Goal: Feedback & Contribution: Contribute content

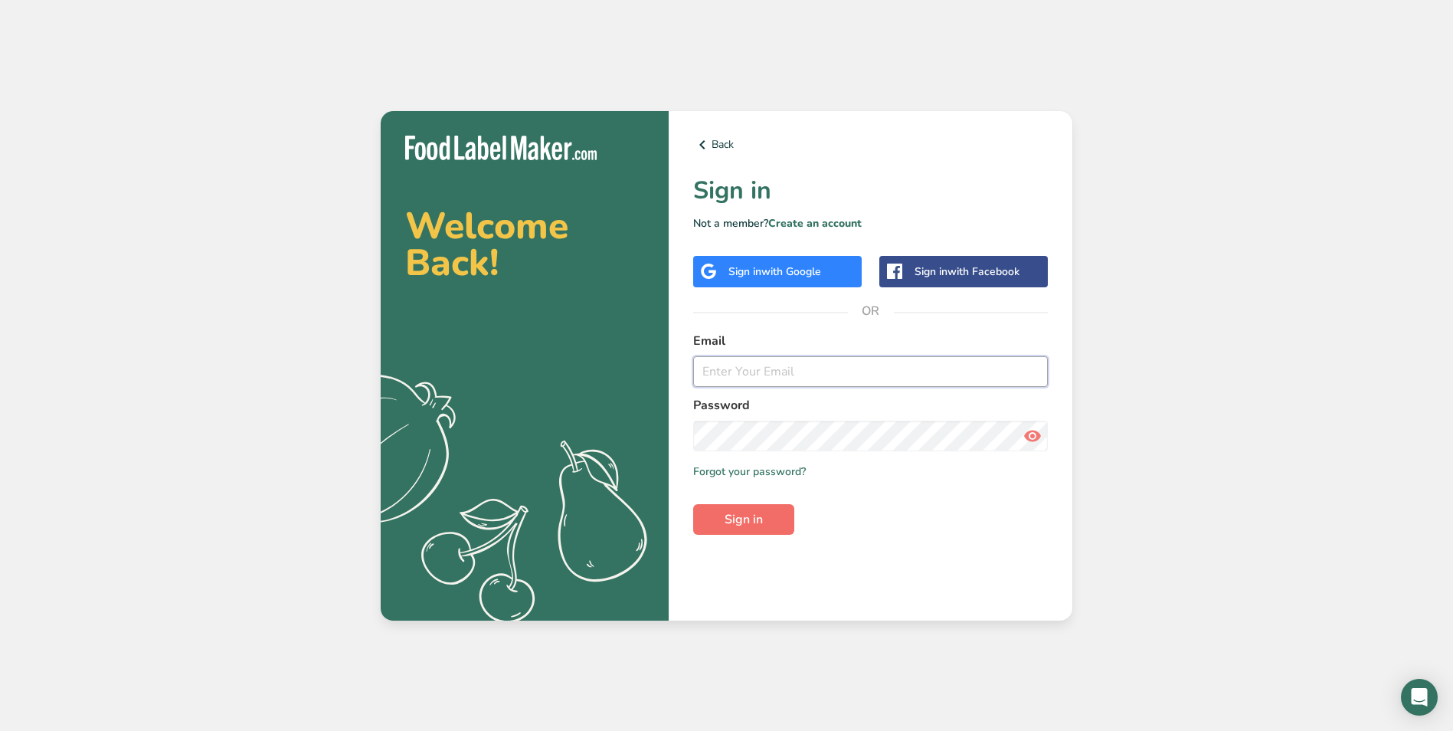
type input "[EMAIL_ADDRESS][DOMAIN_NAME]"
click at [765, 509] on button "Sign in" at bounding box center [743, 519] width 101 height 31
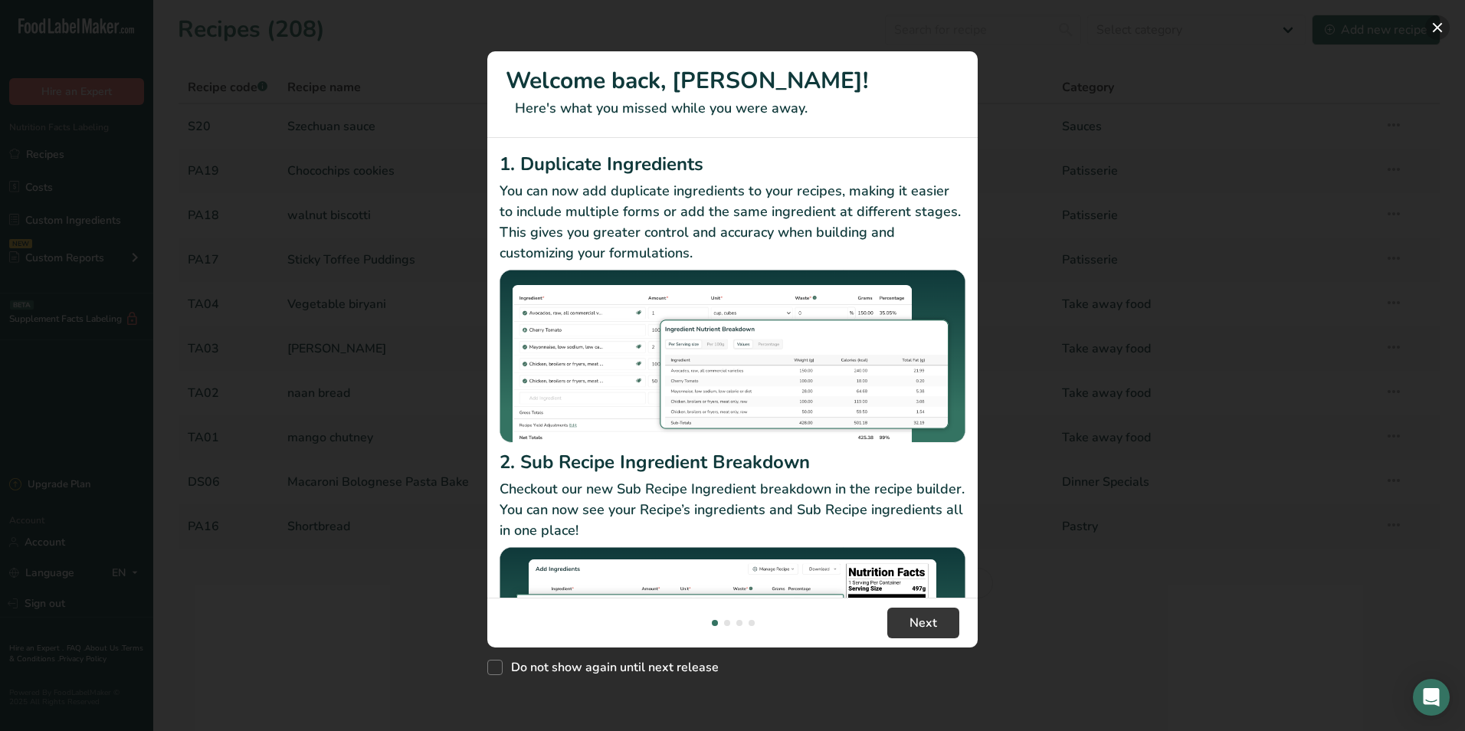
click at [1440, 26] on button "New Features" at bounding box center [1437, 27] width 25 height 25
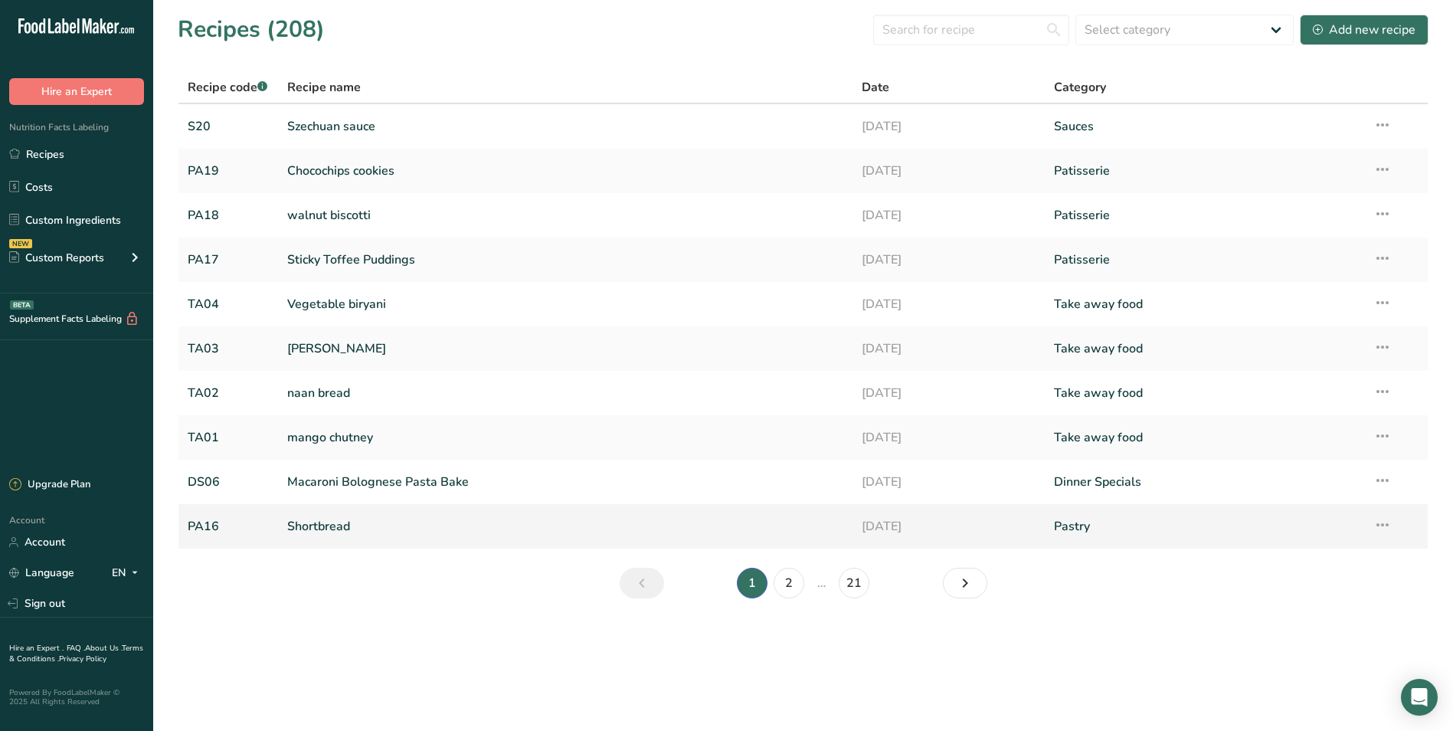
click at [369, 534] on link "Shortbread" at bounding box center [565, 526] width 557 height 32
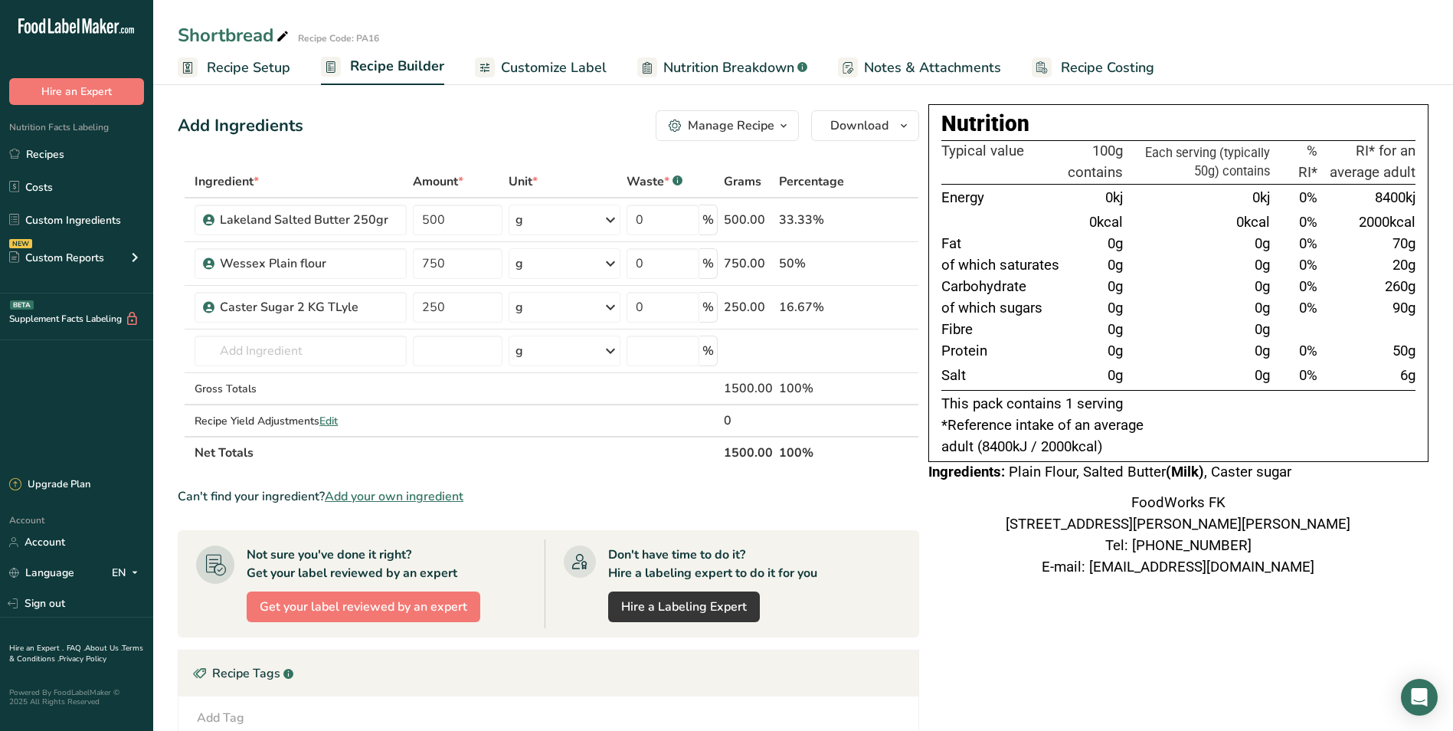
click at [283, 67] on span "Recipe Setup" at bounding box center [249, 67] width 84 height 21
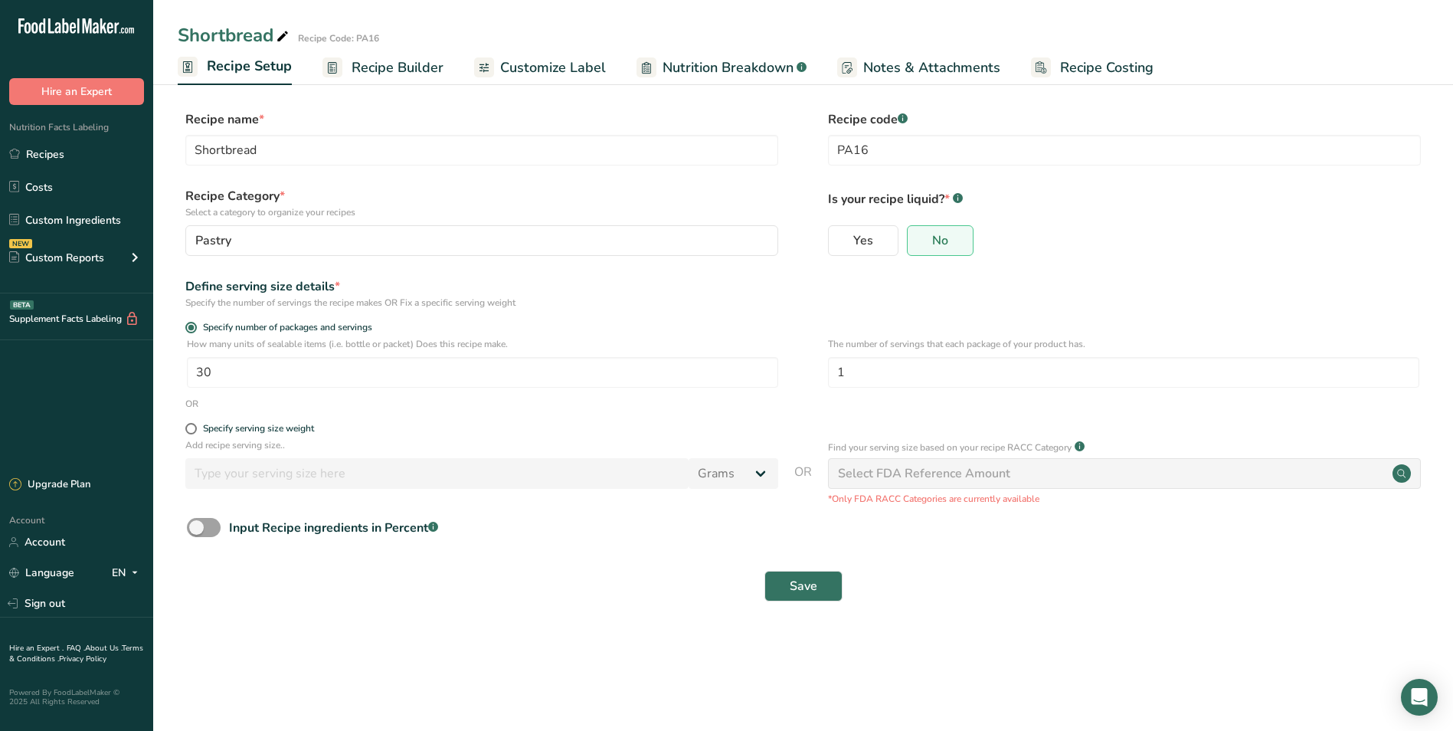
click at [694, 67] on span "Nutrition Breakdown" at bounding box center [728, 67] width 131 height 21
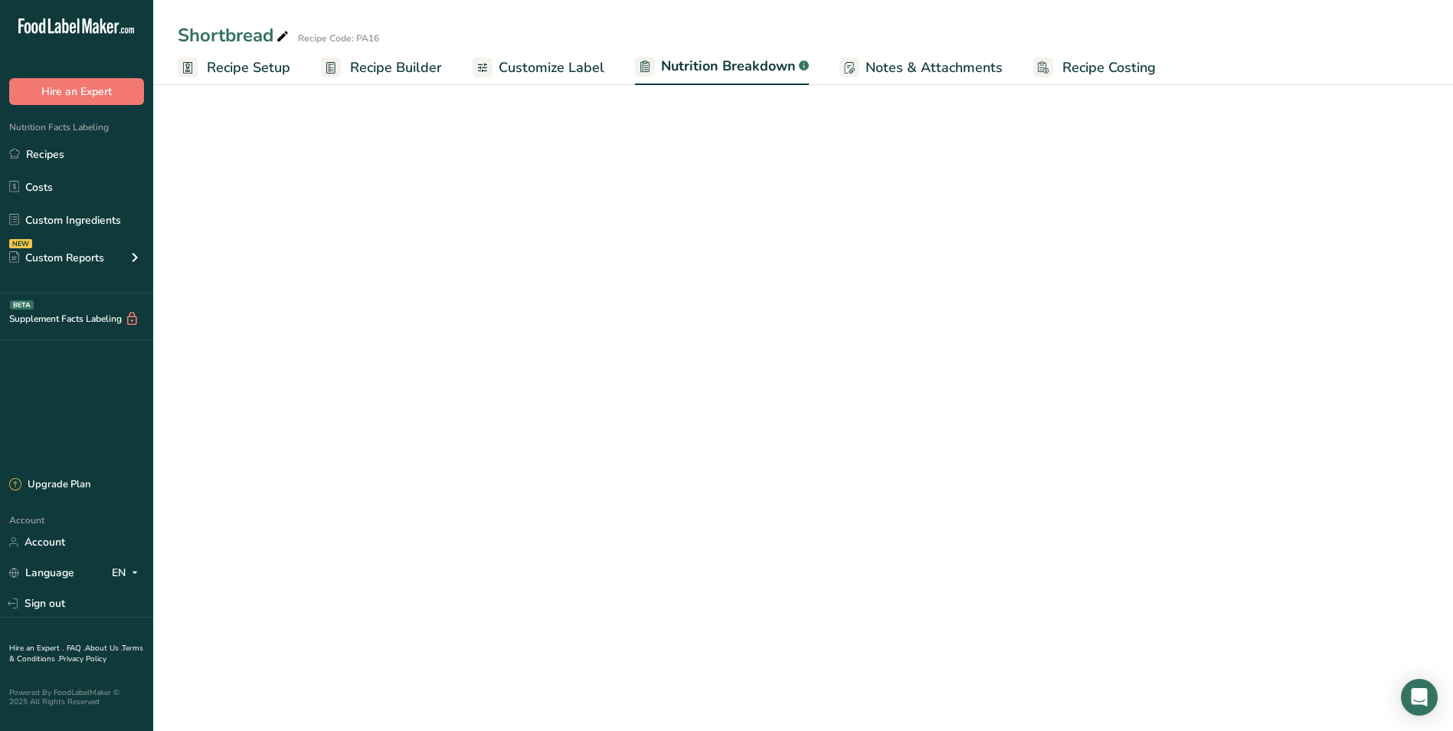
select select "Calories"
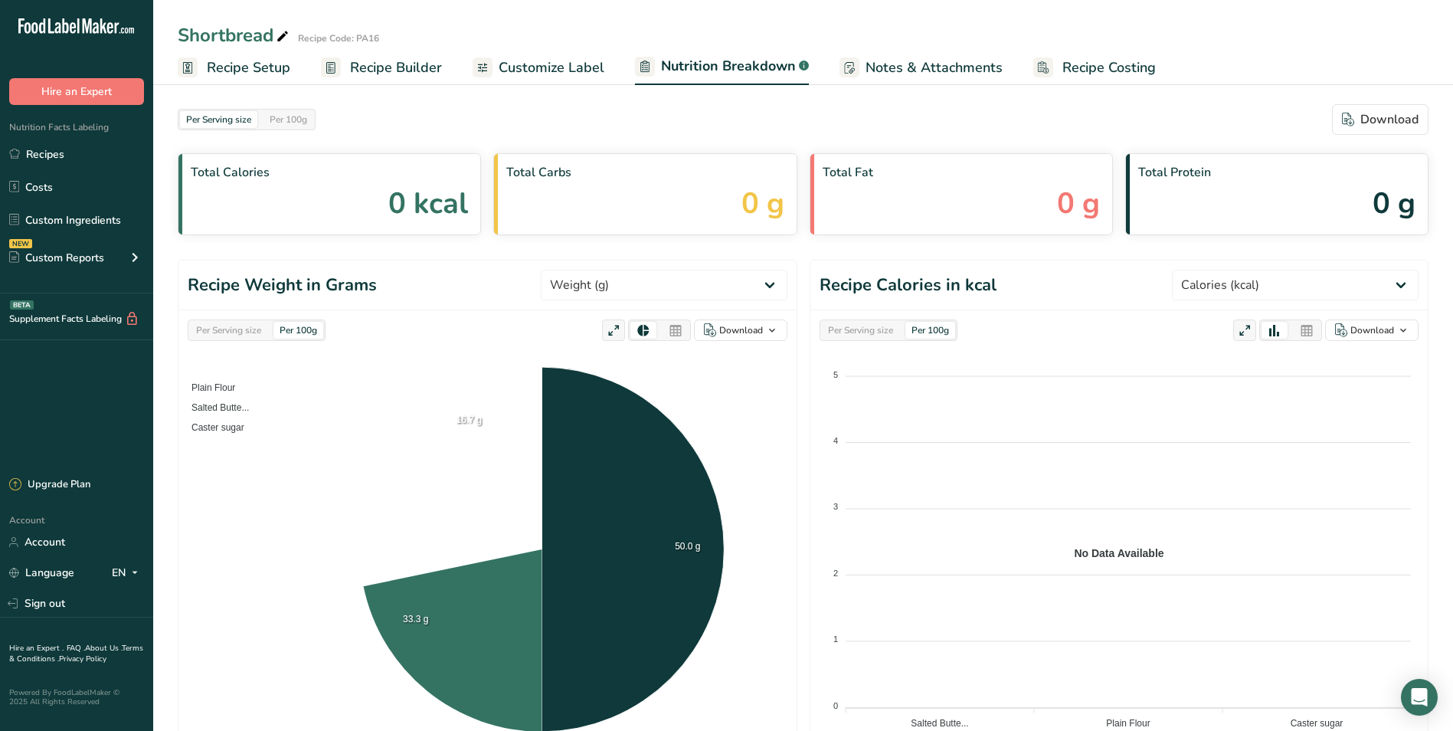
click at [573, 67] on span "Customize Label" at bounding box center [552, 67] width 106 height 21
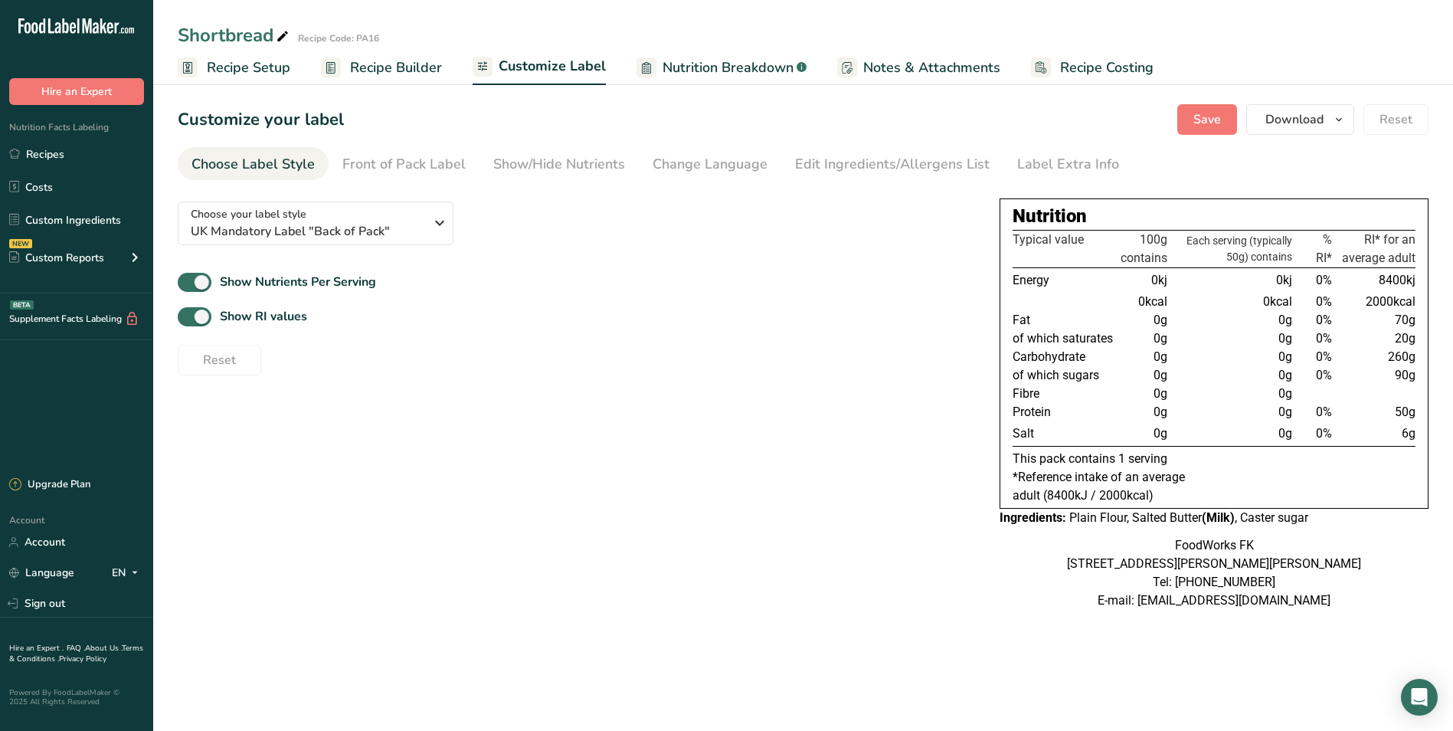
click at [404, 68] on span "Recipe Builder" at bounding box center [396, 67] width 92 height 21
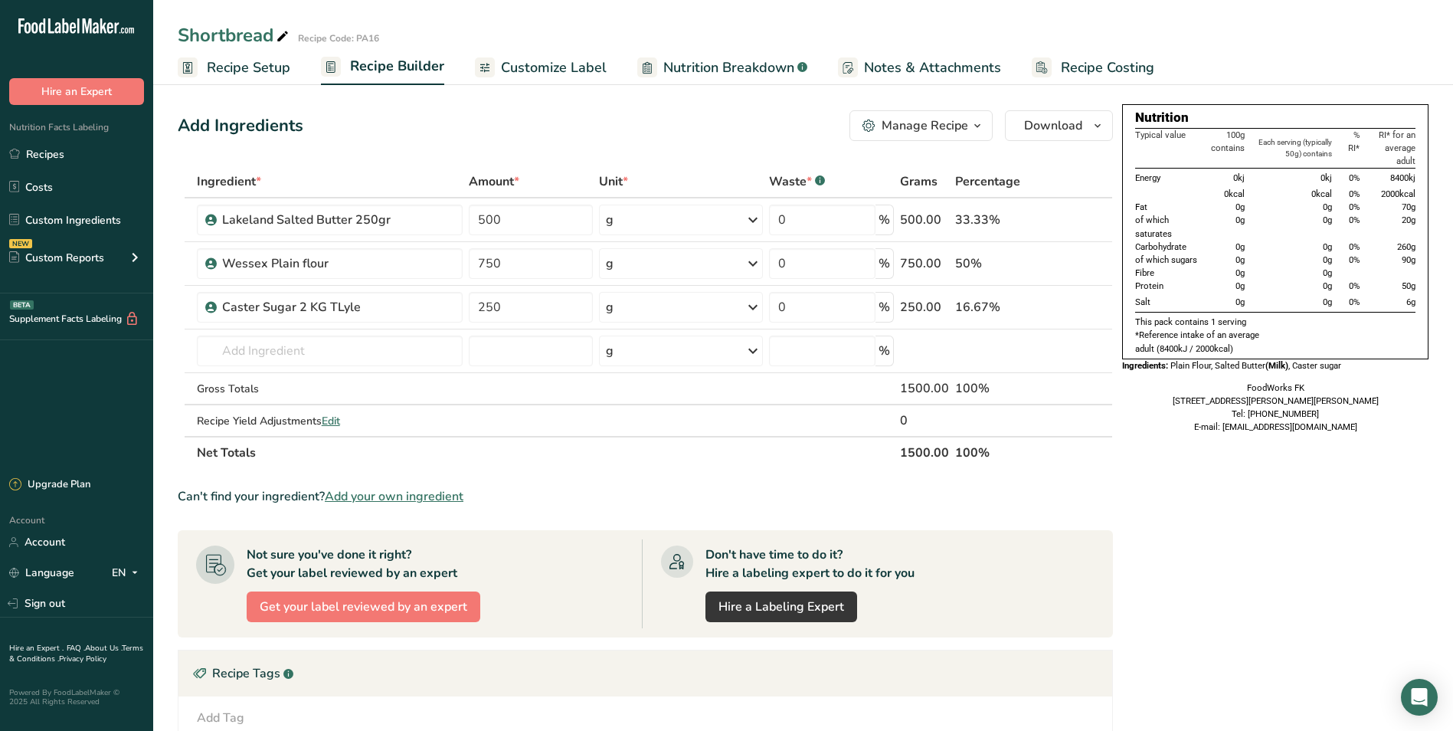
drag, startPoint x: 404, startPoint y: 68, endPoint x: 1063, endPoint y: 65, distance: 658.9
click at [1063, 65] on span "Recipe Costing" at bounding box center [1107, 67] width 93 height 21
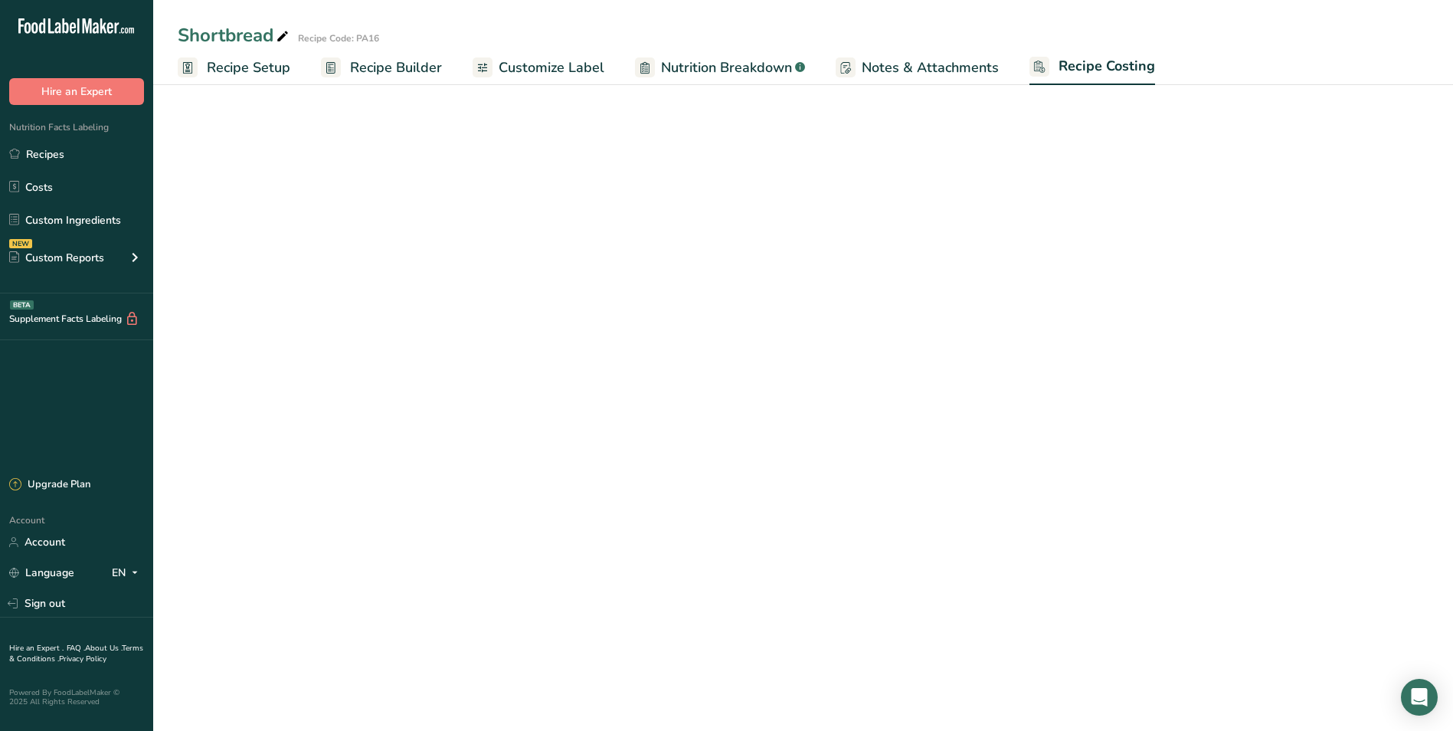
select select "1"
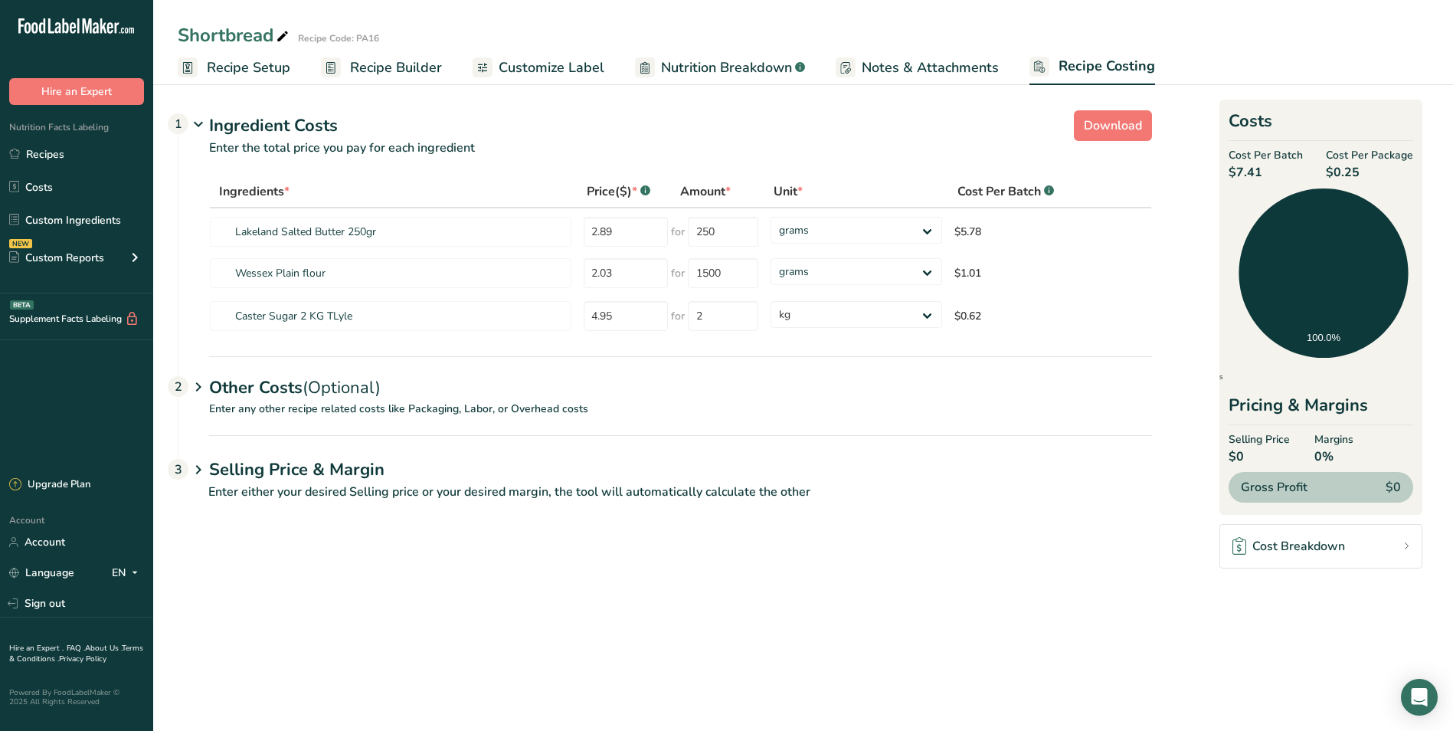
click at [398, 74] on span "Recipe Builder" at bounding box center [396, 67] width 92 height 21
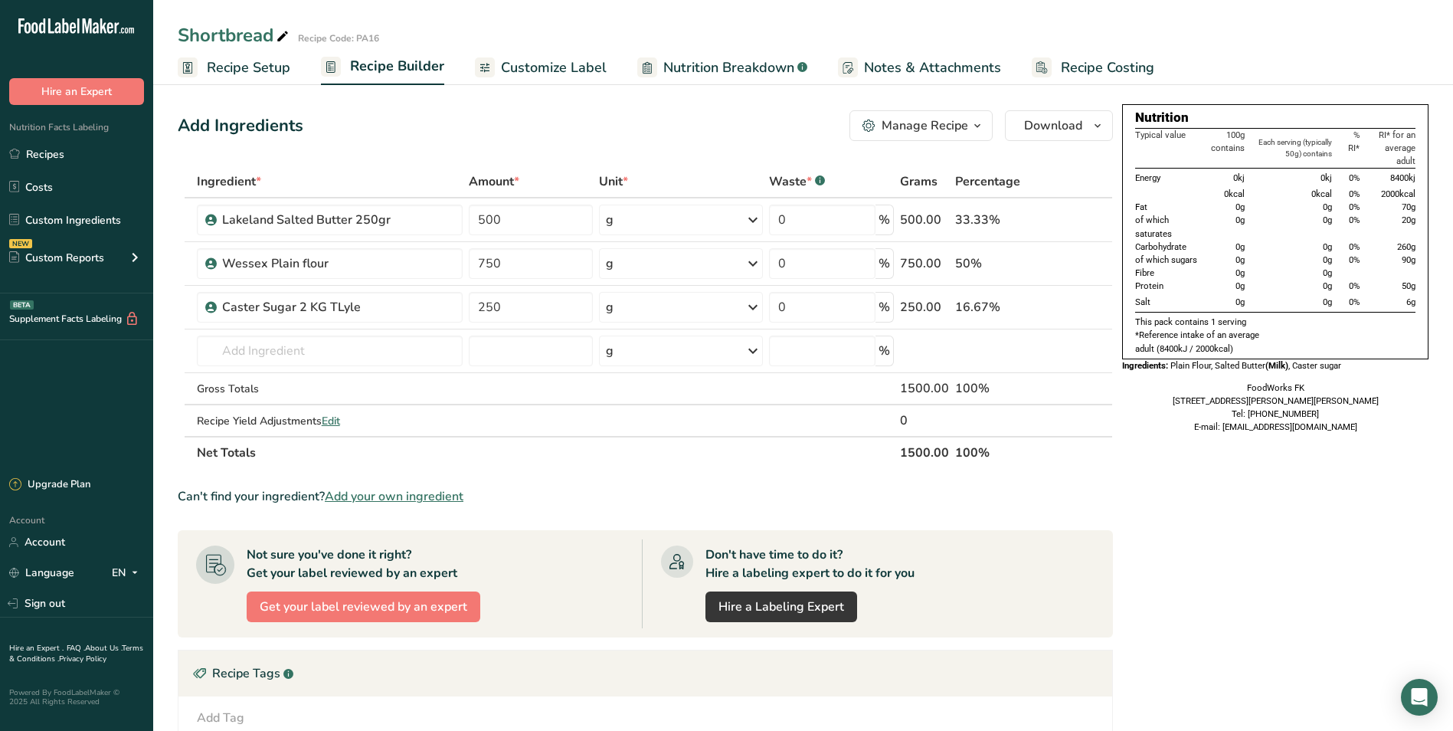
click at [192, 71] on icon at bounding box center [187, 67] width 9 height 11
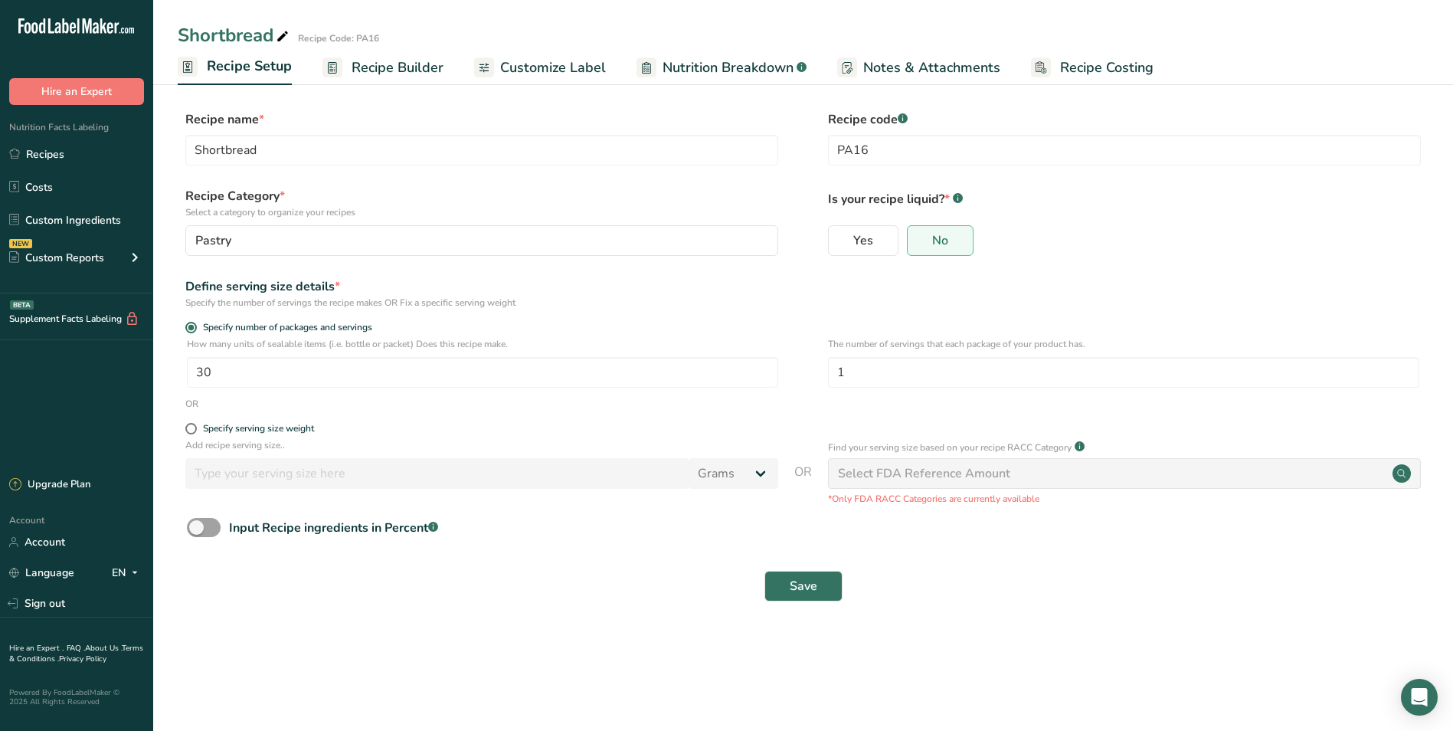
click at [1106, 68] on span "Recipe Costing" at bounding box center [1106, 67] width 93 height 21
select select "1"
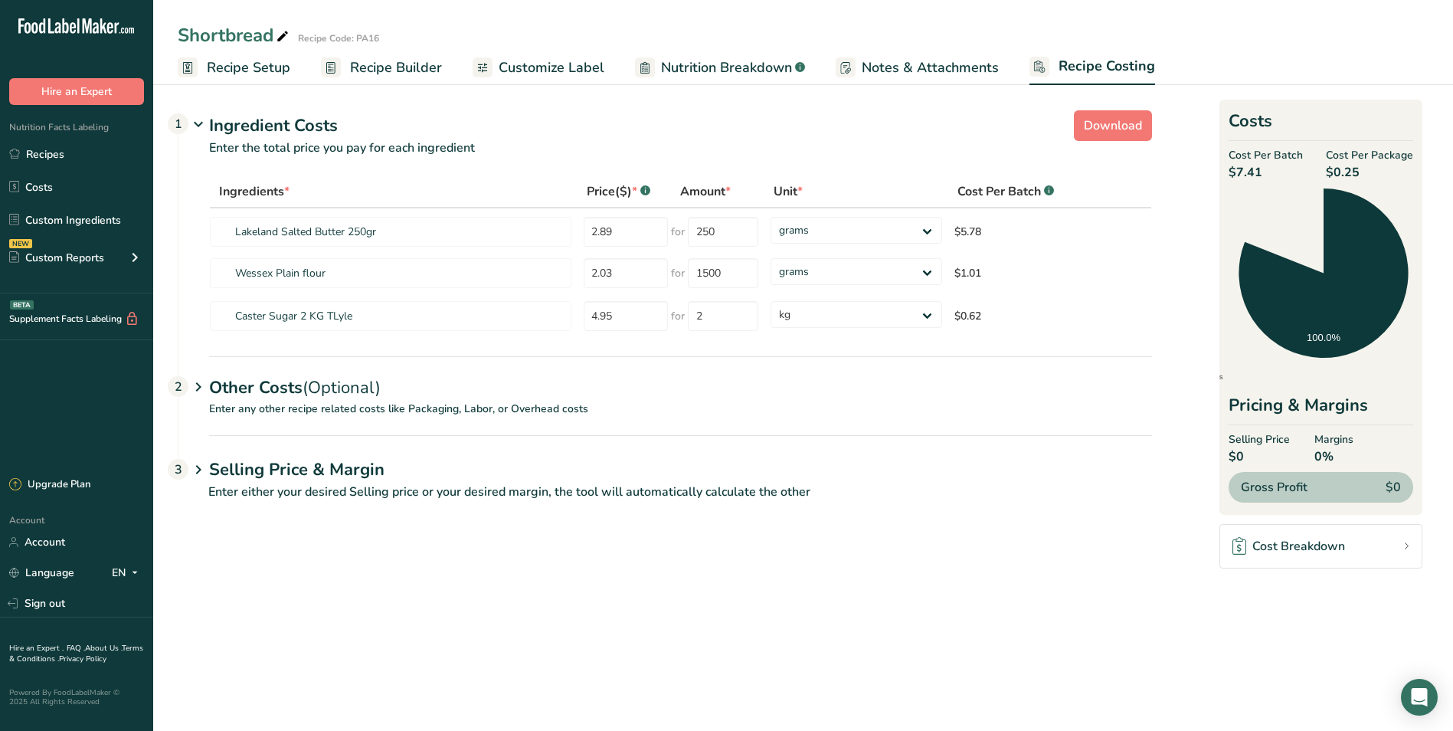
click at [954, 76] on span "Notes & Attachments" at bounding box center [930, 67] width 137 height 21
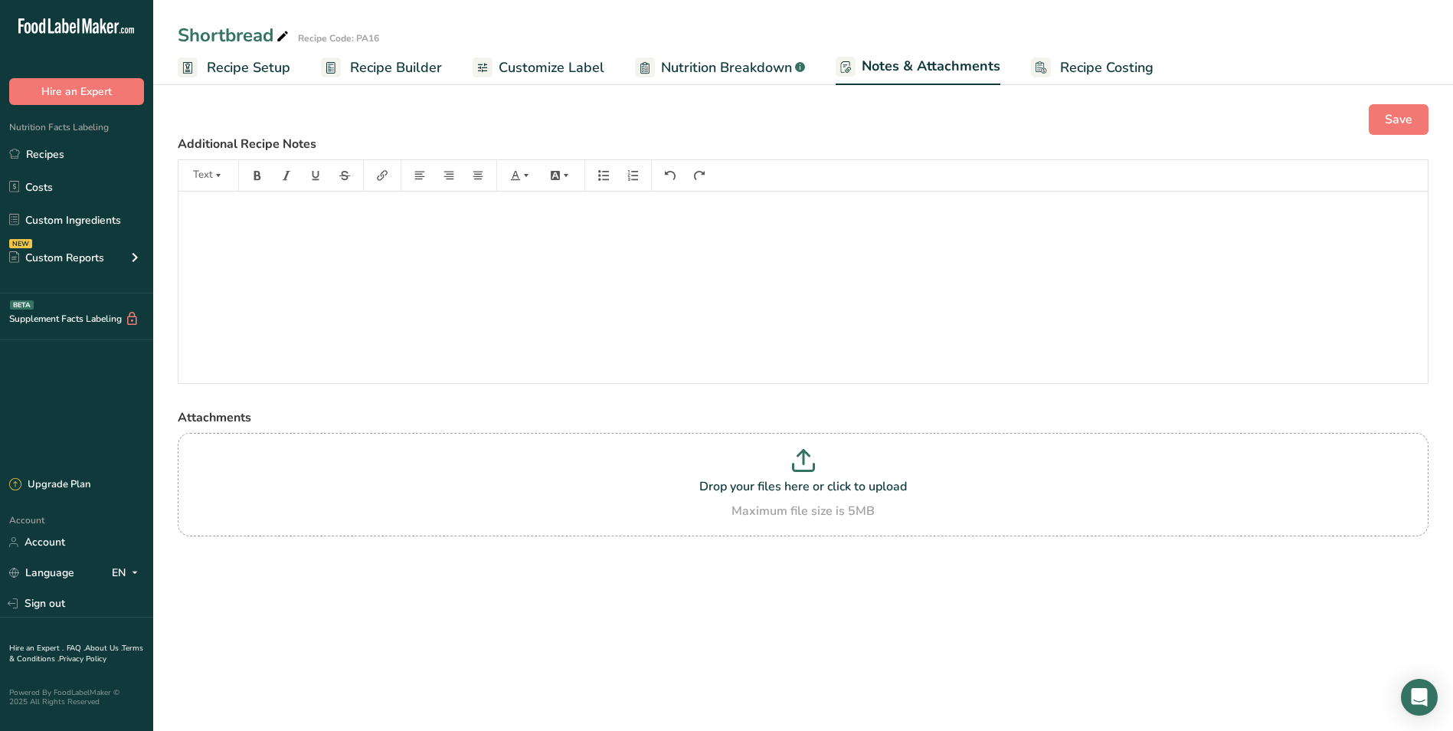
click at [766, 70] on span "Nutrition Breakdown" at bounding box center [726, 67] width 131 height 21
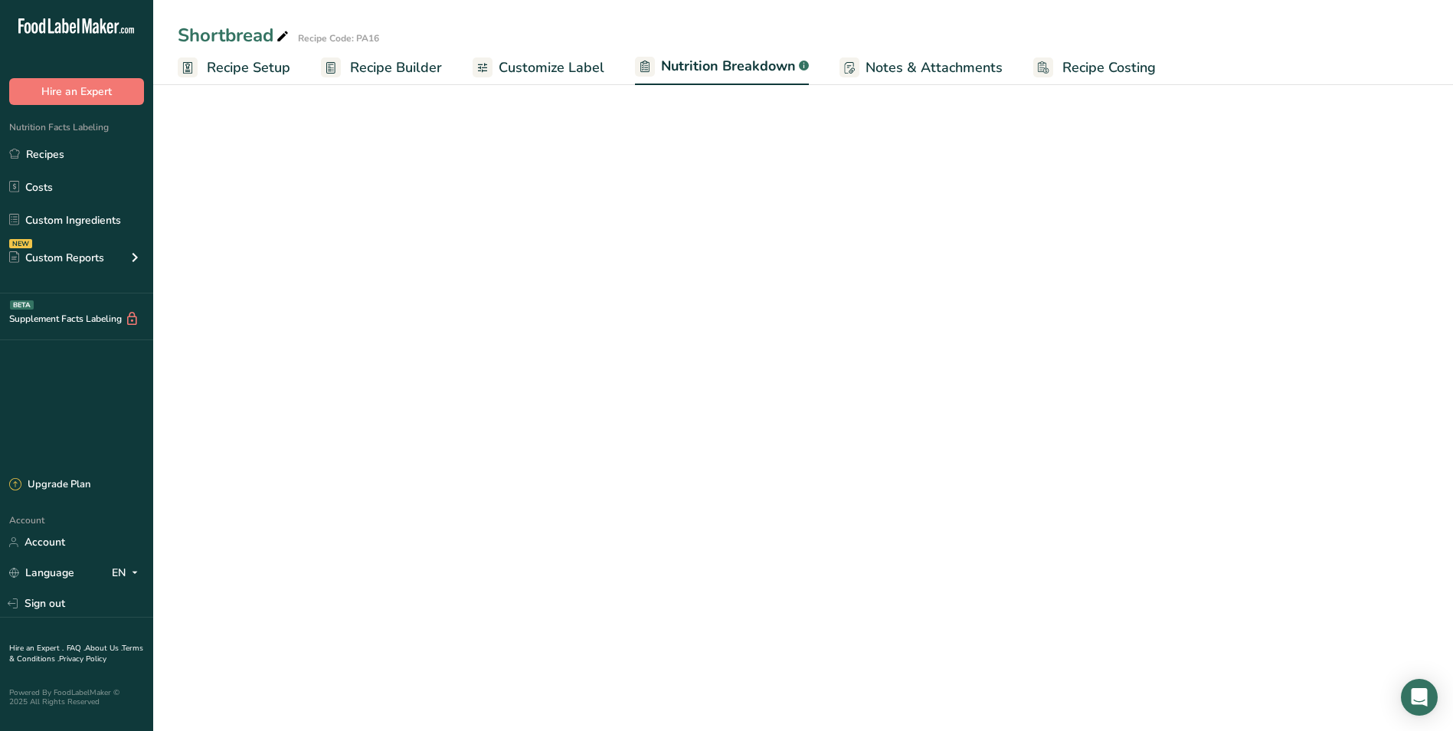
select select "Calories"
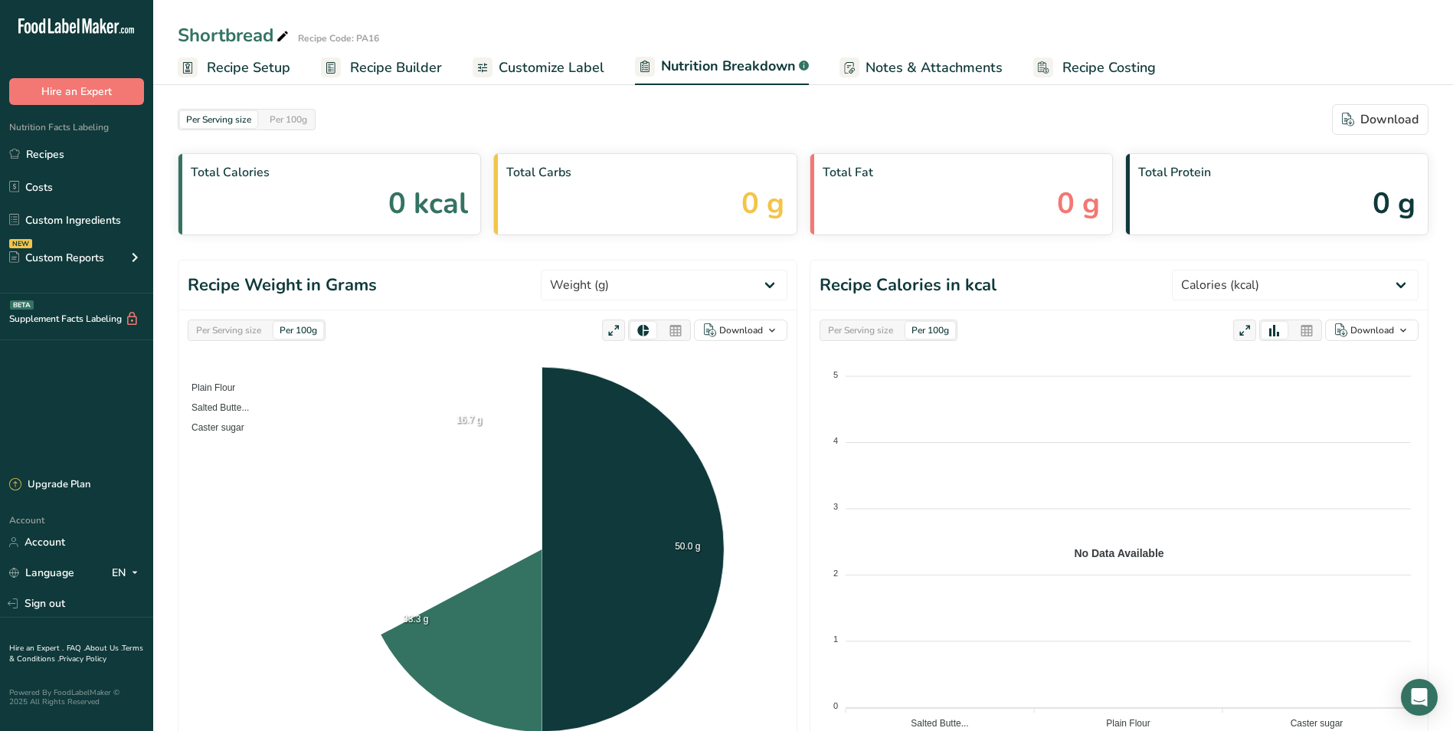
click at [568, 65] on span "Customize Label" at bounding box center [552, 67] width 106 height 21
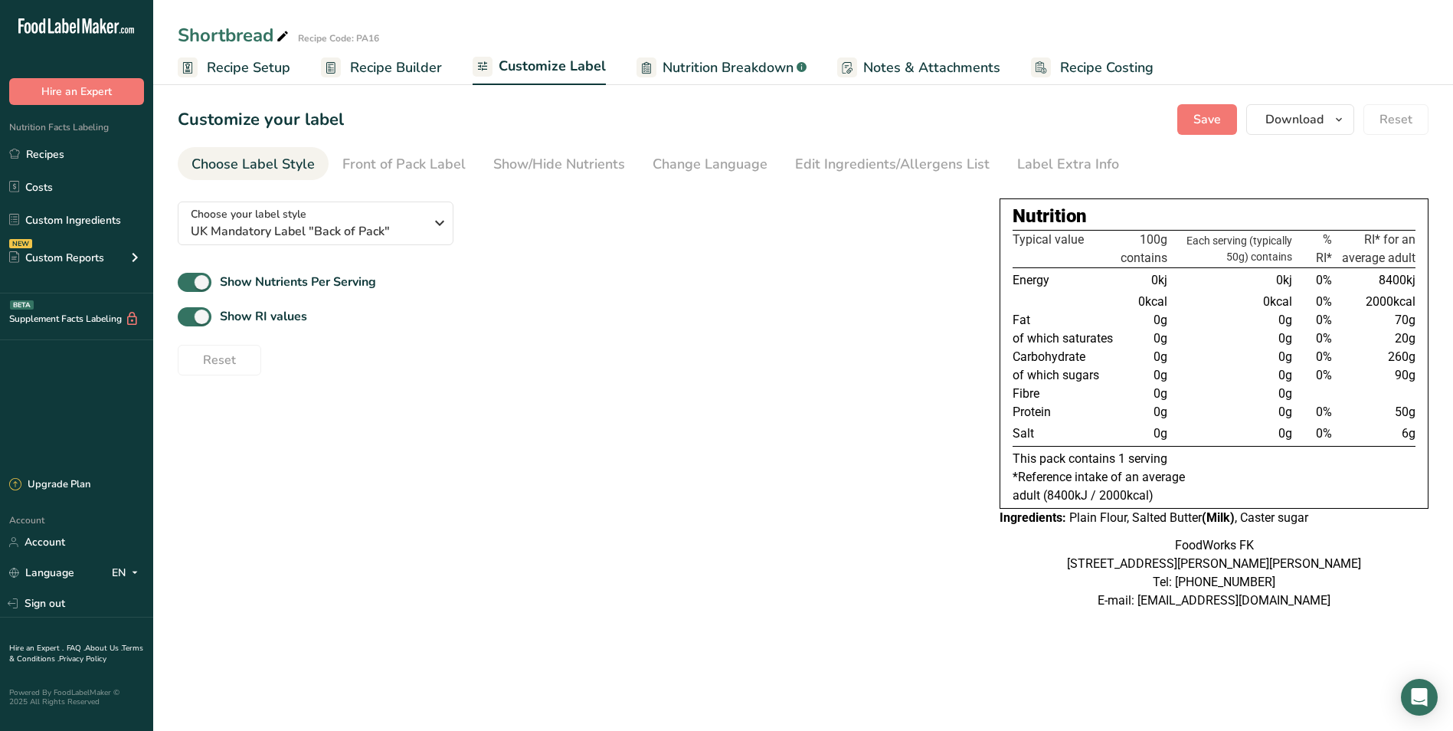
click at [719, 60] on span "Nutrition Breakdown" at bounding box center [728, 67] width 131 height 21
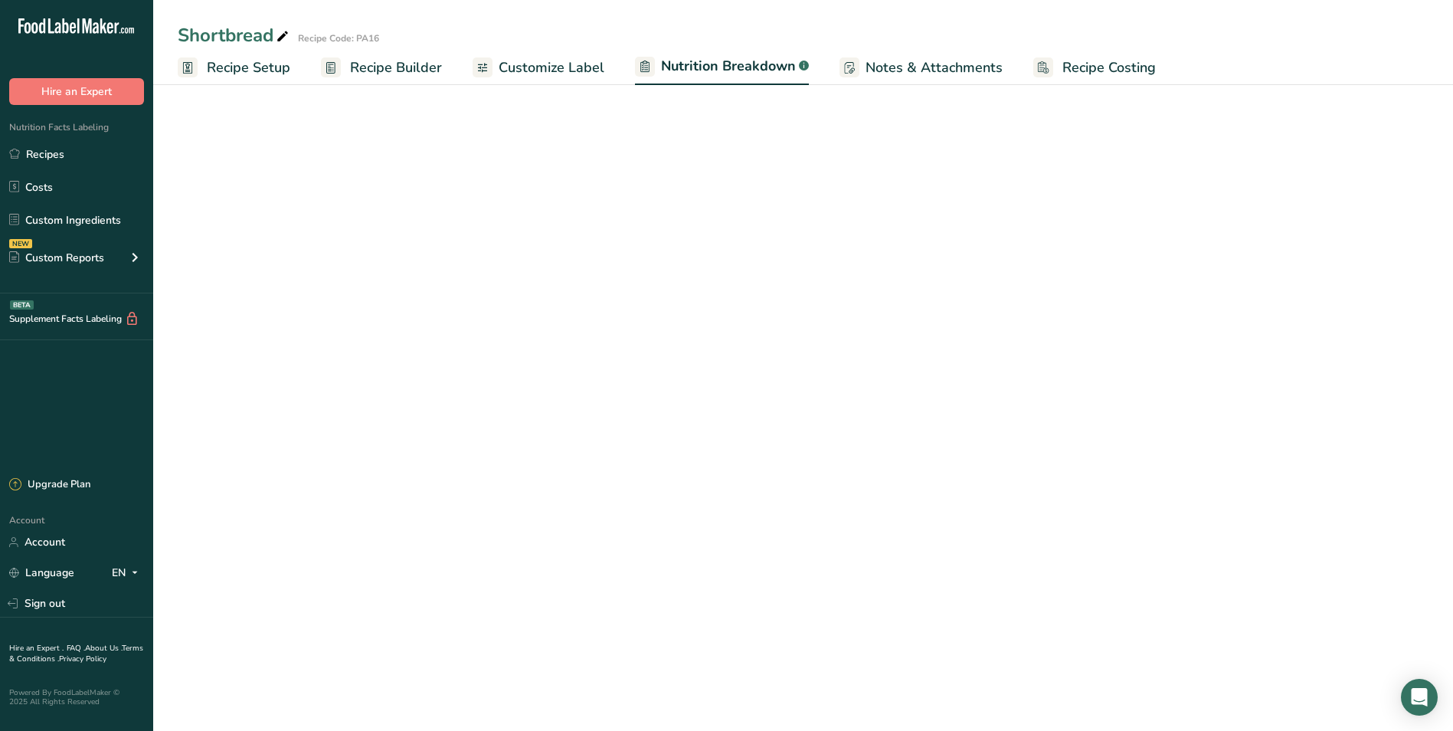
select select "Calories"
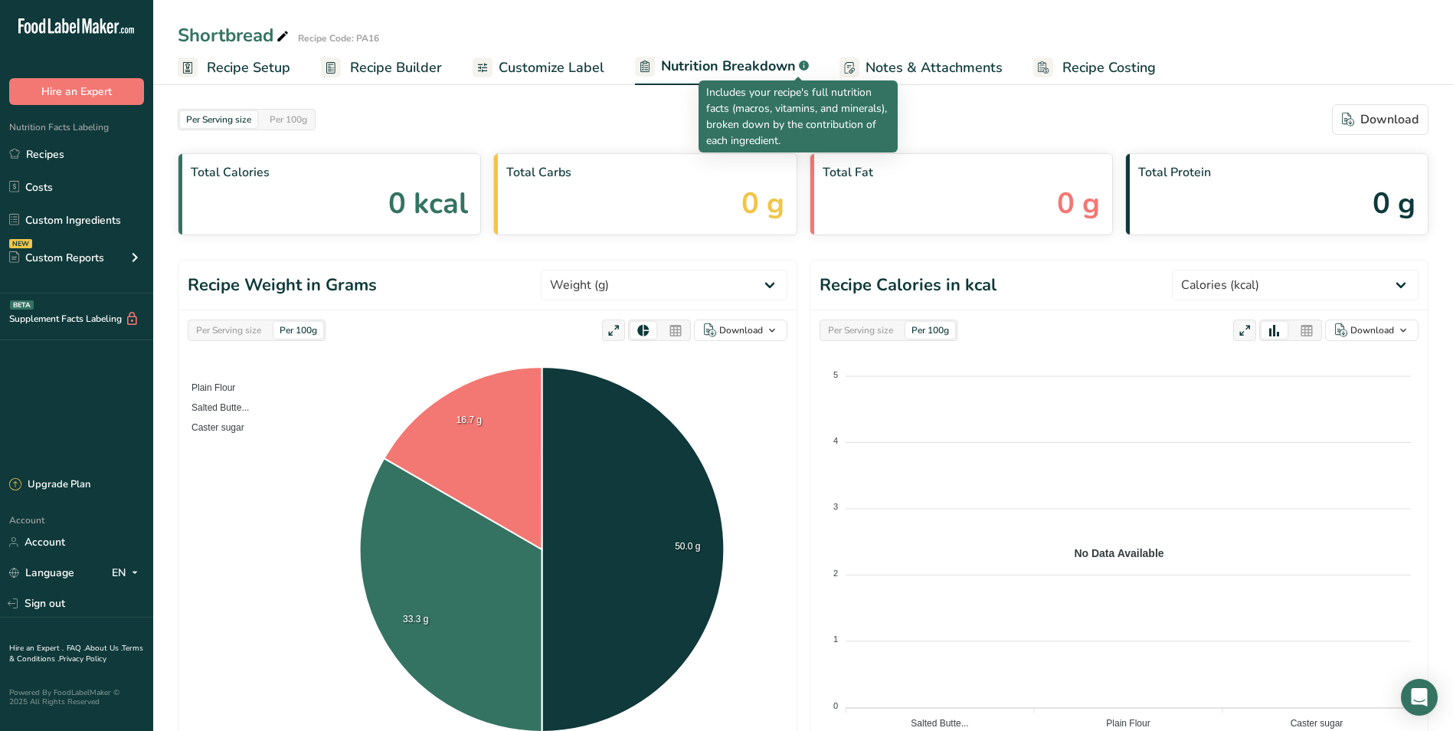
click at [799, 64] on rect at bounding box center [804, 66] width 10 height 10
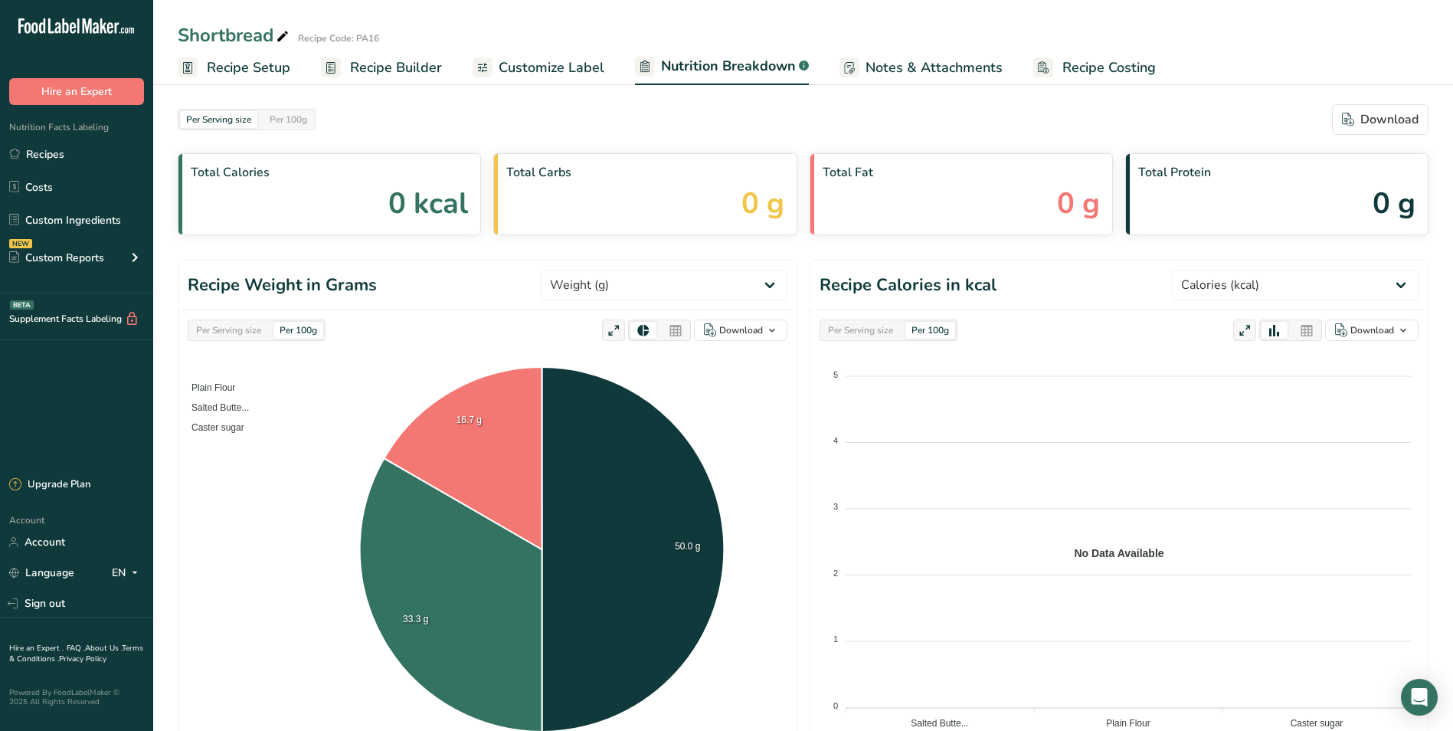
click at [880, 77] on span "Notes & Attachments" at bounding box center [934, 67] width 137 height 21
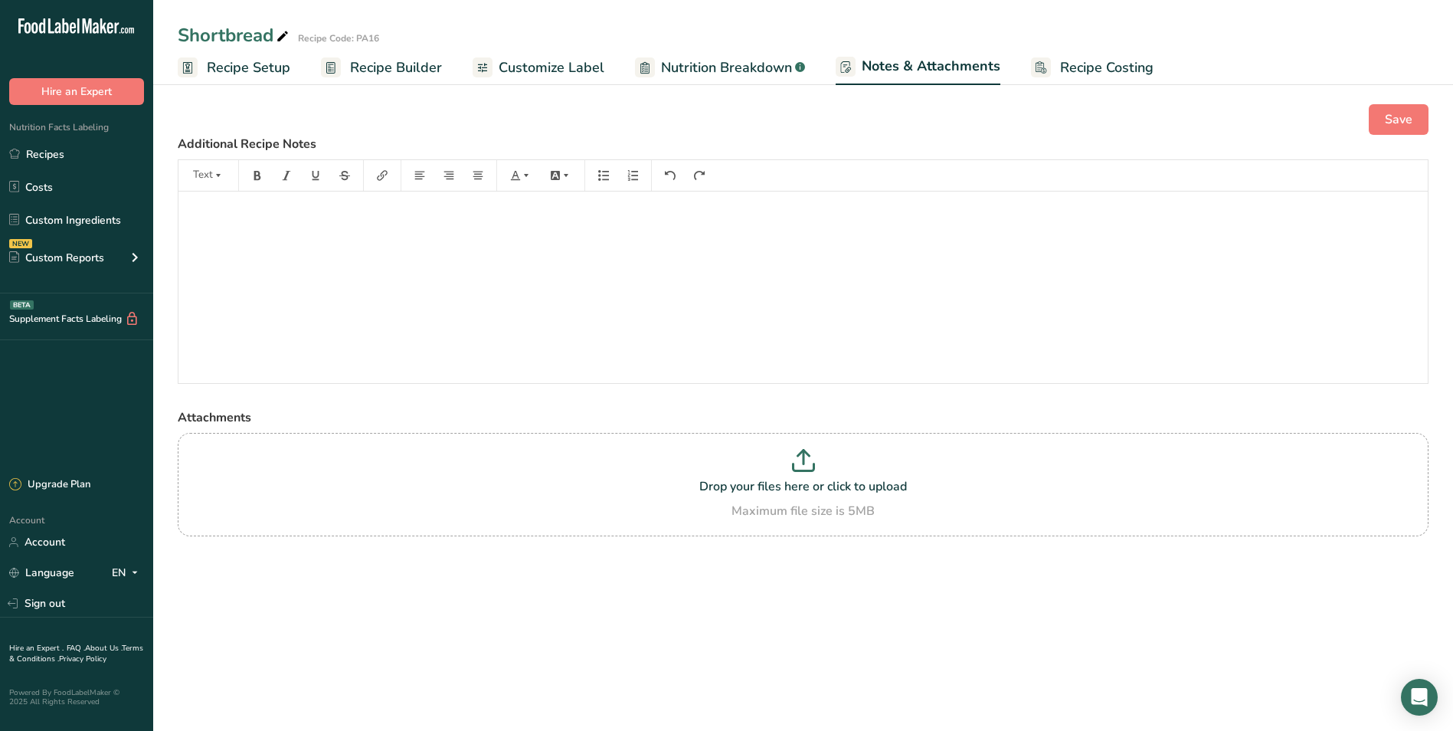
click at [1066, 70] on span "Recipe Costing" at bounding box center [1106, 67] width 93 height 21
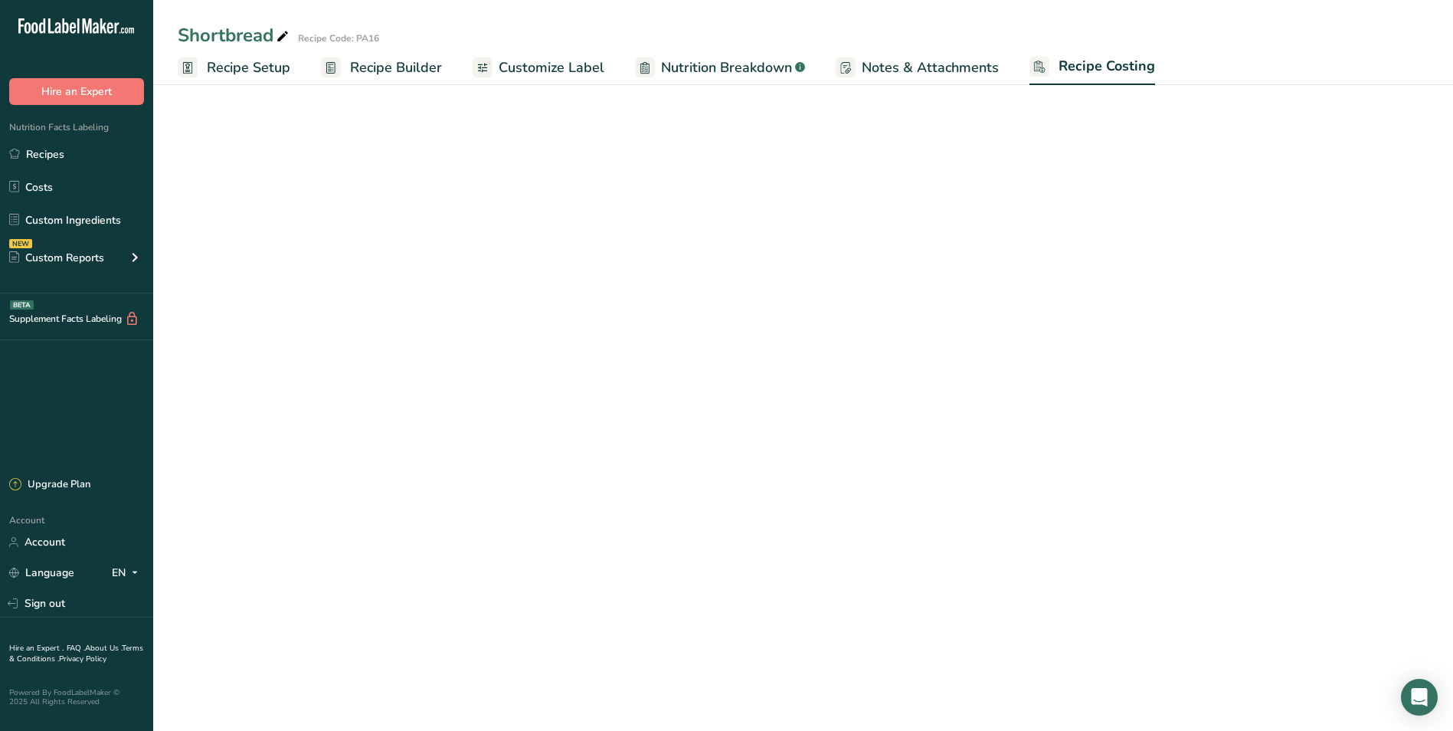
select select "1"
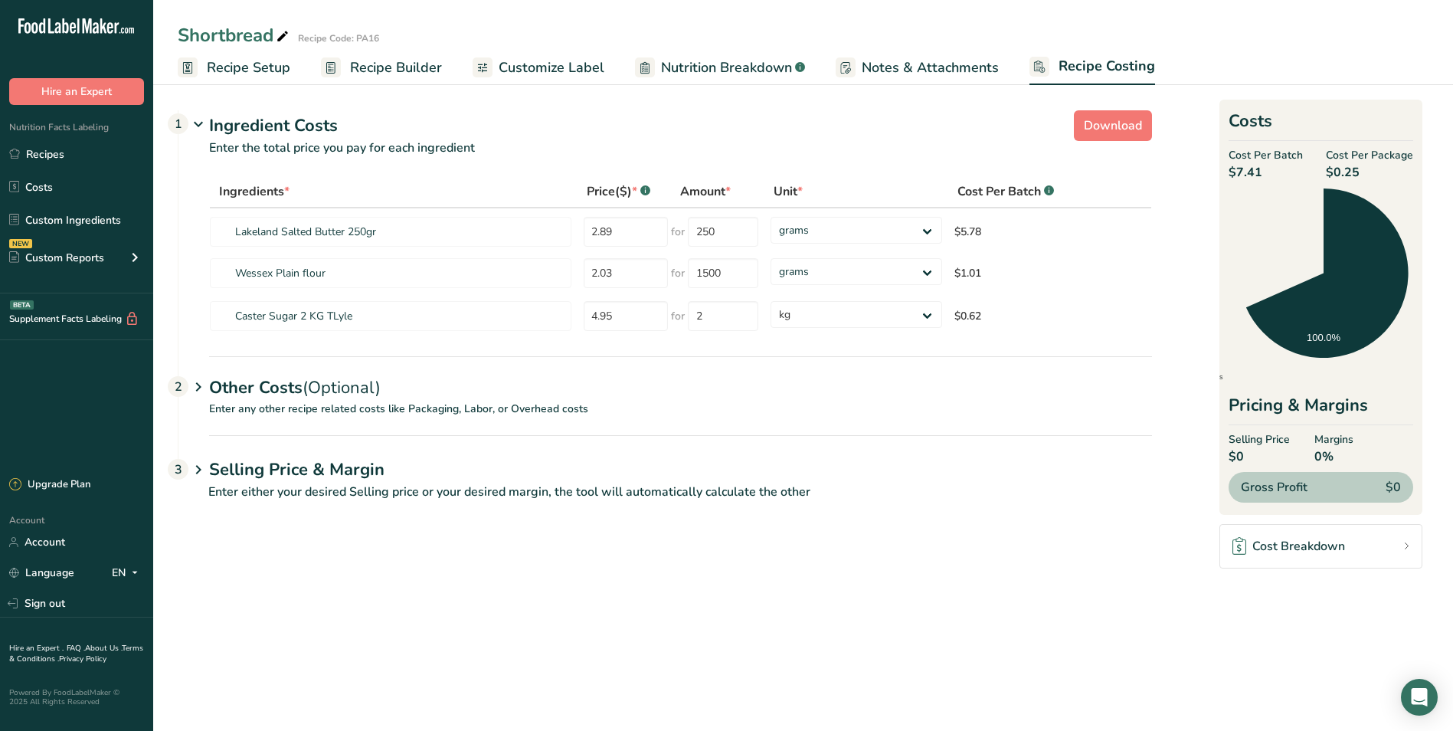
click at [418, 67] on span "Recipe Builder" at bounding box center [396, 67] width 92 height 21
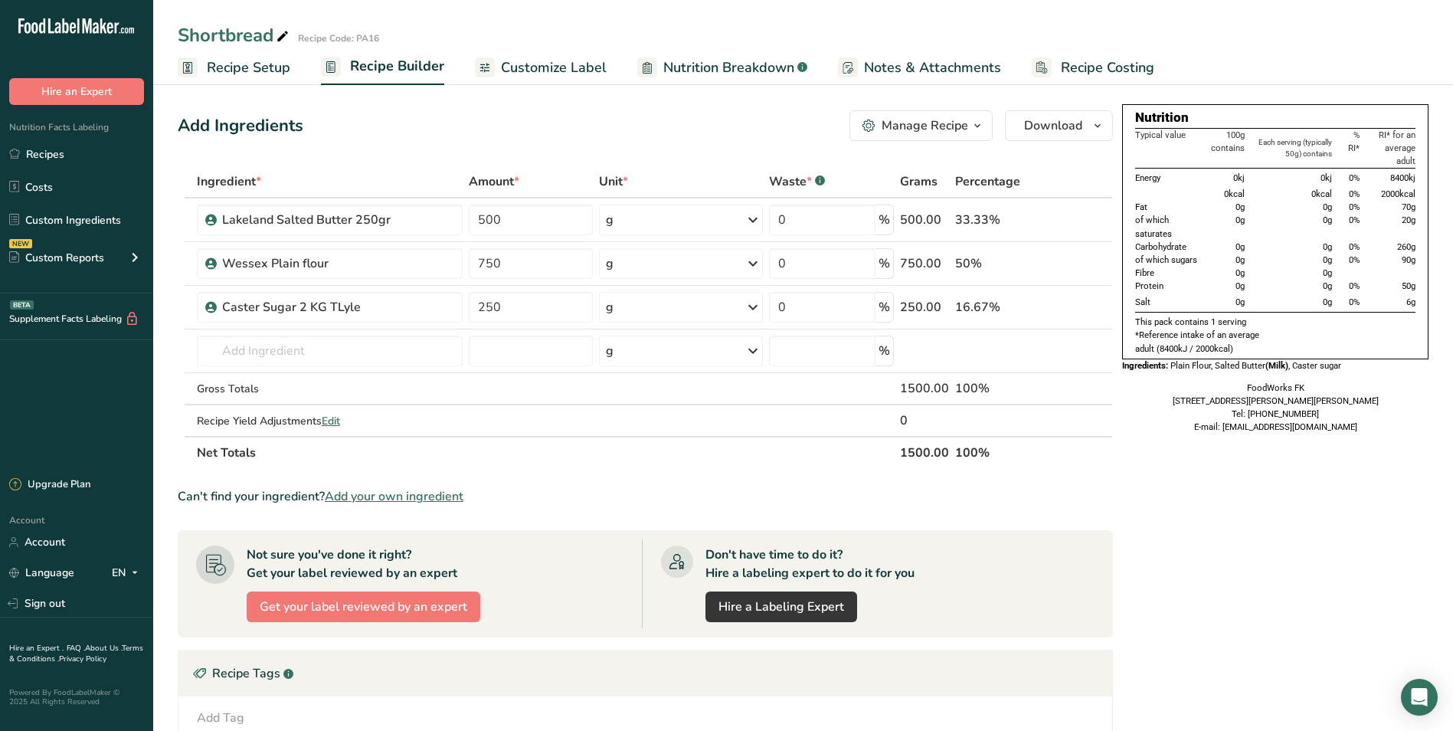
click at [975, 133] on icon "button" at bounding box center [977, 125] width 12 height 19
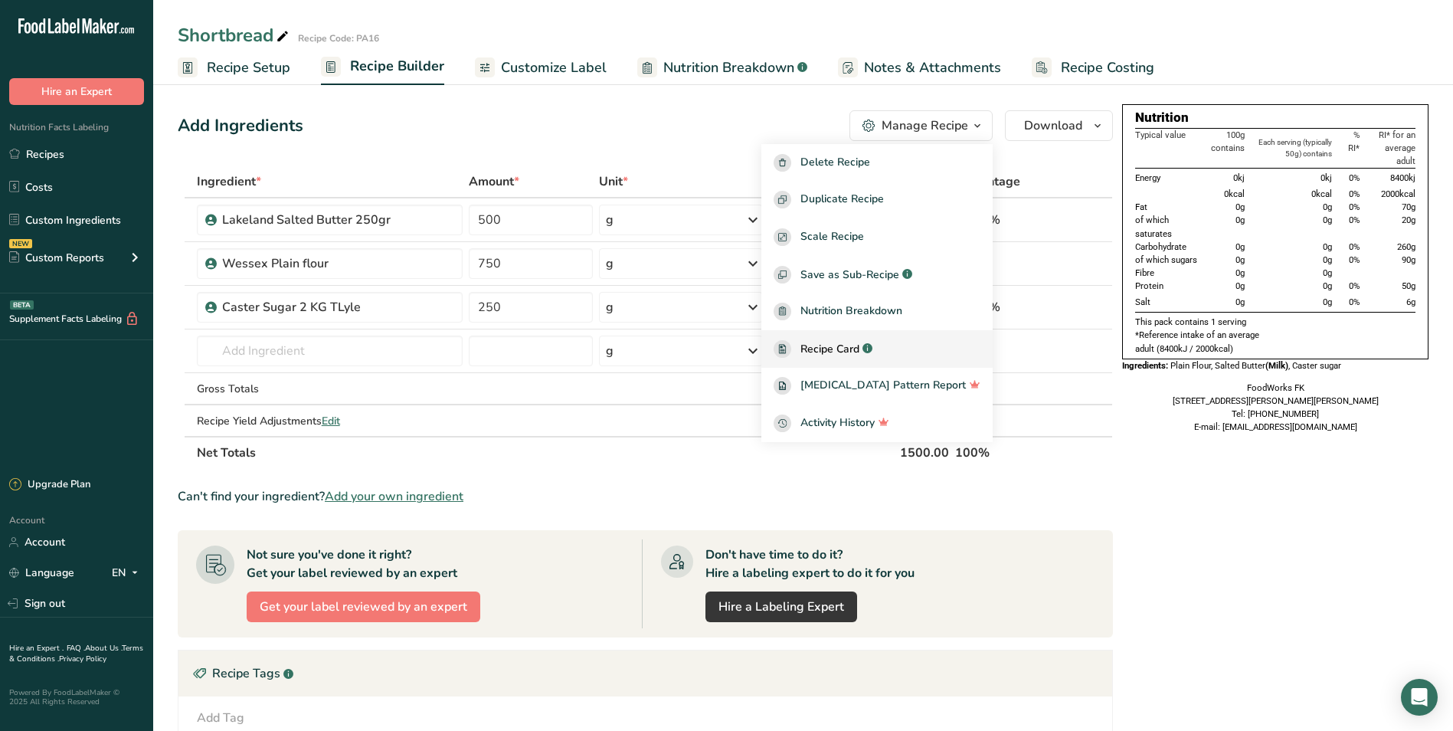
click at [860, 343] on span "Recipe Card" at bounding box center [830, 349] width 59 height 16
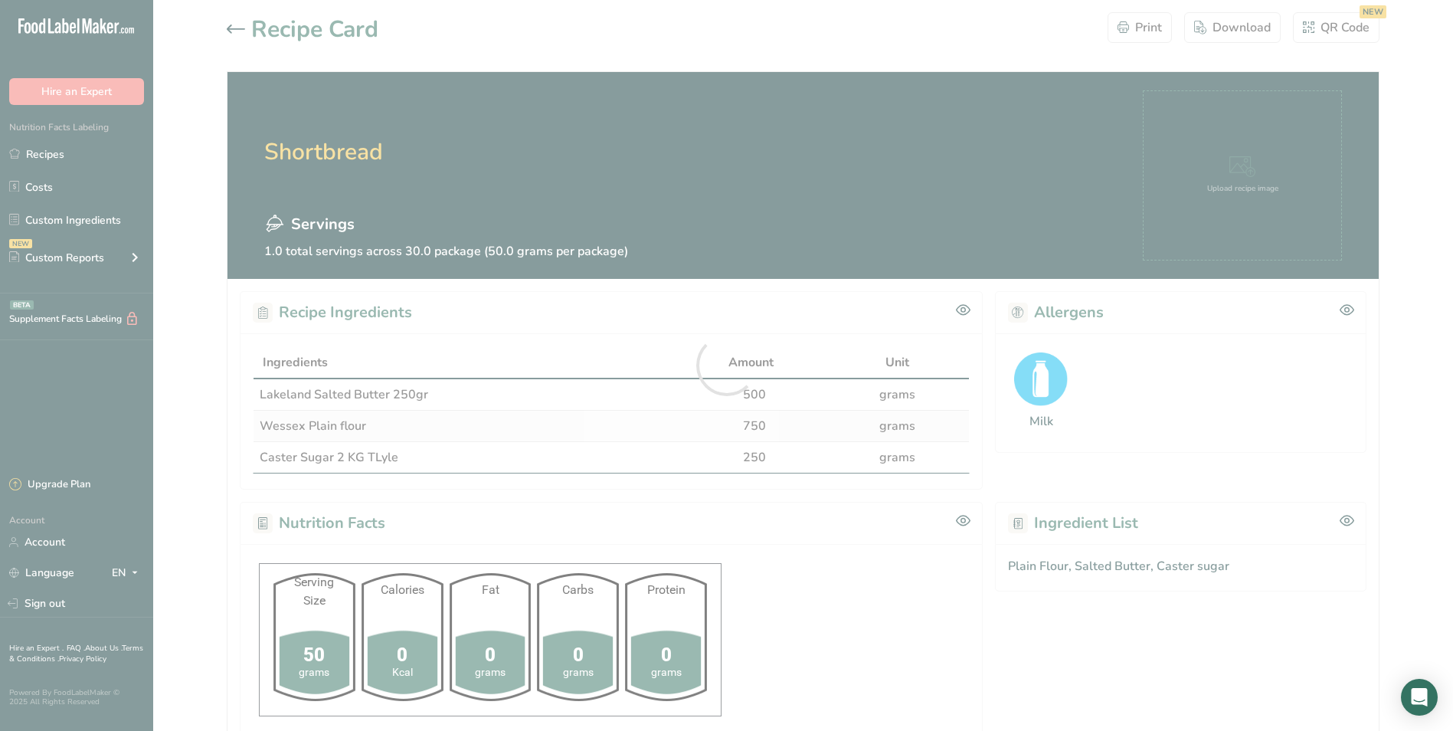
click at [1145, 31] on div at bounding box center [726, 365] width 1453 height 731
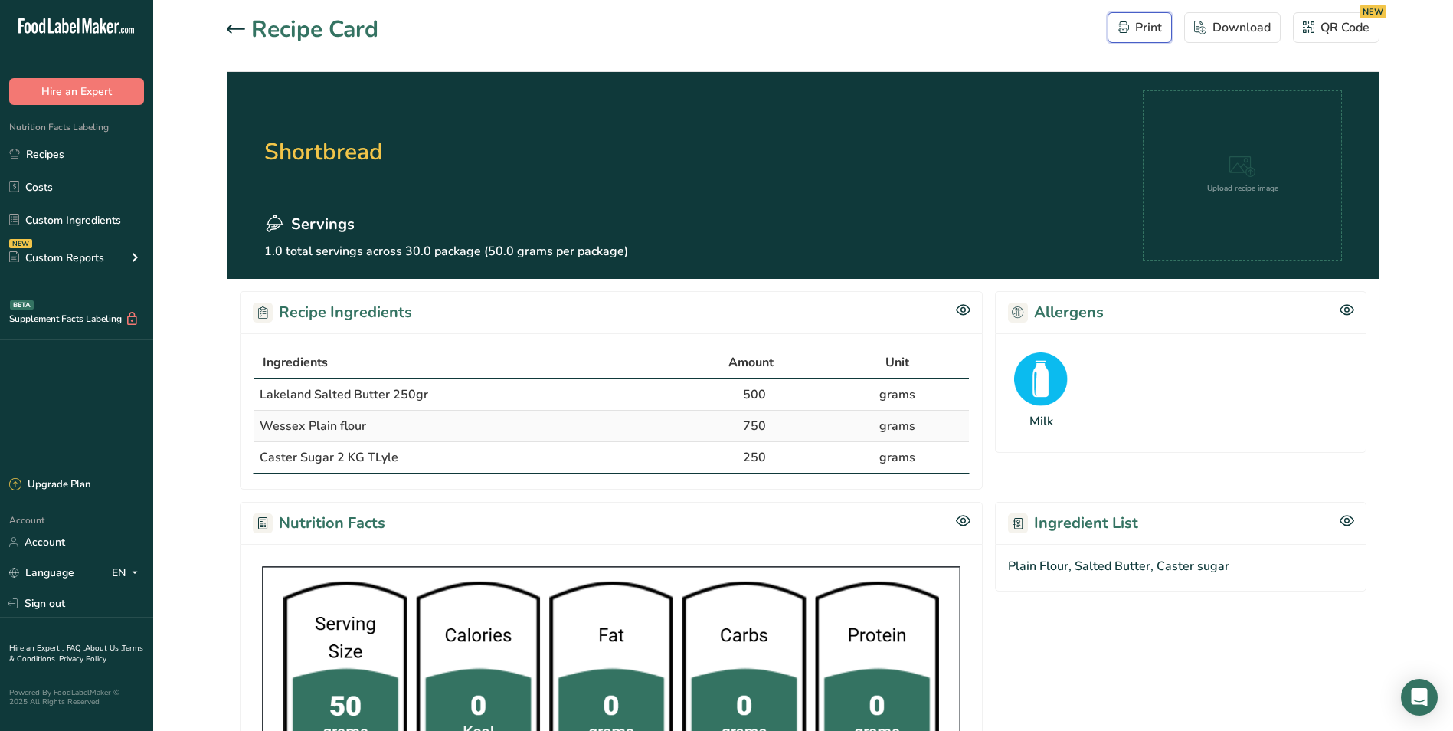
click at [1145, 31] on div "Print" at bounding box center [1140, 27] width 44 height 18
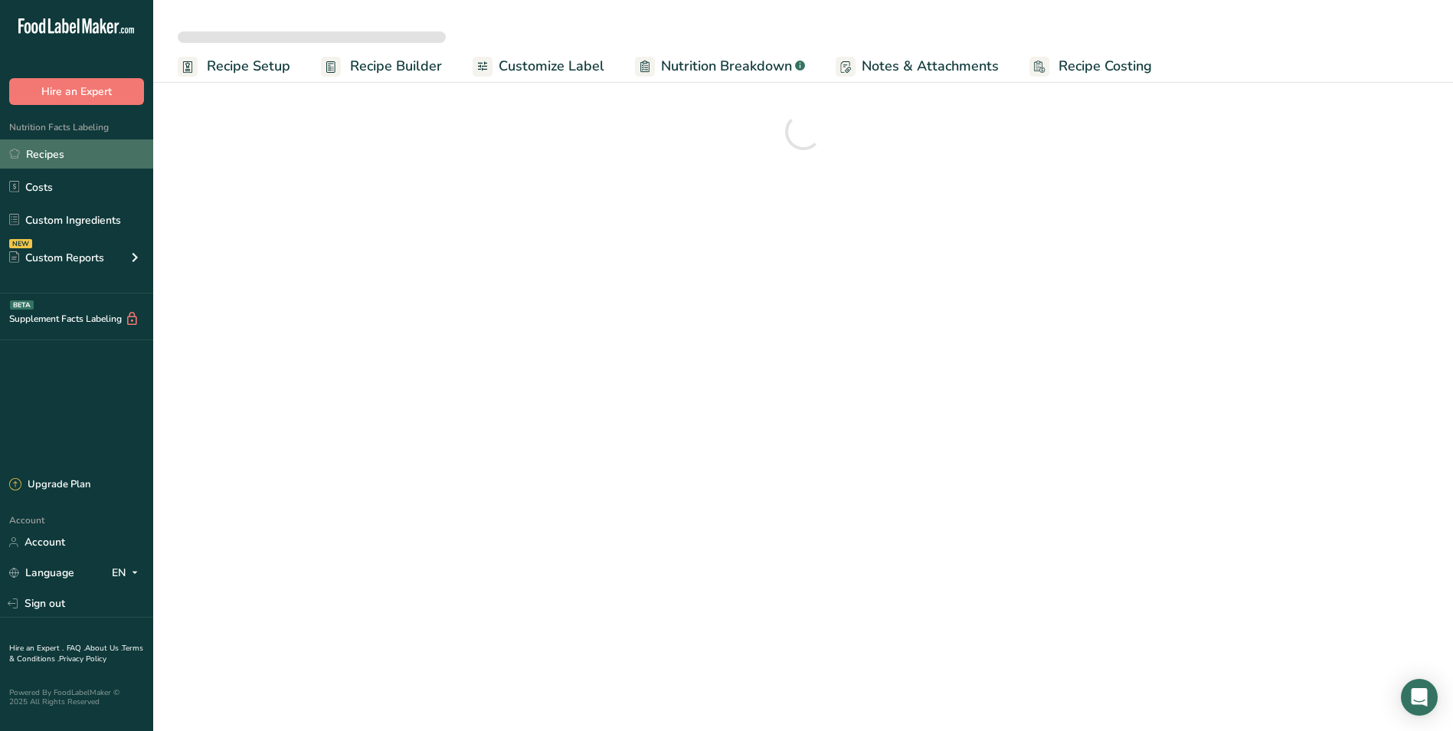
drag, startPoint x: 37, startPoint y: 152, endPoint x: 46, endPoint y: 153, distance: 9.3
click at [37, 152] on link "Recipes" at bounding box center [76, 153] width 153 height 29
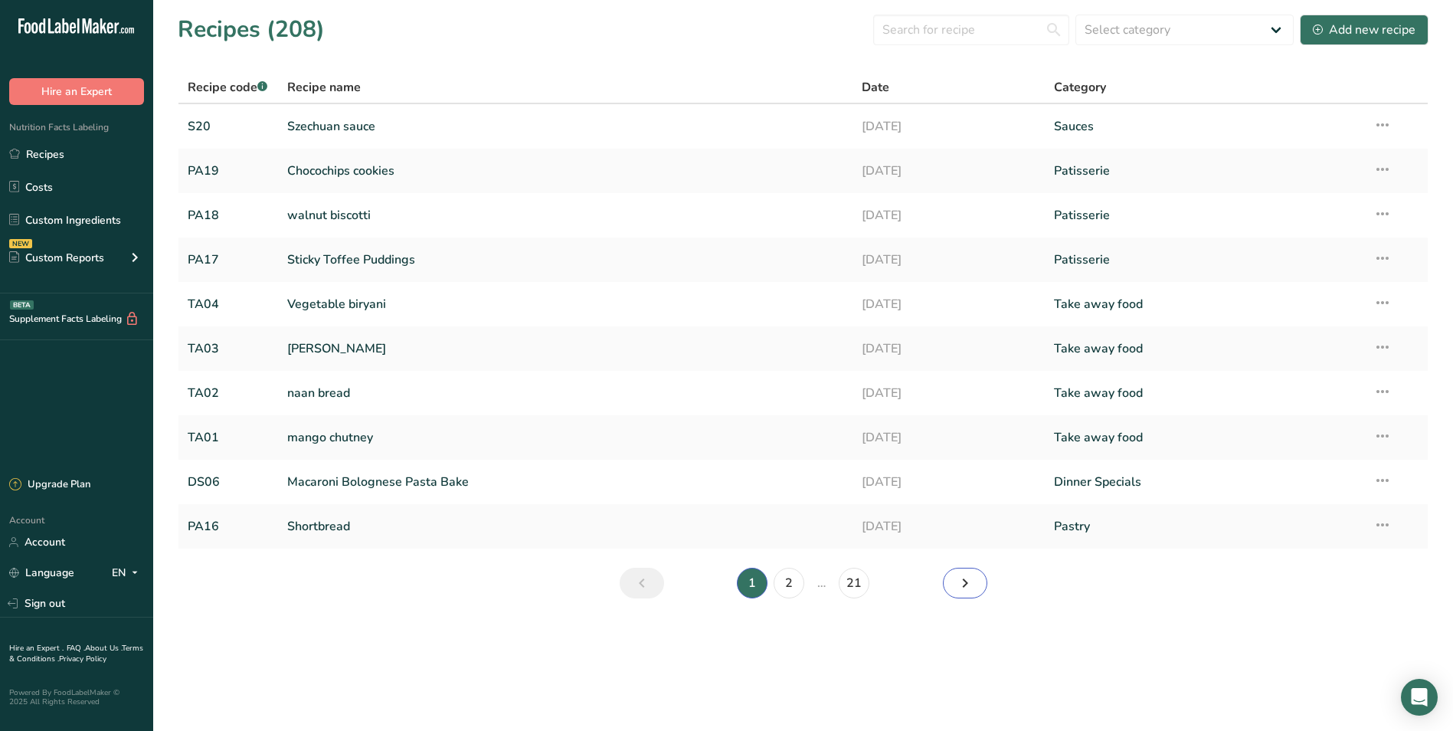
click at [972, 586] on icon "Next page" at bounding box center [965, 583] width 18 height 28
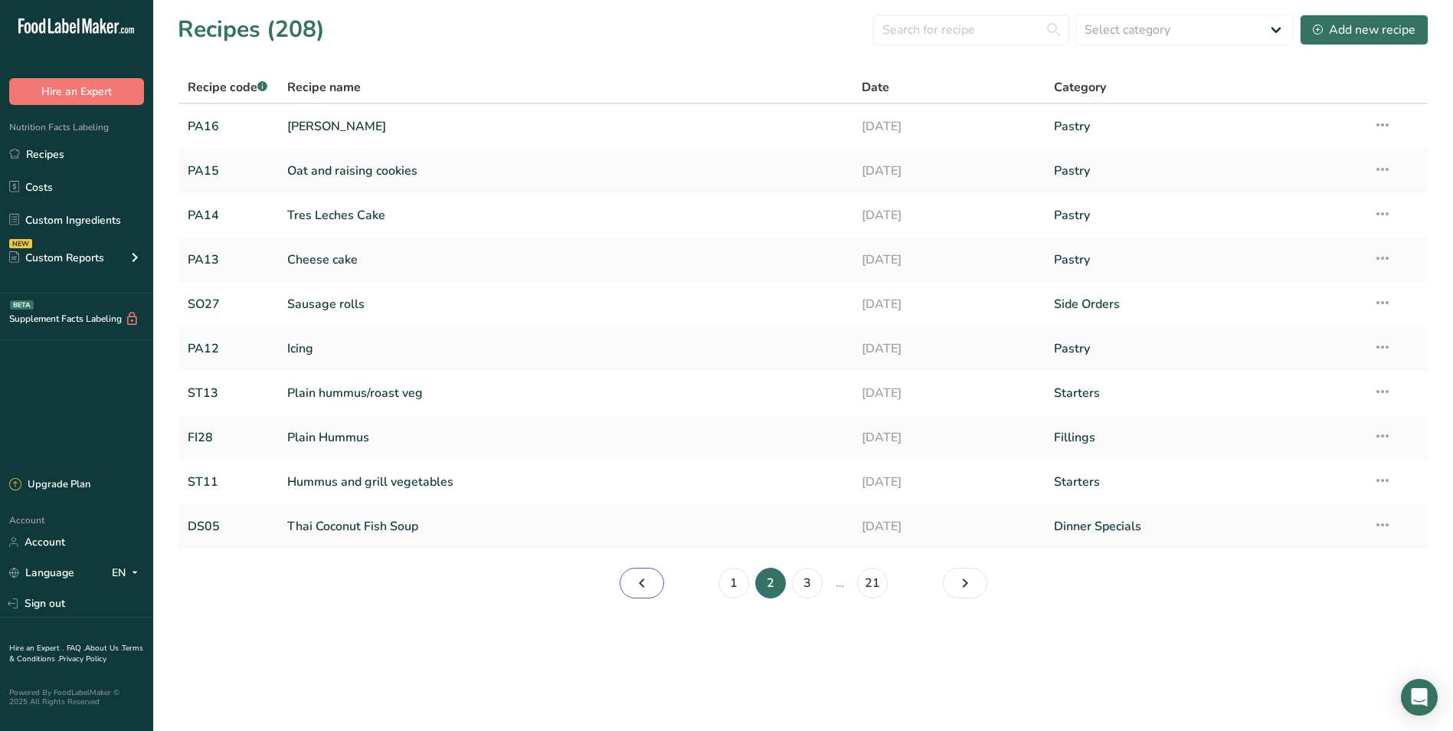
click at [640, 580] on icon "Page 1." at bounding box center [642, 583] width 18 height 28
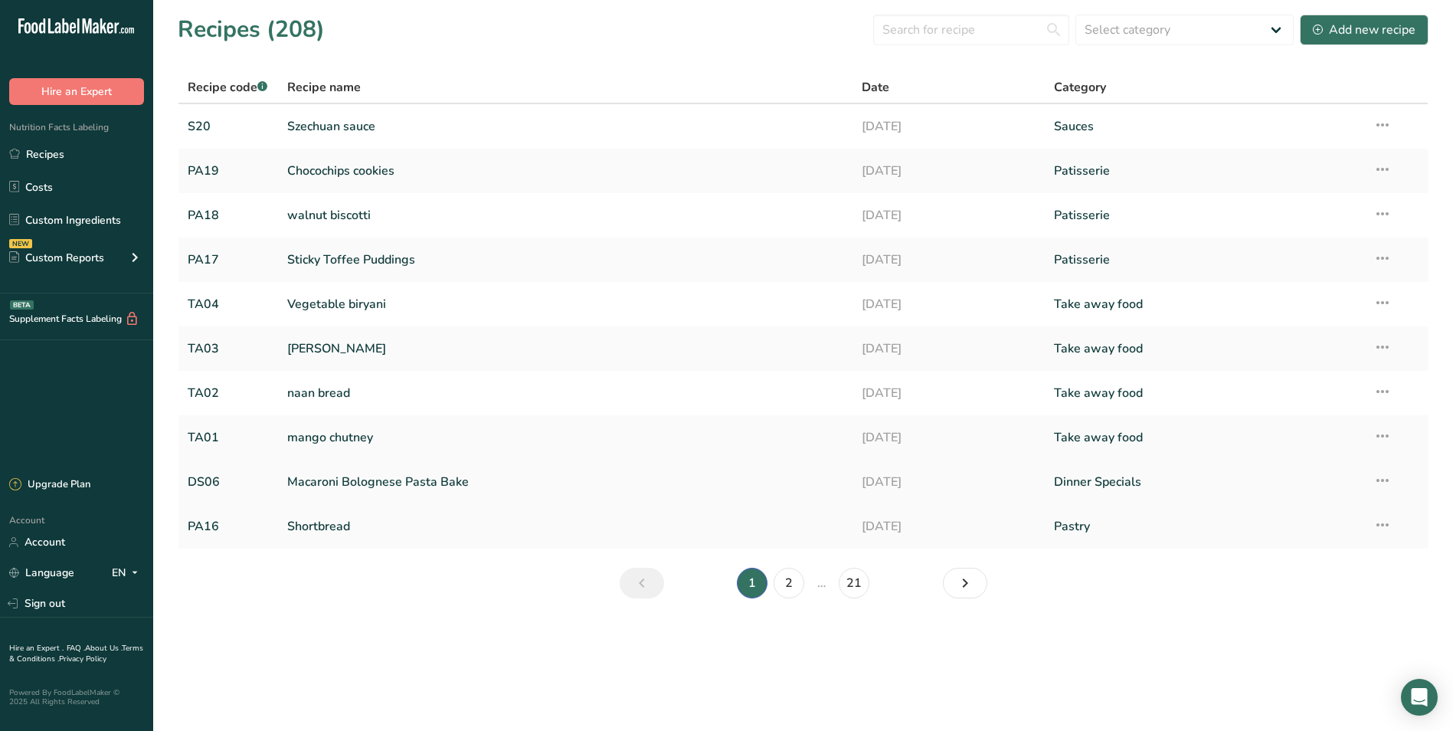
click at [1380, 480] on icon at bounding box center [1383, 481] width 18 height 28
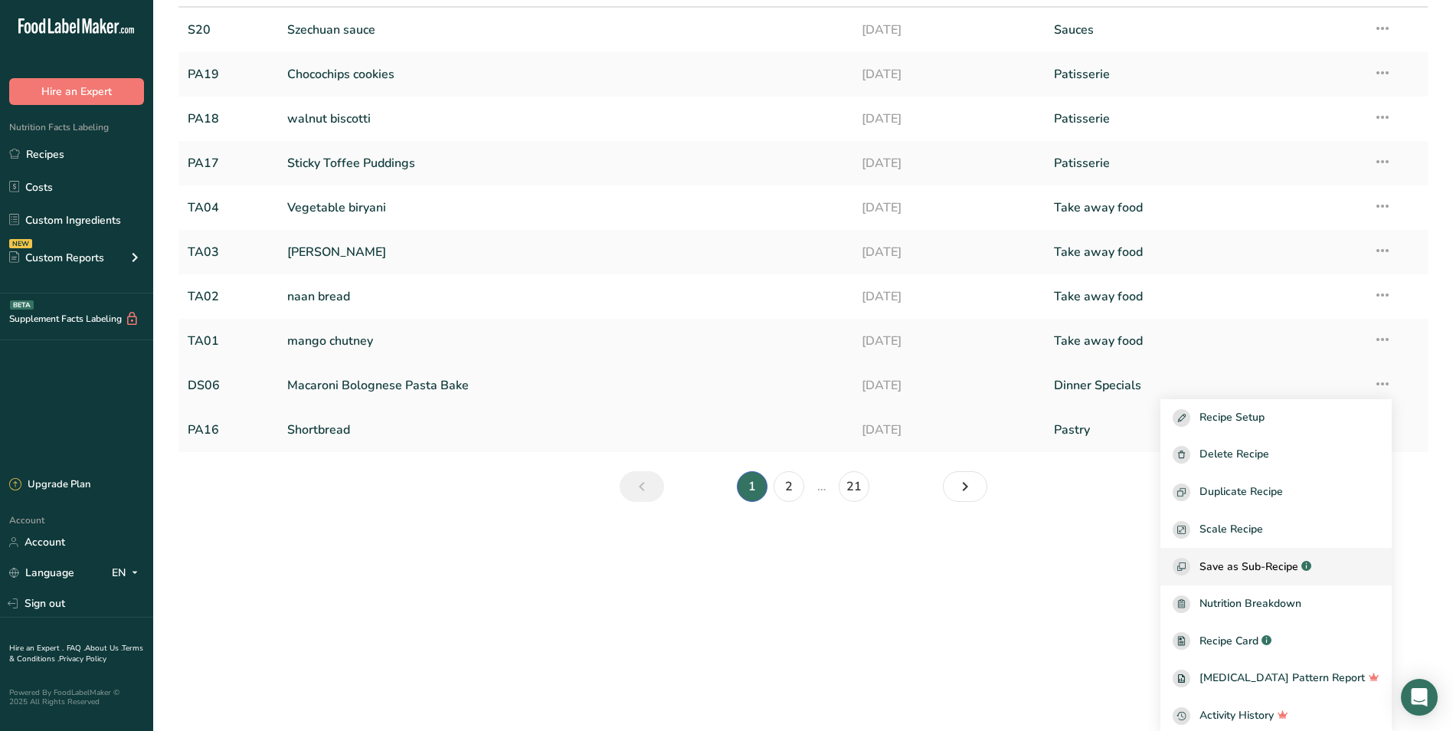
scroll to position [100, 0]
click at [1251, 636] on span "Recipe Card" at bounding box center [1229, 638] width 59 height 16
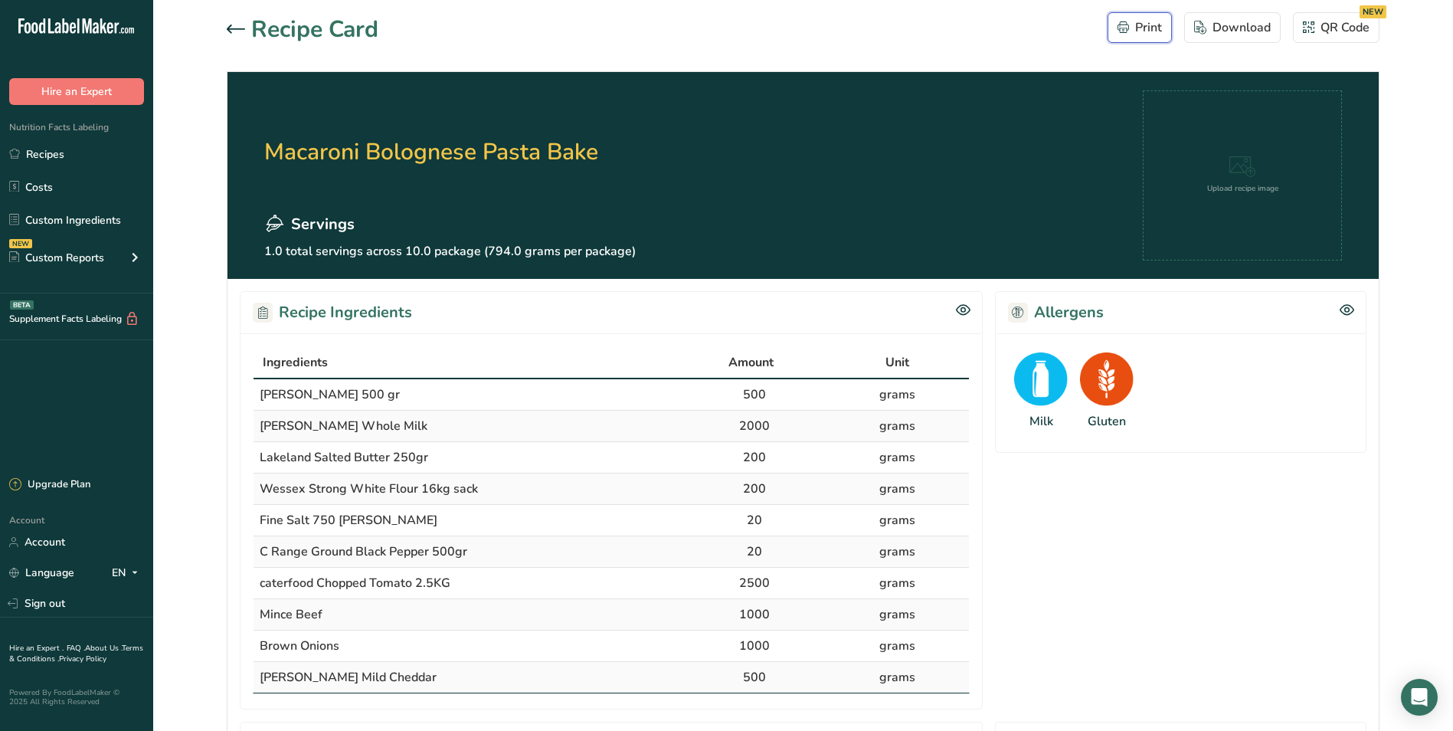
click at [1137, 19] on div "Print" at bounding box center [1140, 27] width 44 height 18
click at [1129, 31] on div "Print" at bounding box center [1140, 27] width 44 height 18
click at [38, 155] on link "Recipes" at bounding box center [76, 153] width 153 height 29
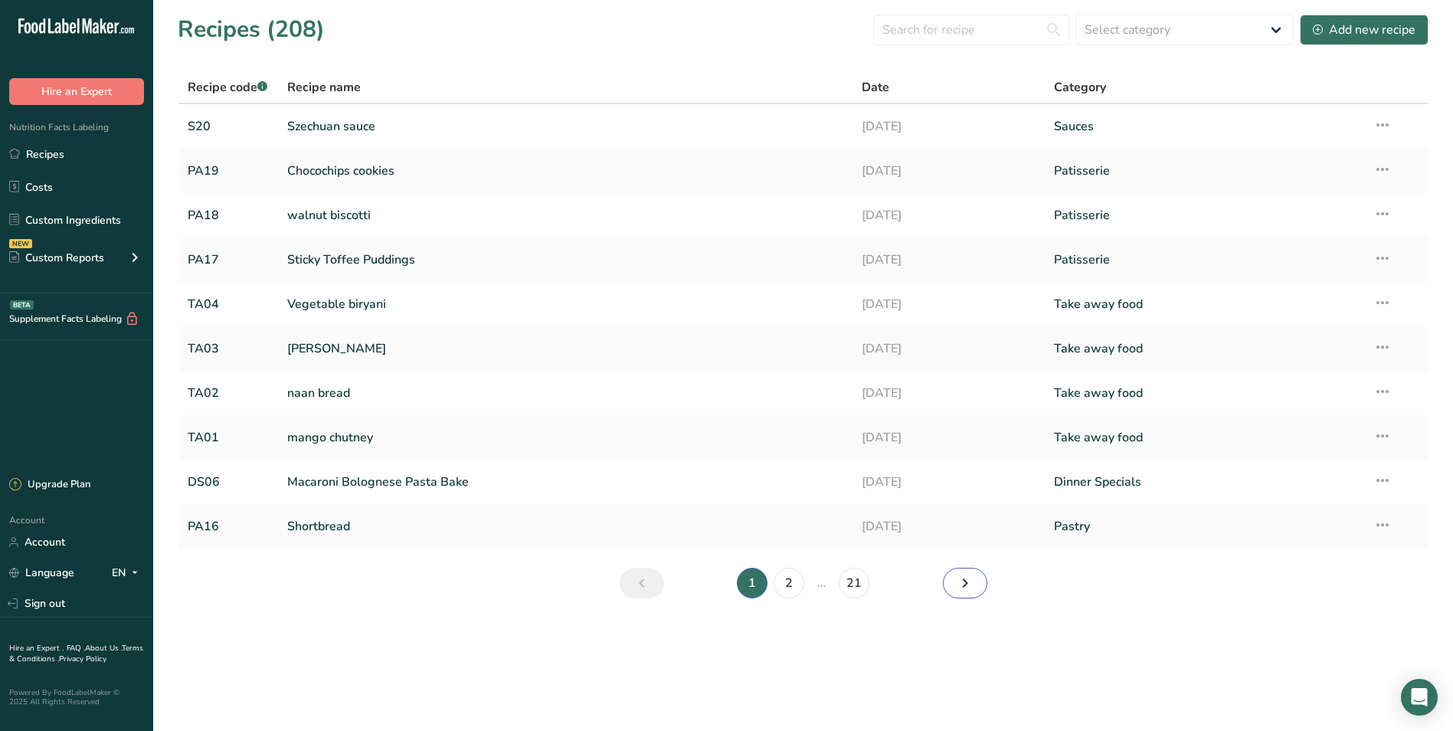
click at [955, 578] on link "Next page" at bounding box center [965, 583] width 44 height 31
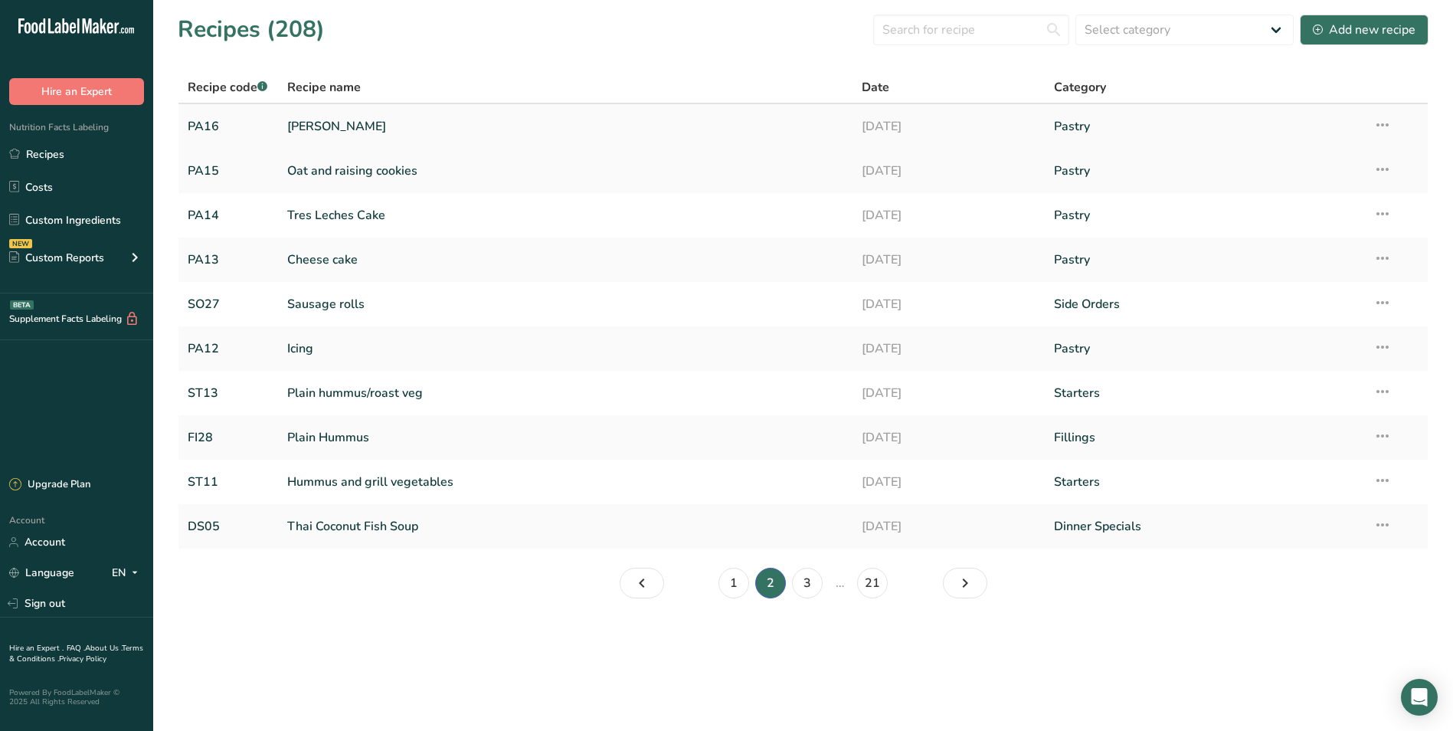
click at [1384, 123] on icon at bounding box center [1383, 125] width 18 height 28
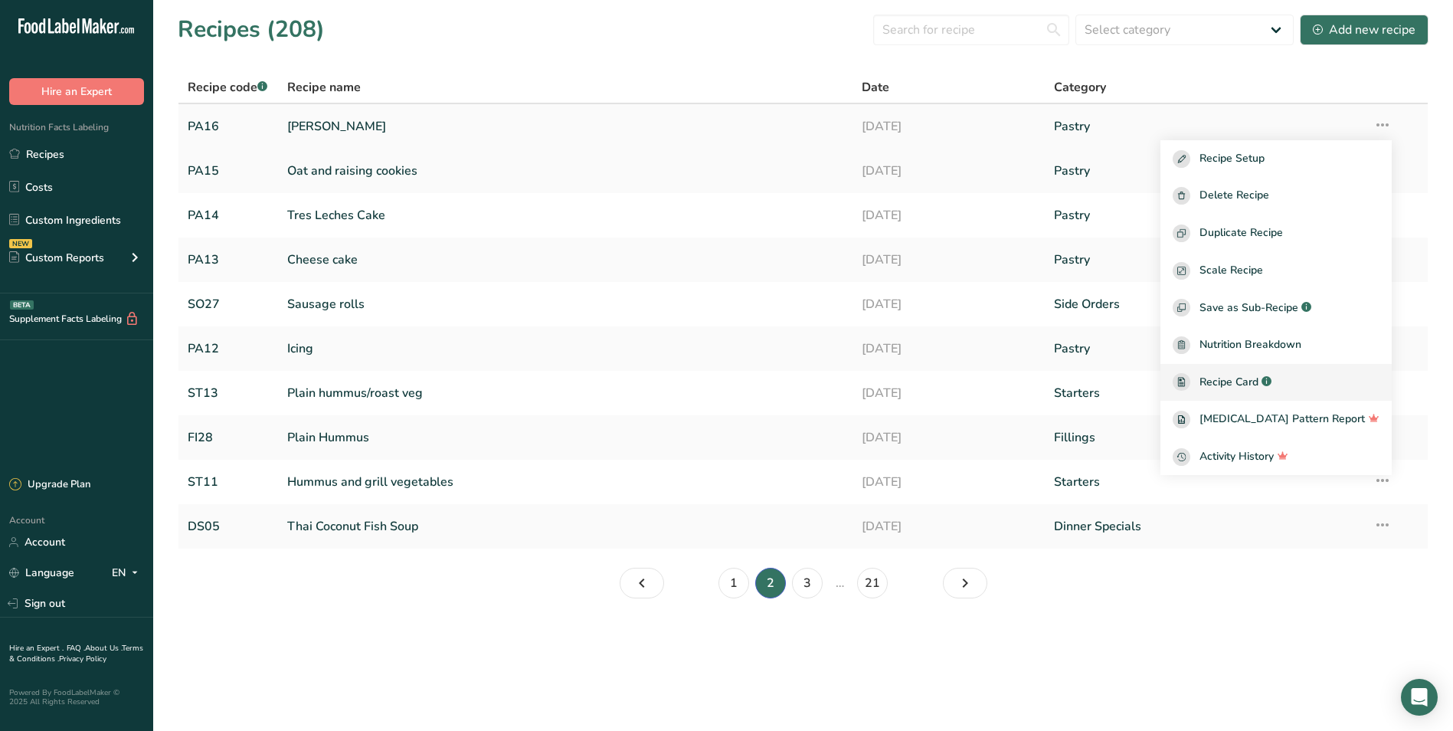
click at [1259, 382] on span "Recipe Card" at bounding box center [1229, 382] width 59 height 16
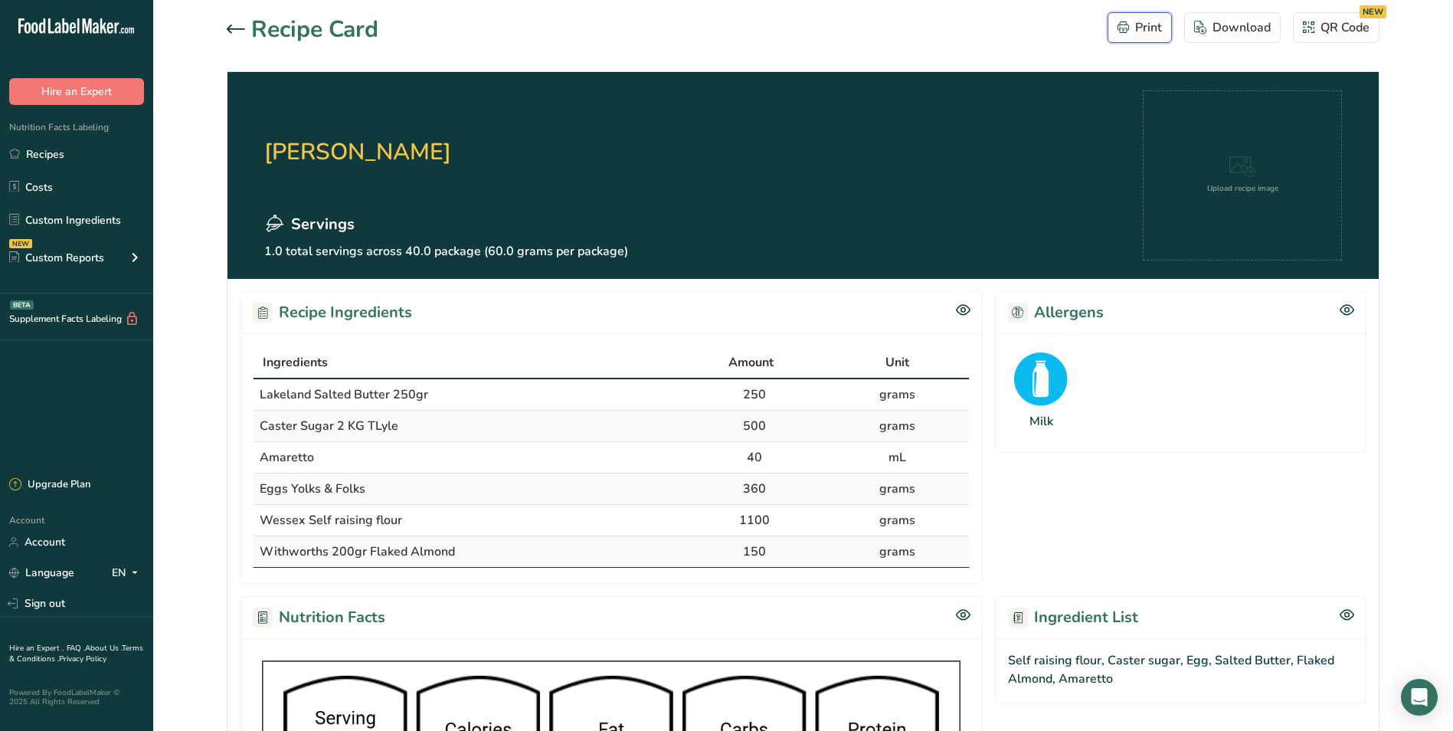
click at [1155, 25] on div "Print" at bounding box center [1140, 27] width 44 height 18
click at [58, 157] on link "Recipes" at bounding box center [76, 153] width 153 height 29
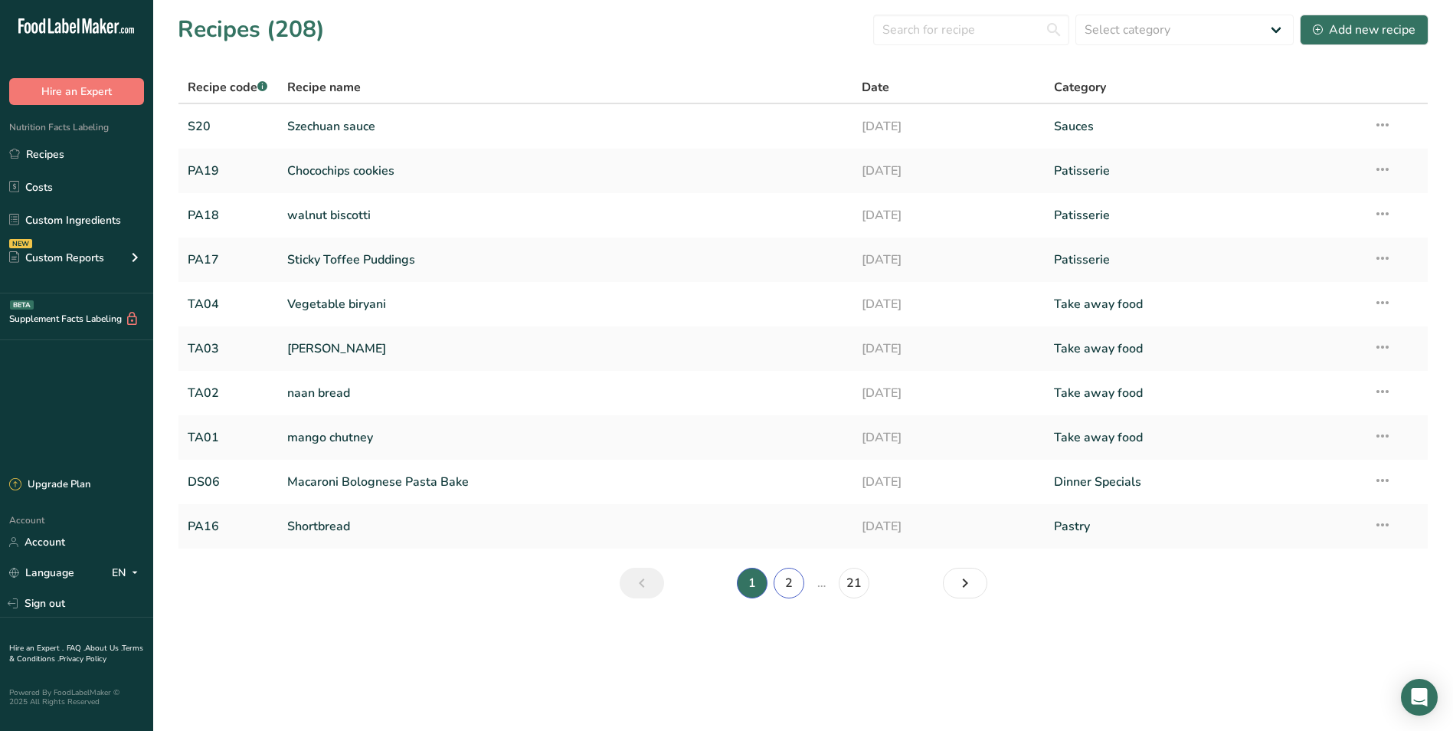
click at [791, 581] on link "2" at bounding box center [789, 583] width 31 height 31
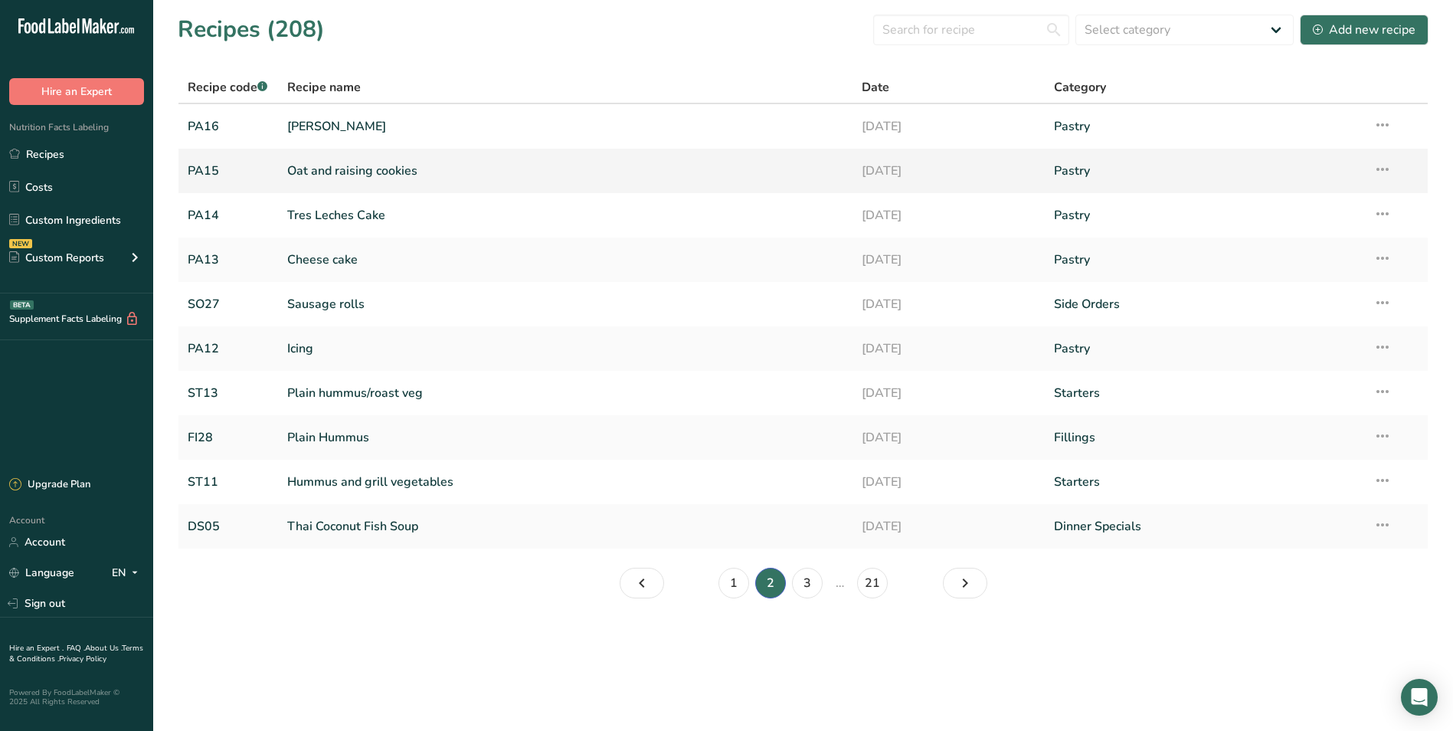
click at [1390, 168] on icon at bounding box center [1383, 170] width 18 height 28
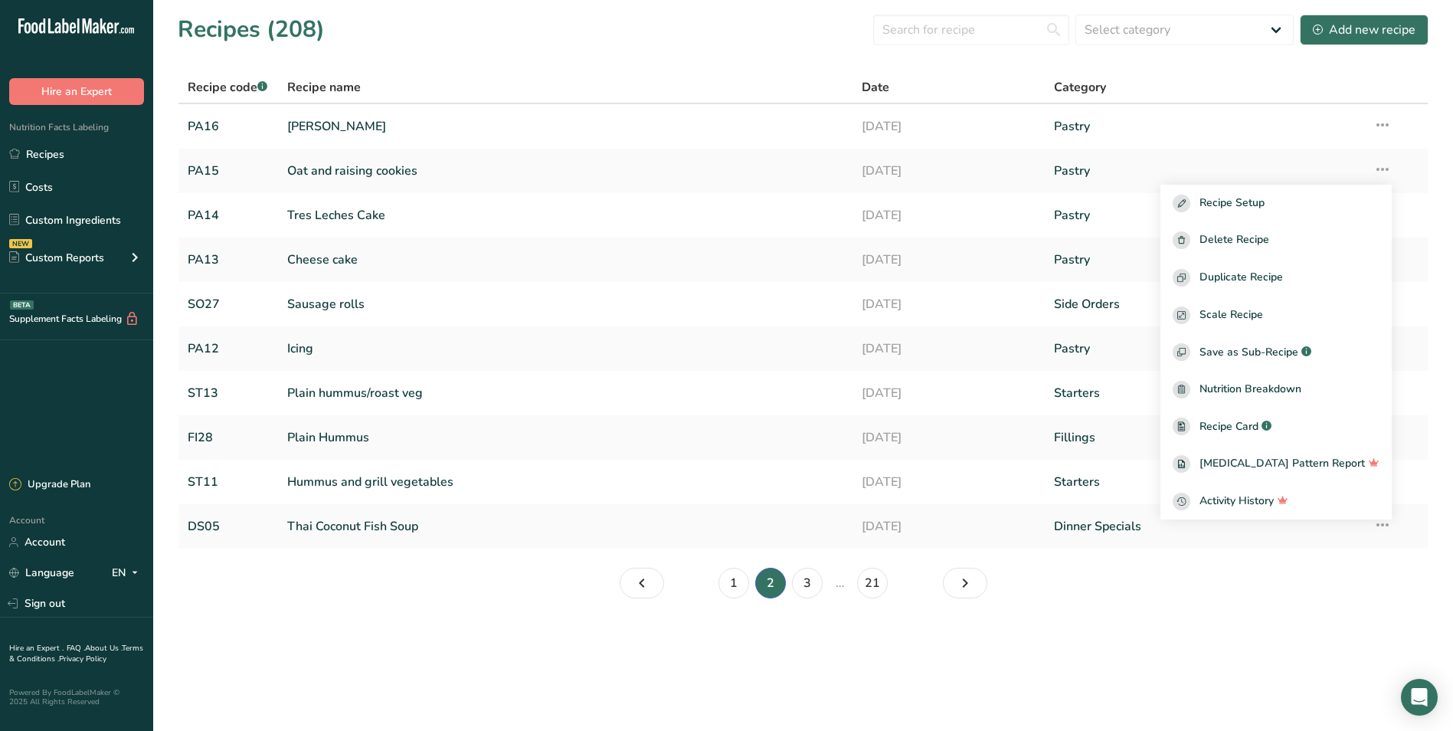
click at [1447, 205] on section "Recipes (208) Select category All Baked Goods Beverages Breads Brunch/Breakfast…" at bounding box center [803, 311] width 1300 height 623
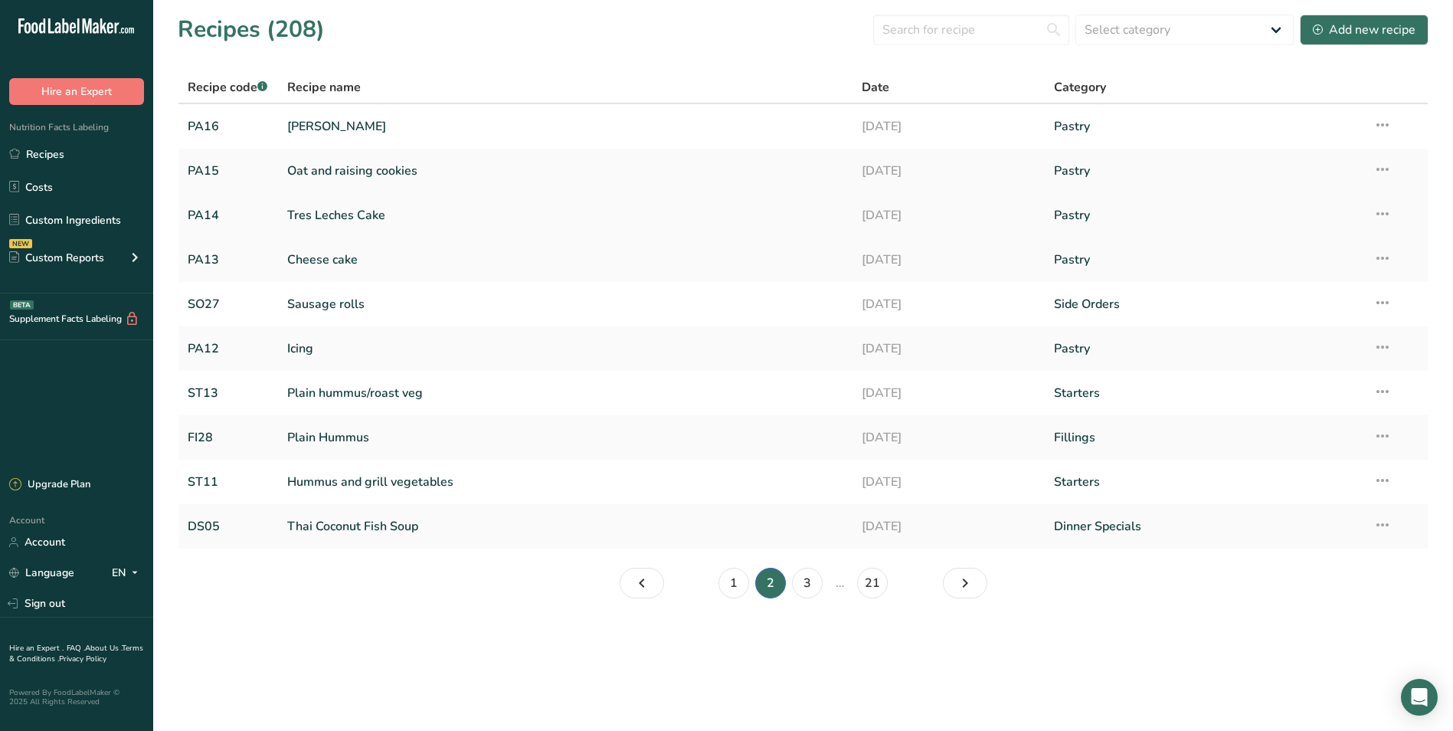
click at [1384, 211] on icon at bounding box center [1383, 214] width 18 height 28
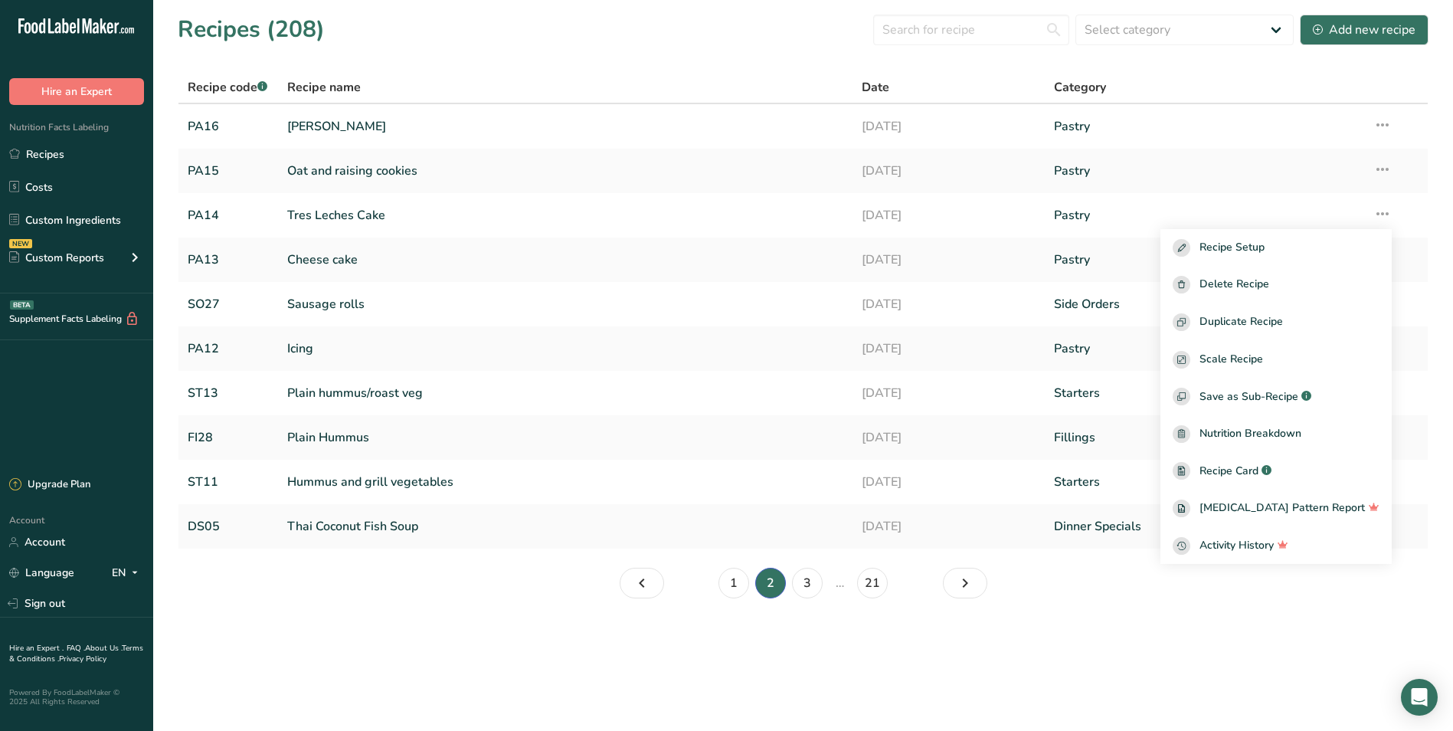
click at [1450, 250] on section "Recipes (208) Select category All Baked Goods Beverages Breads Brunch/Breakfast…" at bounding box center [803, 311] width 1300 height 623
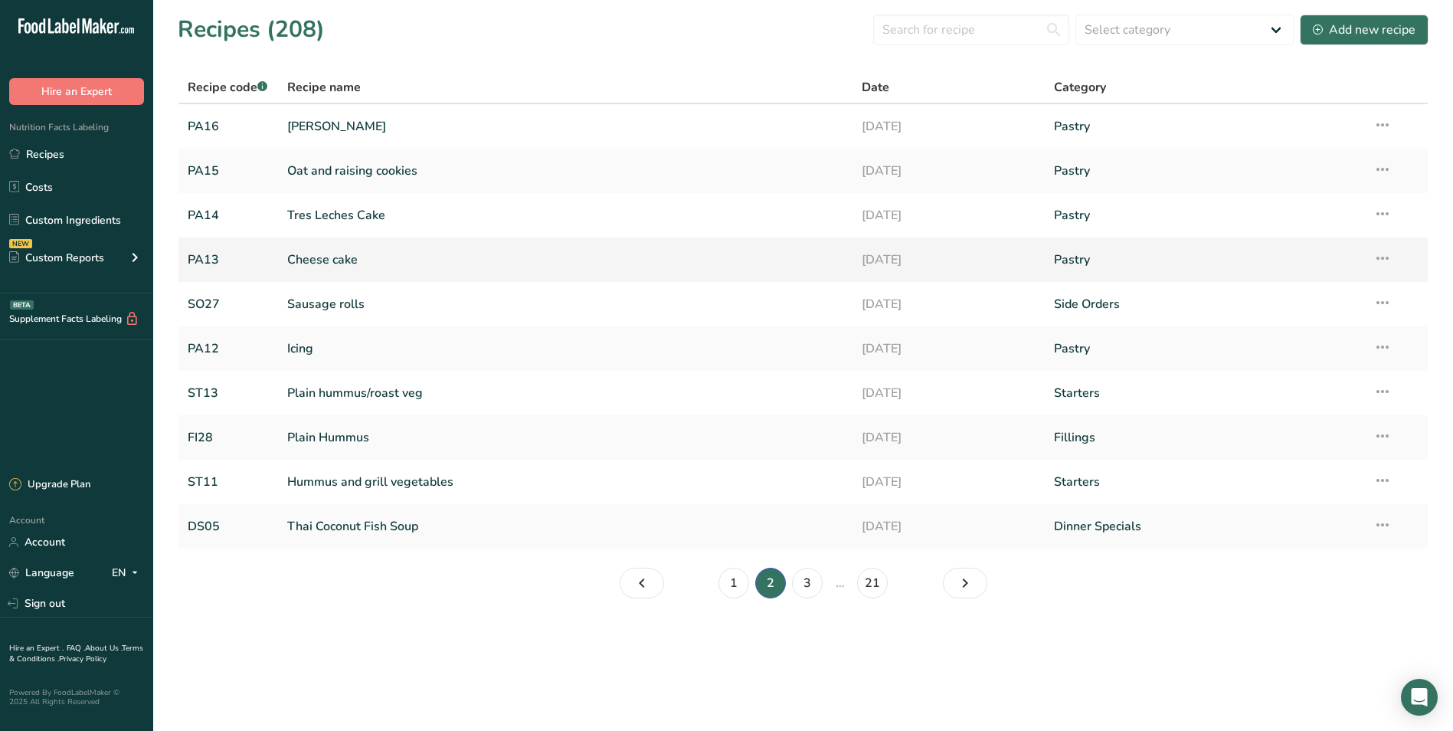
click at [1378, 258] on icon at bounding box center [1383, 258] width 18 height 28
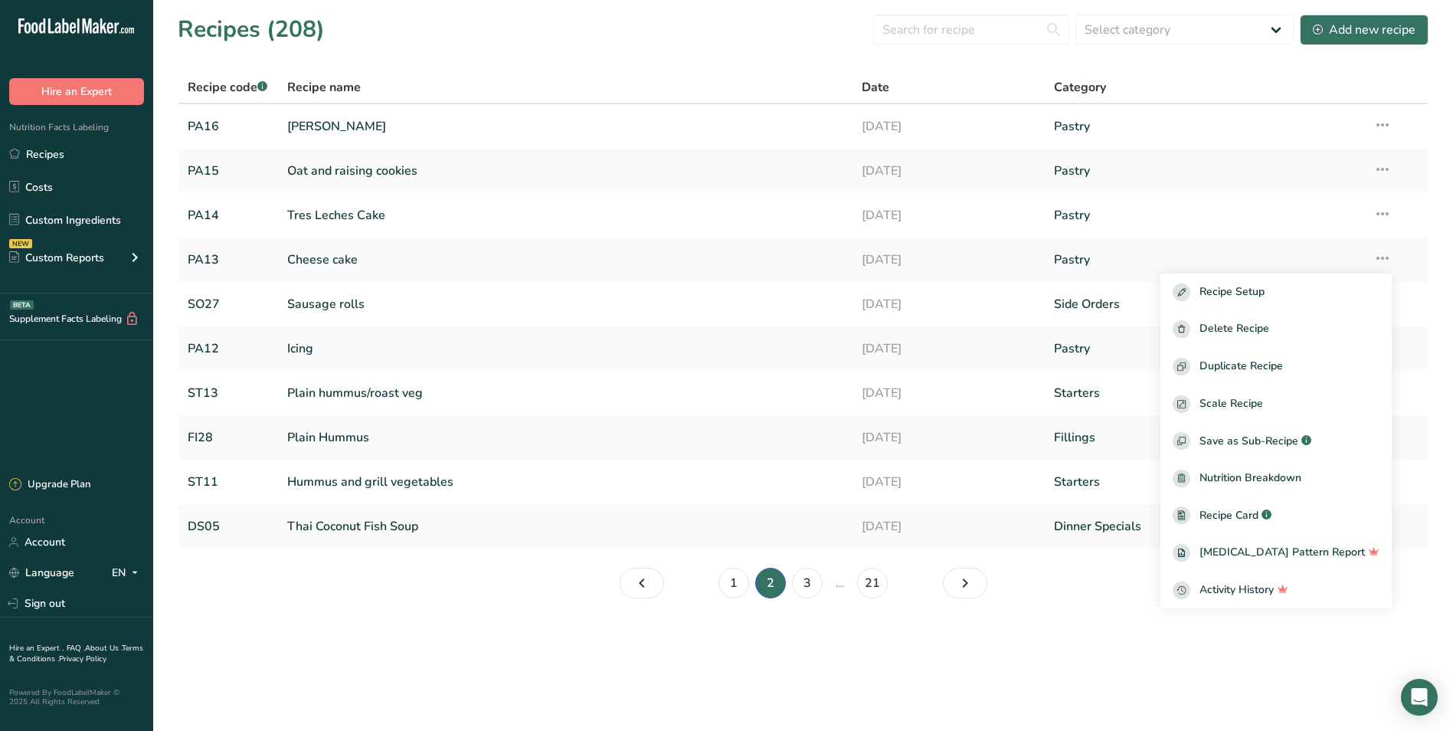
click at [1440, 280] on section "Recipes (208) Select category All Baked Goods Beverages Breads Brunch/Breakfast…" at bounding box center [803, 311] width 1300 height 623
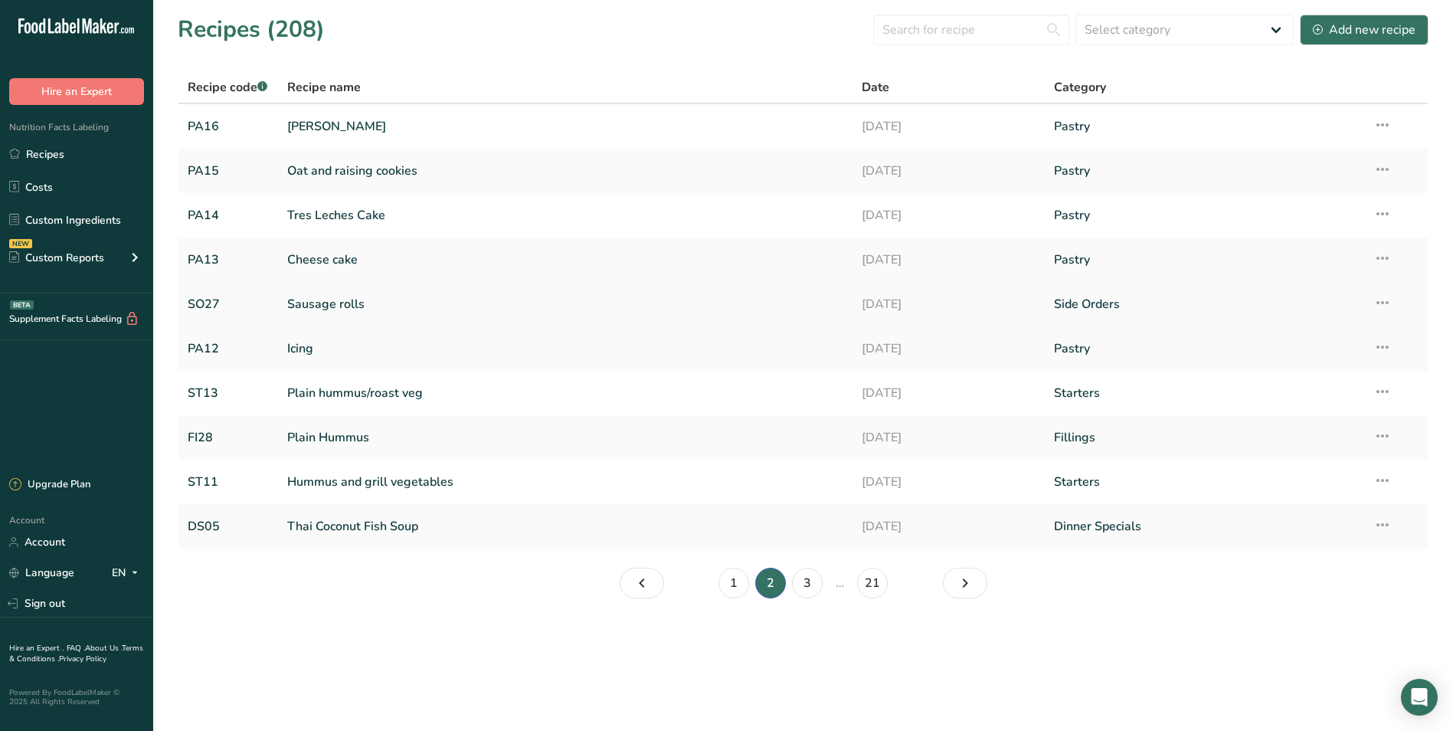
click at [1387, 304] on icon at bounding box center [1383, 303] width 18 height 28
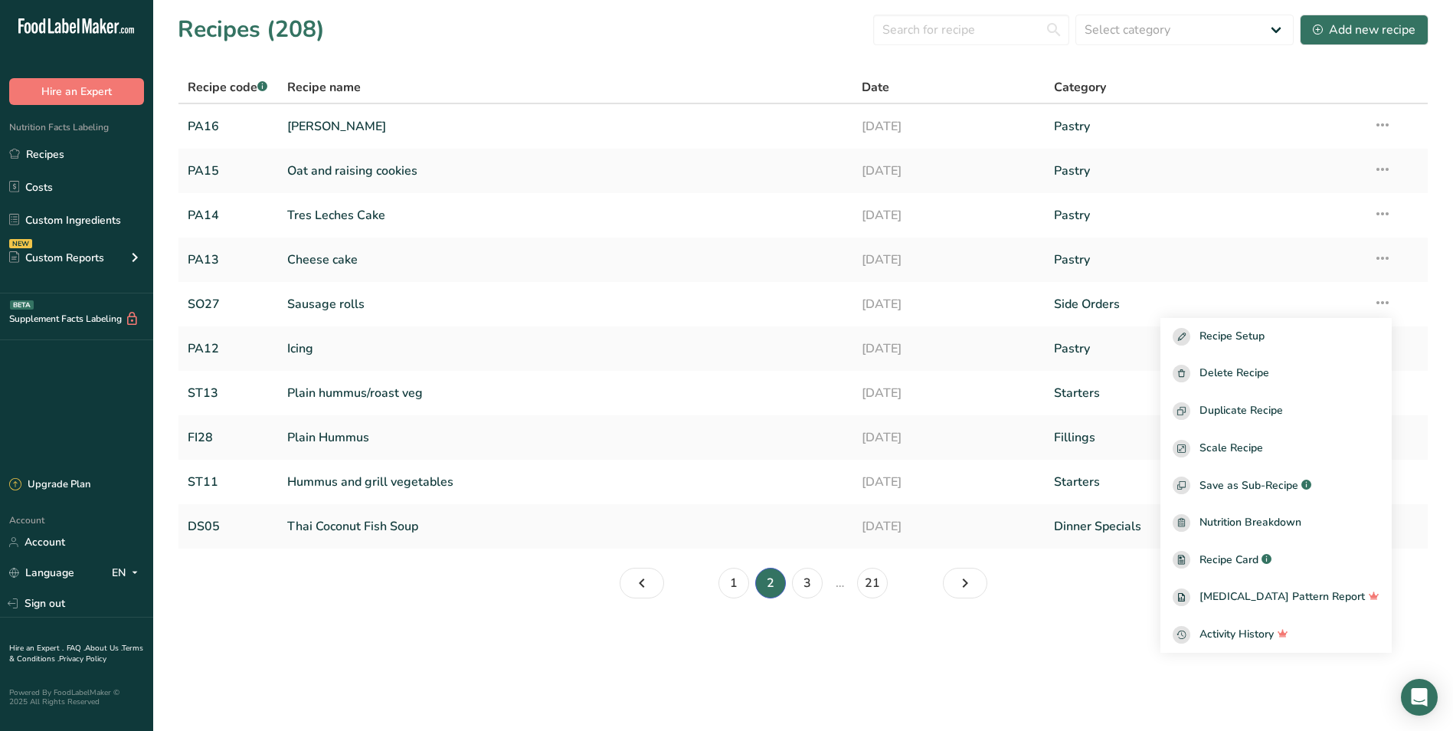
click at [1440, 309] on section "Recipes (208) Select category All Baked Goods Beverages Breads Brunch/Breakfast…" at bounding box center [803, 311] width 1300 height 623
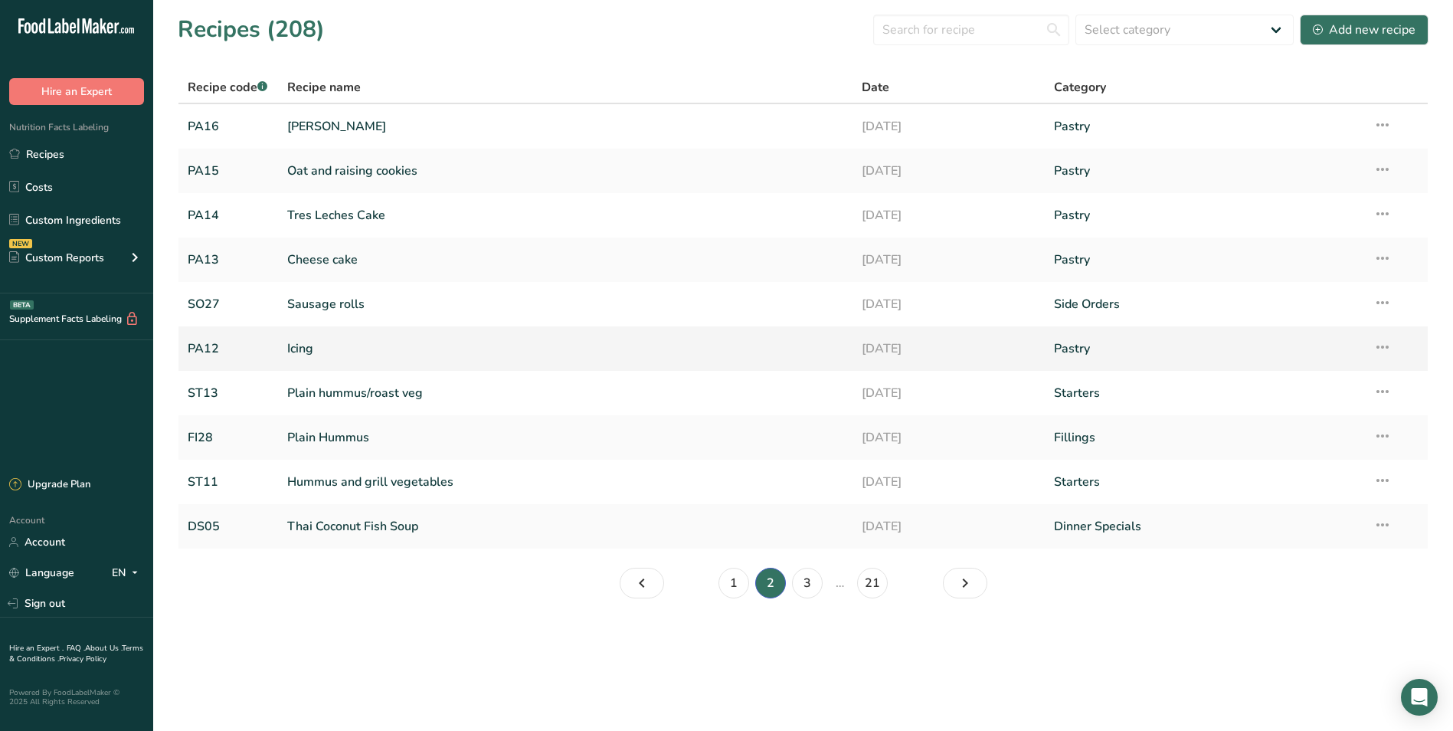
click at [1384, 347] on icon at bounding box center [1383, 347] width 18 height 28
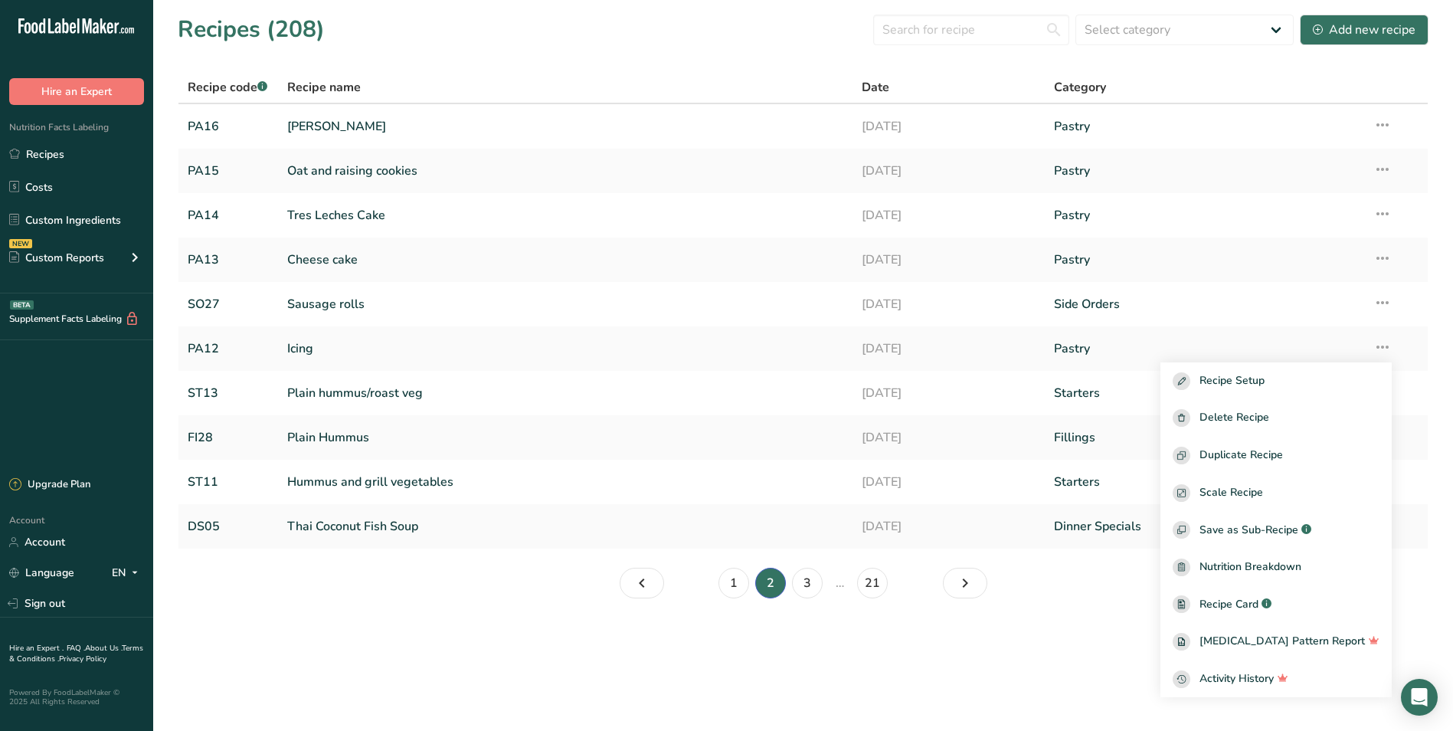
click at [1447, 359] on section "Recipes (208) Select category All Baked Goods Beverages Breads Brunch/Breakfast…" at bounding box center [803, 311] width 1300 height 623
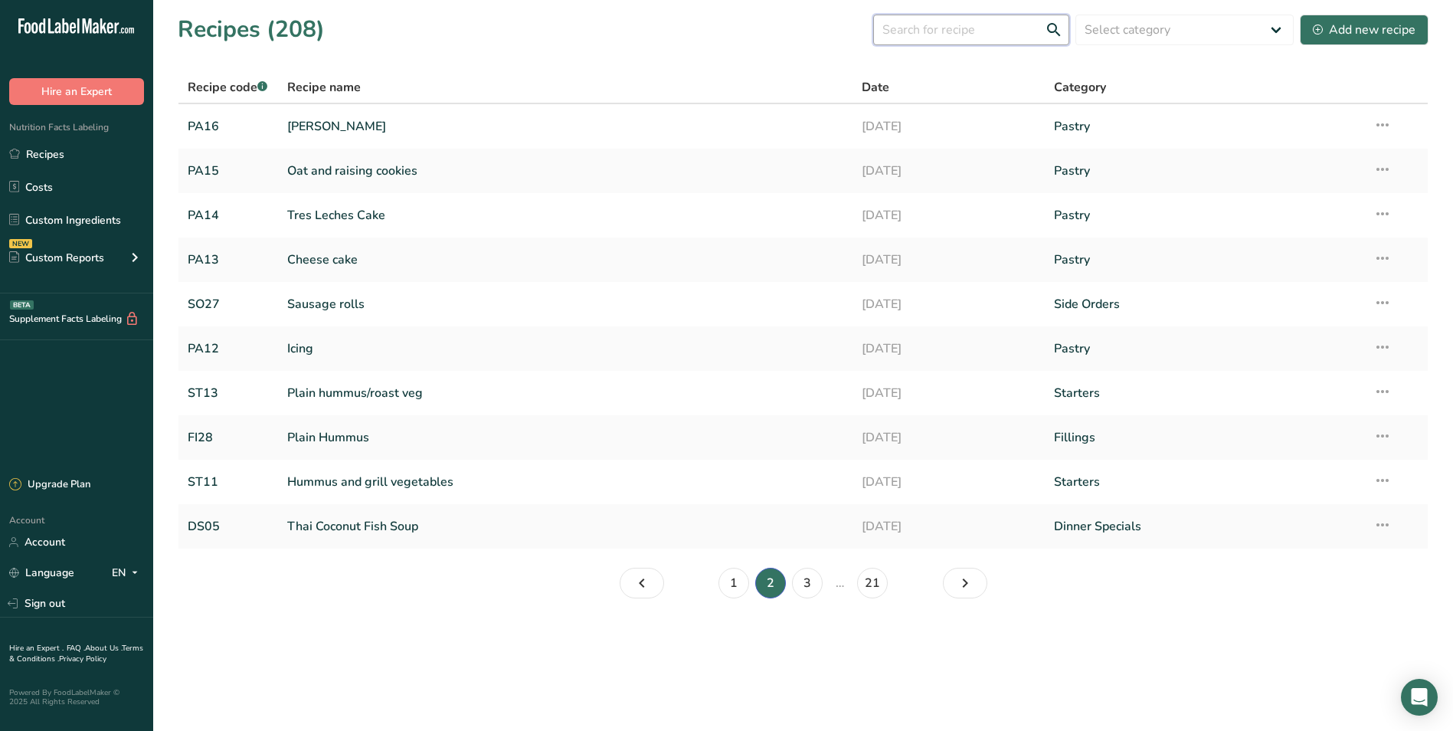
click at [948, 29] on input "text" at bounding box center [971, 30] width 196 height 31
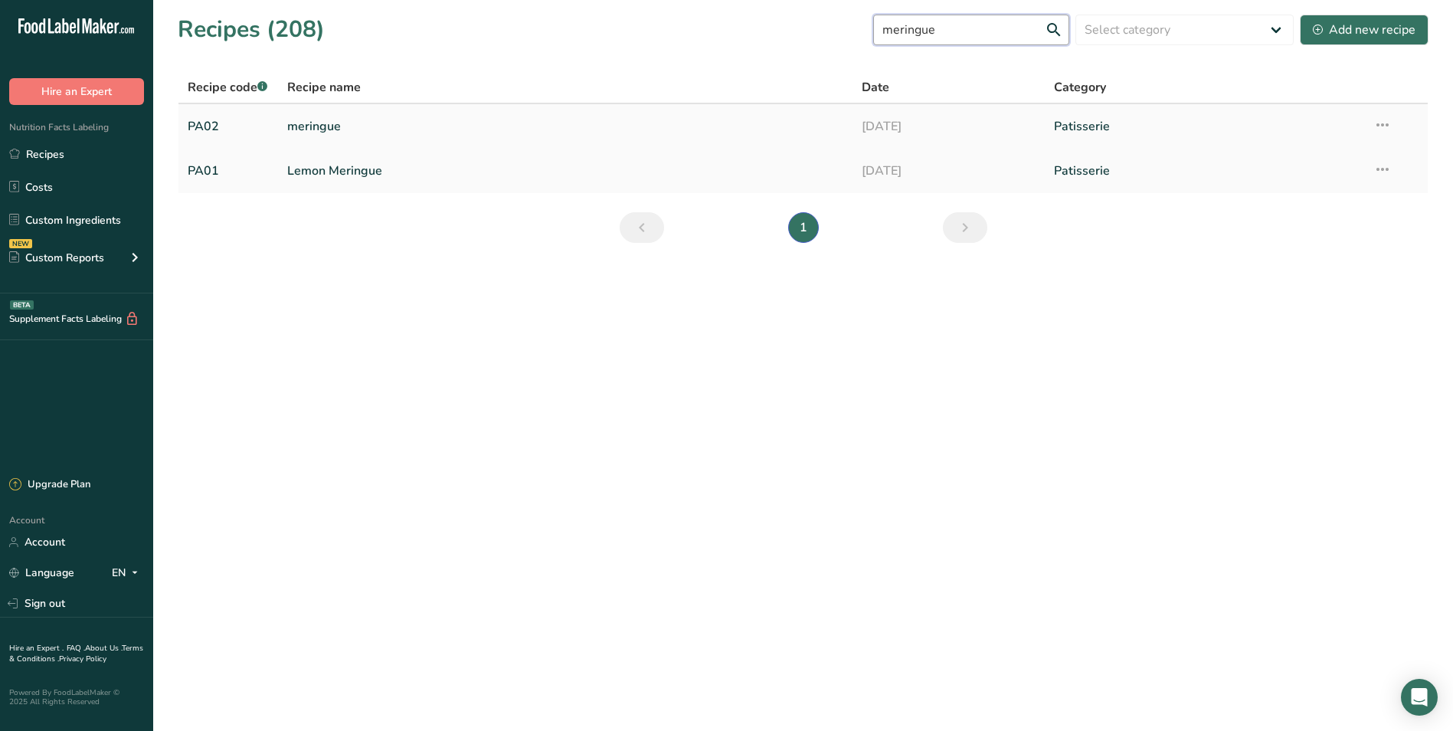
type input "meringue"
click at [371, 132] on link "meringue" at bounding box center [565, 126] width 557 height 32
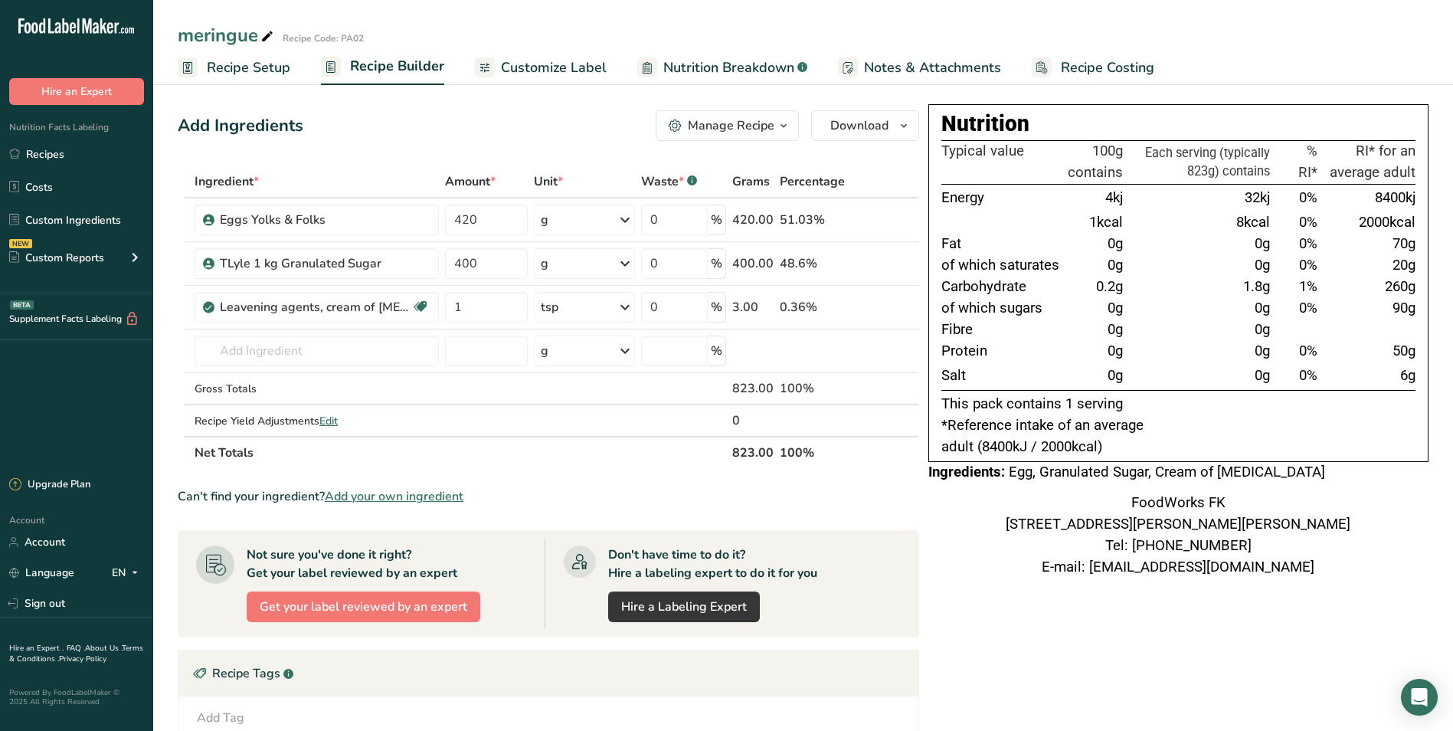
click at [268, 34] on icon at bounding box center [267, 36] width 14 height 21
click at [788, 125] on icon "button" at bounding box center [784, 125] width 12 height 19
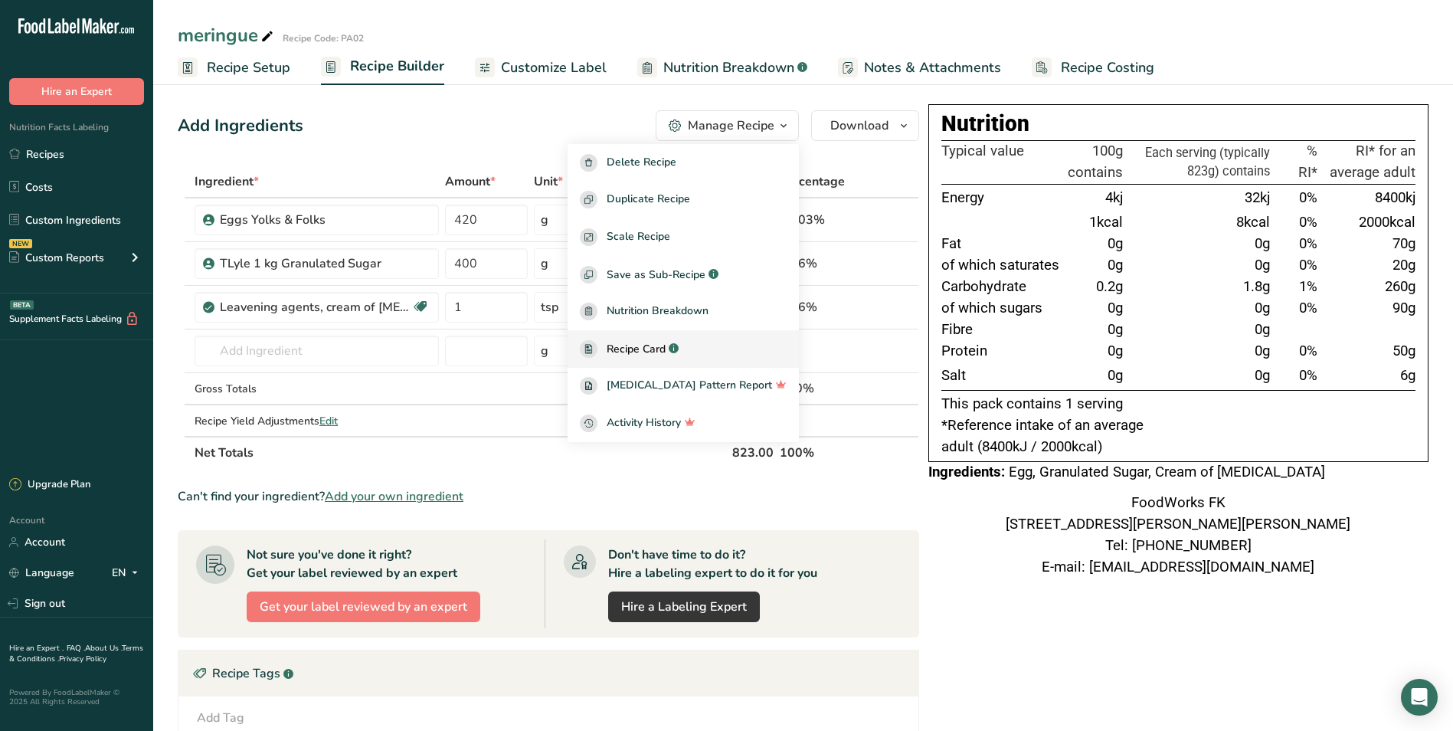
click at [679, 342] on div ".a-a{fill:#347362;}.b-a{fill:#fff;}" at bounding box center [672, 349] width 13 height 18
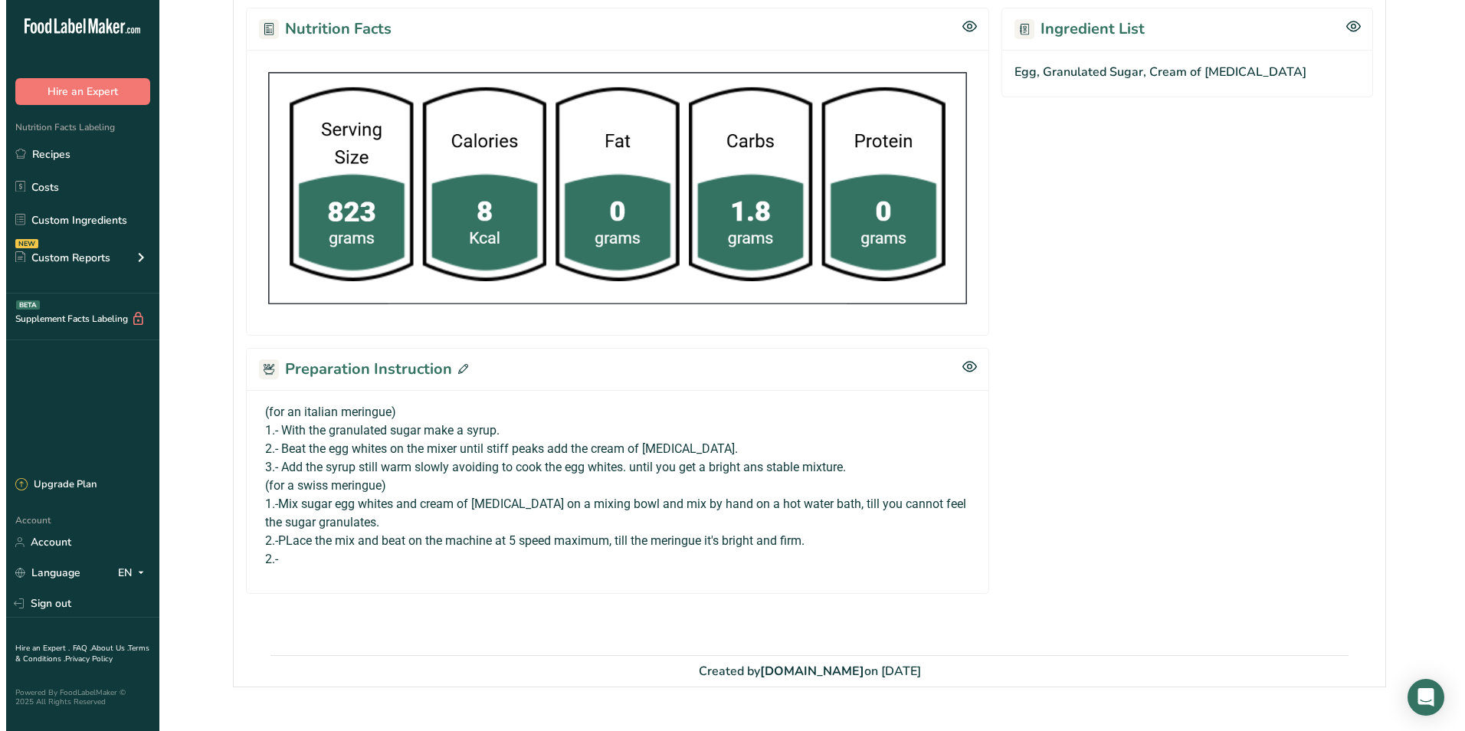
scroll to position [524, 0]
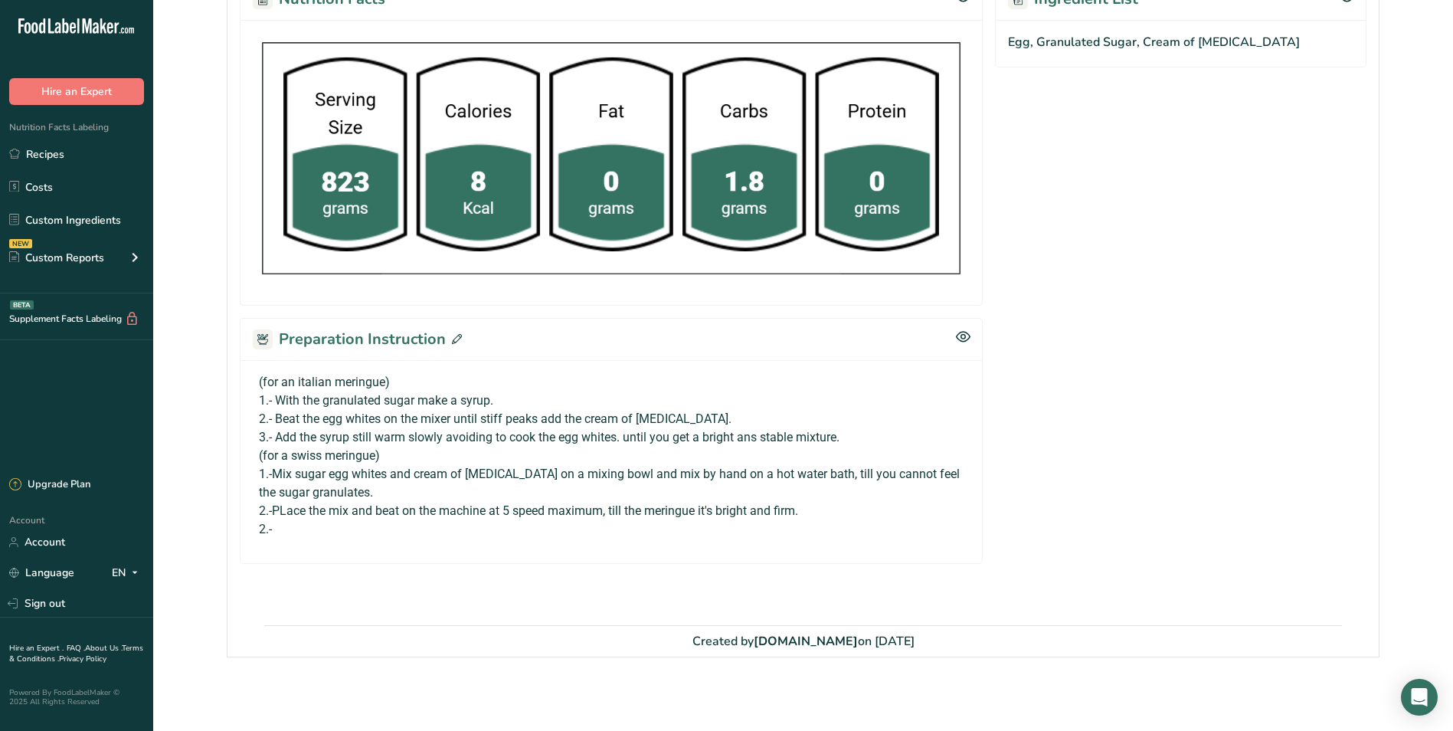
click at [382, 417] on p "2.- Beat the egg whites on the mixer until stiff peaks add the cream of tartar." at bounding box center [611, 419] width 705 height 18
click at [384, 415] on p "2.- Beat the egg whites on the mixer until stiff peaks add the cream of tartar." at bounding box center [611, 419] width 705 height 18
click at [454, 336] on icon at bounding box center [457, 339] width 10 height 10
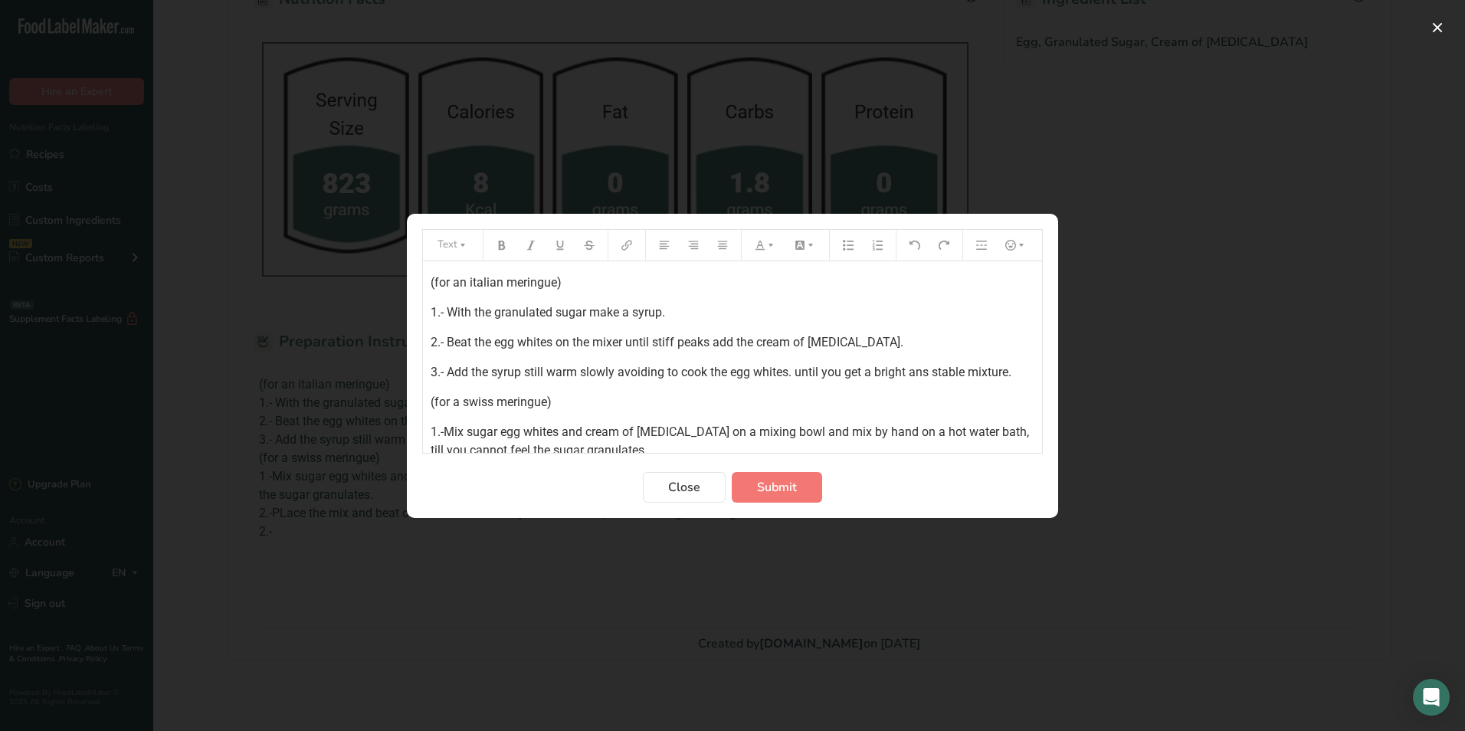
click at [556, 340] on span "2.- Beat the egg whites on the mixer until stiff peaks add the cream of tartar." at bounding box center [667, 342] width 473 height 15
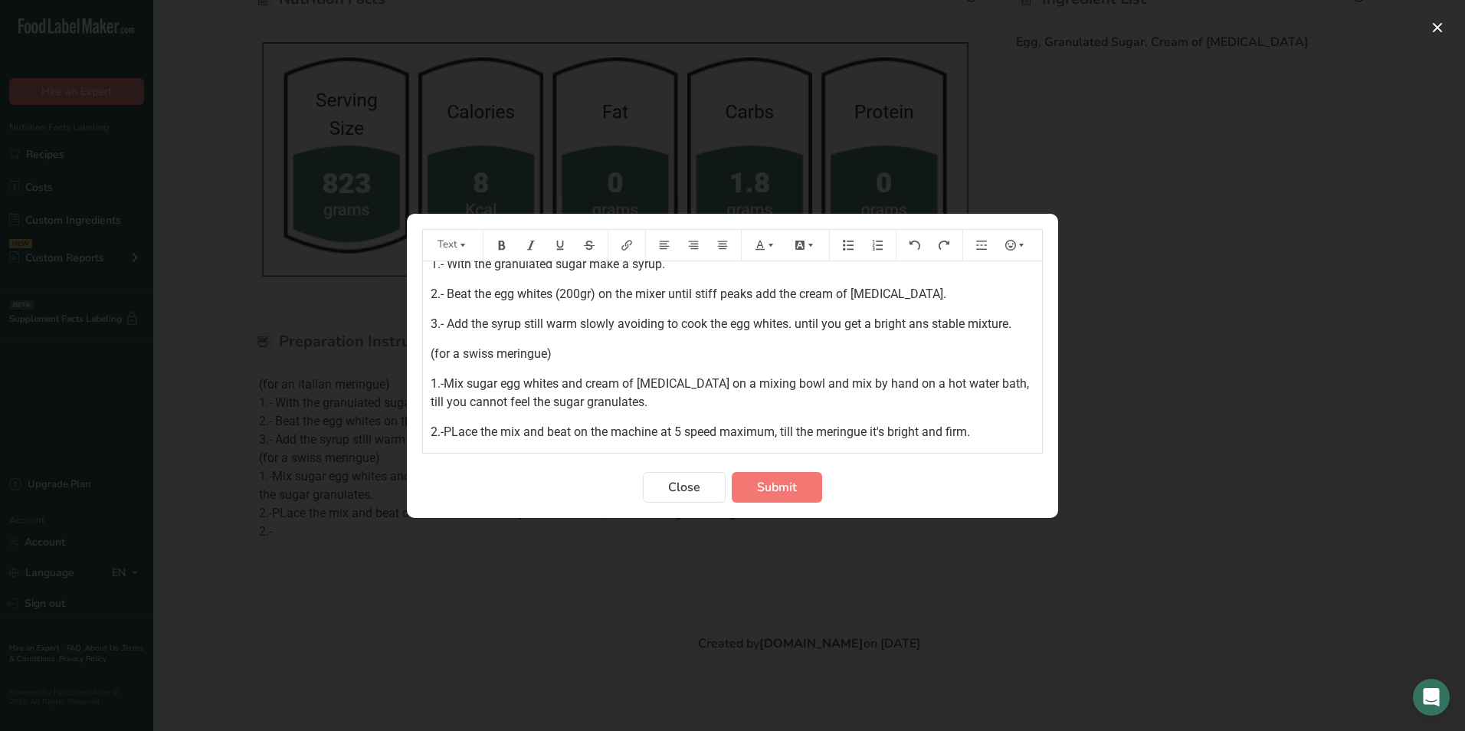
scroll to position [78, 0]
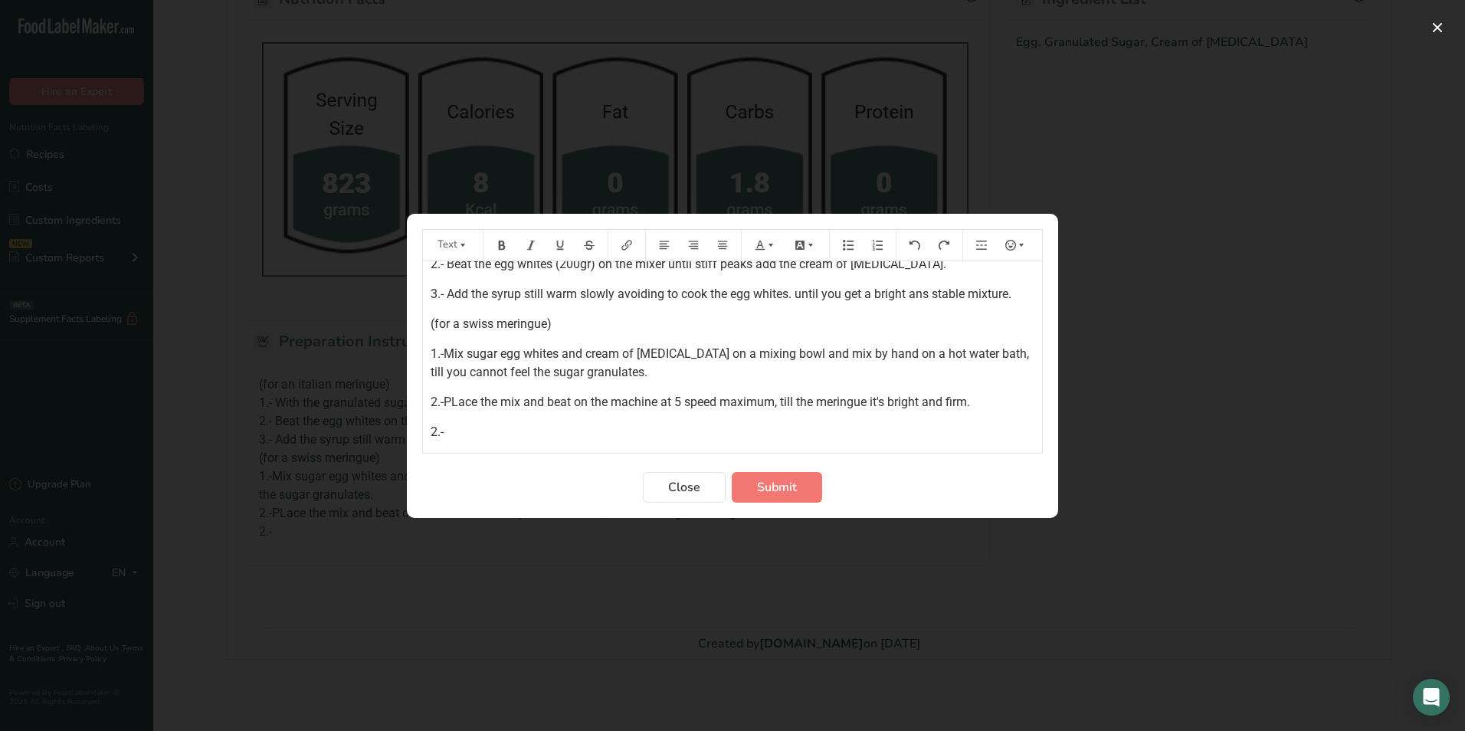
click at [559, 352] on span "1.-Mix sugar egg whites and cream of tartar on a mixing bowl and mix by hand on…" at bounding box center [731, 362] width 601 height 33
click at [780, 483] on span "Submit" at bounding box center [777, 487] width 40 height 18
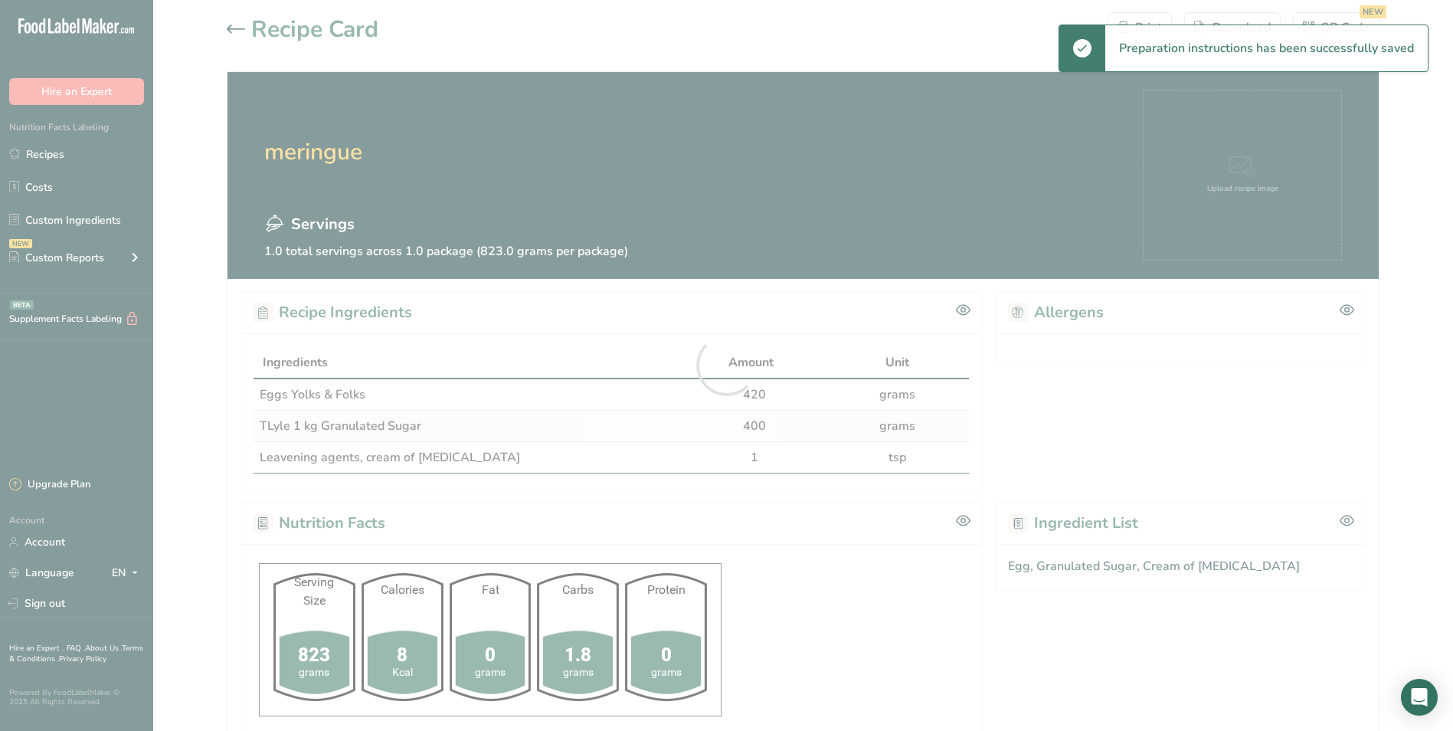
scroll to position [0, 0]
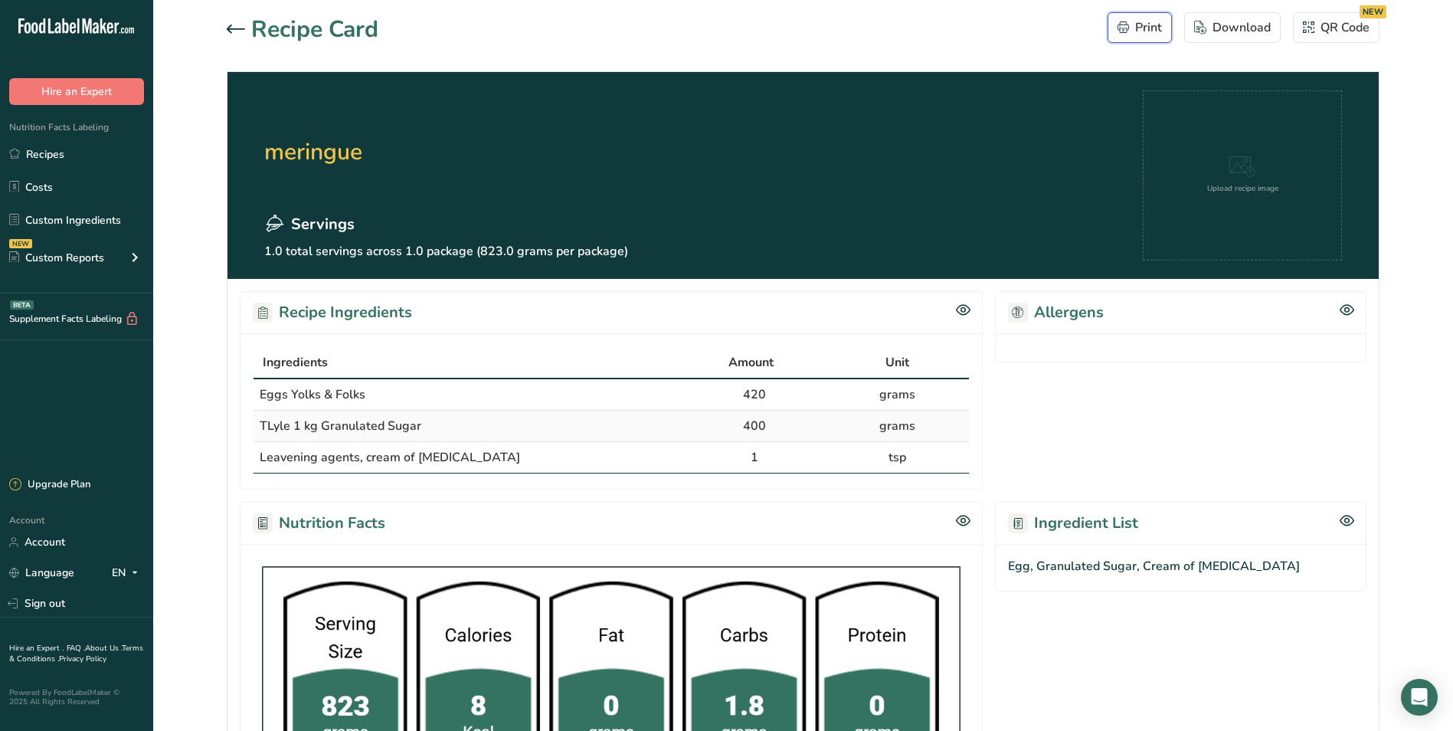
click at [1153, 27] on div "Print" at bounding box center [1140, 27] width 44 height 18
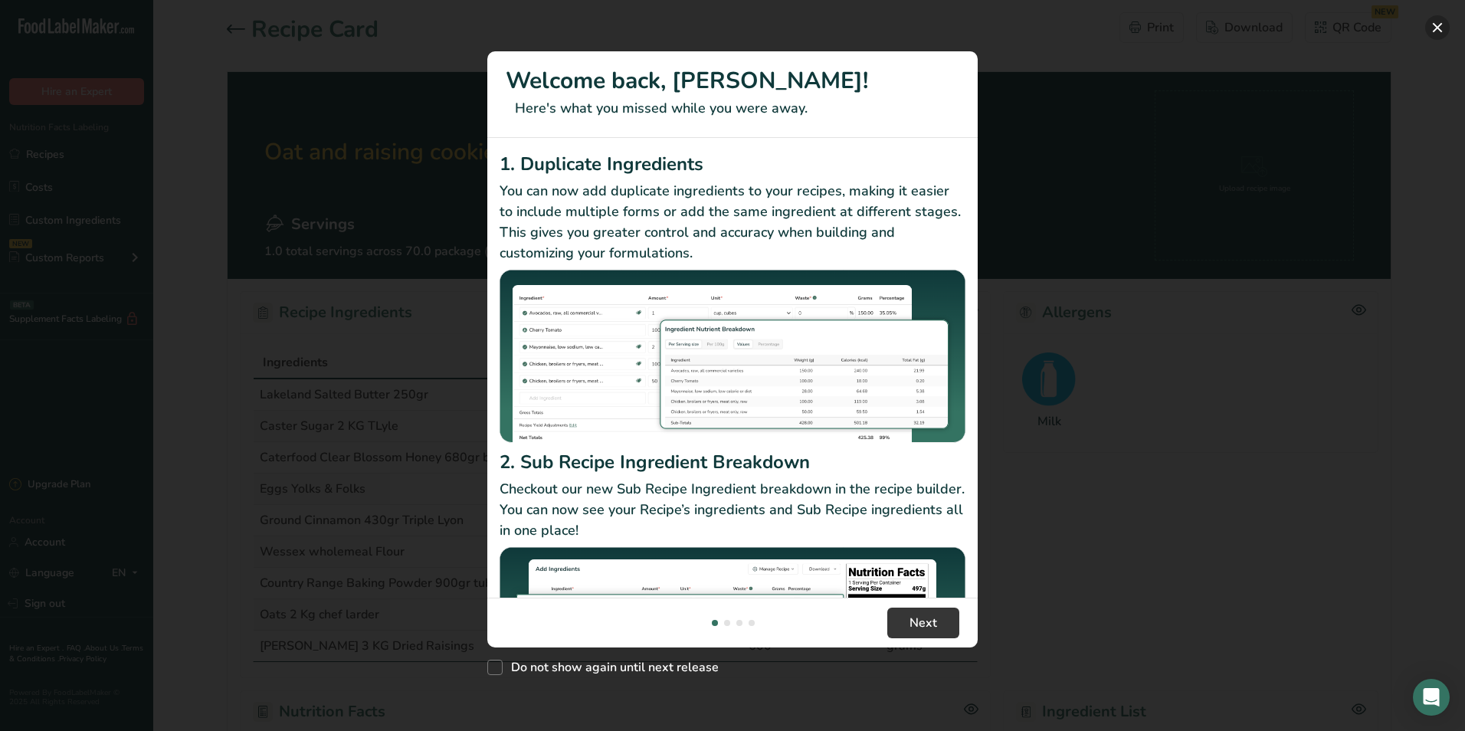
click at [1436, 24] on button "New Features" at bounding box center [1437, 27] width 25 height 25
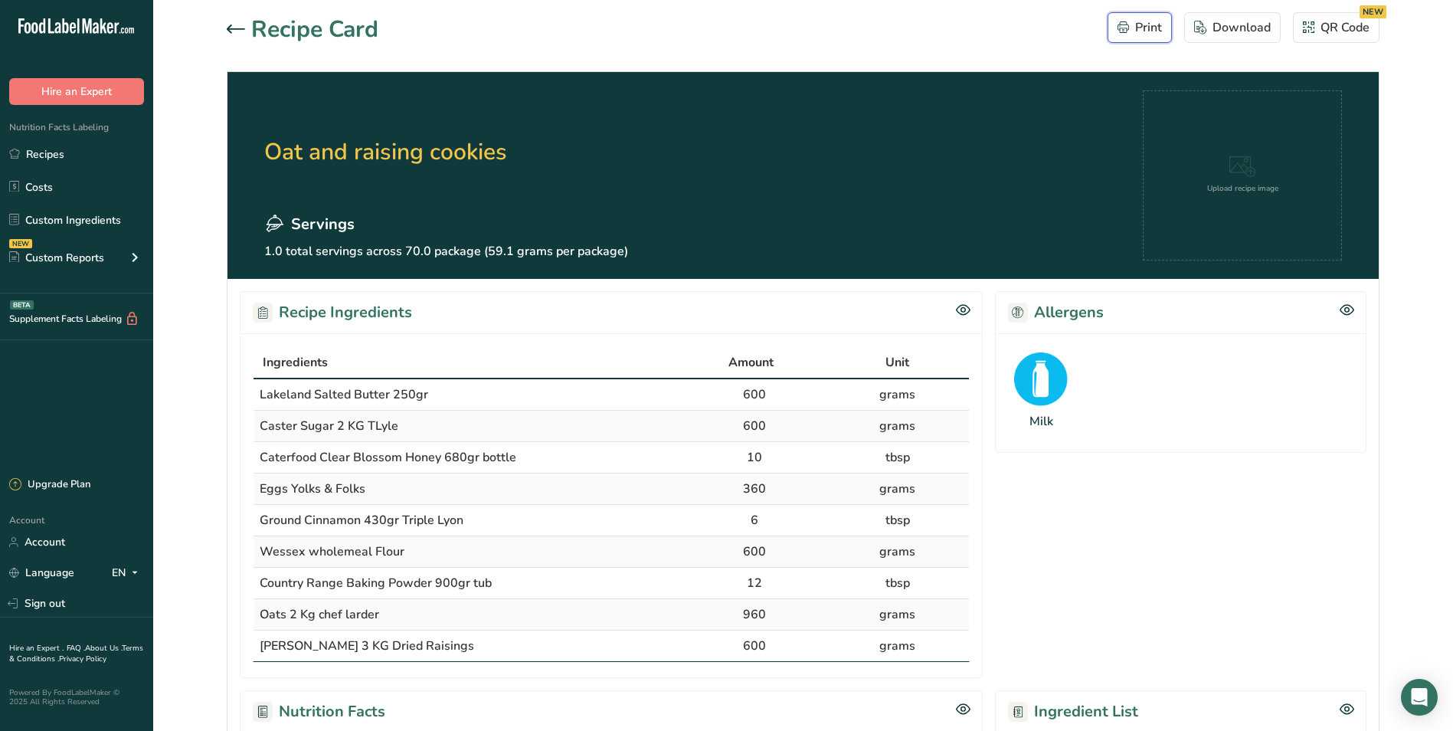
click at [1140, 22] on div "Print" at bounding box center [1140, 27] width 44 height 18
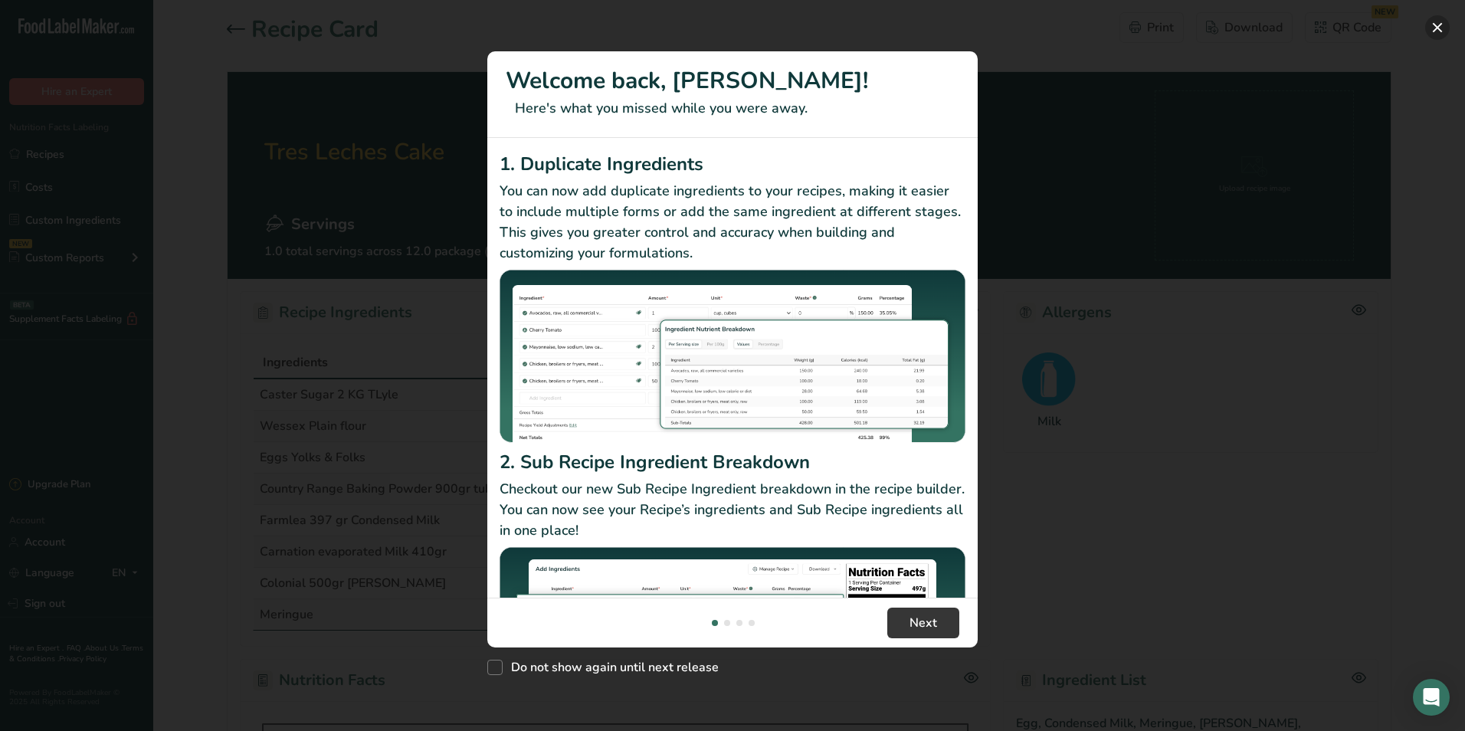
click at [1440, 28] on button "New Features" at bounding box center [1437, 27] width 25 height 25
click at [1440, 22] on button "New Features" at bounding box center [1437, 27] width 25 height 25
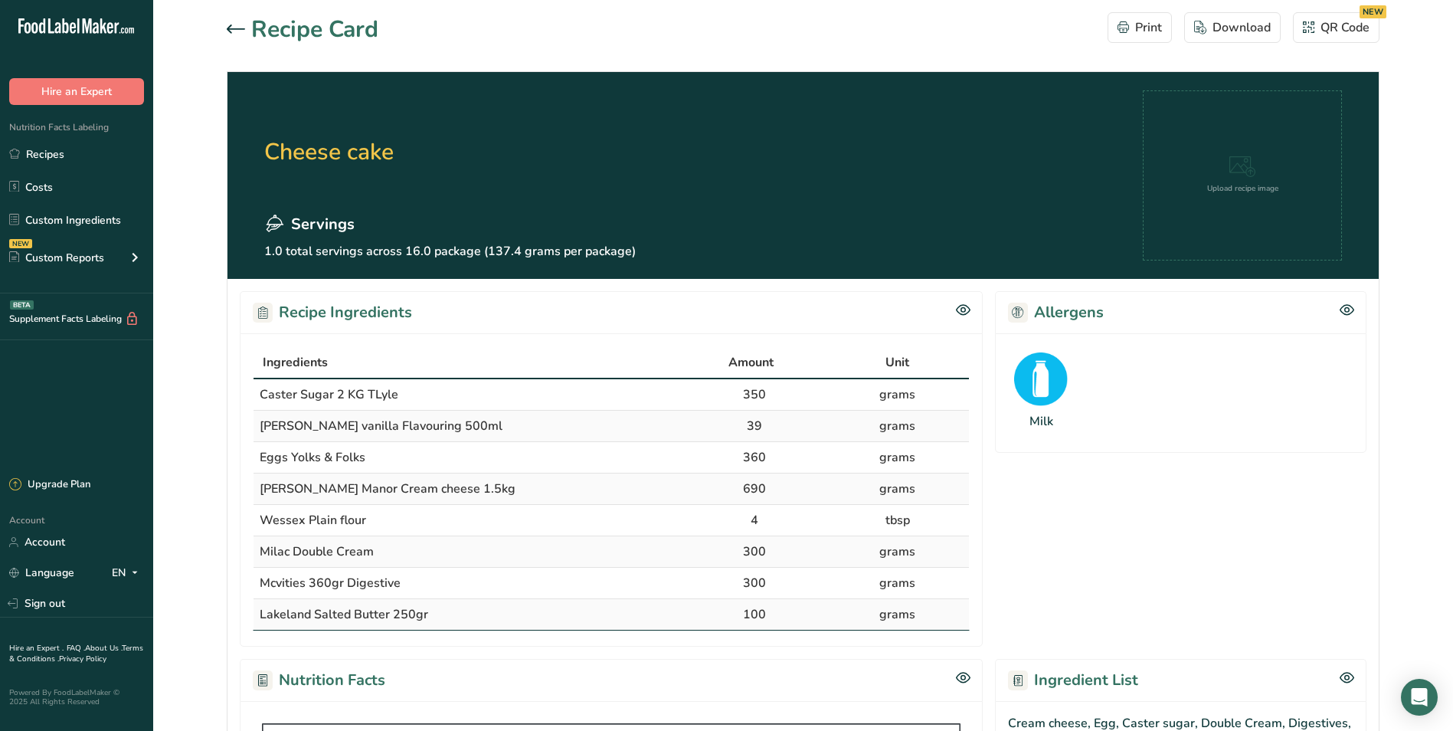
click at [237, 31] on icon at bounding box center [236, 29] width 18 height 9
click at [228, 27] on icon at bounding box center [236, 29] width 18 height 9
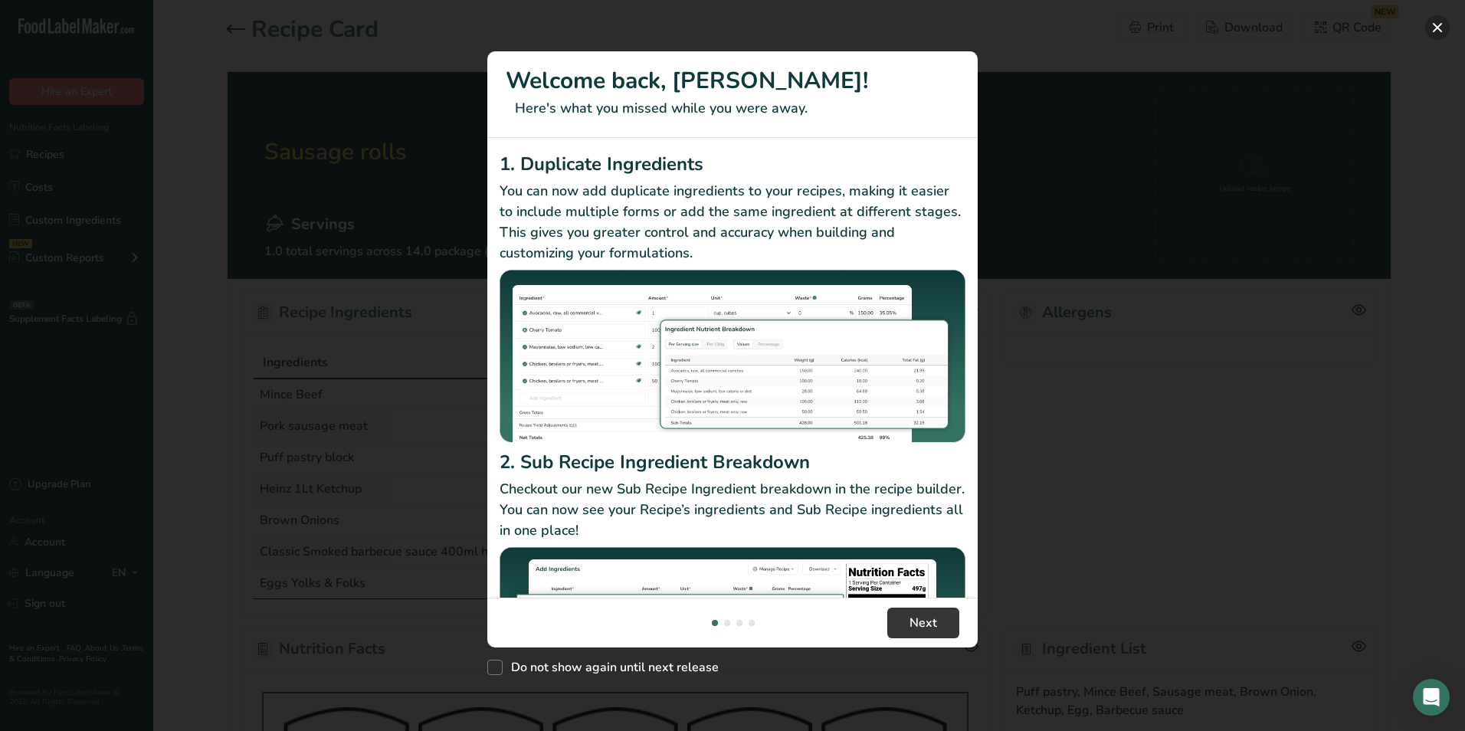
click at [1442, 30] on button "New Features" at bounding box center [1437, 27] width 25 height 25
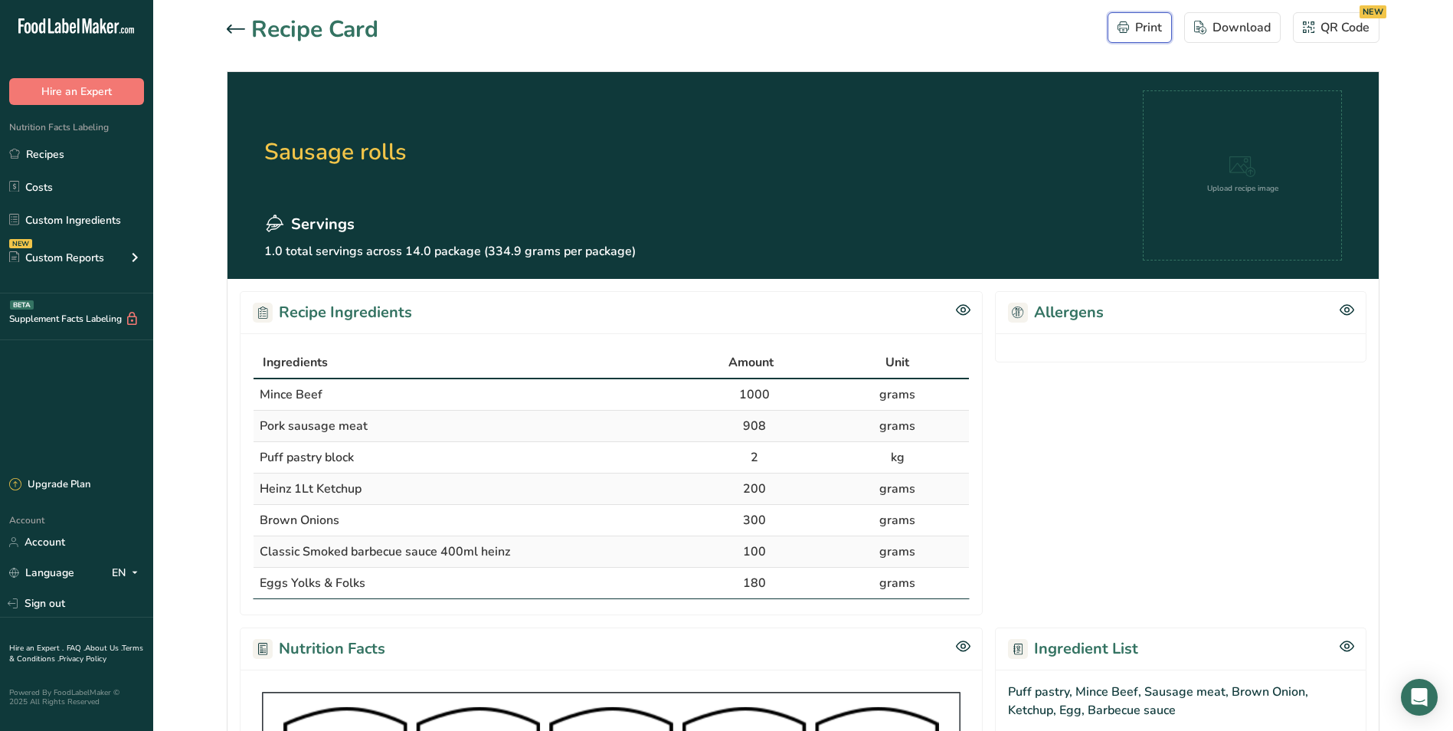
click at [1129, 26] on icon "button" at bounding box center [1123, 26] width 11 height 11
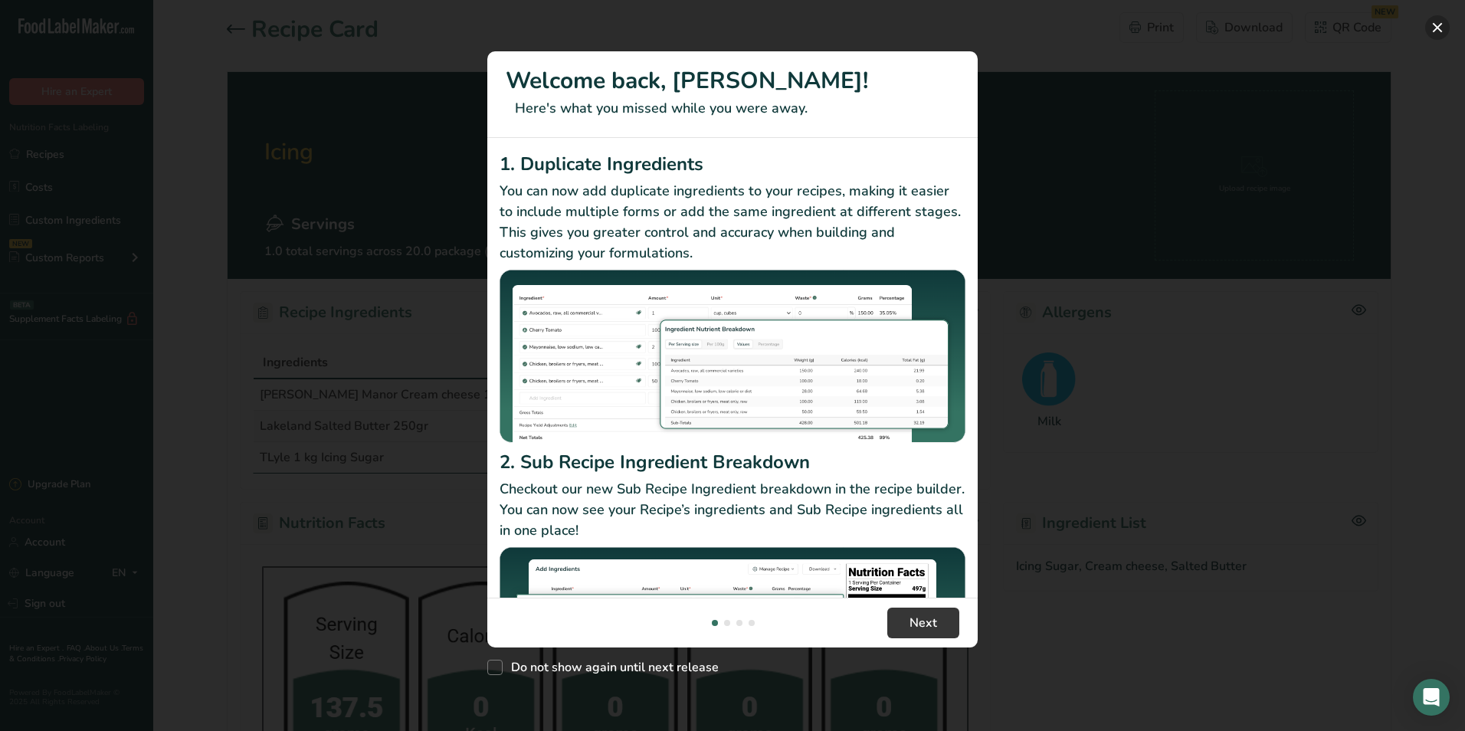
click at [1436, 25] on button "New Features" at bounding box center [1437, 27] width 25 height 25
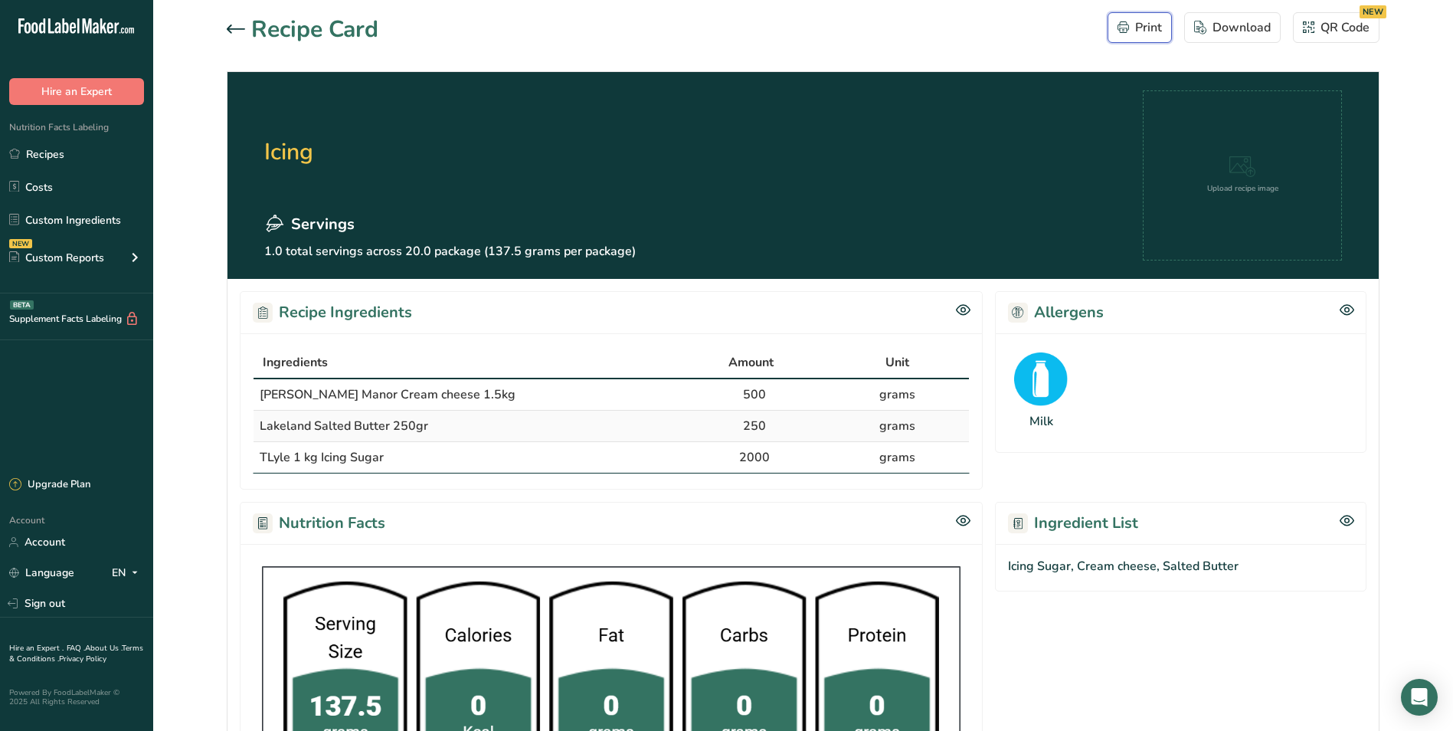
click at [1151, 28] on div "Print" at bounding box center [1140, 27] width 44 height 18
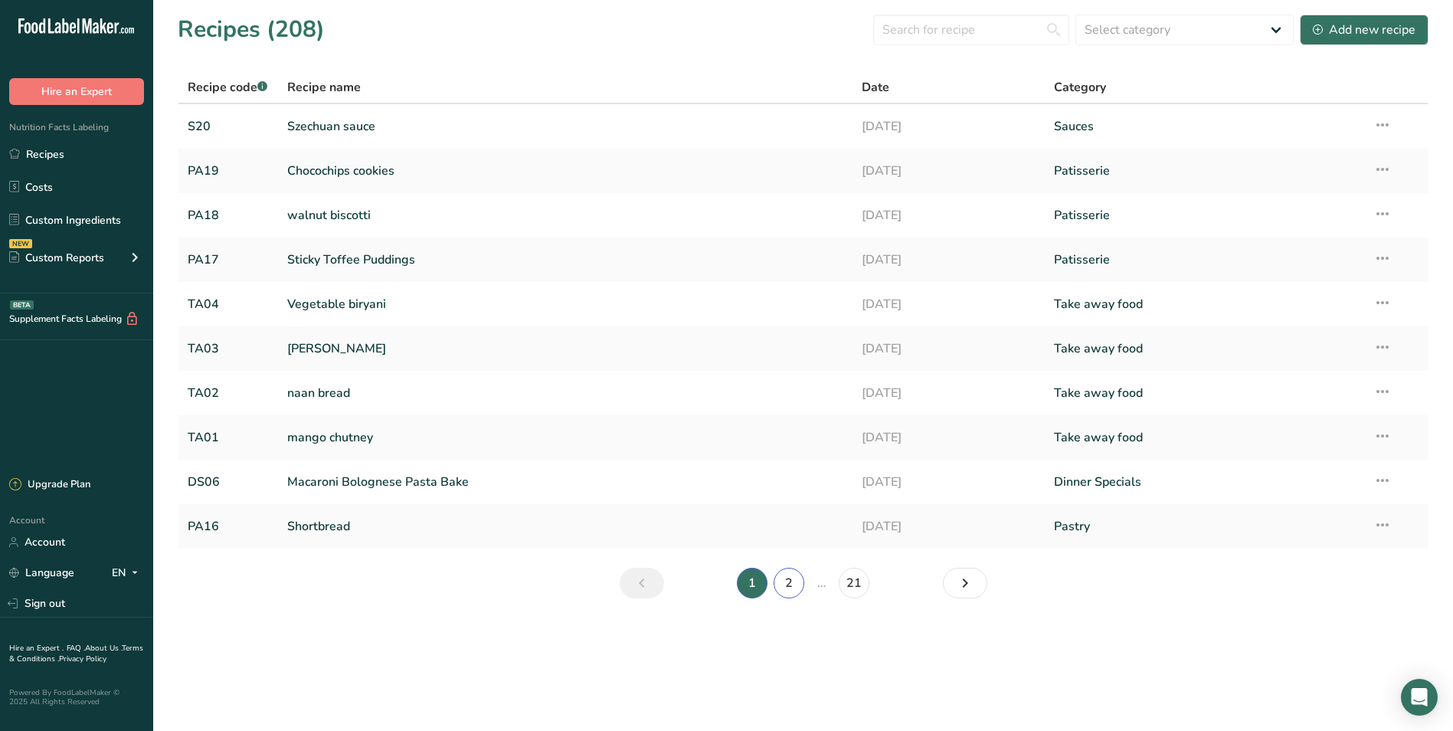
click at [794, 581] on link "2" at bounding box center [789, 583] width 31 height 31
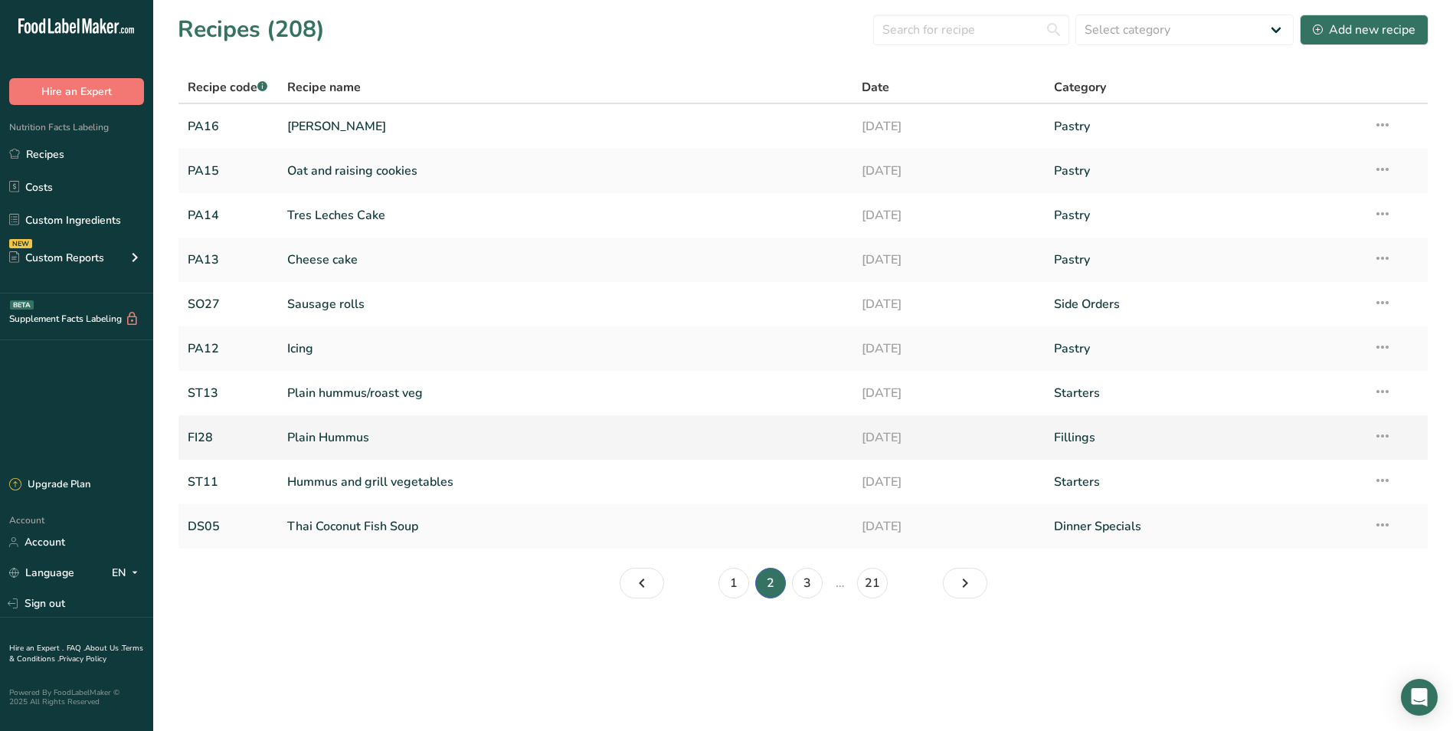
click at [1387, 434] on icon at bounding box center [1383, 436] width 18 height 28
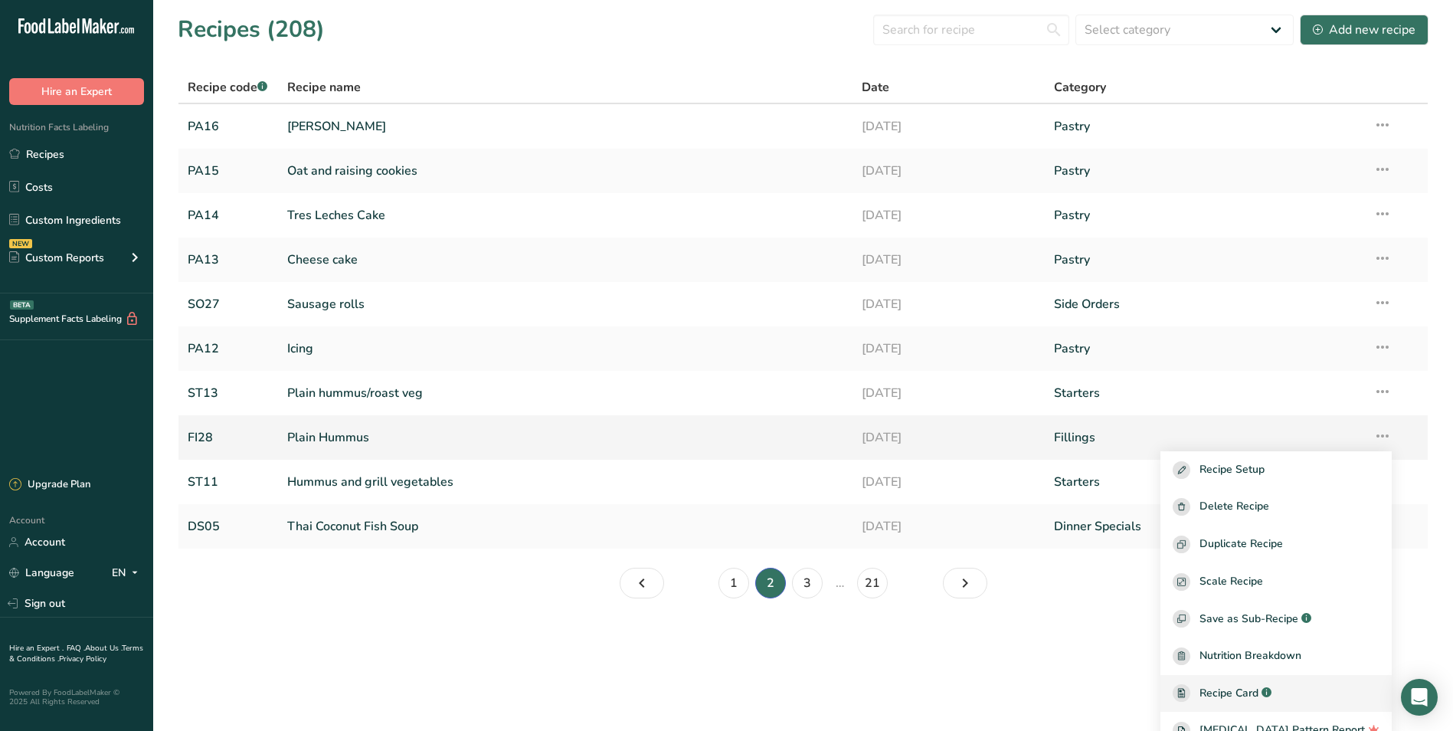
click at [1259, 691] on span "Recipe Card" at bounding box center [1229, 693] width 59 height 16
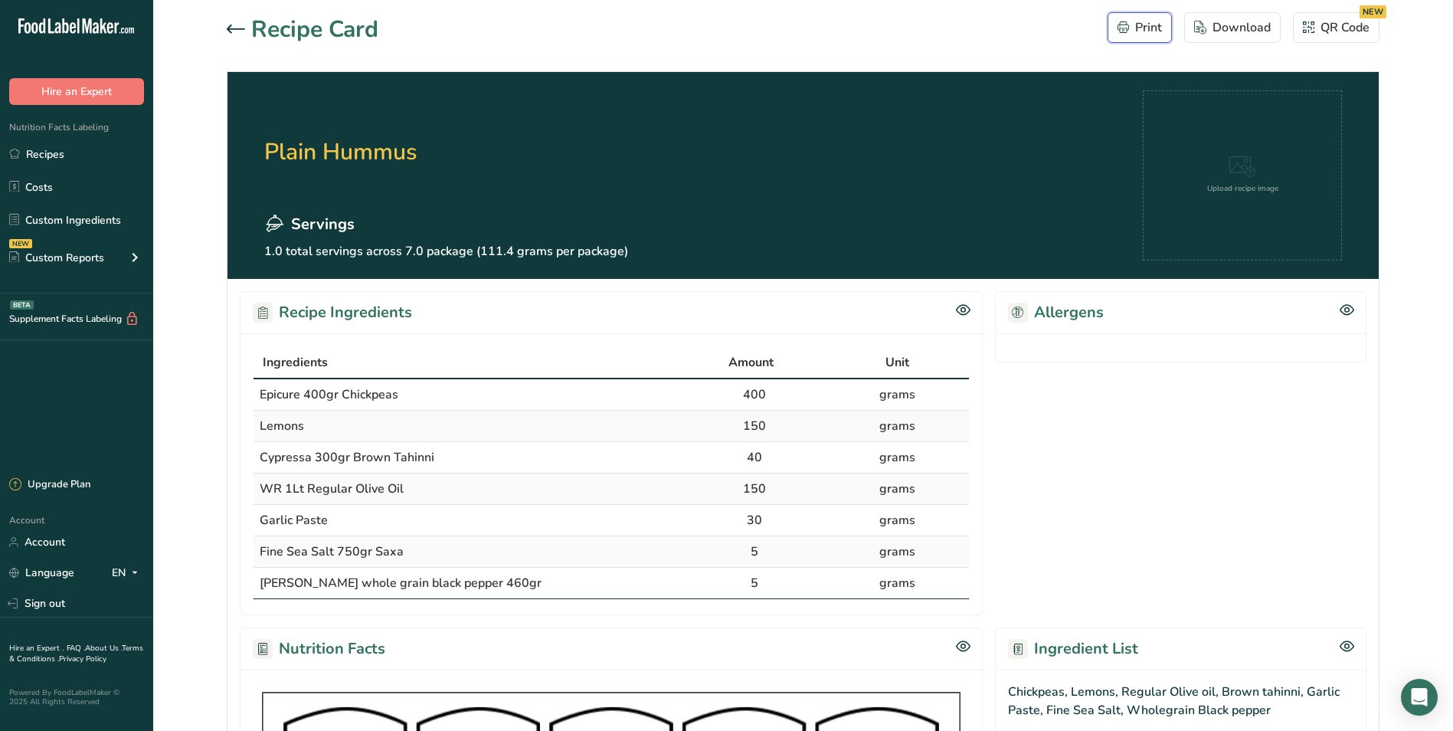
click at [1140, 27] on div "Print" at bounding box center [1140, 27] width 44 height 18
click at [74, 159] on link "Recipes" at bounding box center [76, 153] width 153 height 29
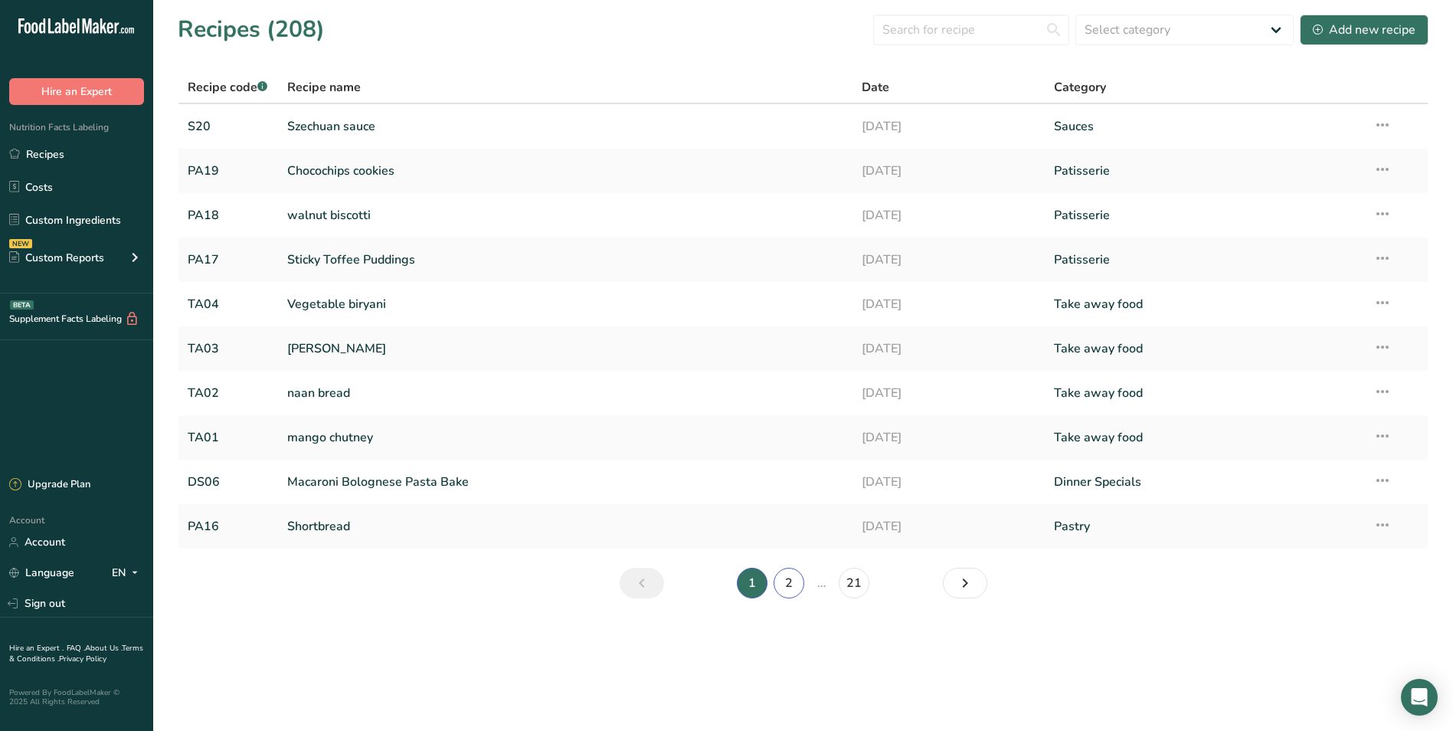
click at [778, 588] on link "2" at bounding box center [789, 583] width 31 height 31
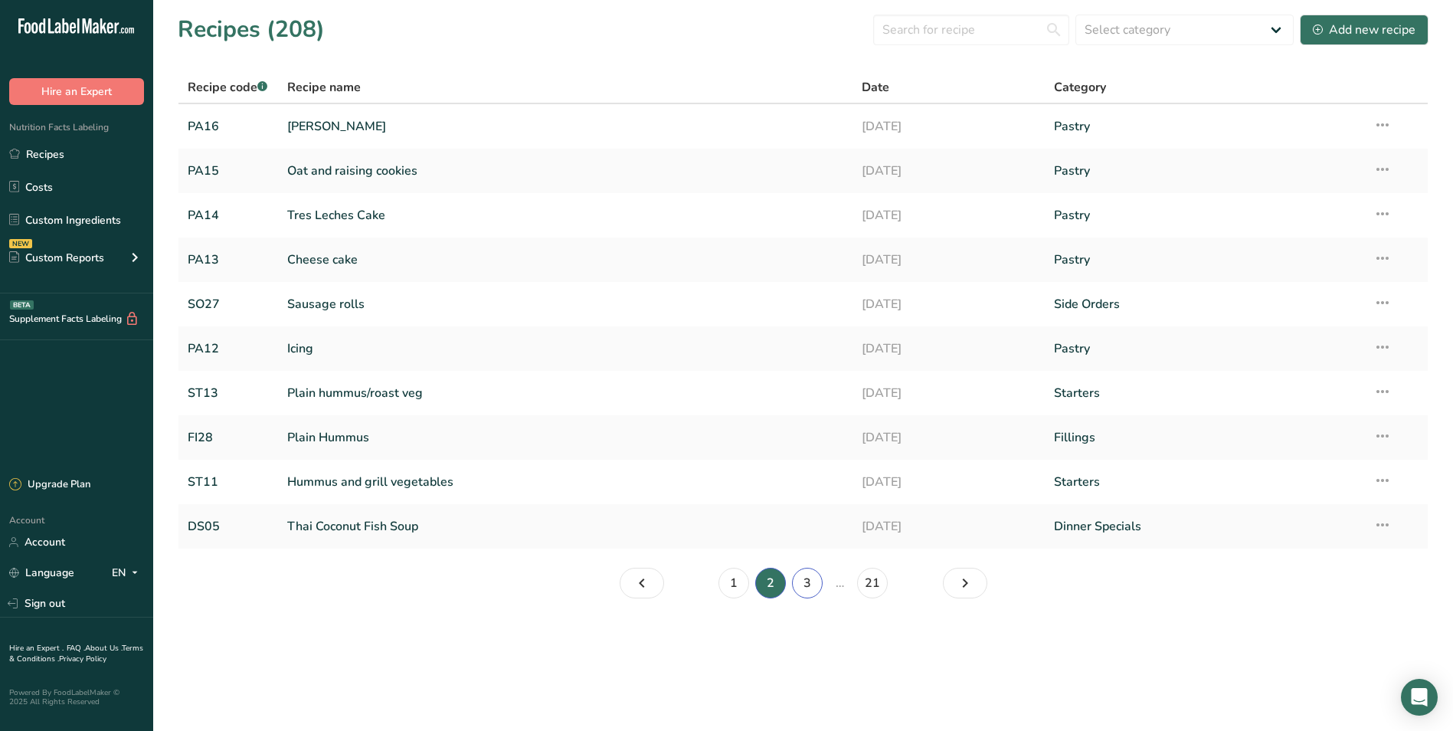
click at [805, 577] on link "3" at bounding box center [807, 583] width 31 height 31
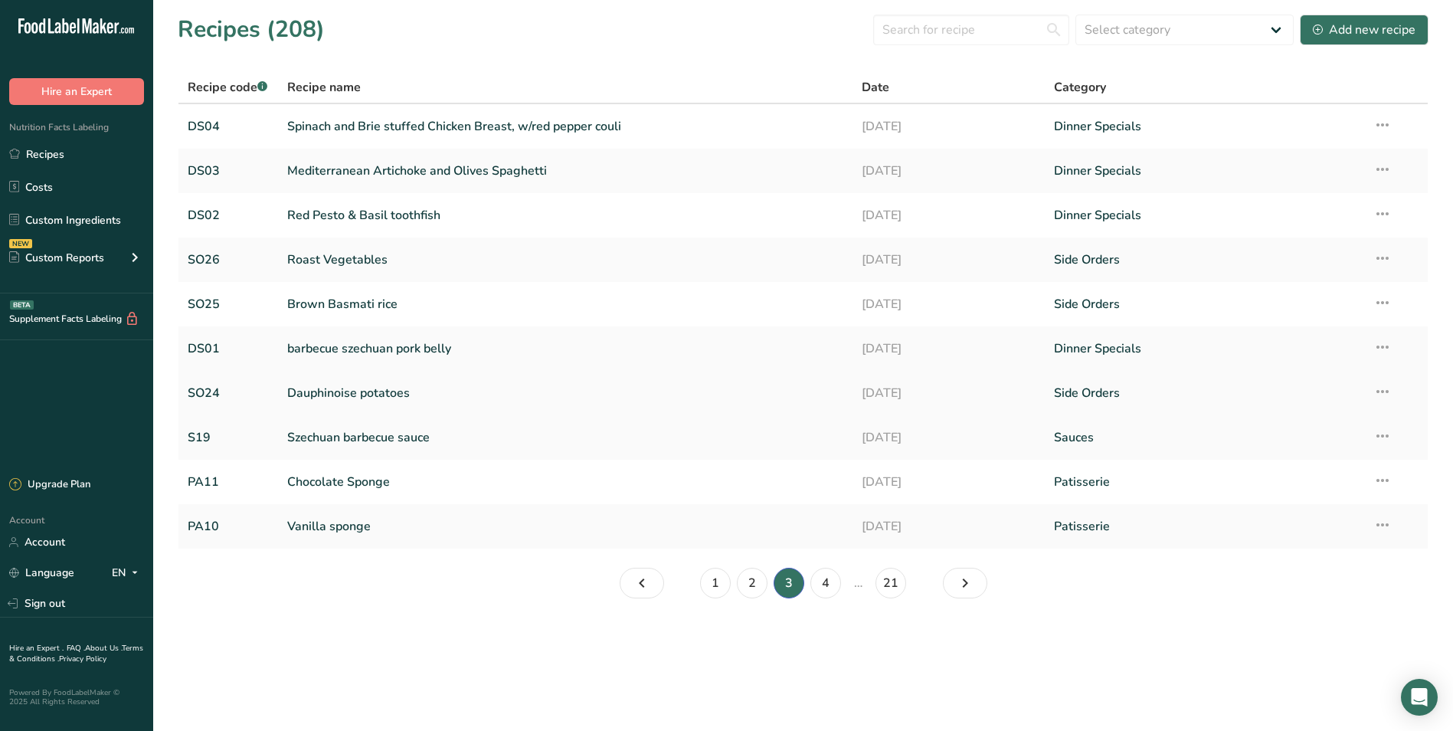
click at [1386, 388] on icon at bounding box center [1383, 392] width 18 height 28
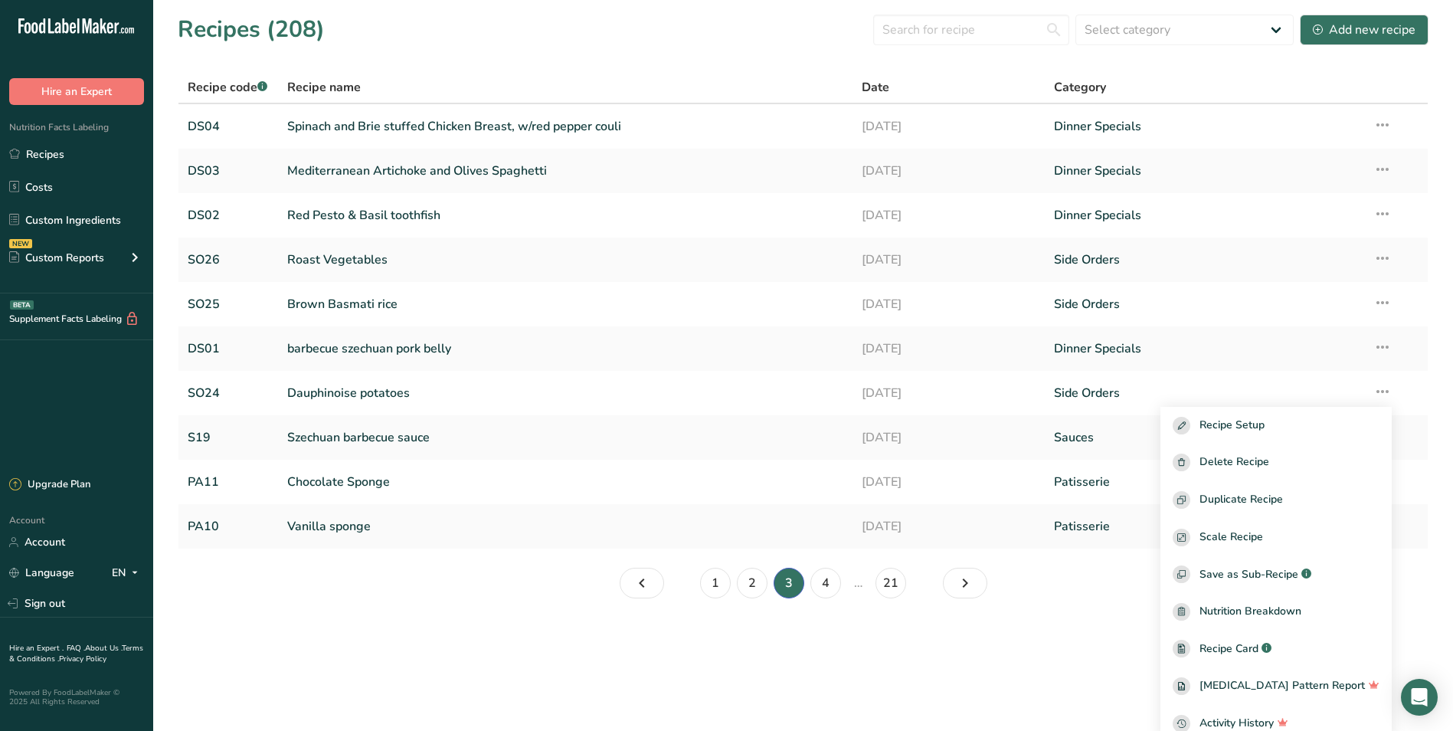
click at [1053, 636] on main "Recipes (208) Select category All Baked Goods Beverages Breads Brunch/Breakfast…" at bounding box center [726, 365] width 1453 height 731
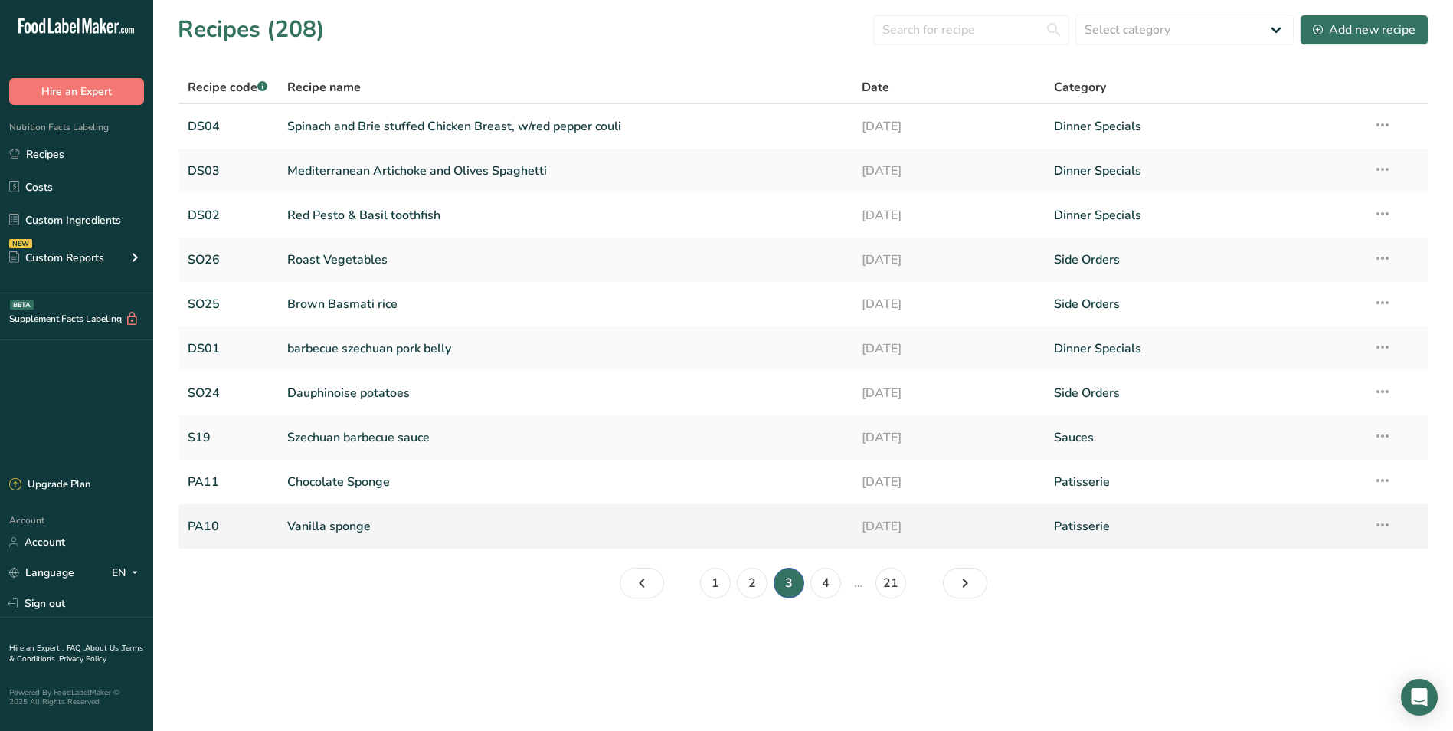
click at [1384, 524] on icon at bounding box center [1383, 525] width 18 height 28
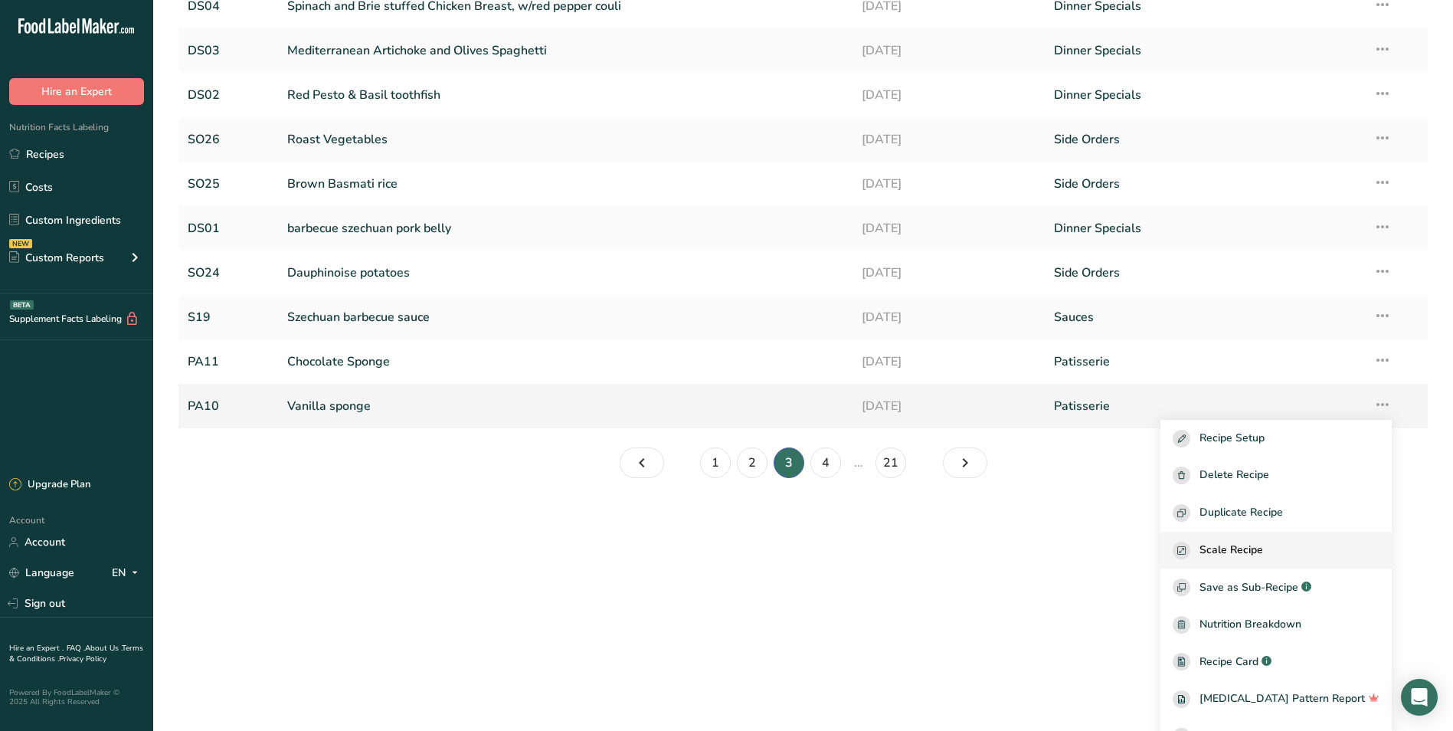
scroll to position [144, 0]
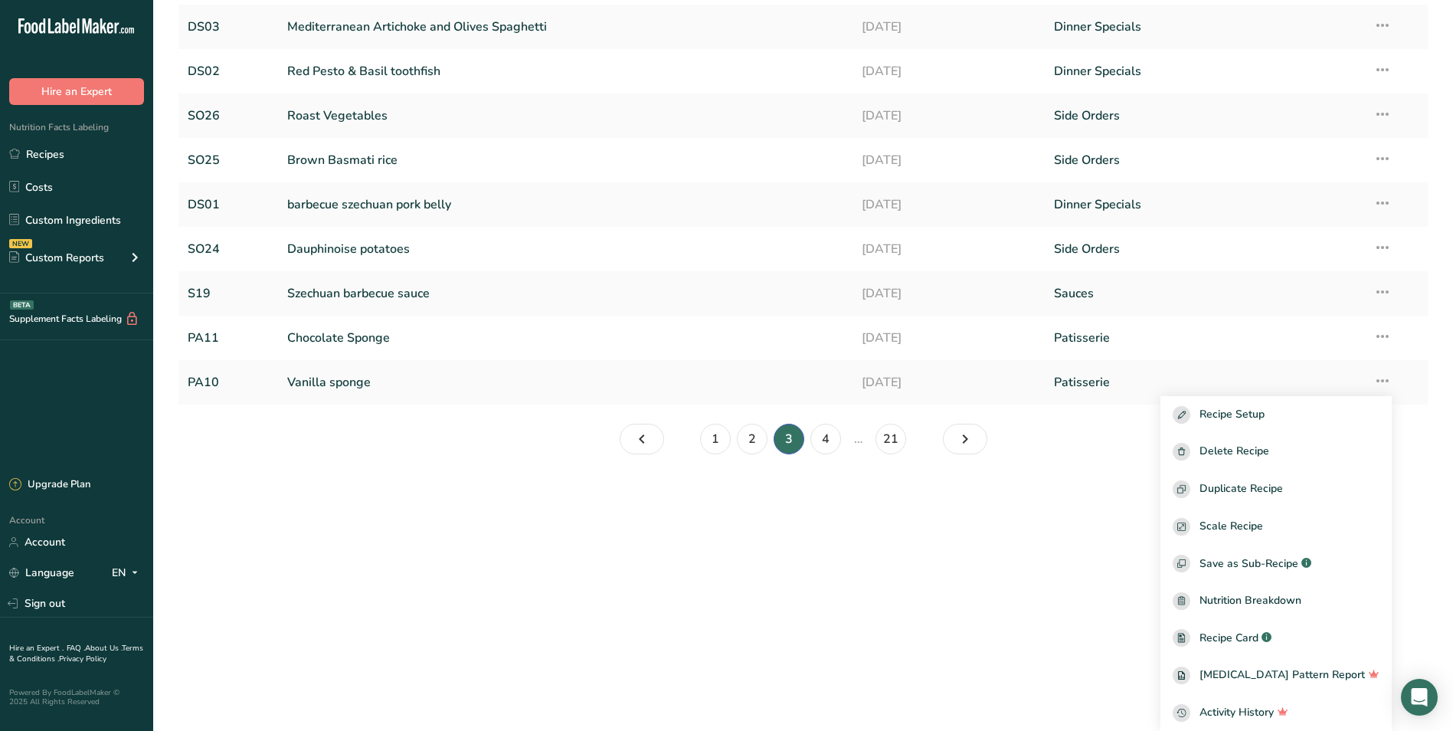
click at [1029, 606] on main "Recipes (208) Select category All Baked Goods Beverages Breads Brunch/Breakfast…" at bounding box center [726, 365] width 1453 height 731
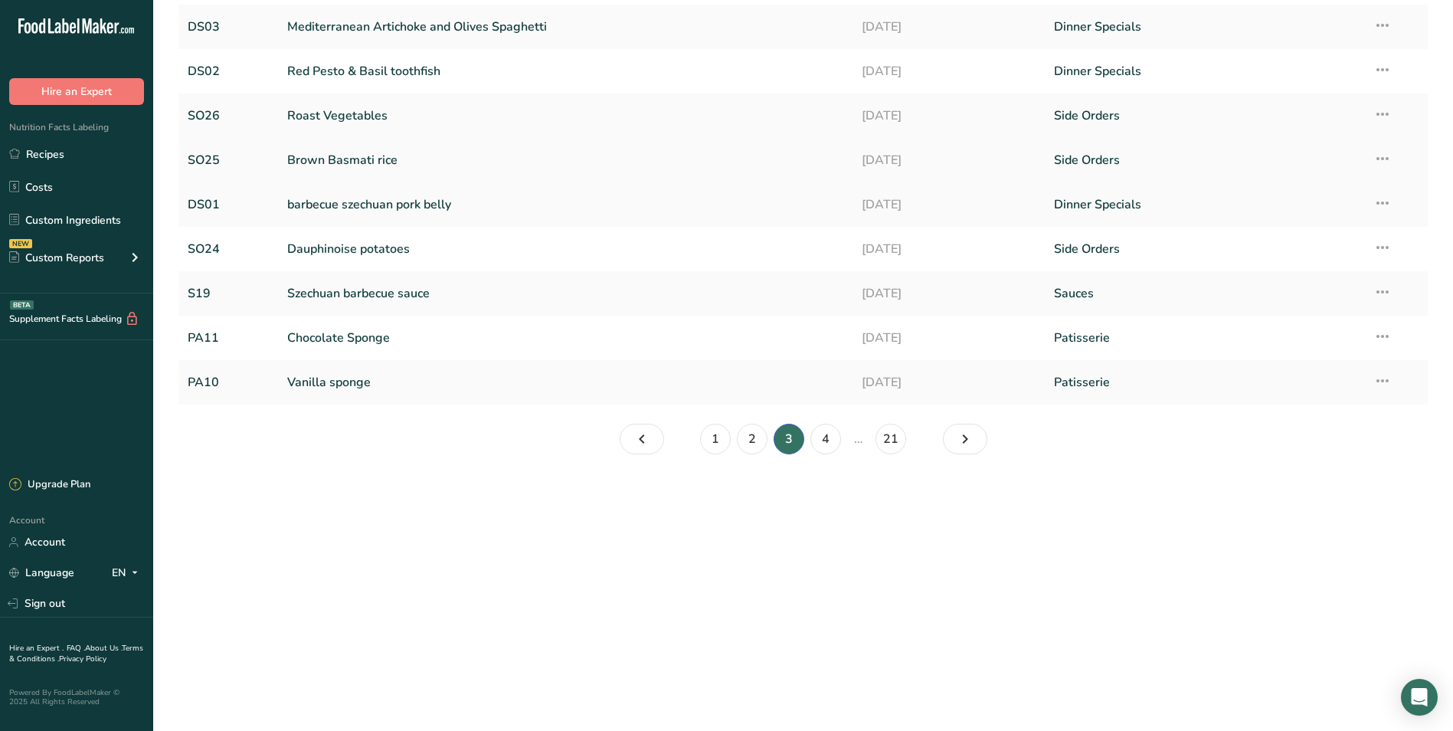
scroll to position [0, 0]
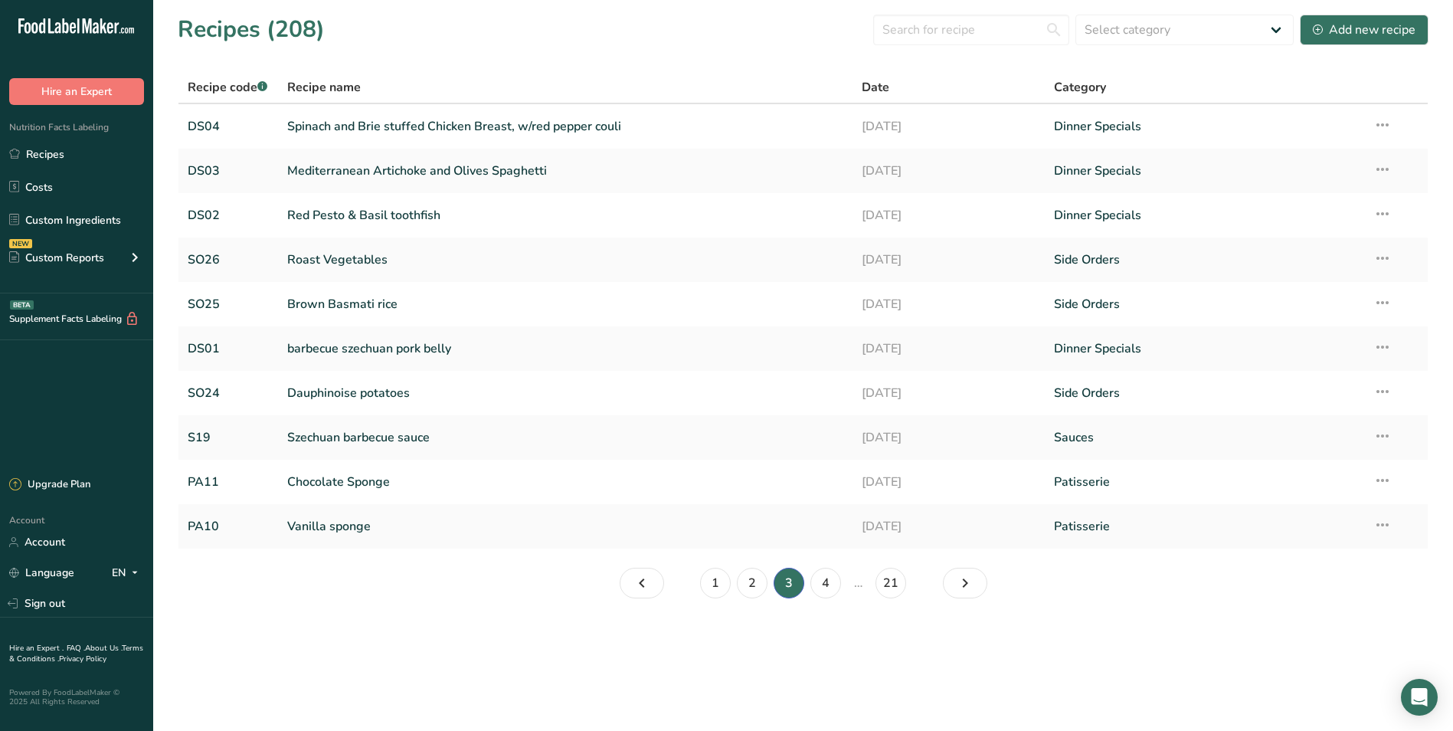
drag, startPoint x: 1188, startPoint y: 667, endPoint x: 1210, endPoint y: 664, distance: 22.3
click at [1190, 666] on main "Recipes (208) Select category All Baked Goods Beverages Breads Brunch/Breakfast…" at bounding box center [726, 365] width 1453 height 731
click at [1381, 481] on icon at bounding box center [1383, 481] width 18 height 28
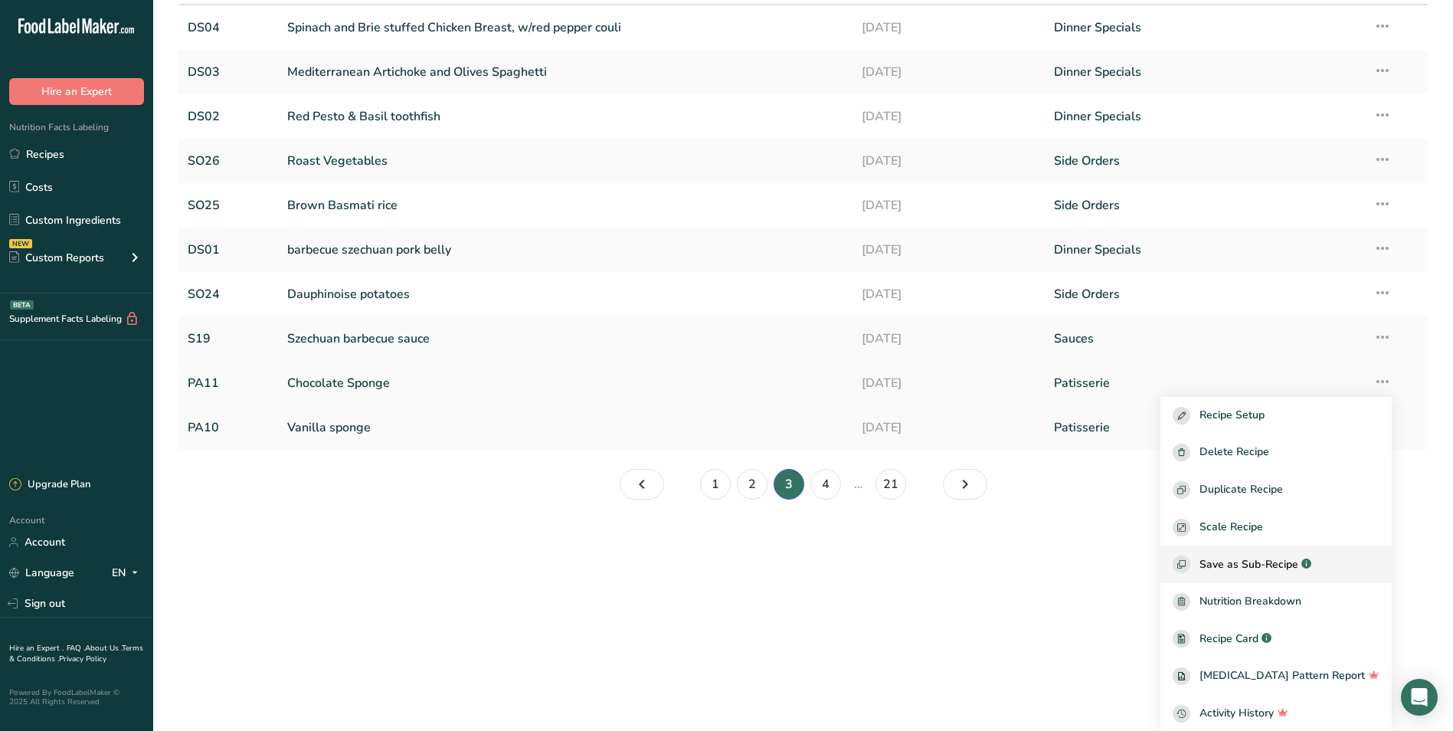
scroll to position [100, 0]
click at [1249, 639] on span "Recipe Card" at bounding box center [1229, 638] width 59 height 16
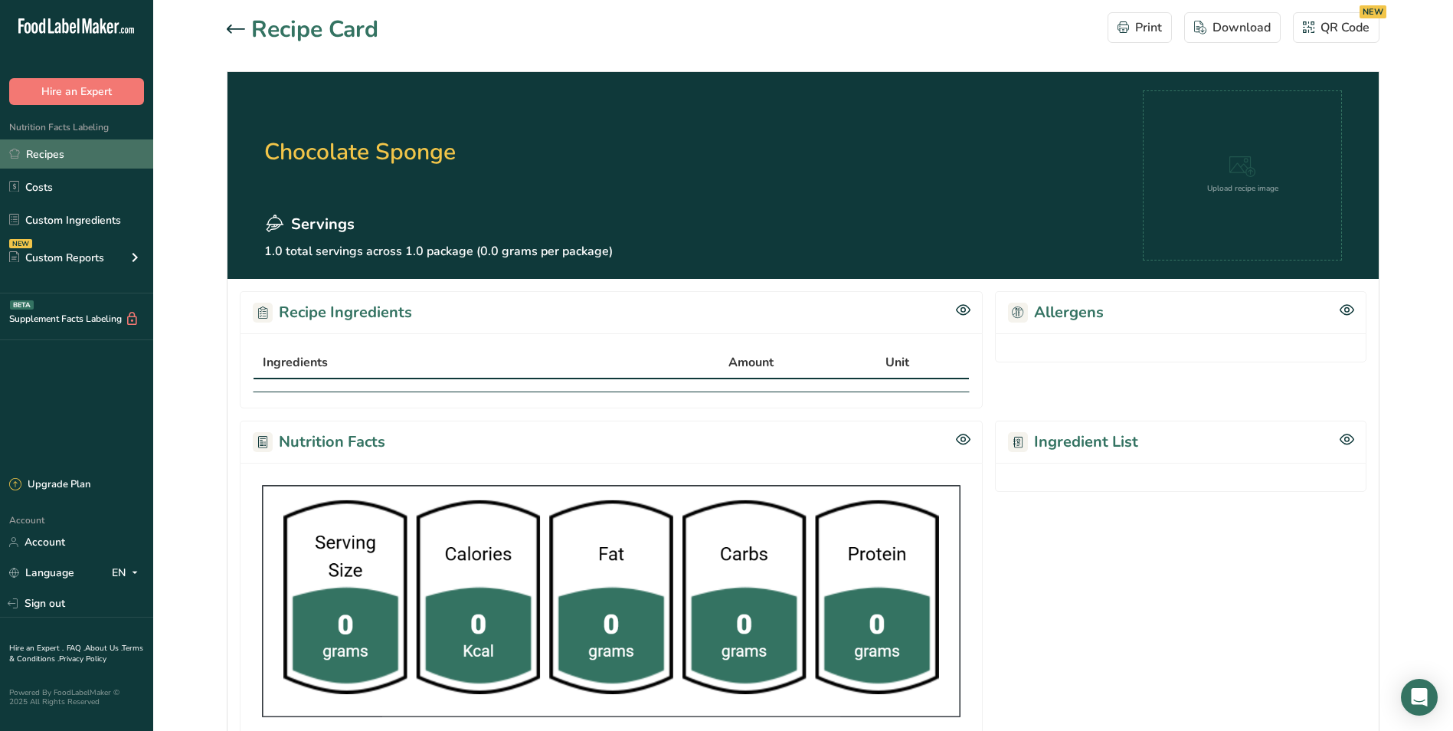
click at [49, 157] on link "Recipes" at bounding box center [76, 153] width 153 height 29
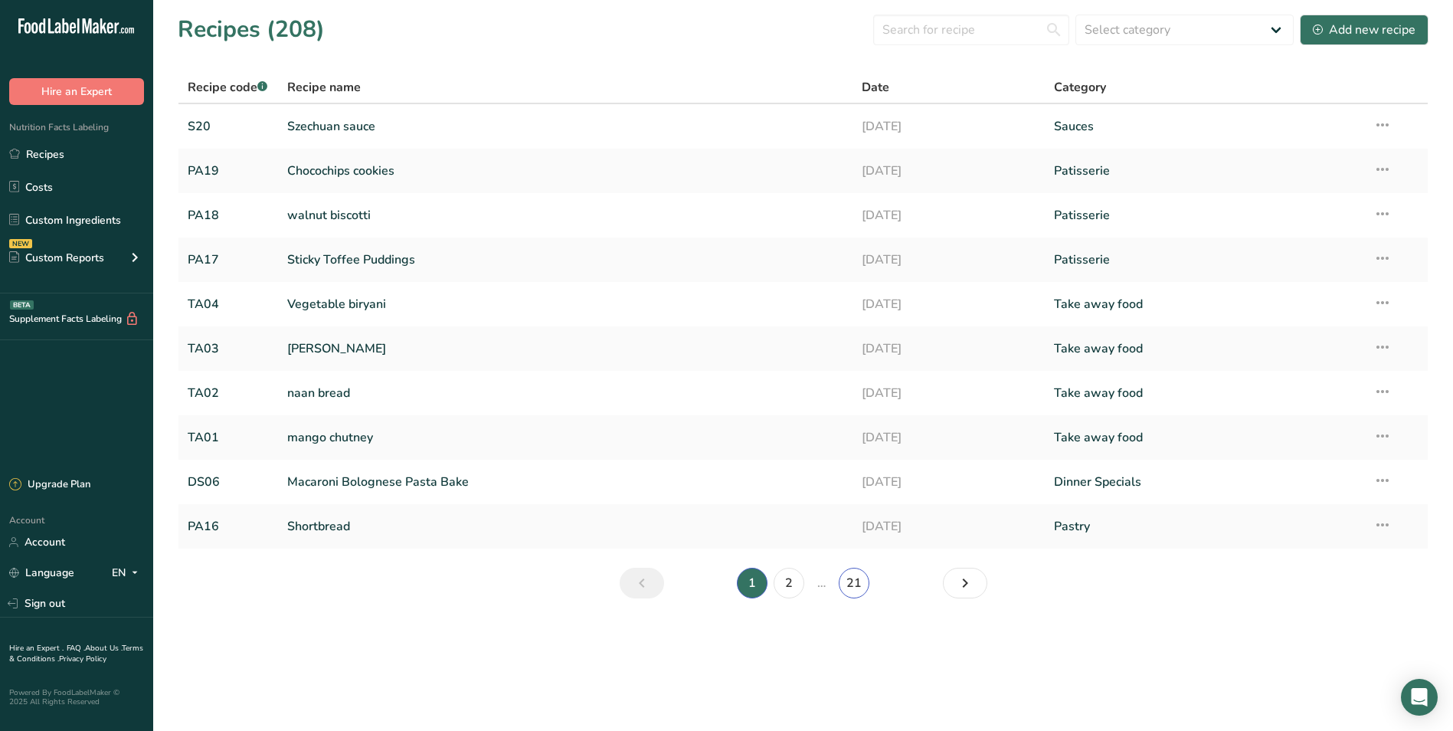
click at [853, 584] on link "21" at bounding box center [854, 583] width 31 height 31
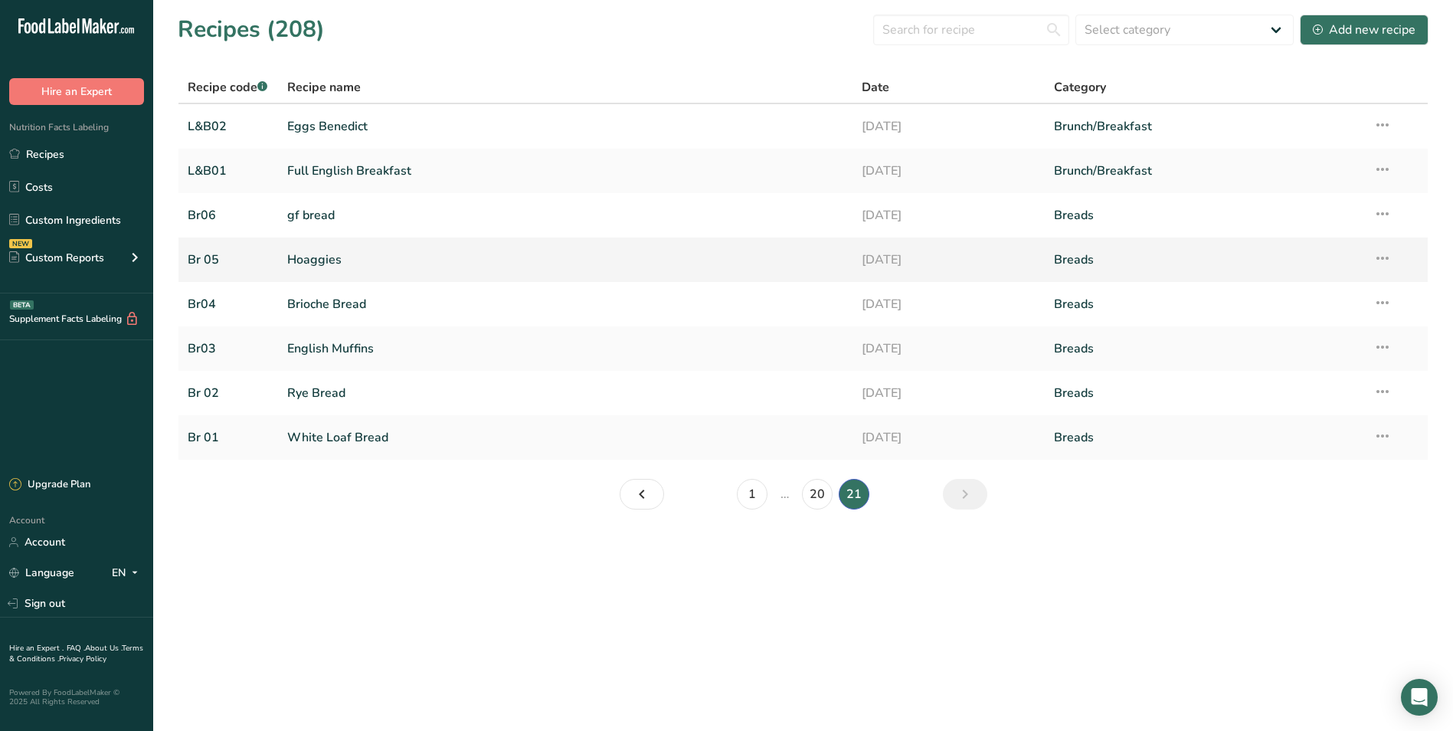
click at [1381, 260] on icon at bounding box center [1383, 258] width 18 height 28
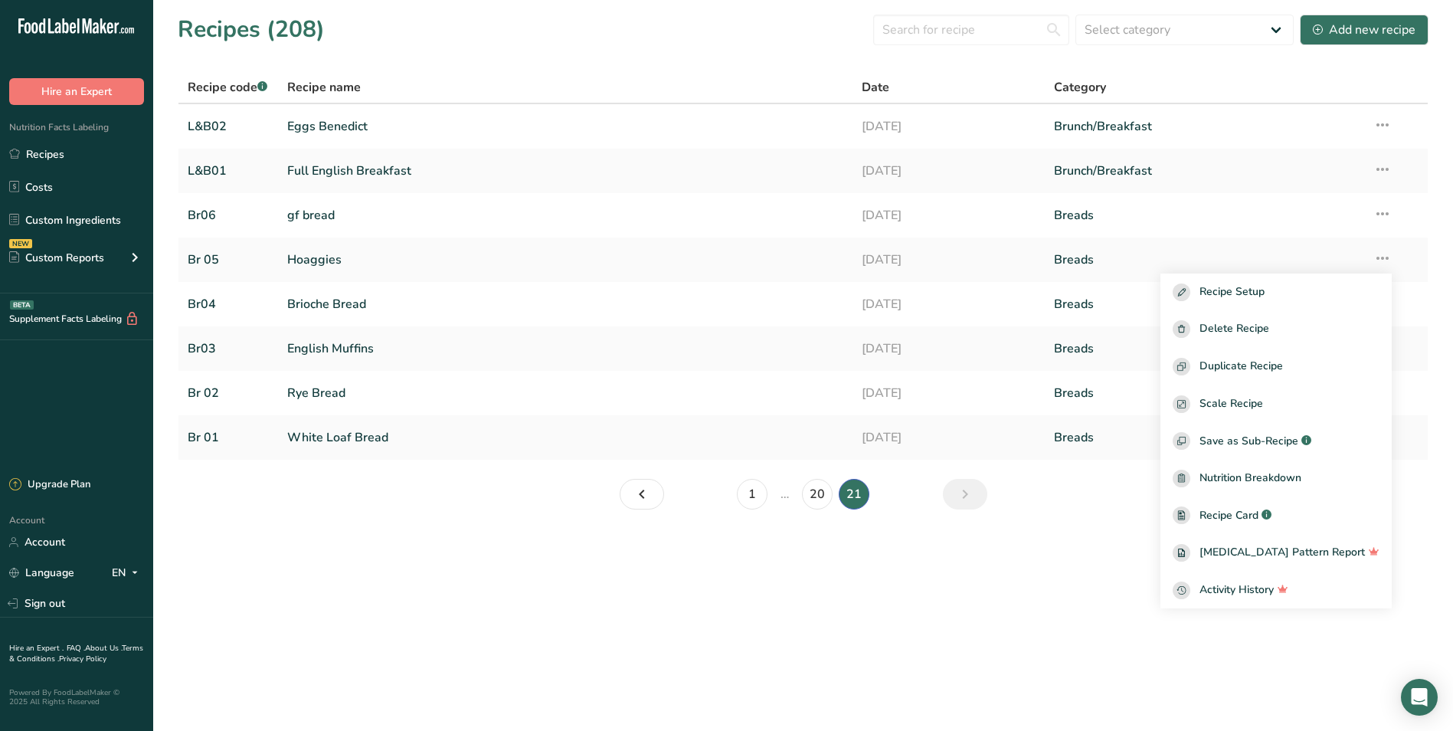
click at [1037, 581] on main "Recipes (208) Select category All Baked Goods Beverages Breads Brunch/Breakfast…" at bounding box center [726, 365] width 1453 height 731
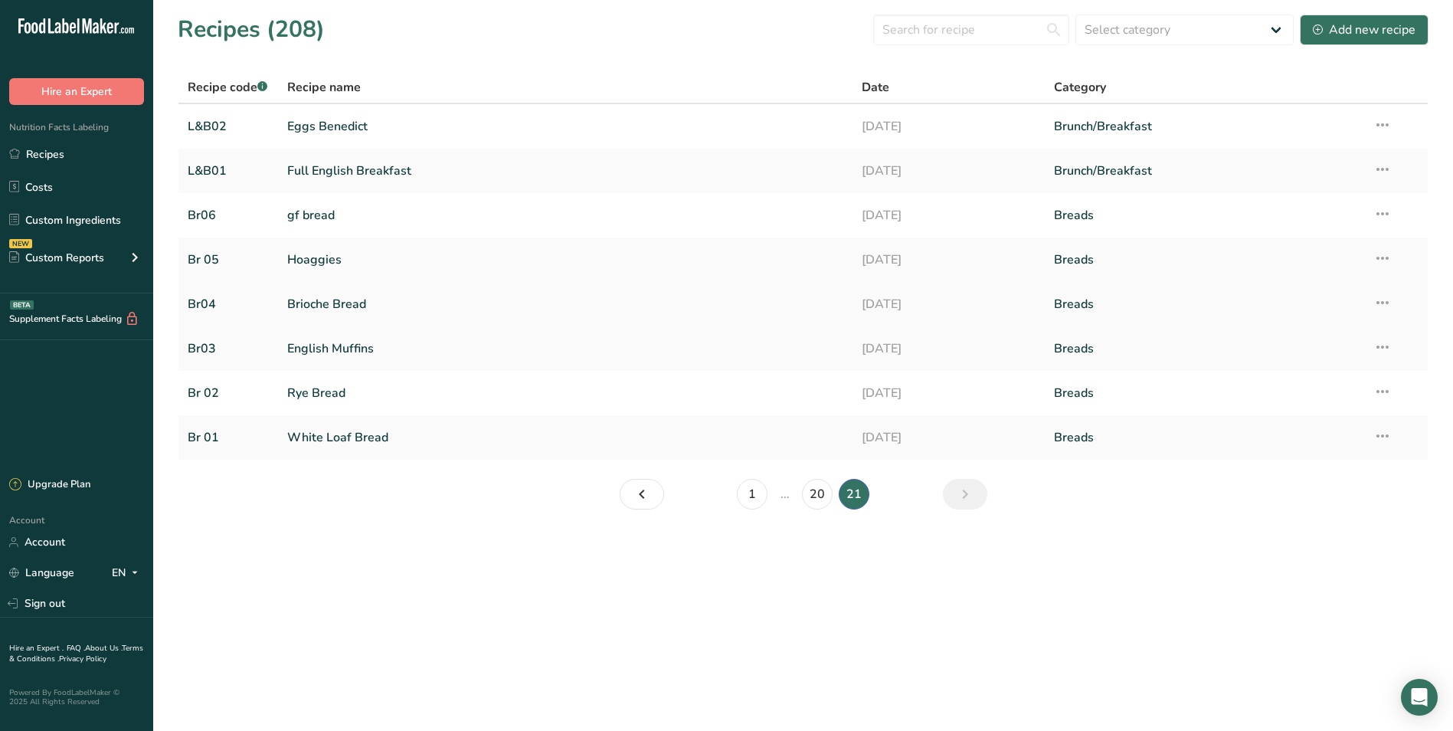
click at [346, 305] on link "Brioche Bread" at bounding box center [565, 304] width 557 height 32
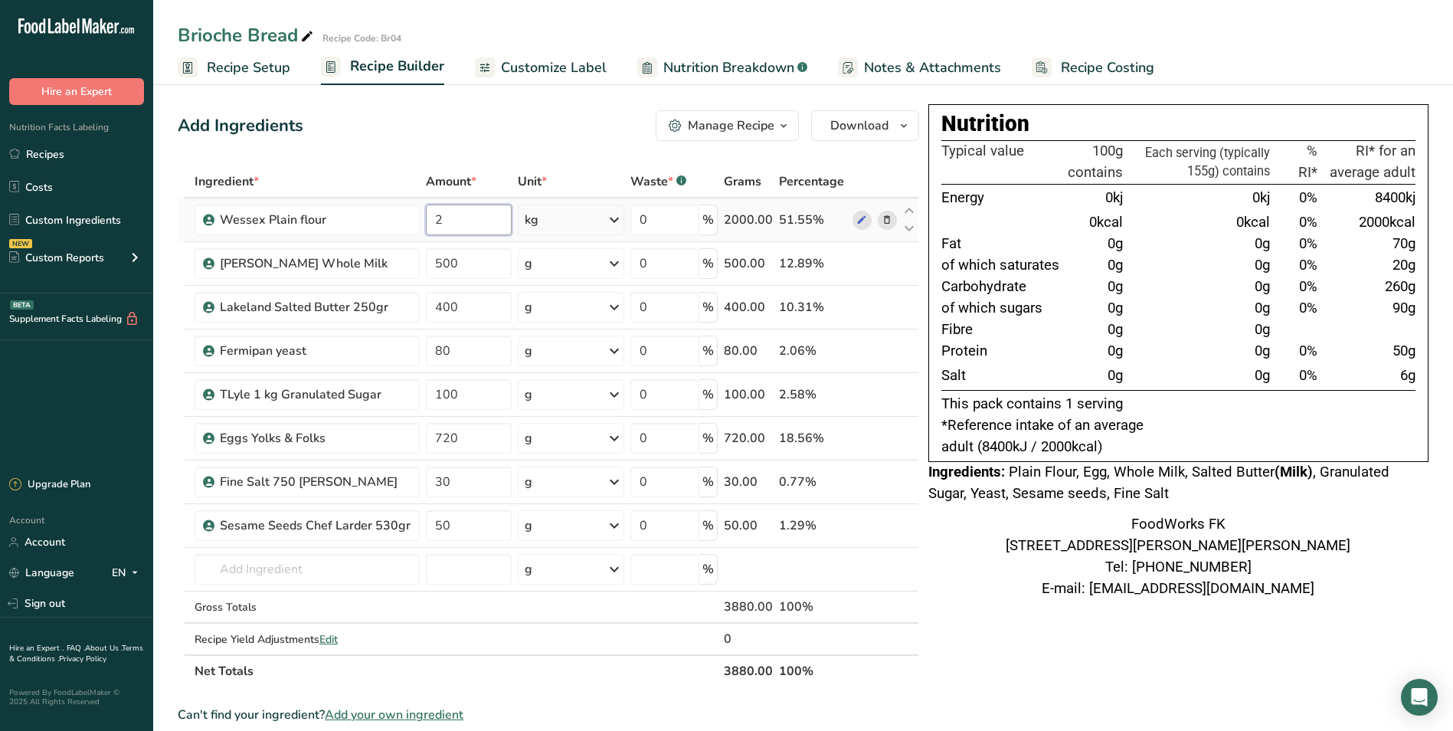
click at [469, 219] on input "2" at bounding box center [469, 220] width 86 height 31
type input "3"
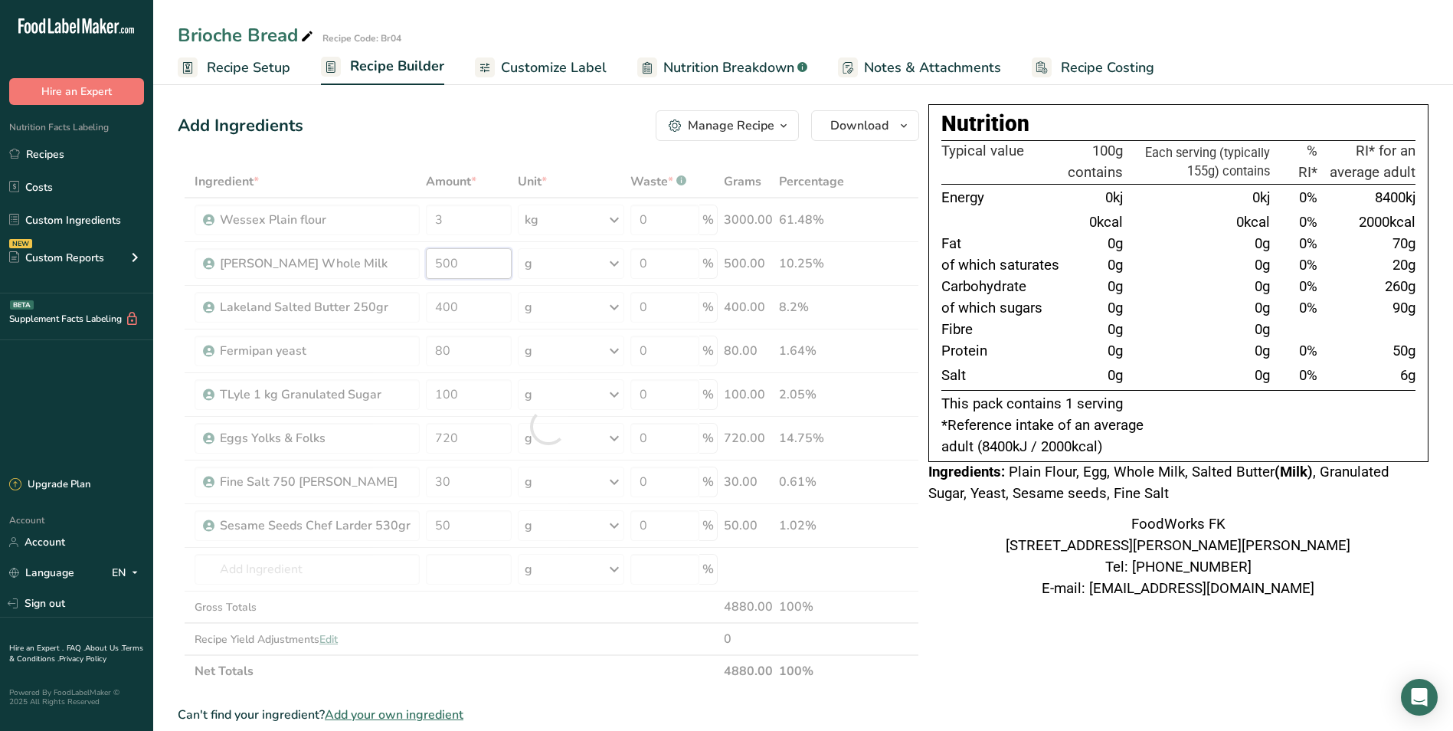
drag, startPoint x: 466, startPoint y: 261, endPoint x: 313, endPoint y: 241, distance: 154.6
click at [313, 241] on div "Ingredient * Amount * Unit * Waste * .a-a{fill:#347362;}.b-a{fill:#fff;} Grams …" at bounding box center [549, 426] width 742 height 522
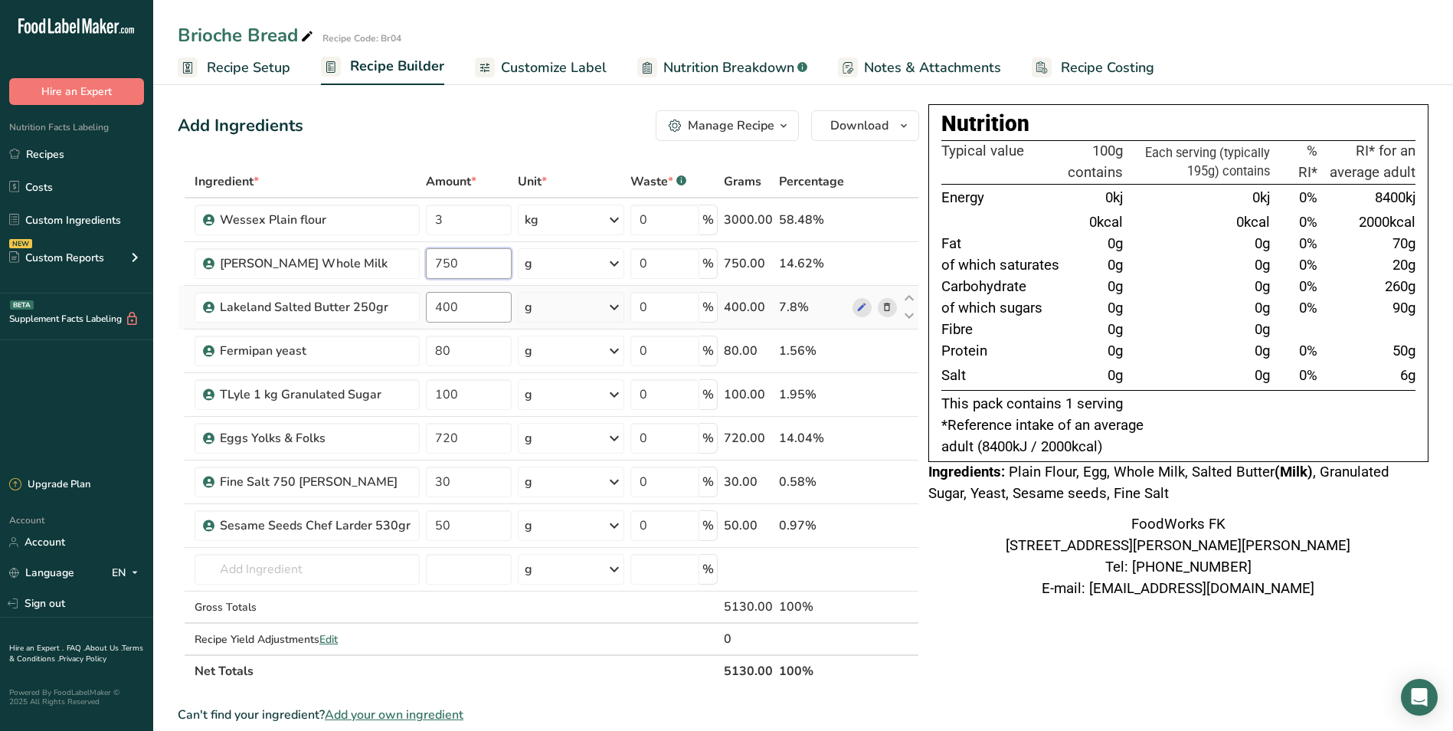
type input "750"
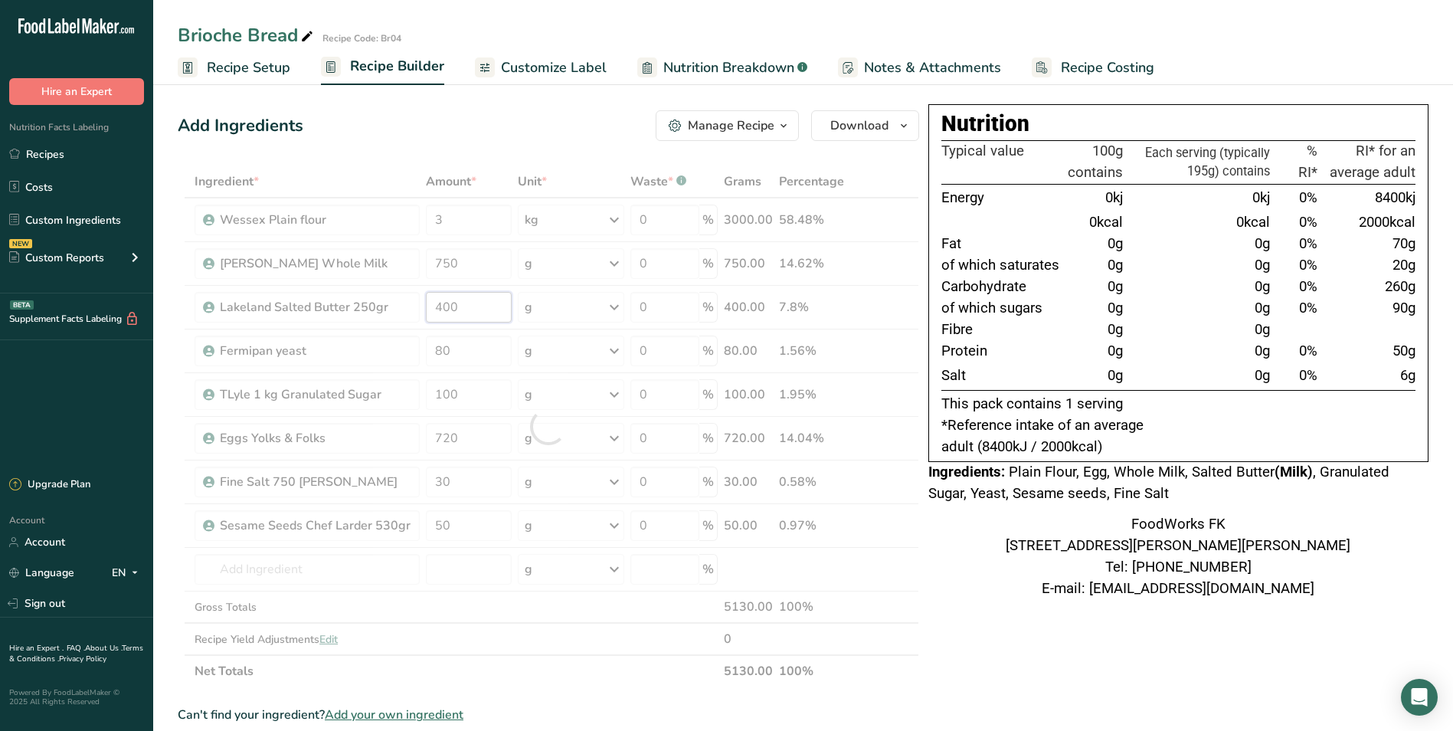
drag, startPoint x: 498, startPoint y: 304, endPoint x: 393, endPoint y: 300, distance: 105.1
click at [393, 300] on div "Ingredient * Amount * Unit * Waste * .a-a{fill:#347362;}.b-a{fill:#fff;} Grams …" at bounding box center [549, 426] width 742 height 522
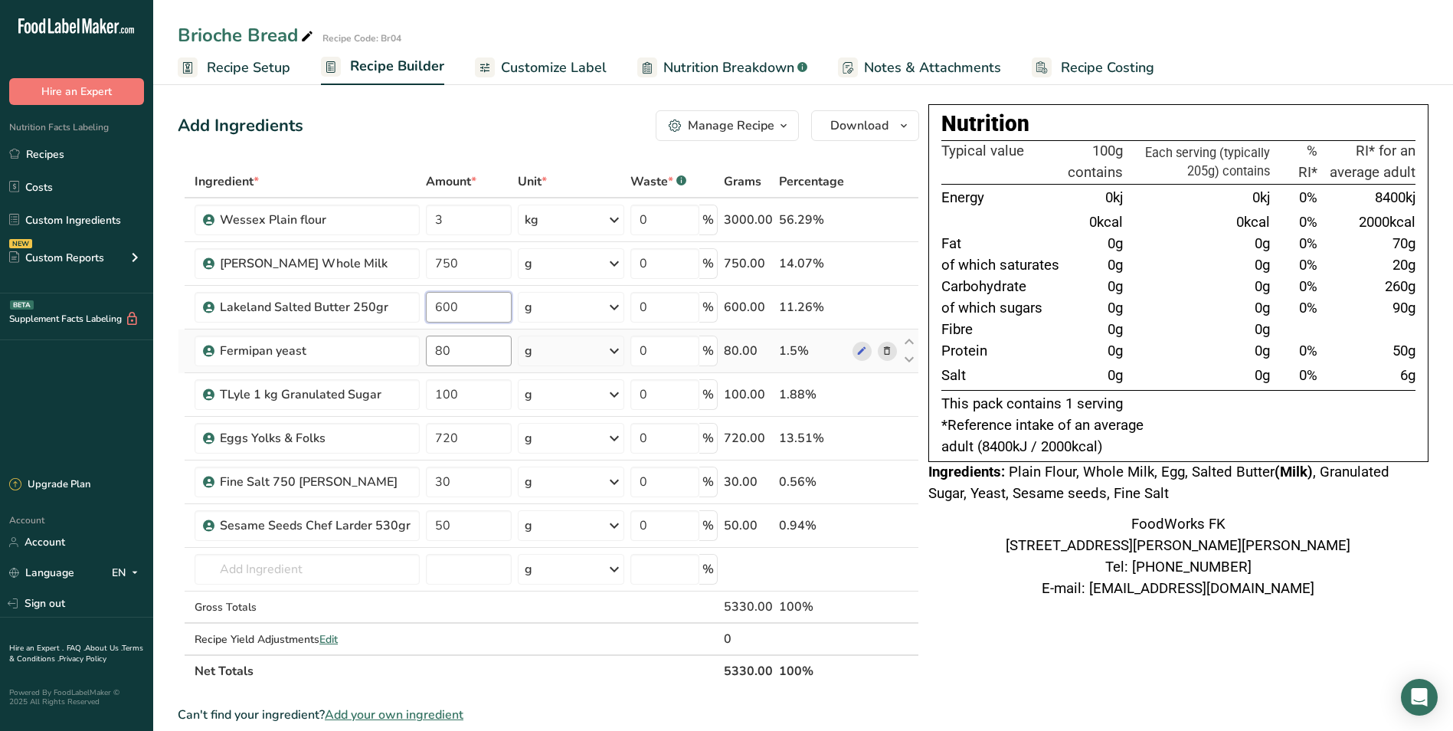
type input "600"
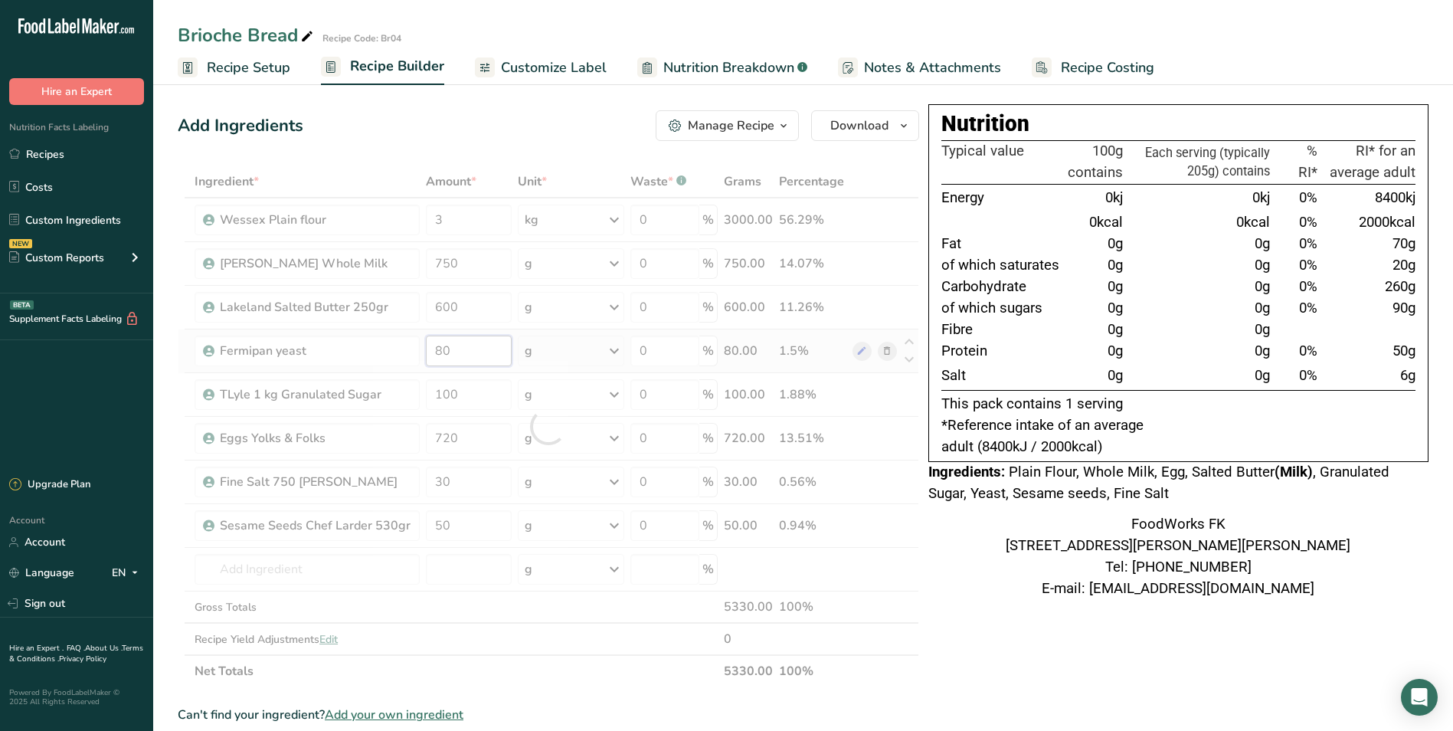
click at [339, 316] on div "Ingredient * Amount * Unit * Waste * .a-a{fill:#347362;}.b-a{fill:#fff;} Grams …" at bounding box center [549, 426] width 742 height 522
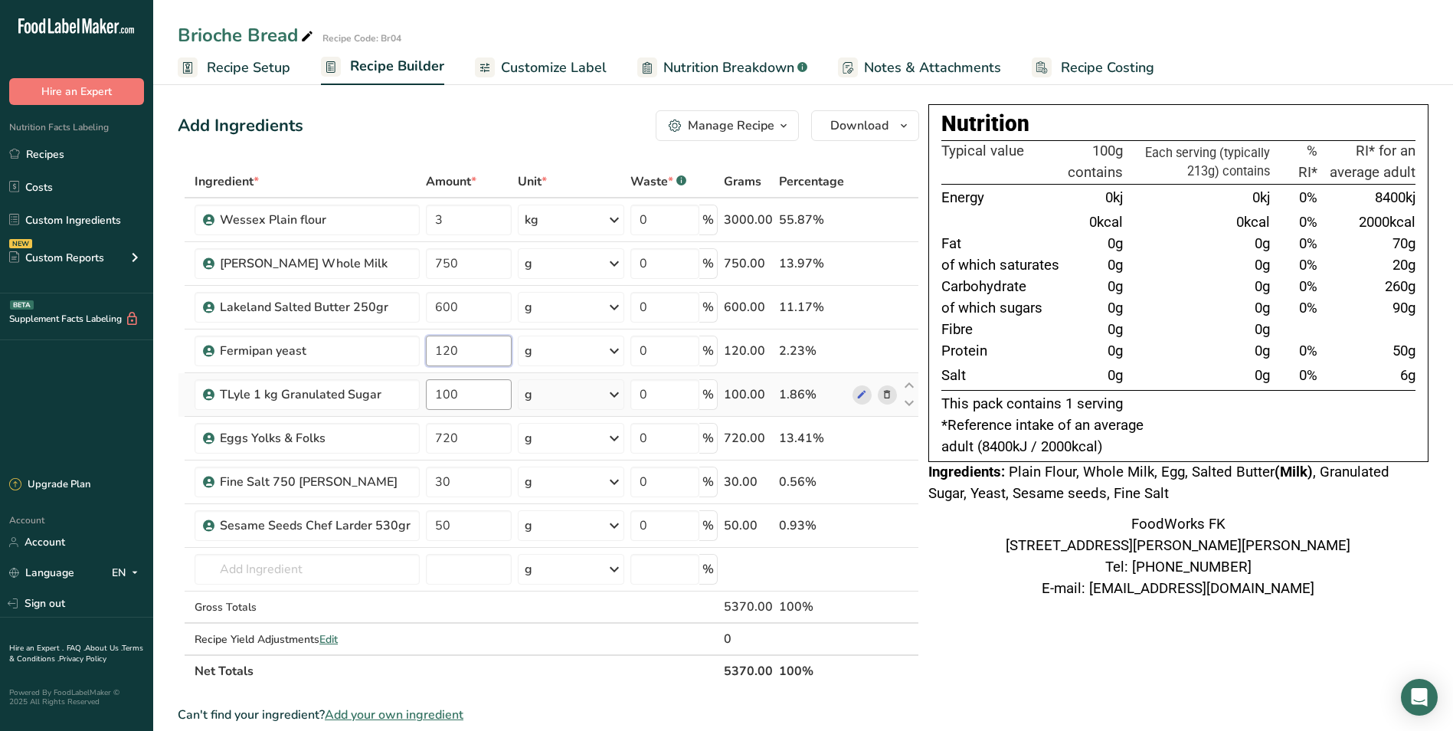
type input "120"
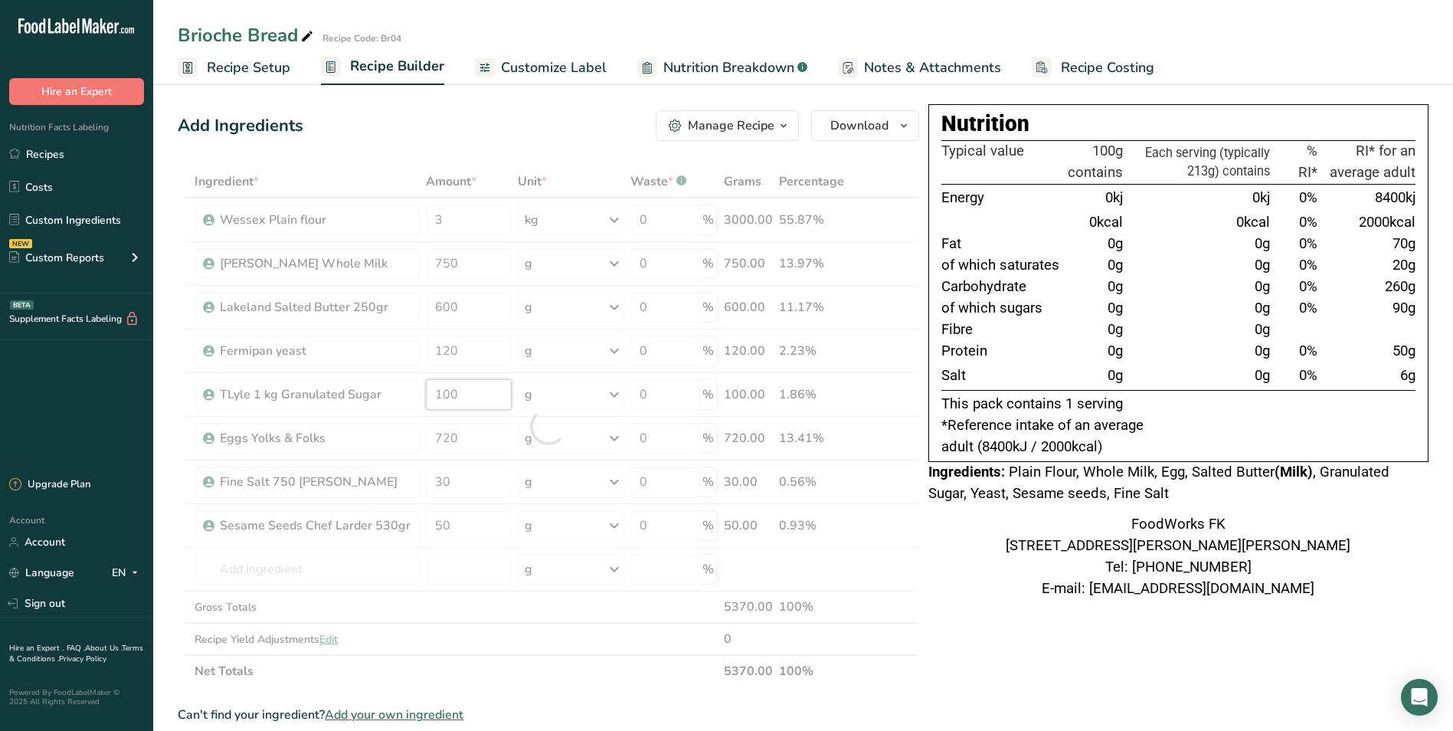
drag, startPoint x: 480, startPoint y: 395, endPoint x: 234, endPoint y: 372, distance: 247.8
click at [277, 372] on div "Ingredient * Amount * Unit * Waste * .a-a{fill:#347362;}.b-a{fill:#fff;} Grams …" at bounding box center [549, 426] width 742 height 522
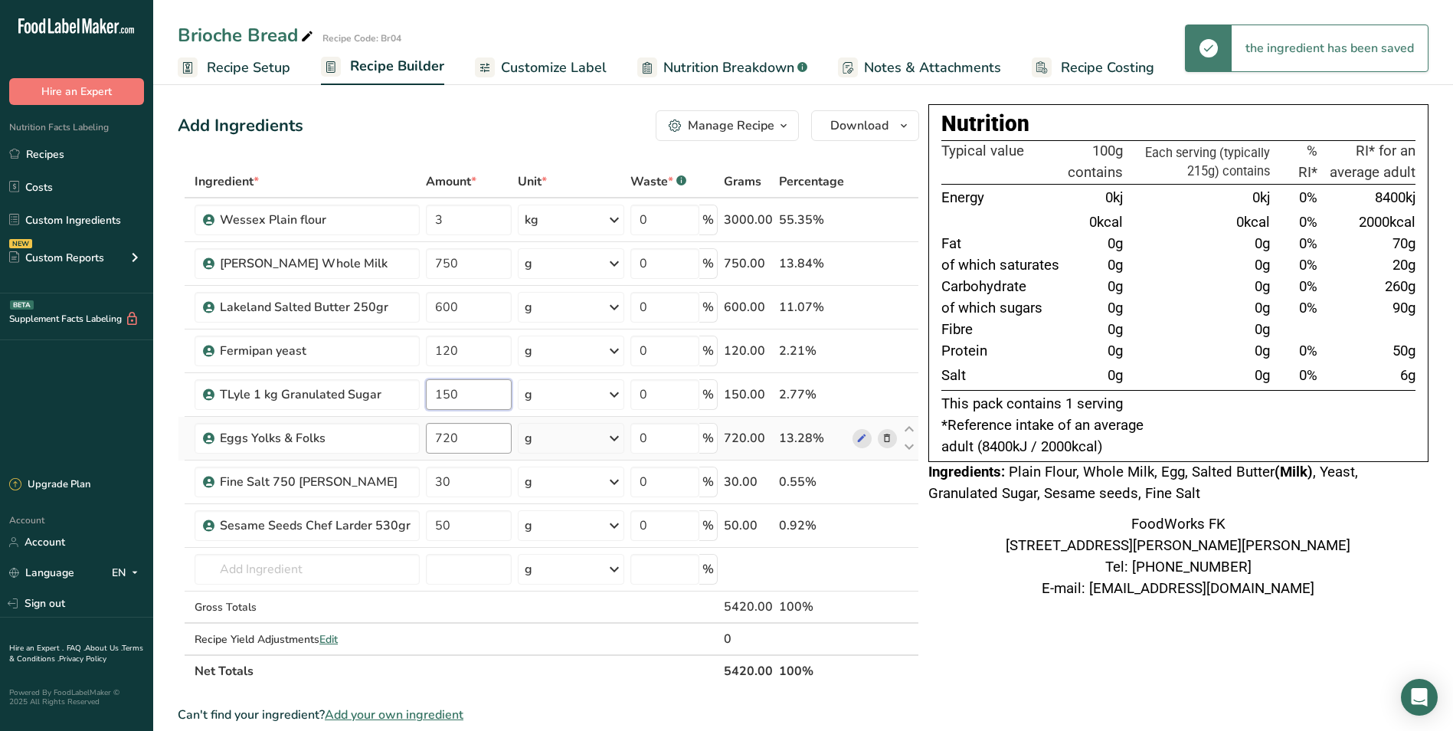
type input "150"
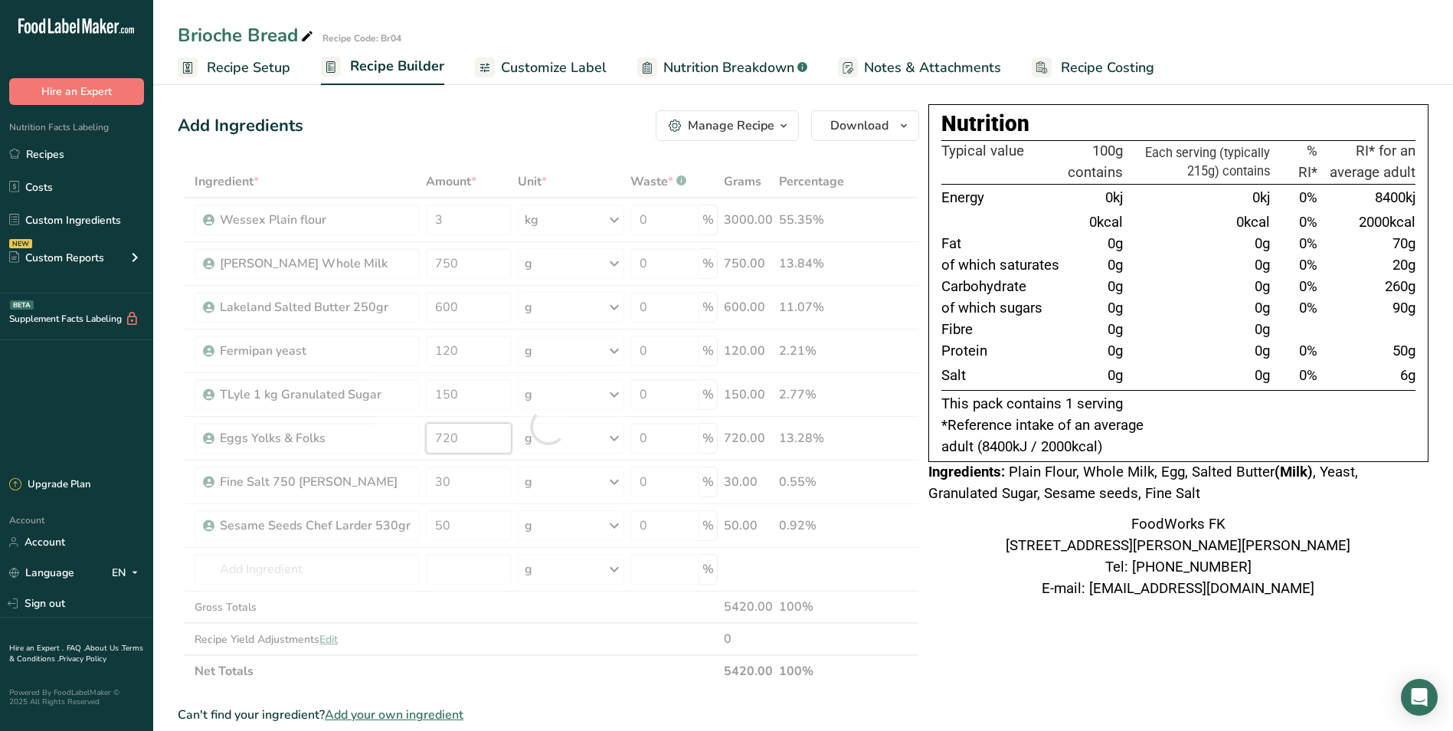
drag, startPoint x: 459, startPoint y: 437, endPoint x: 301, endPoint y: 412, distance: 159.7
click at [333, 415] on div "Ingredient * Amount * Unit * Waste * .a-a{fill:#347362;}.b-a{fill:#fff;} Grams …" at bounding box center [549, 426] width 742 height 522
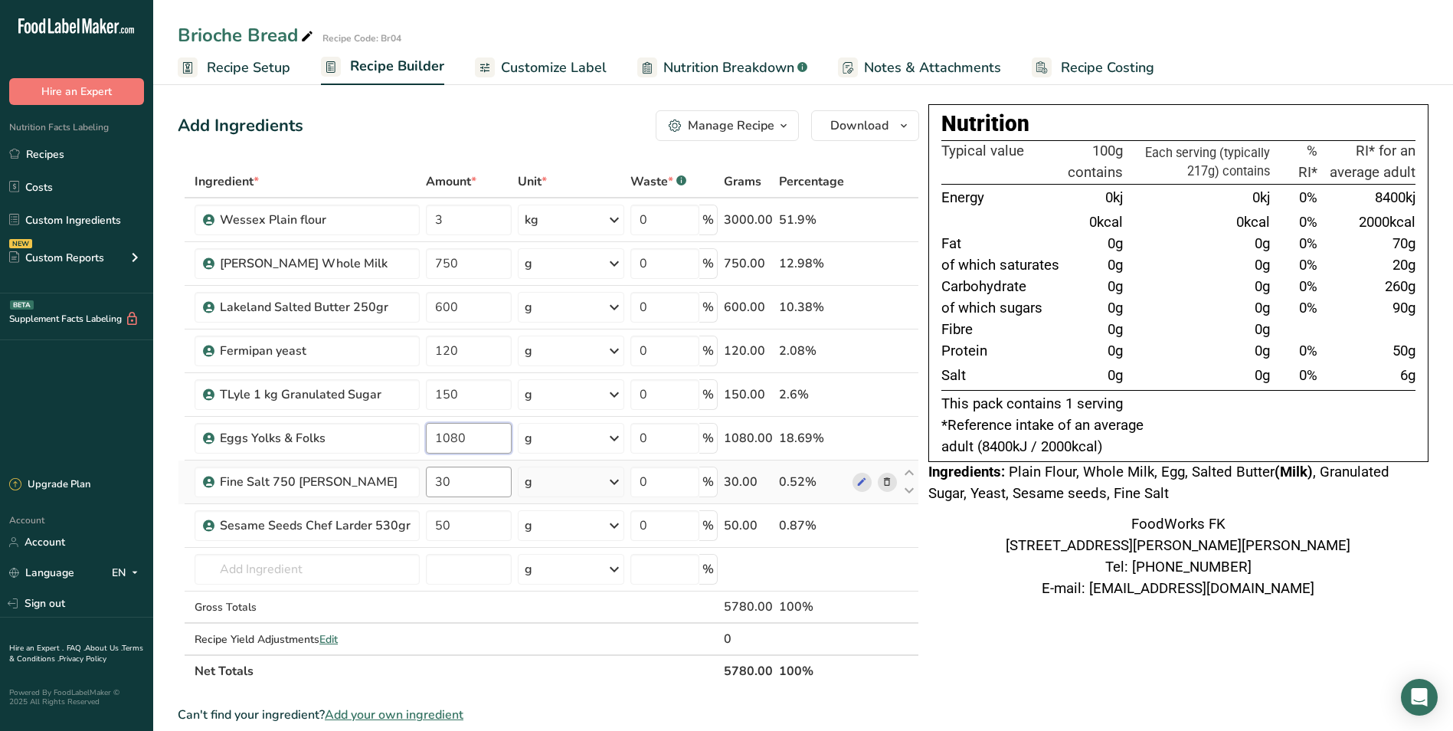
type input "1080"
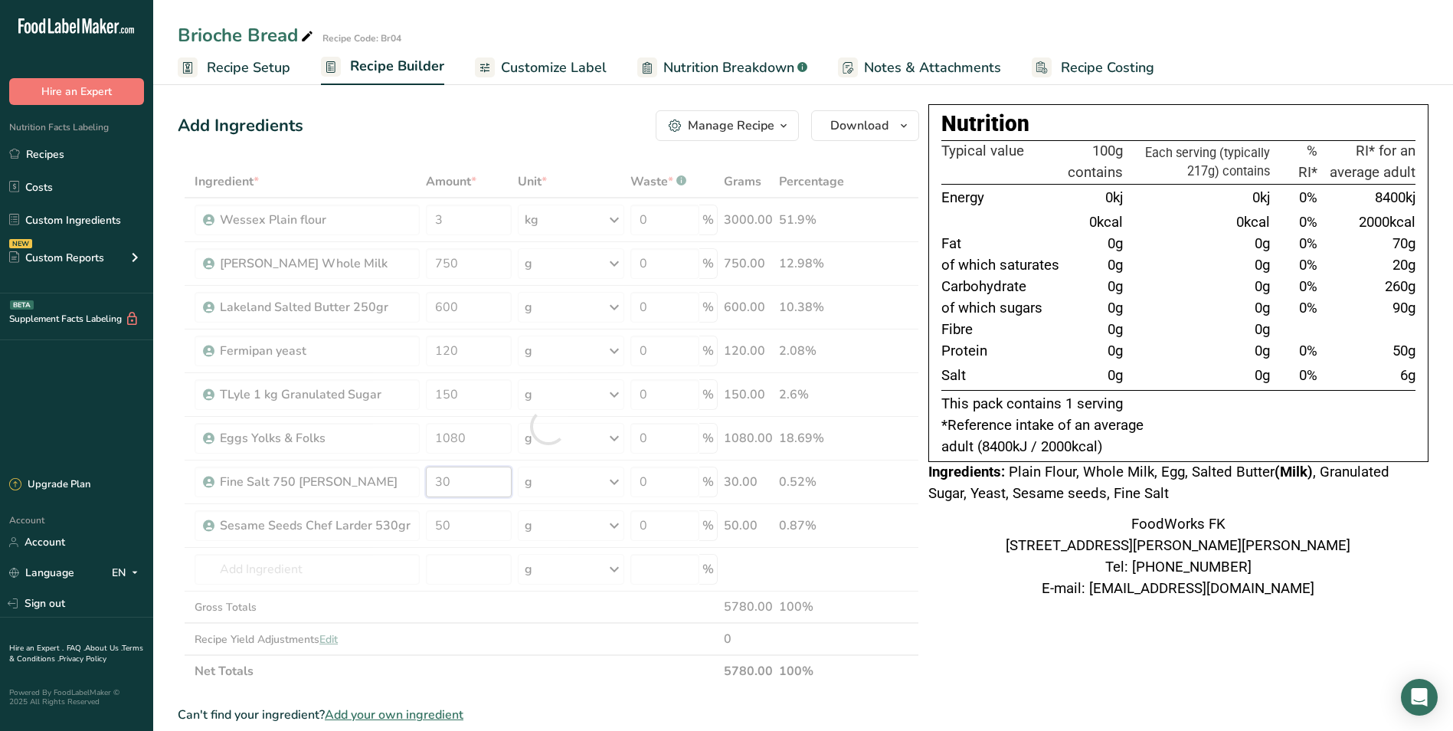
drag, startPoint x: 464, startPoint y: 482, endPoint x: 306, endPoint y: 466, distance: 157.9
click at [347, 470] on div "Ingredient * Amount * Unit * Waste * .a-a{fill:#347362;}.b-a{fill:#fff;} Grams …" at bounding box center [549, 426] width 742 height 522
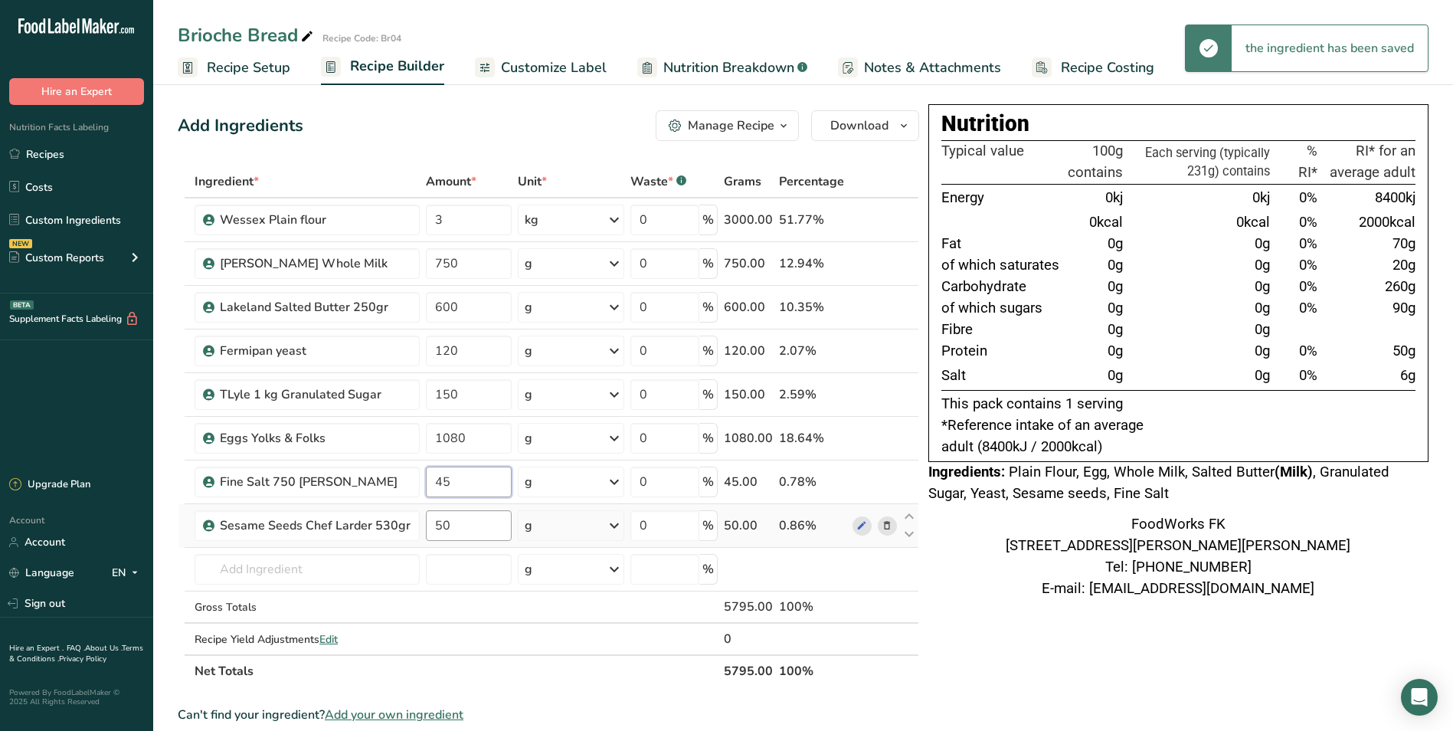
type input "45"
click at [379, 523] on div "Ingredient * Amount * Unit * Waste * .a-a{fill:#347362;}.b-a{fill:#fff;} Grams …" at bounding box center [549, 426] width 742 height 522
type input "75"
click at [221, 70] on span "Recipe Setup" at bounding box center [249, 67] width 84 height 21
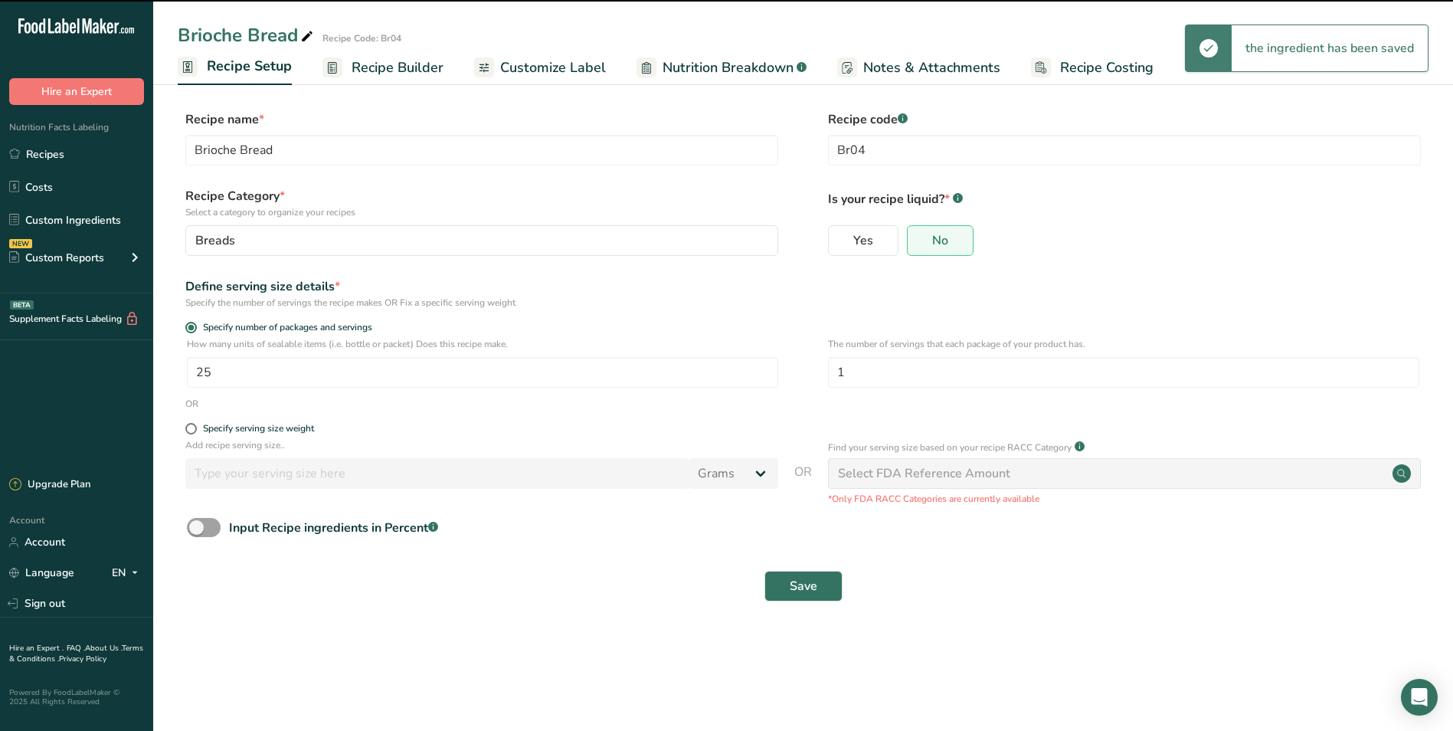
drag, startPoint x: 221, startPoint y: 70, endPoint x: 454, endPoint y: 411, distance: 412.5
click at [454, 411] on form "Recipe name * Brioche Bread Recipe code .a-a{fill:#347362;}.b-a{fill:#fff;} Br0…" at bounding box center [803, 360] width 1251 height 500
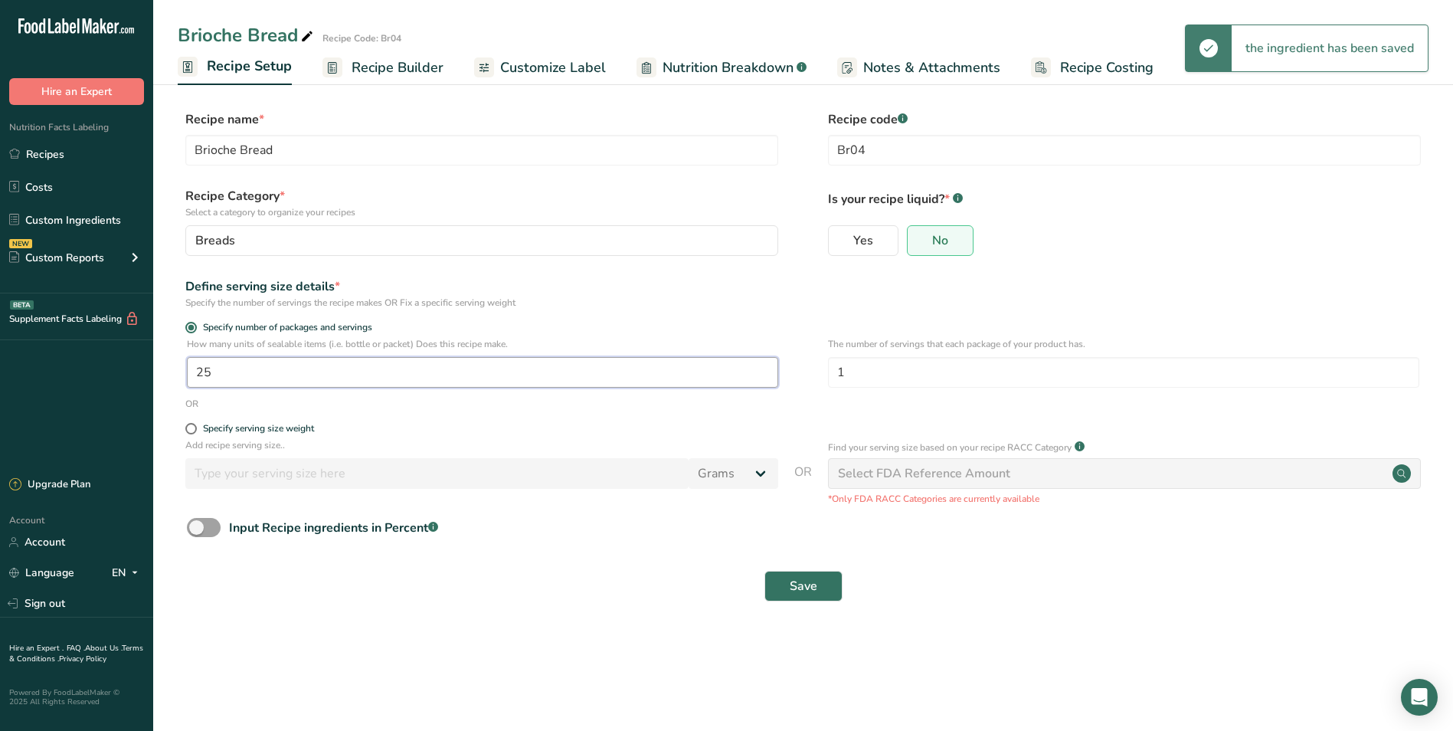
drag, startPoint x: 255, startPoint y: 355, endPoint x: 0, endPoint y: 331, distance: 256.2
click at [35, 332] on div ".a-20{fill:#fff;} Hire an Expert Nutrition Facts Labeling Recipes Costs Custom …" at bounding box center [726, 365] width 1453 height 731
type input "36"
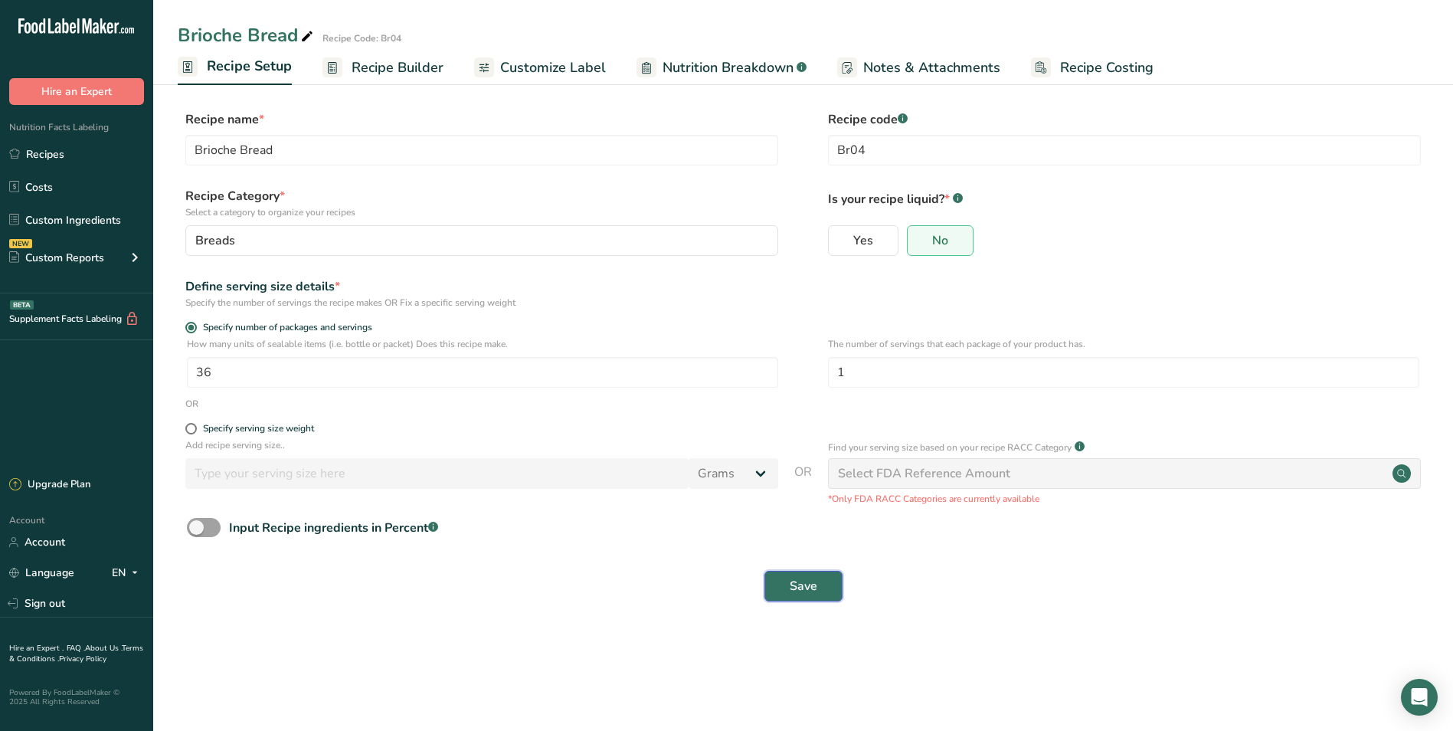
click at [810, 574] on button "Save" at bounding box center [804, 586] width 78 height 31
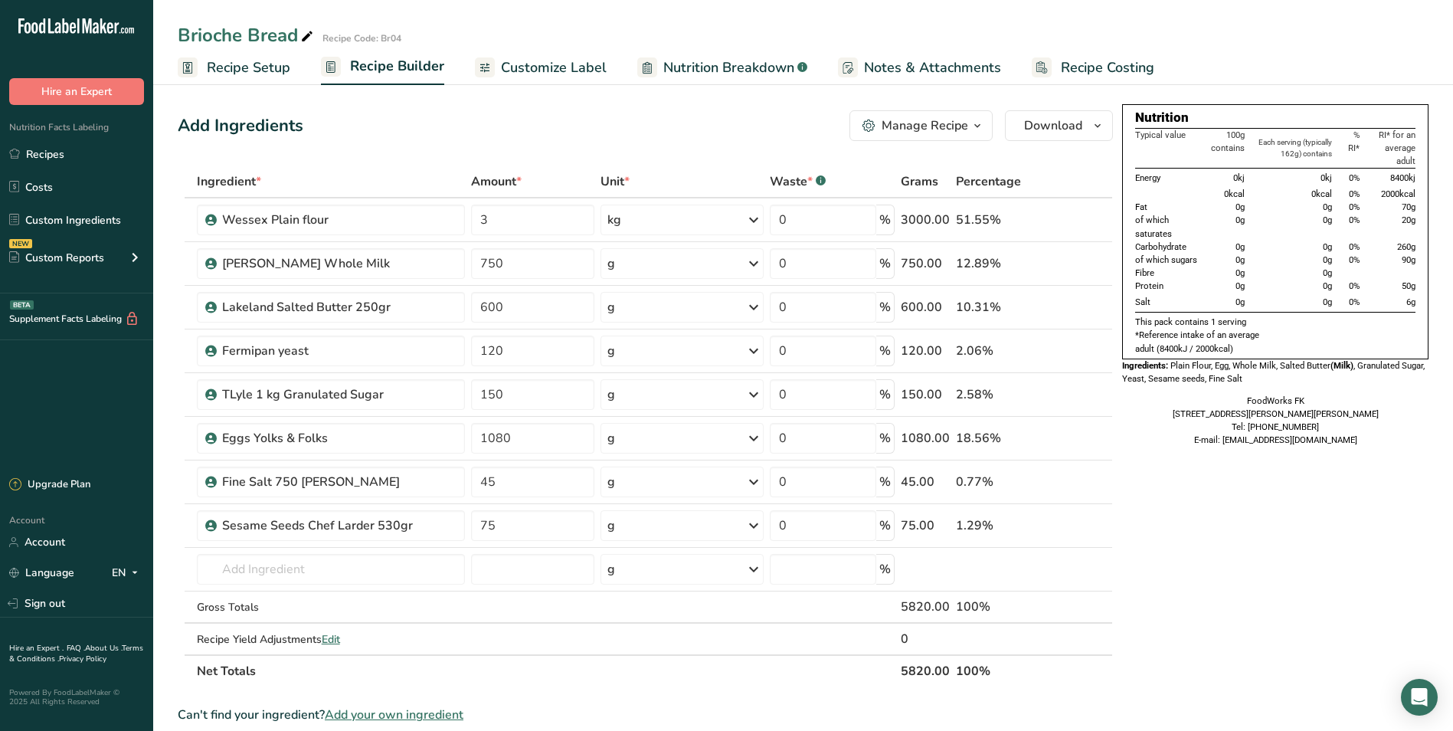
click at [970, 122] on span "button" at bounding box center [977, 125] width 18 height 18
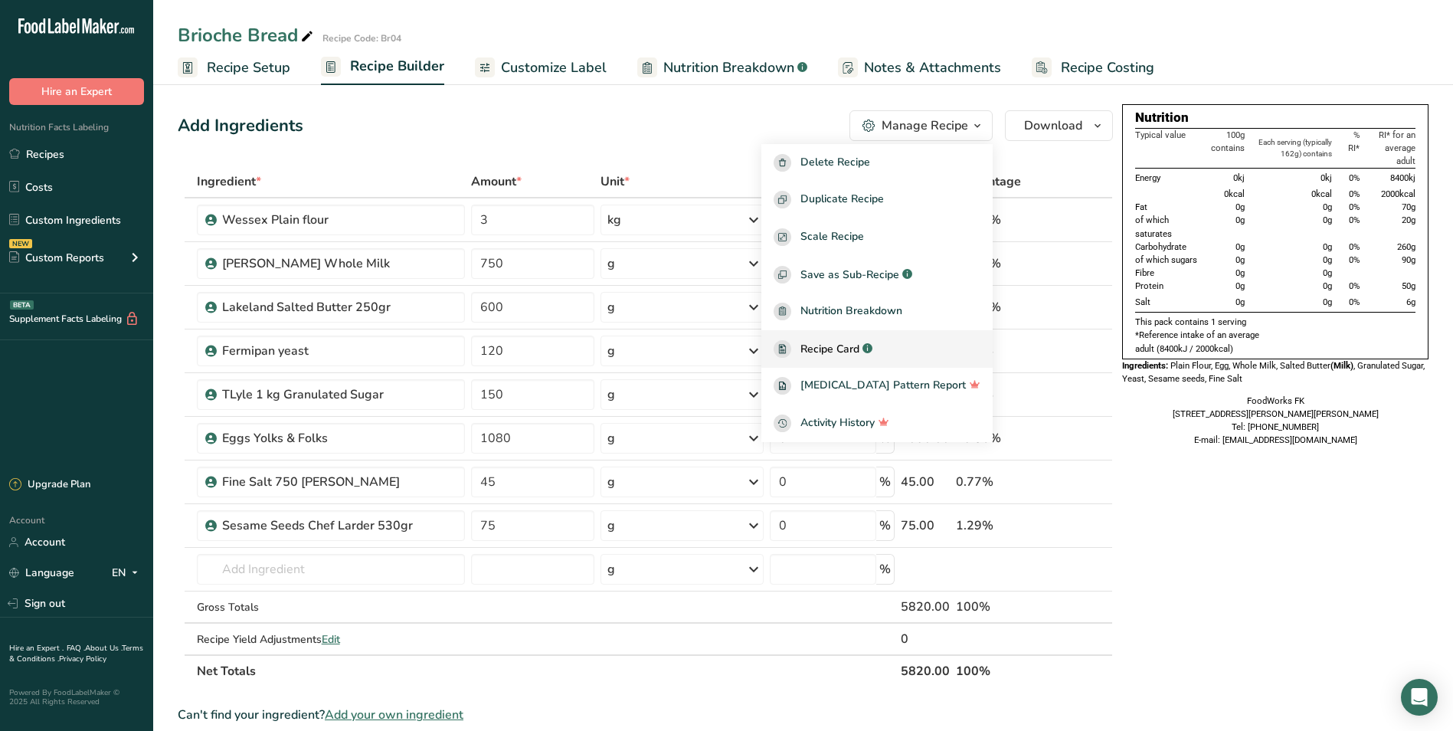
click at [860, 347] on span "Recipe Card" at bounding box center [830, 349] width 59 height 16
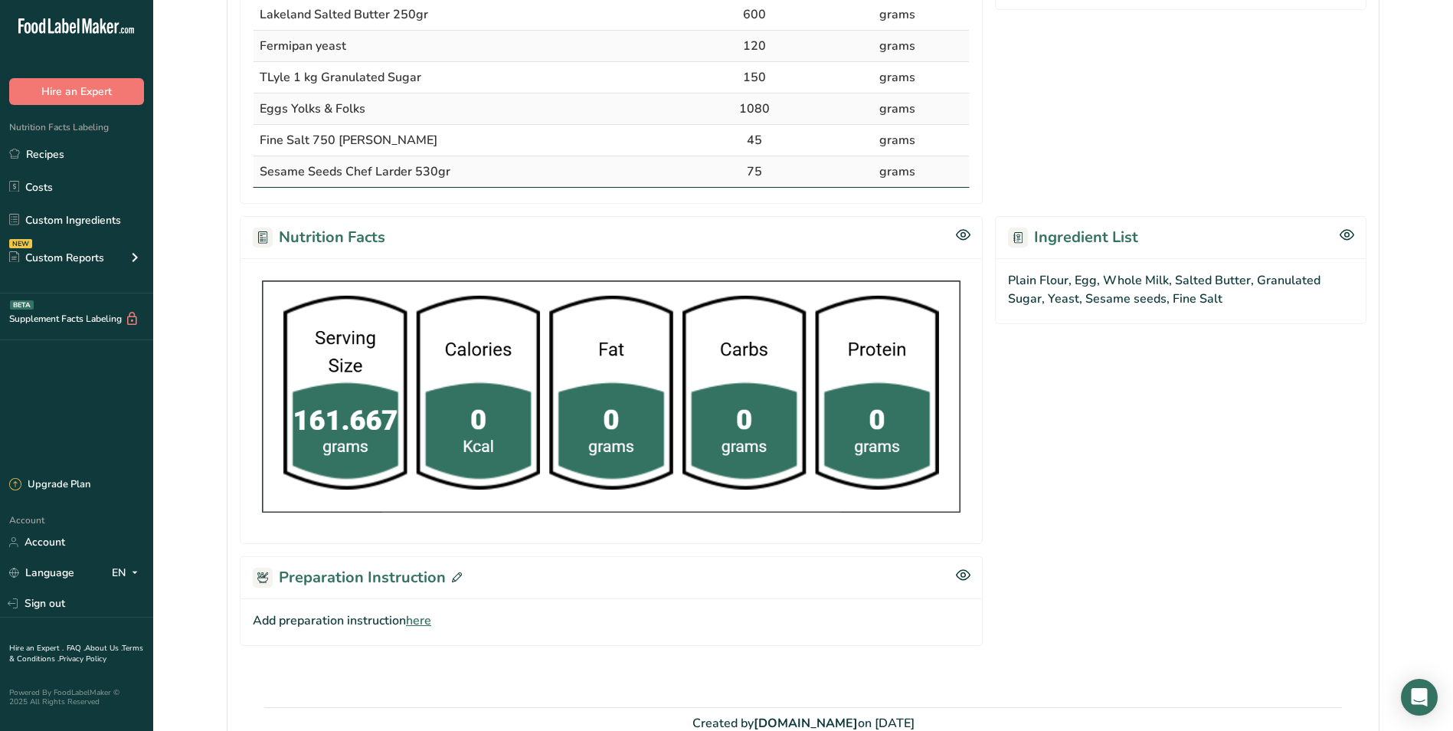
click at [456, 577] on icon at bounding box center [457, 577] width 10 height 10
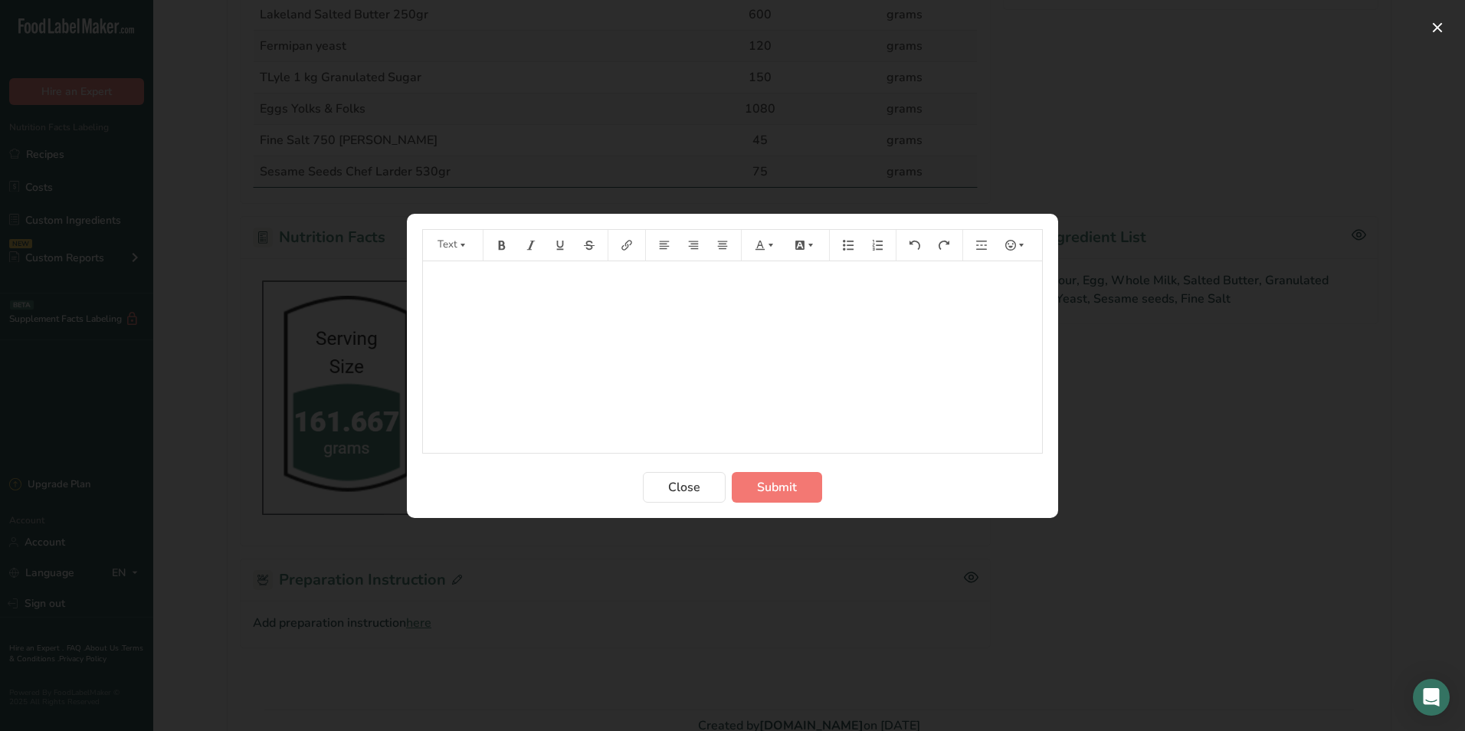
click at [549, 287] on p "﻿" at bounding box center [733, 283] width 604 height 18
click at [456, 286] on span "1.- mix all the dry ingredients avoiding to mix salt and yeast directly" at bounding box center [612, 282] width 362 height 15
click at [451, 310] on span "2.- on the mixing bowl" at bounding box center [490, 312] width 119 height 15
drag, startPoint x: 740, startPoint y: 319, endPoint x: 750, endPoint y: 313, distance: 11.7
click at [745, 317] on p "2.- On the mixing bowl, add milk, melted butter an" at bounding box center [733, 312] width 604 height 18
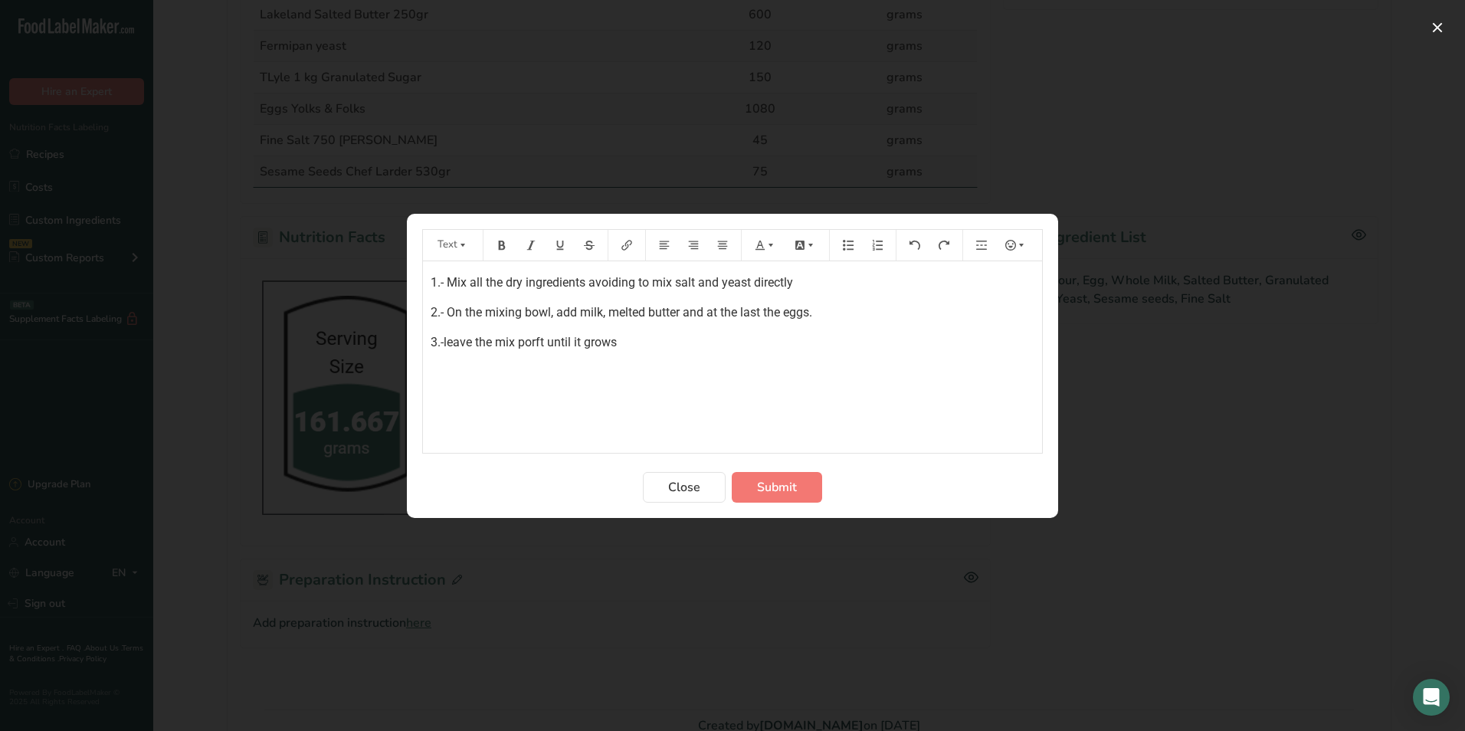
click at [526, 346] on span "3.-leave the mix porft until it grows" at bounding box center [524, 342] width 186 height 15
drag, startPoint x: 539, startPoint y: 340, endPoint x: 494, endPoint y: 398, distance: 73.7
click at [500, 397] on div "1.- Mix all the dry ingredients avoiding to mix salt and yeast directly 2.- On …" at bounding box center [732, 357] width 619 height 192
click at [527, 341] on span "3.-leave the mix porft until it grows" at bounding box center [524, 342] width 186 height 15
drag, startPoint x: 757, startPoint y: 351, endPoint x: 743, endPoint y: 355, distance: 14.3
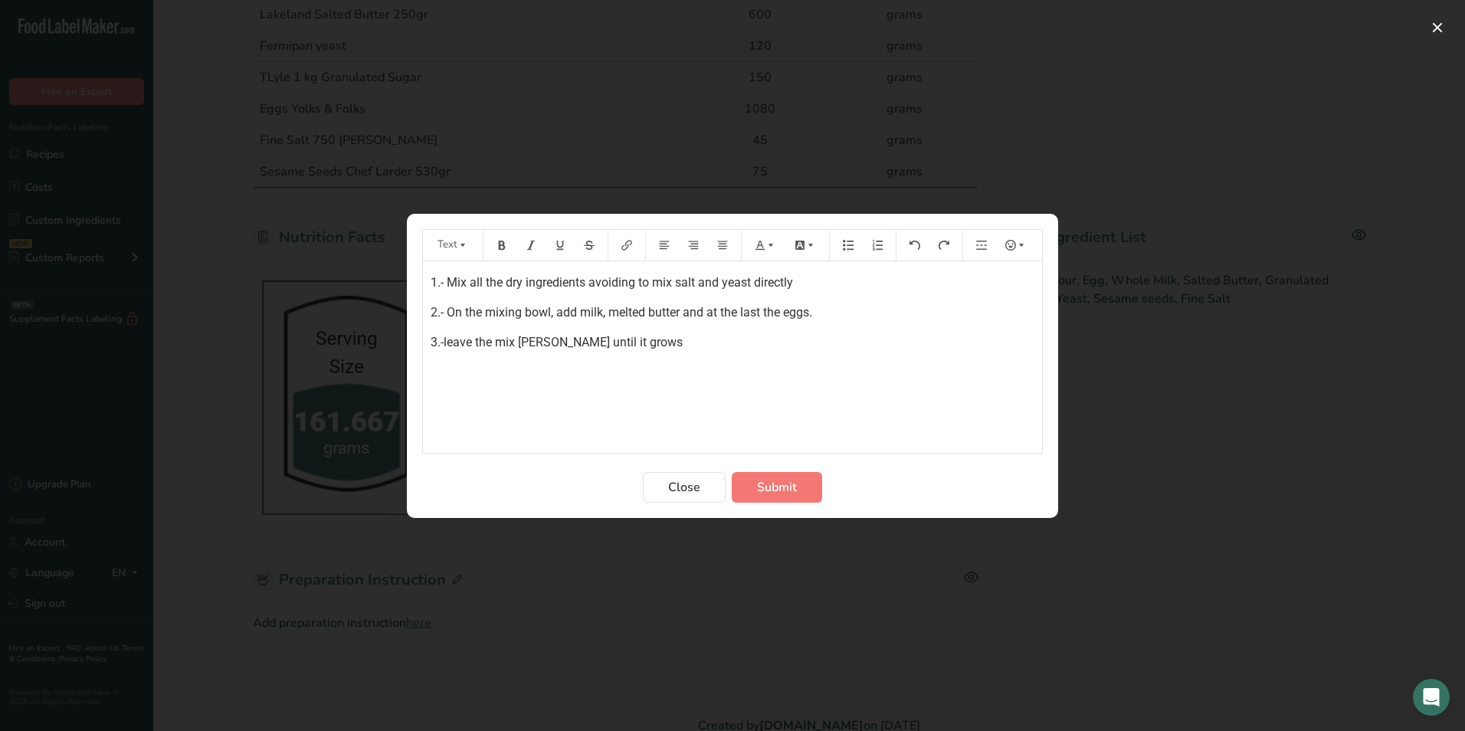
click at [752, 353] on div "1.- Mix all the dry ingredients avoiding to mix salt and yeast directly 2.- On …" at bounding box center [732, 357] width 619 height 192
click at [642, 339] on p "3.-leave the mix proof until it grows" at bounding box center [733, 342] width 604 height 18
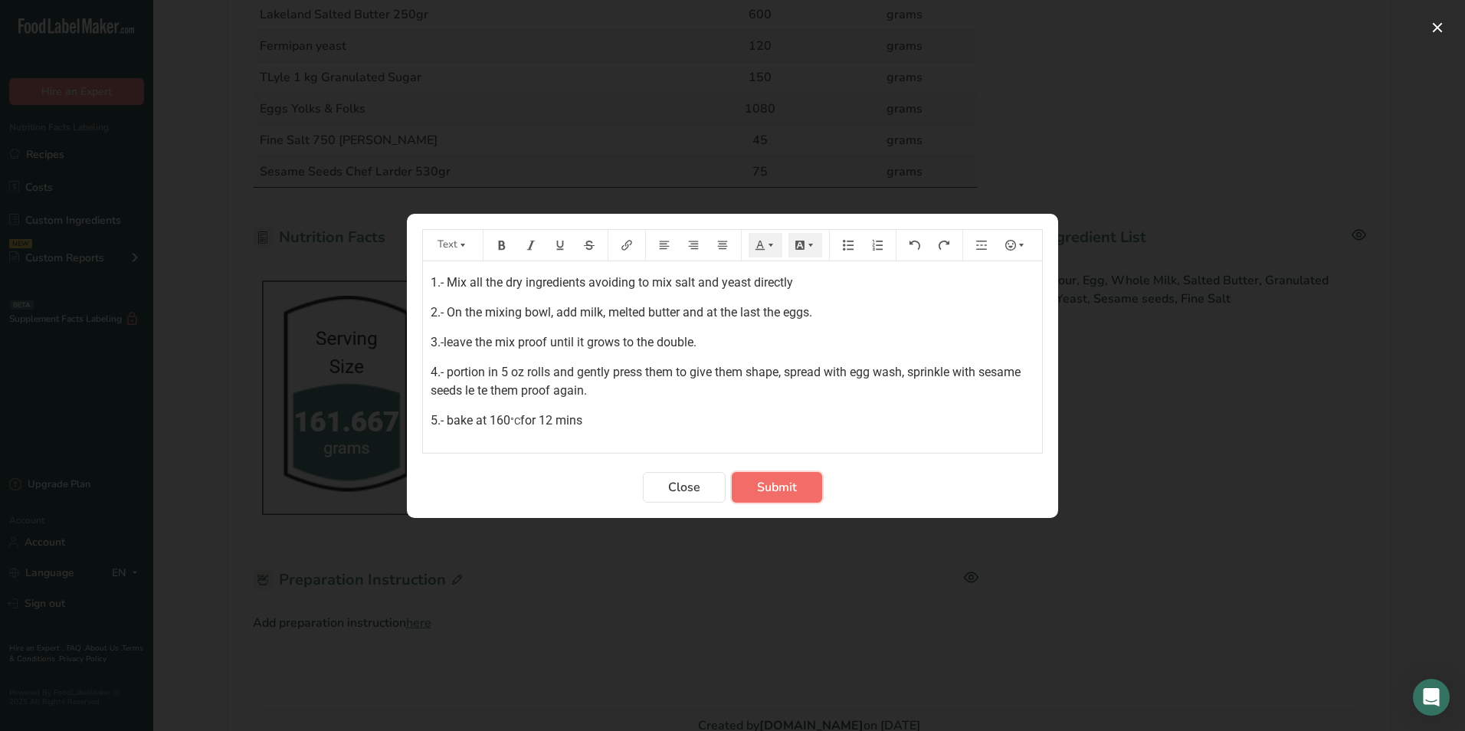
click at [803, 488] on button "Submit" at bounding box center [777, 487] width 90 height 31
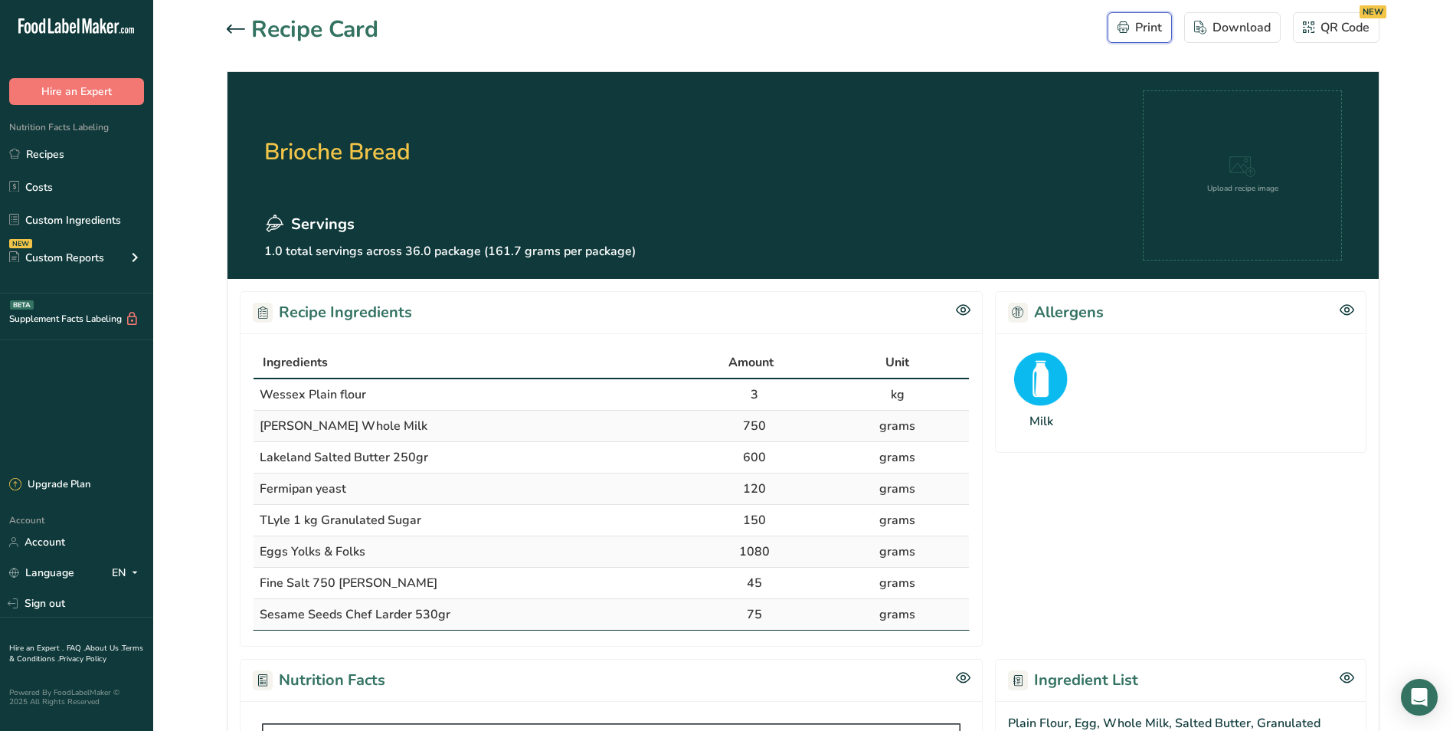
click at [1129, 25] on div "Print" at bounding box center [1140, 27] width 44 height 18
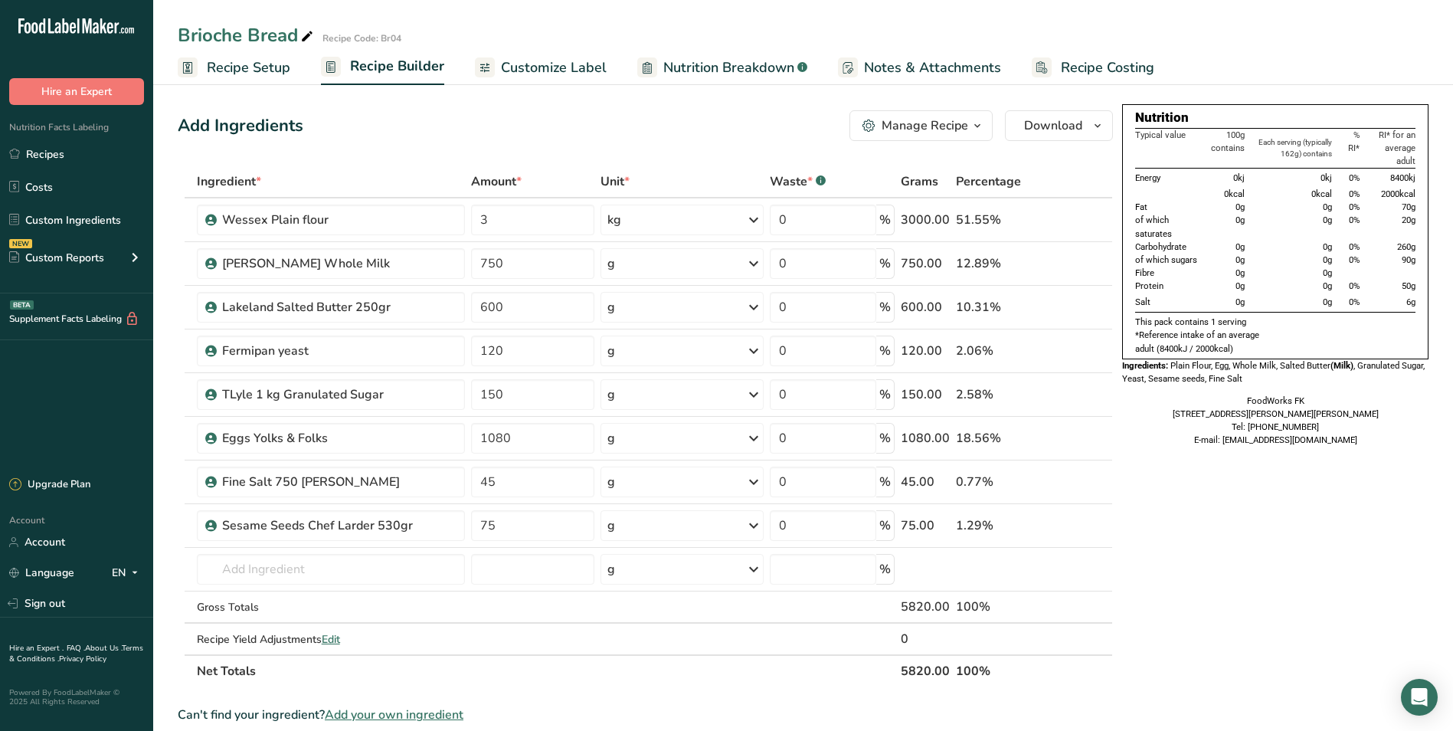
drag, startPoint x: 12, startPoint y: 1, endPoint x: 404, endPoint y: 130, distance: 412.3
click at [404, 130] on div "Add Ingredients Manage Recipe Delete Recipe Duplicate Recipe Scale Recipe Save …" at bounding box center [645, 125] width 935 height 31
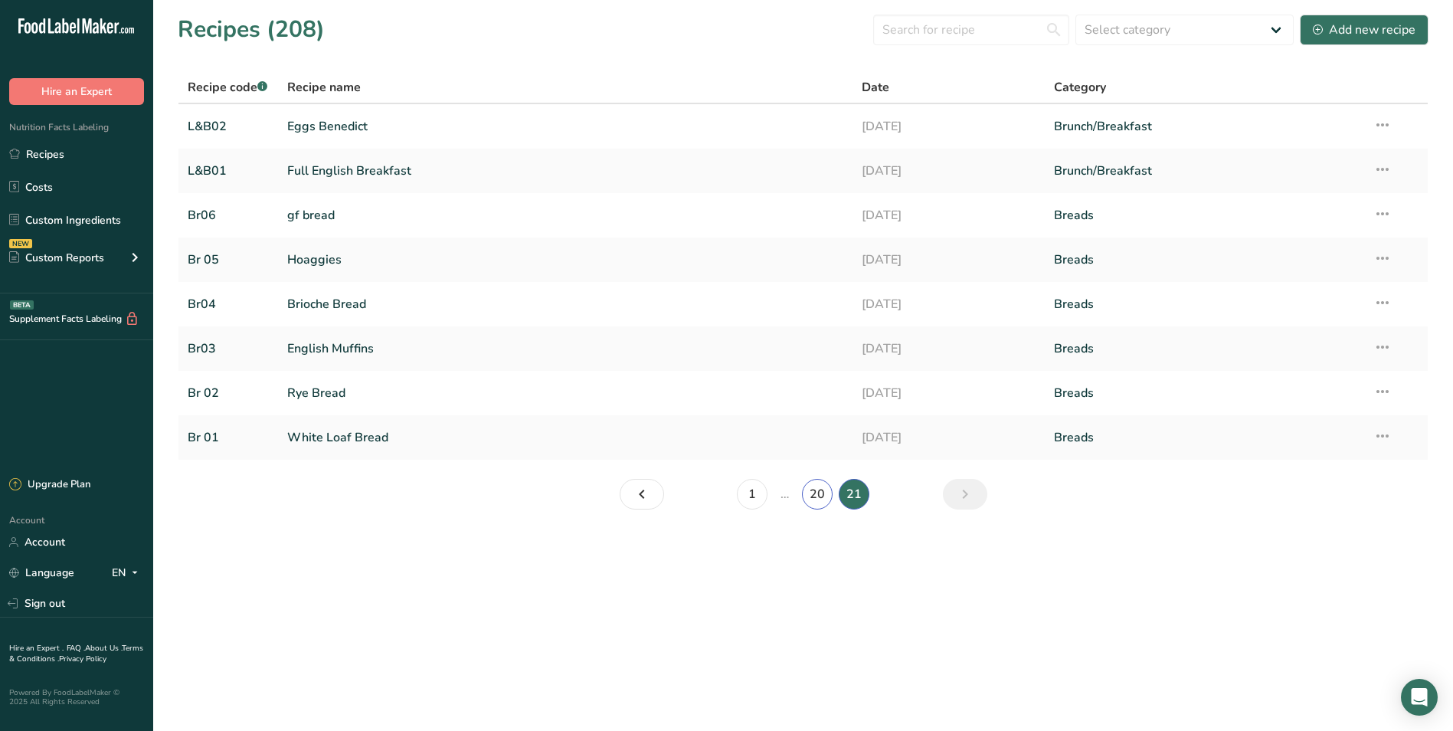
click at [815, 493] on link "20" at bounding box center [817, 494] width 31 height 31
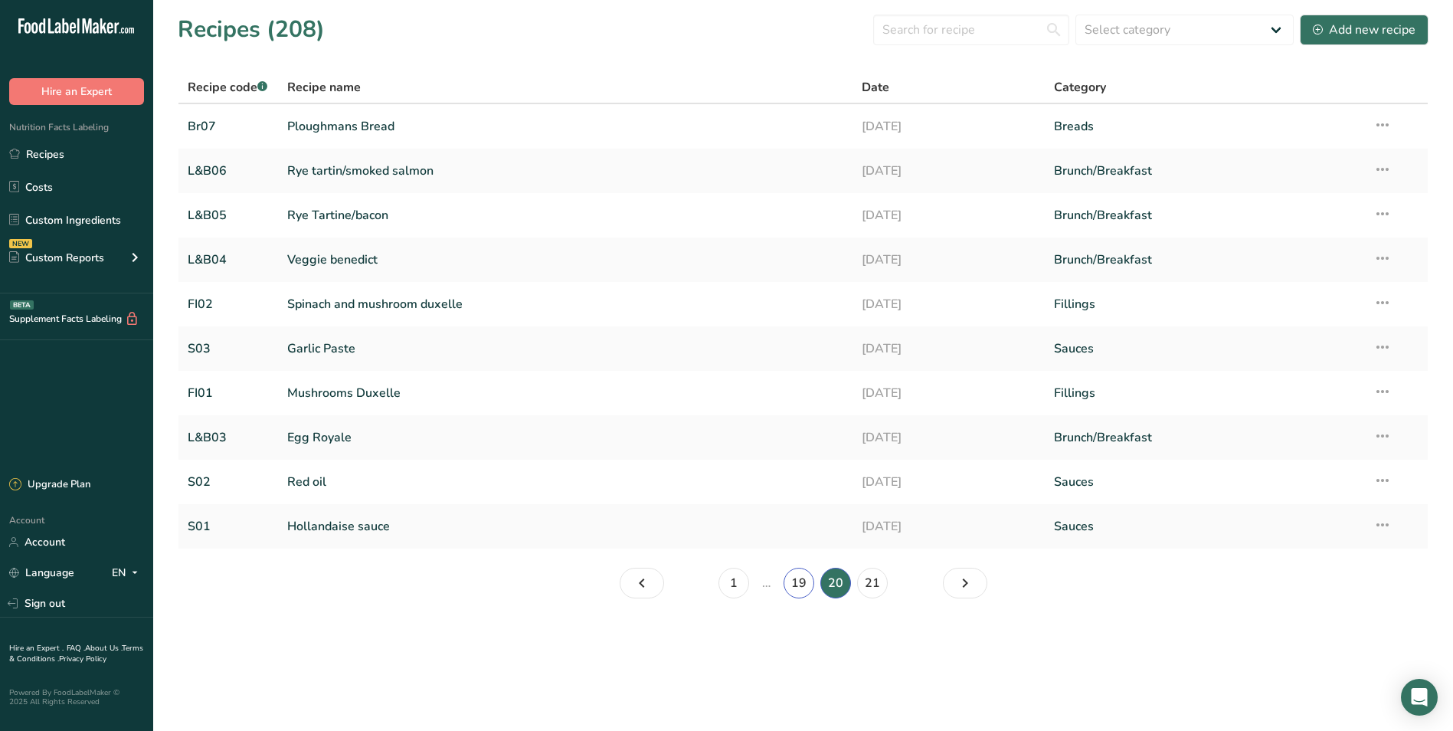
click at [801, 586] on link "19" at bounding box center [799, 583] width 31 height 31
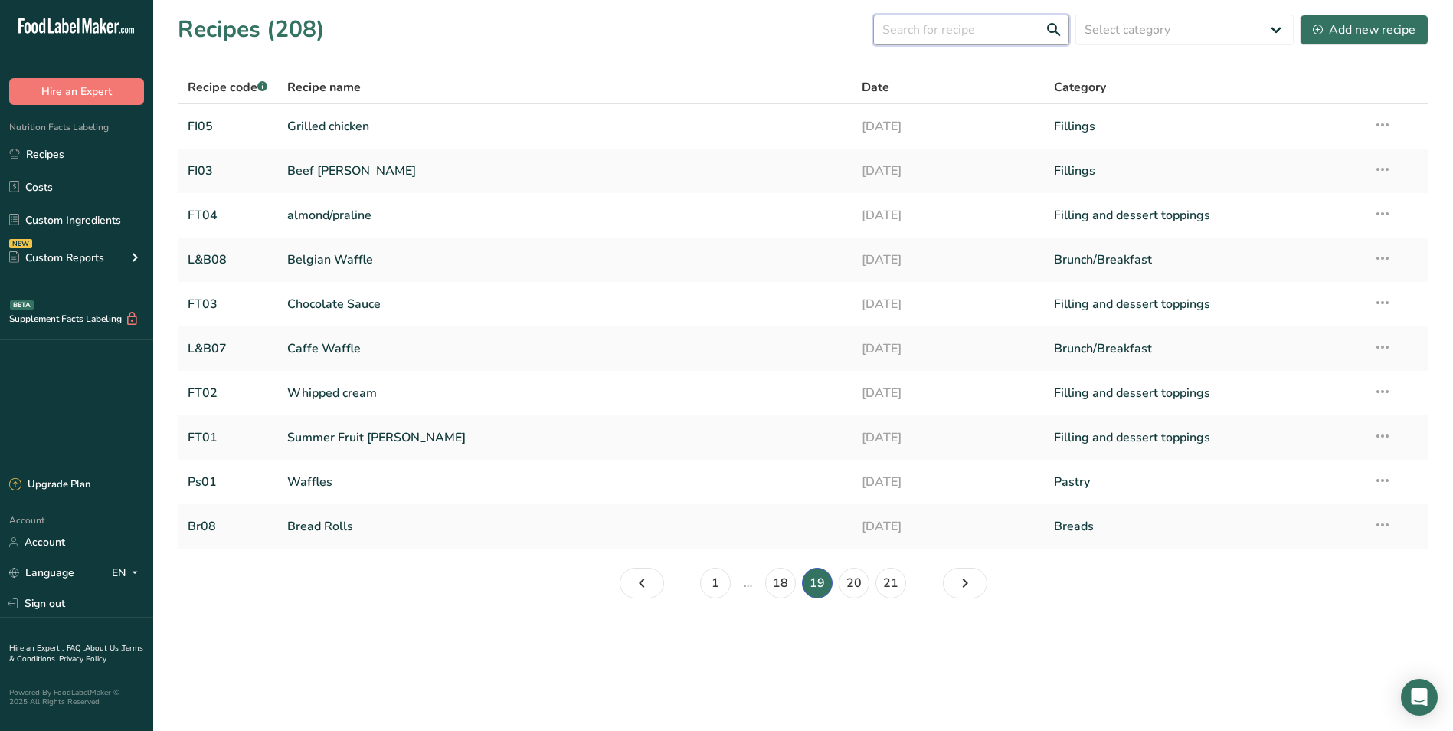
click at [994, 23] on input "text" at bounding box center [971, 30] width 196 height 31
type input "v"
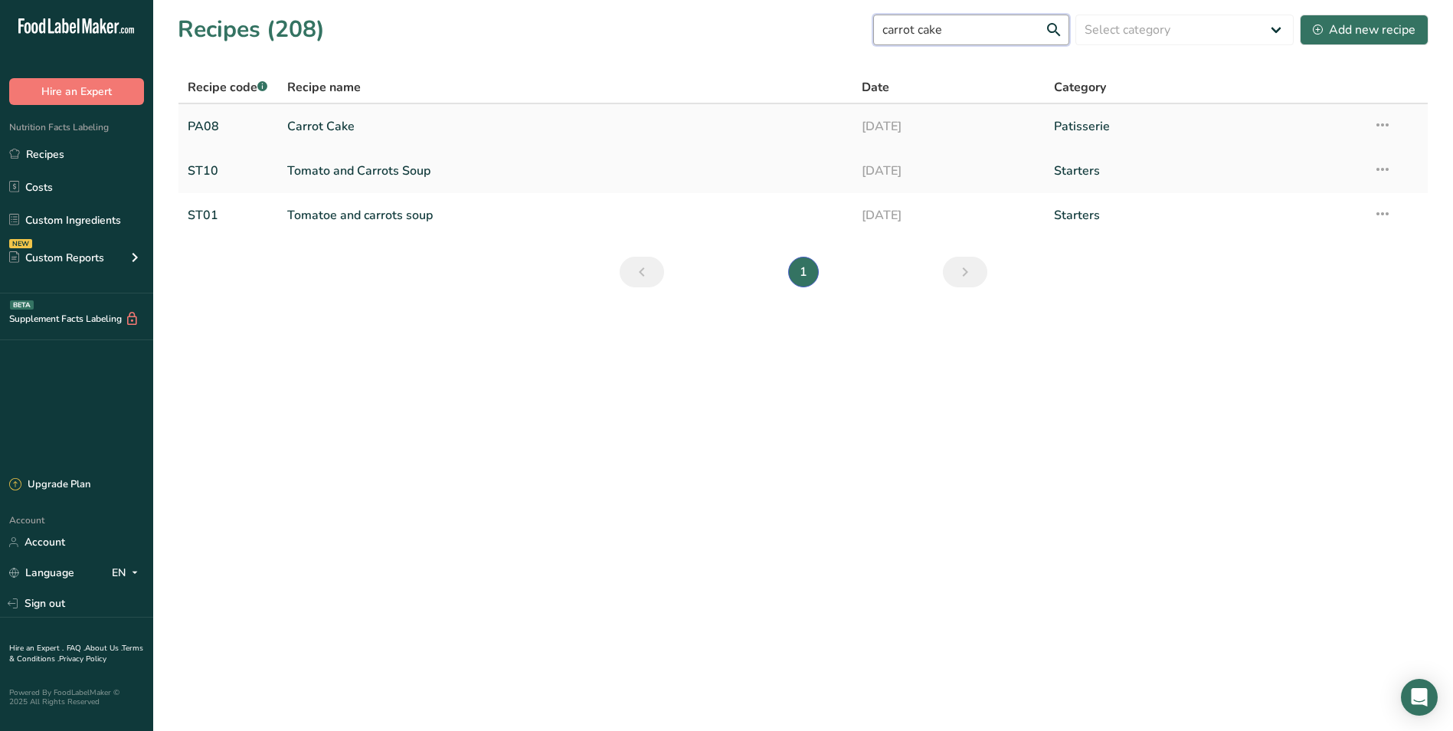
type input "carrot cake"
click at [357, 136] on link "Carrot Cake" at bounding box center [565, 126] width 557 height 32
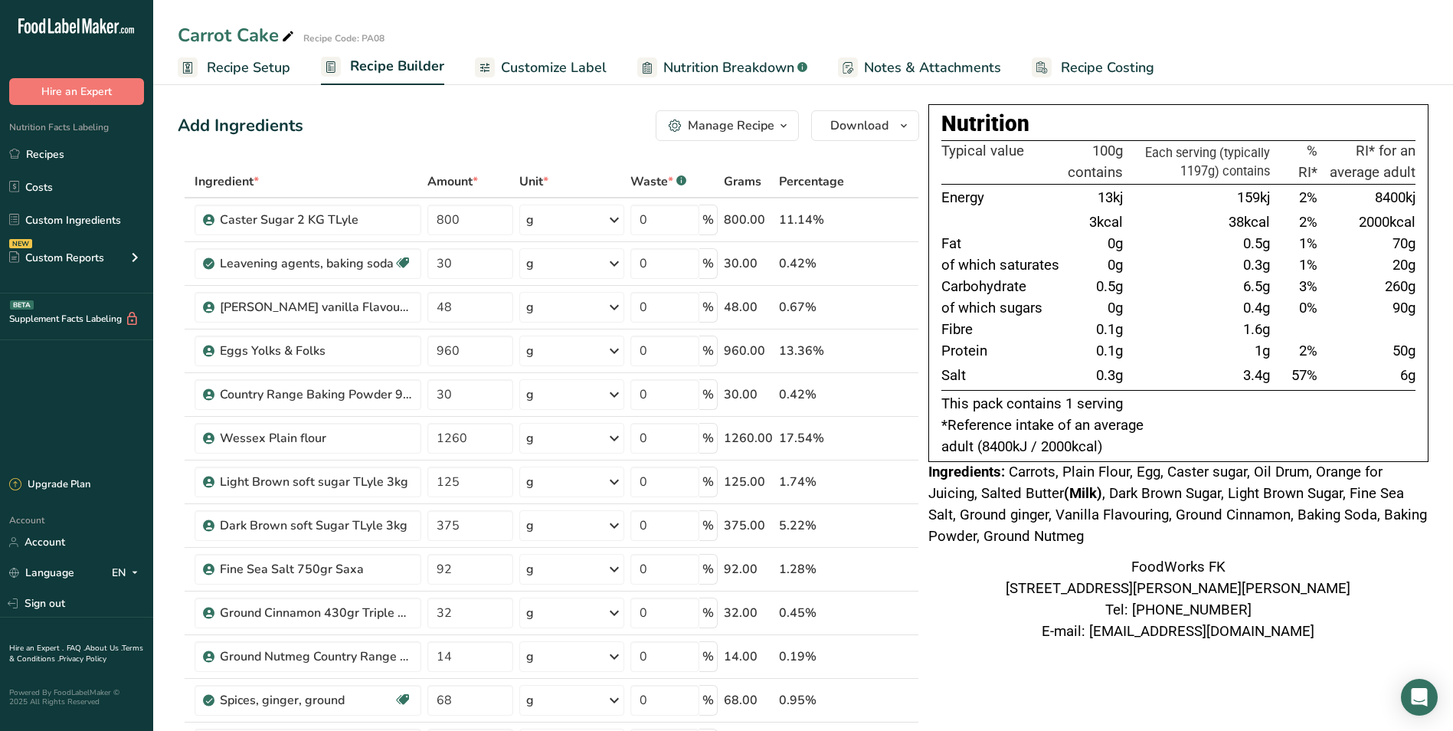
click at [789, 128] on icon "button" at bounding box center [784, 125] width 12 height 19
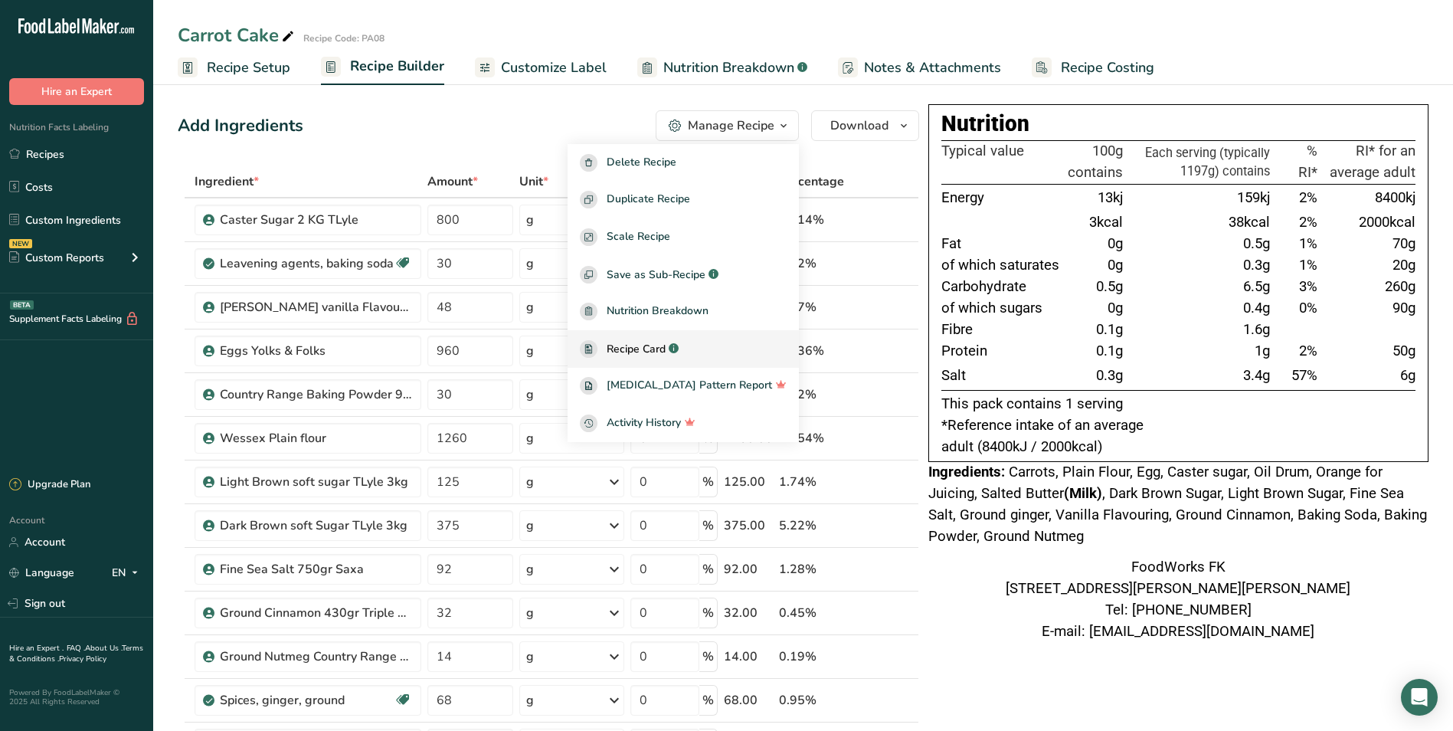
click at [666, 349] on span "Recipe Card" at bounding box center [636, 349] width 59 height 16
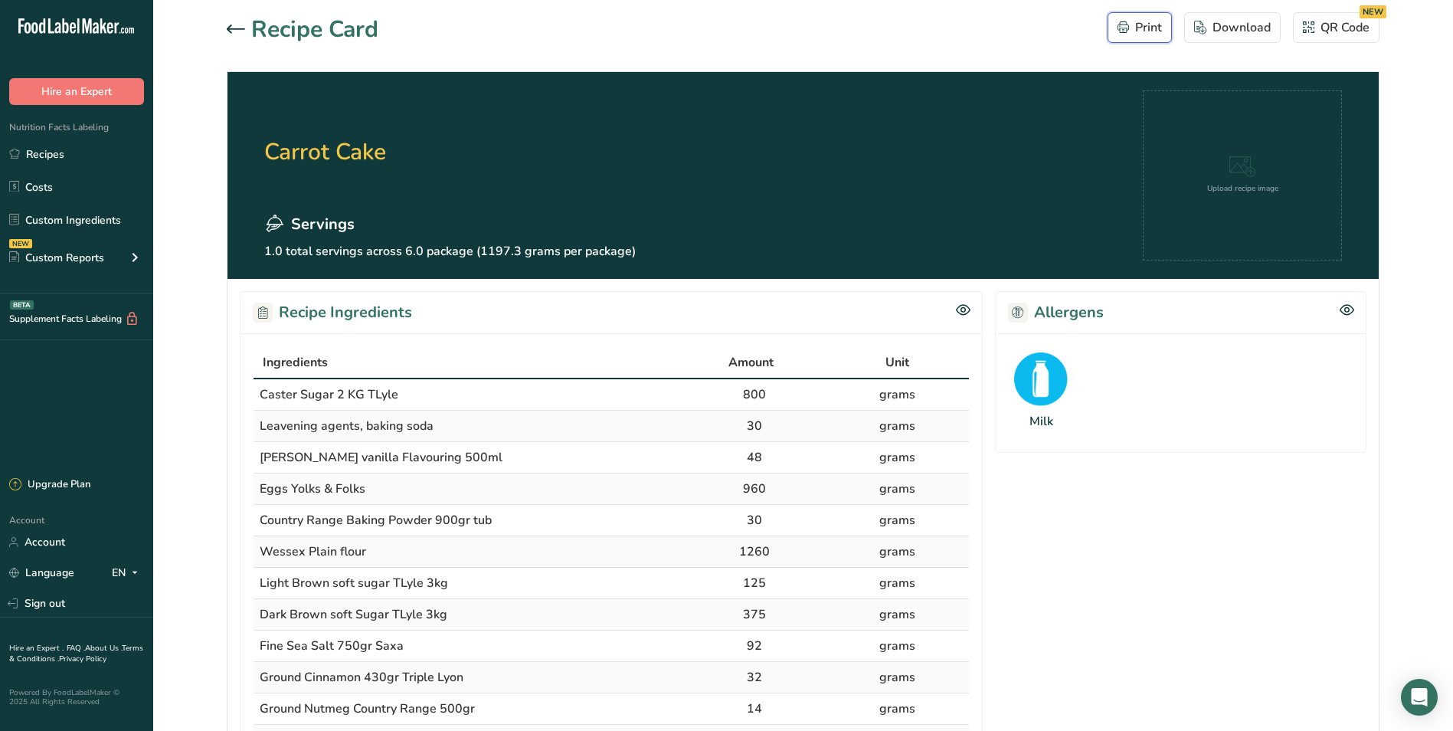
click at [1141, 28] on div "Print" at bounding box center [1140, 27] width 44 height 18
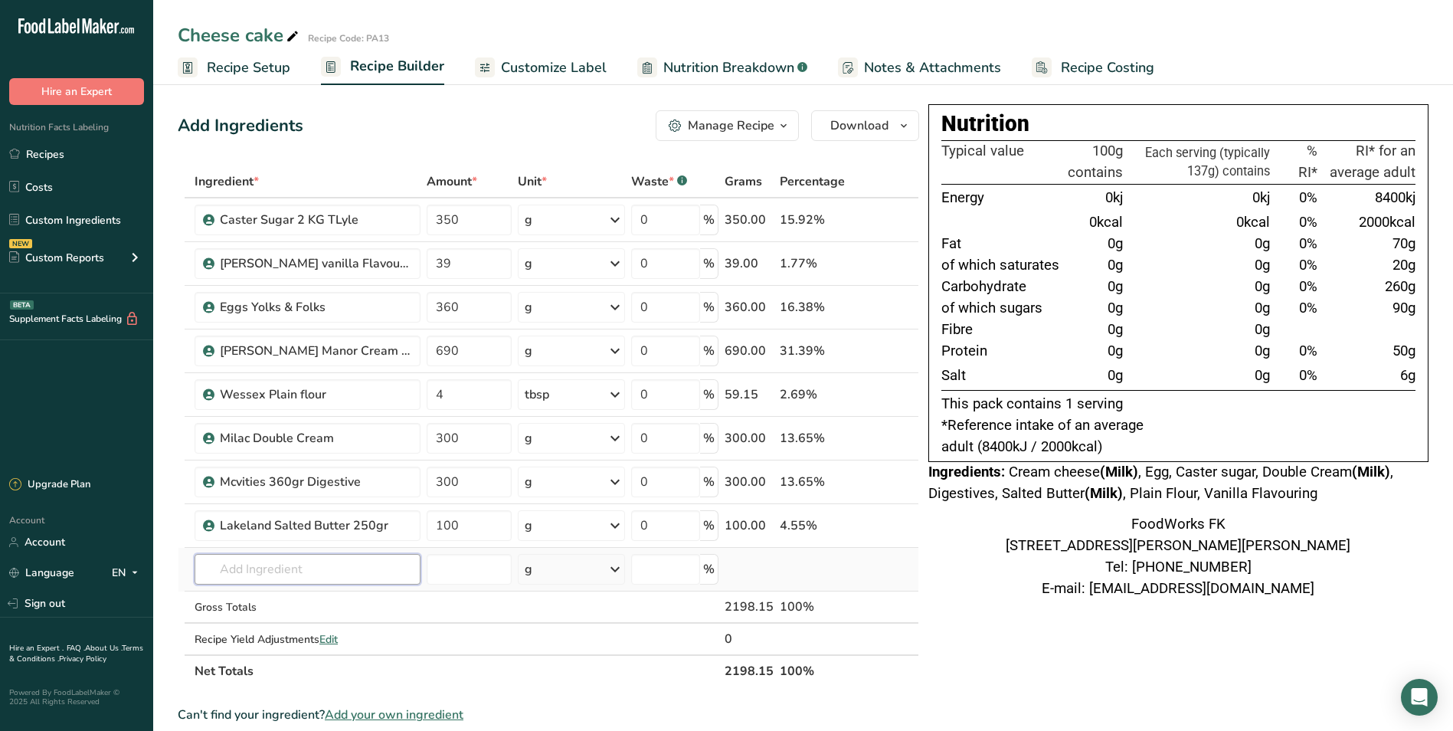
click at [304, 565] on input "text" at bounding box center [308, 569] width 226 height 31
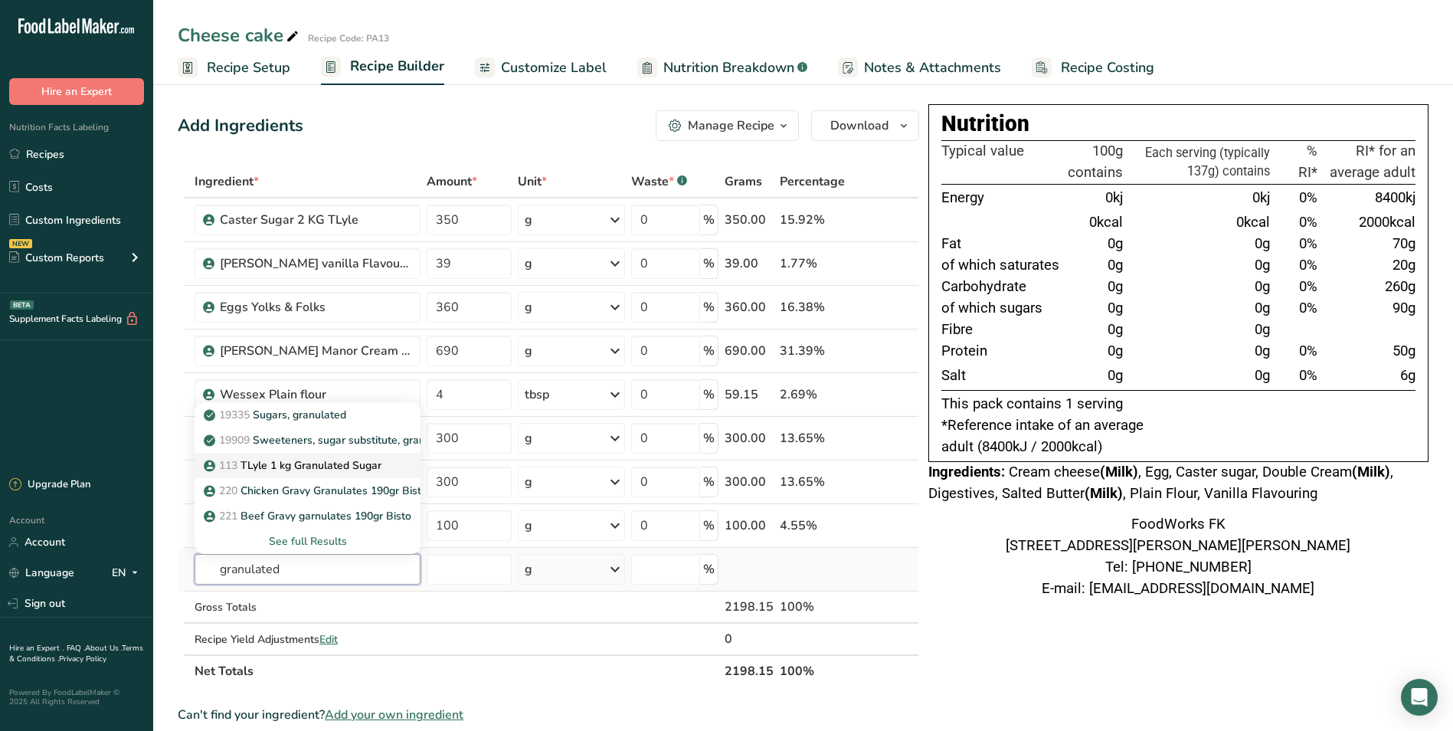
type input "granulated"
click at [342, 464] on p "113 TLyle 1 kg Granulated Sugar" at bounding box center [294, 465] width 175 height 16
type input "TLyle 1 kg Granulated Sugar"
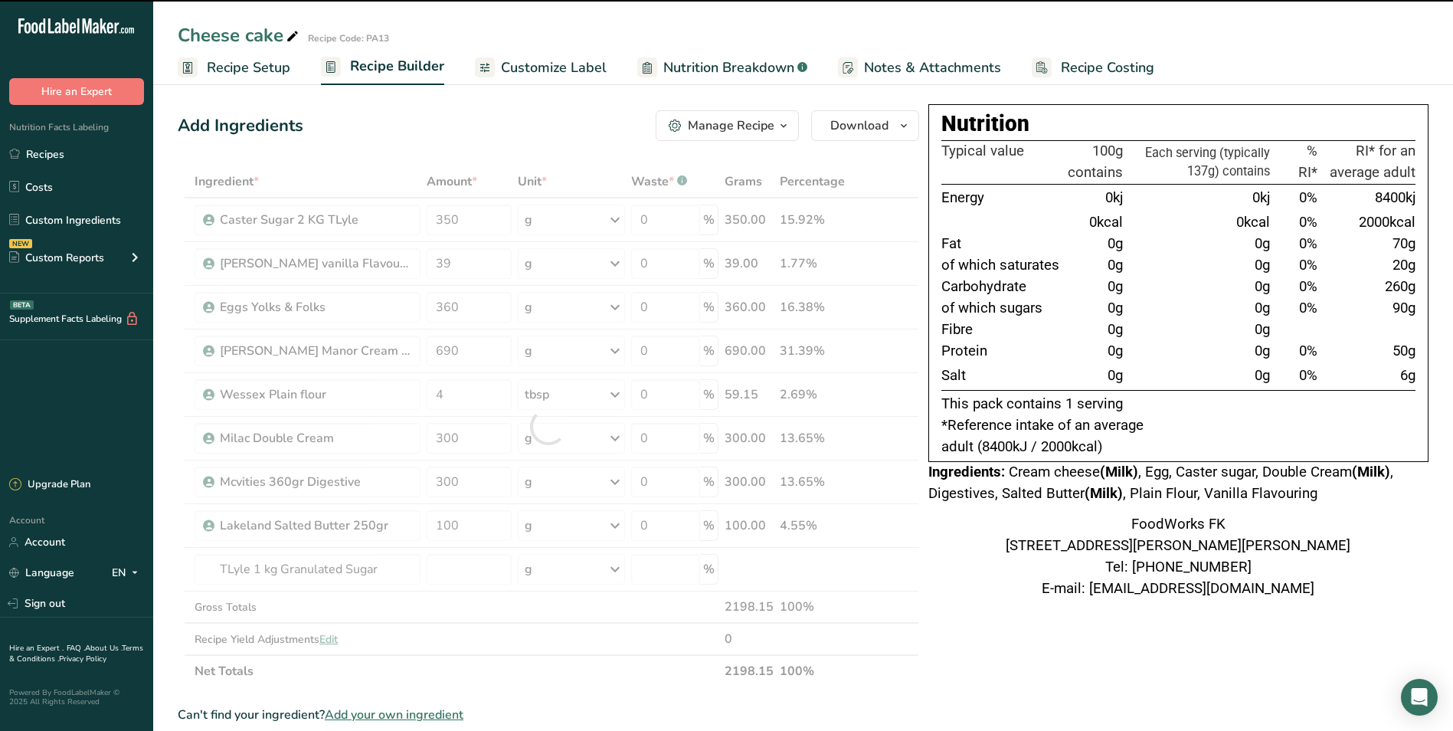
type input "0"
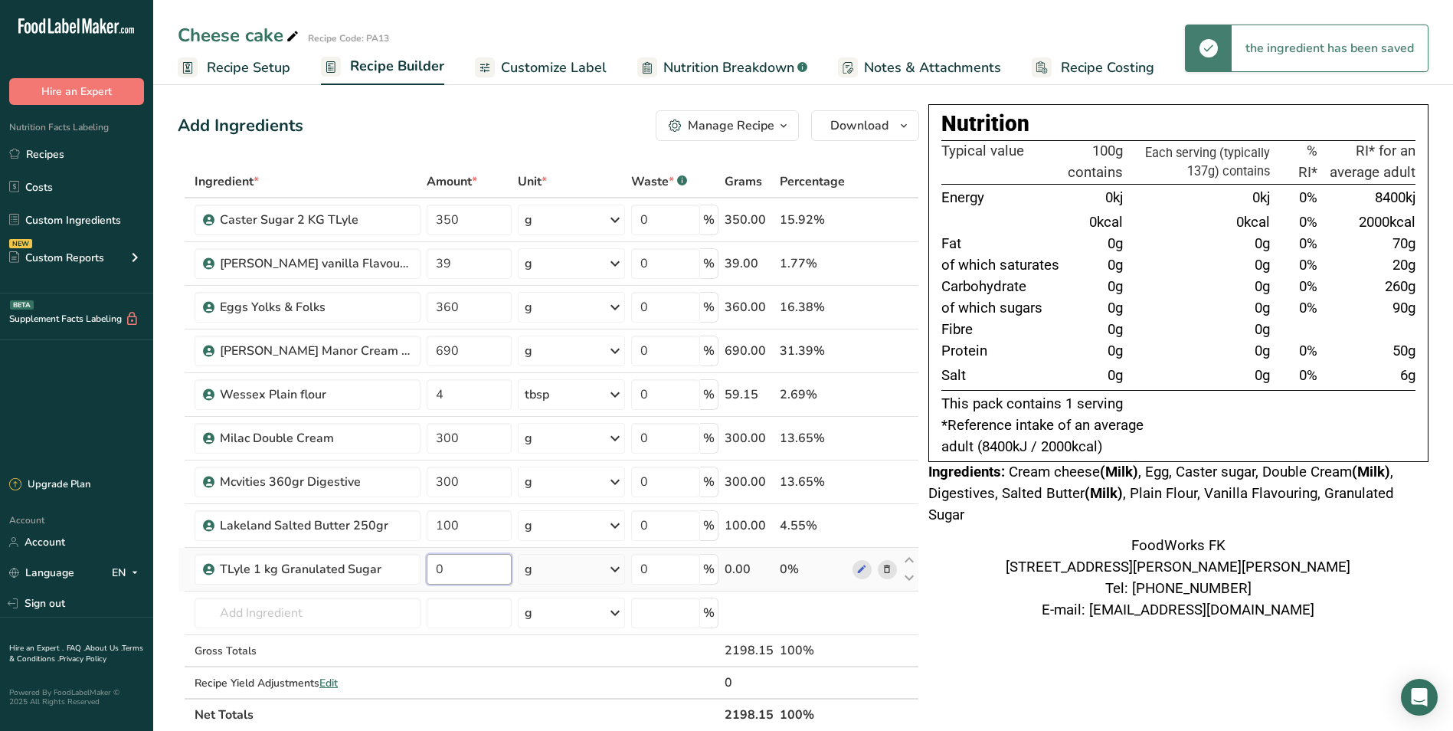
click at [461, 575] on input "0" at bounding box center [469, 569] width 85 height 31
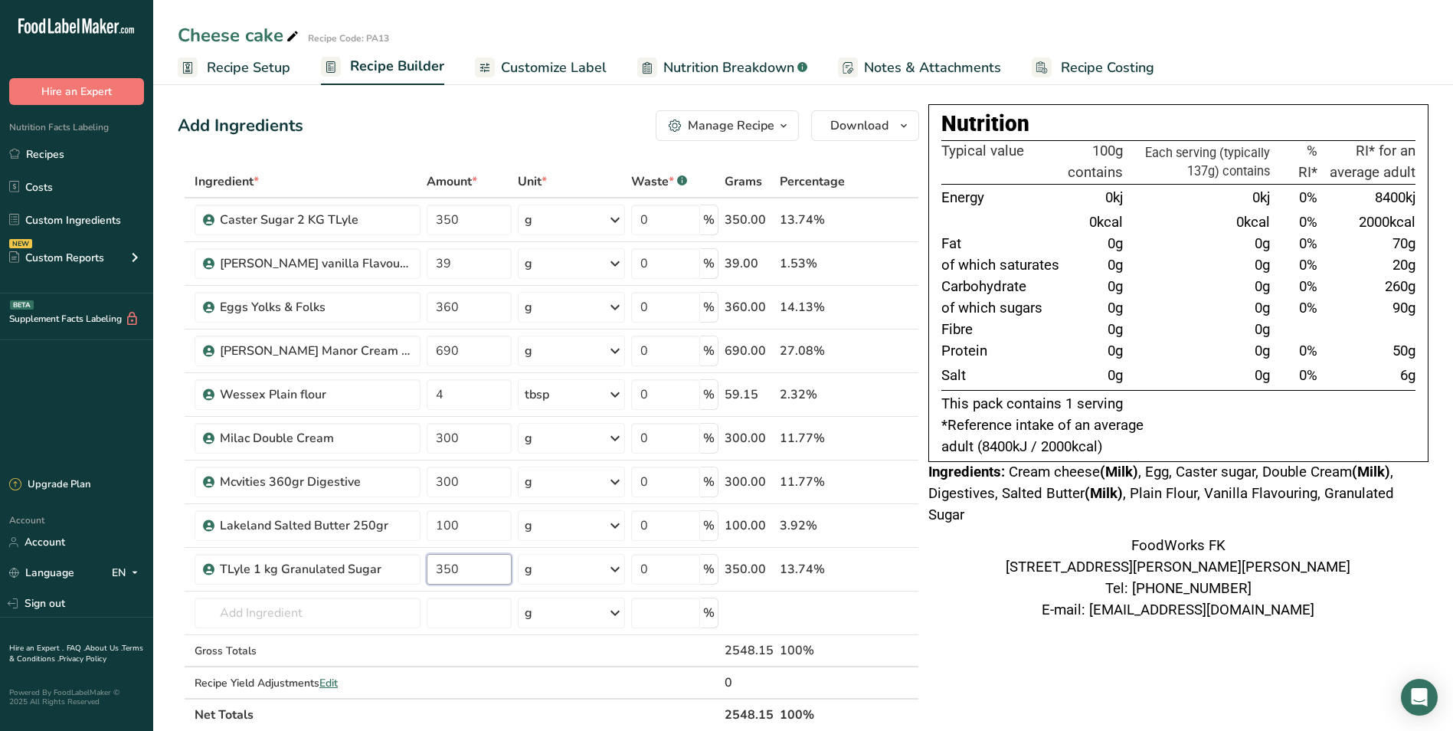
type input "350"
click at [961, 608] on div "FoodWorks FK 36, Ross Road Stanley Falkland Islands FIQQ 1ZZ Tel: +500 21462 E-…" at bounding box center [1179, 579] width 500 height 86
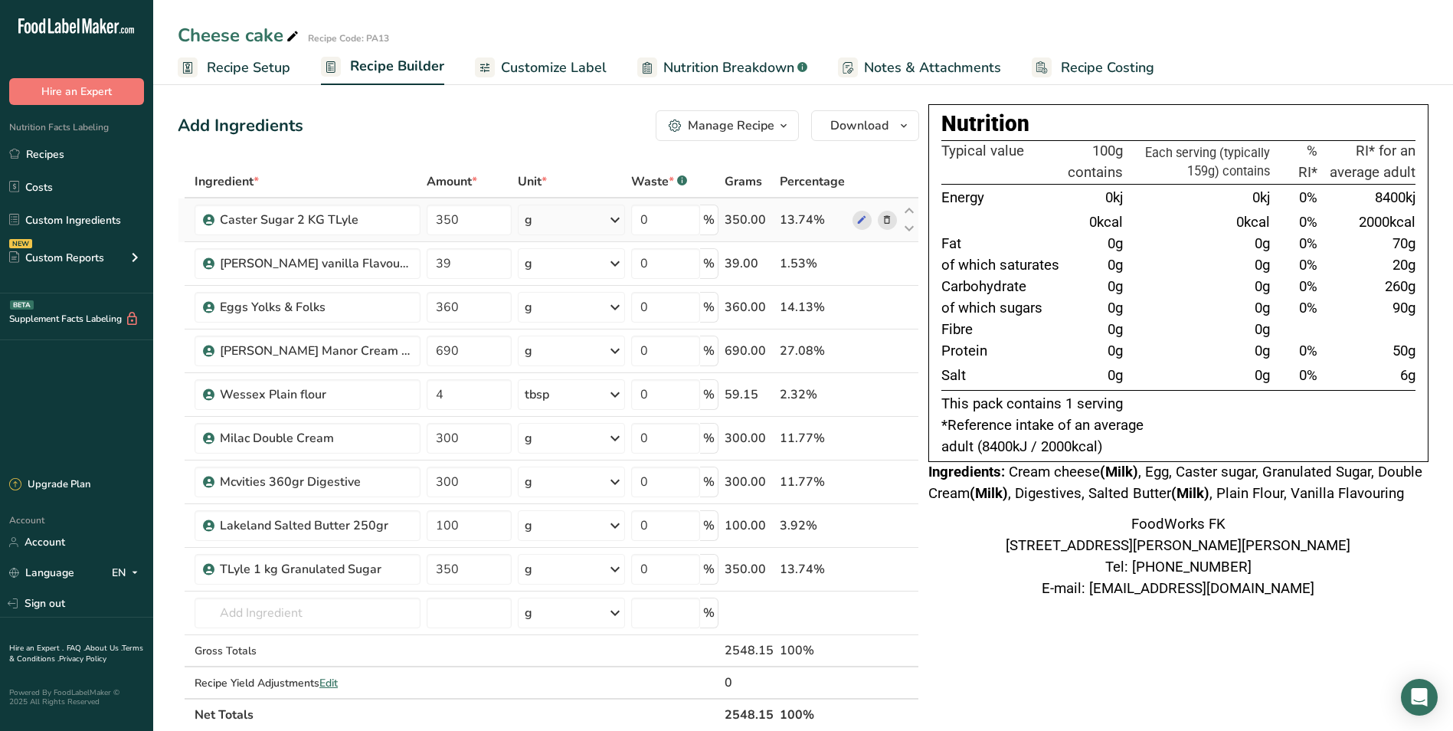
click at [885, 216] on icon at bounding box center [887, 220] width 11 height 16
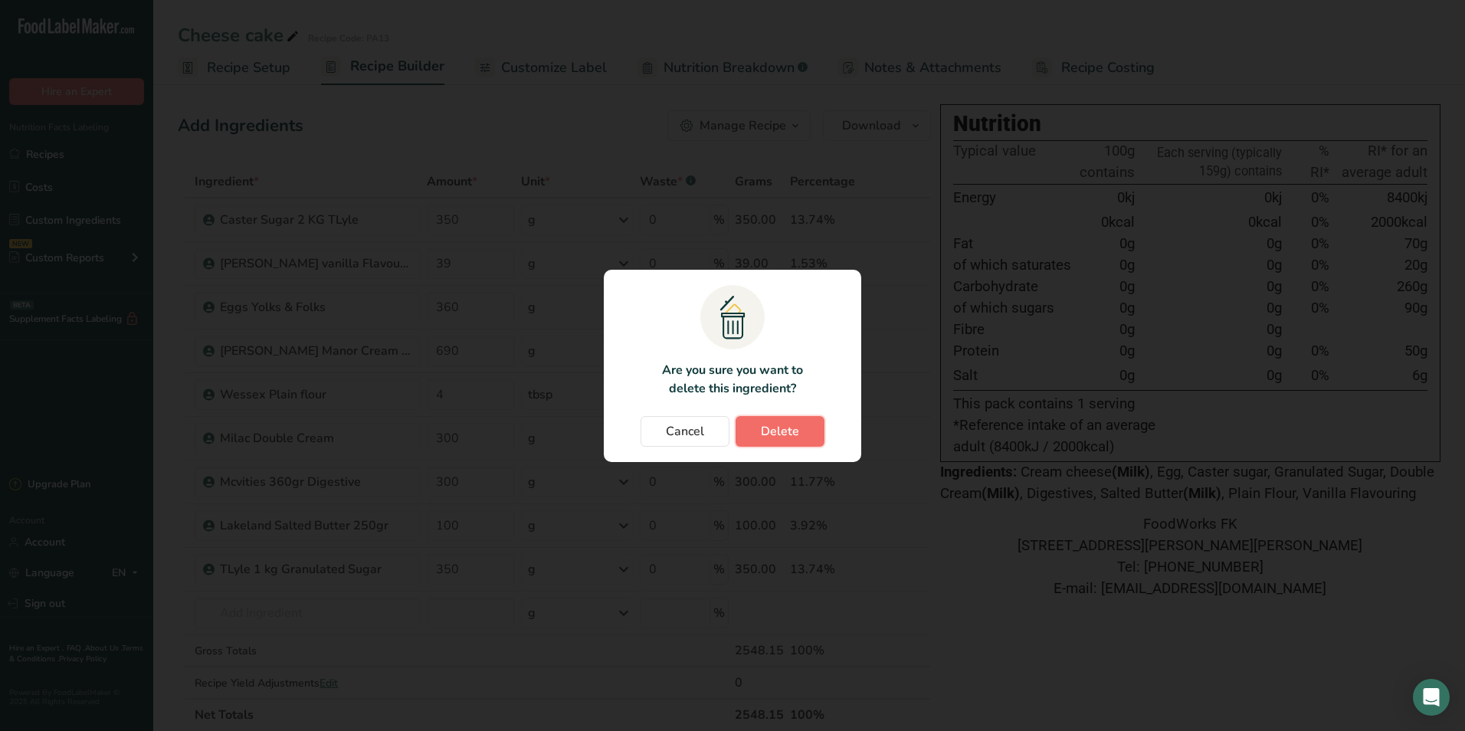
click at [791, 431] on span "Delete" at bounding box center [780, 431] width 38 height 18
type input "39"
type input "360"
type input "690"
type input "4"
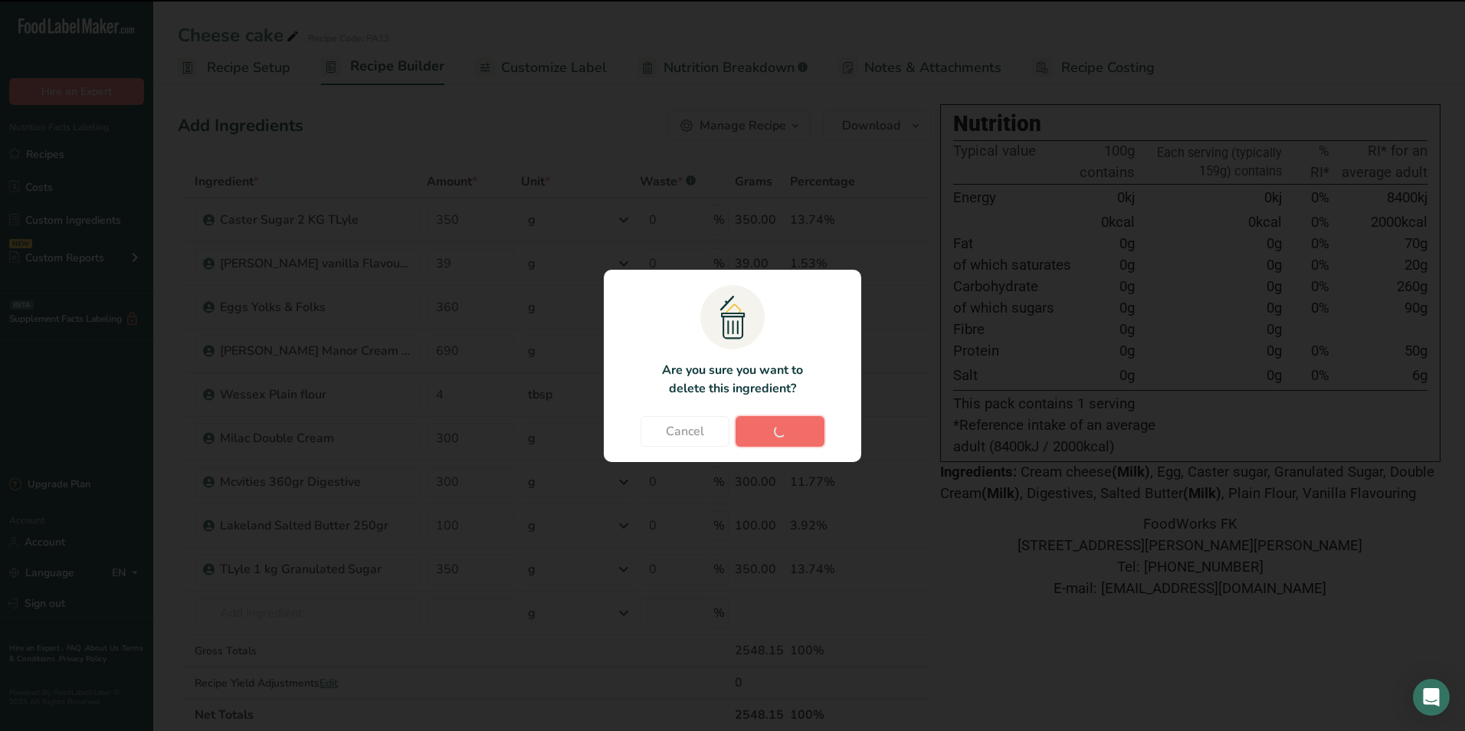
type input "300"
type input "100"
type input "350"
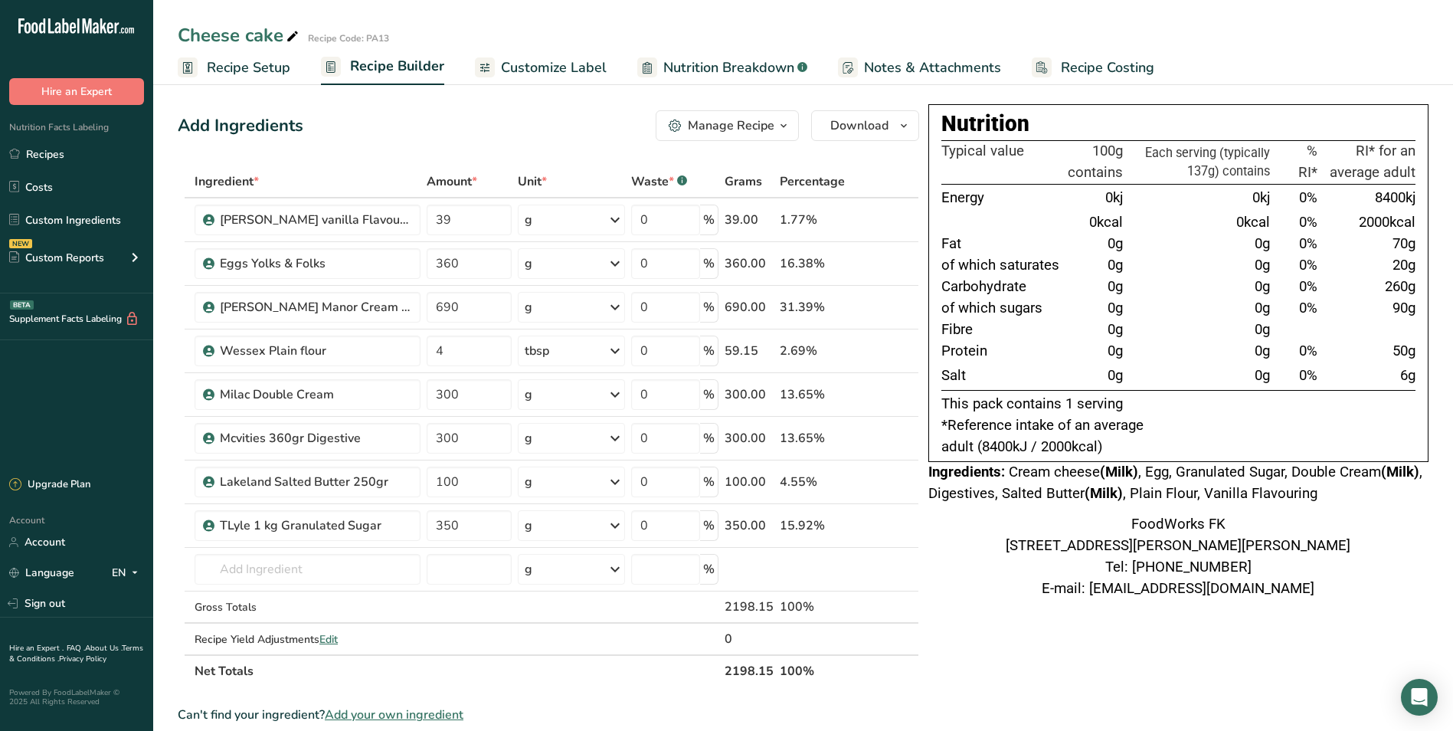
click at [784, 127] on icon "button" at bounding box center [784, 125] width 12 height 19
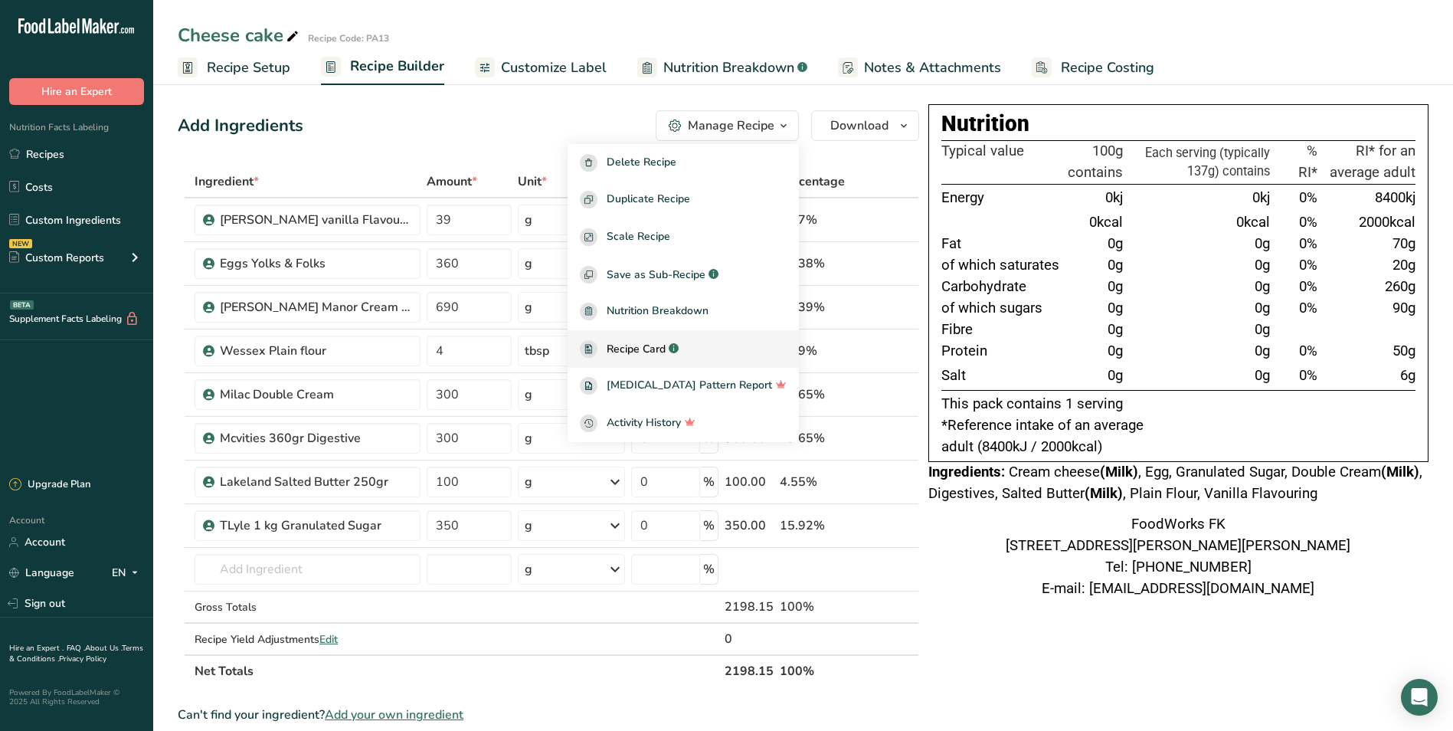
click at [707, 346] on div "Recipe Card .a-a{fill:#347362;}.b-a{fill:#fff;}" at bounding box center [683, 349] width 207 height 18
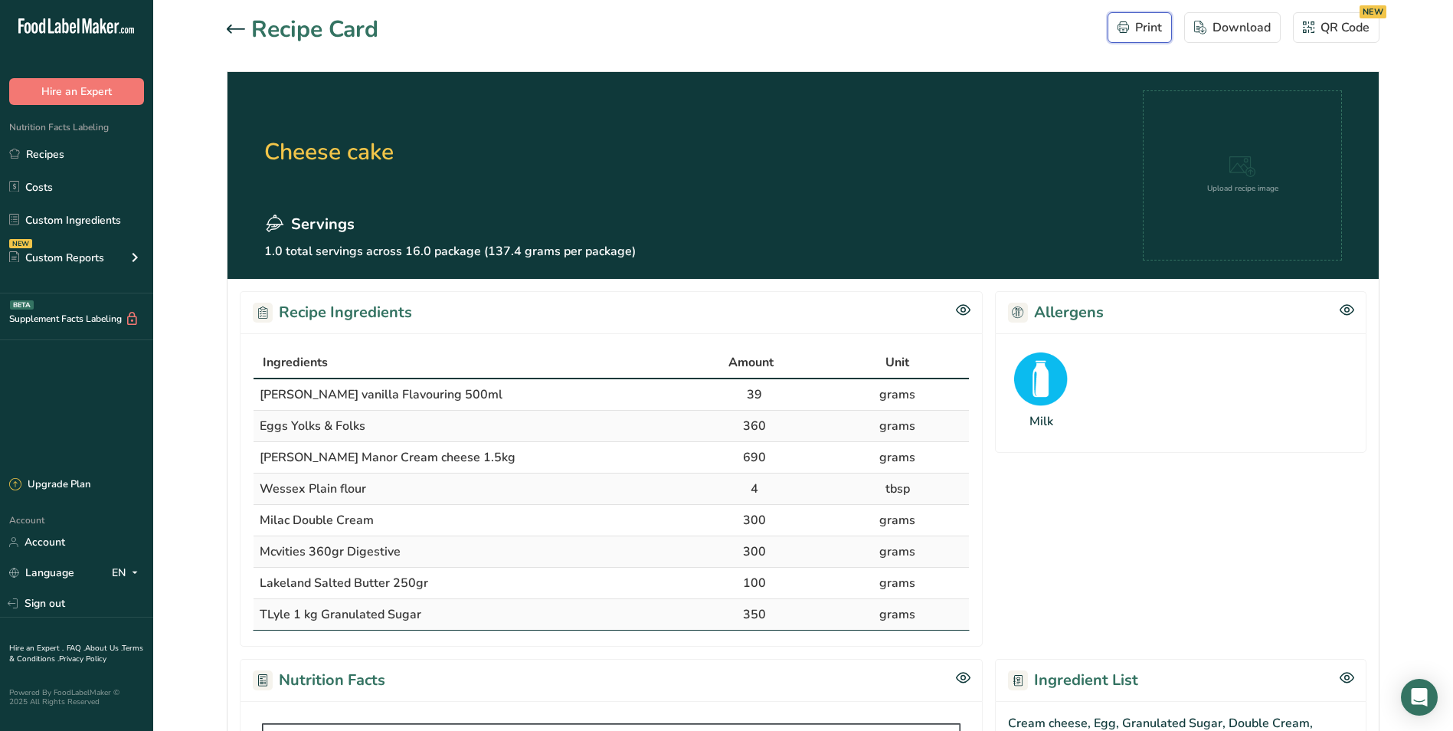
click at [1146, 24] on div "Print" at bounding box center [1140, 27] width 44 height 18
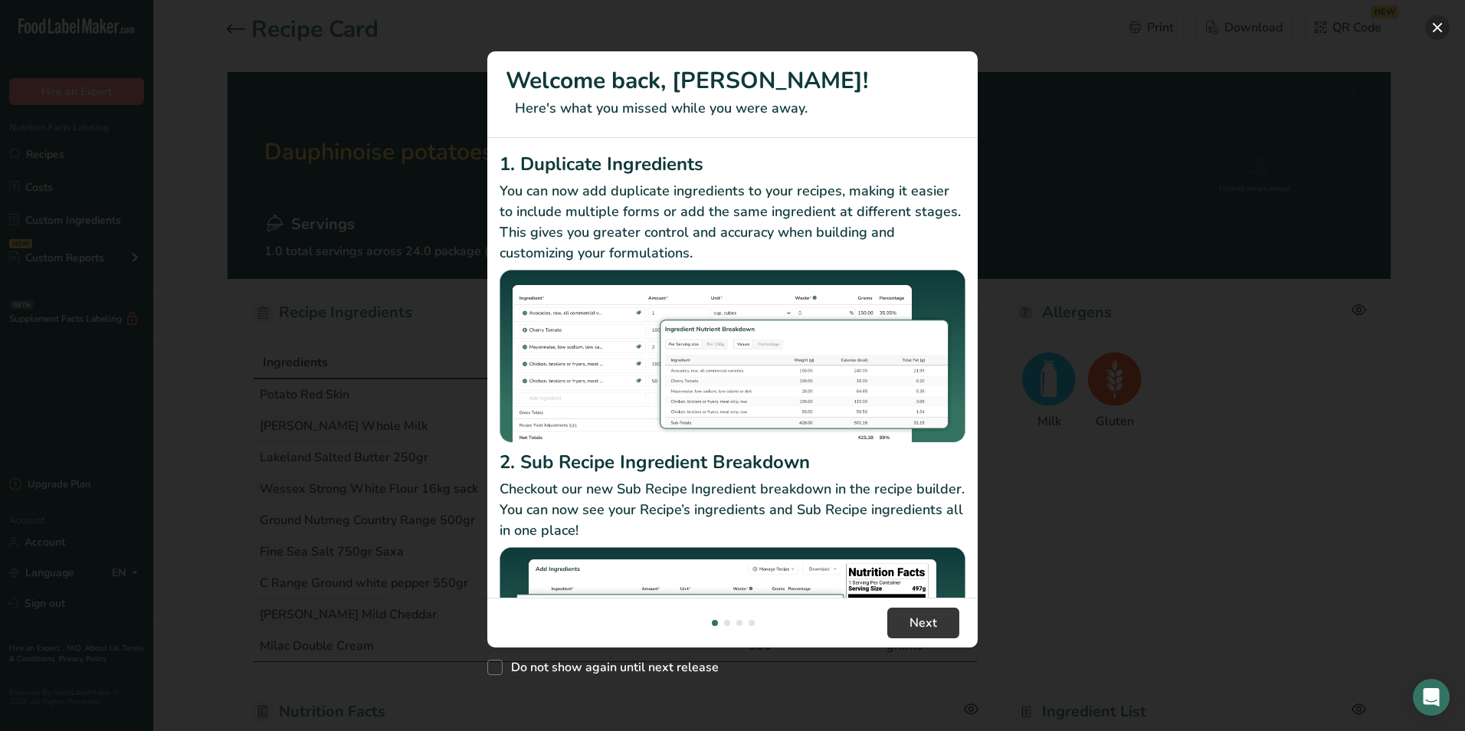
click at [1436, 25] on button "New Features" at bounding box center [1437, 27] width 25 height 25
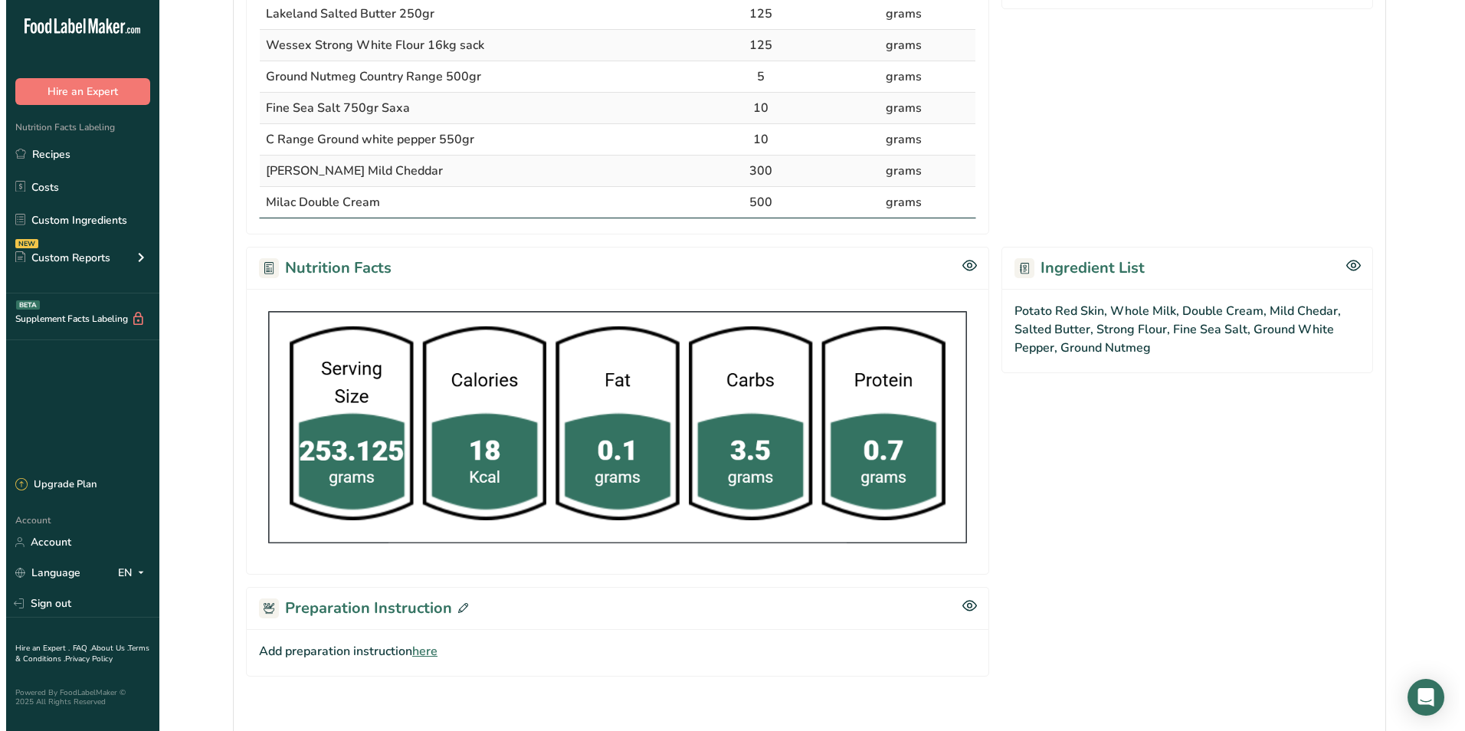
scroll to position [556, 0]
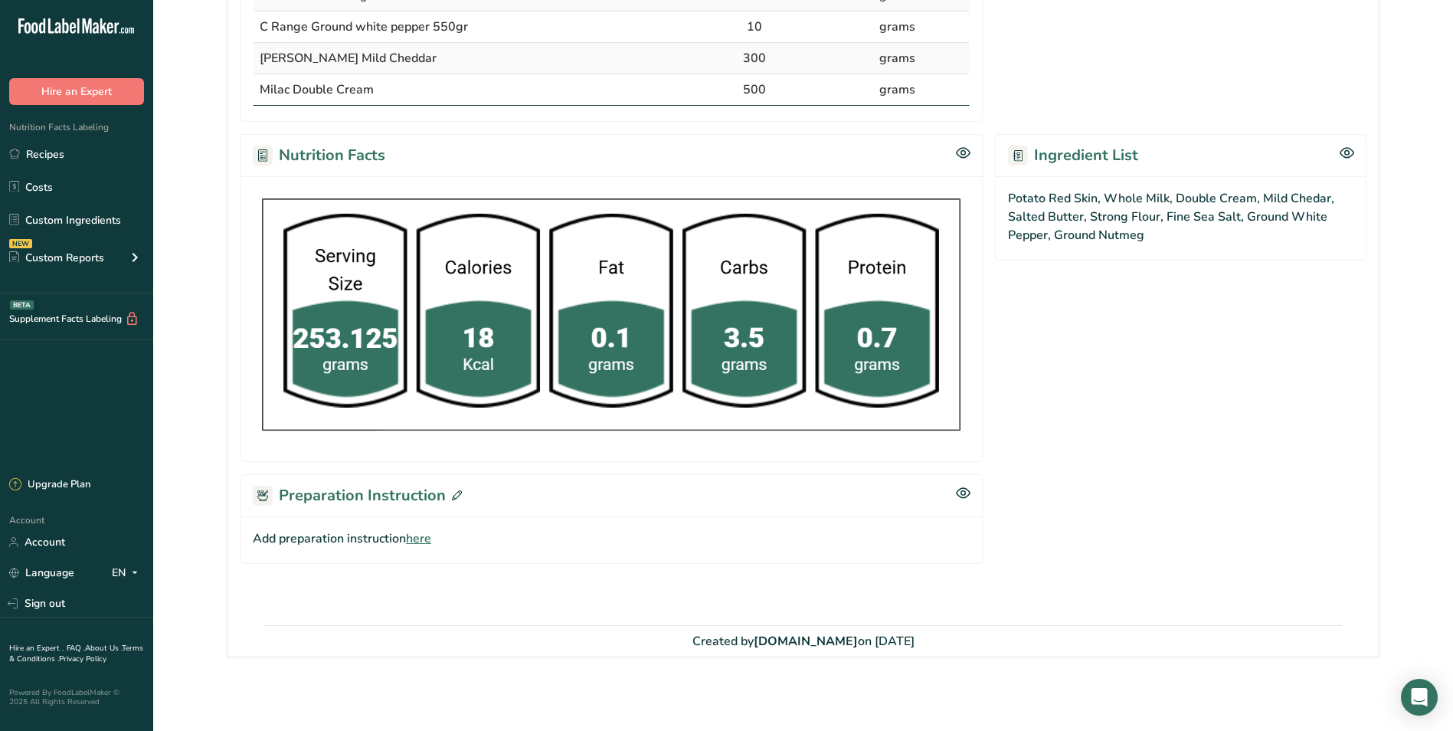
click at [452, 496] on icon at bounding box center [457, 495] width 10 height 10
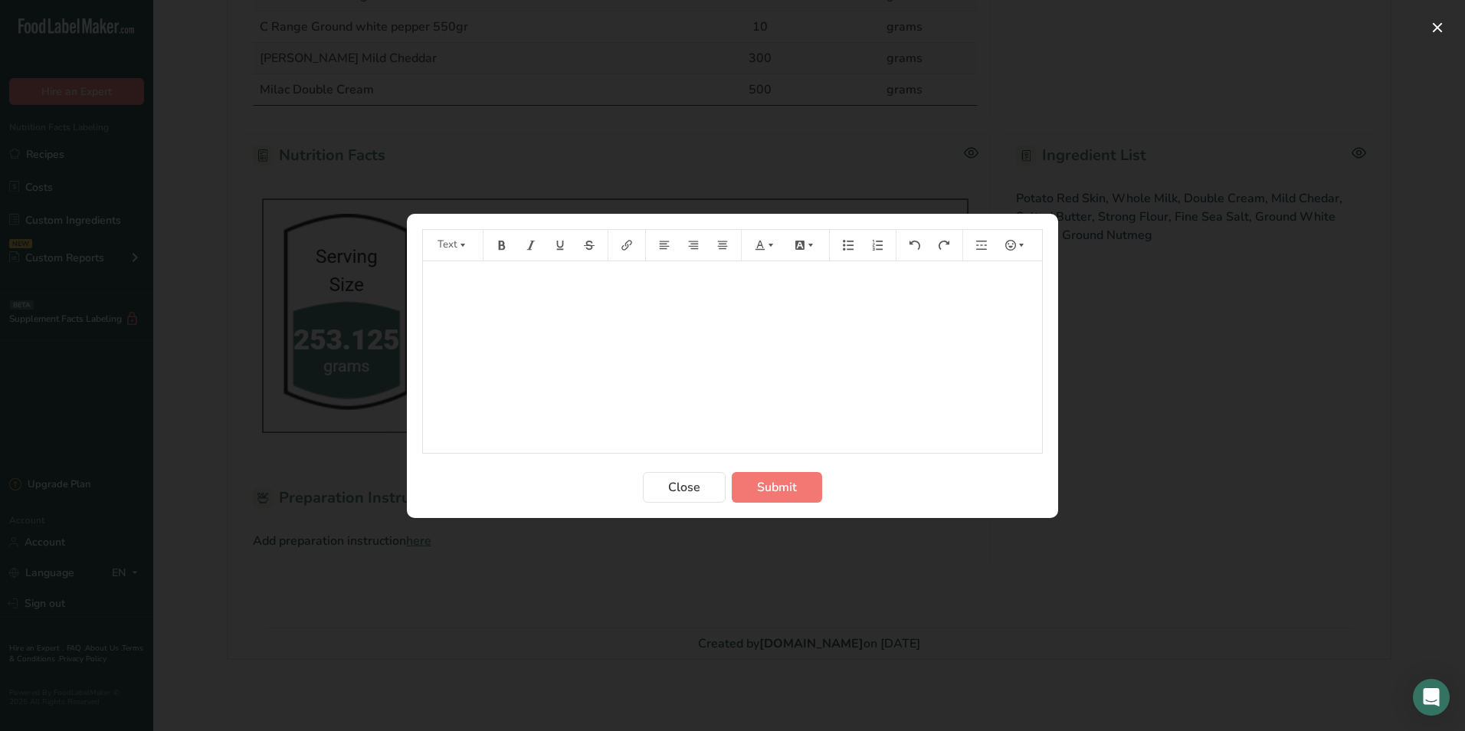
click at [504, 284] on p "﻿" at bounding box center [733, 283] width 604 height 18
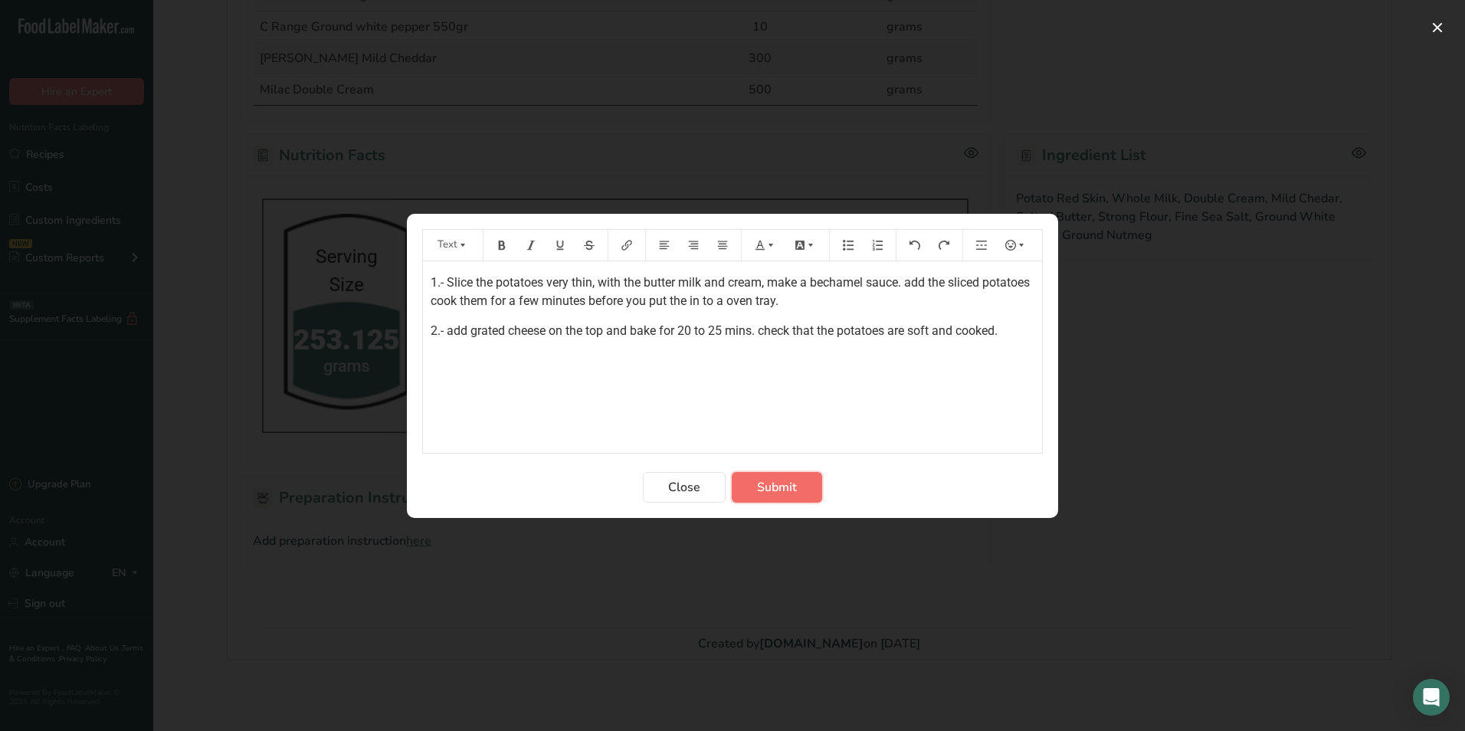
click at [773, 476] on button "Submit" at bounding box center [777, 487] width 90 height 31
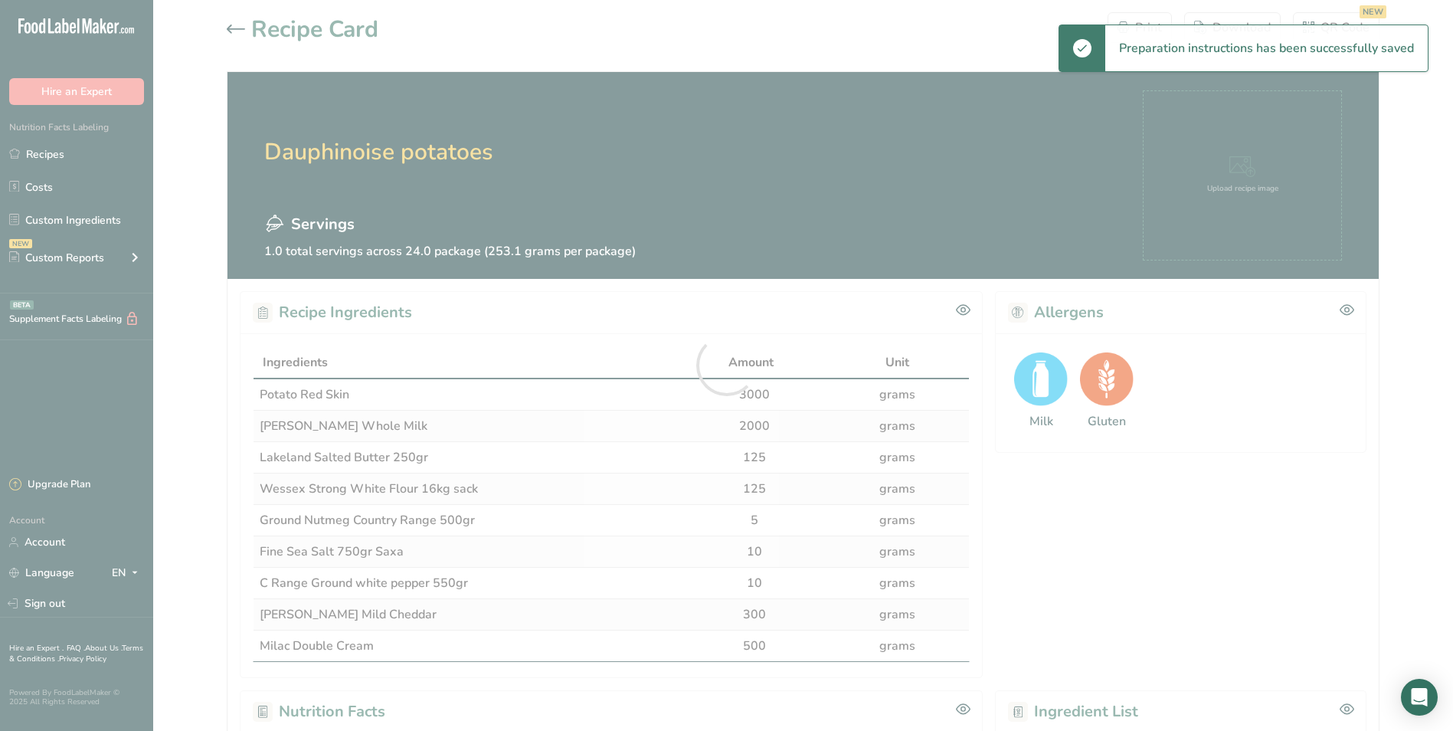
scroll to position [0, 0]
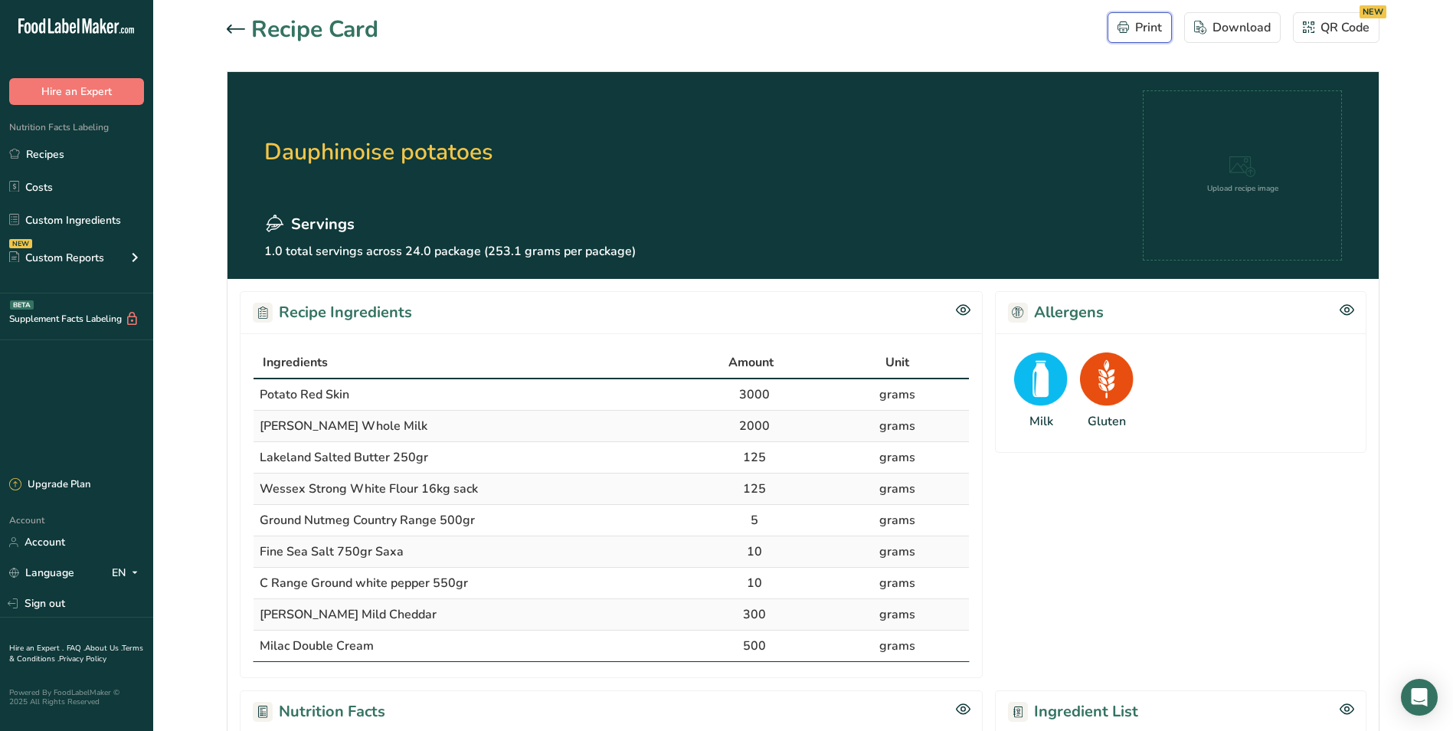
click at [1159, 36] on div "Print" at bounding box center [1140, 27] width 44 height 18
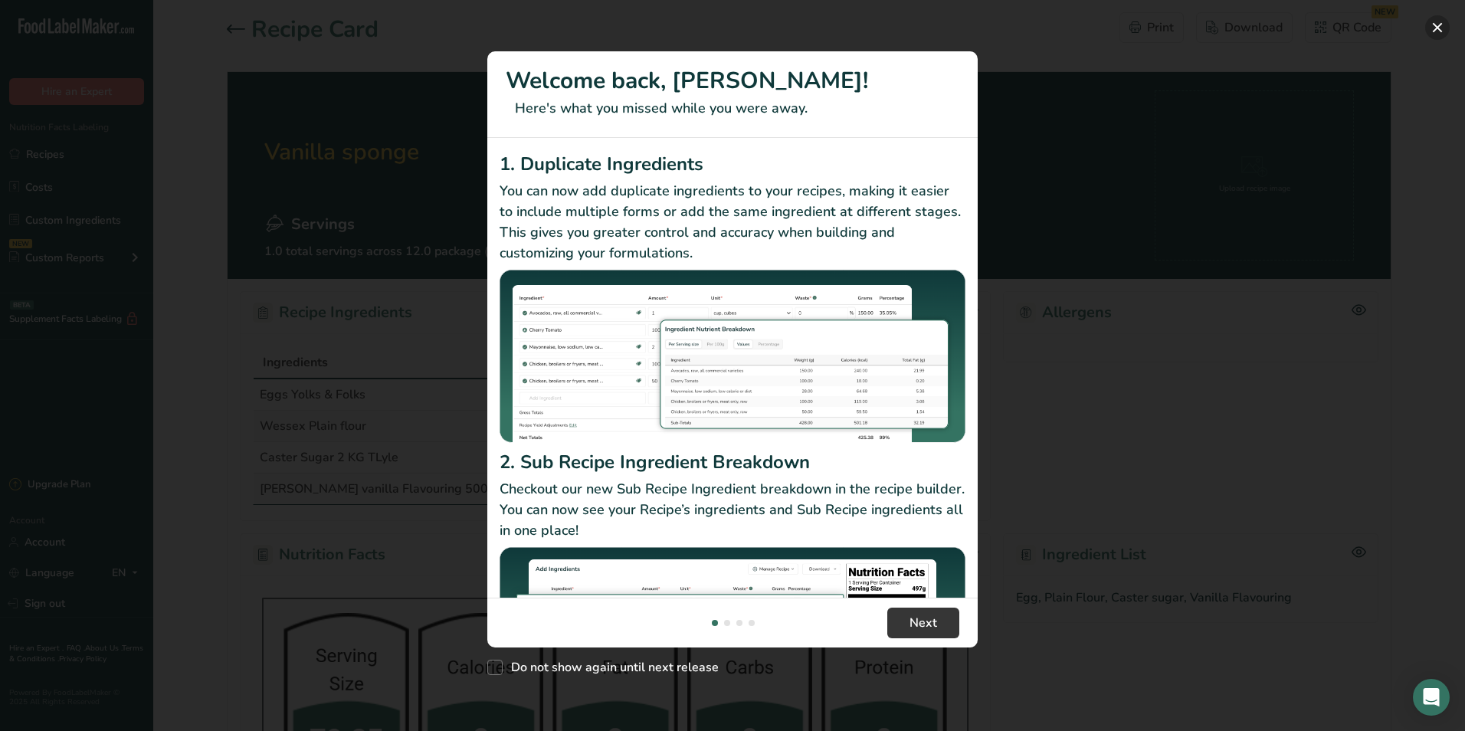
click at [1436, 28] on button "New Features" at bounding box center [1437, 27] width 25 height 25
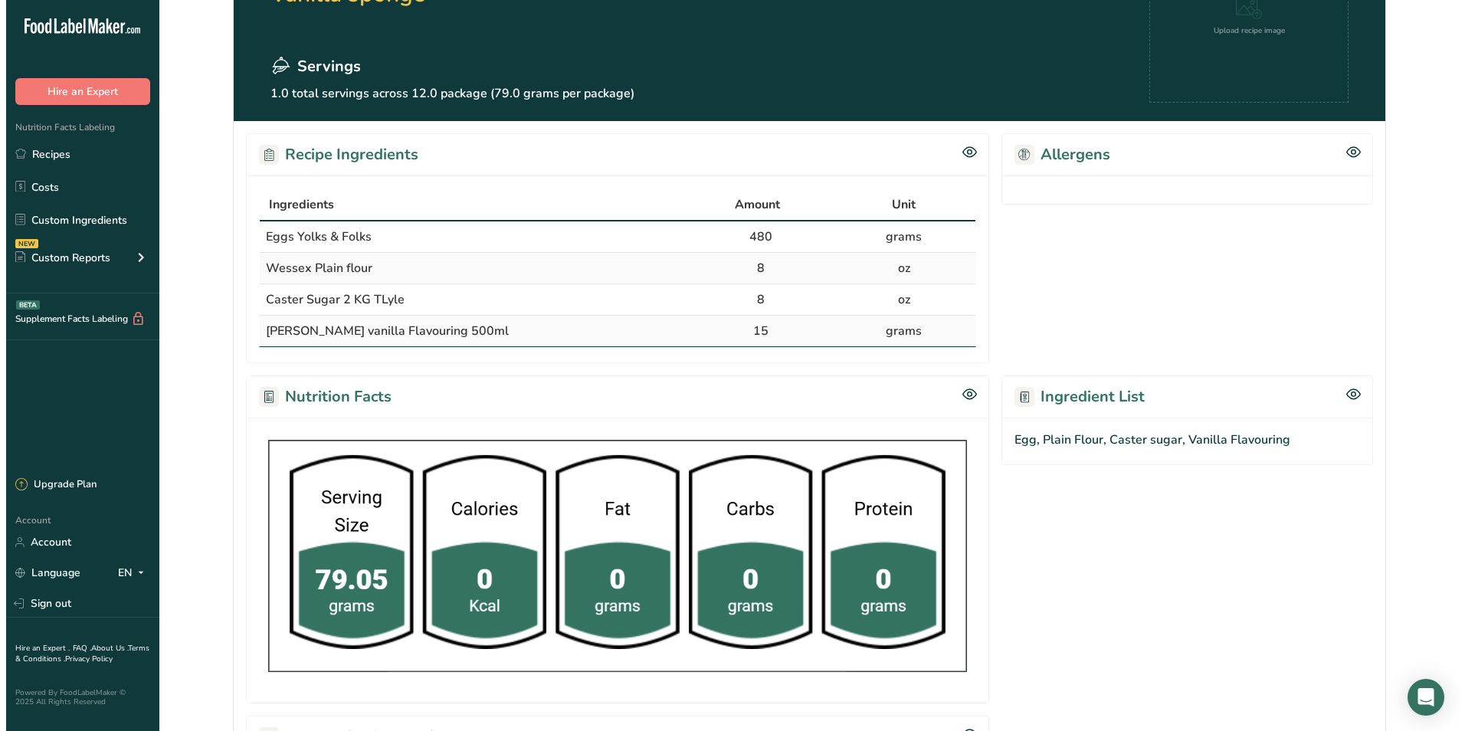
scroll to position [399, 0]
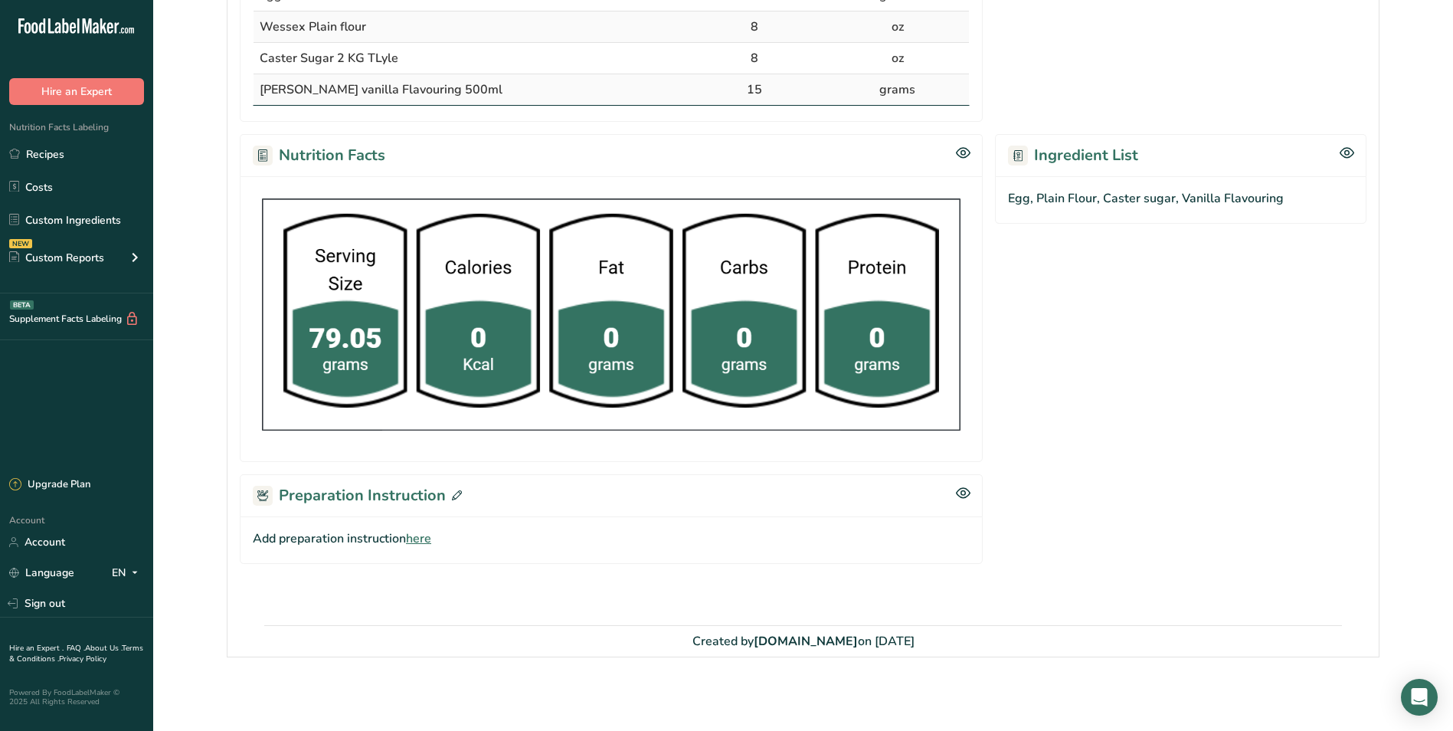
click at [459, 496] on icon at bounding box center [457, 495] width 10 height 10
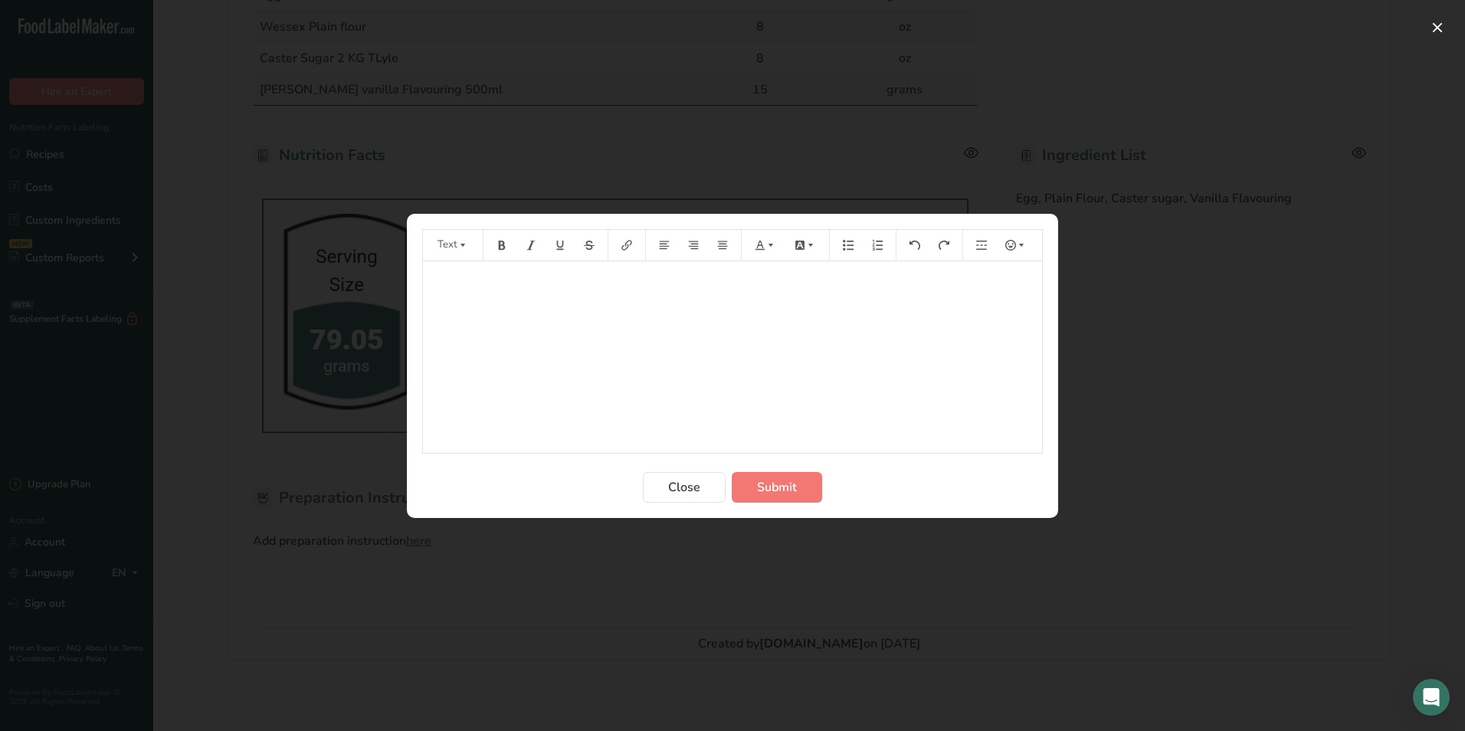
click at [647, 306] on div "﻿" at bounding box center [732, 357] width 619 height 192
click at [656, 308] on span "2.- sift the flour and added to the mix slolwly with envolvent movements." at bounding box center [626, 312] width 390 height 15
click at [732, 312] on span "2.- sift the flour and added to the mix slowly with envolvent movements." at bounding box center [624, 312] width 387 height 15
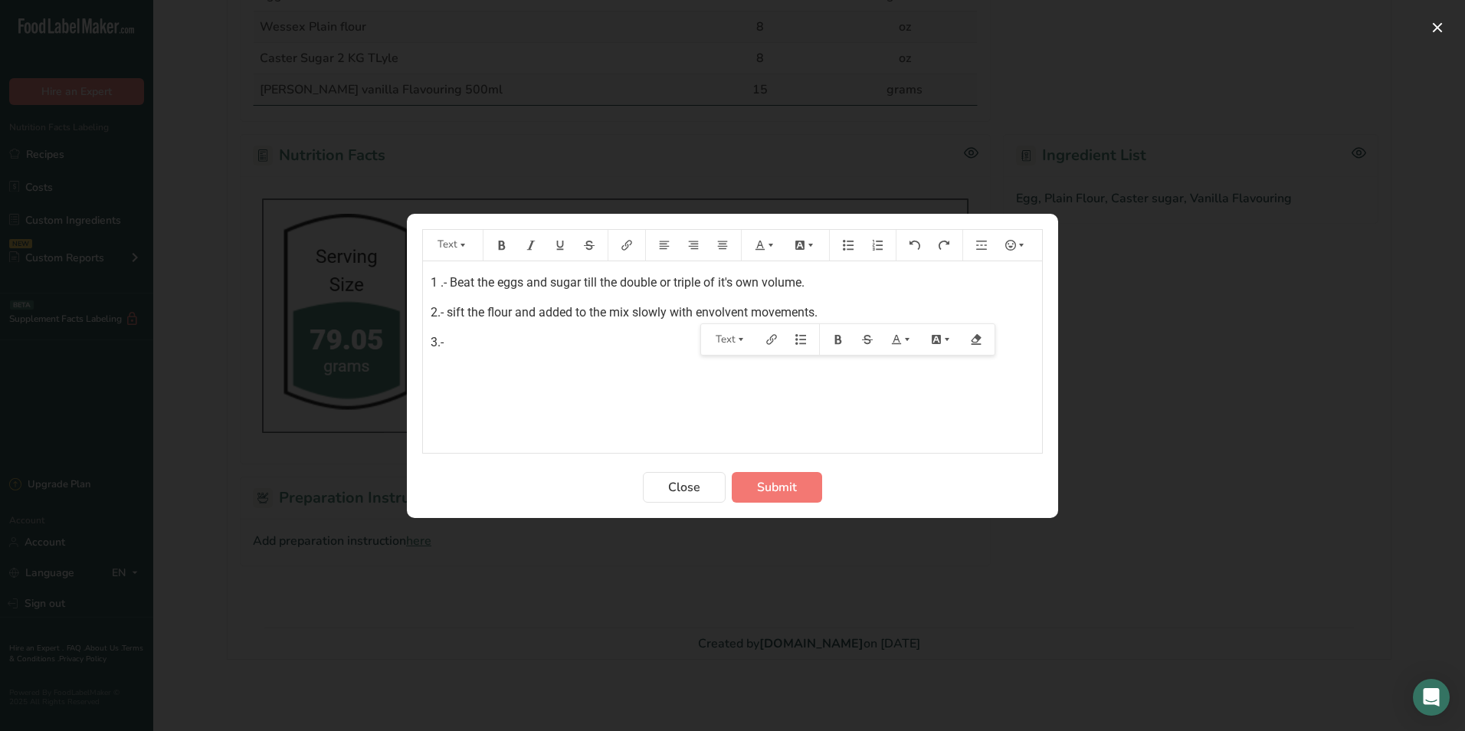
drag, startPoint x: 751, startPoint y: 321, endPoint x: 694, endPoint y: 370, distance: 75.0
click at [680, 370] on div "1 .- Beat the eggs and sugar till the double or triple of it's own volume. 2.- …" at bounding box center [732, 357] width 619 height 192
click at [709, 312] on span "2.- sift the flour and added to the mix slowly with envolvent movements." at bounding box center [624, 312] width 387 height 15
click at [848, 362] on div "1 .- Beat the eggs and sugar till the double or triple of it's own volume. 2.- …" at bounding box center [732, 357] width 619 height 192
click at [734, 308] on span "2.- sift the flour and added to the mix slowly with evolvent movements." at bounding box center [621, 312] width 380 height 15
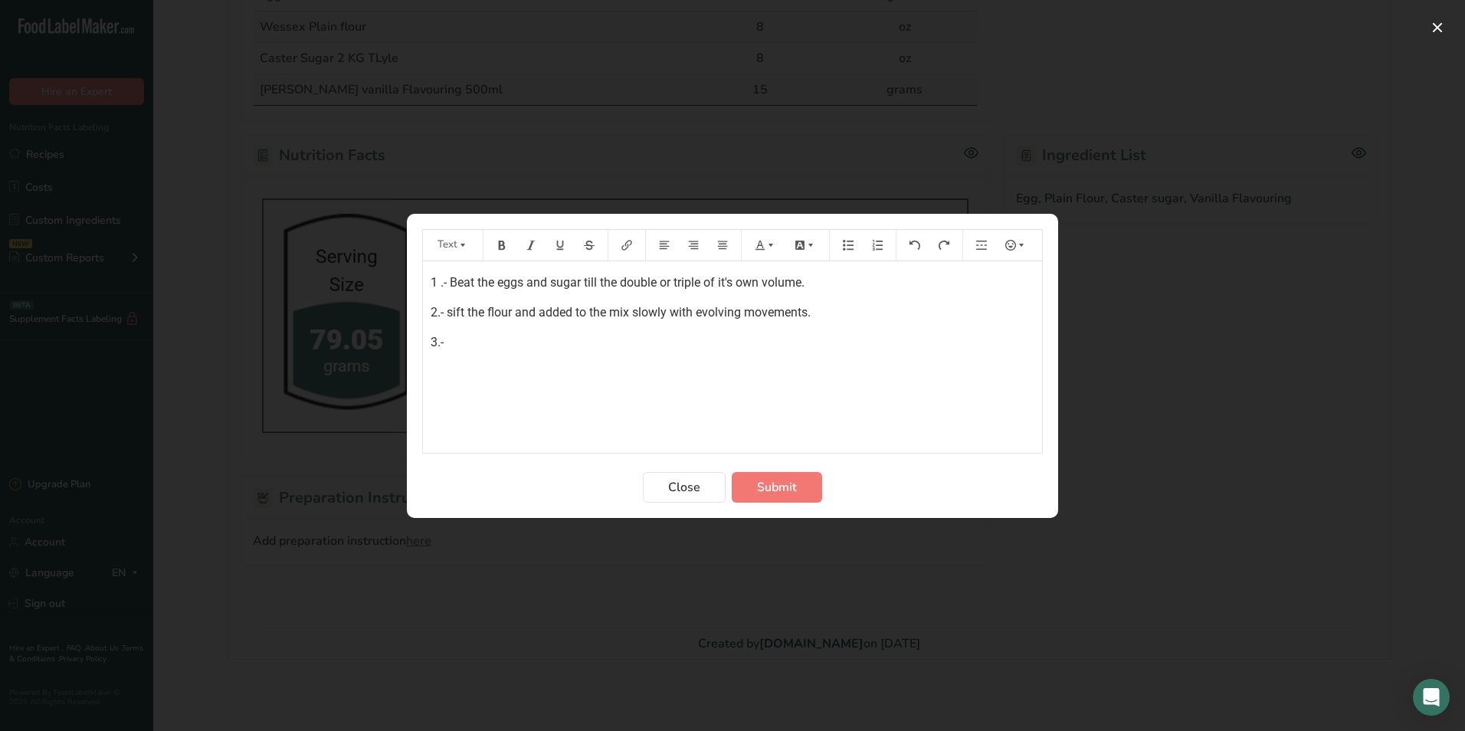
click at [657, 355] on div "1 .- Beat the eggs and sugar till the double or triple of it's own volume. 2.- …" at bounding box center [732, 357] width 619 height 192
click at [794, 478] on span "Submit" at bounding box center [777, 487] width 40 height 18
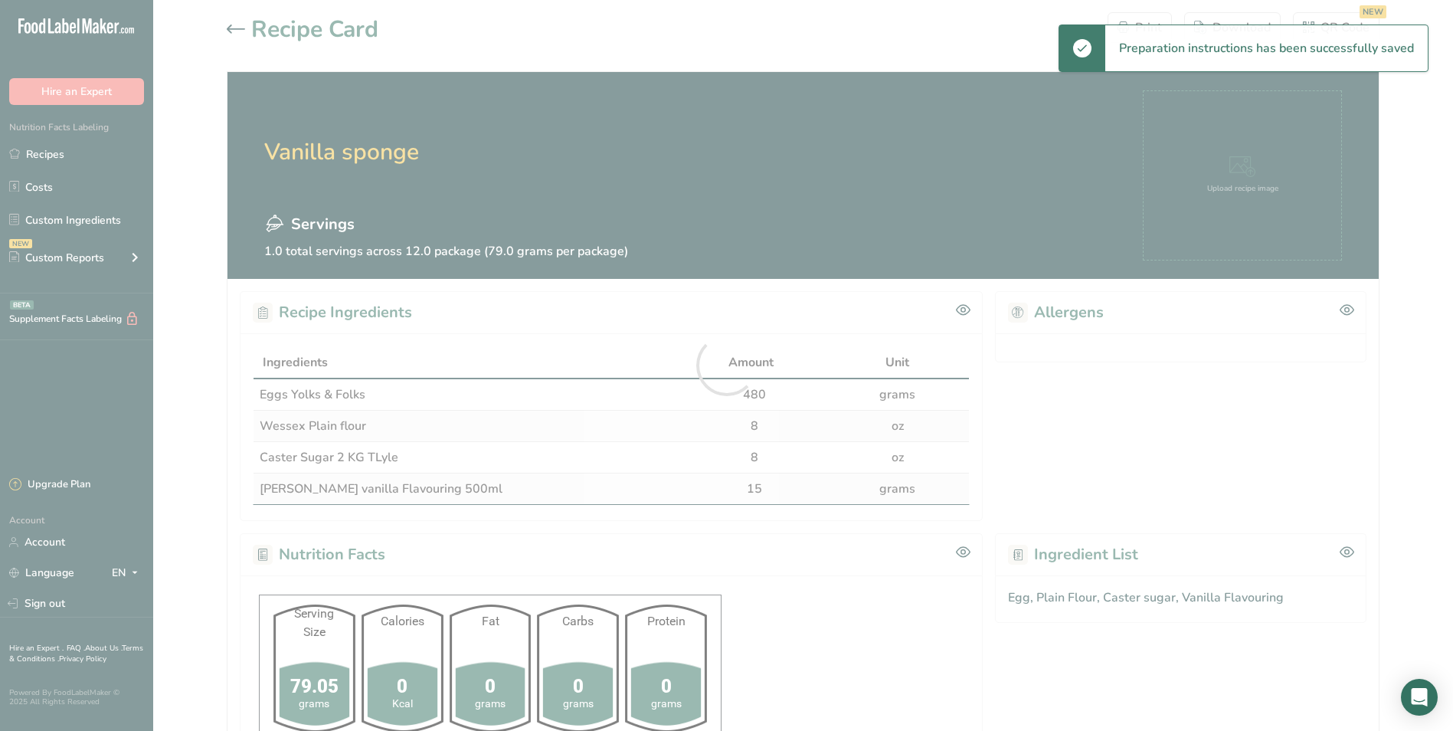
scroll to position [0, 0]
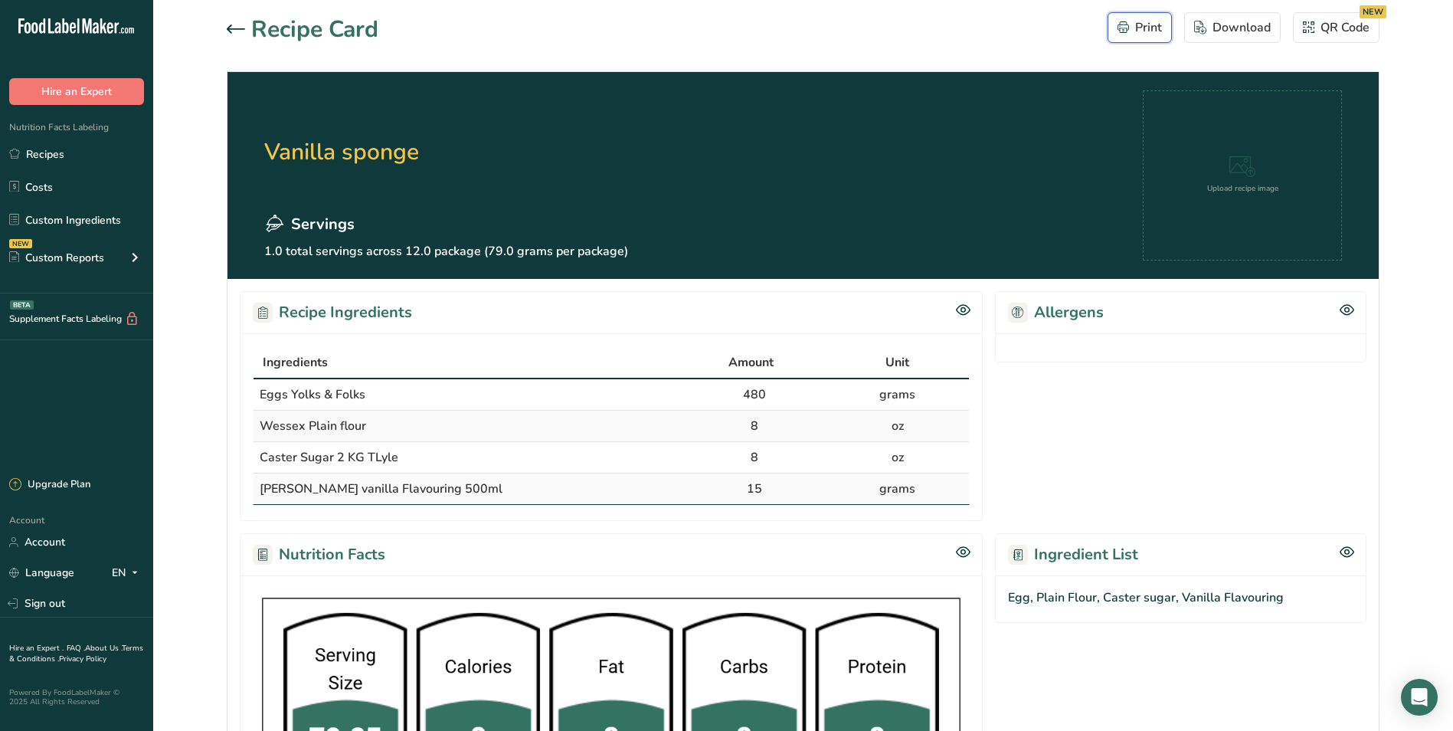
click at [1132, 25] on div "Print" at bounding box center [1140, 27] width 44 height 18
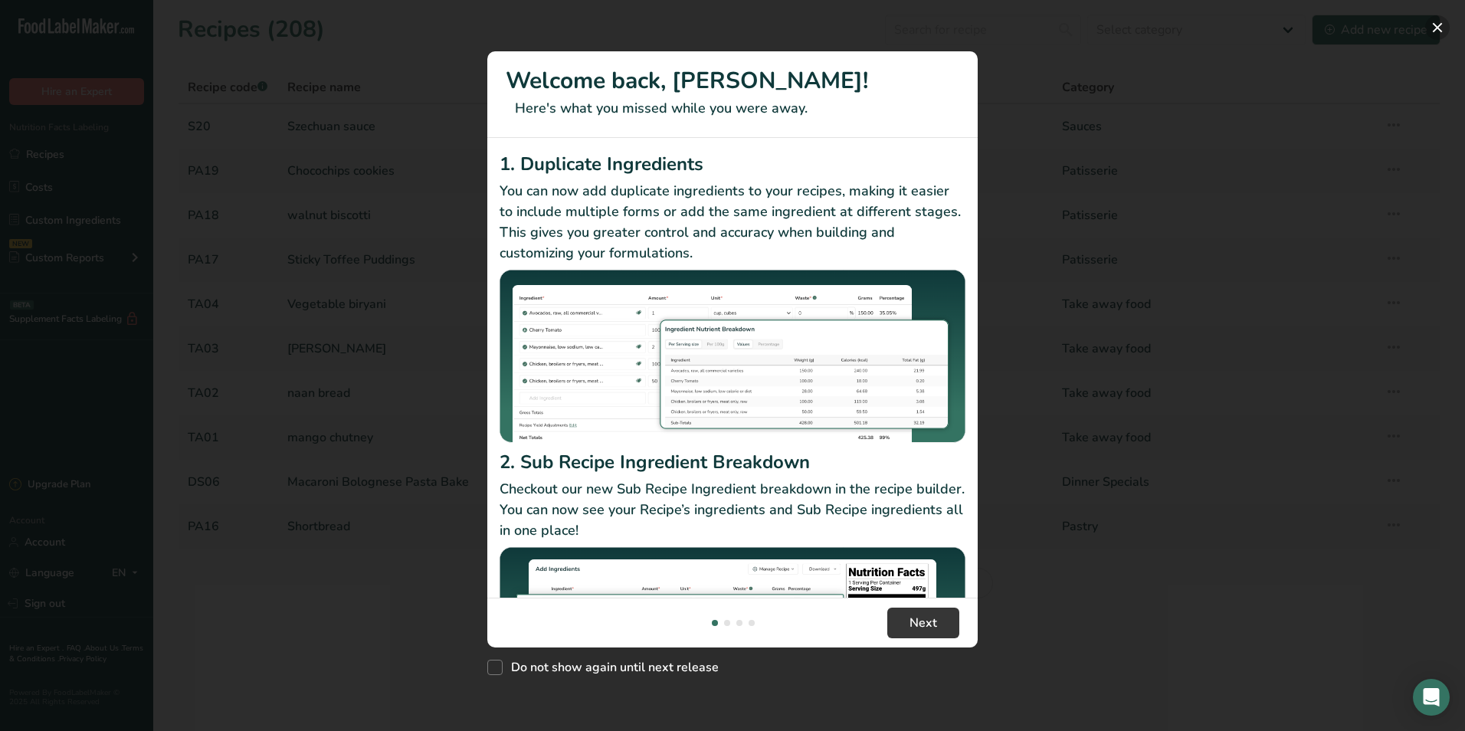
click at [1440, 26] on button "New Features" at bounding box center [1437, 27] width 25 height 25
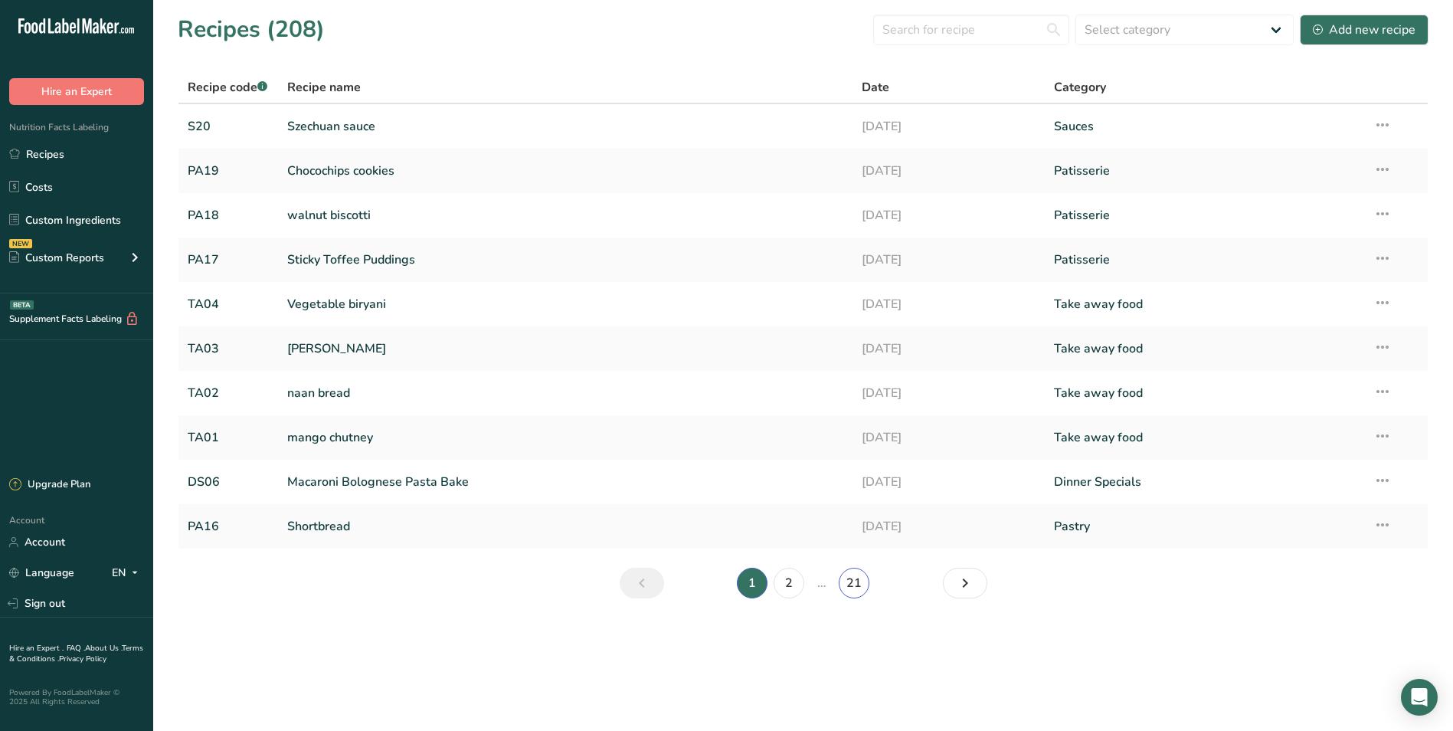
click at [863, 579] on link "21" at bounding box center [854, 583] width 31 height 31
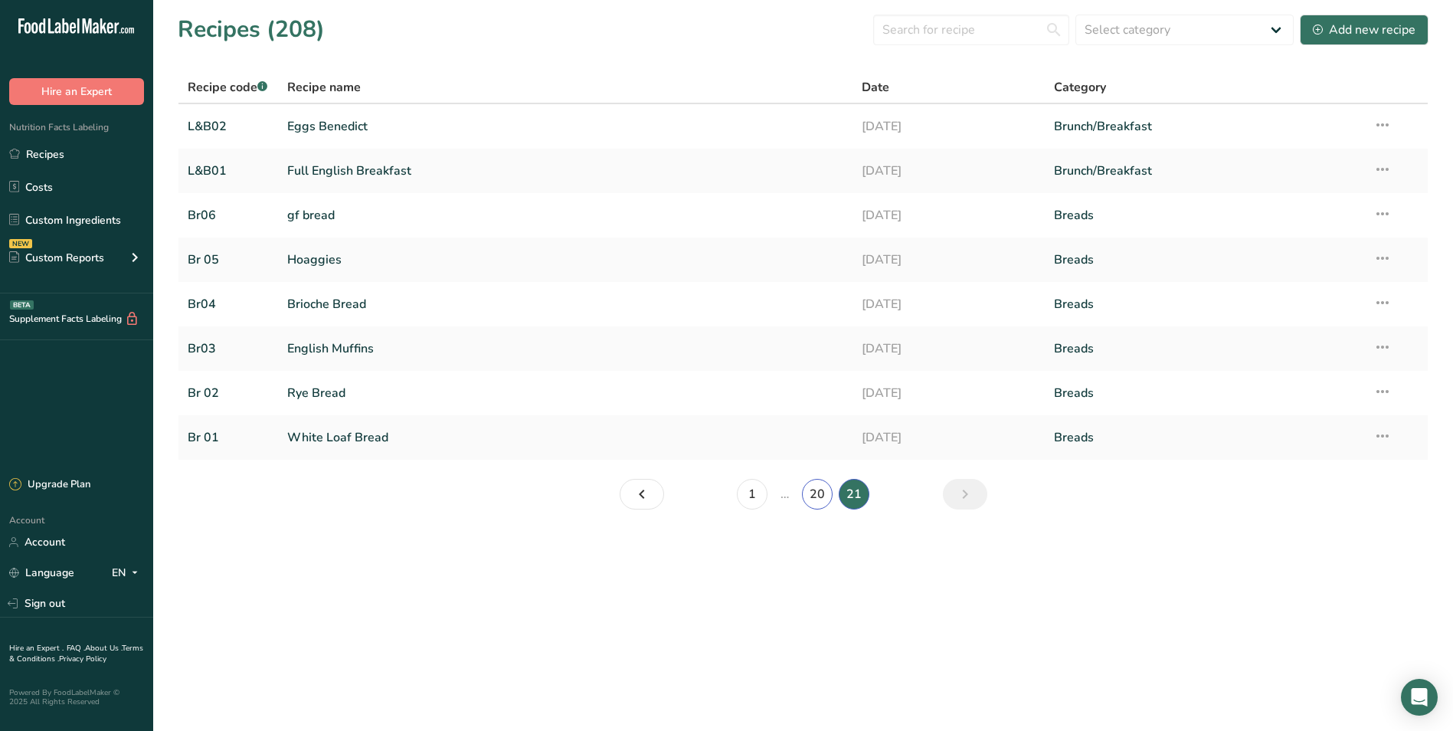
click at [822, 493] on link "20" at bounding box center [817, 494] width 31 height 31
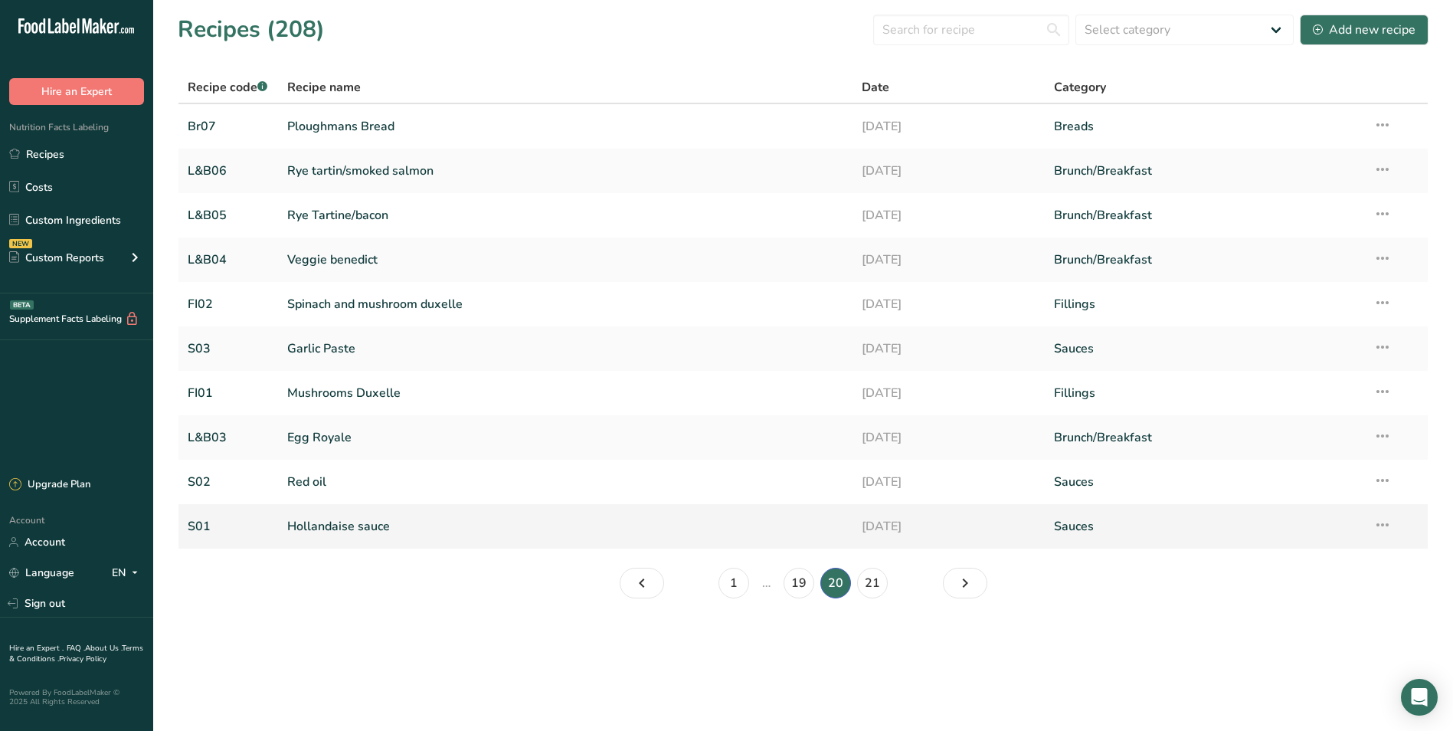
click at [389, 525] on link "Hollandaise sauce" at bounding box center [565, 526] width 557 height 32
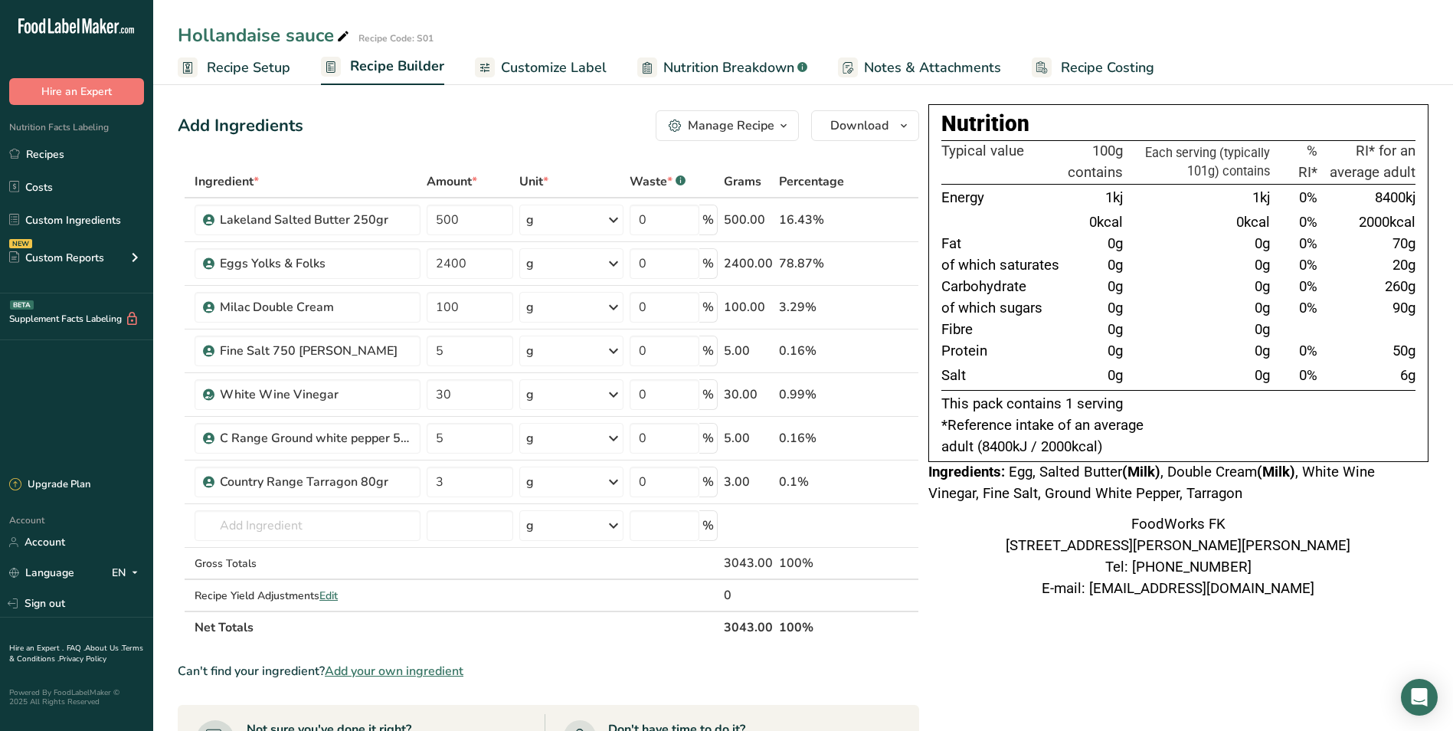
click at [781, 126] on icon "button" at bounding box center [784, 125] width 12 height 19
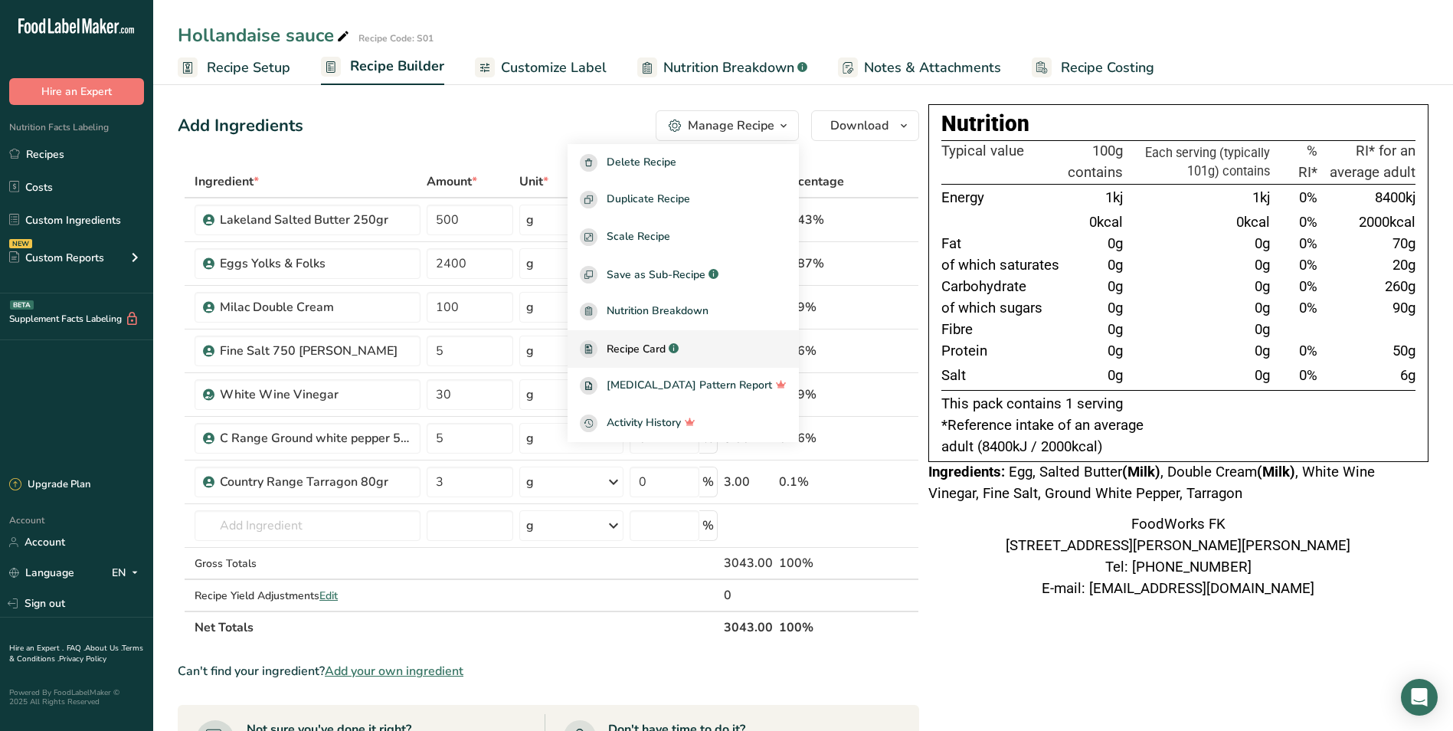
click at [666, 341] on span "Recipe Card" at bounding box center [636, 349] width 59 height 16
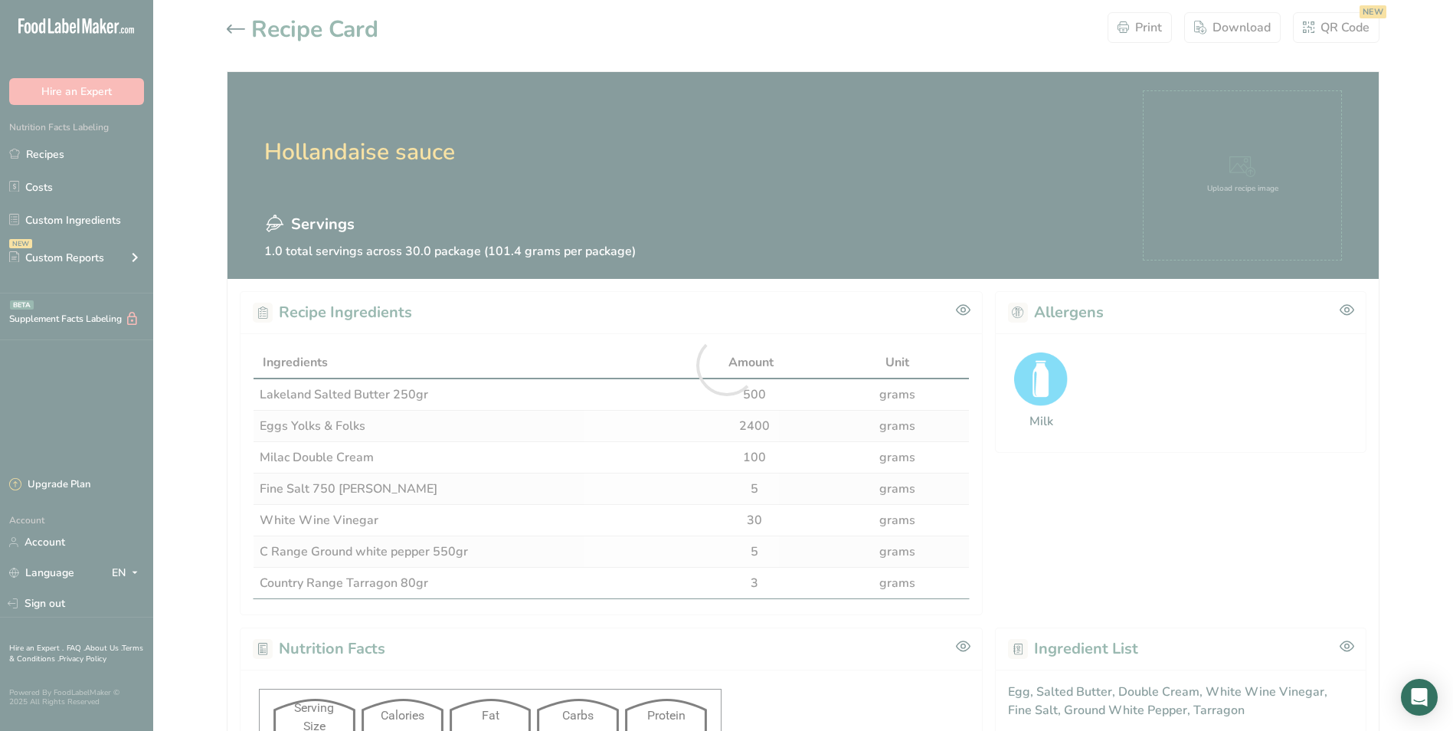
scroll to position [411, 0]
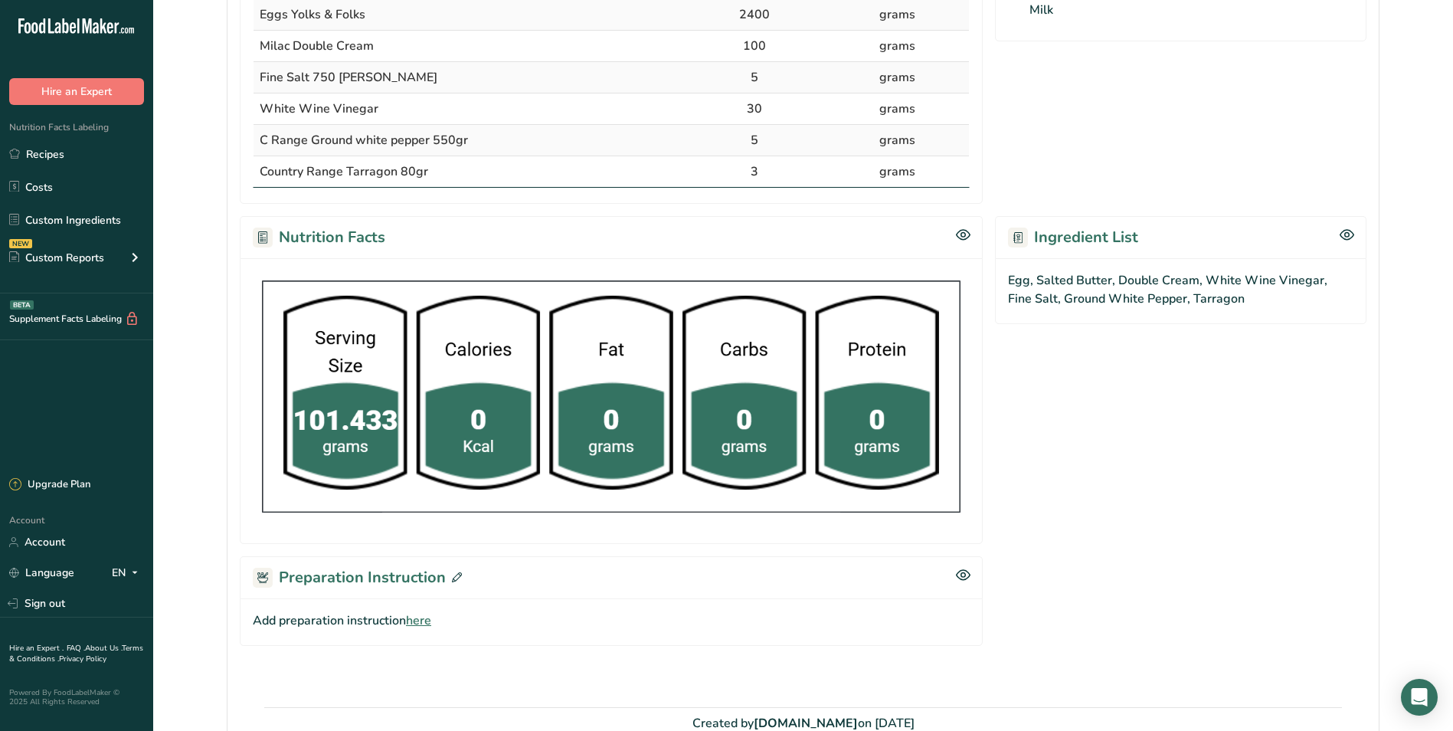
click at [459, 572] on span at bounding box center [454, 577] width 16 height 23
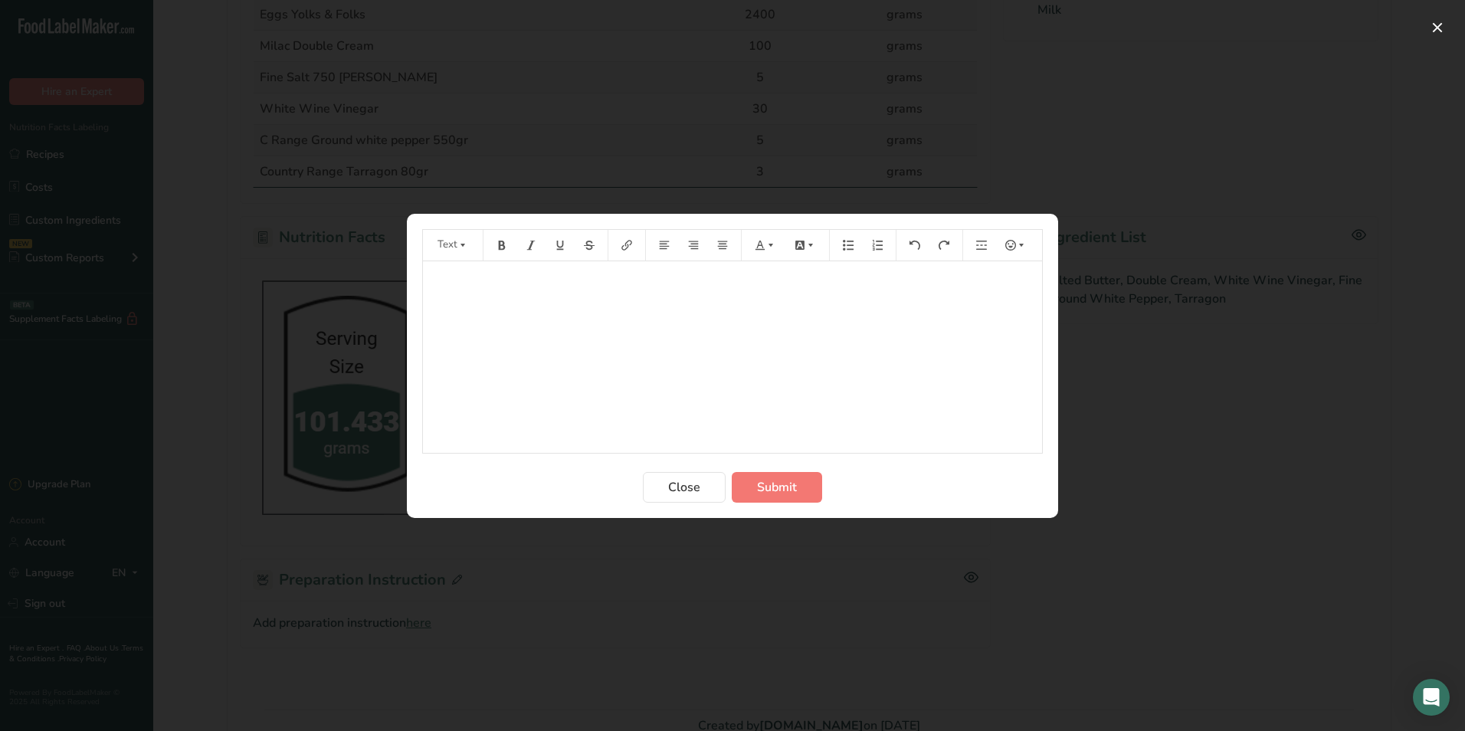
click at [546, 306] on div "﻿" at bounding box center [732, 357] width 619 height 192
click at [757, 283] on span "1.- On a mixing bowl add the egg yolks, tarragon, salt, pepperand the white vin…" at bounding box center [653, 282] width 445 height 15
click at [761, 282] on span "1.- On a mixing bowl add the egg yolks, tarragon, salt, peppe rand the white vi…" at bounding box center [671, 282] width 480 height 15
click at [756, 282] on span "1.- On a mixing bowl add the egg yolks, tarragon, salt, peppe r and the white v…" at bounding box center [656, 282] width 451 height 15
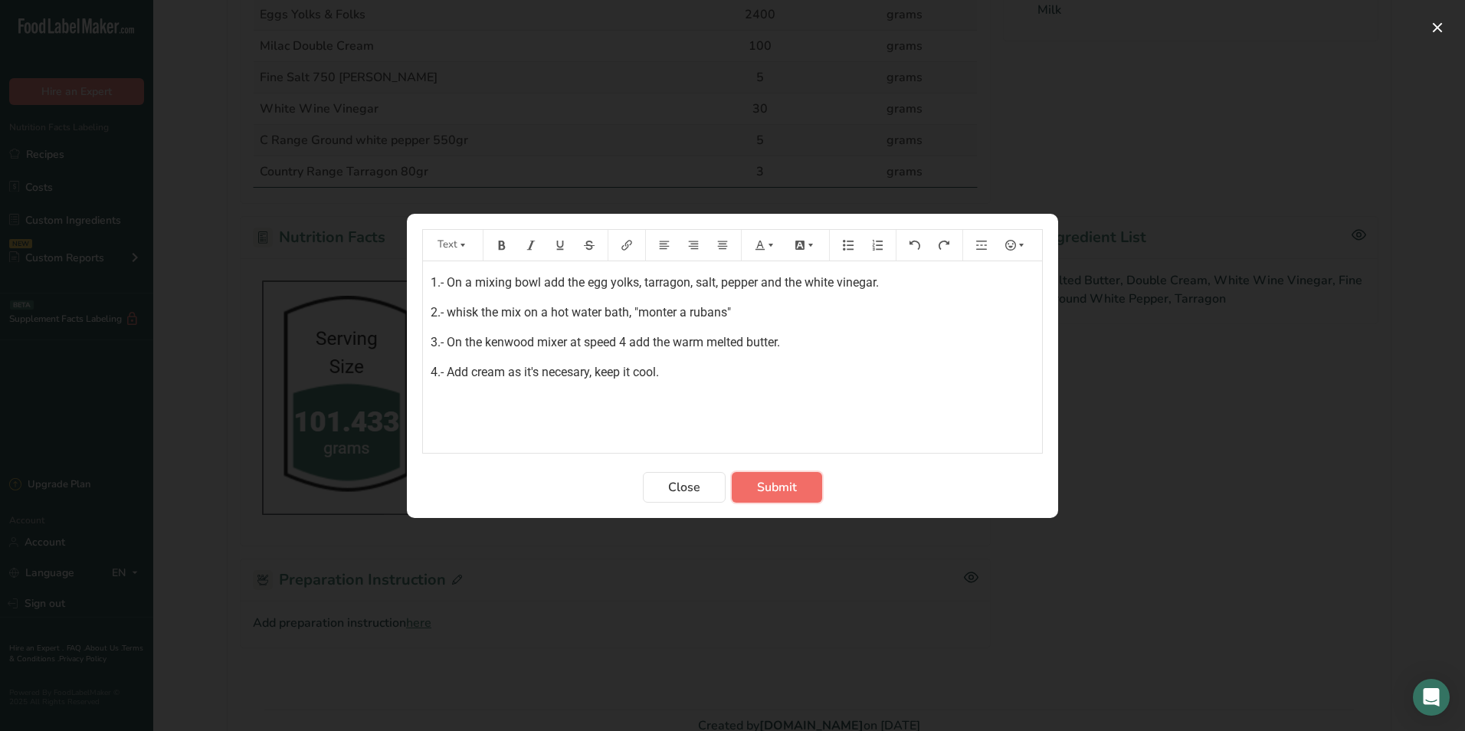
click at [792, 484] on span "Submit" at bounding box center [777, 487] width 40 height 18
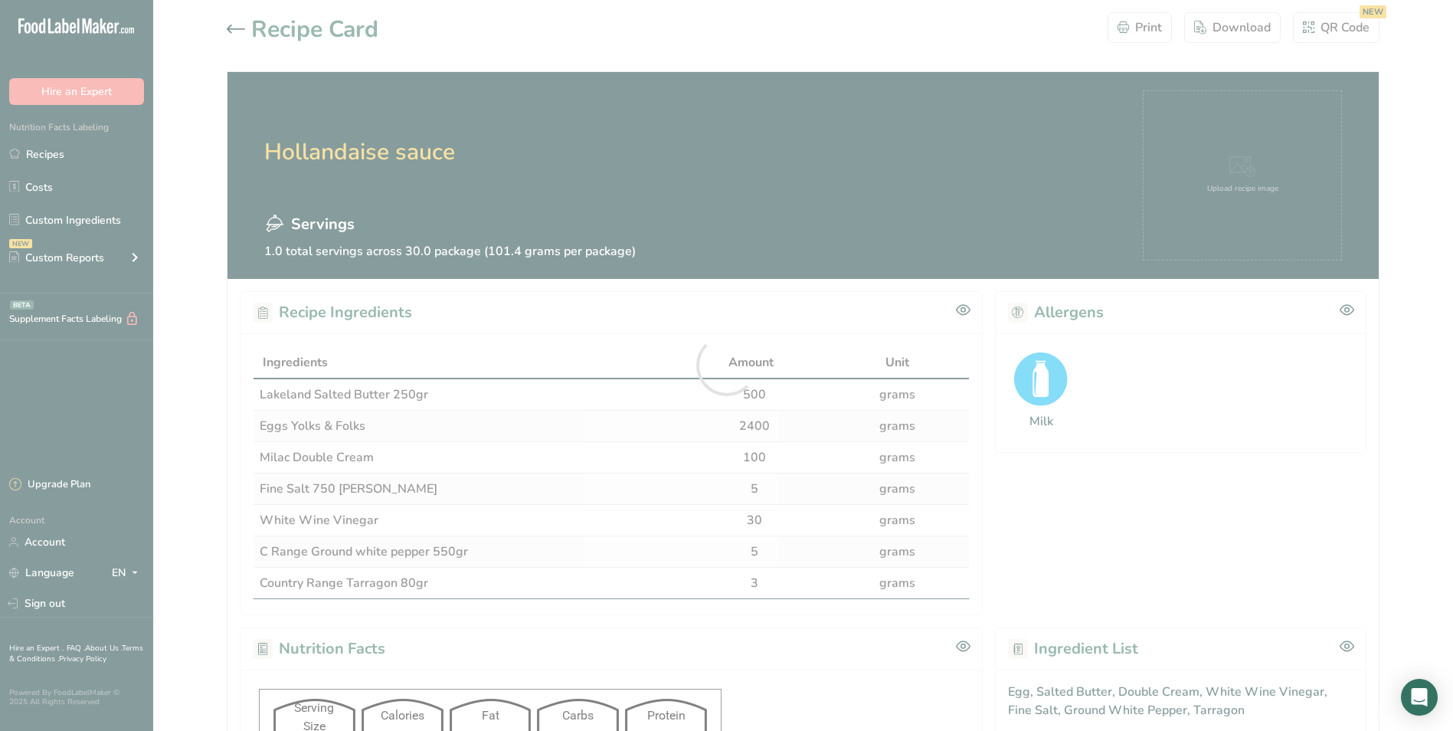
scroll to position [0, 0]
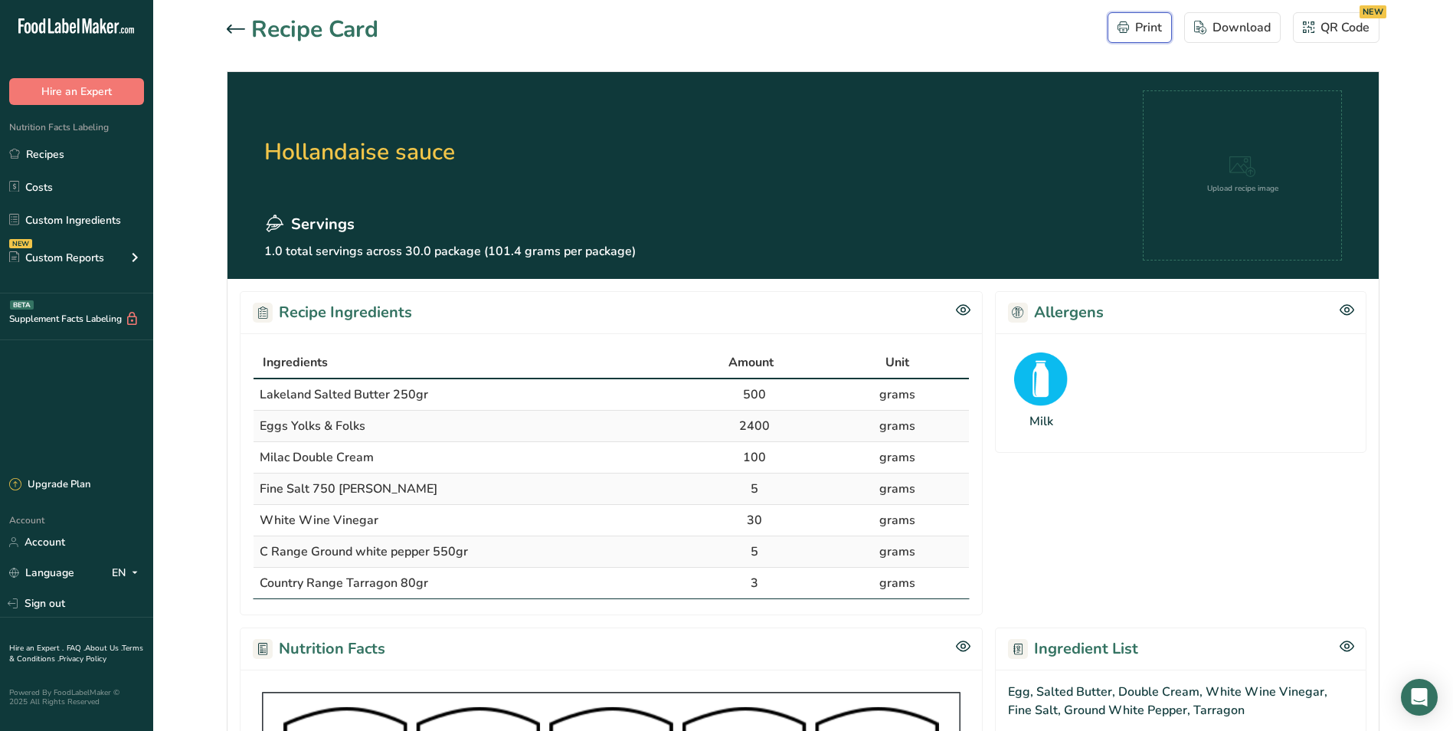
click at [1134, 25] on div "Print" at bounding box center [1140, 27] width 44 height 18
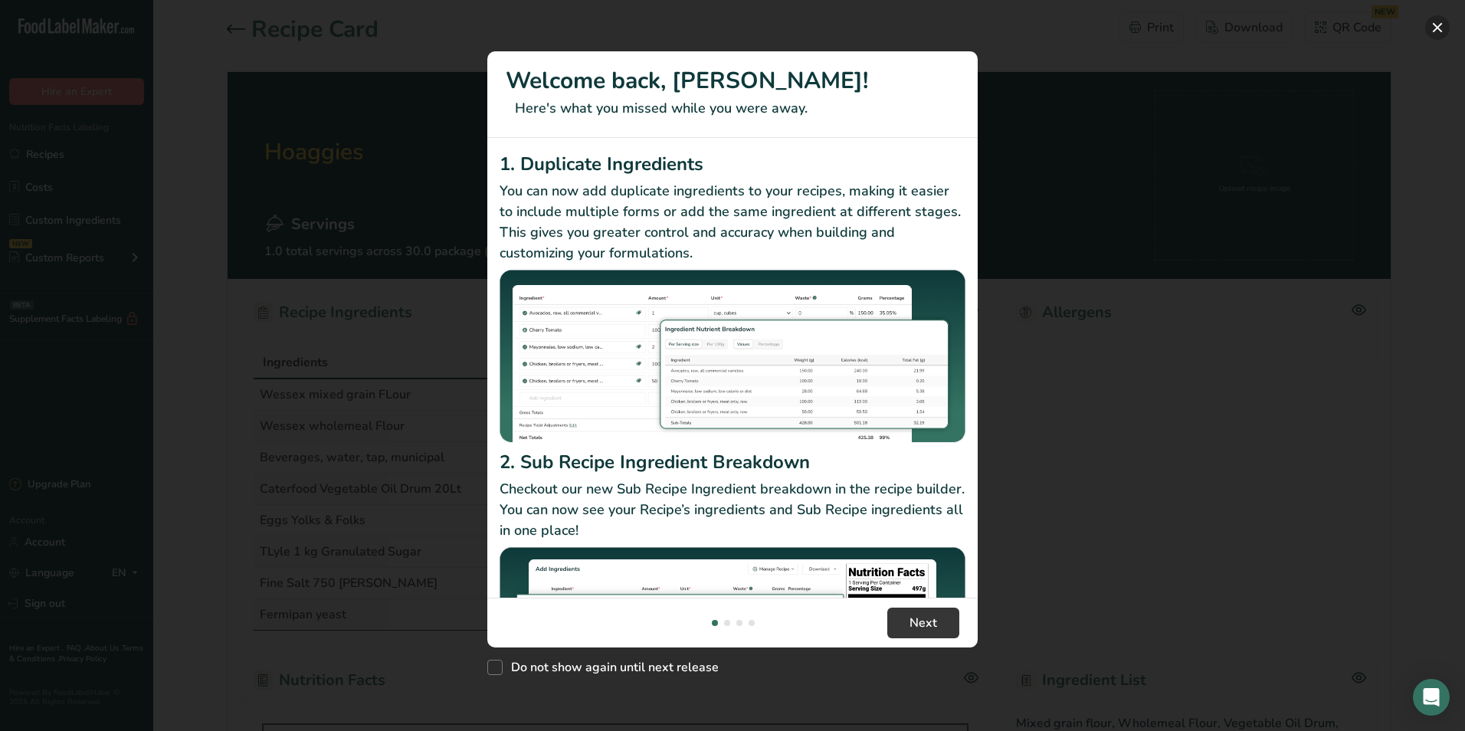
click at [1434, 23] on button "New Features" at bounding box center [1437, 27] width 25 height 25
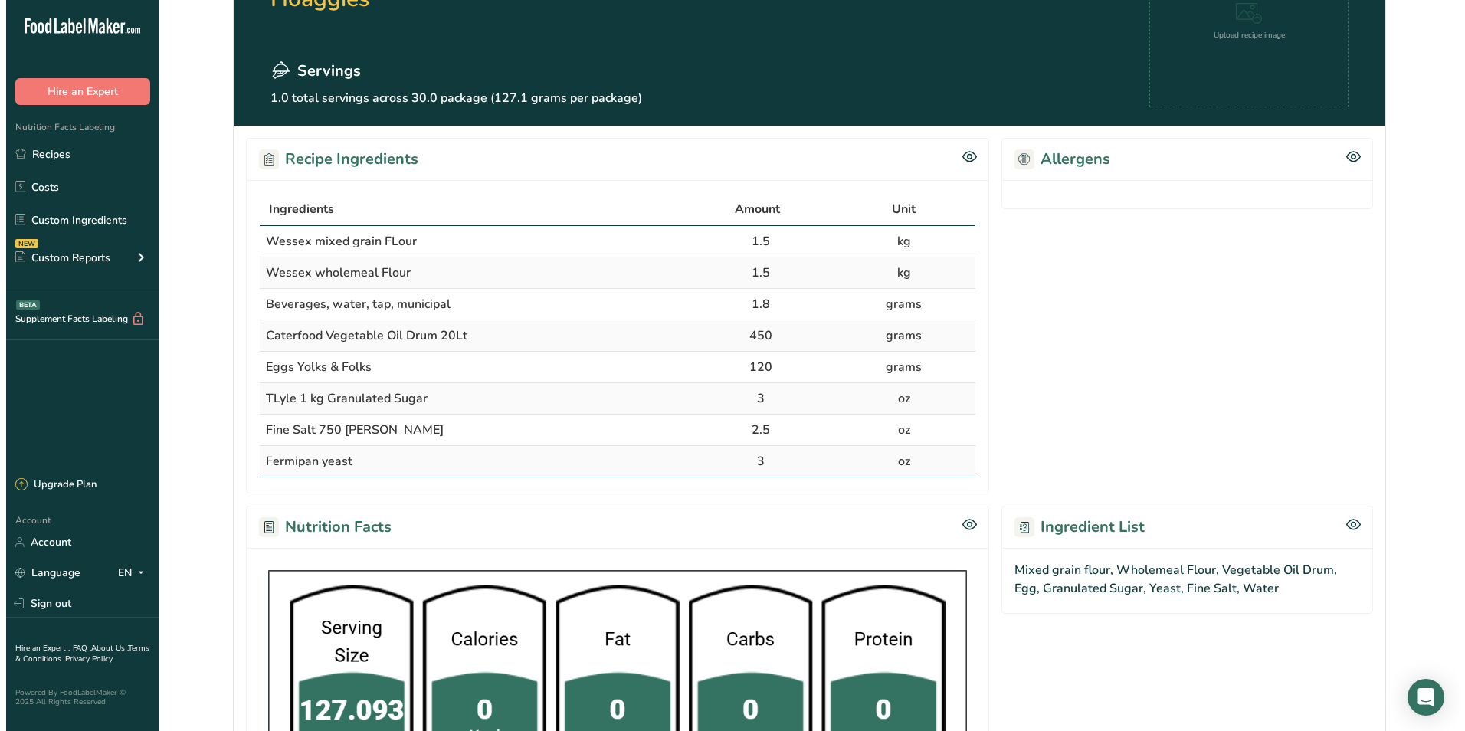
scroll to position [525, 0]
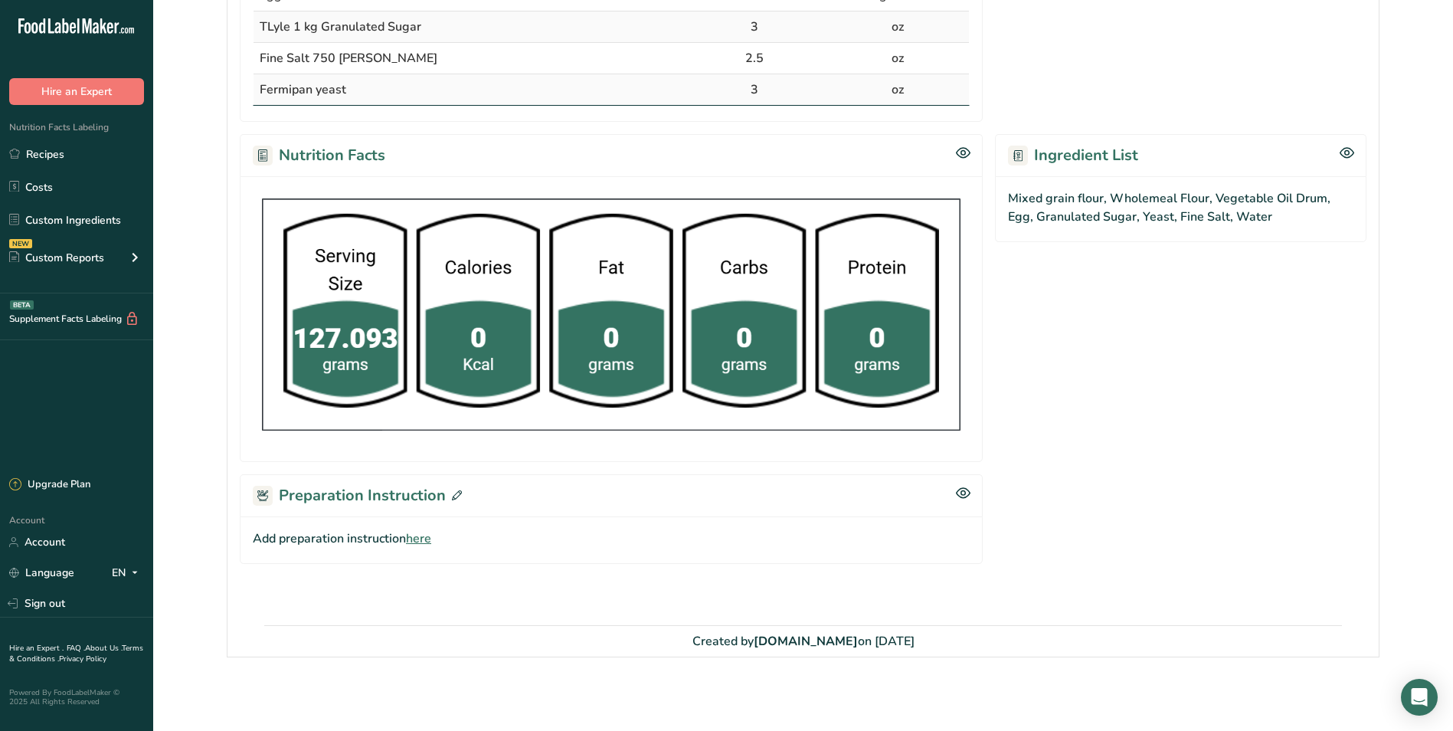
click at [448, 495] on span at bounding box center [454, 495] width 16 height 23
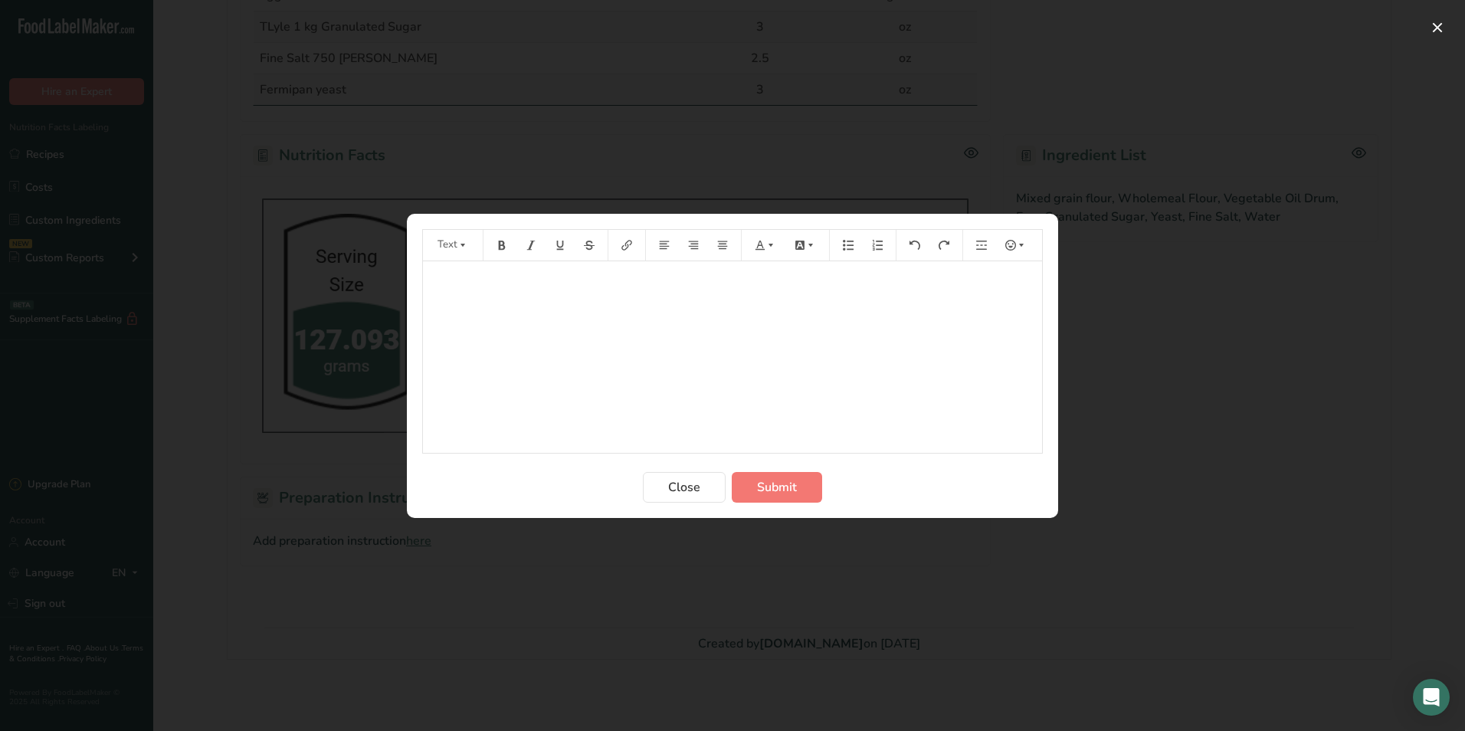
click at [598, 333] on div "﻿" at bounding box center [732, 357] width 619 height 192
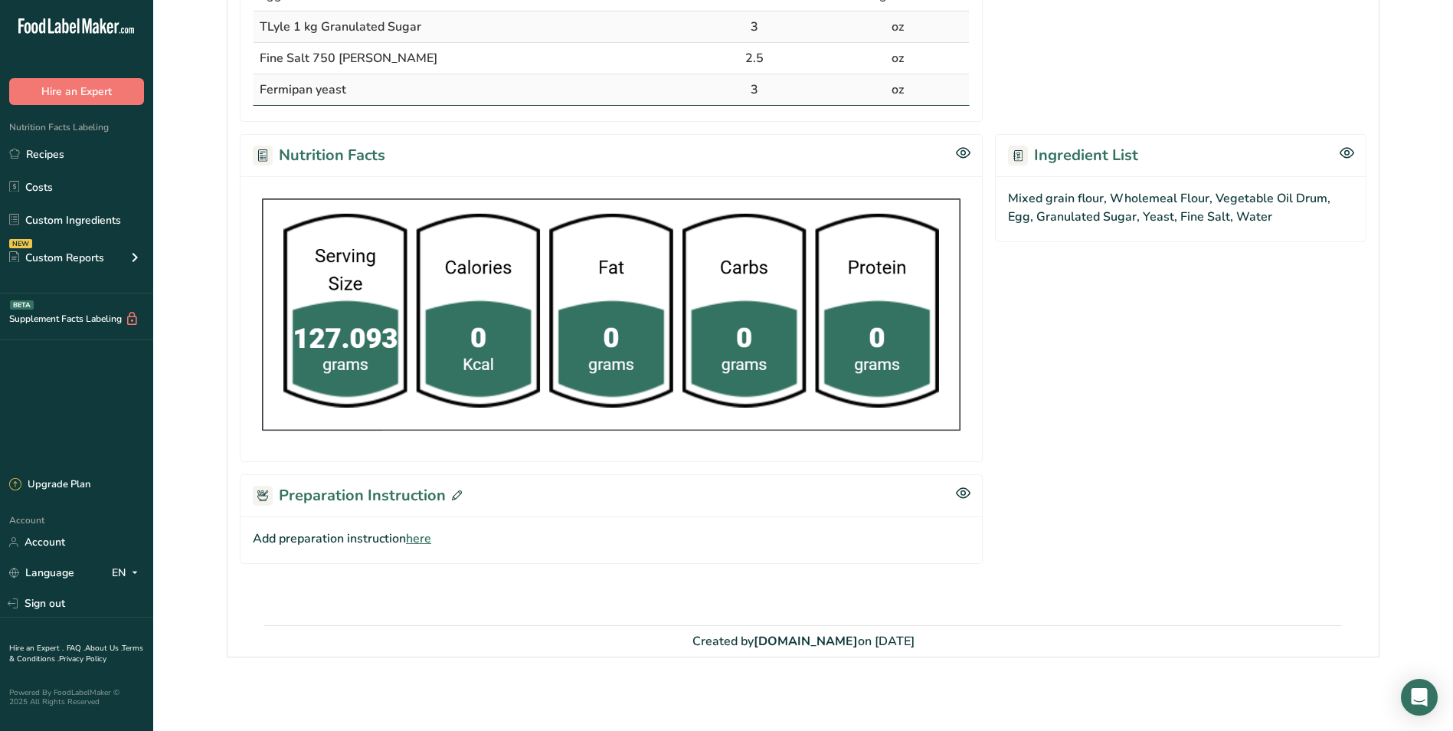
click at [457, 494] on icon at bounding box center [457, 495] width 10 height 10
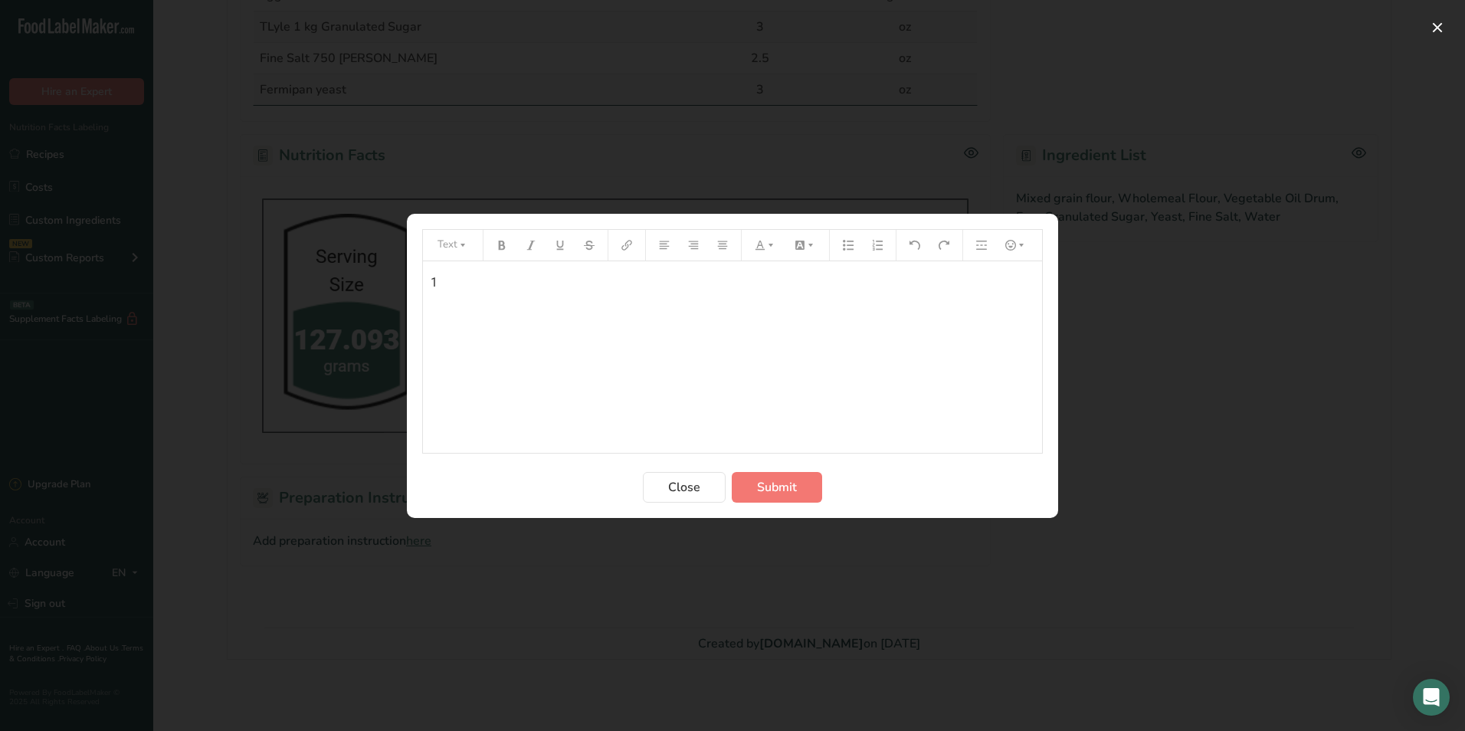
click at [555, 272] on div "1" at bounding box center [732, 357] width 619 height 192
click at [891, 277] on span "1.- Put all the dry ingredients on the mixing bowl, work it on low speed add wa…" at bounding box center [733, 291] width 605 height 33
click at [896, 283] on span "1.- Put all the dry ingredients on the mixing bowl, work it on low speed add wa…" at bounding box center [733, 291] width 605 height 33
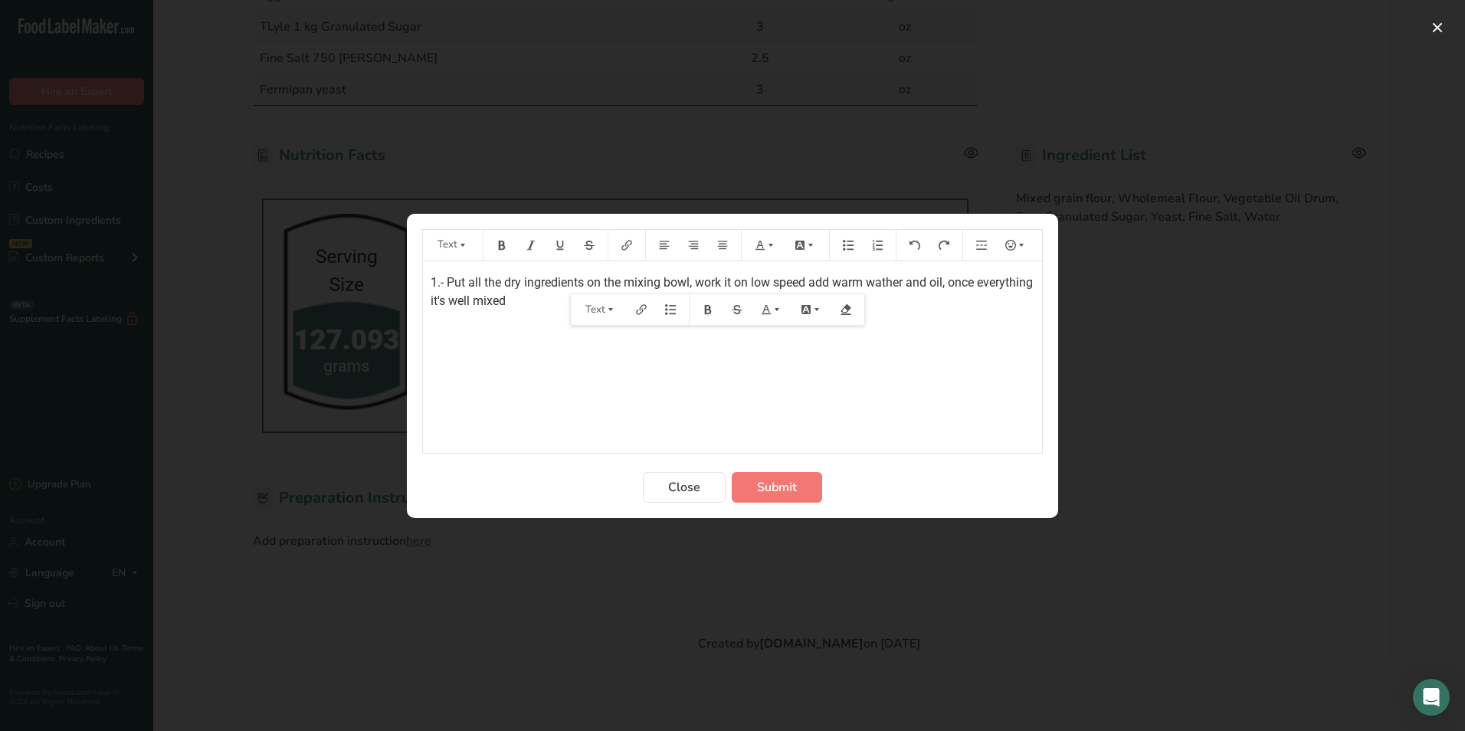
drag, startPoint x: 889, startPoint y: 283, endPoint x: 880, endPoint y: 300, distance: 19.2
click at [880, 300] on p "1.- Put all the dry ingredients on the mixing bowl, work it on low speed add wa…" at bounding box center [733, 292] width 604 height 37
click at [893, 281] on span "1.- Put all the dry ingredients on the mixing bowl, work it on low speed add wa…" at bounding box center [733, 291] width 605 height 33
drag, startPoint x: 894, startPoint y: 277, endPoint x: 879, endPoint y: 278, distance: 15.4
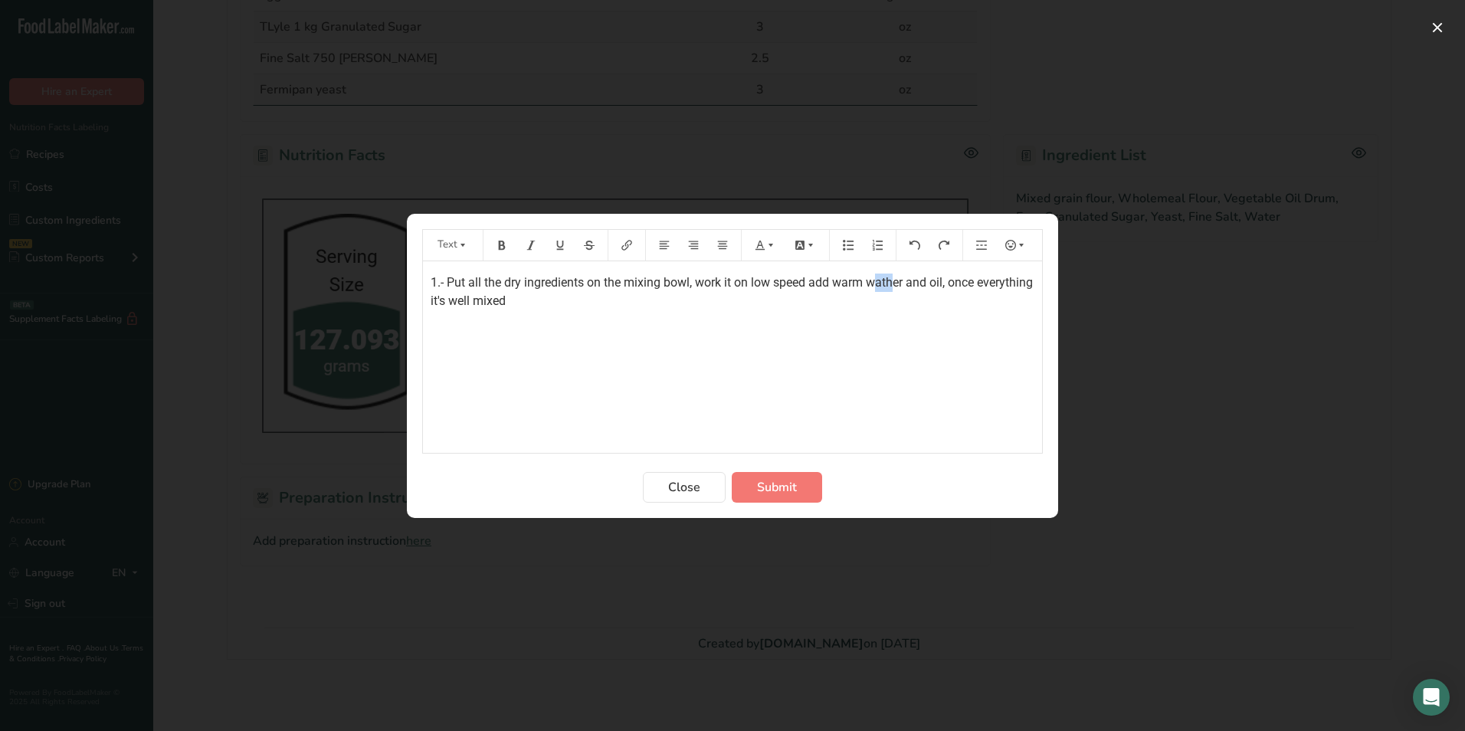
click at [879, 278] on span "1.- Put all the dry ingredients on the mixing bowl, work it on low speed add wa…" at bounding box center [733, 291] width 605 height 33
click at [886, 284] on span "1.- Put all the dry ingredients on the mixing bowl, work it on low speed add wa…" at bounding box center [733, 291] width 605 height 33
click at [785, 312] on div "1.- Put all the dry ingredients on the mixing bowl, work it on low speed add wa…" at bounding box center [732, 357] width 619 height 192
drag, startPoint x: 553, startPoint y: 335, endPoint x: 339, endPoint y: 334, distance: 213.8
click at [377, 329] on div "Text 1.- Put all the dry ingredients on the mixing bowl, work it on low speed a…" at bounding box center [732, 365] width 1465 height 731
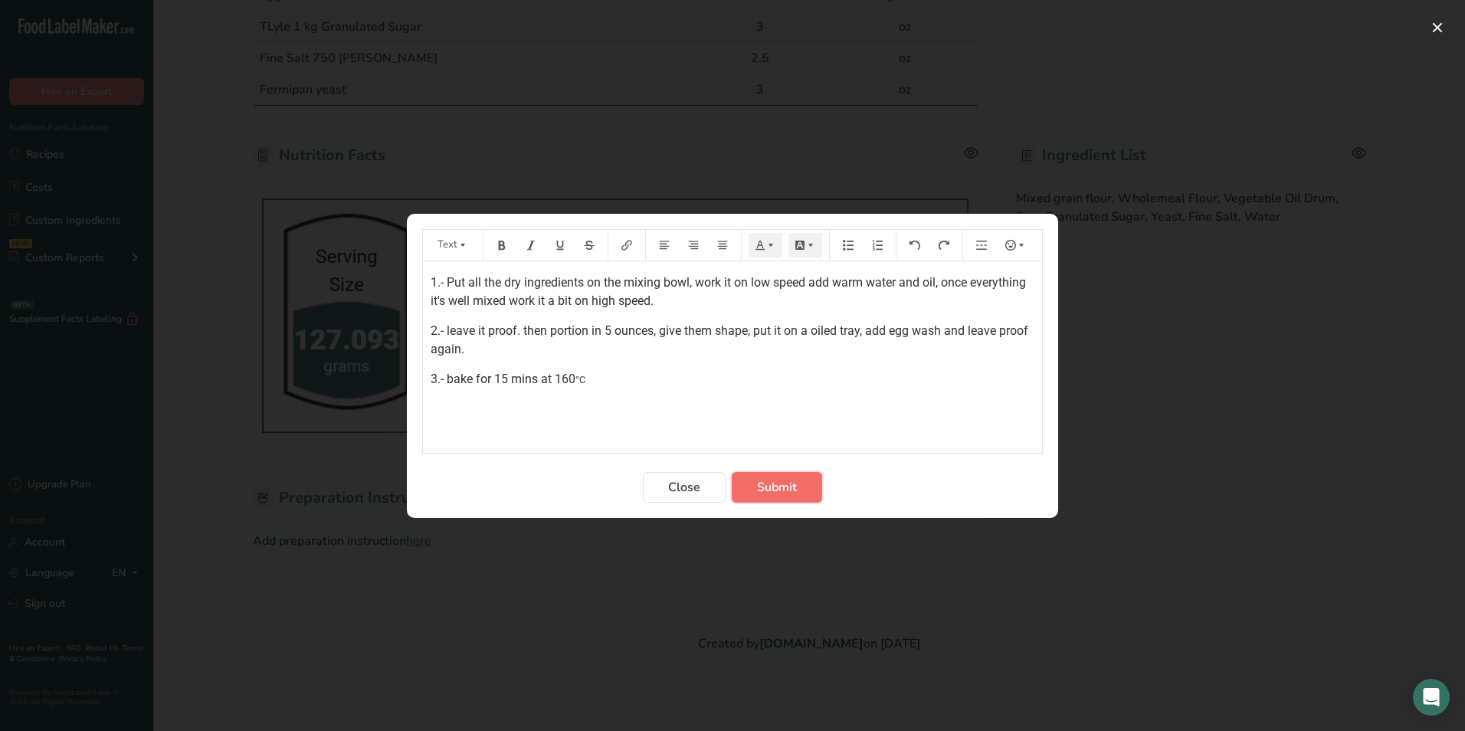
click at [801, 493] on button "Submit" at bounding box center [777, 487] width 90 height 31
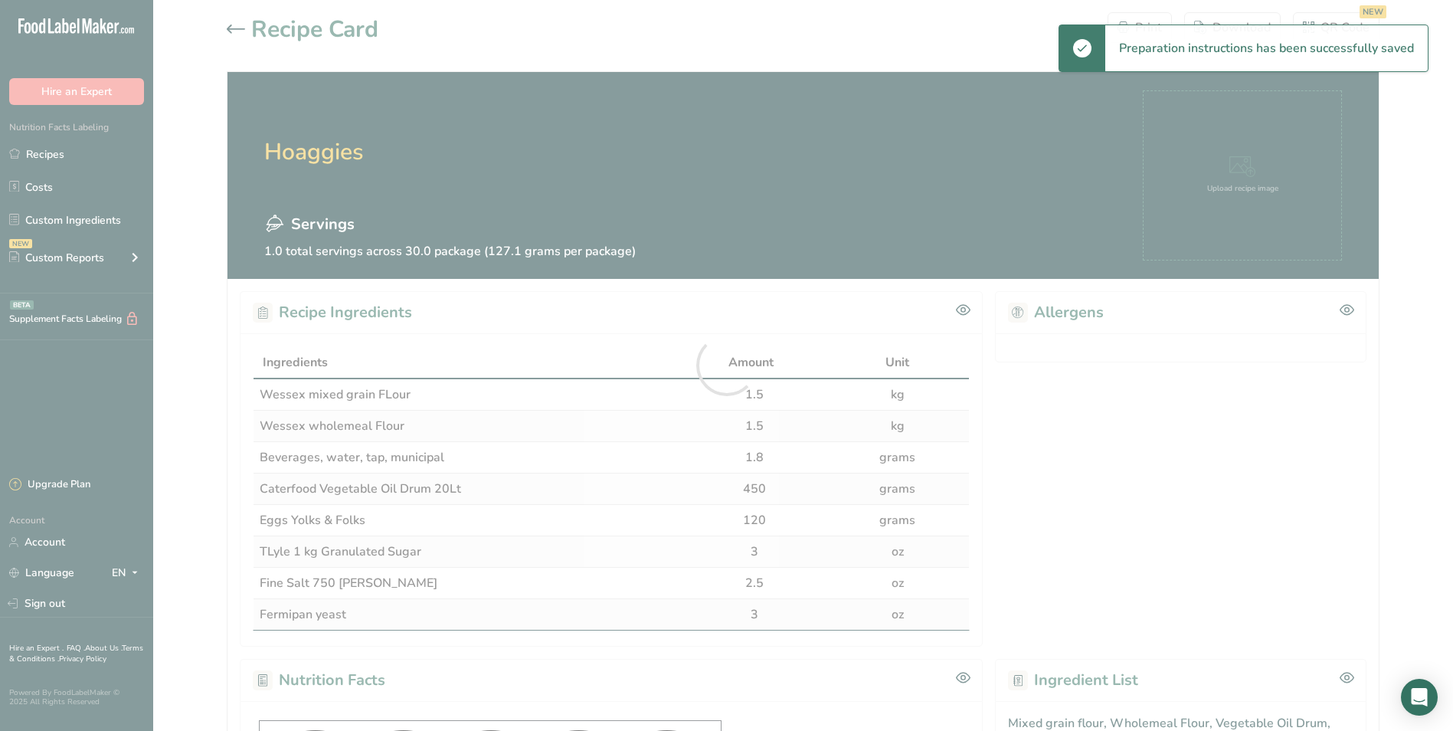
scroll to position [0, 0]
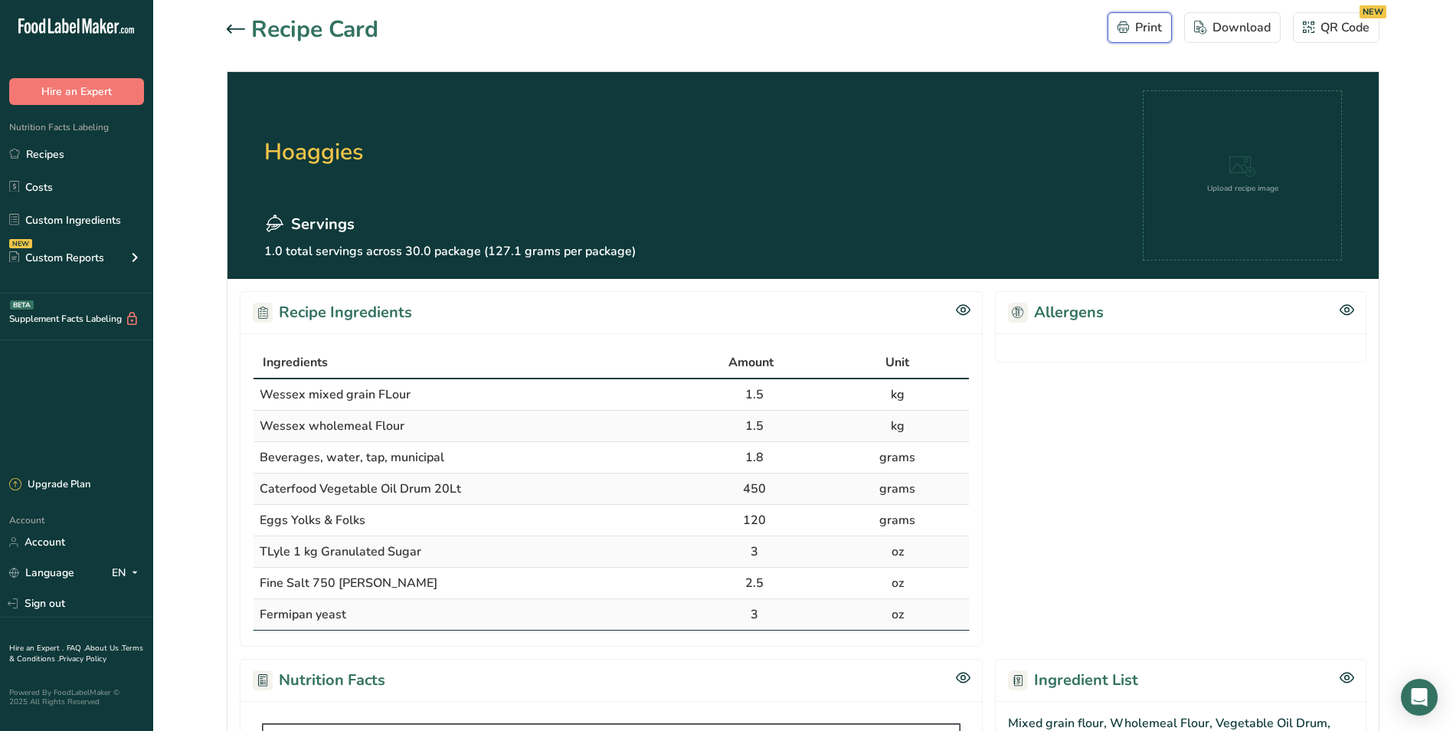
click at [1151, 23] on div "Print" at bounding box center [1140, 27] width 44 height 18
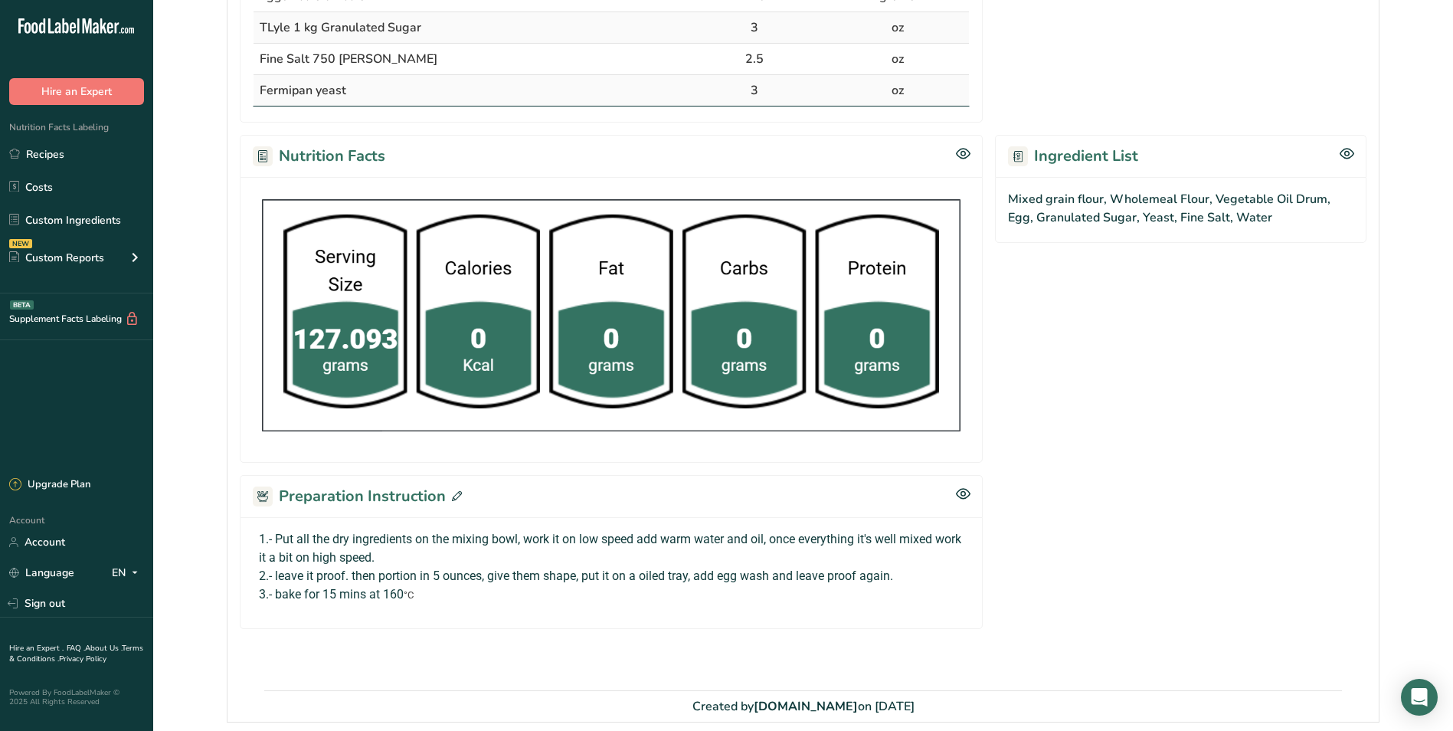
scroll to position [589, 0]
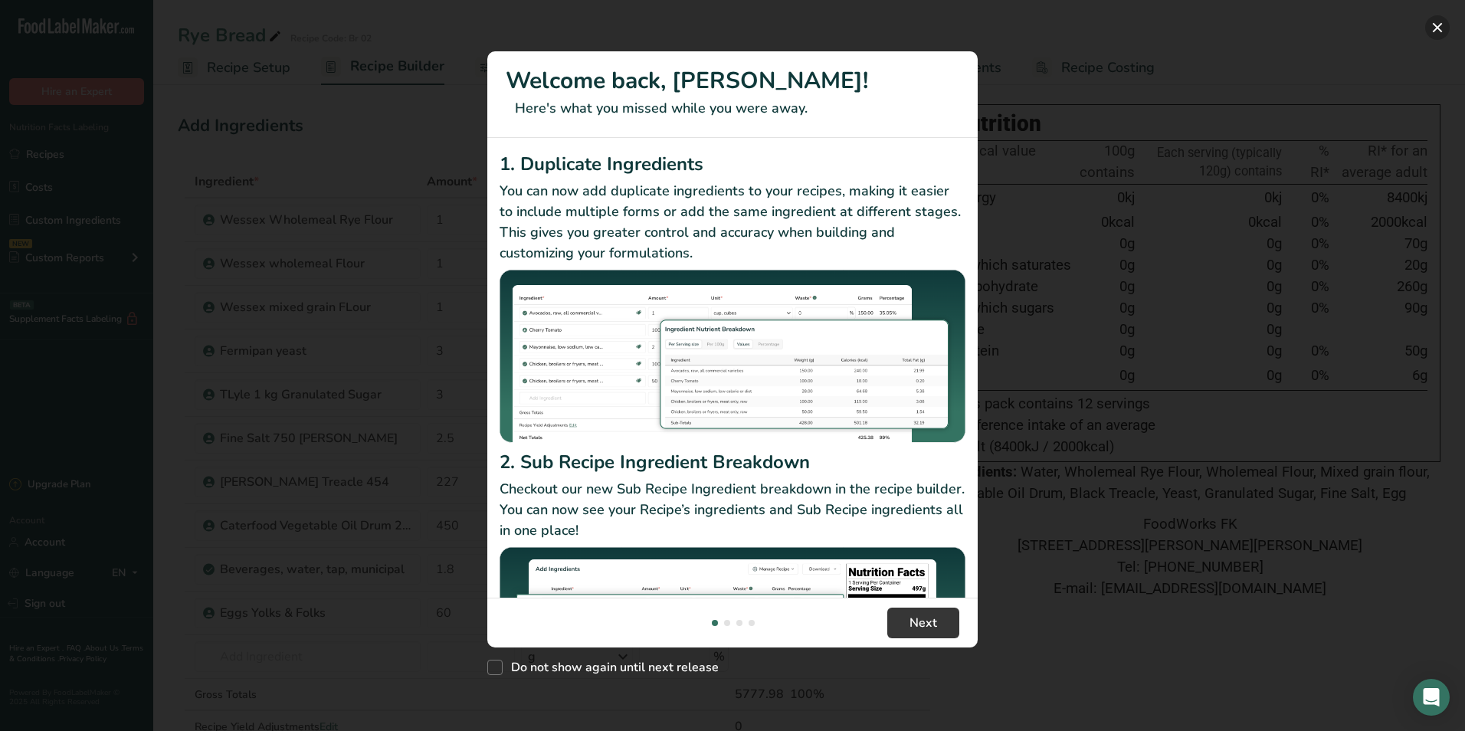
click at [1444, 23] on button "New Features" at bounding box center [1437, 27] width 25 height 25
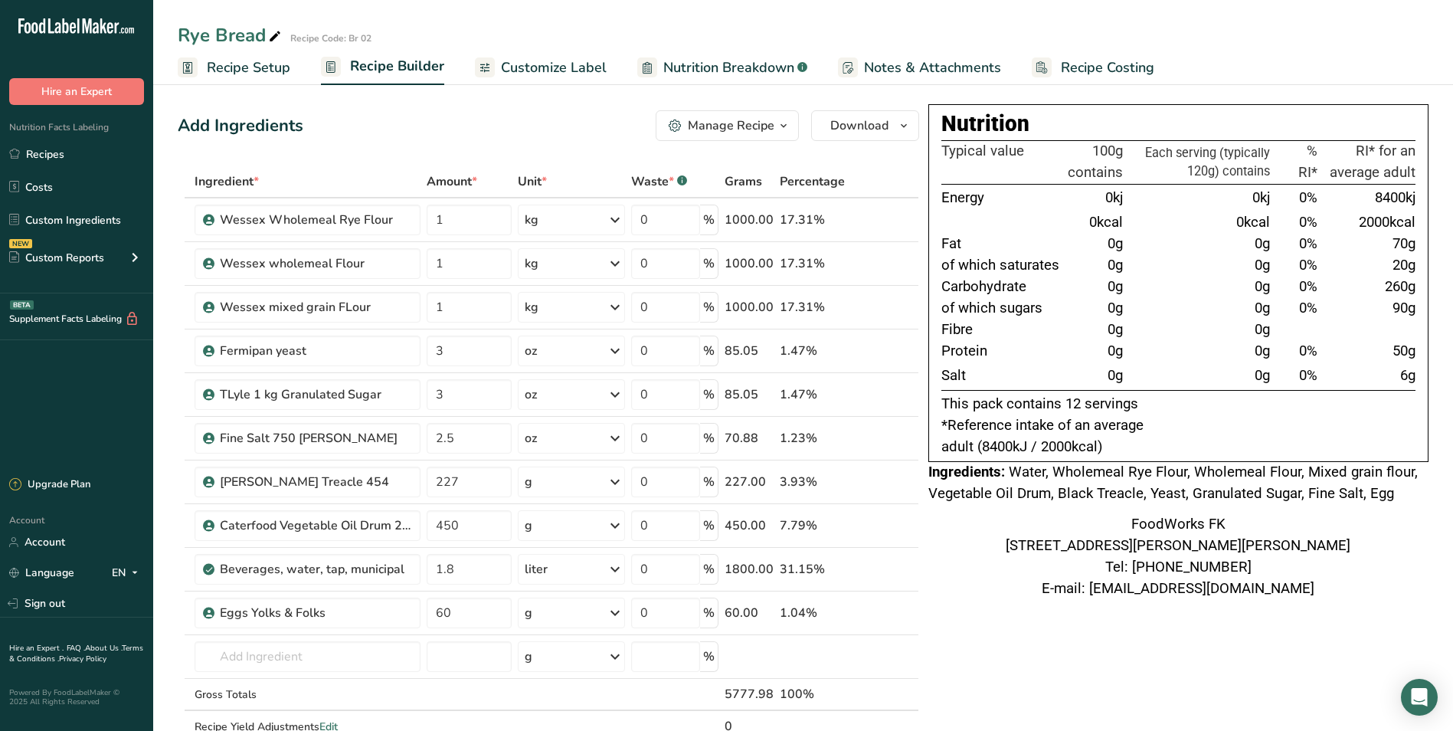
click at [783, 127] on icon "button" at bounding box center [784, 125] width 12 height 19
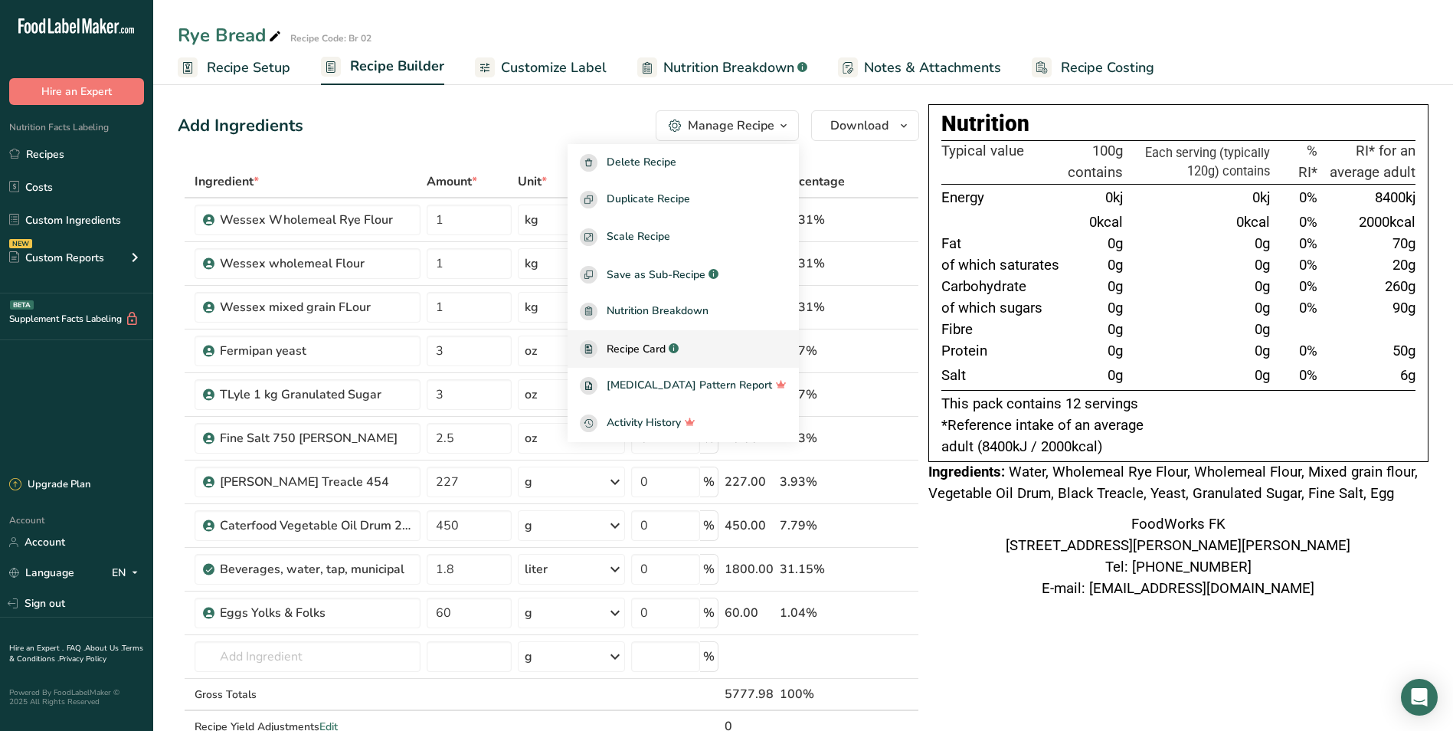
click at [666, 350] on span "Recipe Card" at bounding box center [636, 349] width 59 height 16
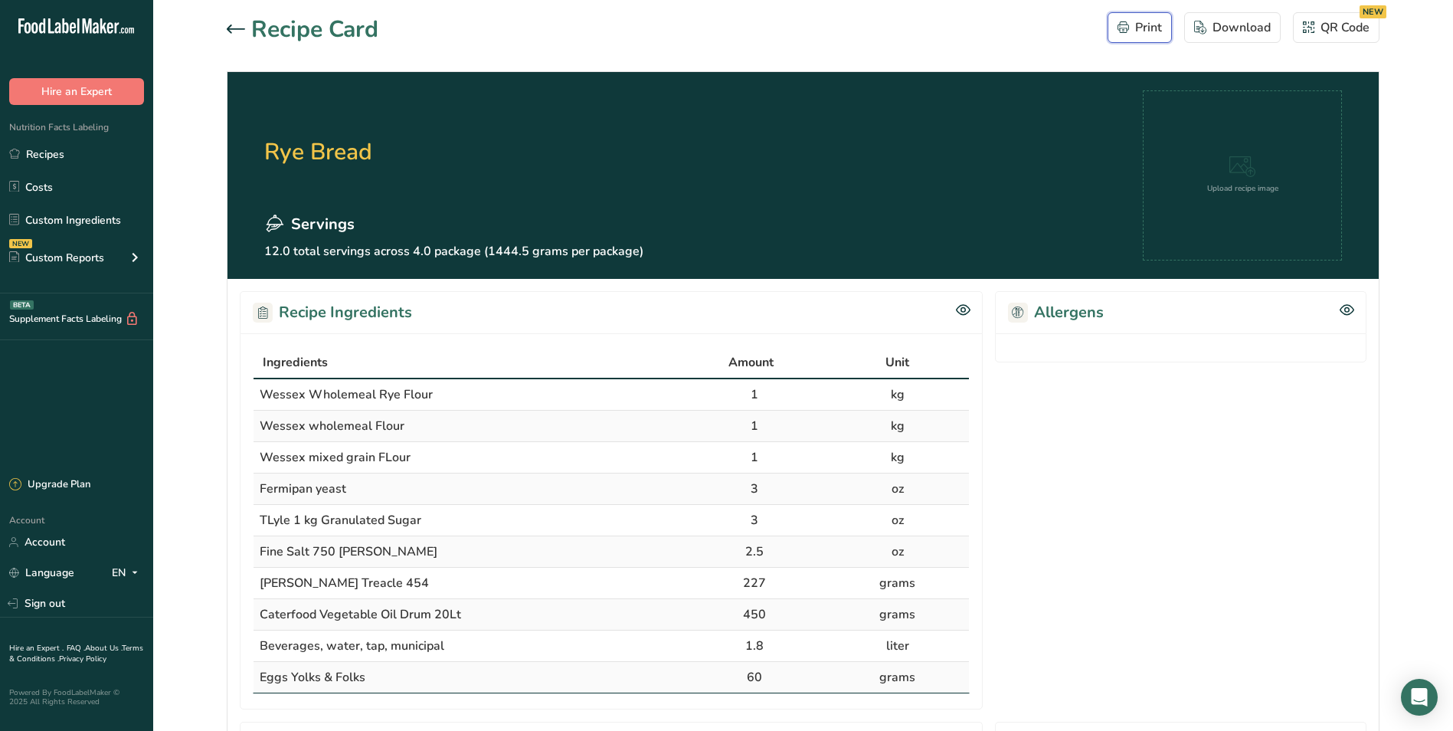
click at [1140, 30] on div "Print" at bounding box center [1140, 27] width 44 height 18
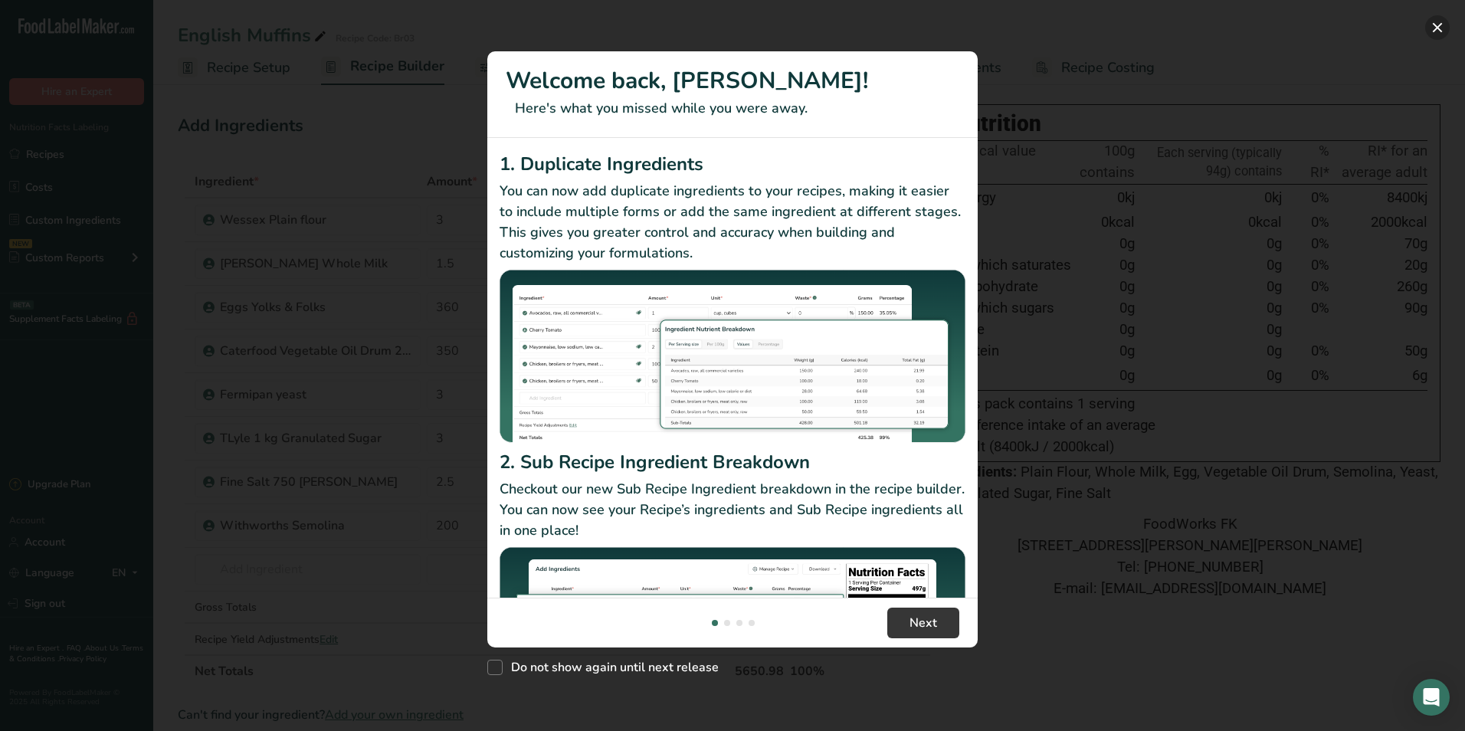
click at [1433, 23] on button "New Features" at bounding box center [1437, 27] width 25 height 25
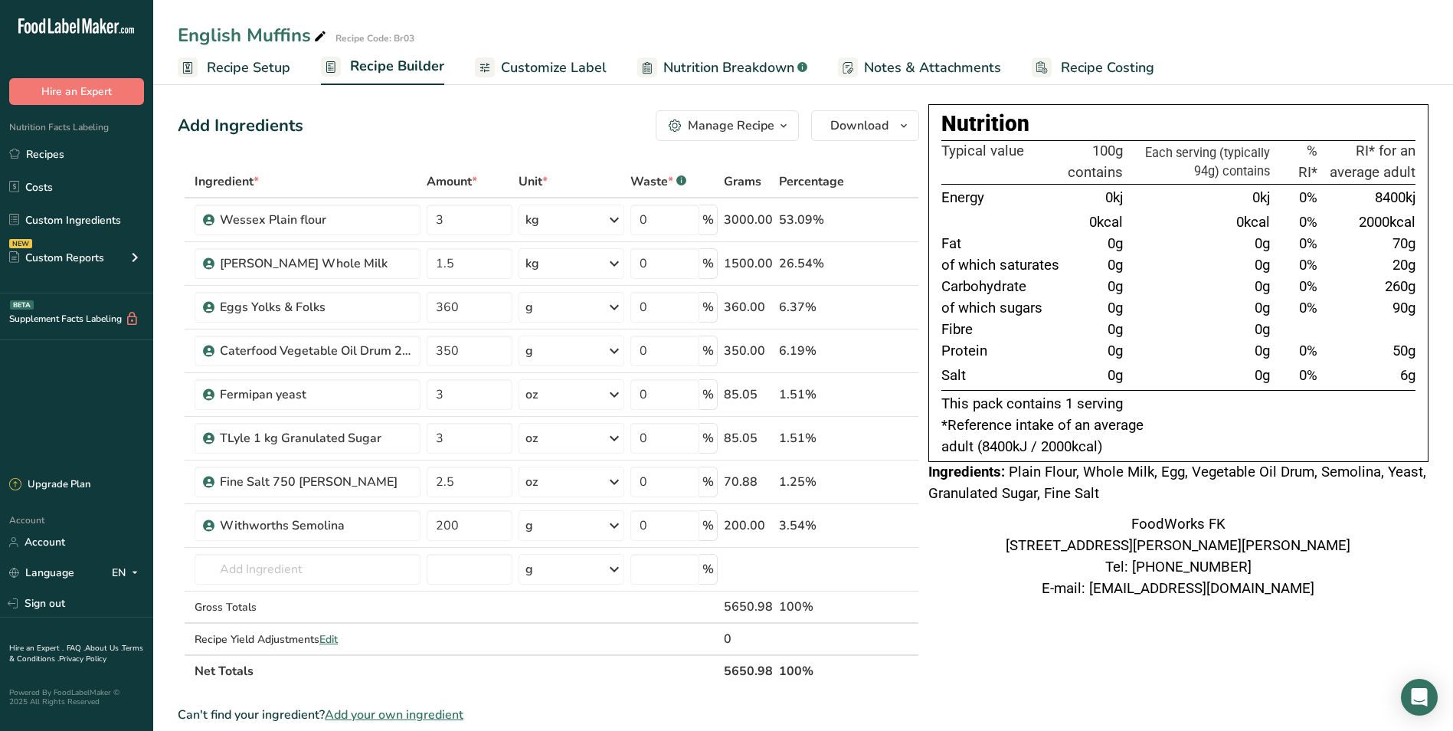
click at [782, 123] on icon "button" at bounding box center [784, 125] width 12 height 19
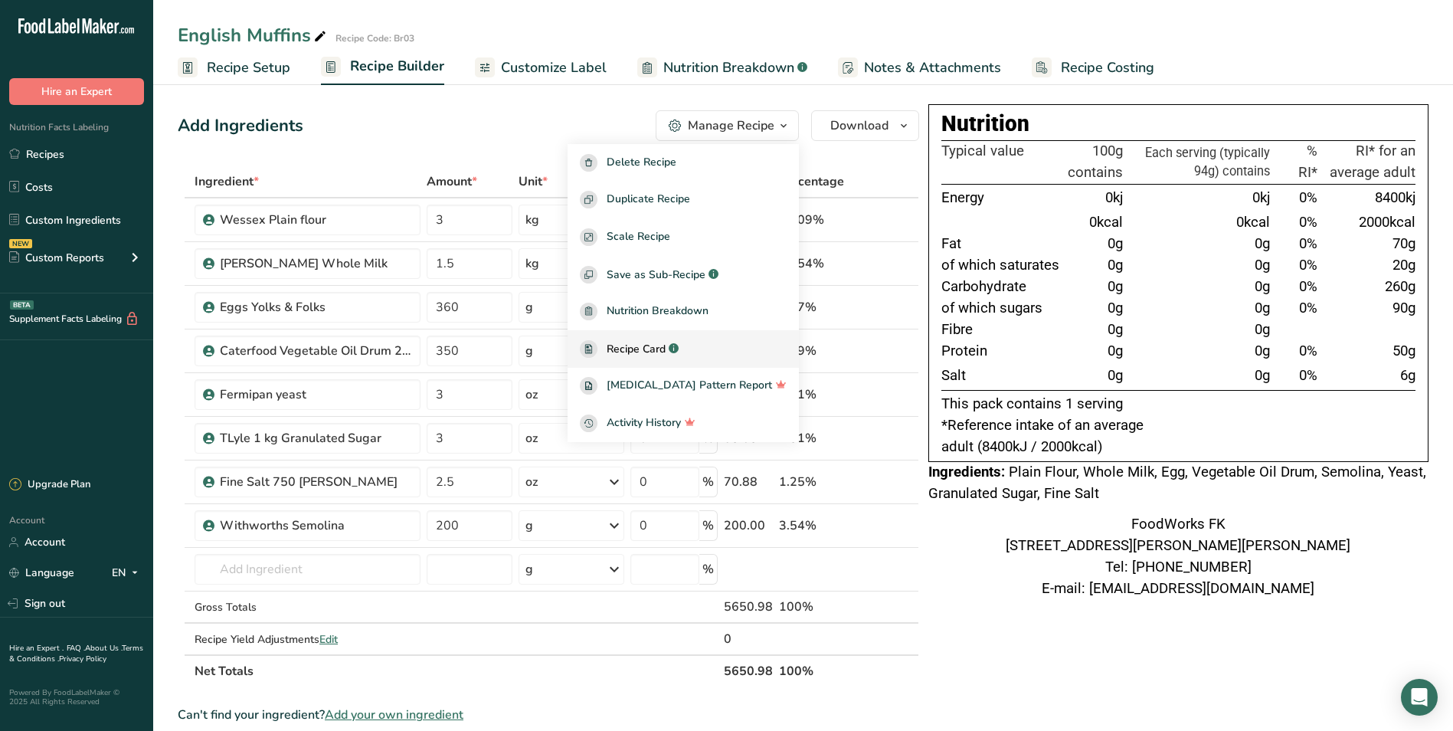
click at [665, 346] on span "Recipe Card" at bounding box center [636, 349] width 59 height 16
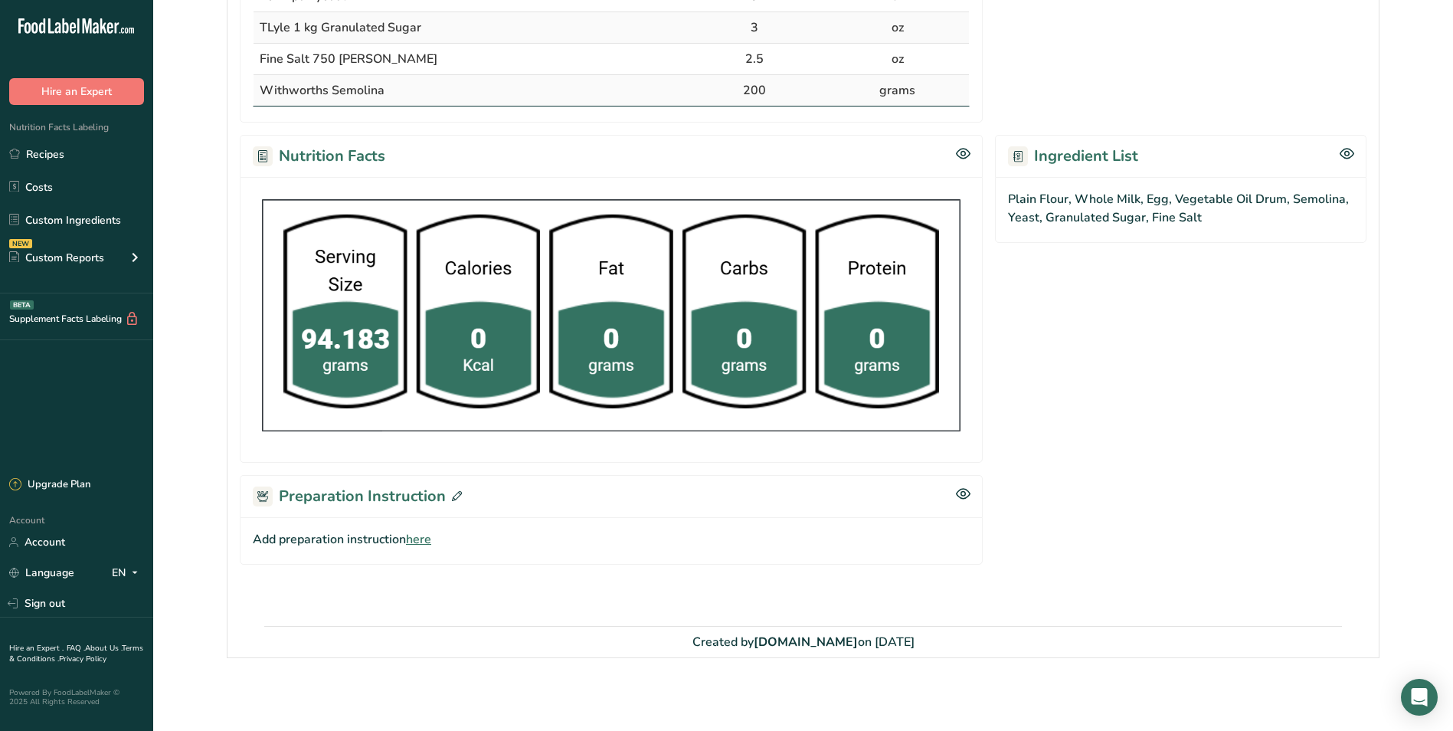
scroll to position [525, 0]
click at [456, 493] on icon at bounding box center [457, 495] width 10 height 10
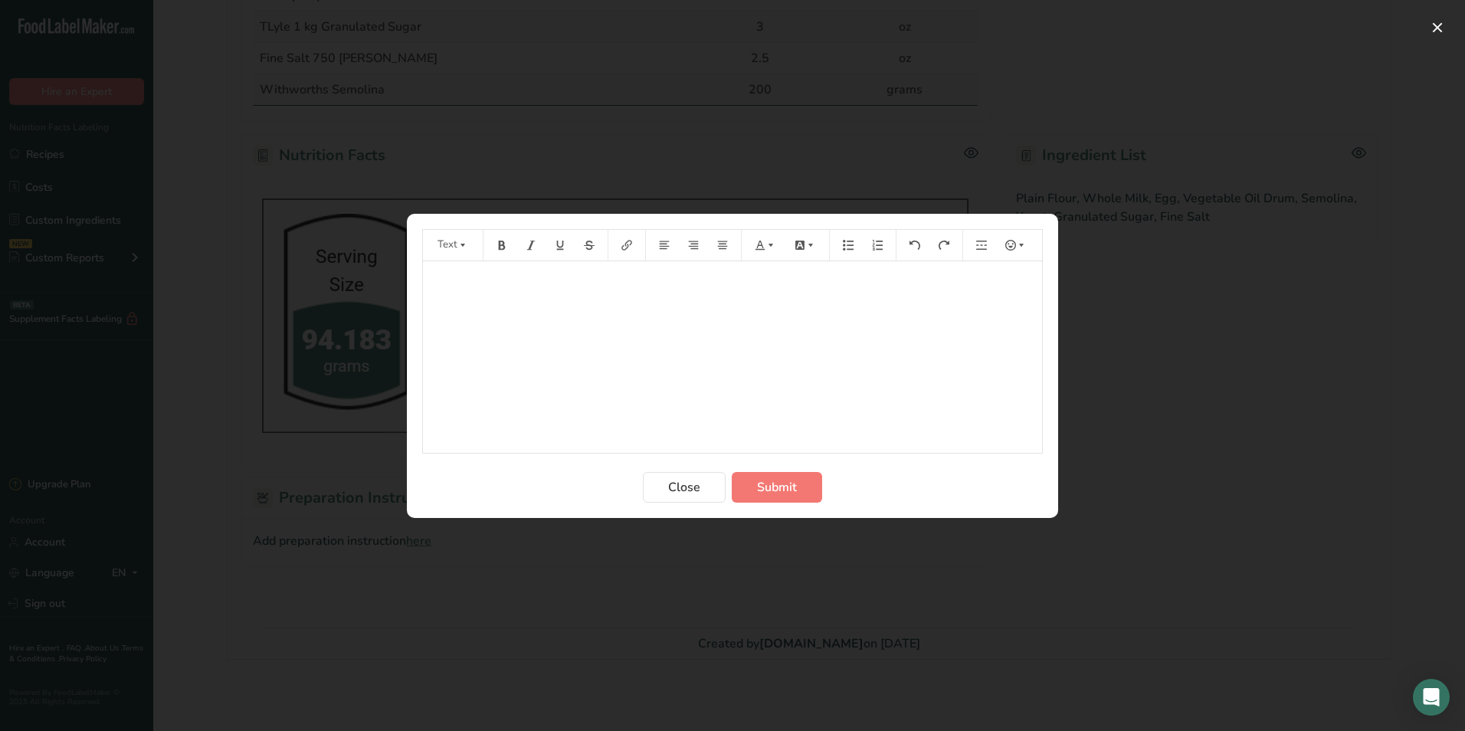
click at [487, 305] on div "﻿" at bounding box center [732, 357] width 619 height 192
click at [522, 340] on span "3.- leave to raise, stretch the dough 4 cm thick and cut with a 8 cm round cutt…" at bounding box center [643, 342] width 425 height 15
click at [598, 339] on span "3.- leave to raise, use semolina to stretch the dough 4 cm thick and cut with a…" at bounding box center [688, 342] width 514 height 15
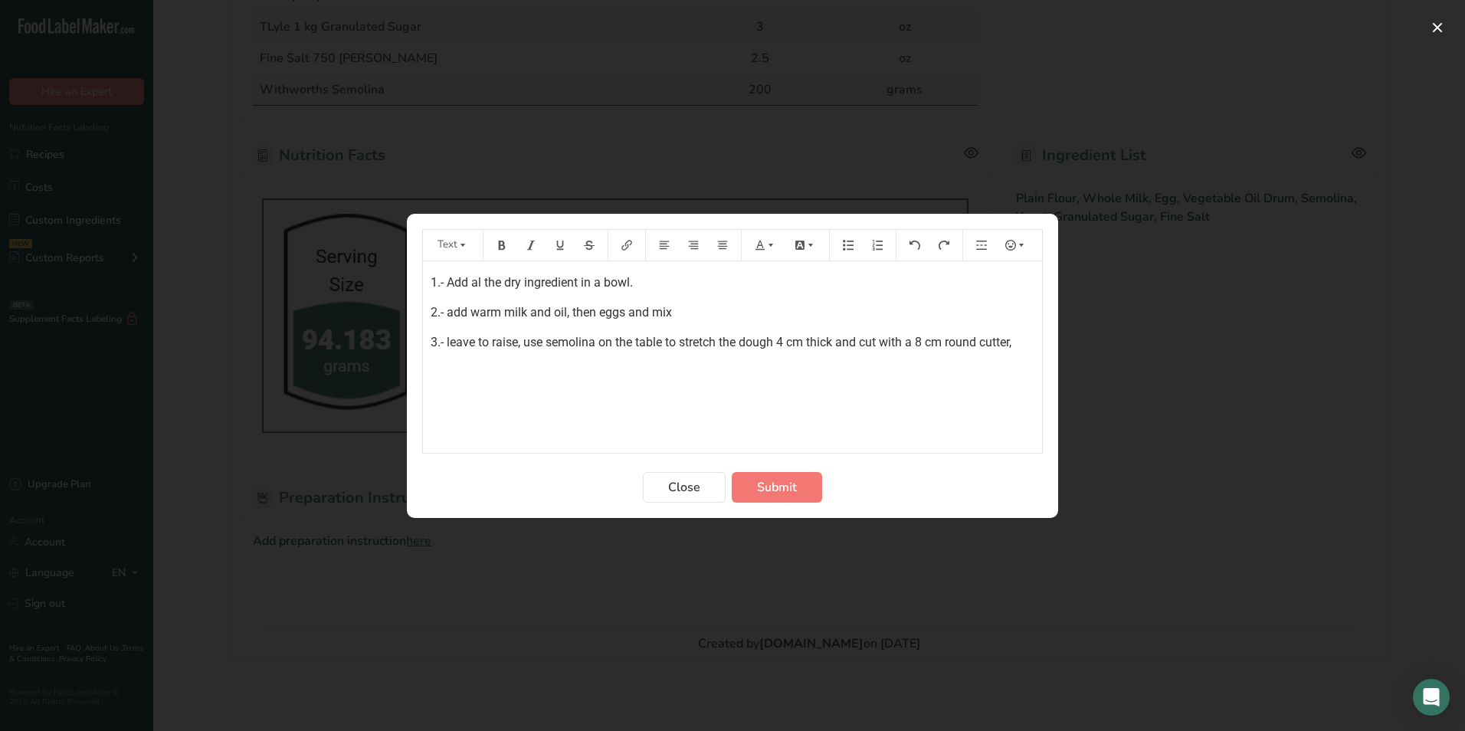
click at [1023, 338] on p "3.- leave to raise, use semolina on the table to stretch the dough 4 cm thick a…" at bounding box center [733, 342] width 604 height 18
click at [765, 716] on div "Preparation instructions modal" at bounding box center [732, 365] width 1465 height 731
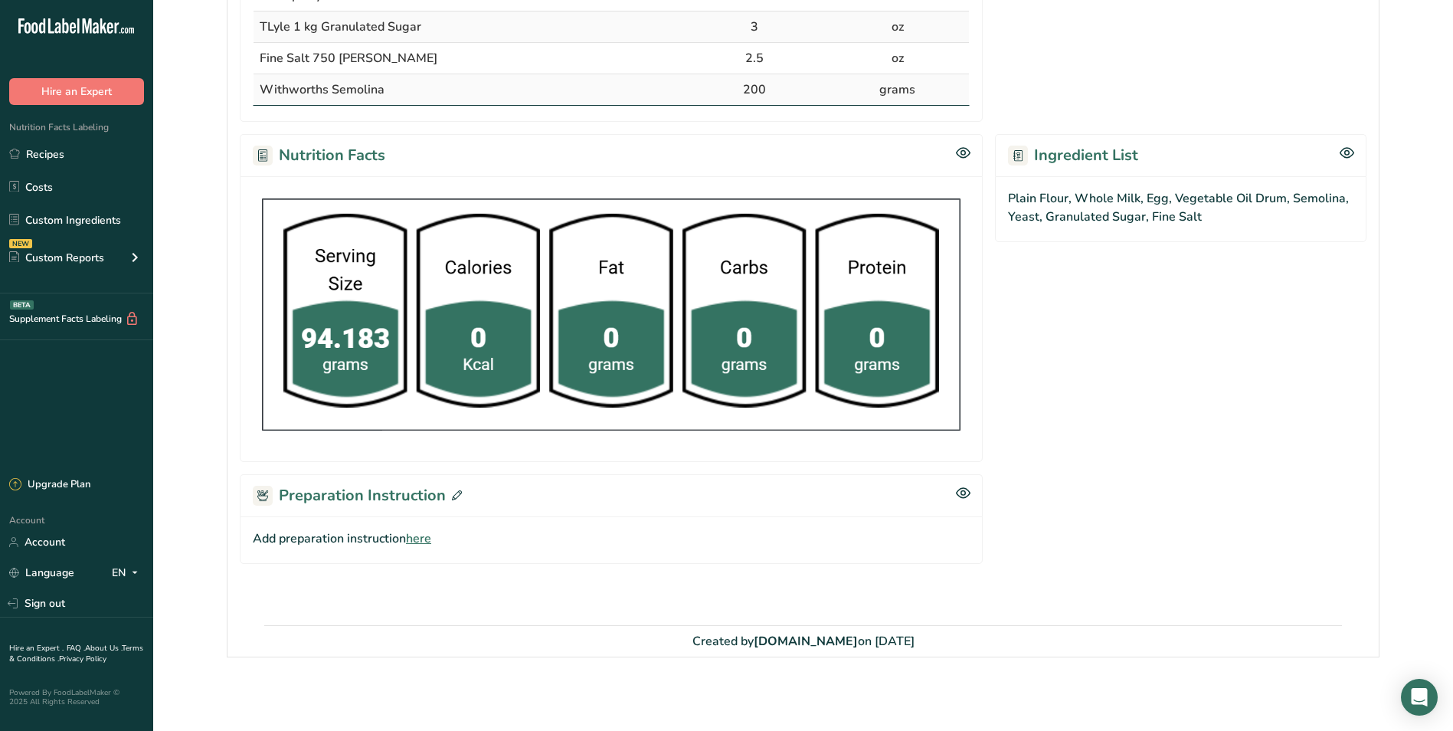
click at [456, 499] on icon at bounding box center [457, 495] width 10 height 10
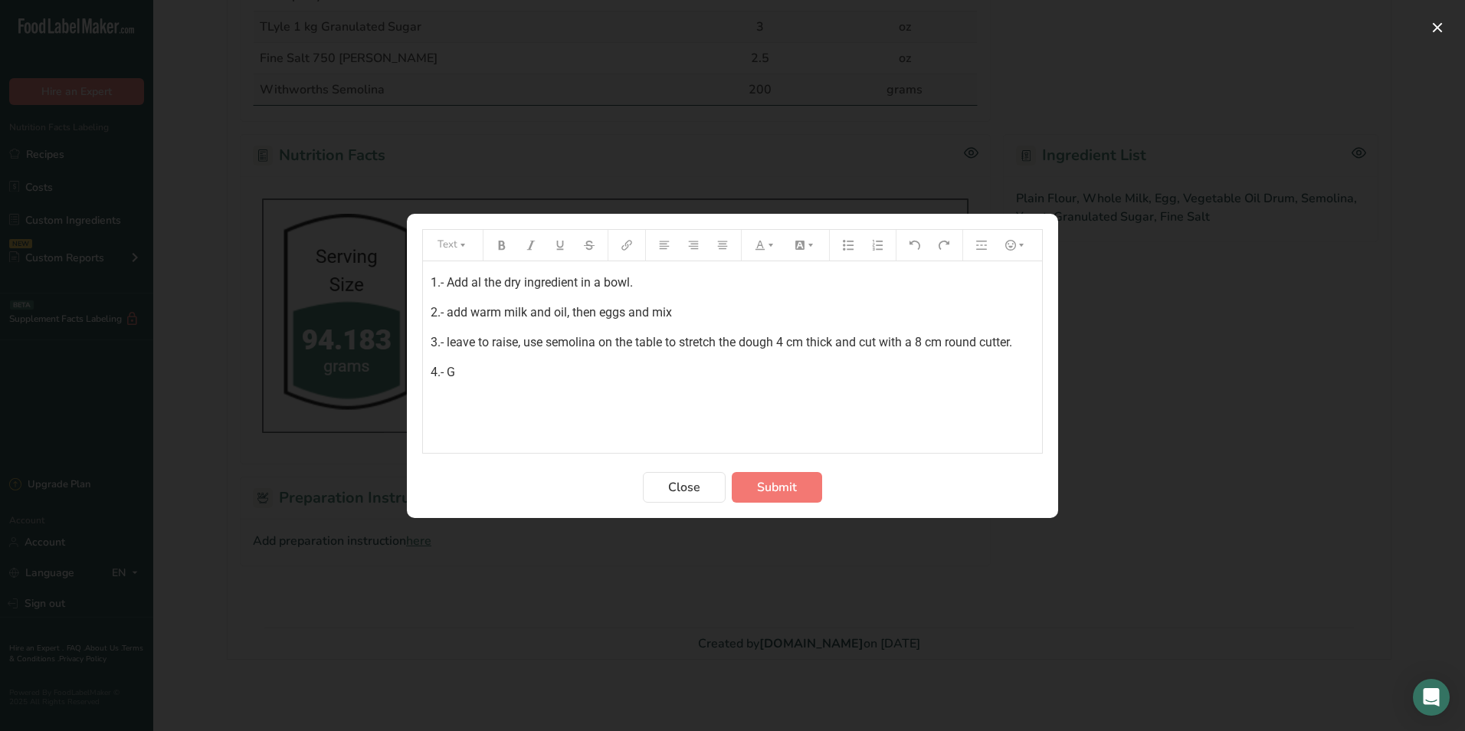
click at [536, 374] on p "4.- G" at bounding box center [733, 372] width 604 height 18
click at [791, 481] on span "Submit" at bounding box center [777, 487] width 40 height 18
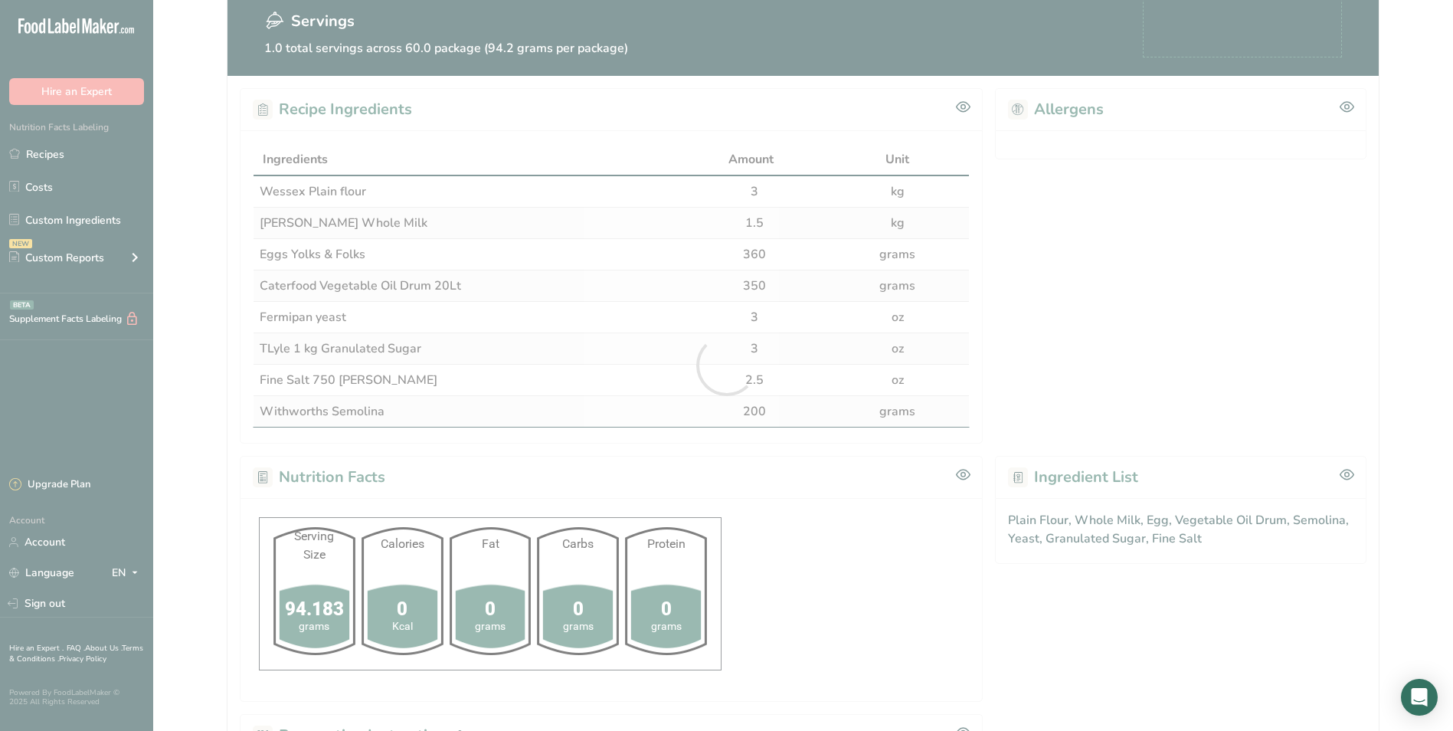
scroll to position [0, 0]
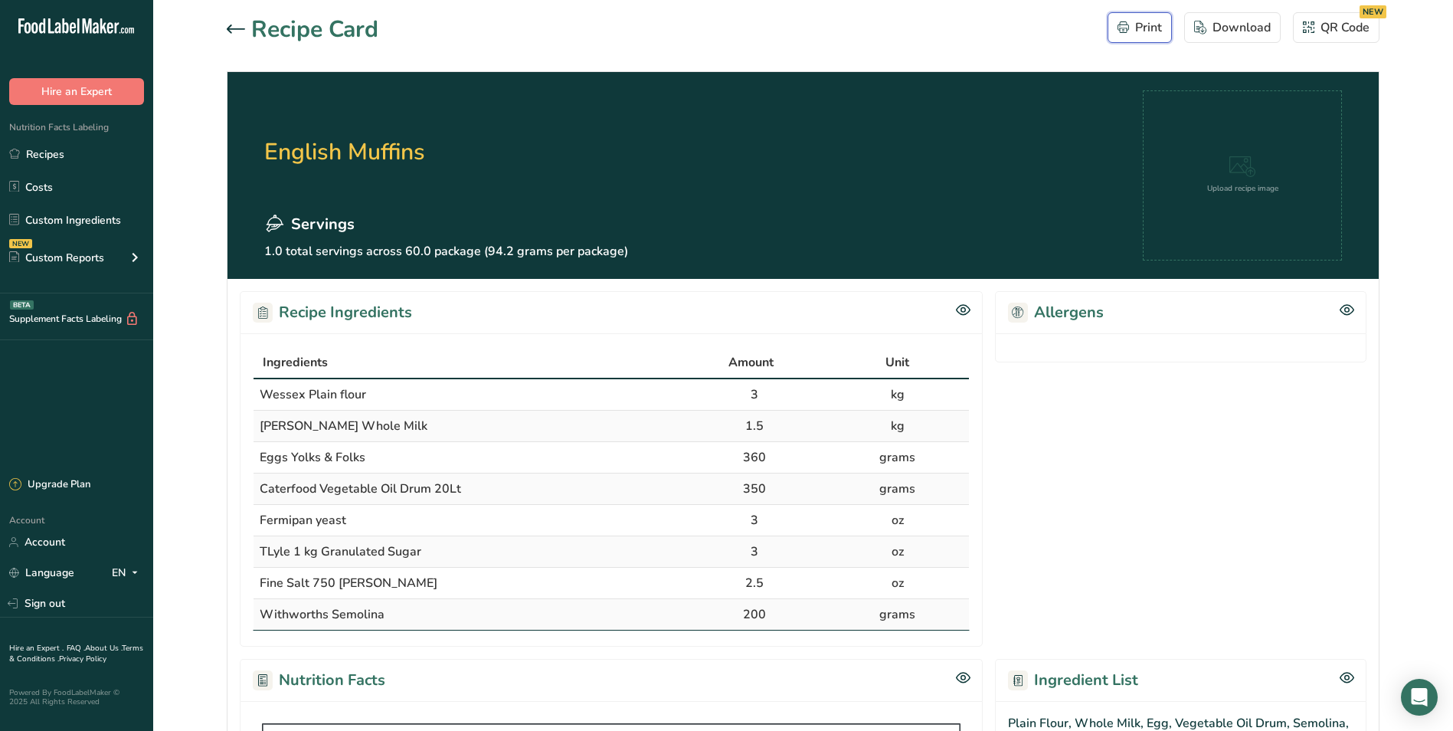
click at [1140, 36] on div "Print" at bounding box center [1140, 27] width 44 height 18
click at [65, 154] on link "Recipes" at bounding box center [76, 153] width 153 height 29
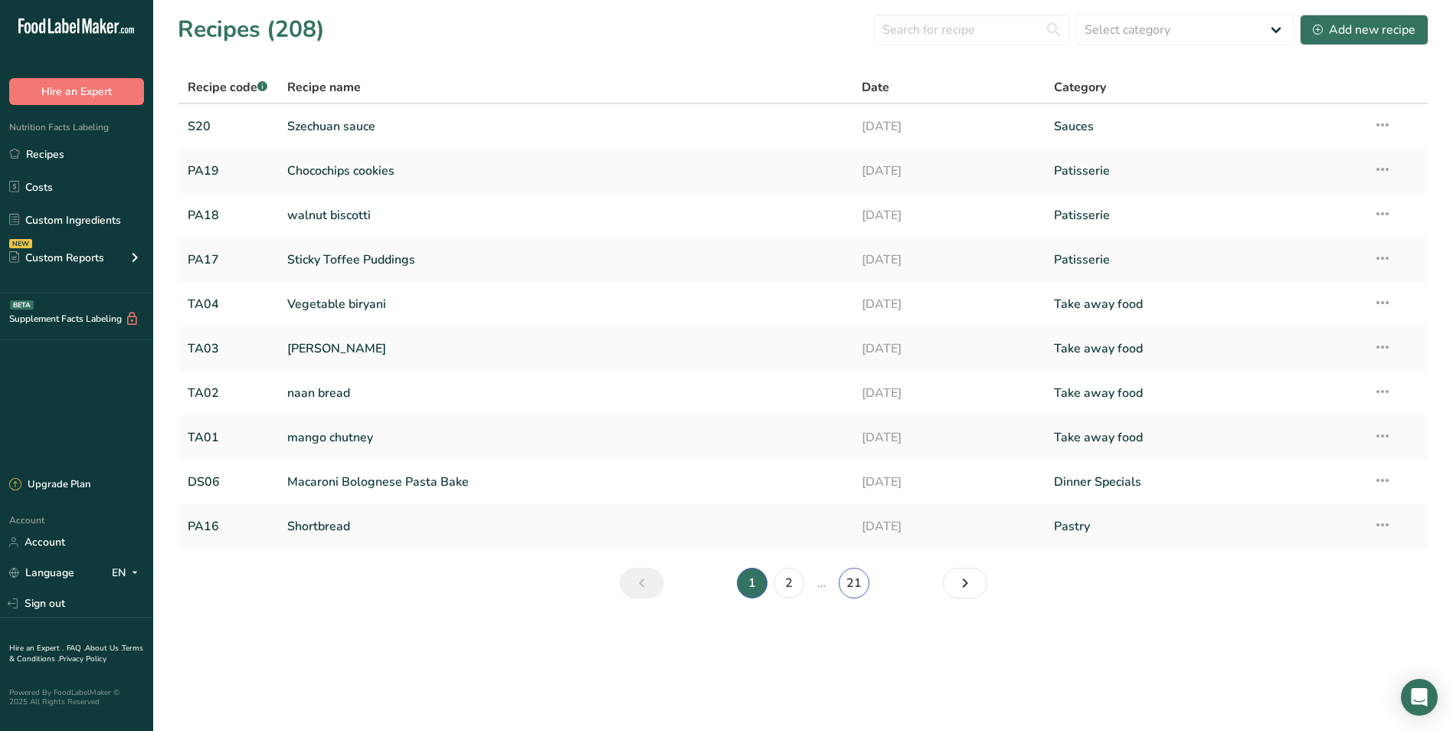
click at [848, 584] on link "21" at bounding box center [854, 583] width 31 height 31
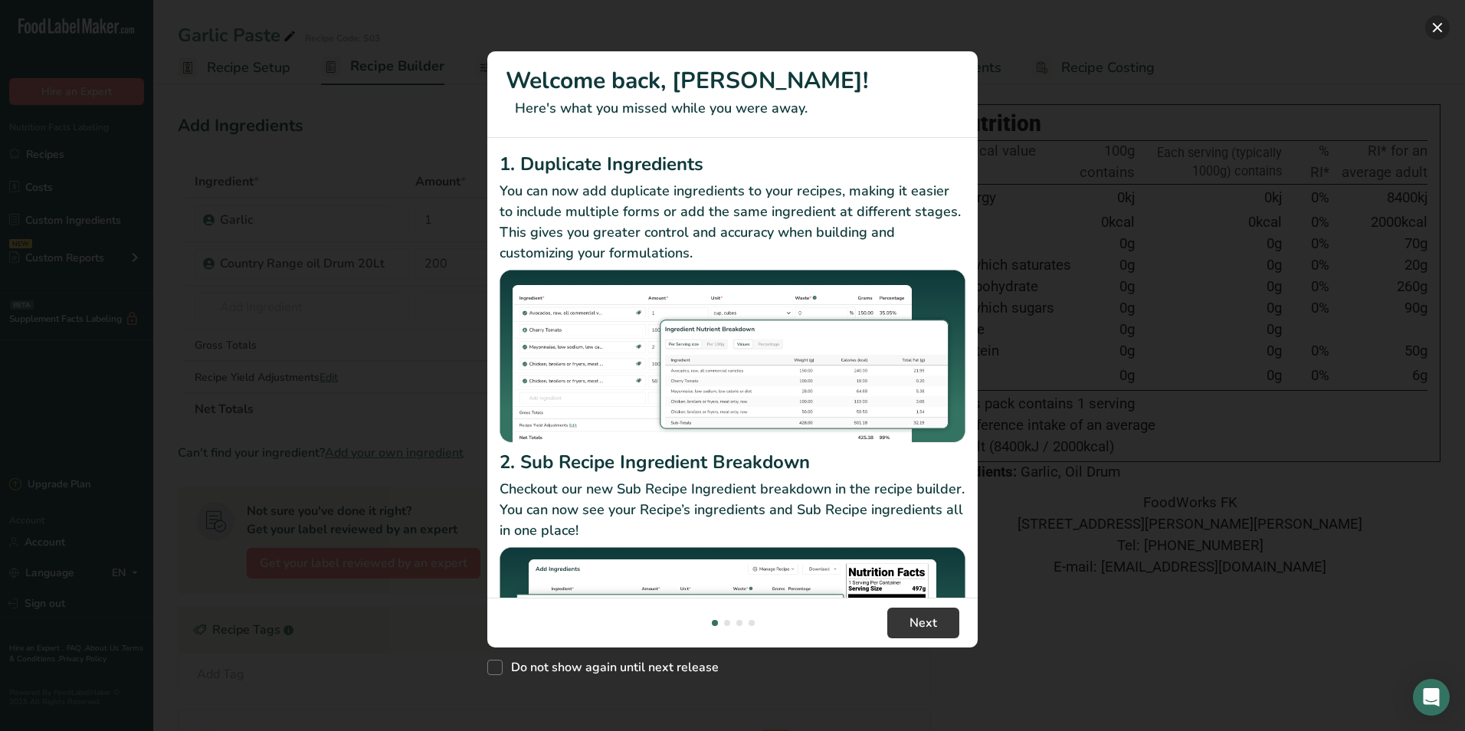
click at [1438, 30] on button "New Features" at bounding box center [1437, 27] width 25 height 25
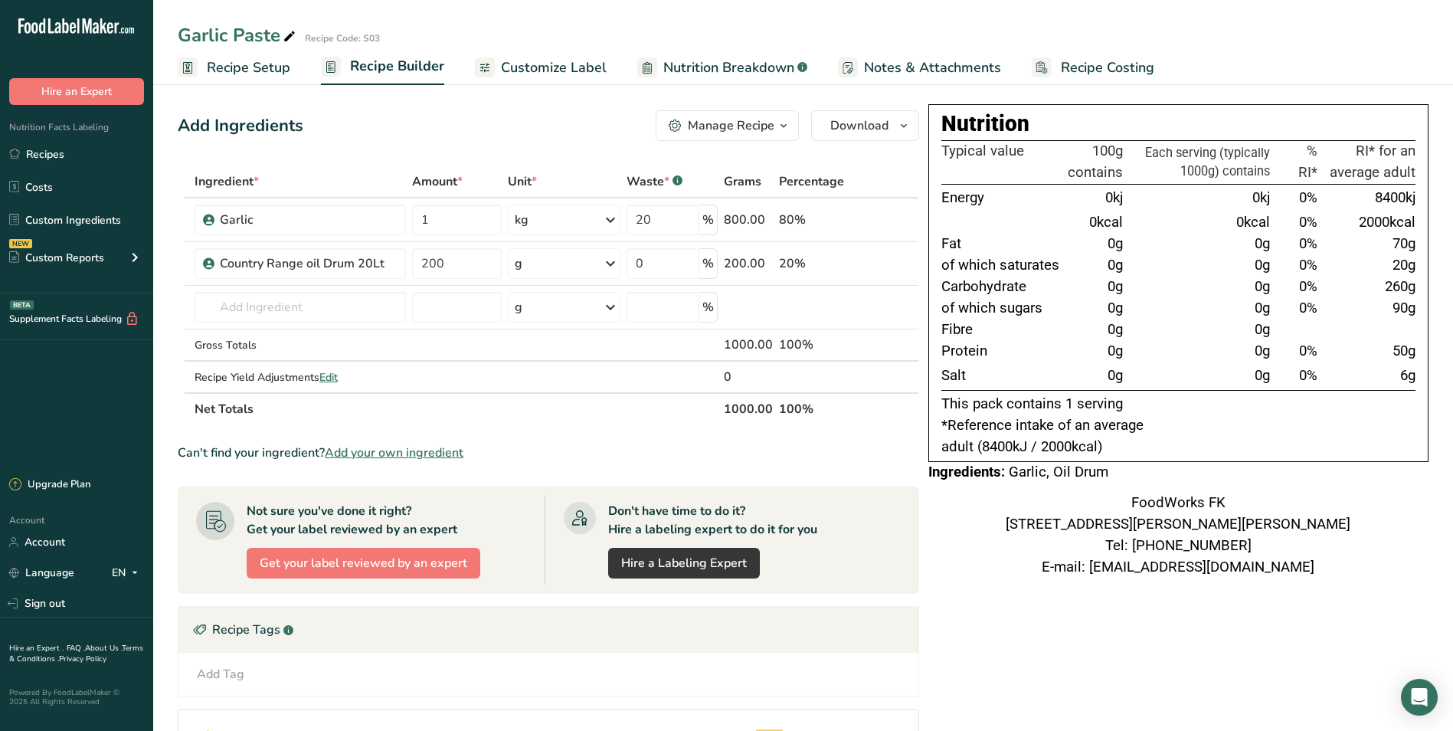
click at [584, 126] on div "Add Ingredients Manage Recipe Delete Recipe Duplicate Recipe Scale Recipe Save …" at bounding box center [549, 125] width 742 height 31
click at [780, 121] on icon "button" at bounding box center [784, 125] width 12 height 19
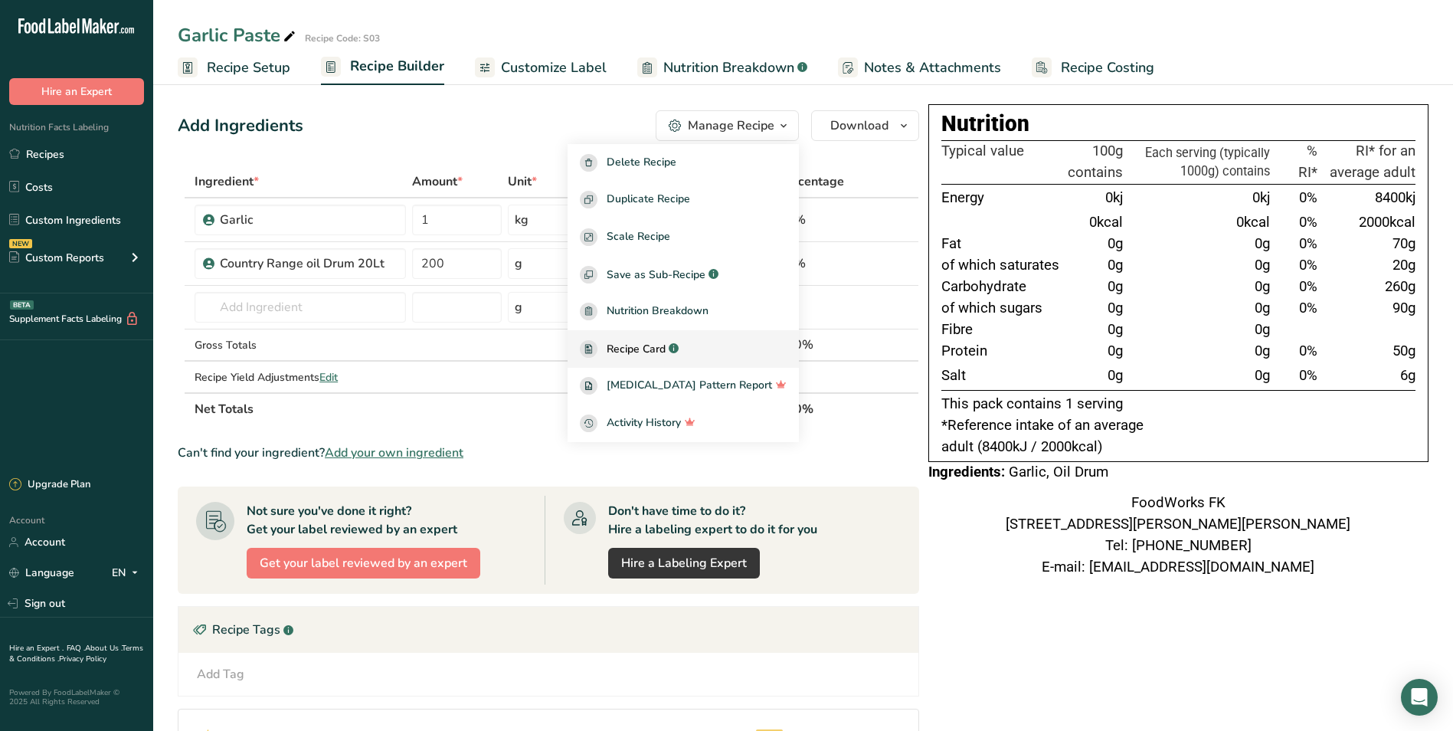
click at [663, 346] on span "Recipe Card" at bounding box center [636, 349] width 59 height 16
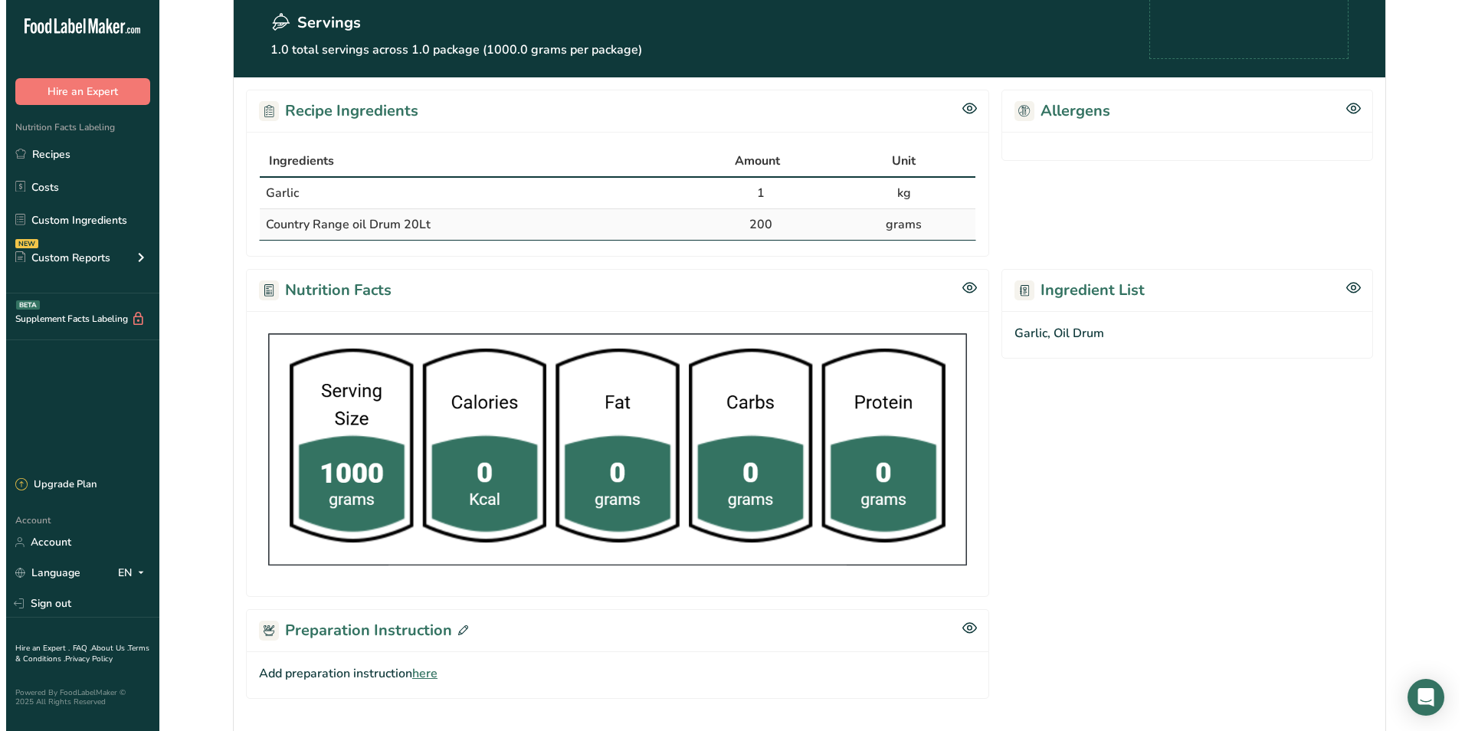
scroll to position [336, 0]
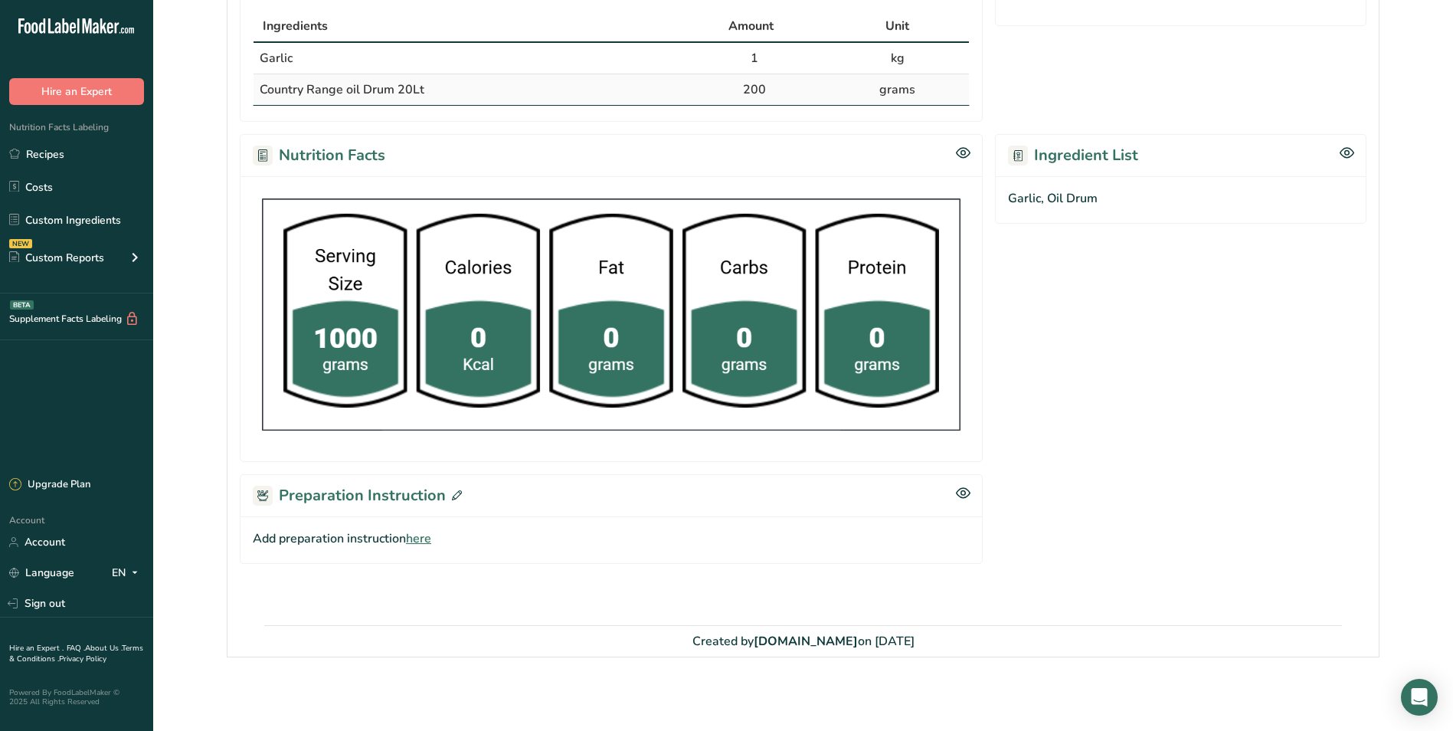
click at [457, 493] on icon at bounding box center [457, 495] width 10 height 10
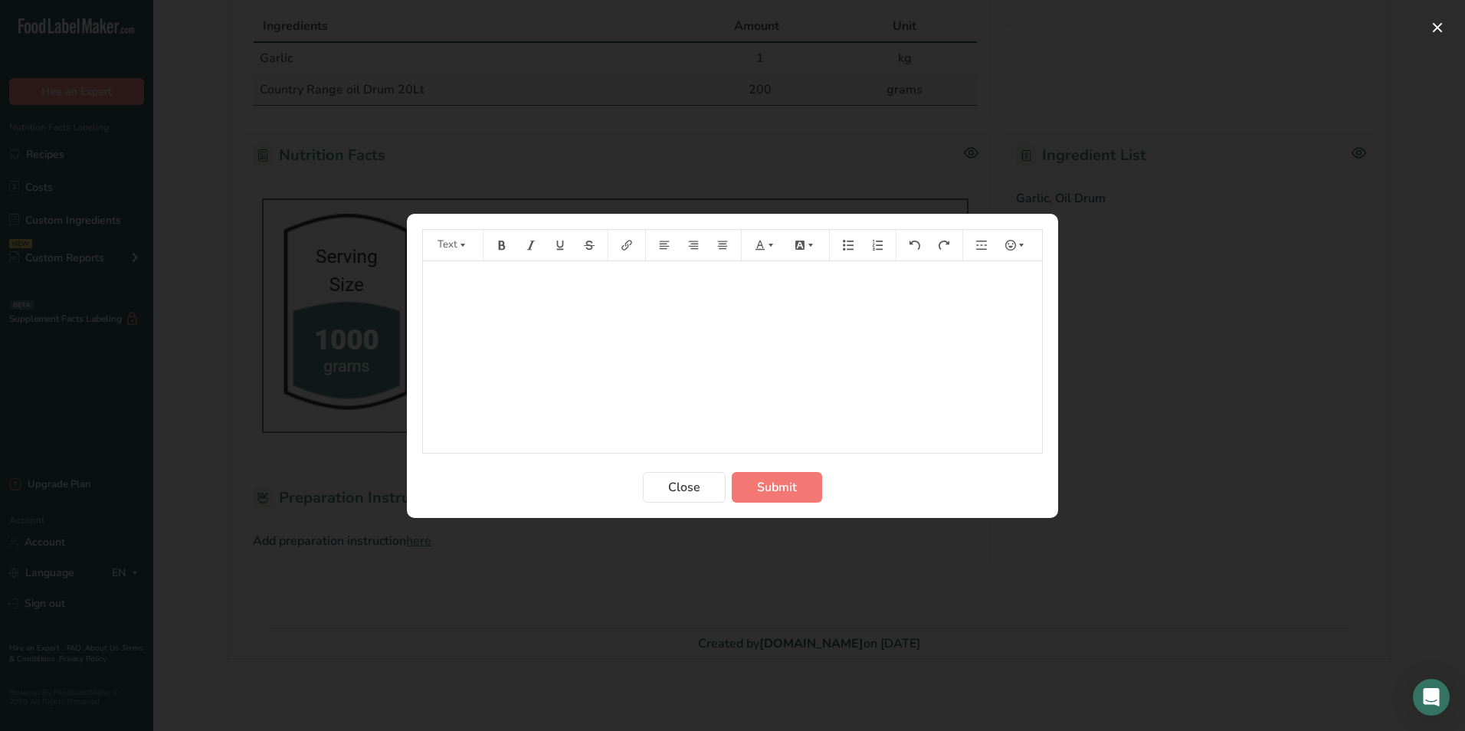
click at [520, 259] on div "Preparation instructions modal" at bounding box center [530, 245] width 29 height 31
click at [530, 282] on p "﻿" at bounding box center [733, 283] width 604 height 18
click at [794, 492] on span "Submit" at bounding box center [777, 487] width 40 height 18
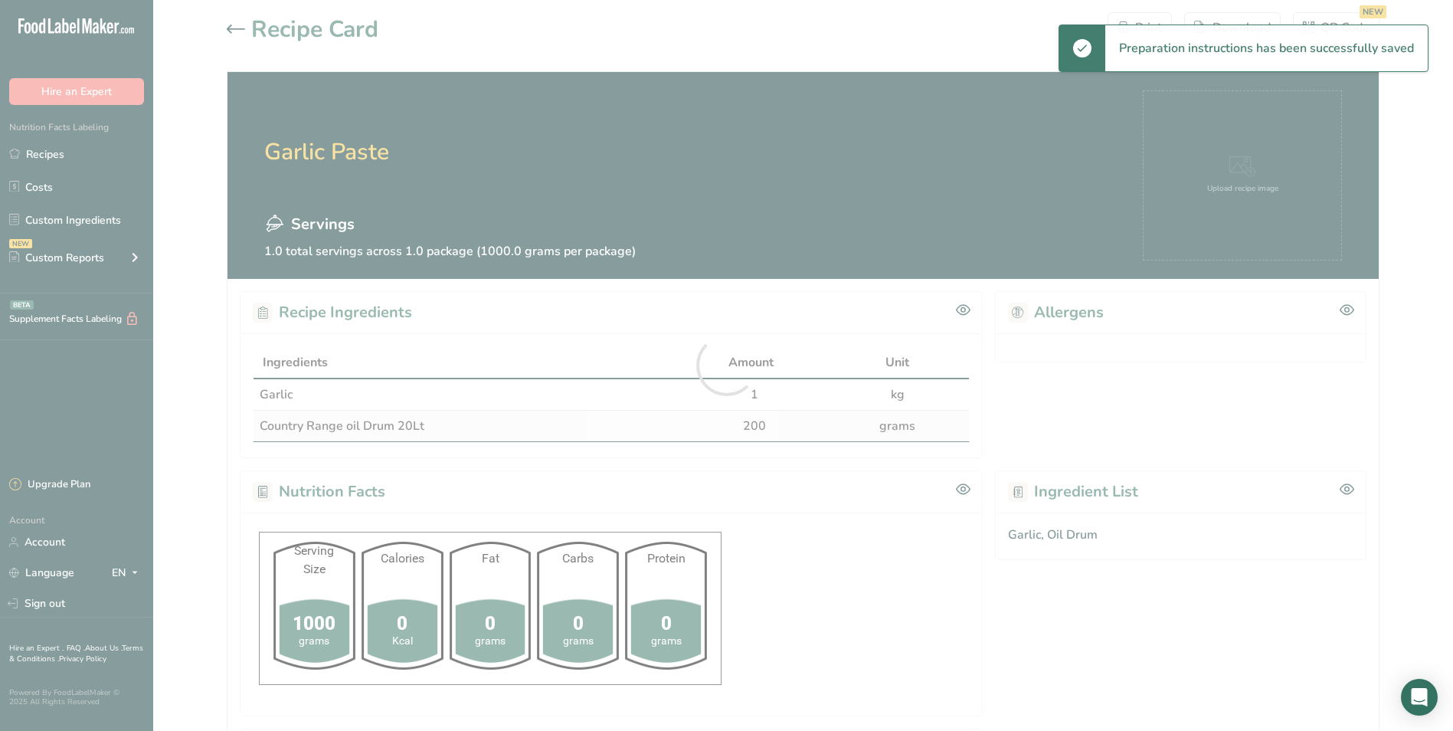
scroll to position [0, 0]
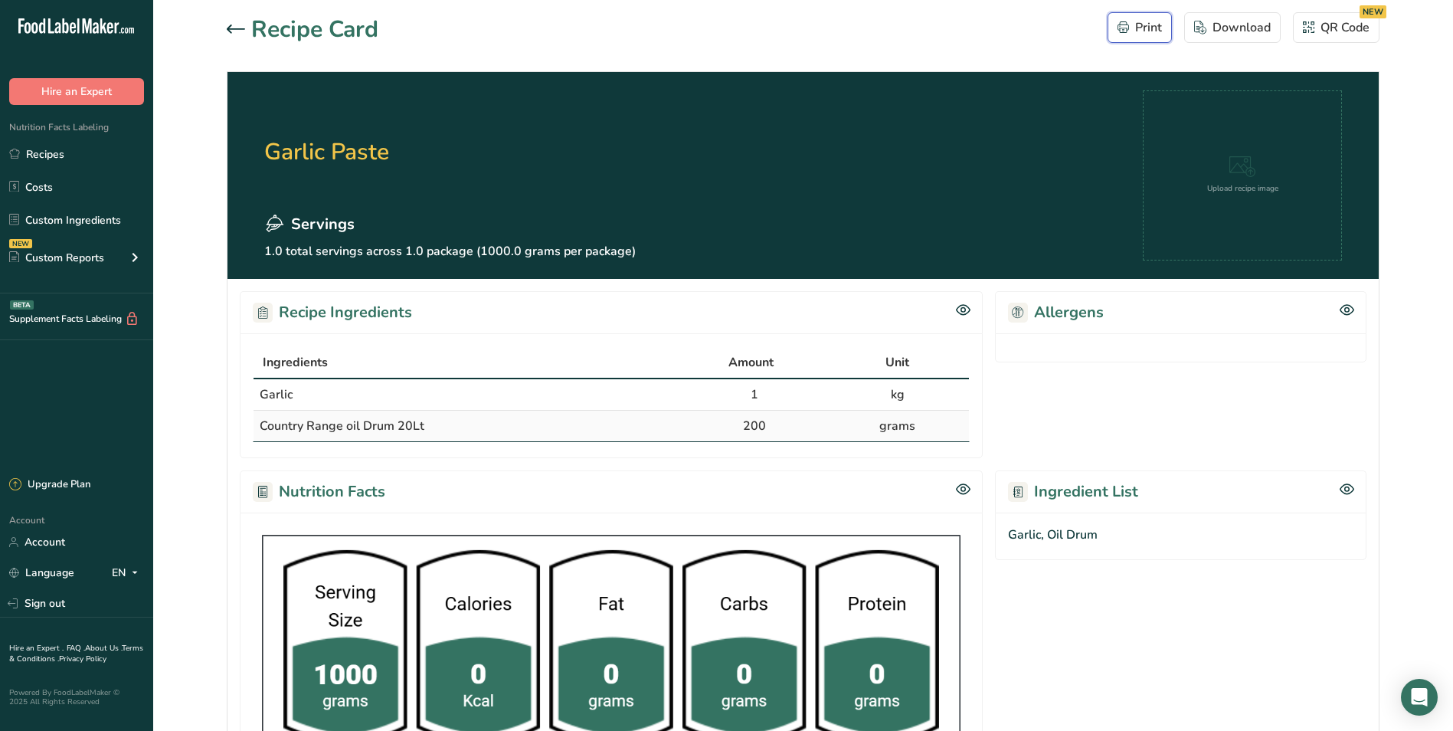
click at [1148, 32] on div "Print" at bounding box center [1140, 27] width 44 height 18
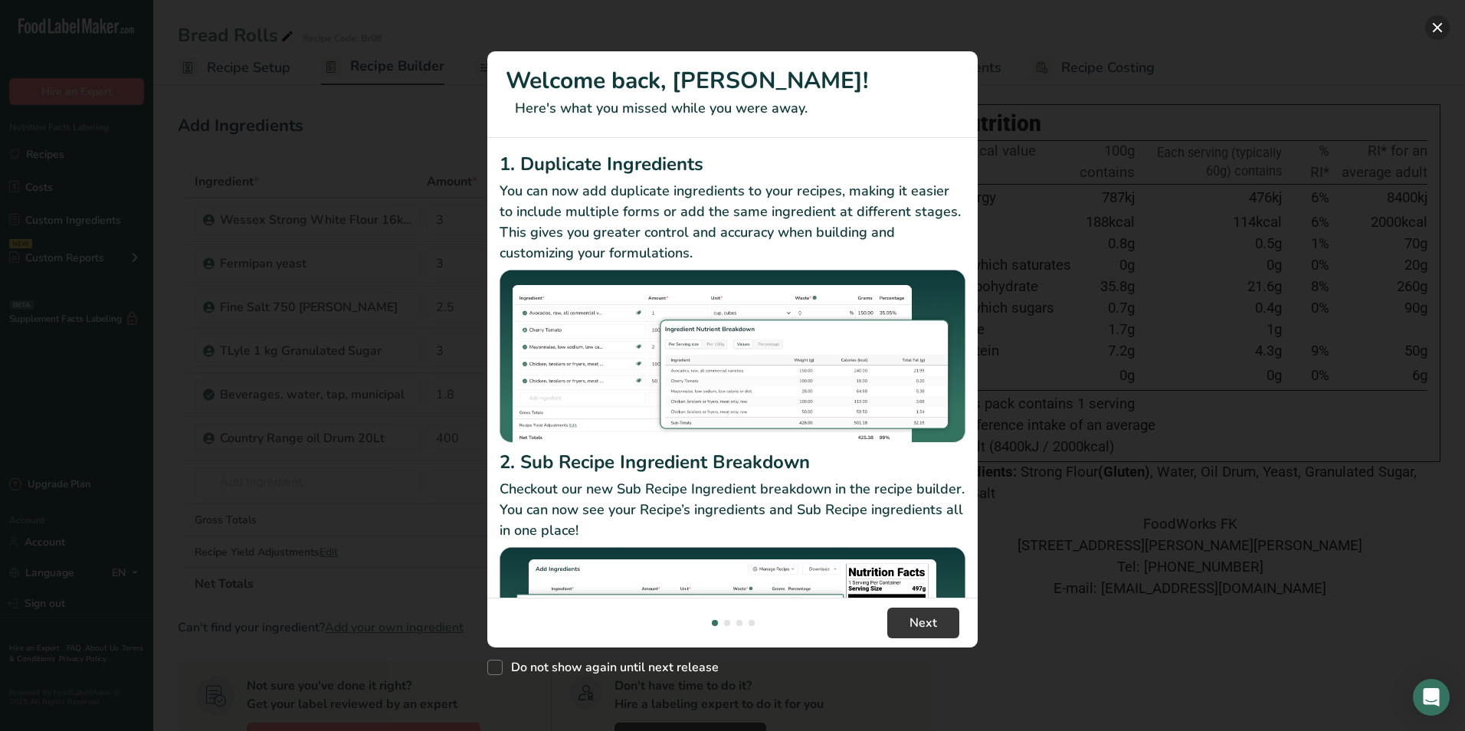
click at [1435, 21] on button "New Features" at bounding box center [1437, 27] width 25 height 25
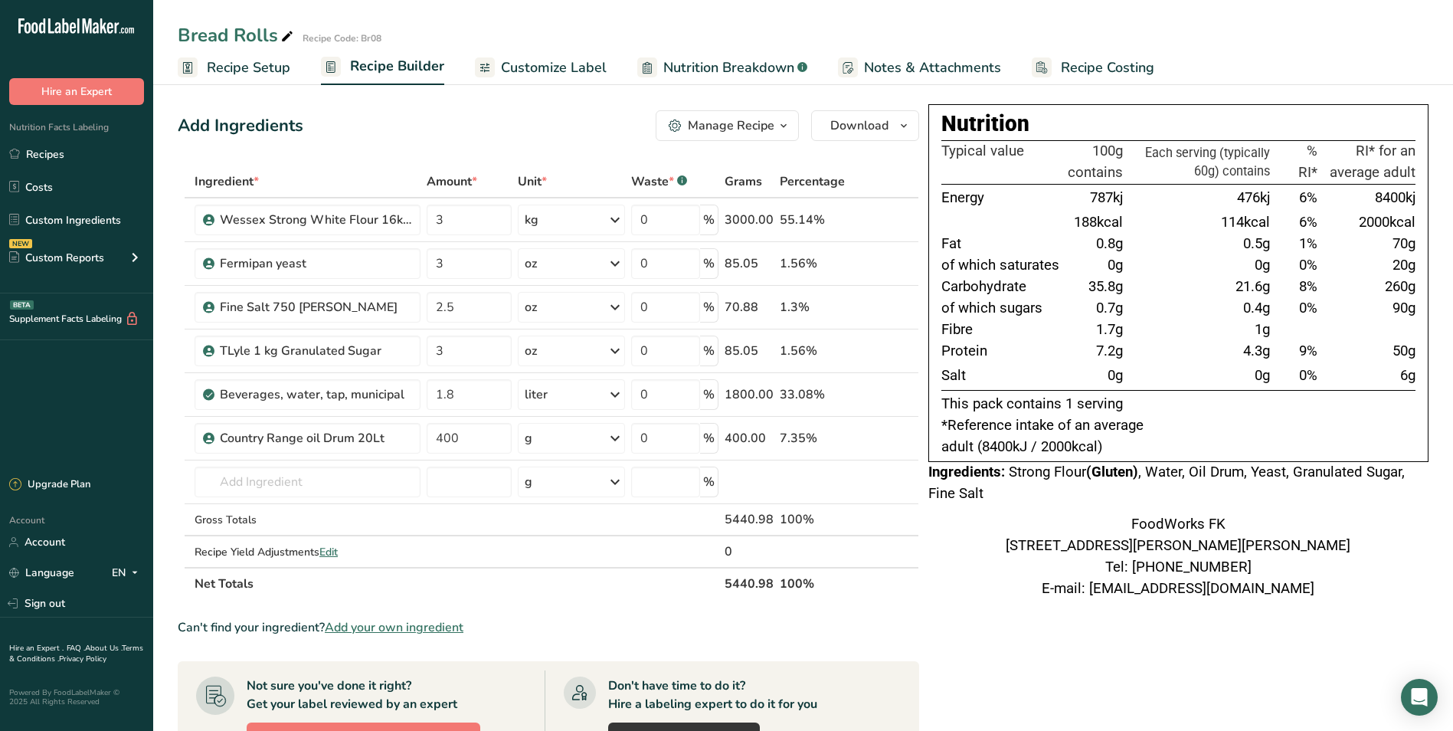
click at [784, 119] on icon "button" at bounding box center [784, 125] width 12 height 19
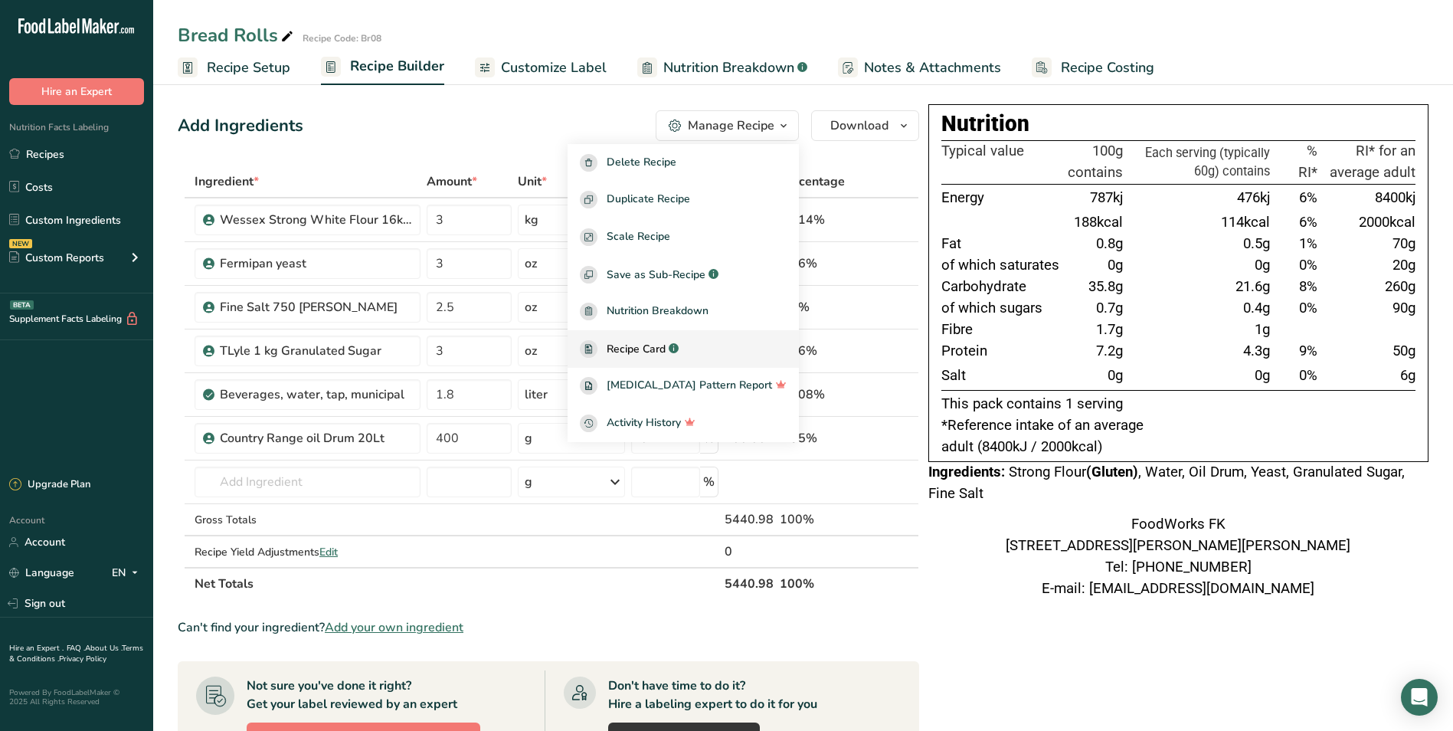
click at [666, 347] on span "Recipe Card" at bounding box center [636, 349] width 59 height 16
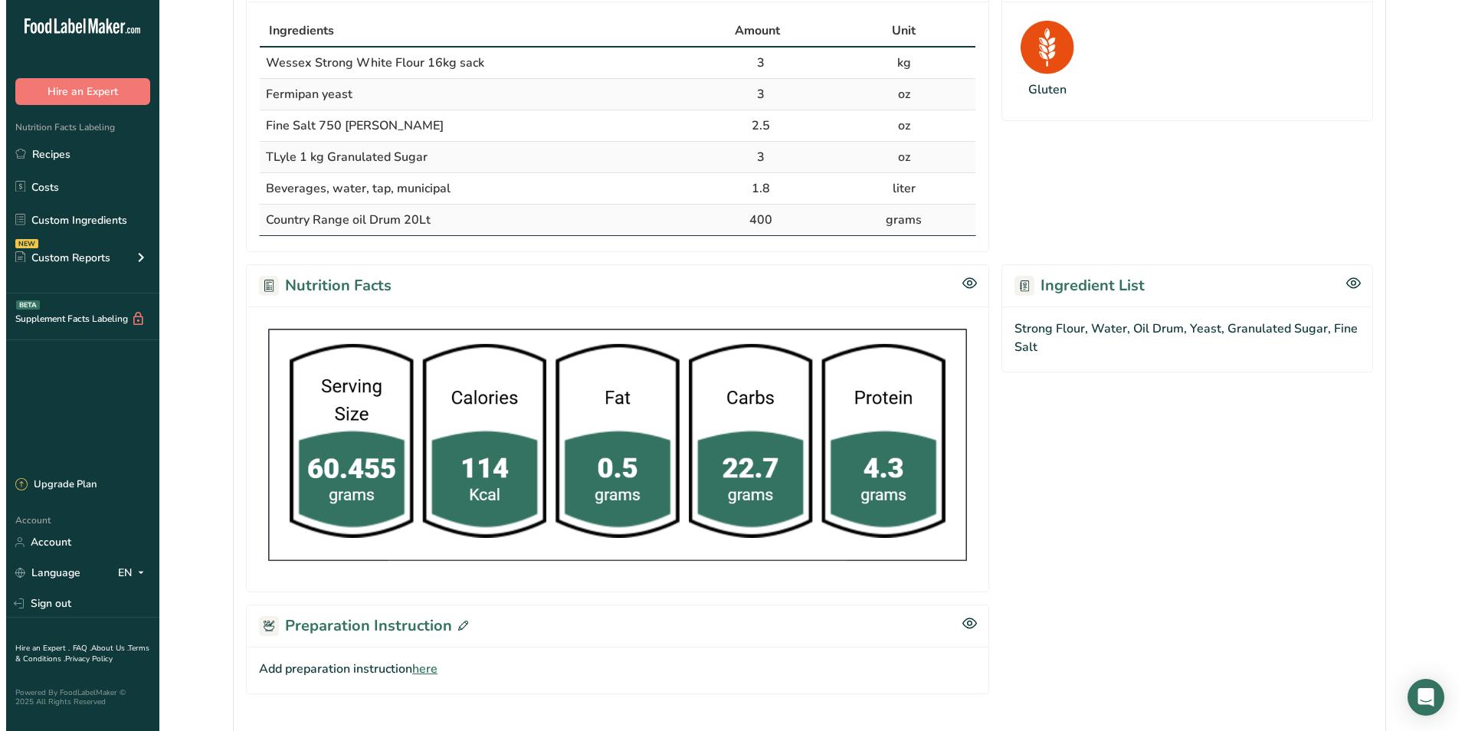
scroll to position [462, 0]
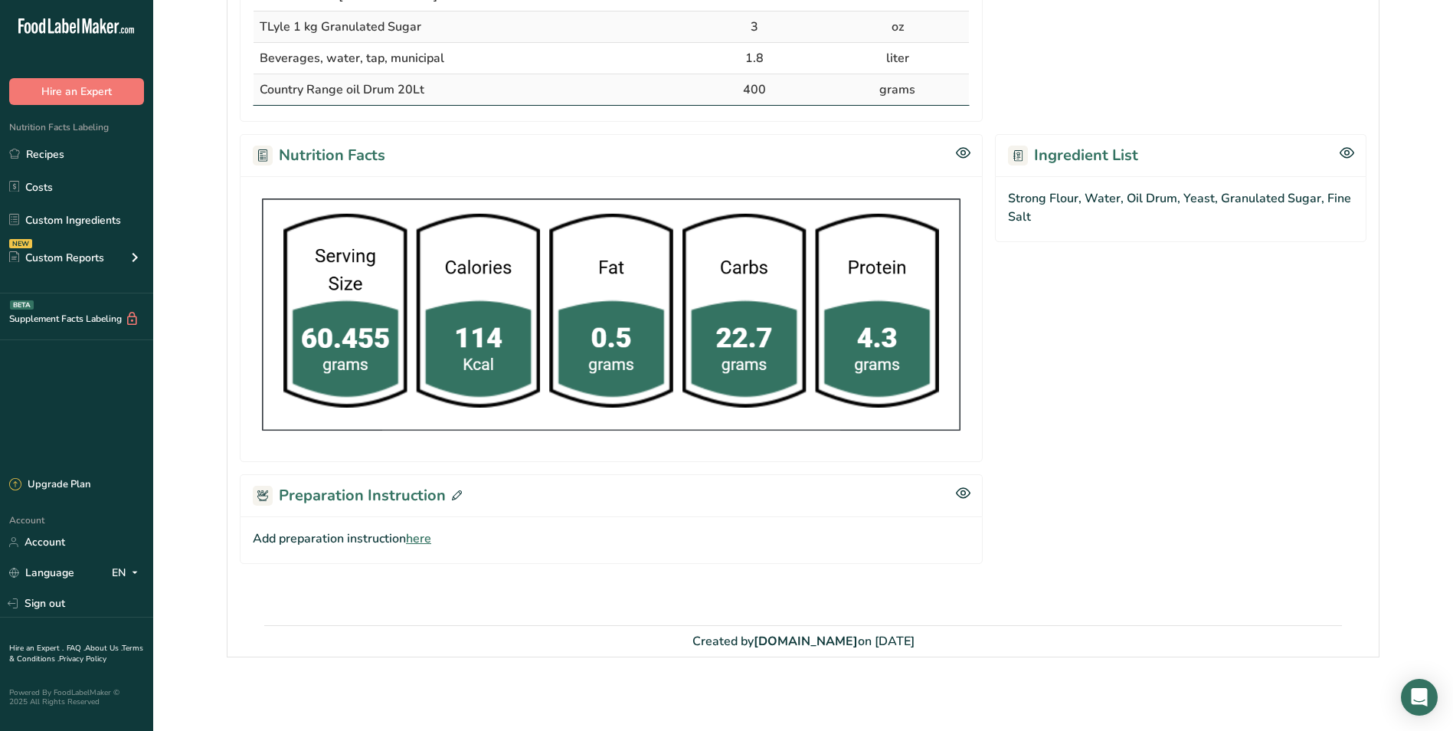
click at [452, 495] on icon at bounding box center [457, 495] width 10 height 10
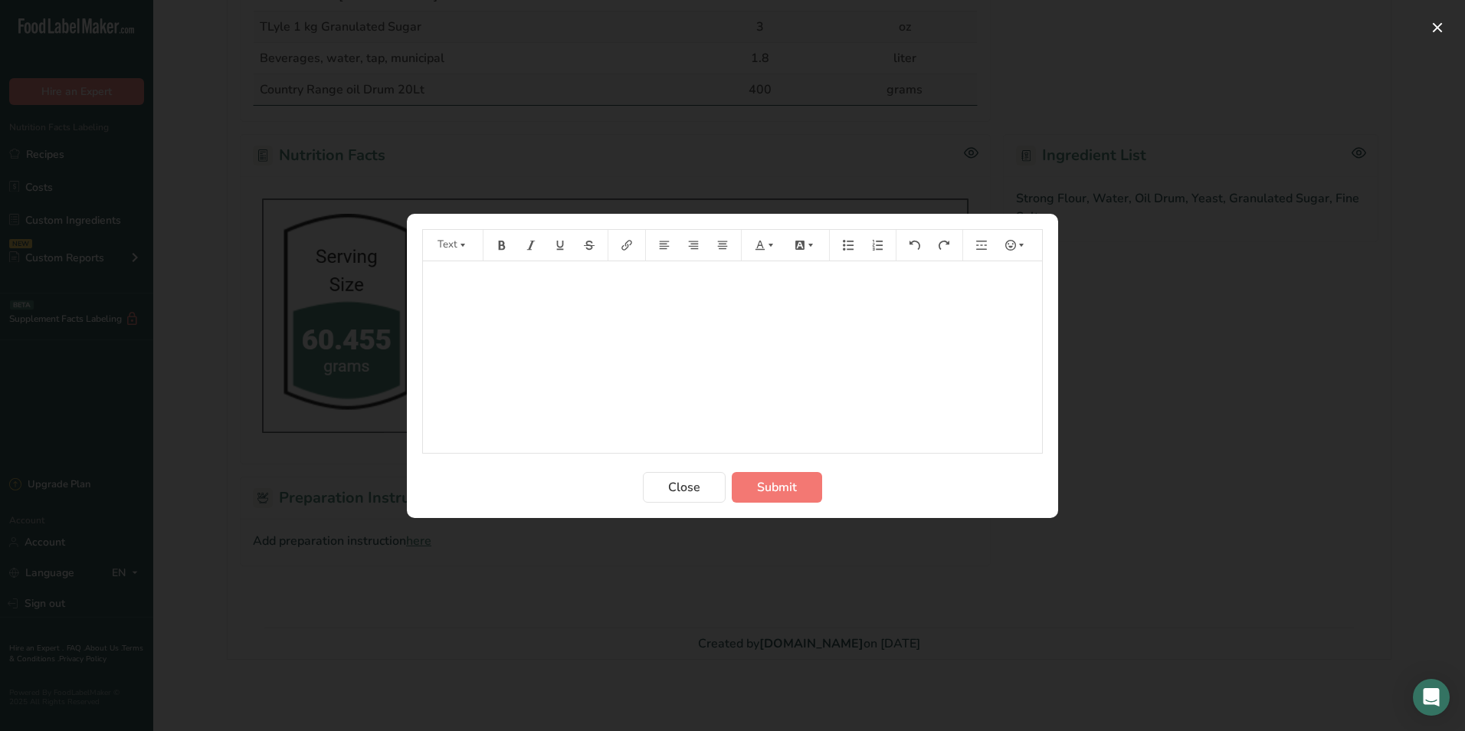
click at [529, 346] on div "﻿" at bounding box center [732, 357] width 619 height 192
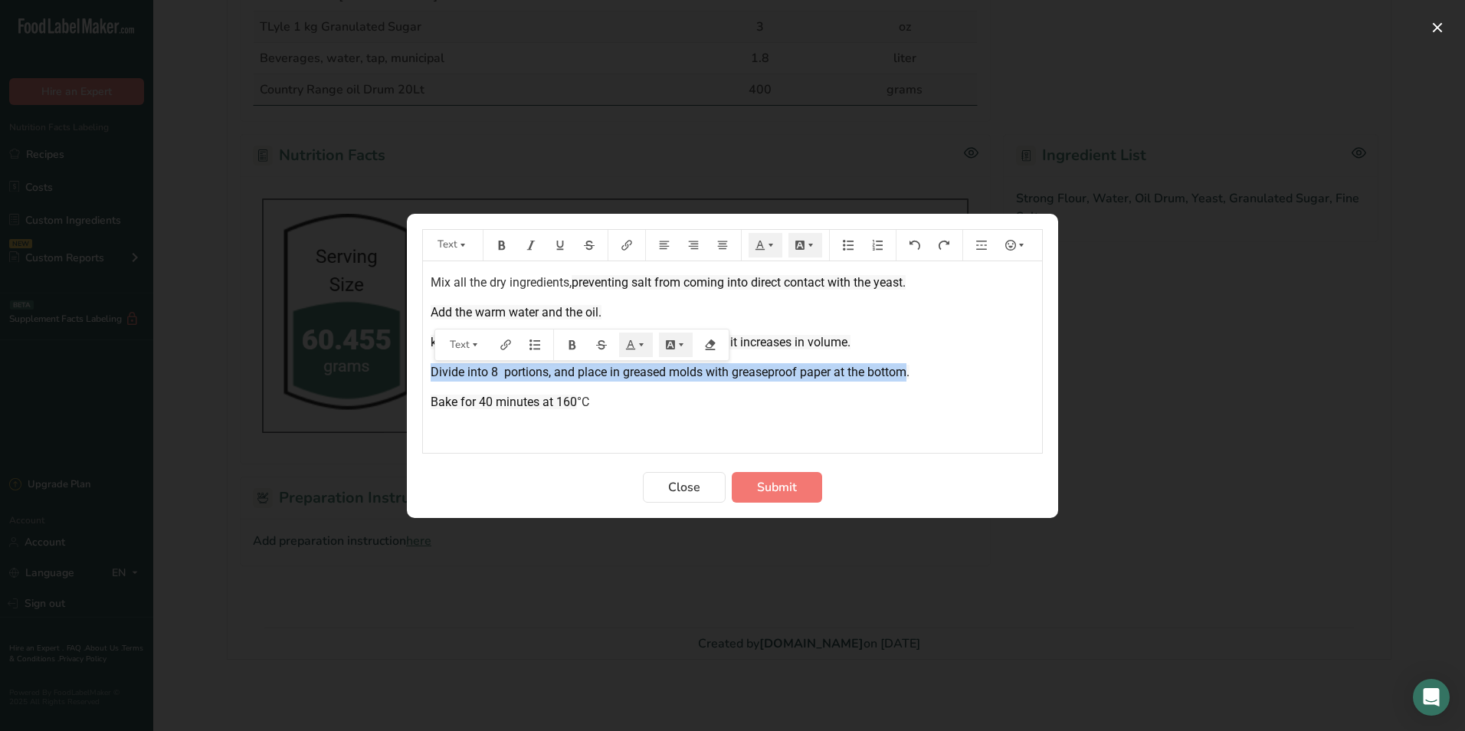
drag, startPoint x: 429, startPoint y: 370, endPoint x: 909, endPoint y: 363, distance: 479.6
click at [909, 363] on div "Mix all the dry ingredients, preventing salt from coming into direct contact wi…" at bounding box center [732, 357] width 619 height 192
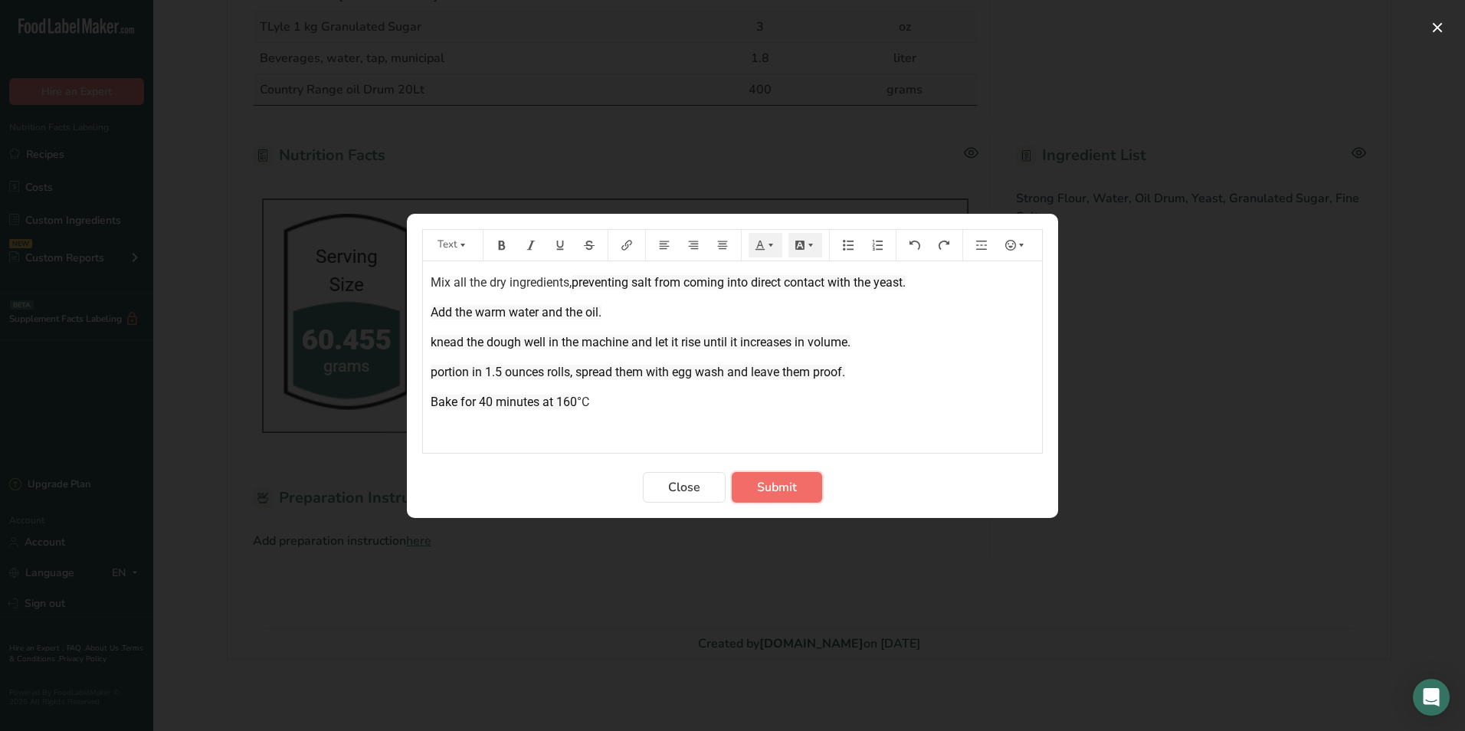
click at [774, 490] on span "Submit" at bounding box center [777, 487] width 40 height 18
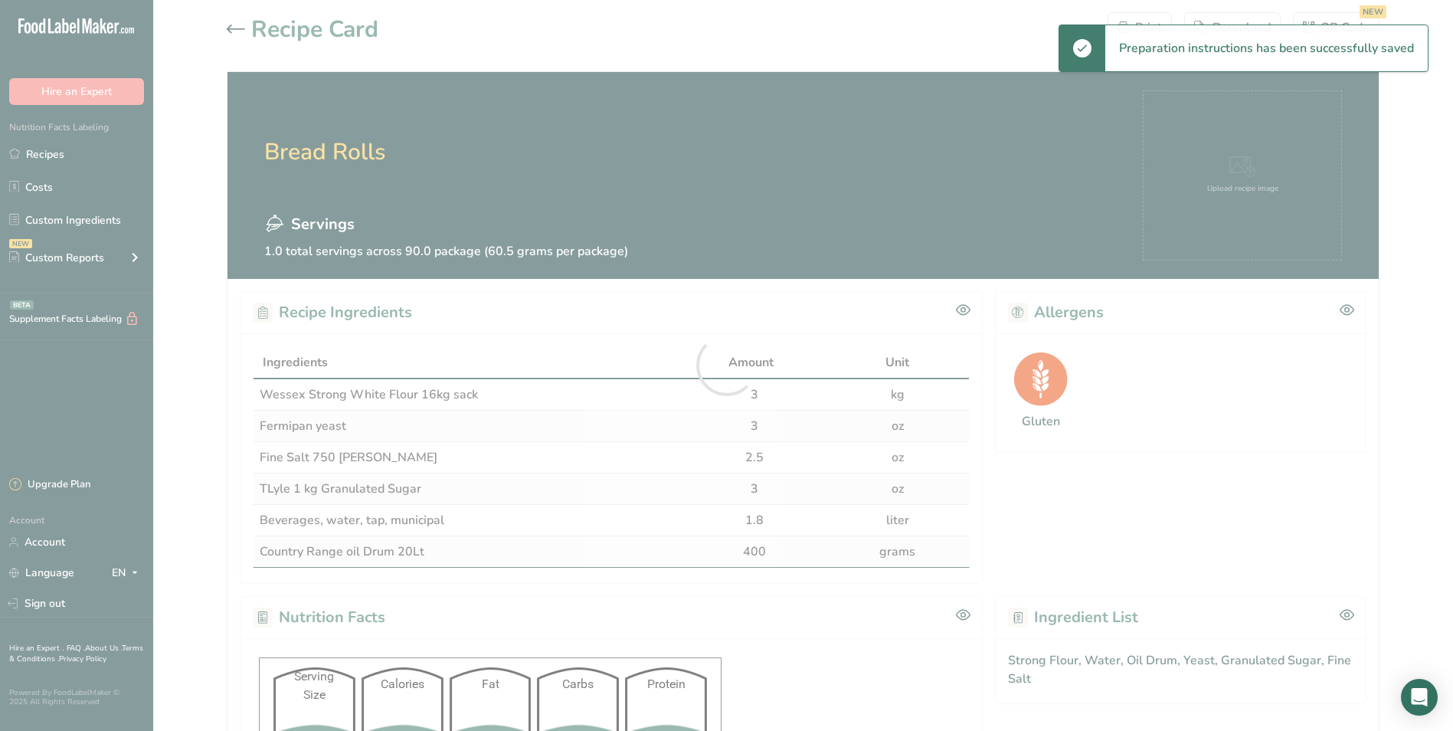
scroll to position [0, 0]
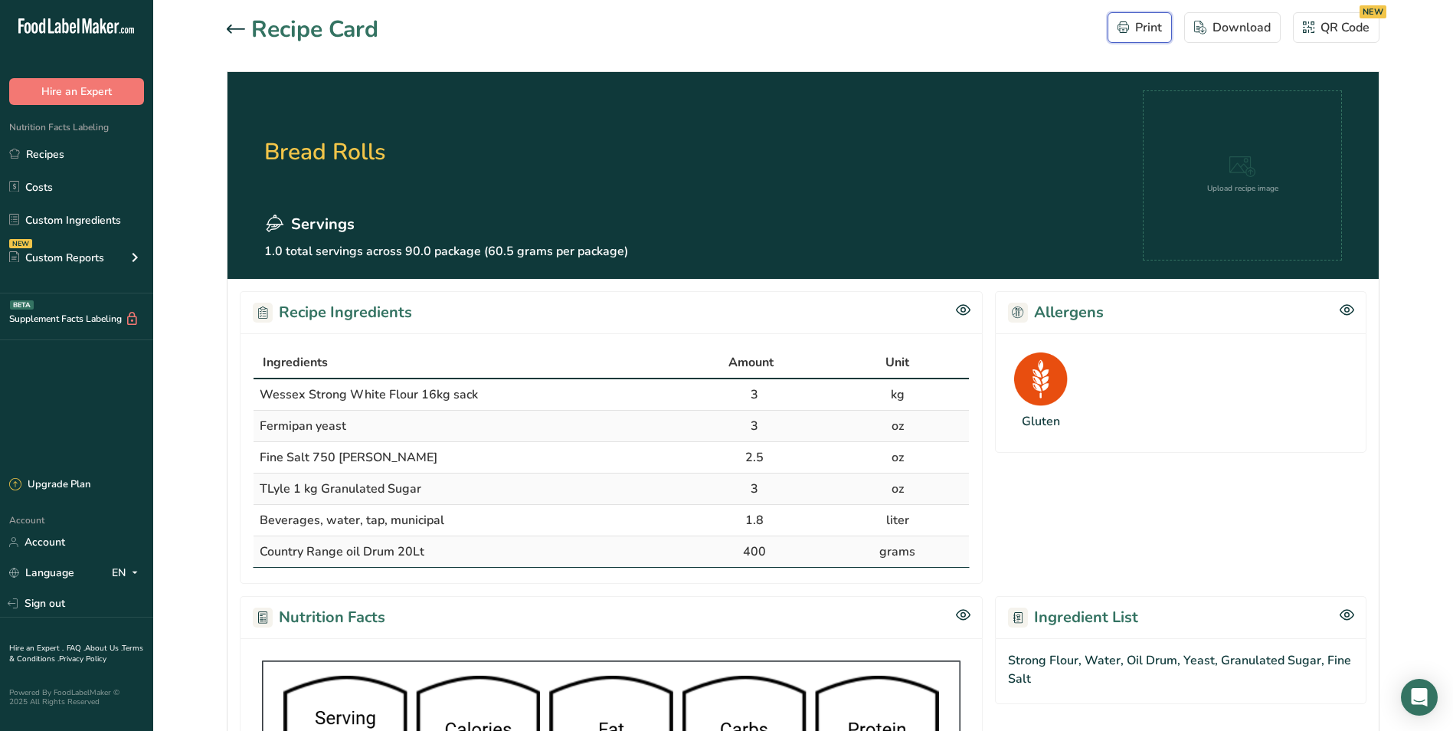
click at [1142, 30] on div "Print" at bounding box center [1140, 27] width 44 height 18
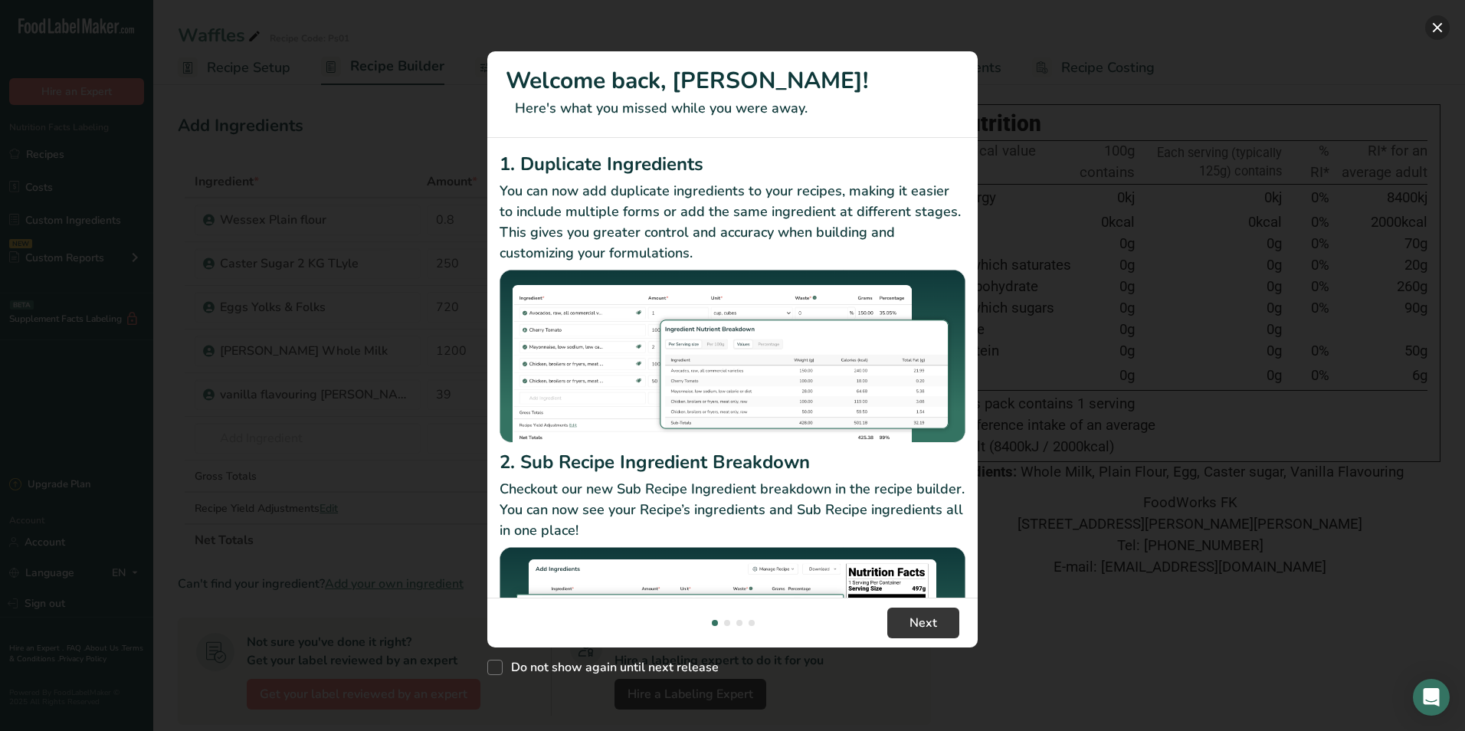
click at [1438, 23] on button "New Features" at bounding box center [1437, 27] width 25 height 25
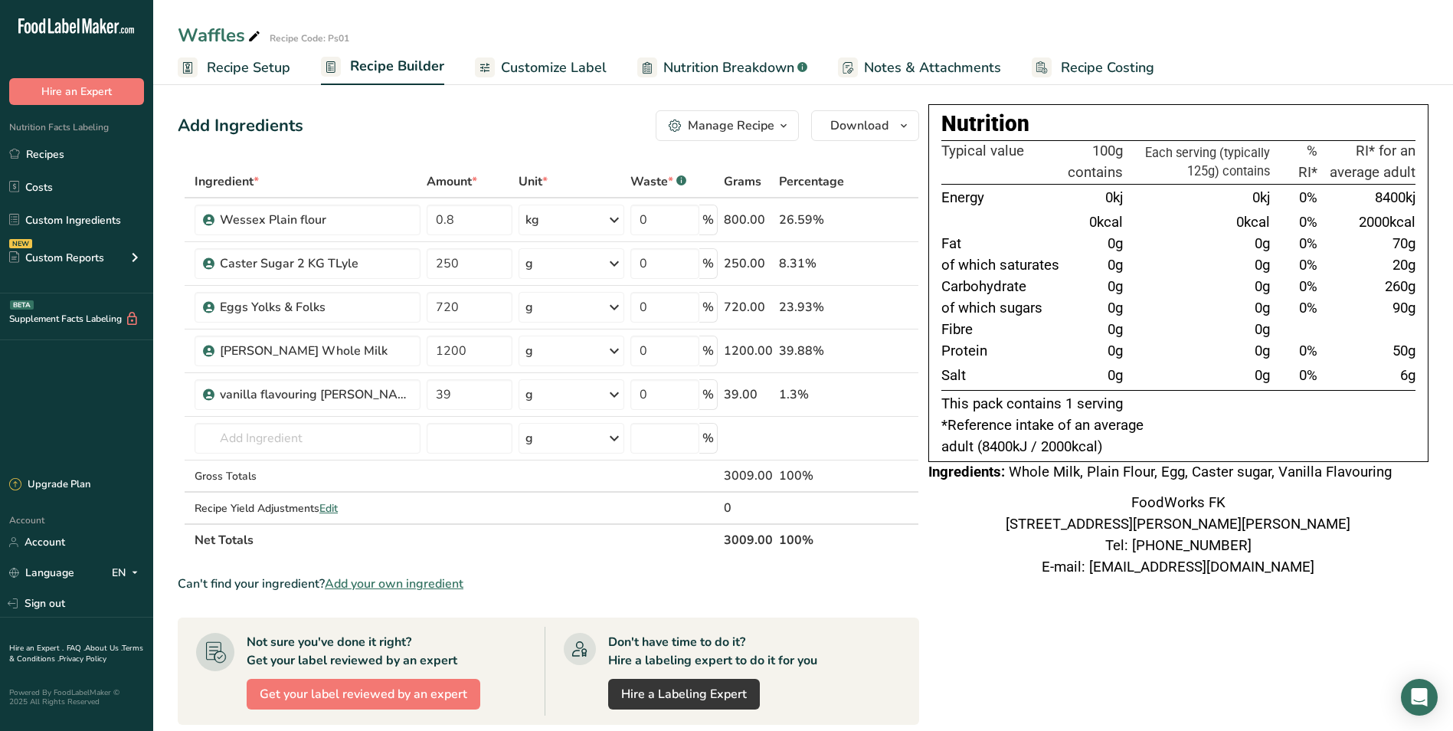
click at [783, 123] on icon "button" at bounding box center [784, 125] width 12 height 19
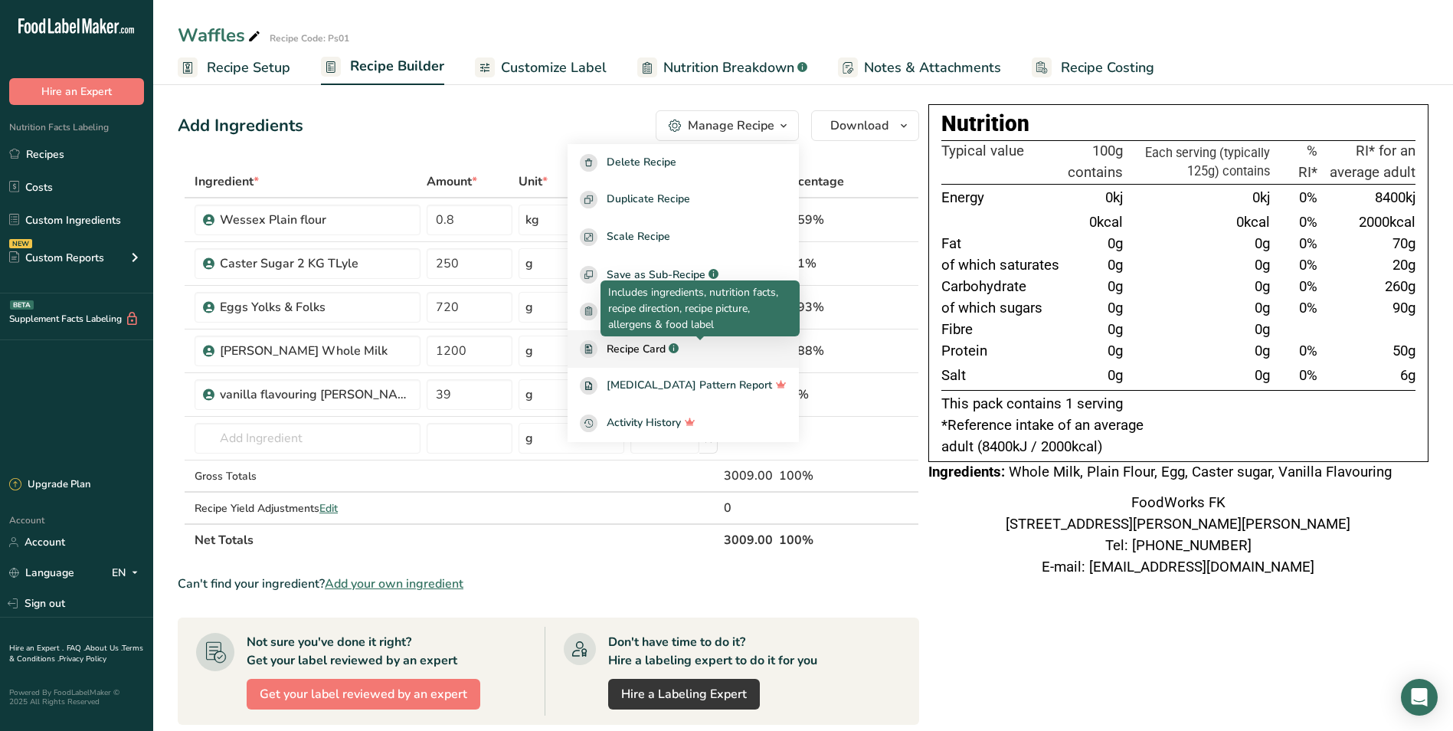
click at [666, 350] on span "Recipe Card" at bounding box center [636, 349] width 59 height 16
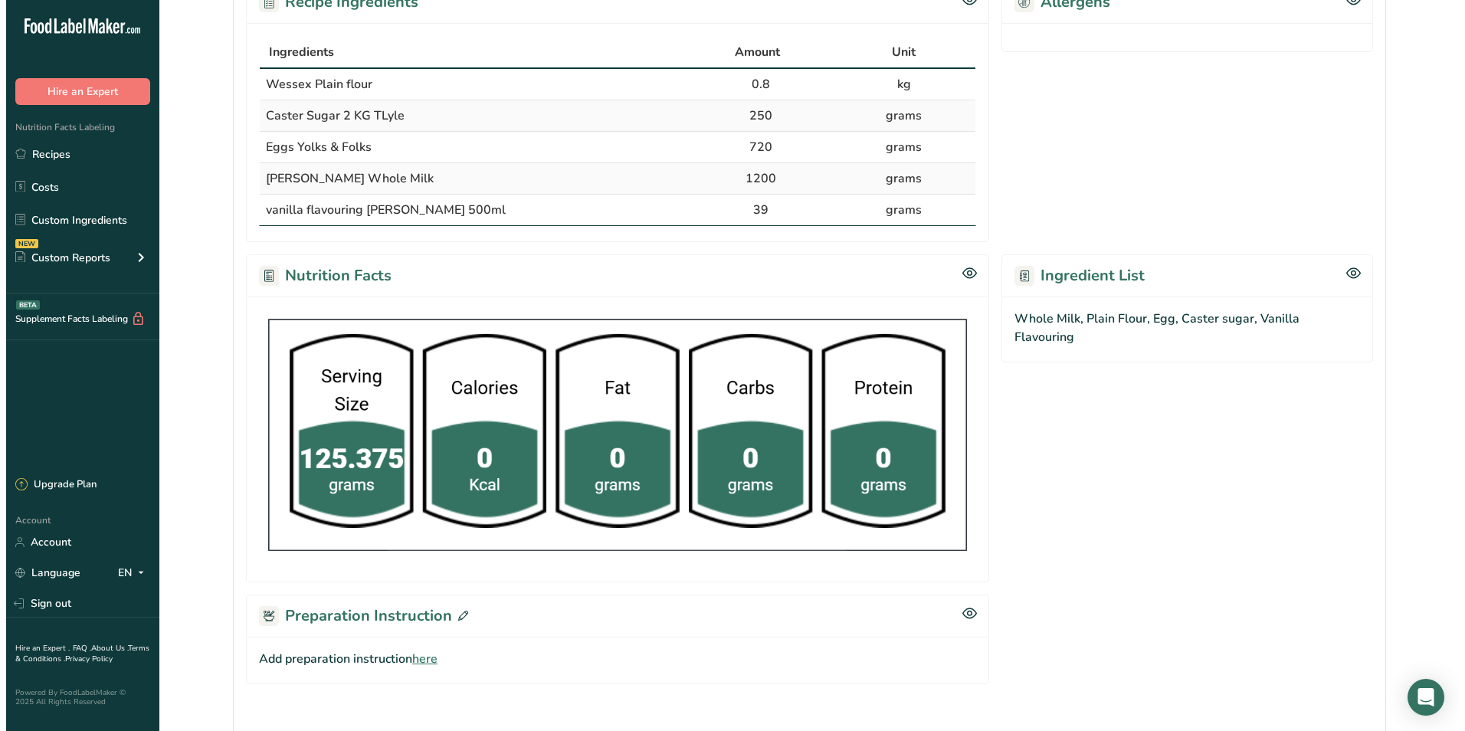
scroll to position [431, 0]
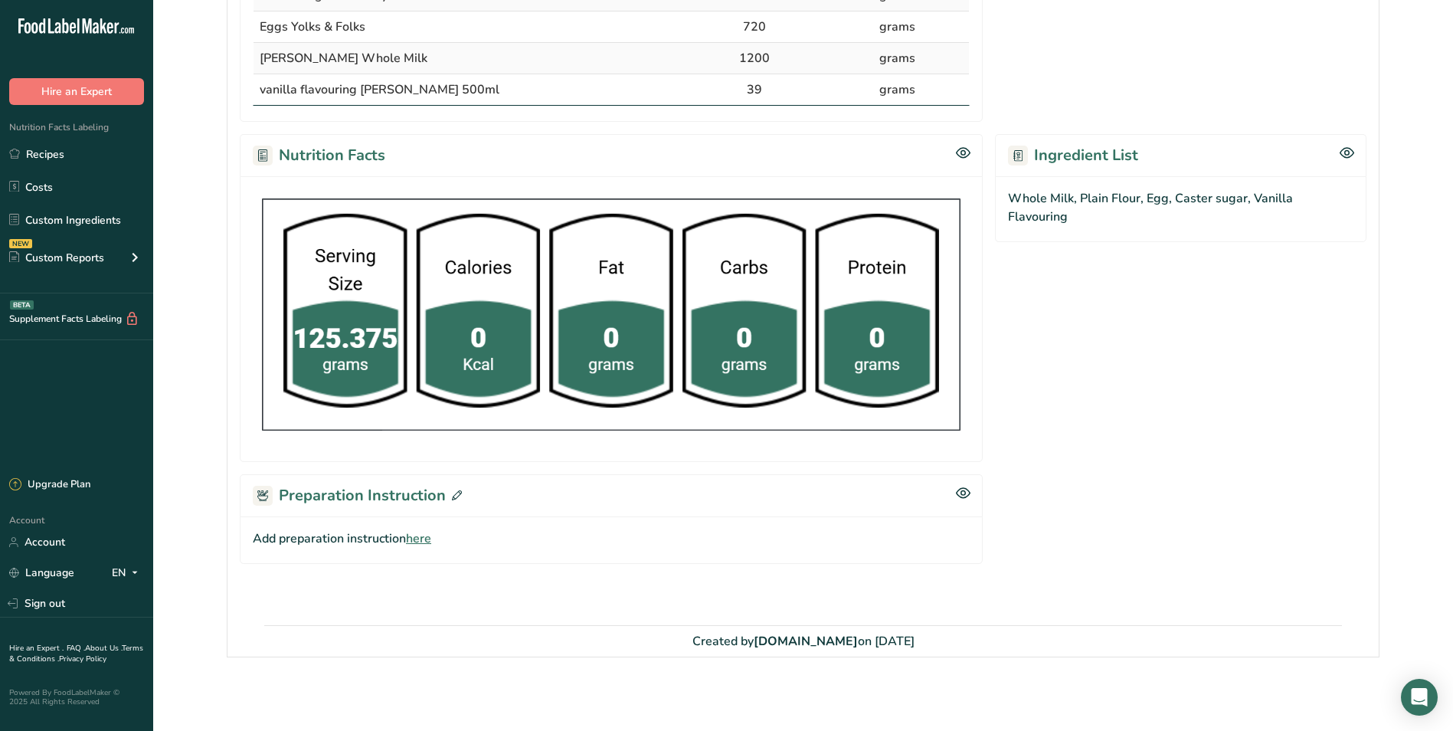
click at [454, 497] on icon at bounding box center [457, 495] width 10 height 10
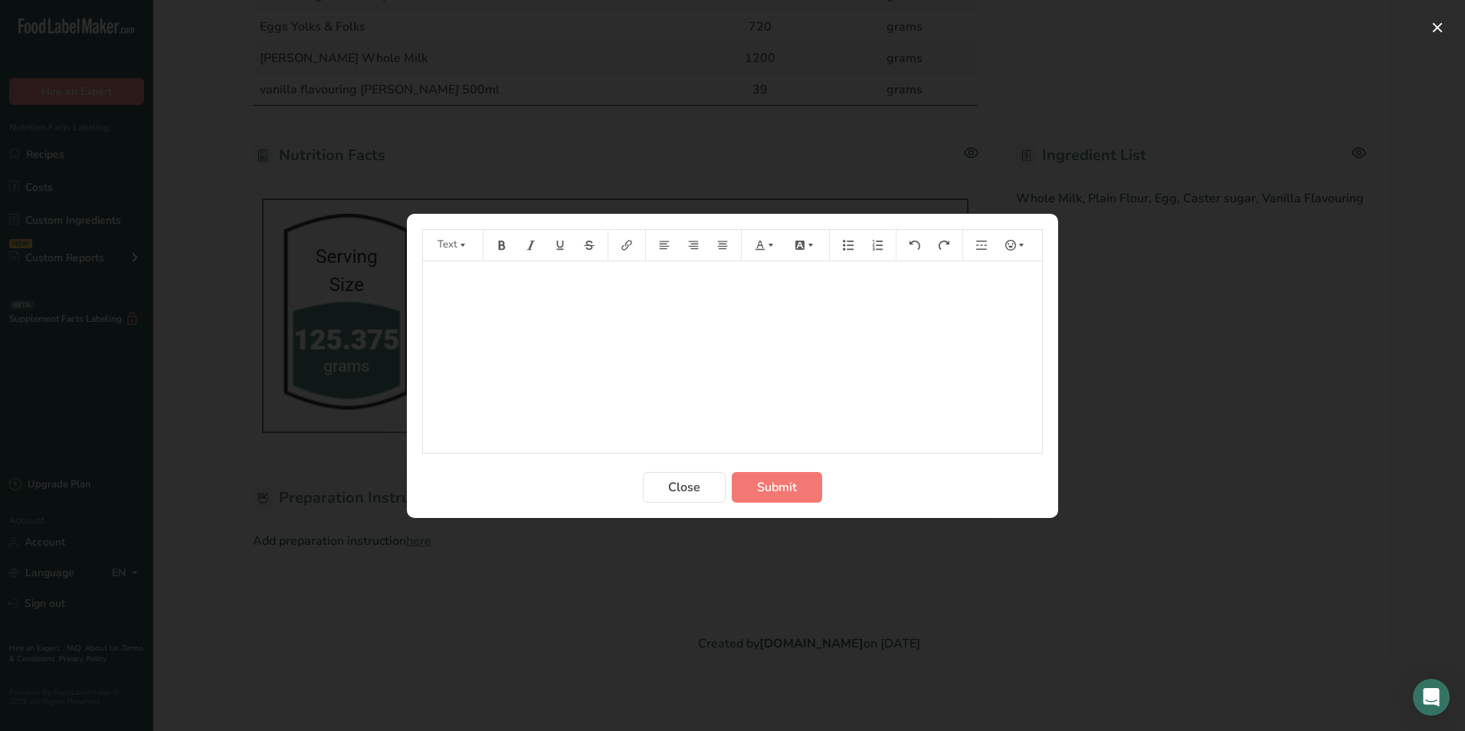
click at [539, 302] on div "﻿" at bounding box center [732, 357] width 619 height 192
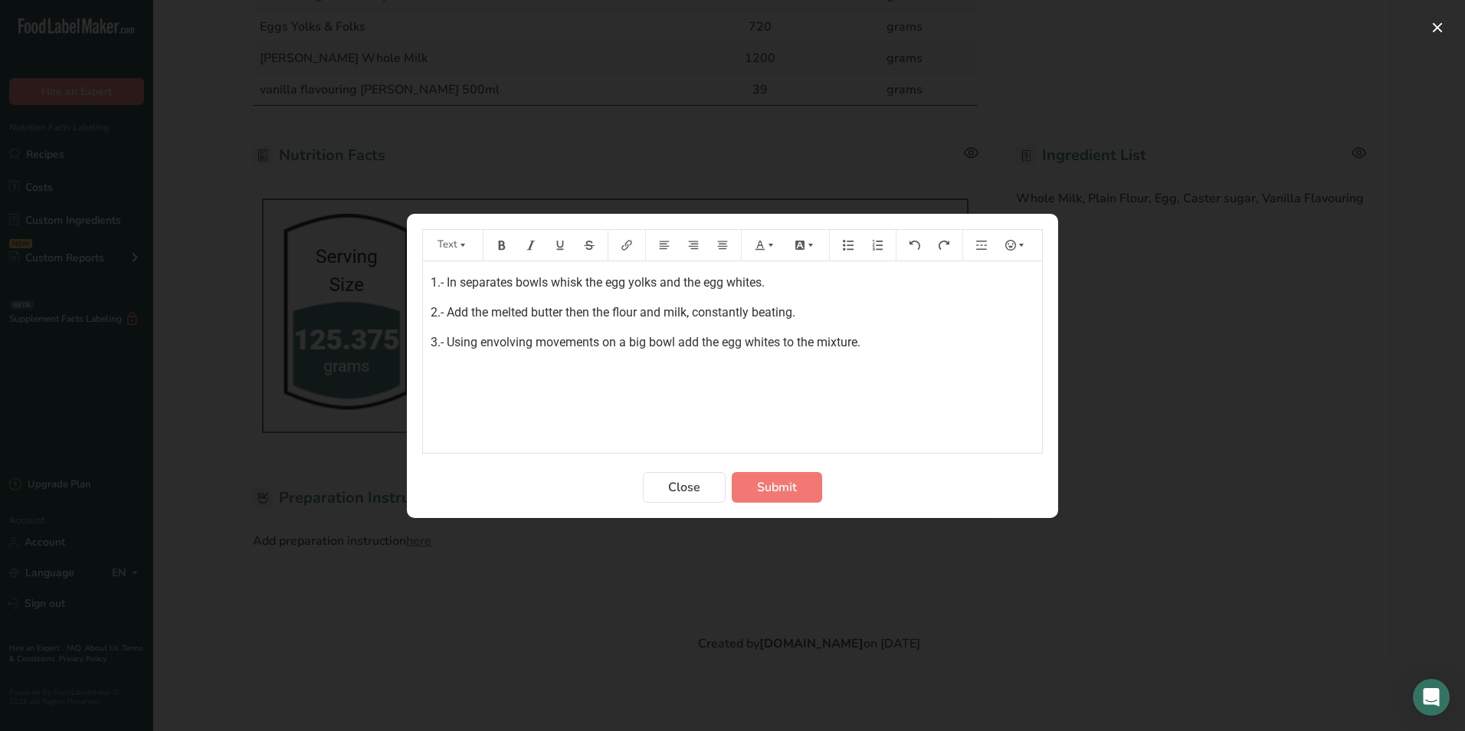
click at [509, 347] on span "3.- Using envolving movements on a big bowl add the egg whites to the mixture." at bounding box center [646, 342] width 430 height 15
drag, startPoint x: 601, startPoint y: 339, endPoint x: 450, endPoint y: 347, distance: 151.2
click at [450, 347] on span "3.- Using envolving movements on a big bowl add the egg whites to the mixture." at bounding box center [646, 342] width 430 height 15
drag, startPoint x: 590, startPoint y: 341, endPoint x: 518, endPoint y: 339, distance: 72.0
click at [518, 339] on span "3.- Cut and fold on a big bowl add the egg whites to the mixture." at bounding box center [603, 342] width 344 height 15
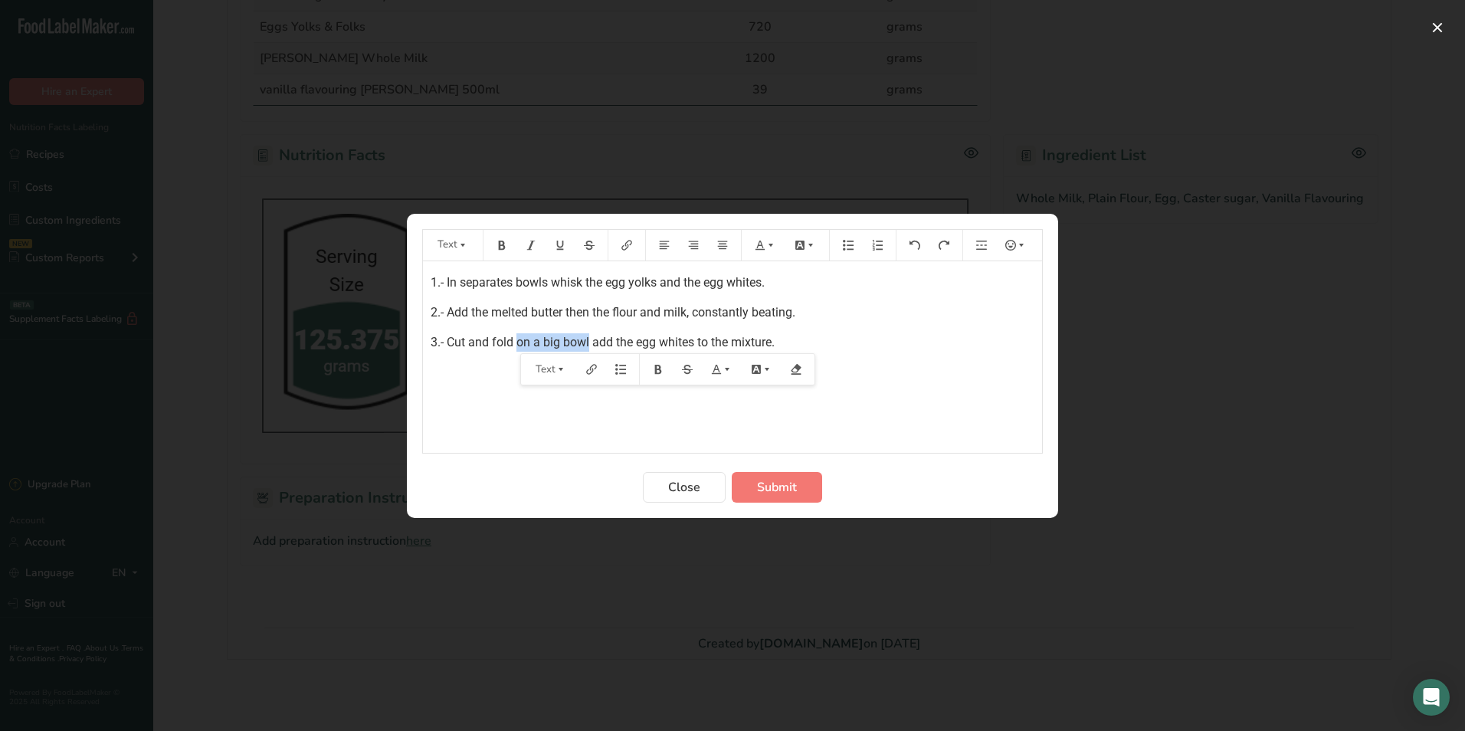
copy span "on a big bowl"
click at [447, 342] on span "3.- Cut and fold on a big bowl add the egg whites to the mixture." at bounding box center [603, 342] width 344 height 15
click at [454, 342] on span "3.- on a big bowlCut and fold on a big bowl add the egg whites to the mixture." at bounding box center [639, 342] width 417 height 15
click at [519, 341] on span "3.- On a big bowlCut and fold on a big bowl add the egg whites to the mixture." at bounding box center [640, 342] width 418 height 15
click at [521, 341] on span "3.- On a big bowlCut and fold on a big bowl add the egg whites to the mixture." at bounding box center [640, 342] width 418 height 15
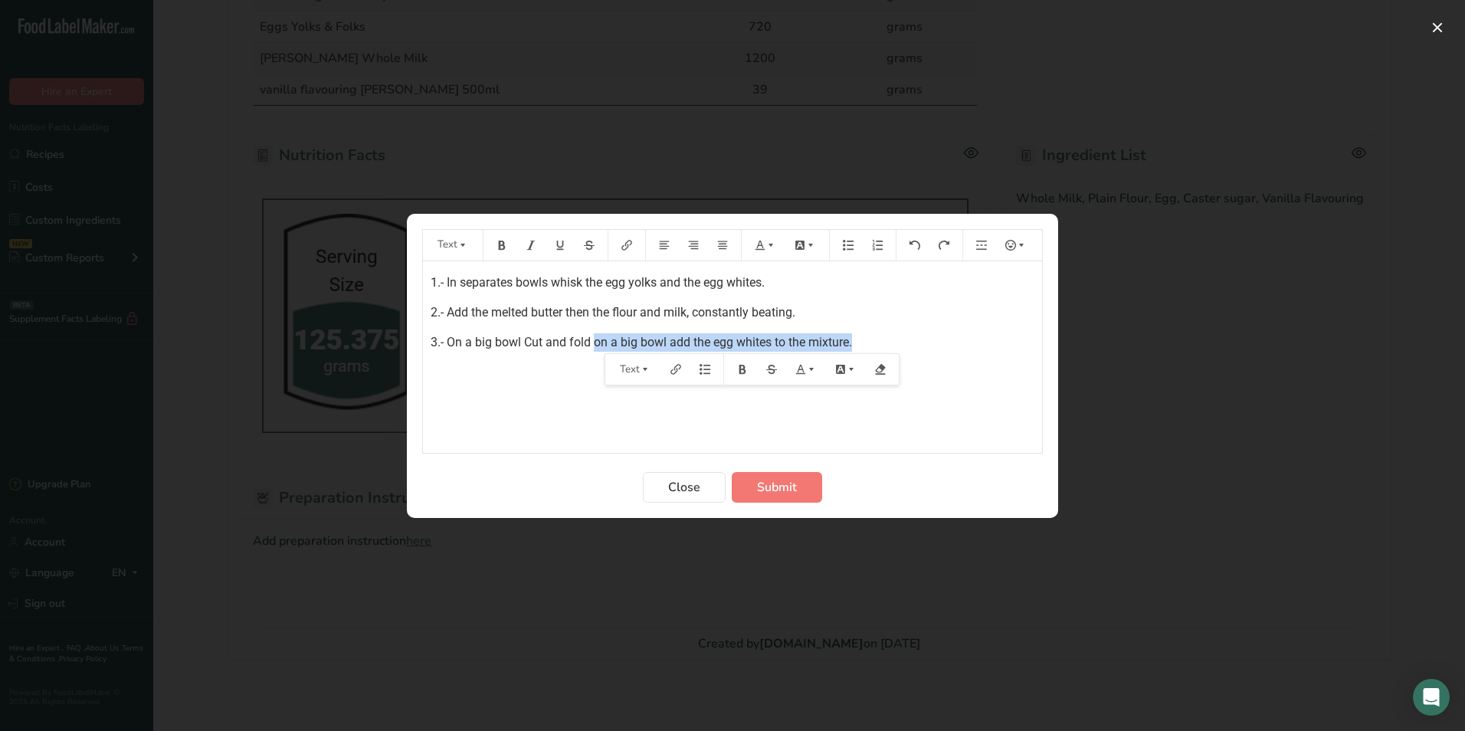
drag, startPoint x: 853, startPoint y: 339, endPoint x: 641, endPoint y: 329, distance: 212.5
click at [598, 340] on p "3.- On a big bowl Cut and fold on a big bowl add the egg whites to the mixture." at bounding box center [733, 342] width 604 height 18
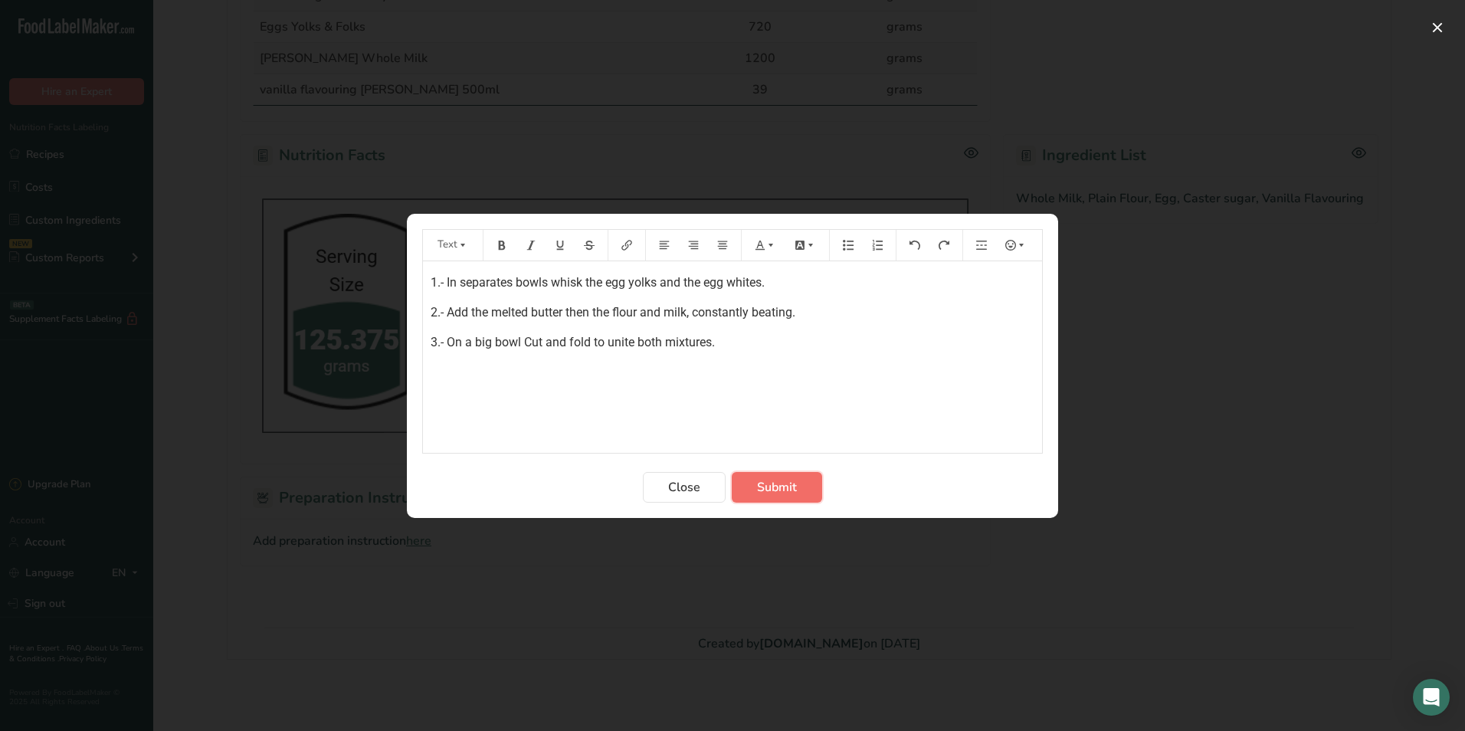
click at [792, 490] on span "Submit" at bounding box center [777, 487] width 40 height 18
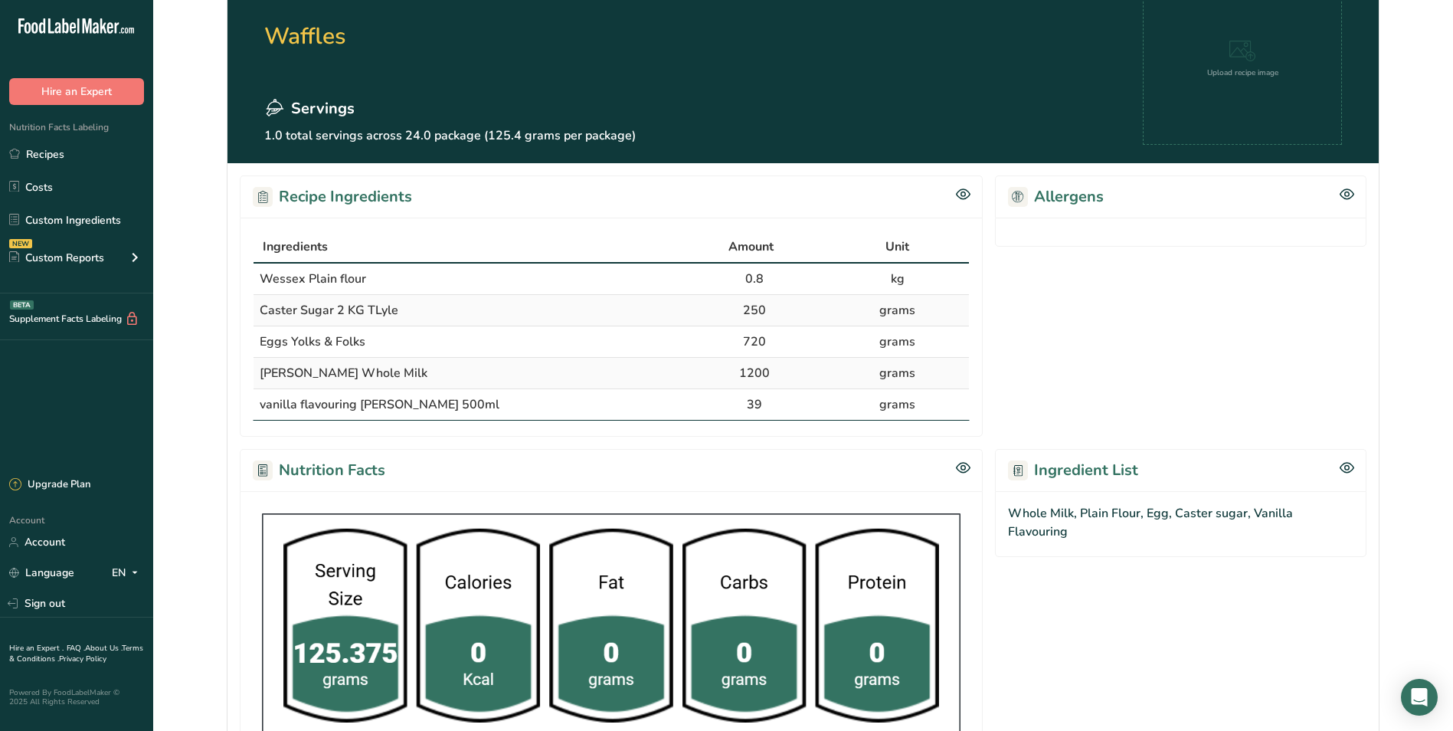
scroll to position [0, 0]
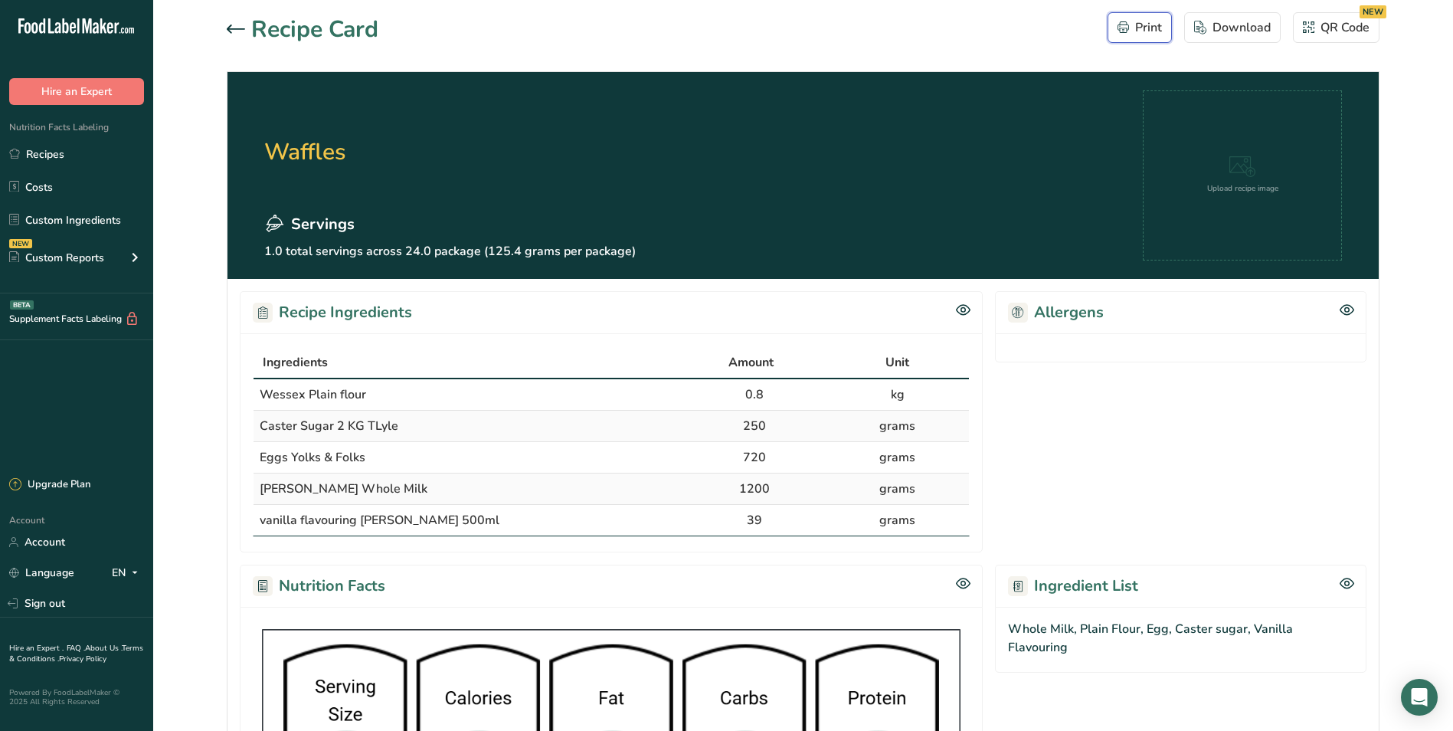
click at [1140, 23] on div "Print" at bounding box center [1140, 27] width 44 height 18
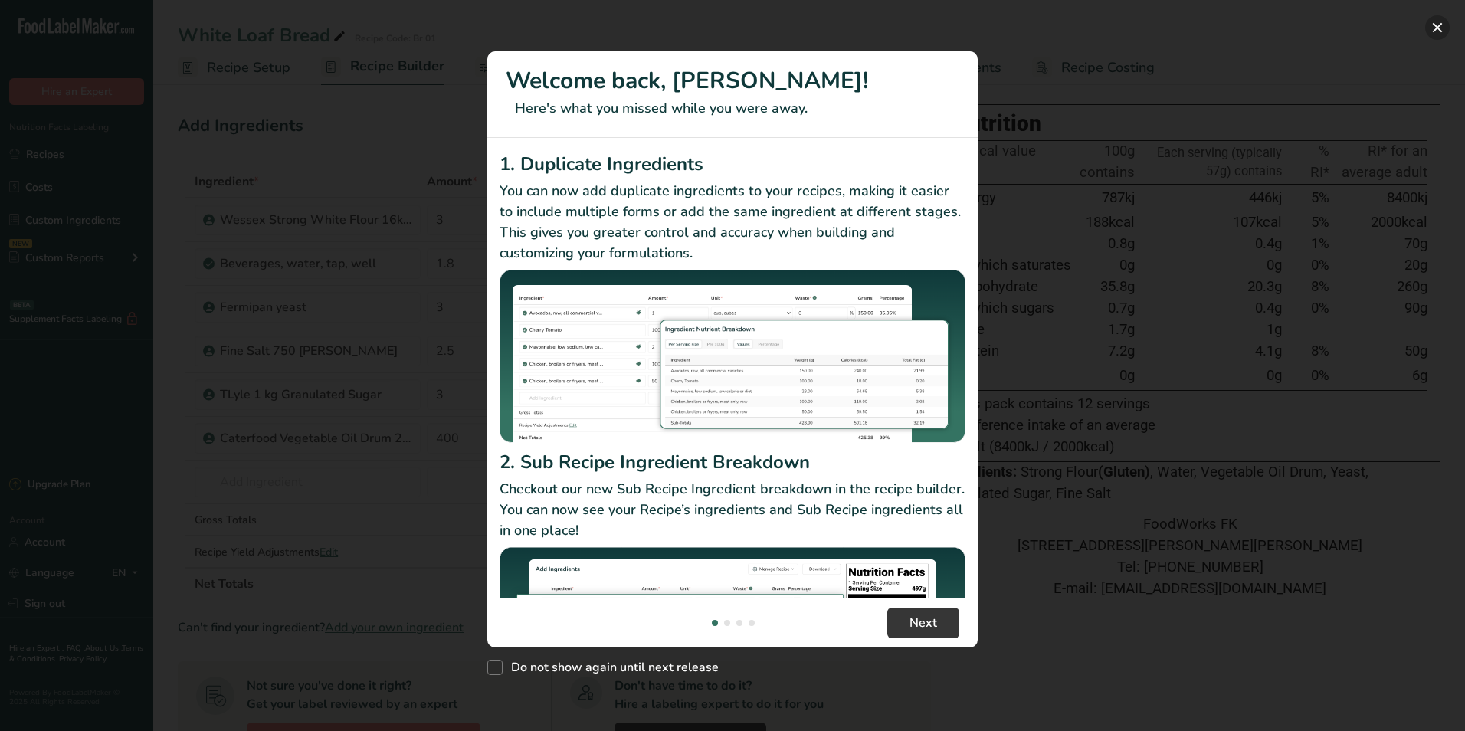
click at [1436, 22] on button "New Features" at bounding box center [1437, 27] width 25 height 25
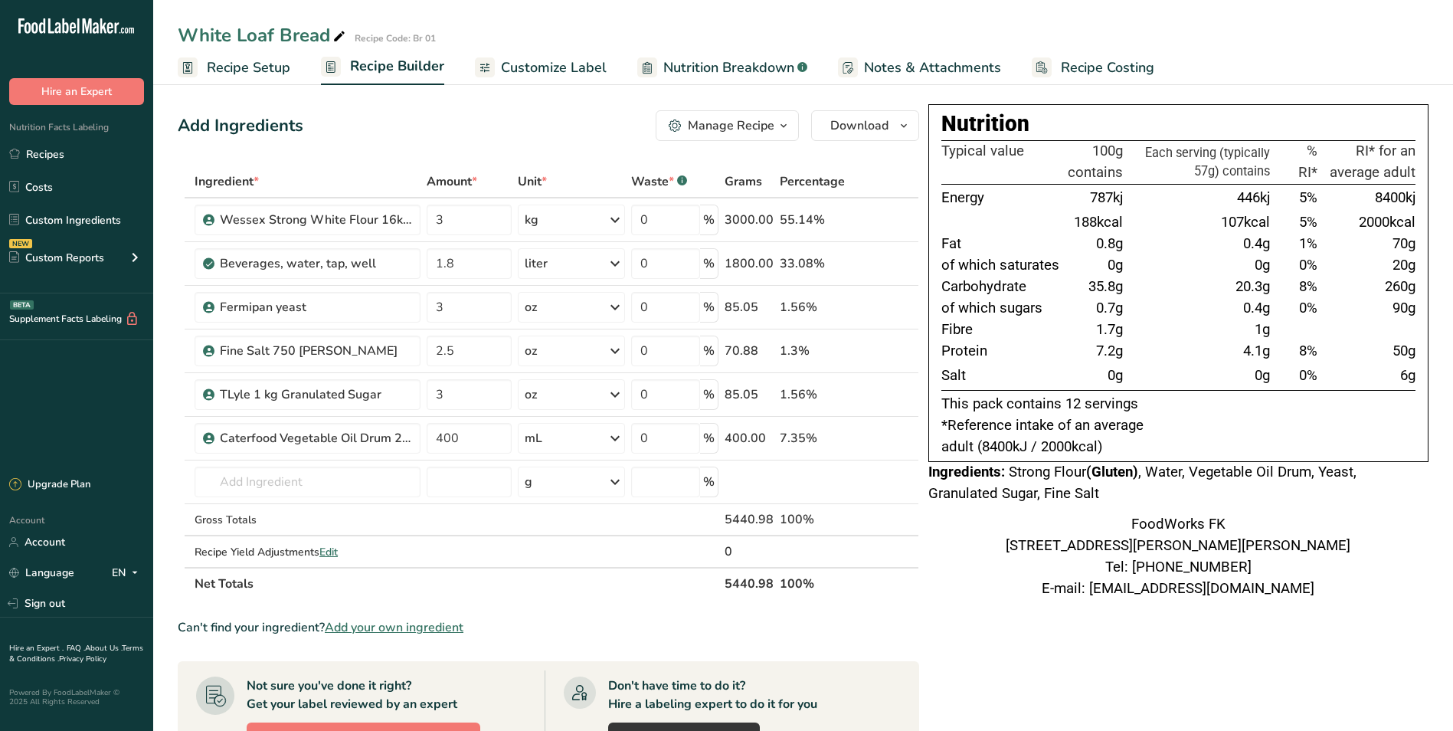
click at [764, 124] on div "Manage Recipe" at bounding box center [731, 125] width 87 height 18
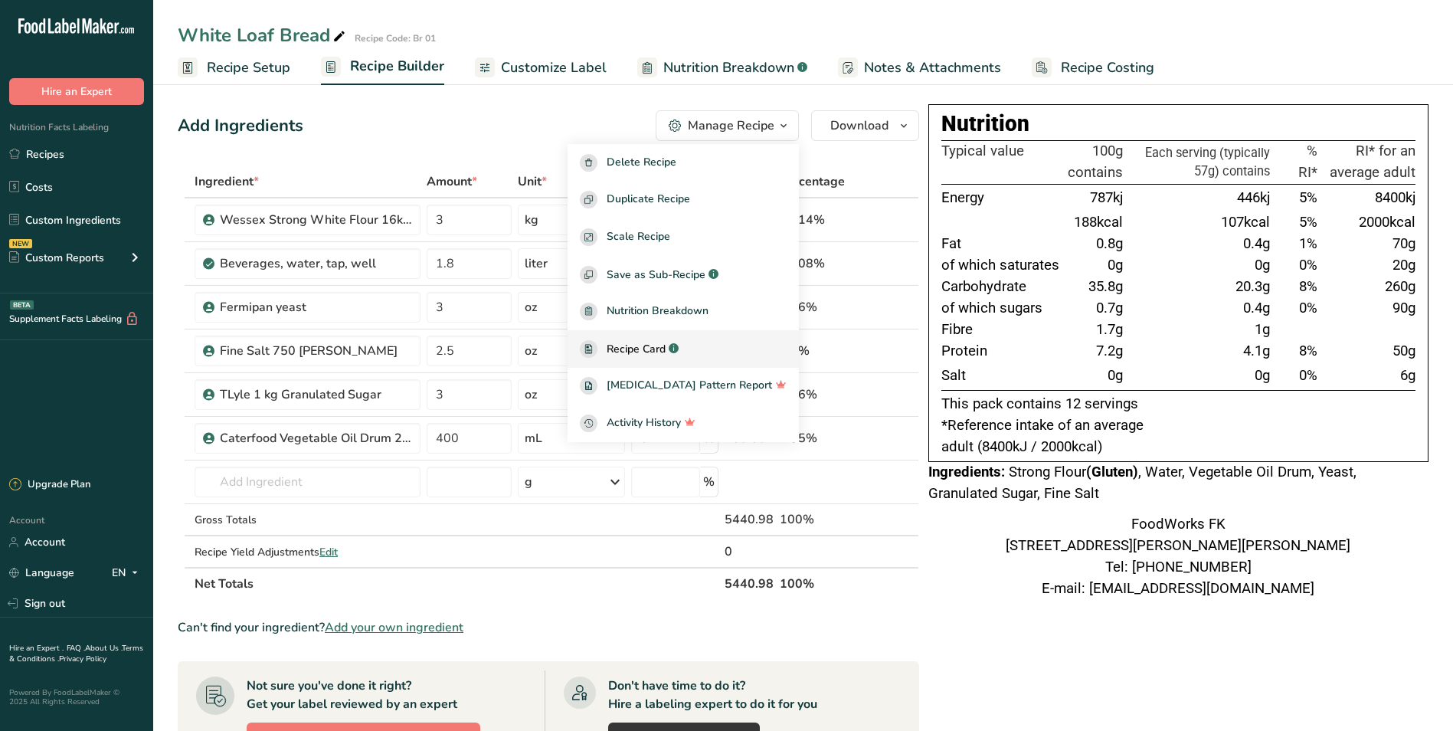
click at [659, 346] on span "Recipe Card" at bounding box center [636, 349] width 59 height 16
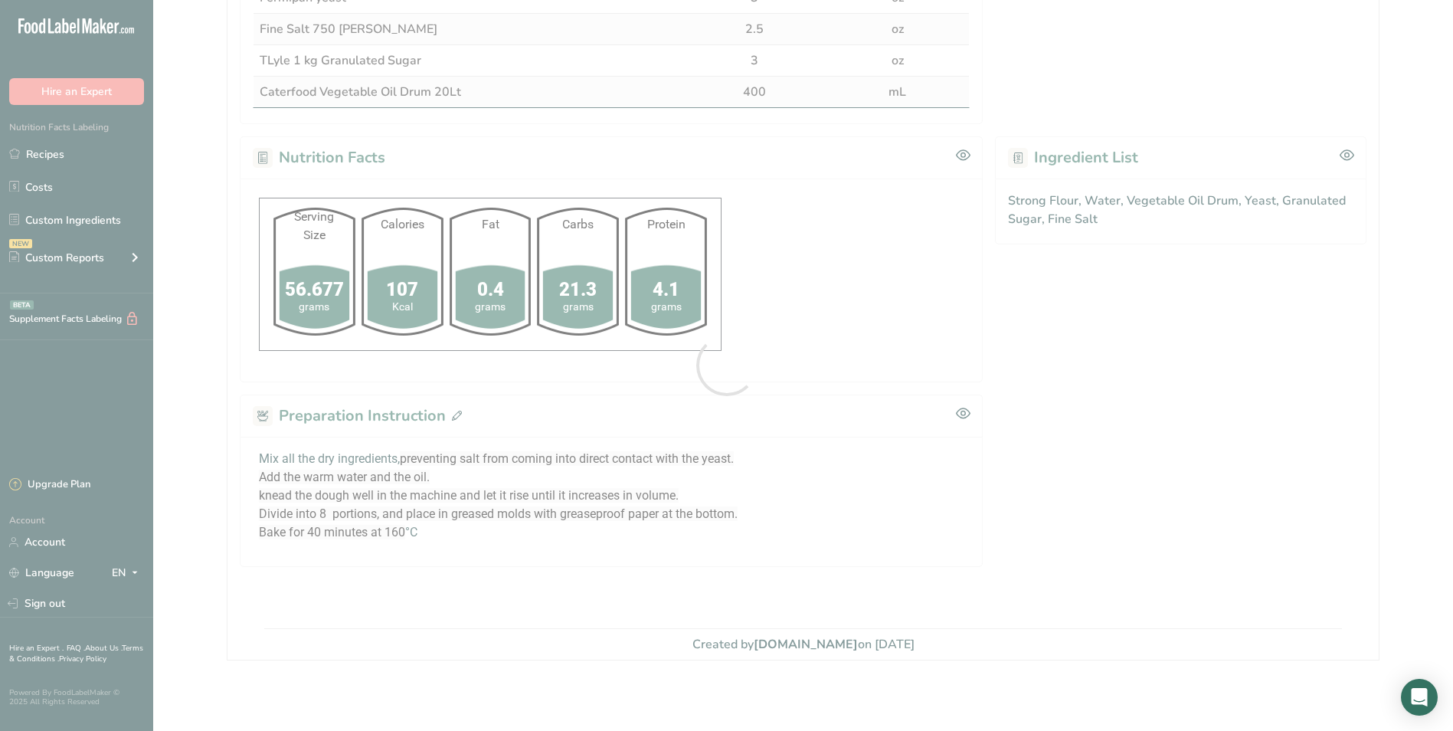
scroll to position [463, 0]
click at [437, 540] on div at bounding box center [726, 365] width 1453 height 731
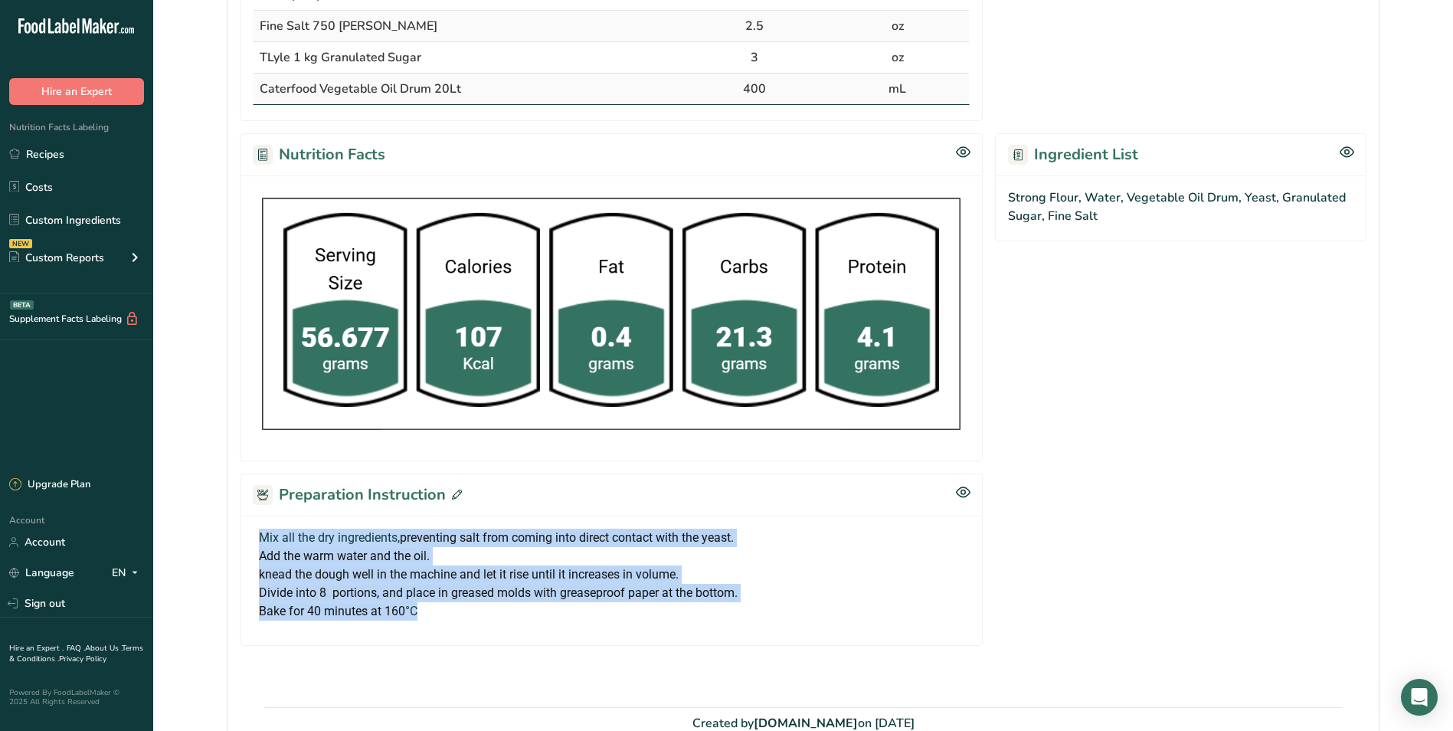
drag, startPoint x: 420, startPoint y: 611, endPoint x: 257, endPoint y: 539, distance: 177.7
click at [257, 539] on div "Mix all the dry ingredients, preventing salt from coming into direct contact wi…" at bounding box center [611, 575] width 717 height 92
copy div "Mix all the dry ingredients, preventing salt from coming into direct contact wi…"
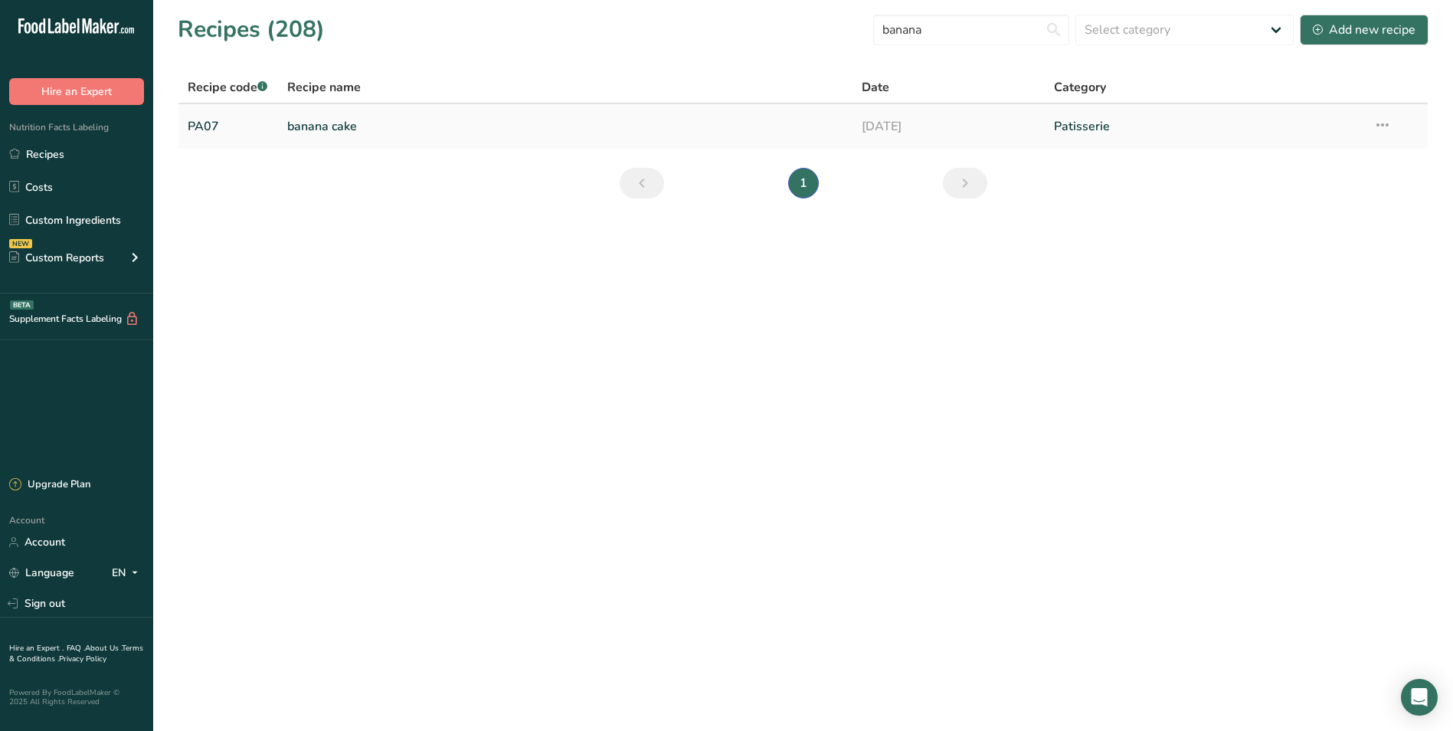
type input "banana"
click at [330, 125] on link "banana cake" at bounding box center [565, 126] width 557 height 32
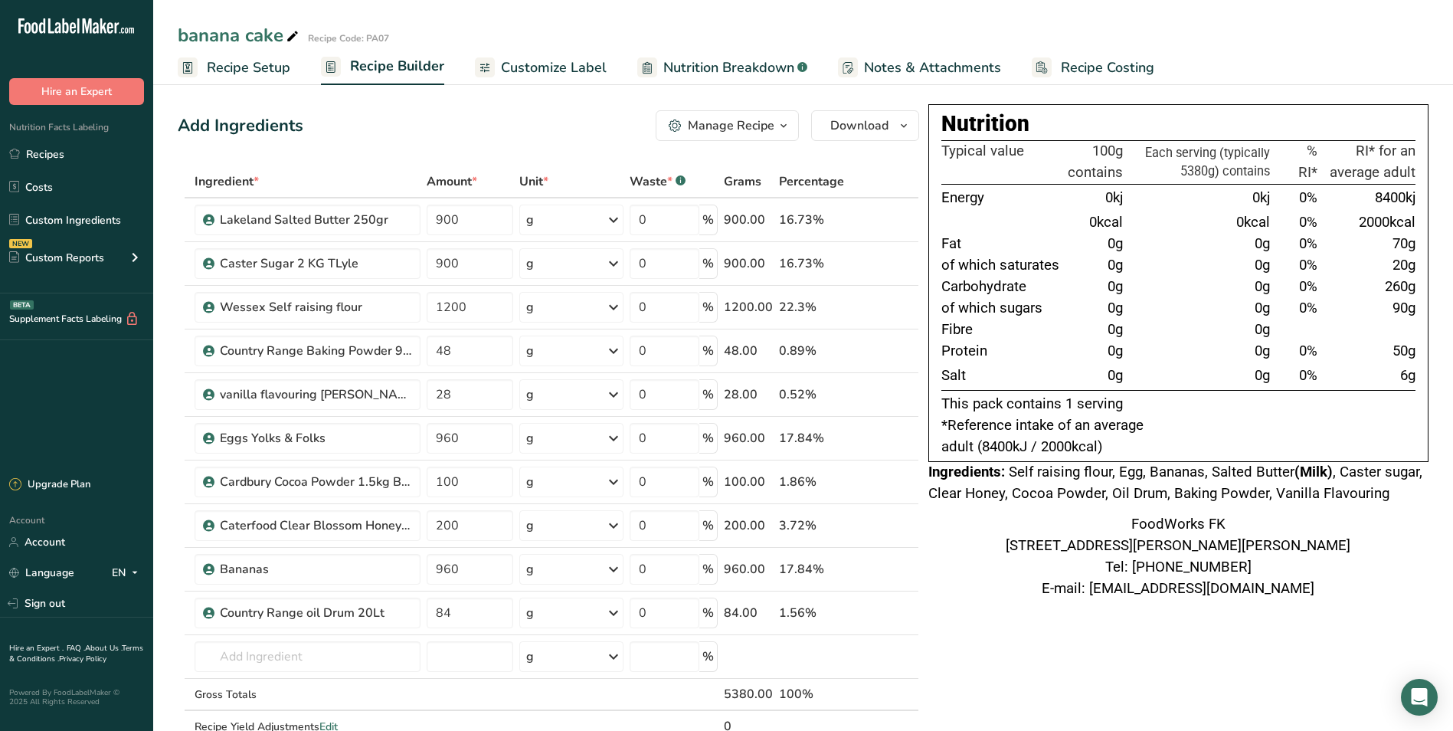
click at [776, 128] on span "button" at bounding box center [784, 125] width 18 height 18
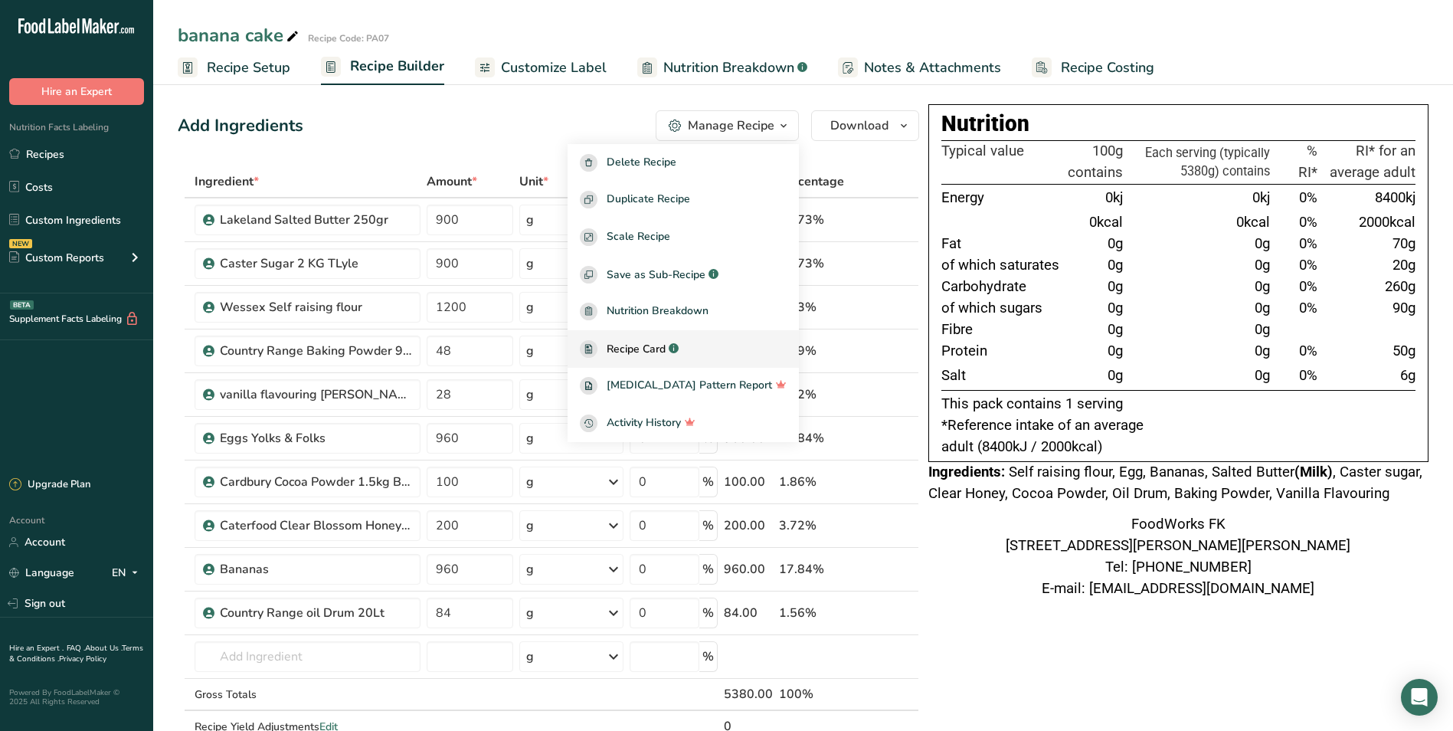
click at [666, 356] on span "Recipe Card" at bounding box center [636, 349] width 59 height 16
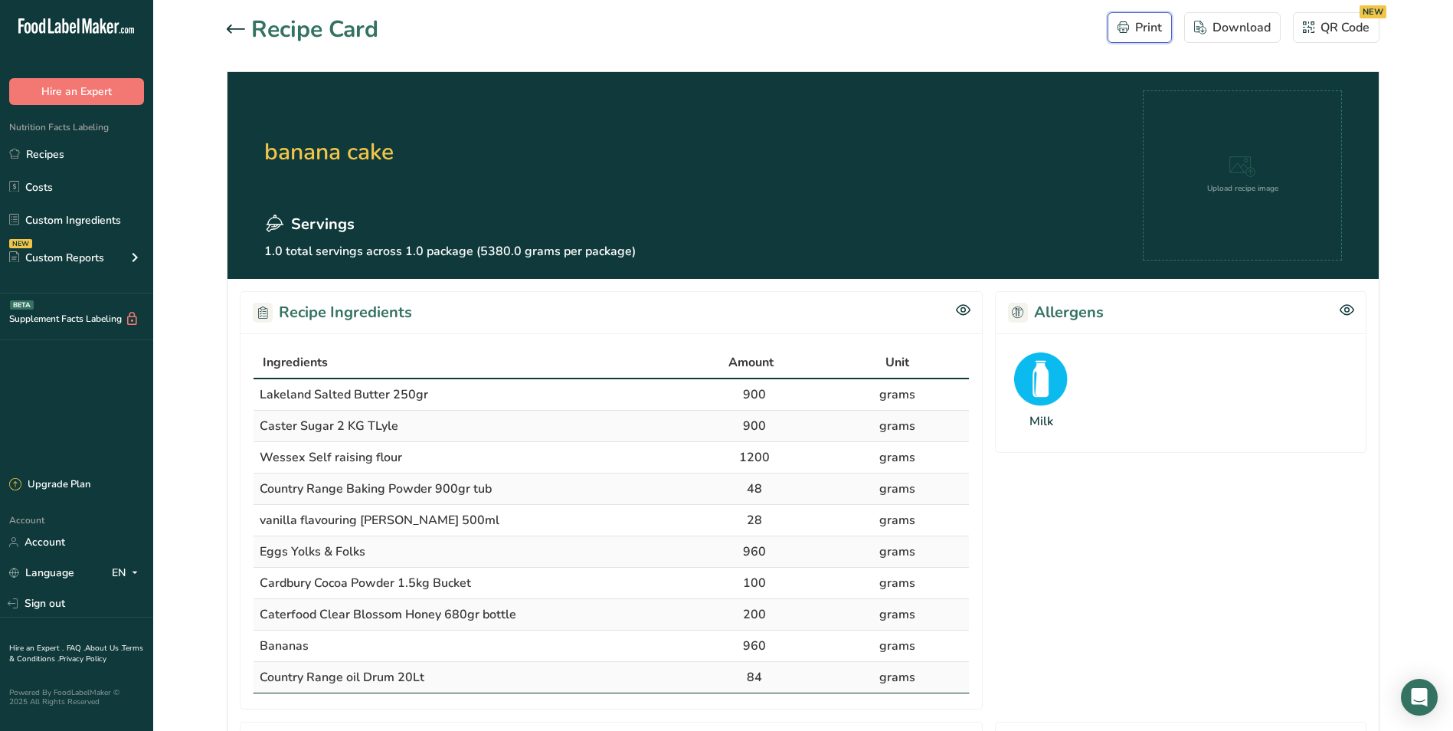
click at [1137, 21] on div "Print" at bounding box center [1140, 27] width 44 height 18
click at [68, 145] on link "Recipes" at bounding box center [76, 153] width 153 height 29
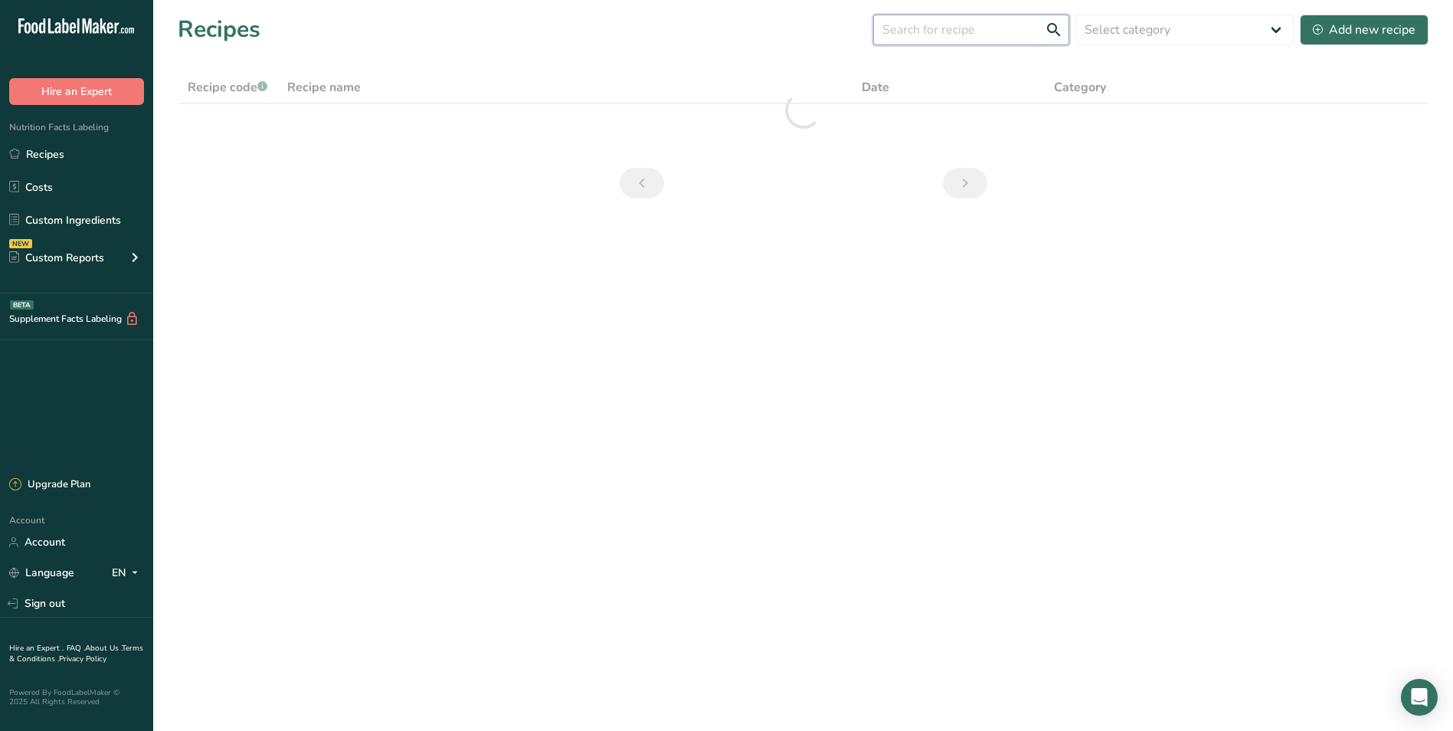
click at [966, 34] on input "text" at bounding box center [971, 30] width 196 height 31
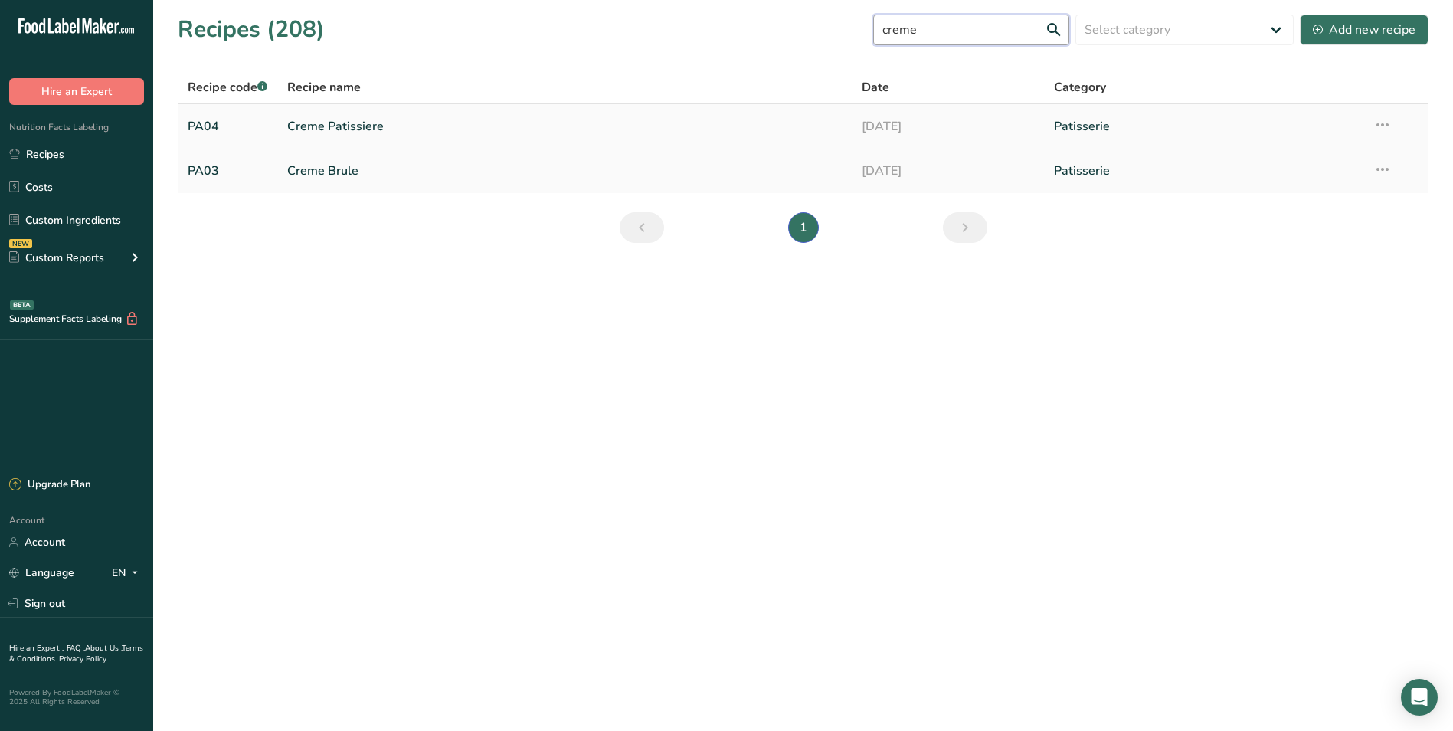
type input "creme"
click at [310, 125] on link "Creme Patissiere" at bounding box center [565, 126] width 557 height 32
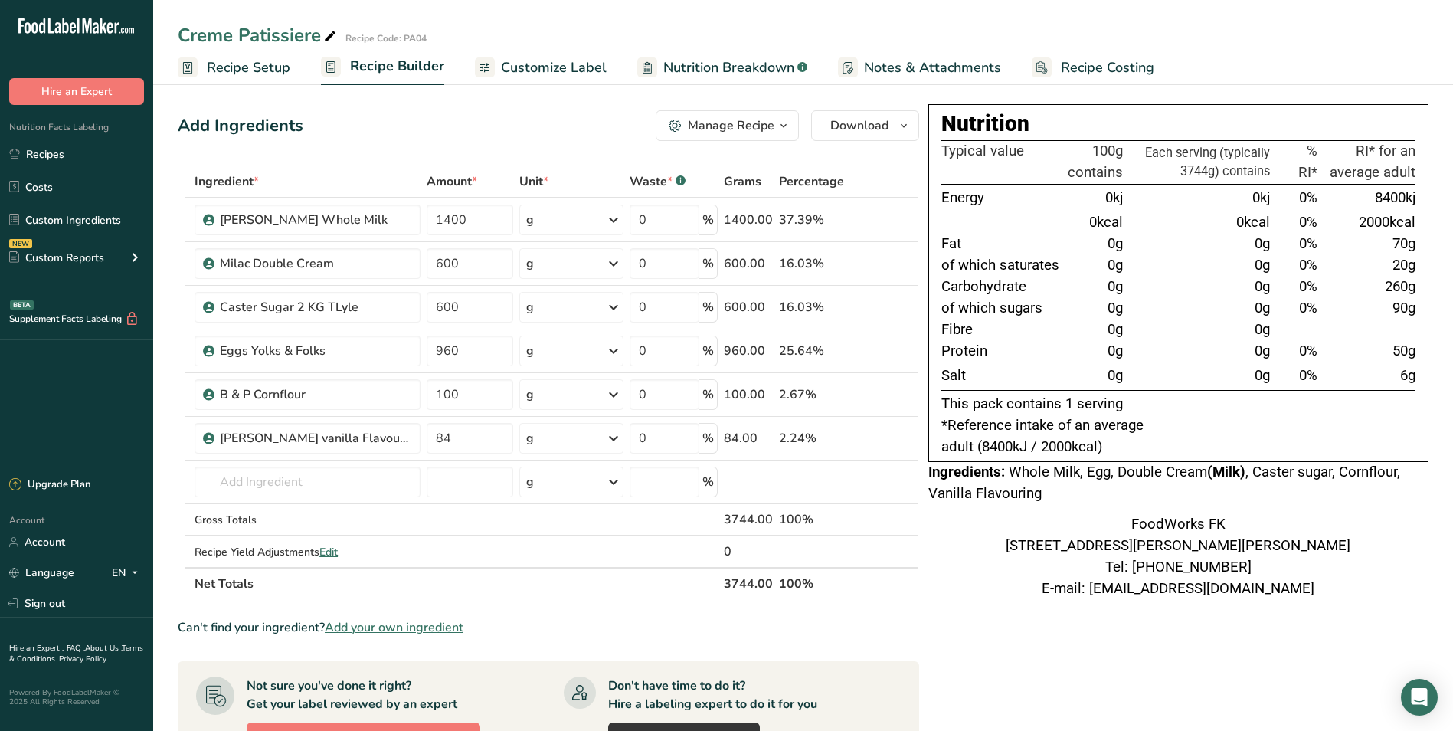
click at [783, 123] on icon "button" at bounding box center [784, 125] width 12 height 19
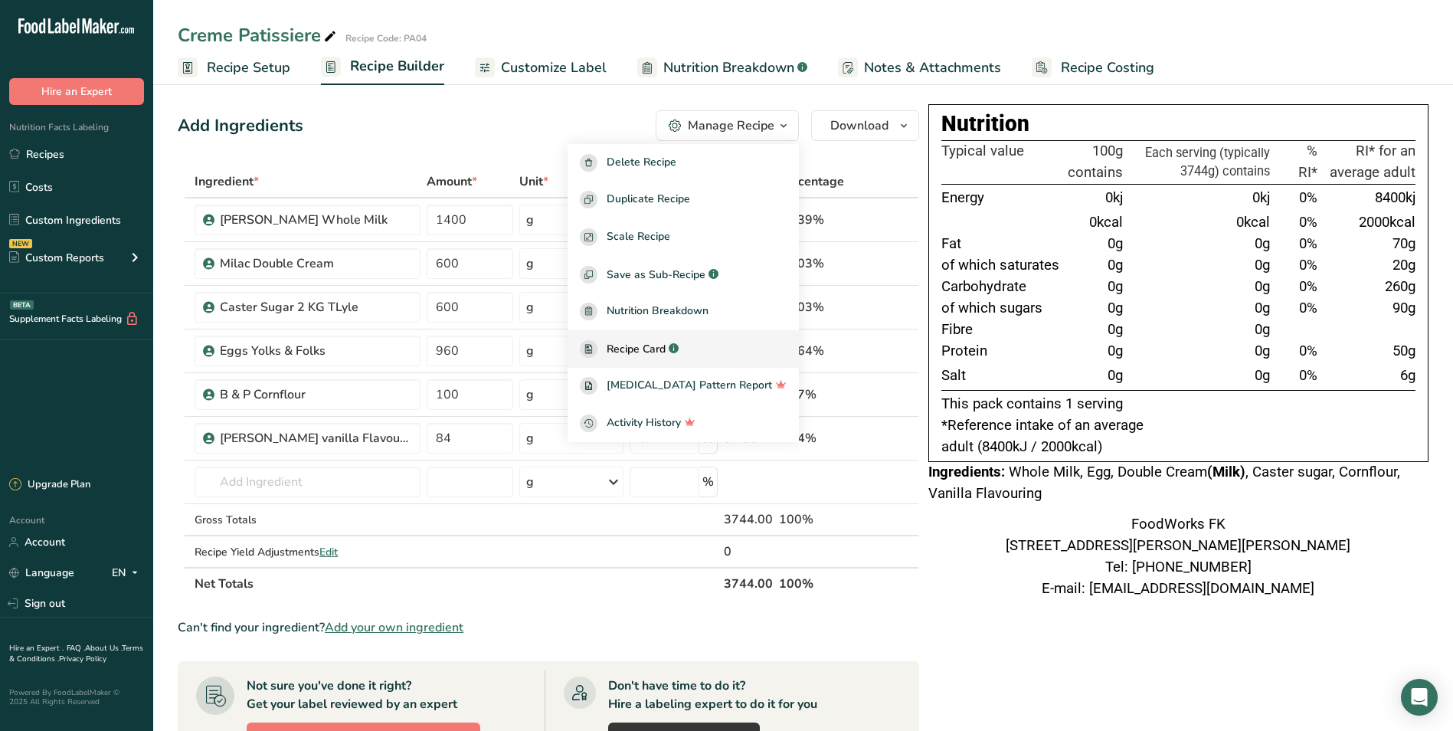
click at [666, 343] on span "Recipe Card" at bounding box center [636, 349] width 59 height 16
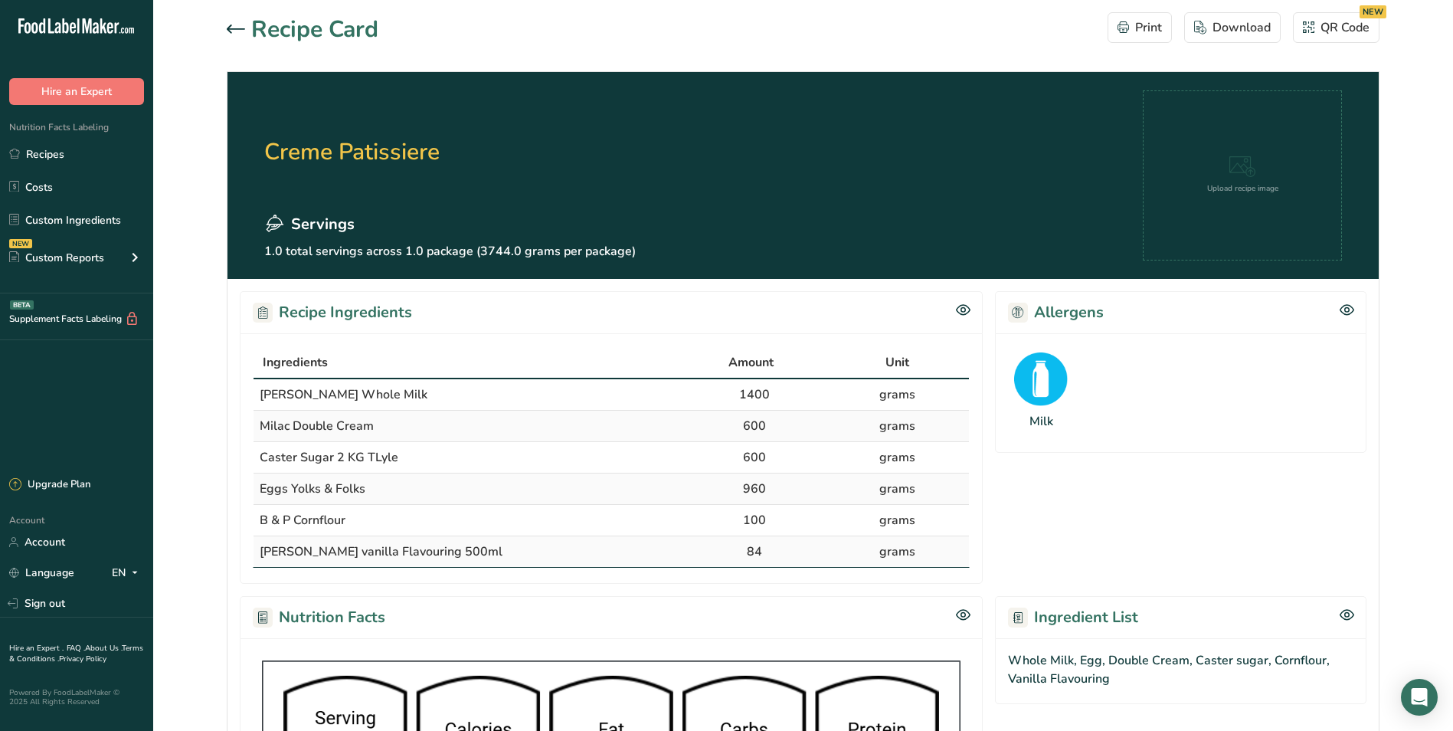
click at [241, 25] on icon at bounding box center [236, 29] width 18 height 9
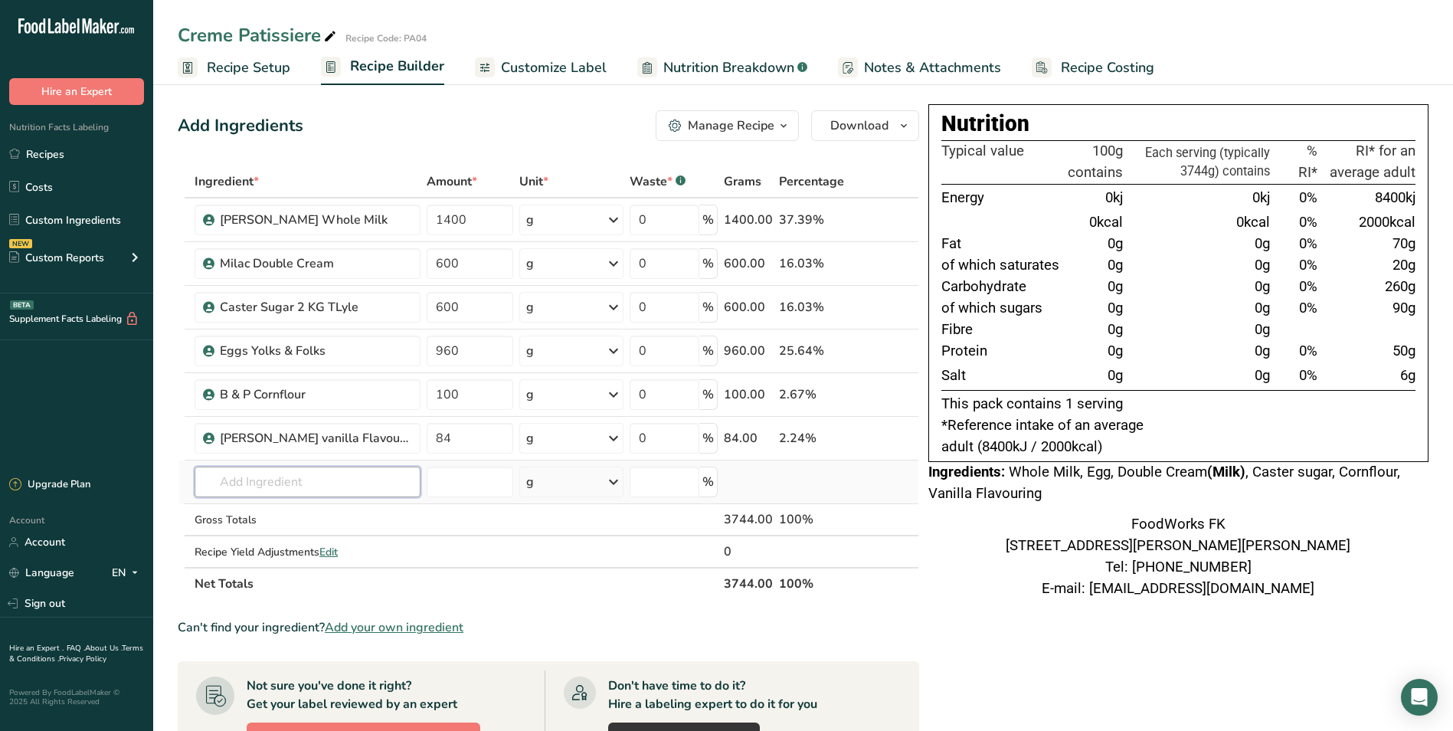
click at [261, 482] on input "text" at bounding box center [308, 482] width 226 height 31
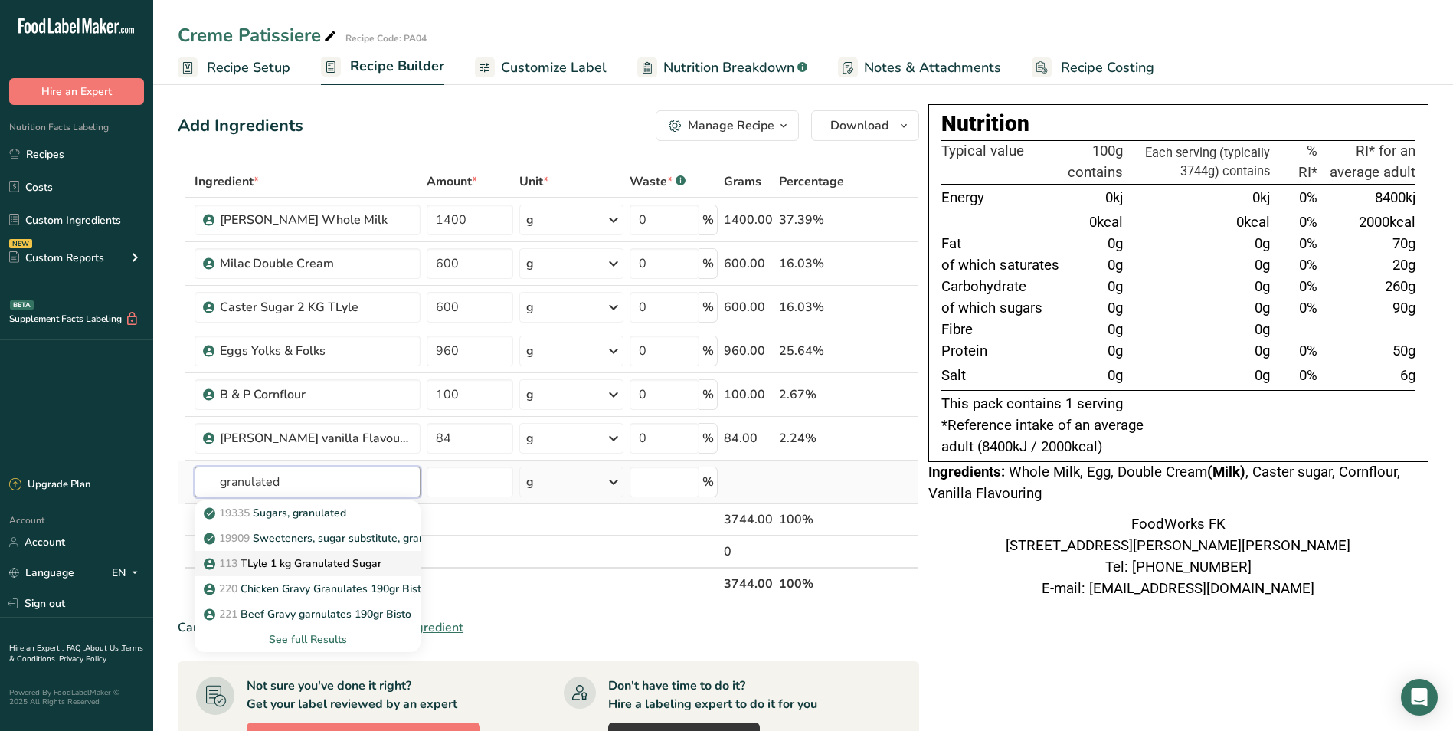
type input "granulated"
click at [296, 560] on p "113 TLyle 1 kg Granulated Sugar" at bounding box center [294, 563] width 175 height 16
type input "TLyle 1 kg Granulated Sugar"
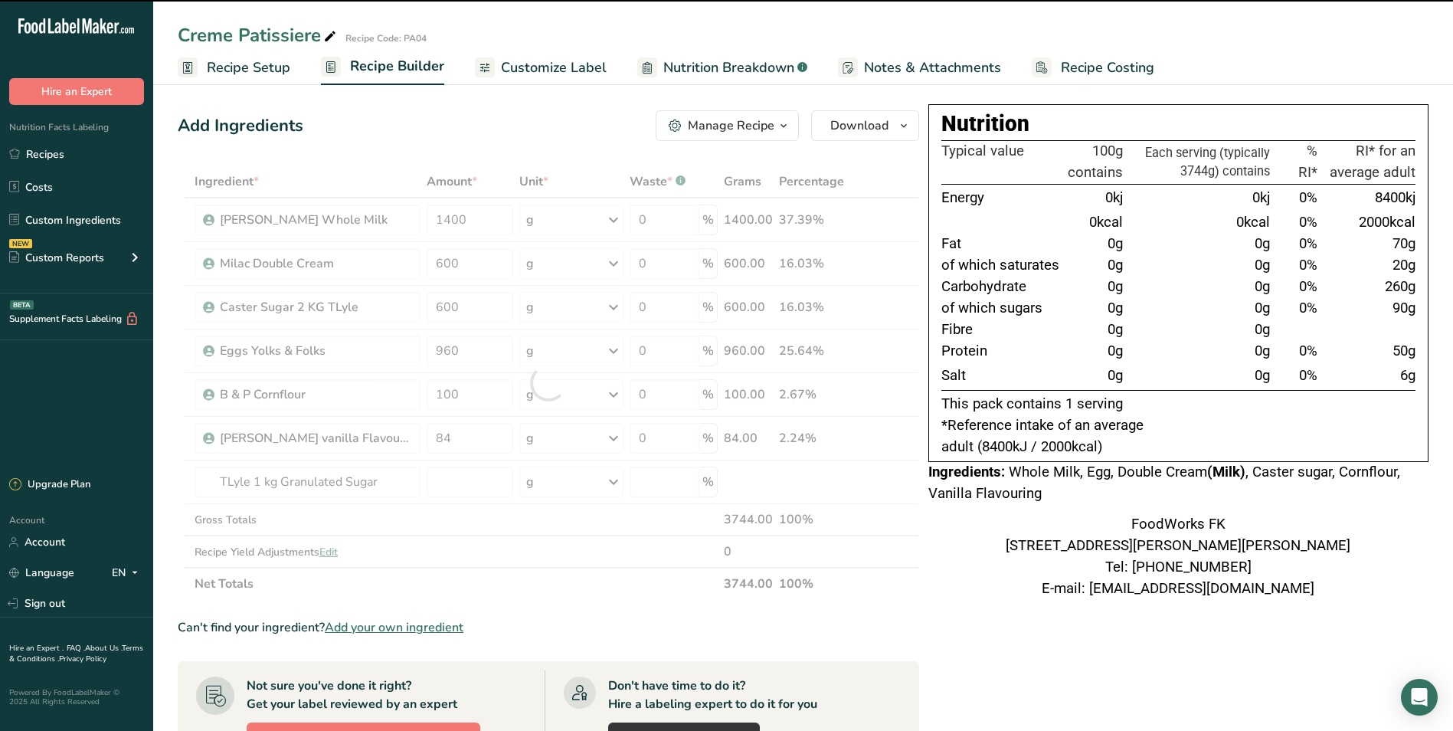
type input "0"
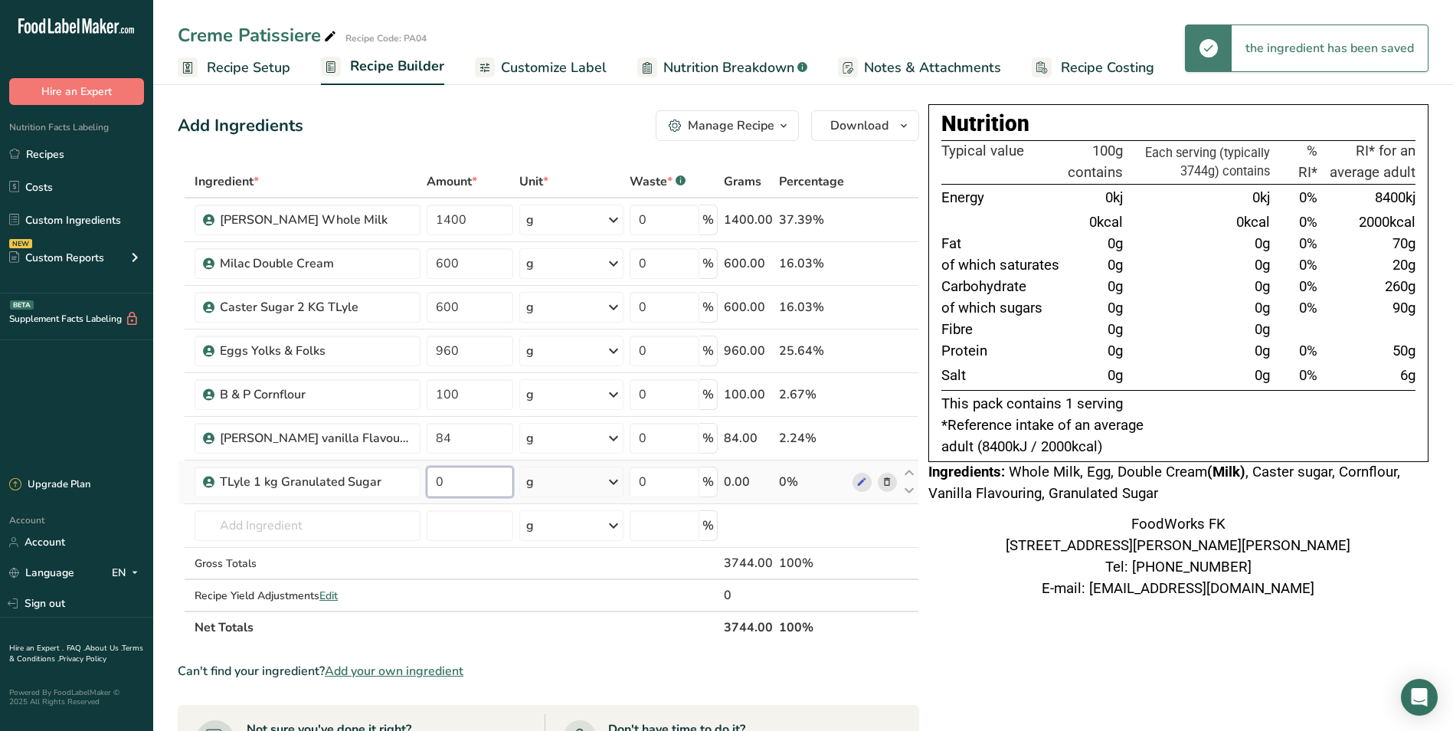
click at [480, 486] on input "0" at bounding box center [470, 482] width 87 height 31
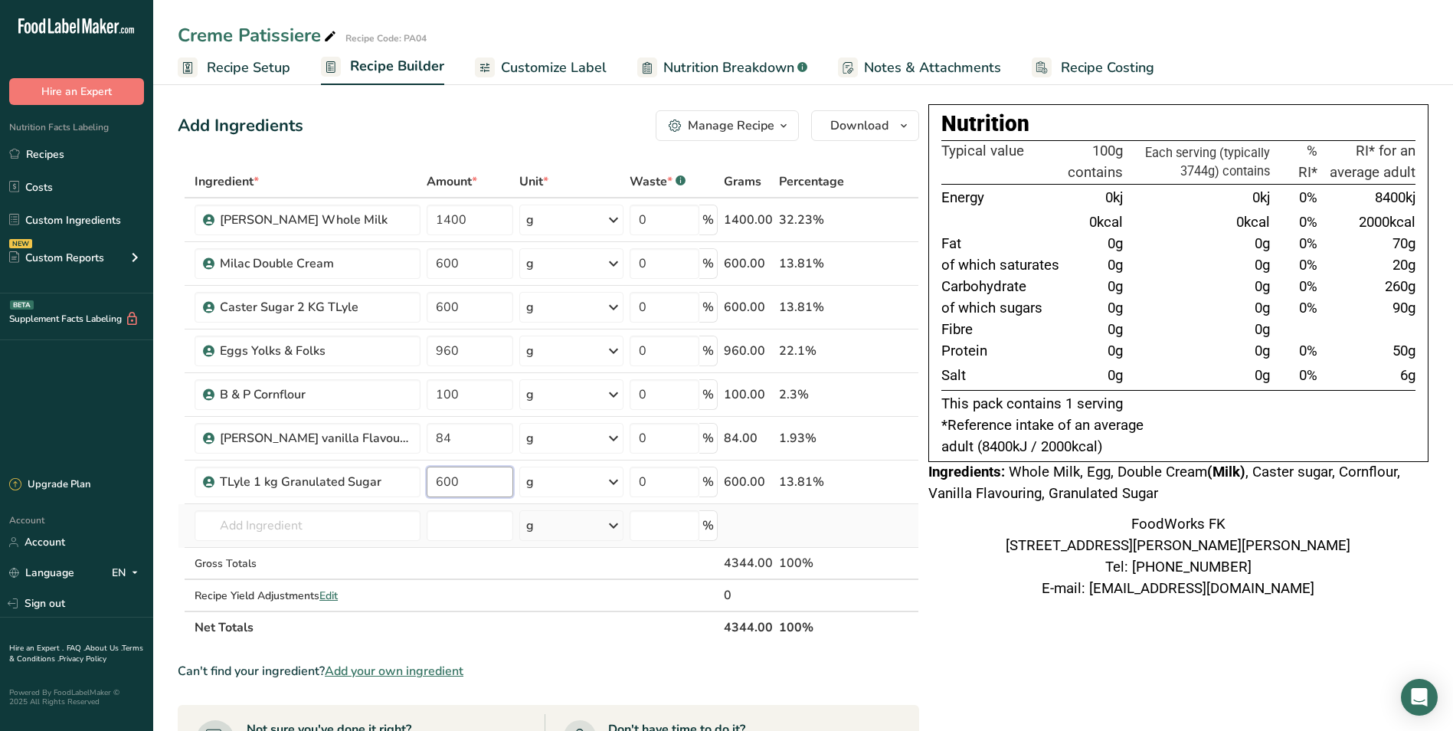
type input "600"
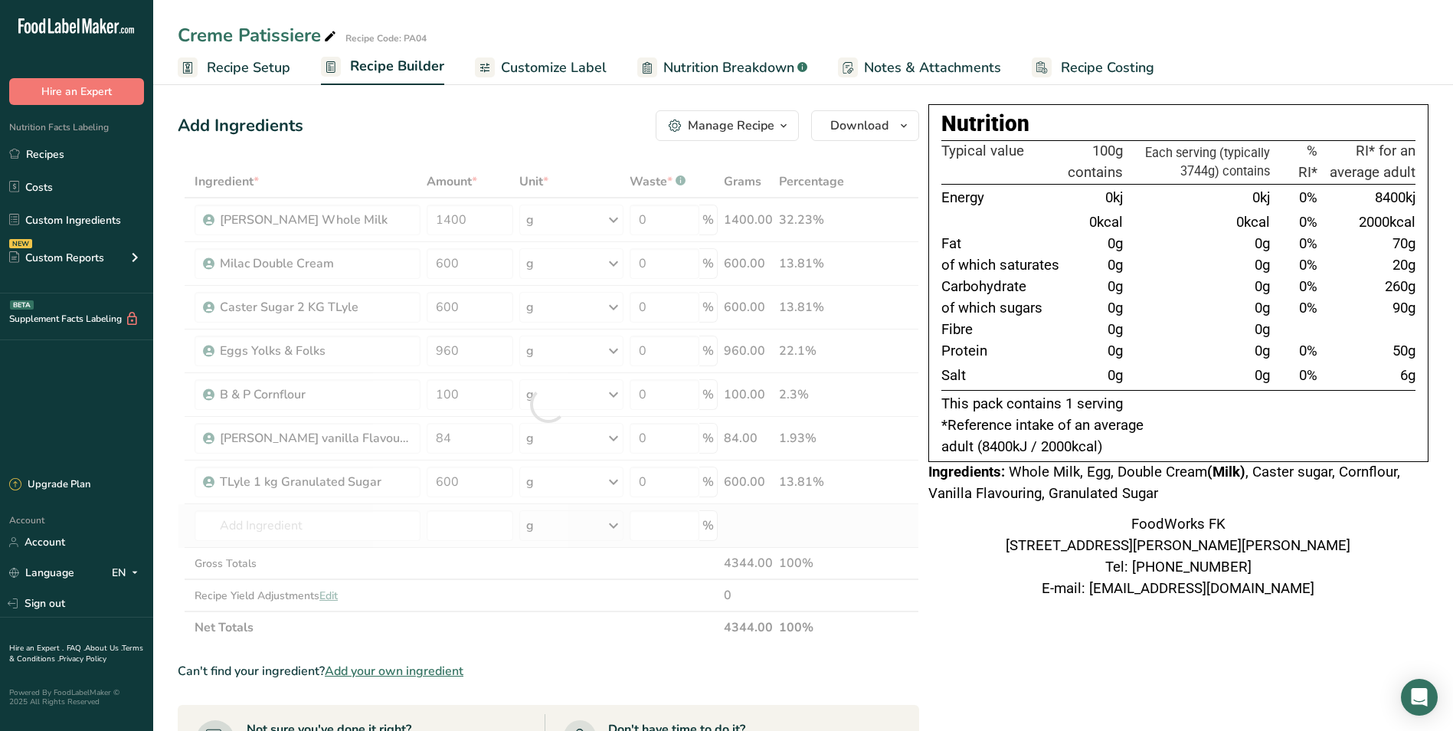
click at [807, 528] on div "Ingredient * Amount * Unit * Waste * .a-a{fill:#347362;}.b-a{fill:#fff;} Grams …" at bounding box center [549, 404] width 742 height 478
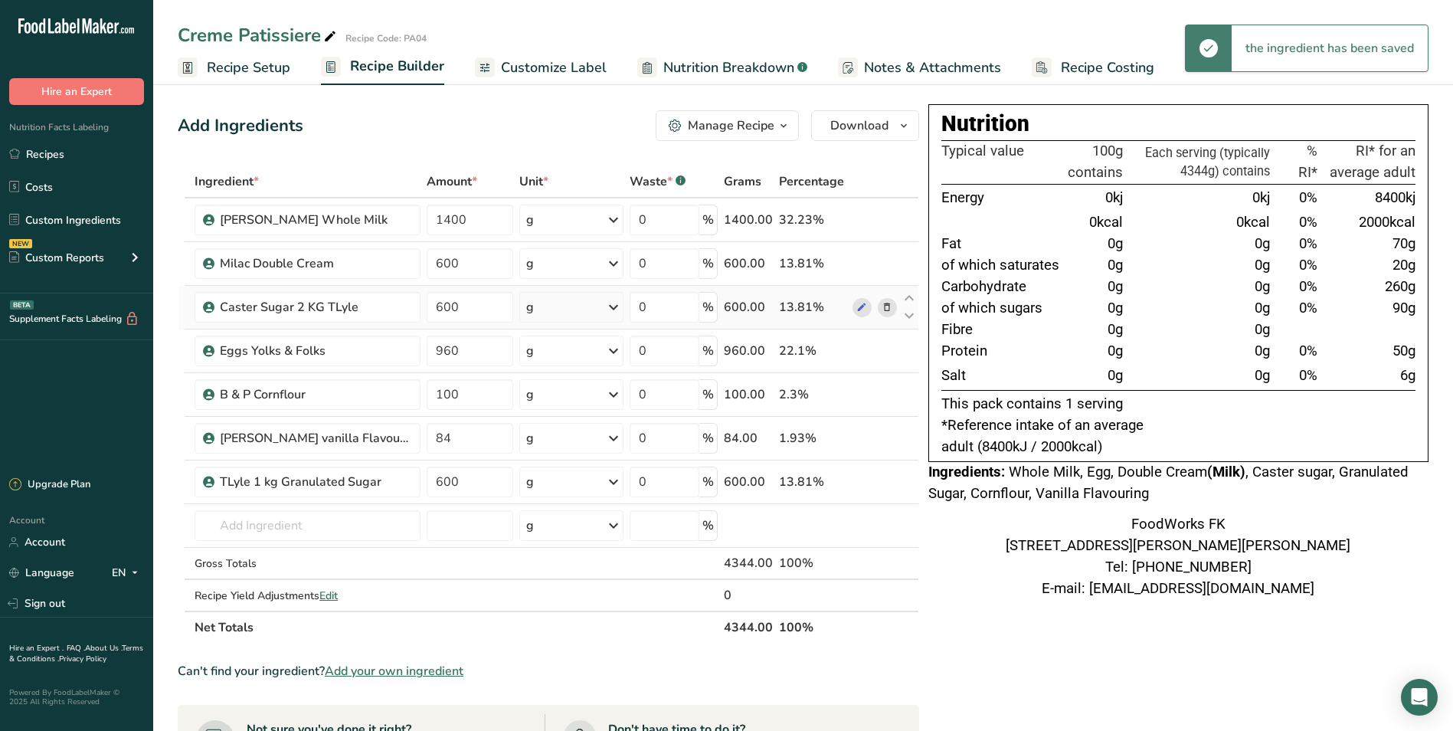
click at [889, 306] on icon at bounding box center [887, 308] width 11 height 16
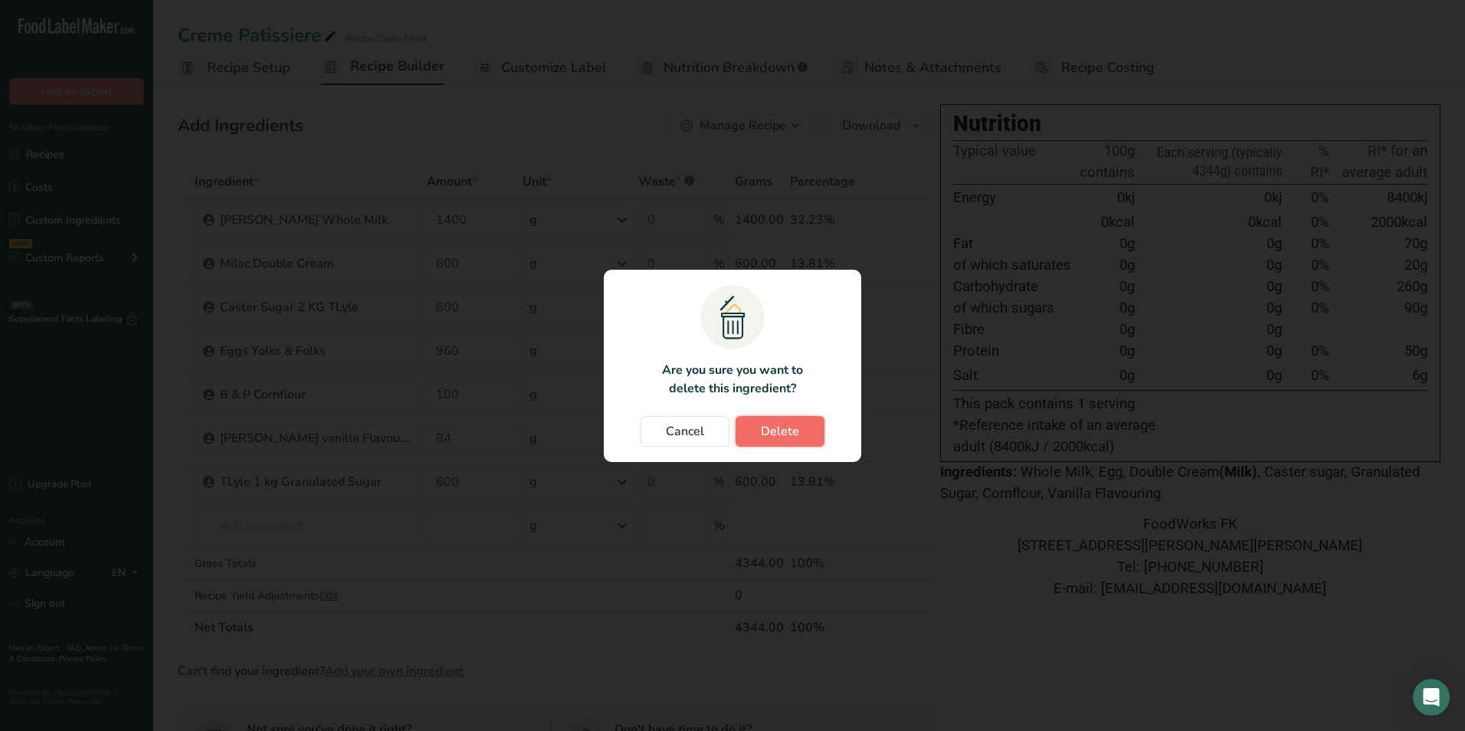
click at [785, 431] on span "Delete" at bounding box center [780, 431] width 38 height 18
type input "960"
type input "100"
type input "84"
type input "600"
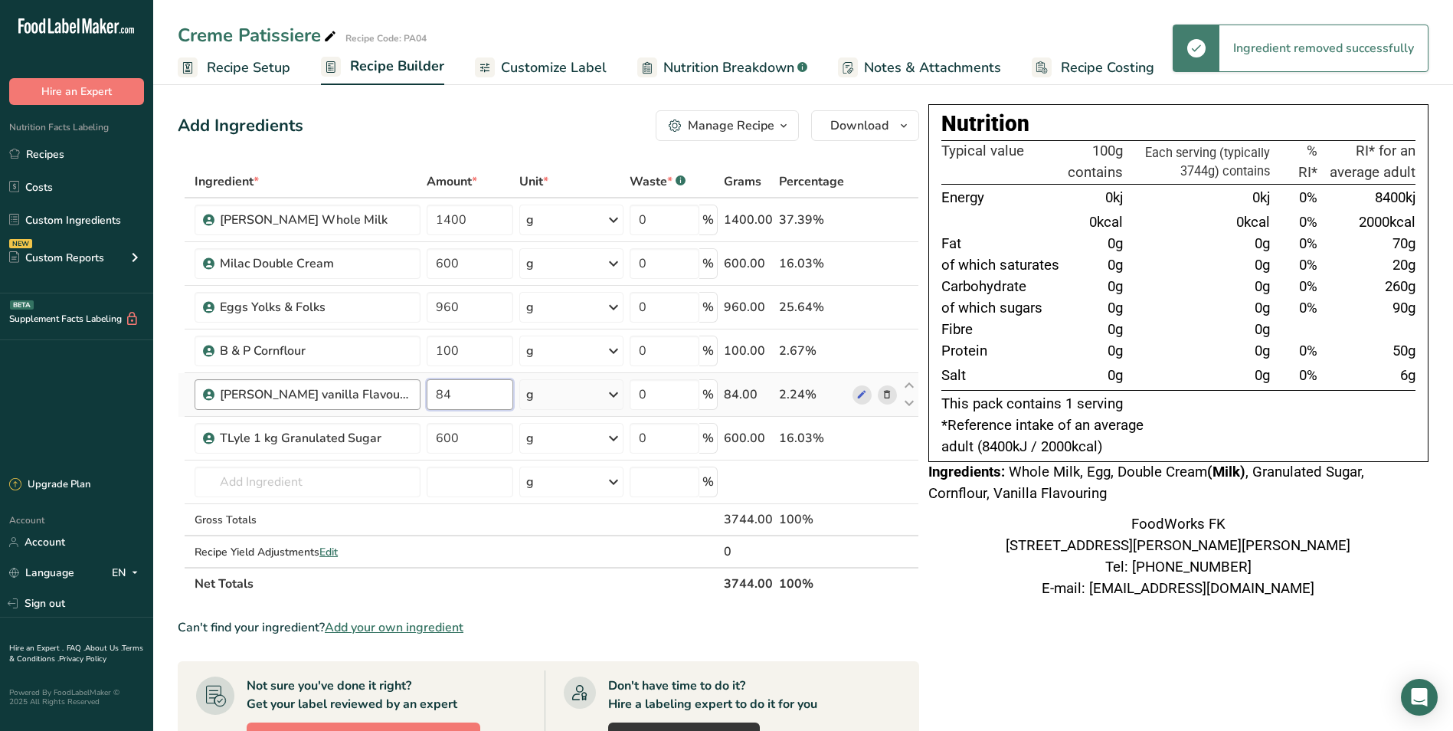
drag, startPoint x: 432, startPoint y: 395, endPoint x: 395, endPoint y: 391, distance: 37.7
click at [395, 391] on tr "Dr oetker vanilla Flavouring 500ml 84 g Weight Units g kg mg See more Volume Un…" at bounding box center [549, 395] width 740 height 44
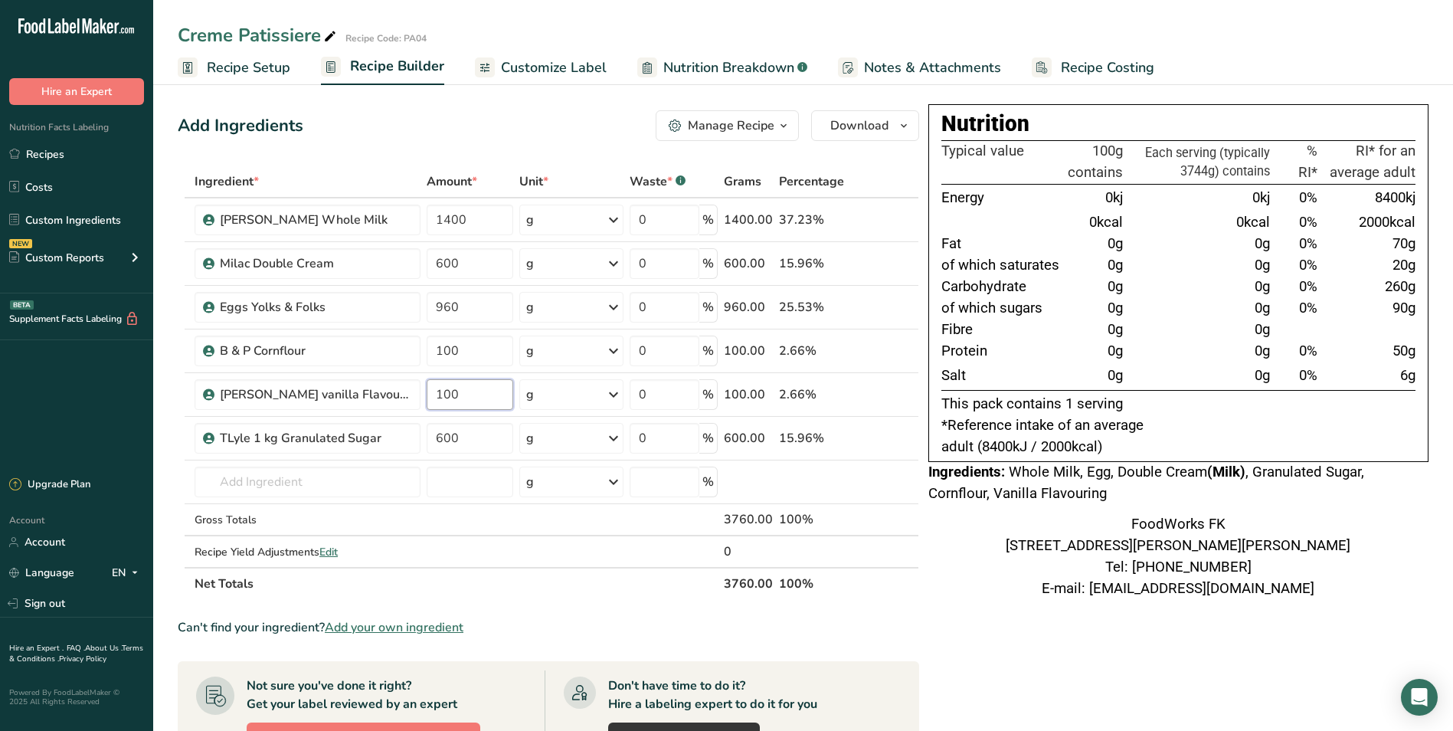
type input "100"
click at [600, 612] on section "Ingredient * Amount * Unit * Waste * .a-a{fill:#347362;}.b-a{fill:#fff;} Grams …" at bounding box center [549, 628] width 742 height 927
click at [734, 126] on div "Manage Recipe" at bounding box center [731, 125] width 87 height 18
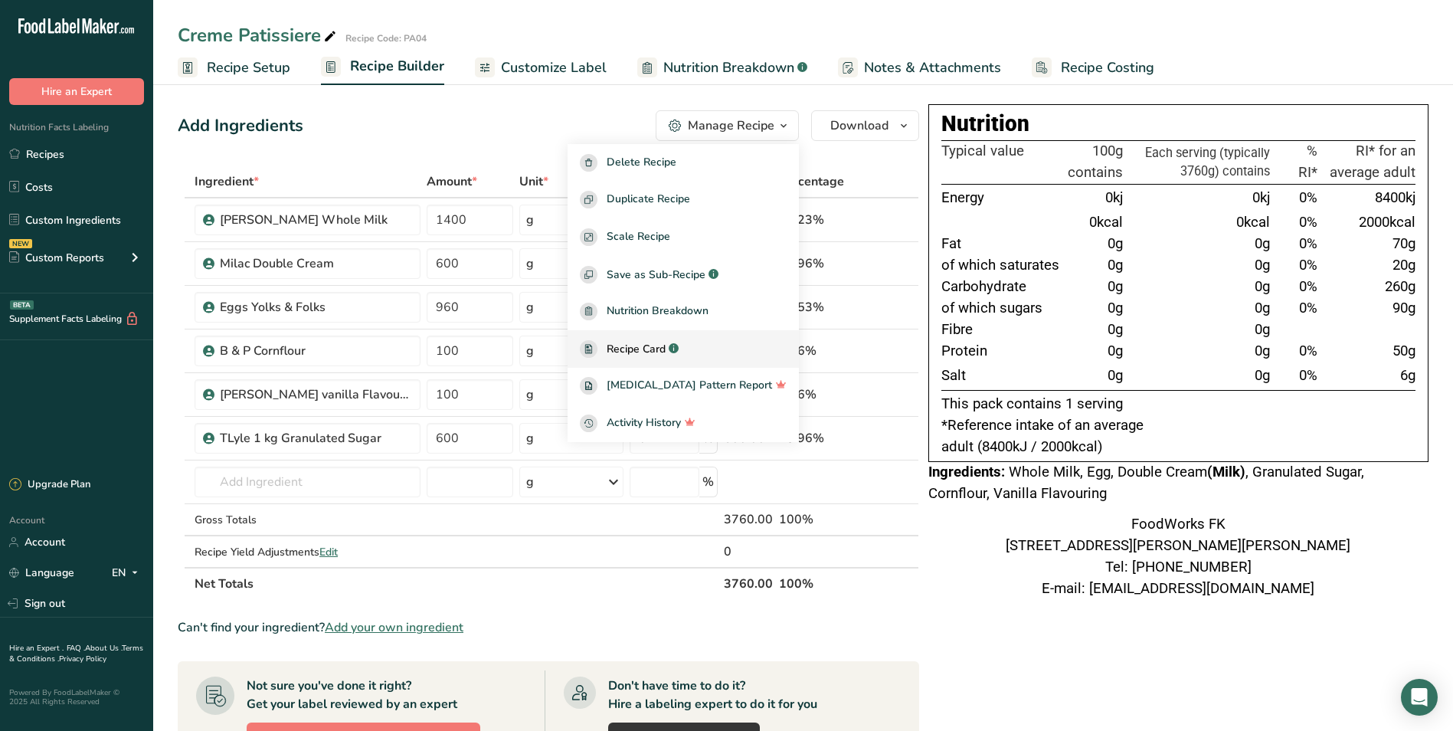
click at [666, 352] on span "Recipe Card" at bounding box center [636, 349] width 59 height 16
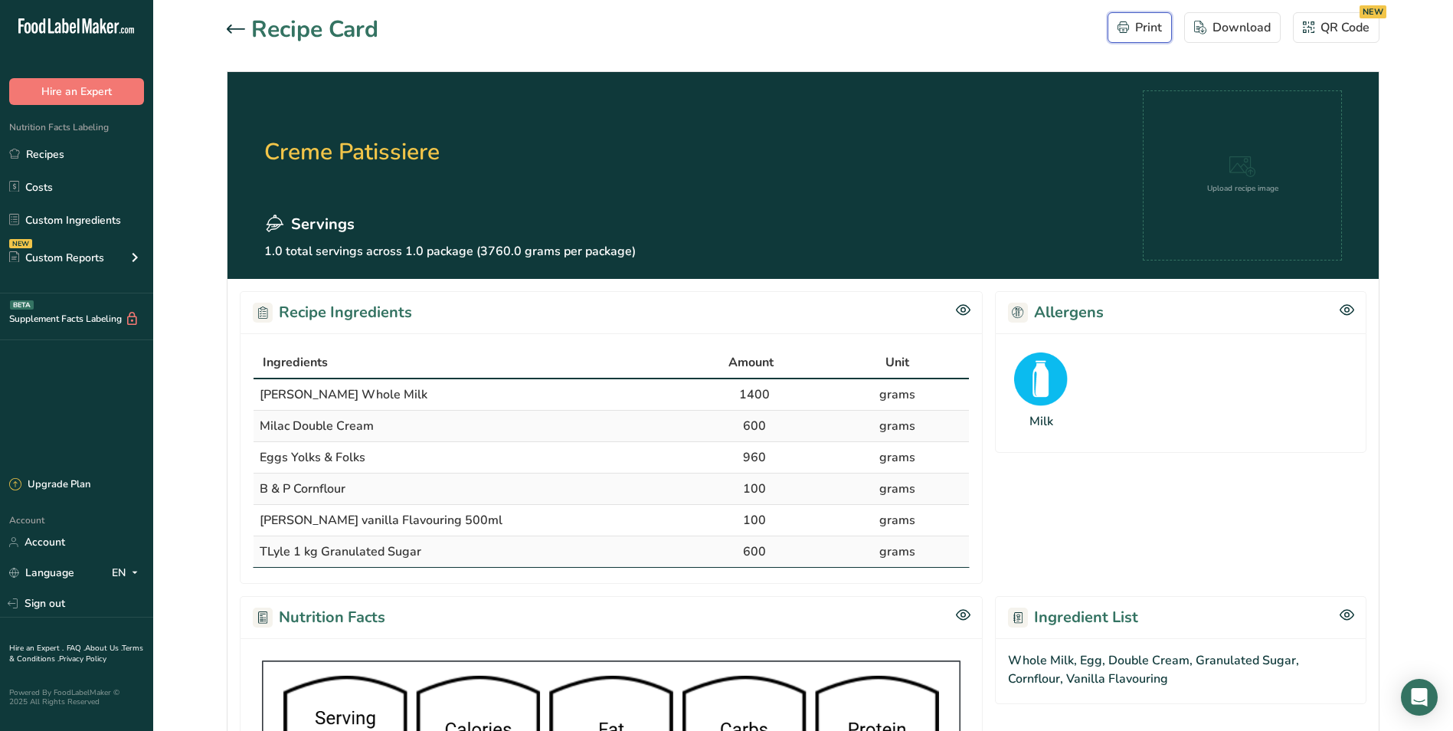
click at [1135, 30] on div "Print" at bounding box center [1140, 27] width 44 height 18
click at [41, 159] on link "Recipes" at bounding box center [76, 153] width 153 height 29
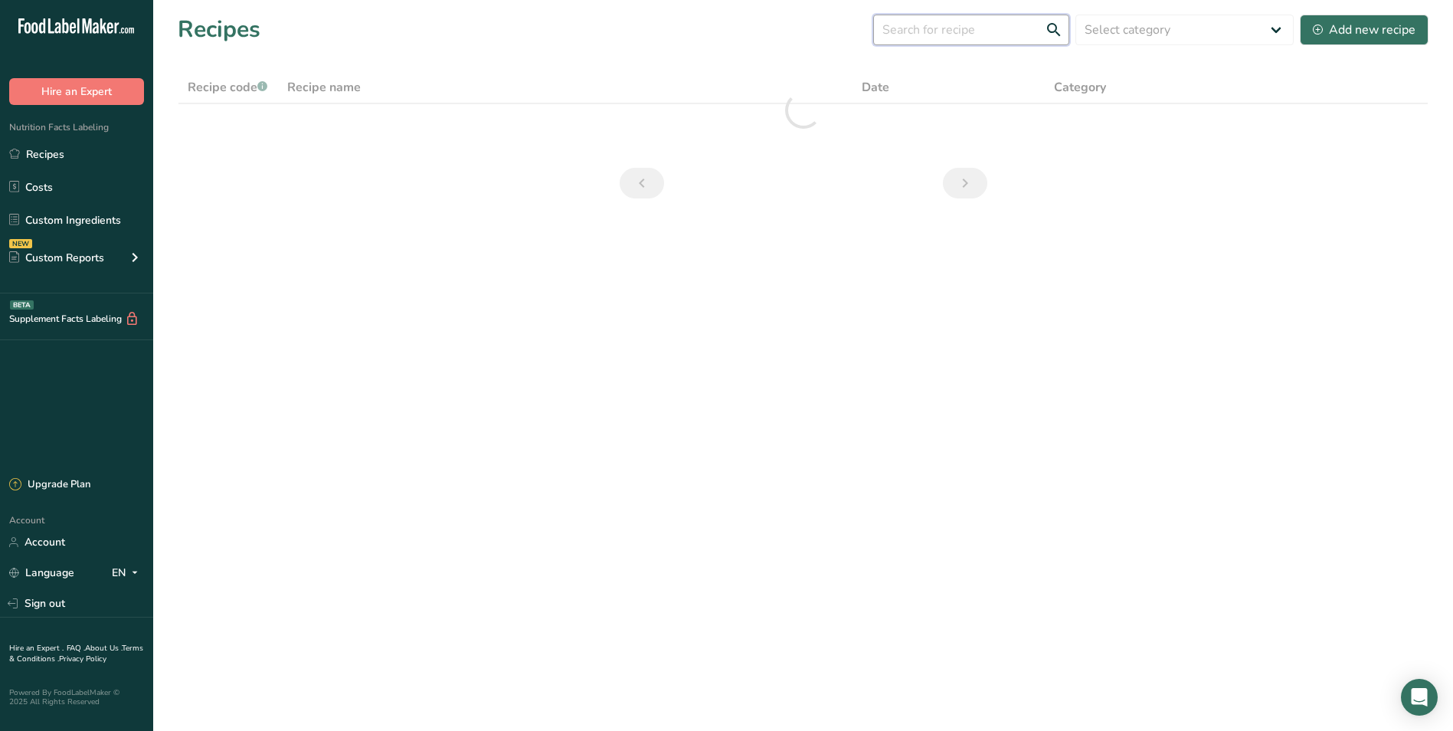
click at [991, 27] on input "text" at bounding box center [971, 30] width 196 height 31
type input "gana"
click at [1377, 29] on div "Add new recipe" at bounding box center [1364, 30] width 103 height 18
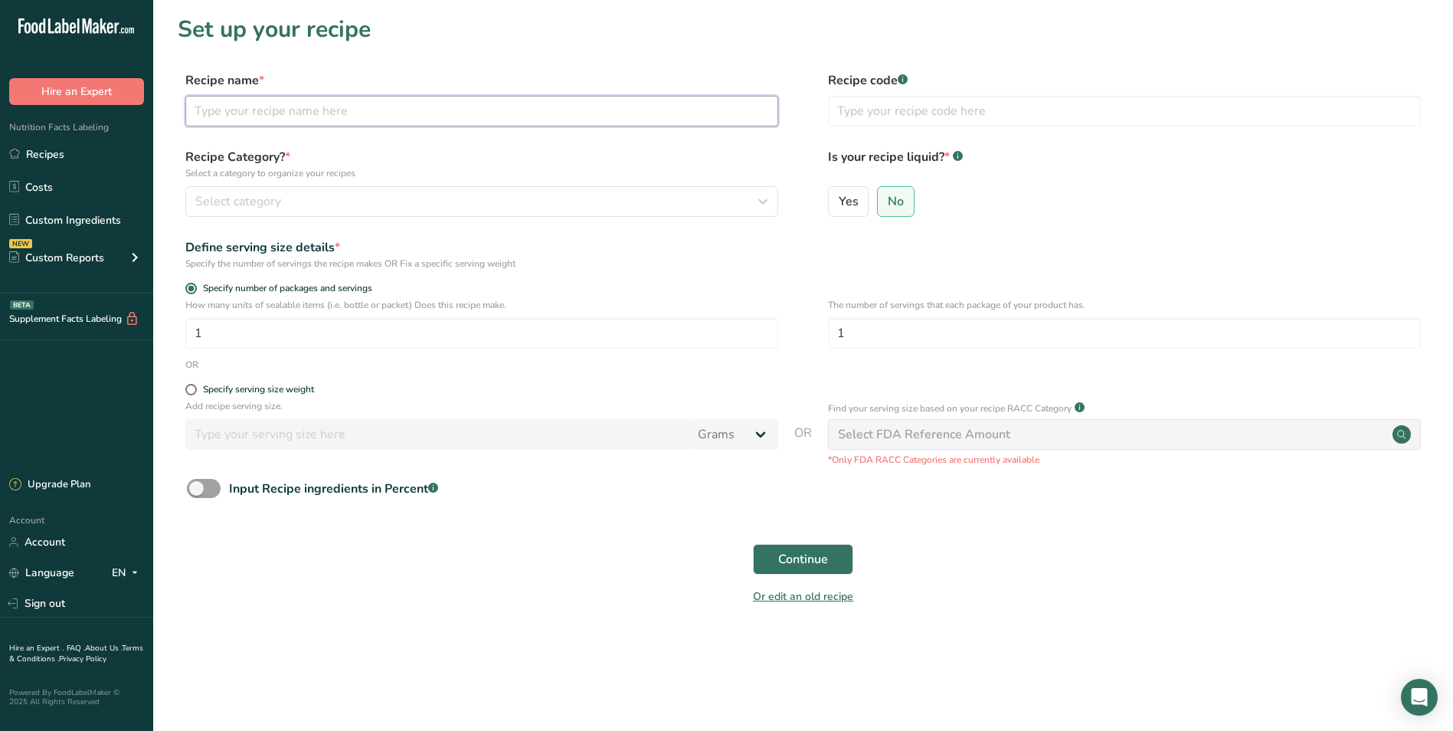
click at [349, 112] on input "text" at bounding box center [481, 111] width 593 height 31
type input "White soda Bread"
click at [38, 159] on link "Recipes" at bounding box center [76, 153] width 153 height 29
click at [465, 105] on input "text" at bounding box center [481, 111] width 593 height 31
type input "White soda bread"
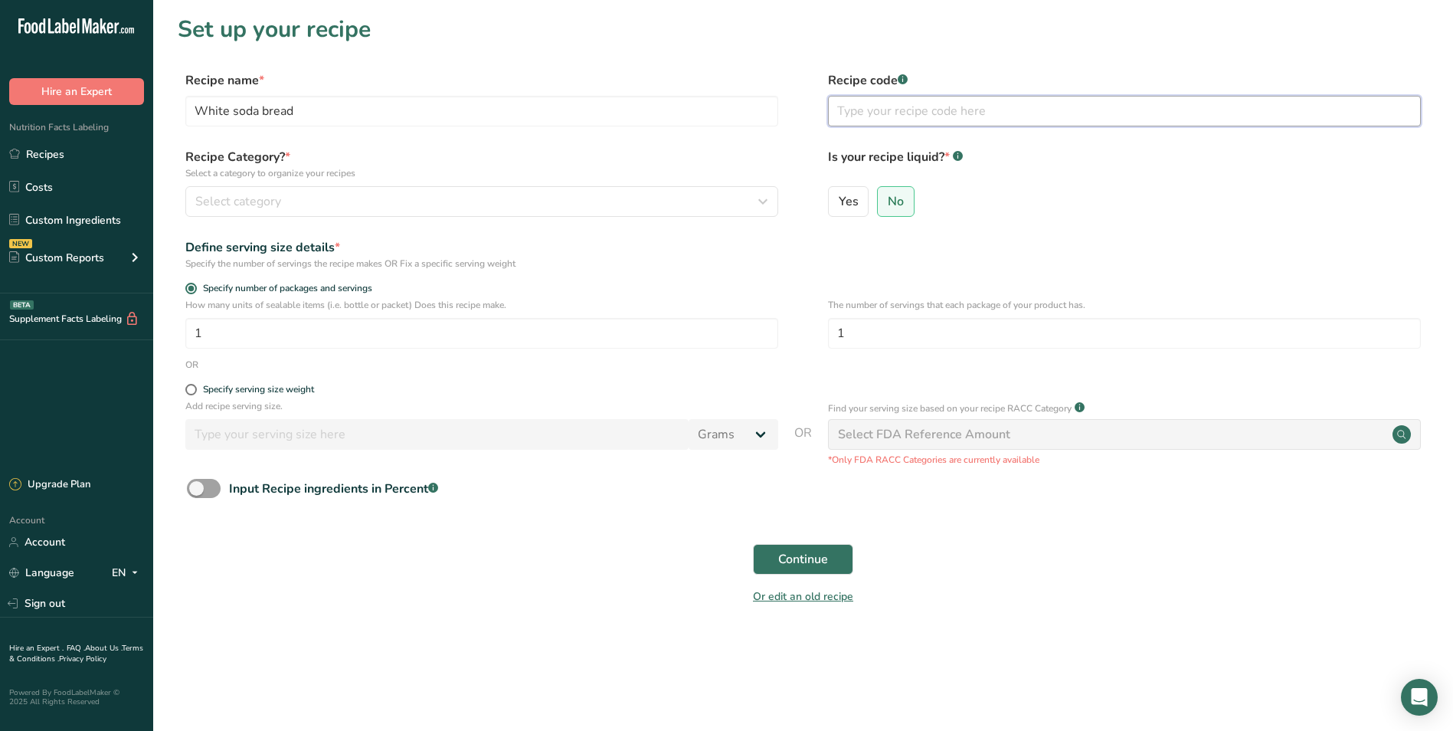
click at [848, 113] on input "text" at bounding box center [1124, 111] width 593 height 31
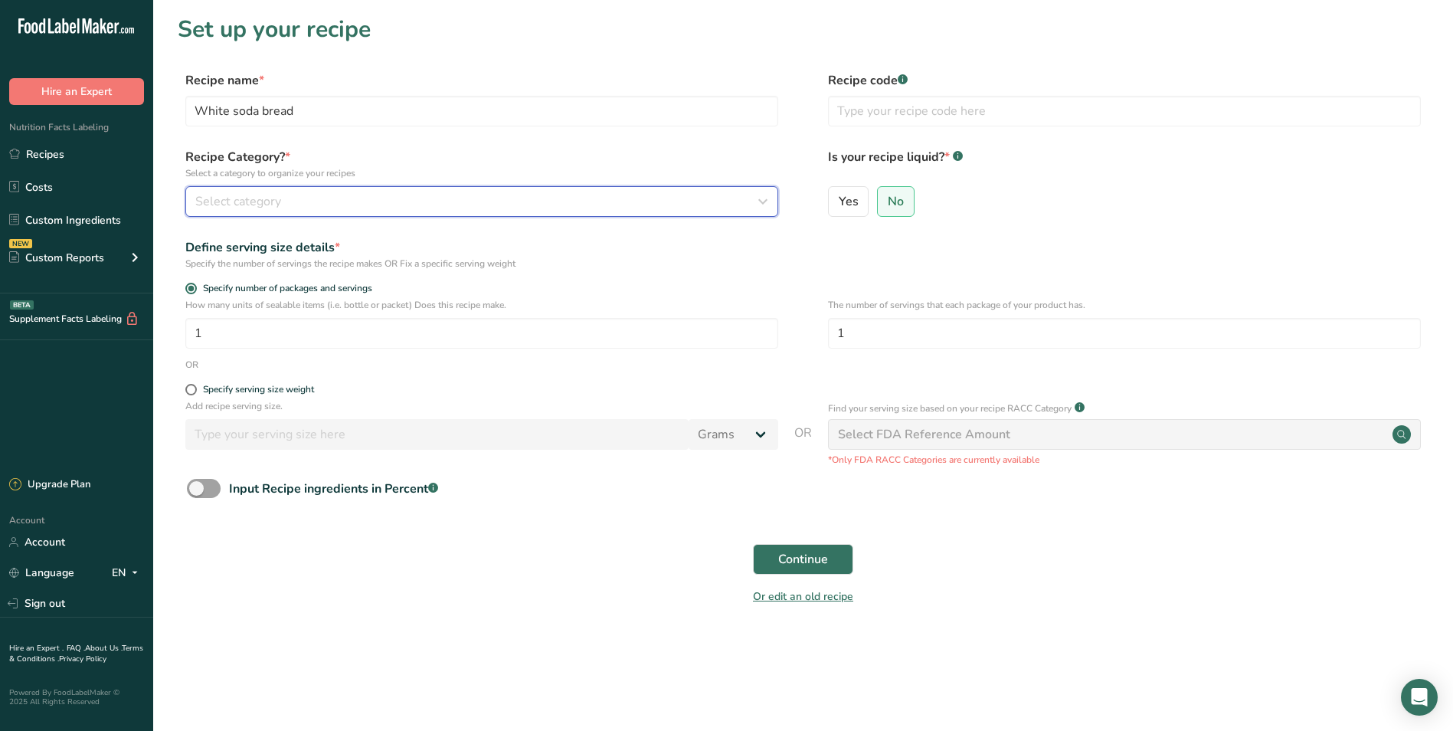
click at [744, 198] on div "Select category" at bounding box center [477, 201] width 564 height 18
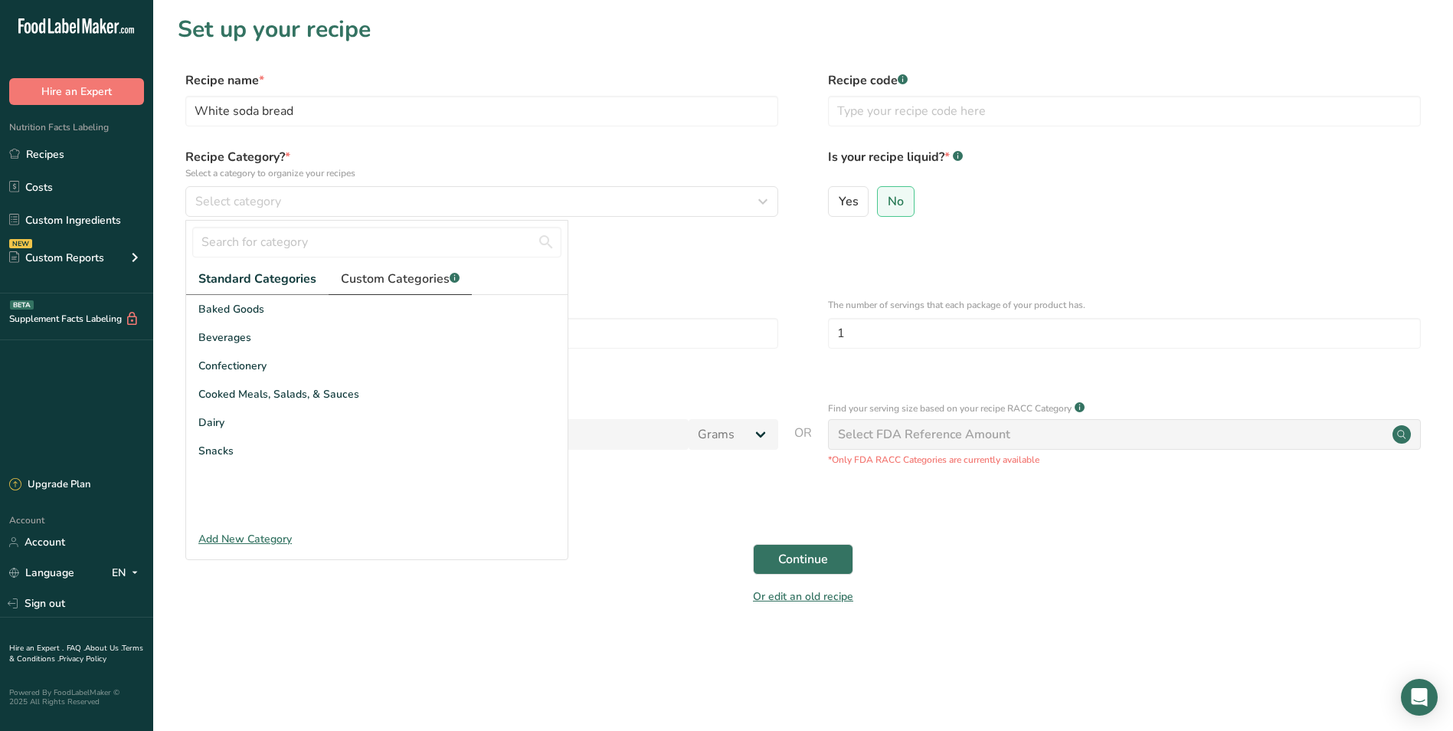
click at [380, 280] on span "Custom Categories .a-a{fill:#347362;}.b-a{fill:#fff;}" at bounding box center [400, 279] width 119 height 18
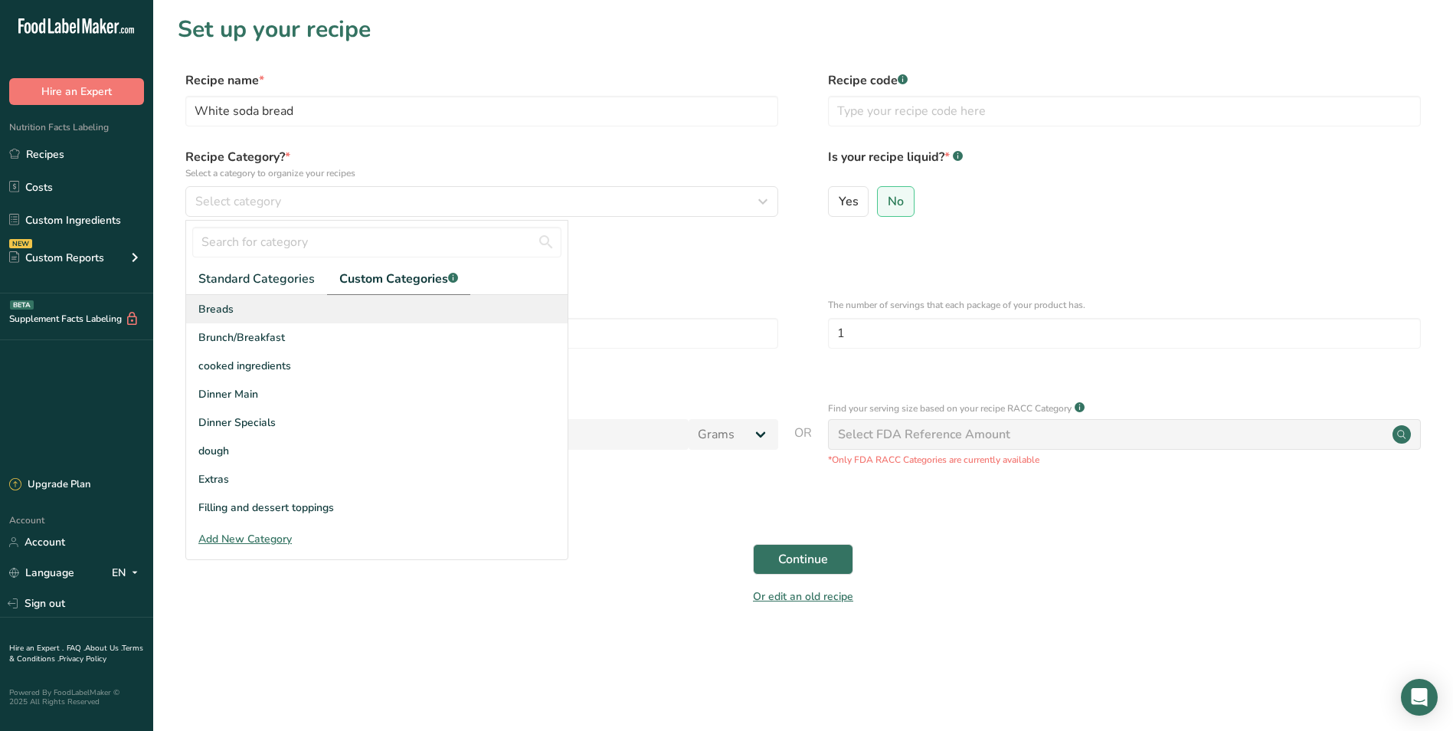
click at [235, 315] on div "Breads" at bounding box center [377, 309] width 382 height 28
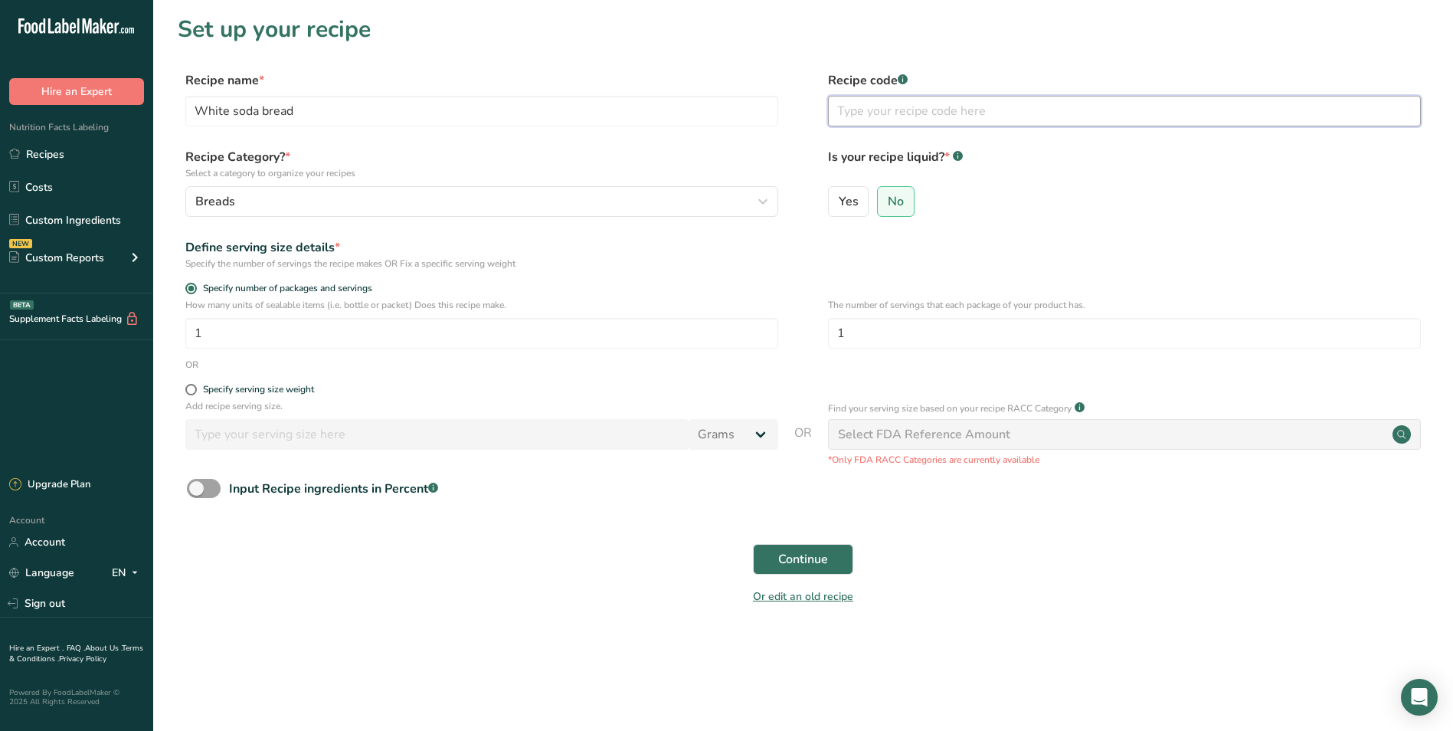
click at [874, 110] on input "text" at bounding box center [1124, 111] width 593 height 31
type input "BR10"
drag, startPoint x: 265, startPoint y: 327, endPoint x: 0, endPoint y: 293, distance: 267.3
click at [25, 296] on div ".a-20{fill:#fff;} Hire an Expert Nutrition Facts Labeling Recipes Costs Custom …" at bounding box center [726, 365] width 1453 height 731
type input "6"
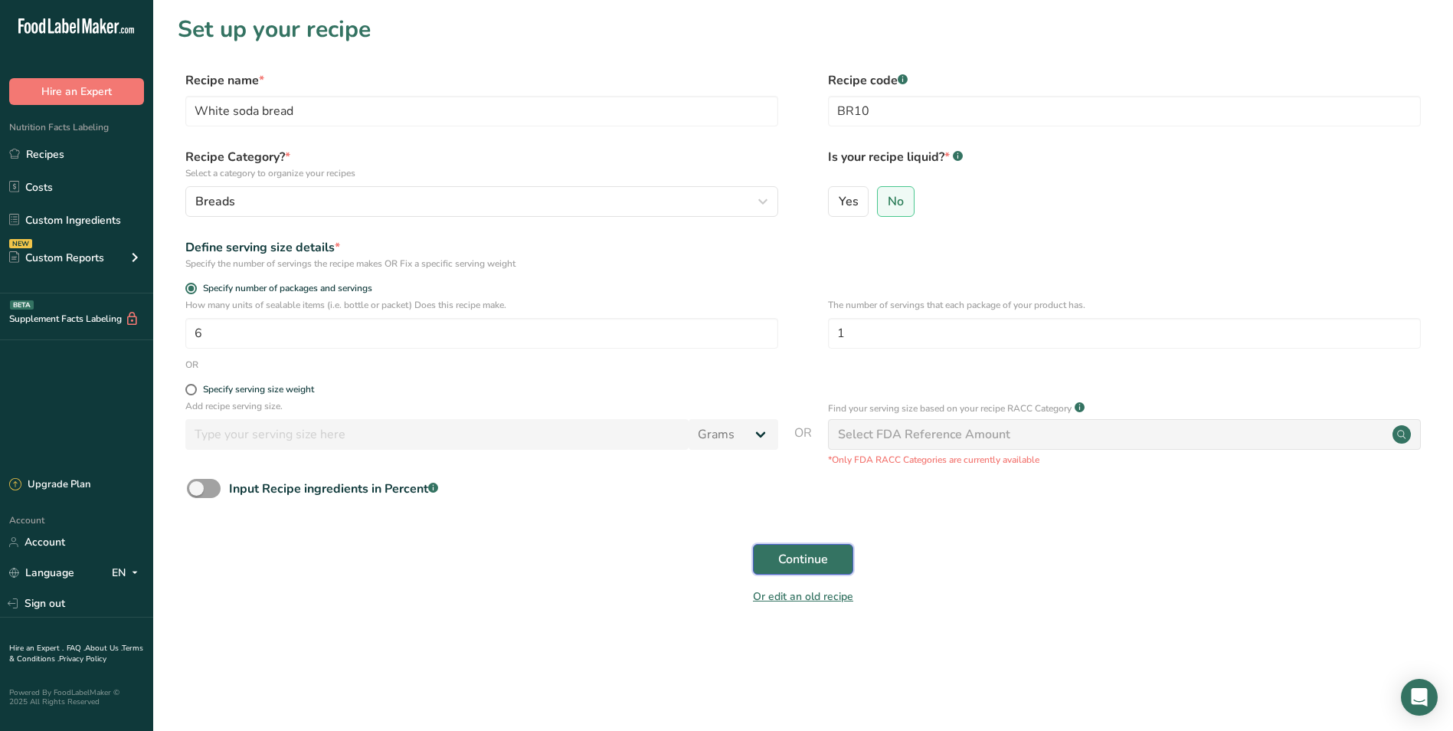
click at [821, 565] on span "Continue" at bounding box center [803, 559] width 50 height 18
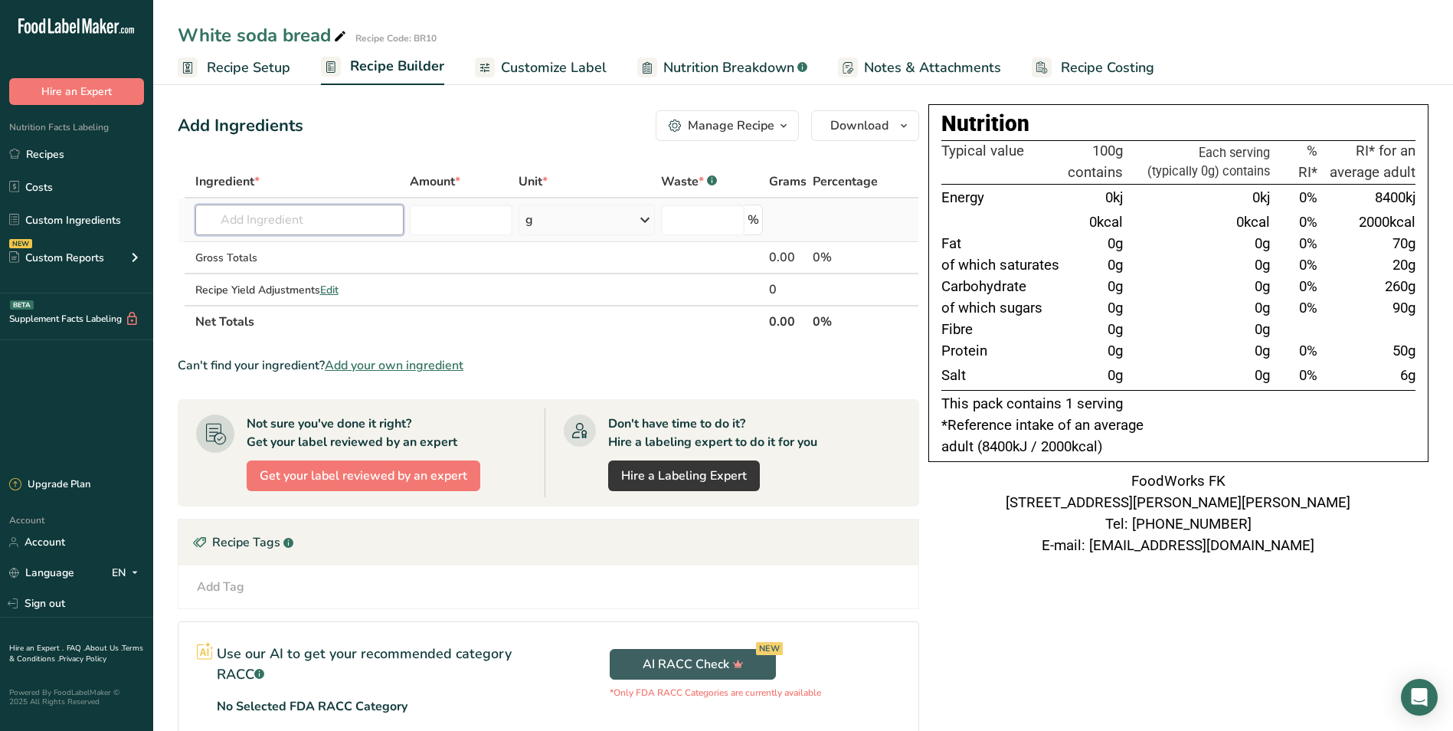
click at [310, 220] on input "text" at bounding box center [299, 220] width 209 height 31
type input "strong"
click at [324, 252] on p "001 Wessex Strong White Flour 16kg sack" at bounding box center [320, 251] width 224 height 16
type input "Wessex Strong White Flour 16kg sack"
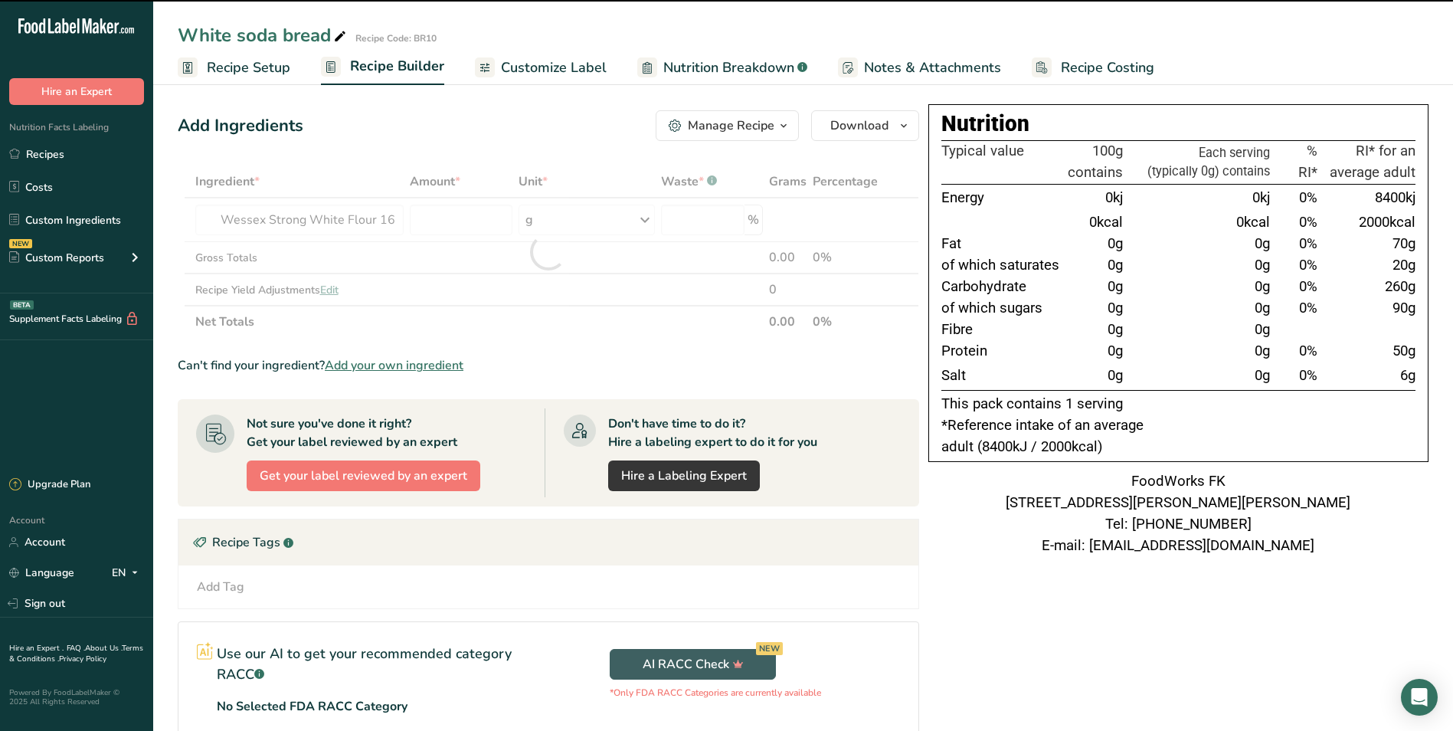
type input "0"
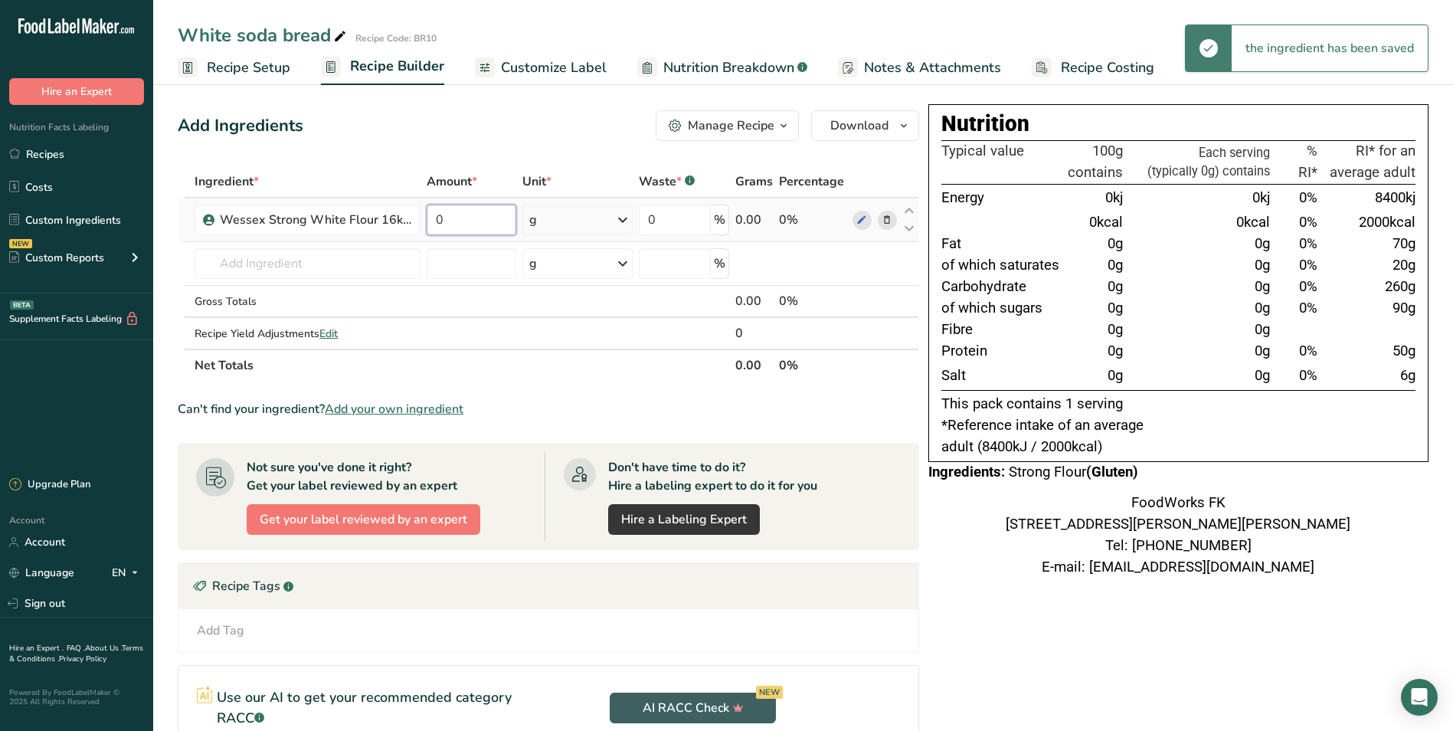
click at [447, 221] on input "0" at bounding box center [471, 220] width 89 height 31
type input "1000"
click at [373, 271] on div "Ingredient * Amount * Unit * Waste * .a-a{fill:#347362;}.b-a{fill:#fff;} Grams …" at bounding box center [549, 273] width 742 height 216
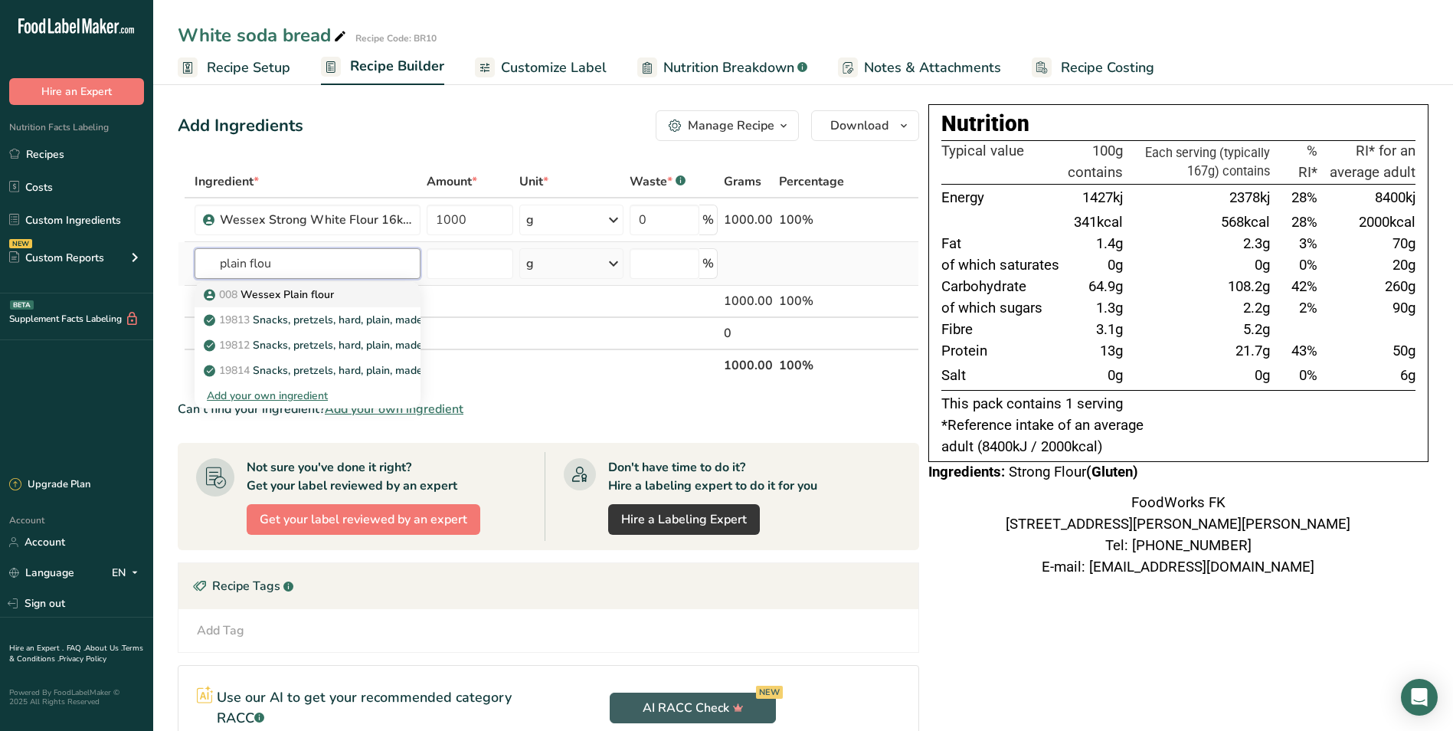
type input "plain flou"
click at [349, 293] on div "008 Wessex Plain flour" at bounding box center [295, 295] width 177 height 16
type input "Wessex Plain flour"
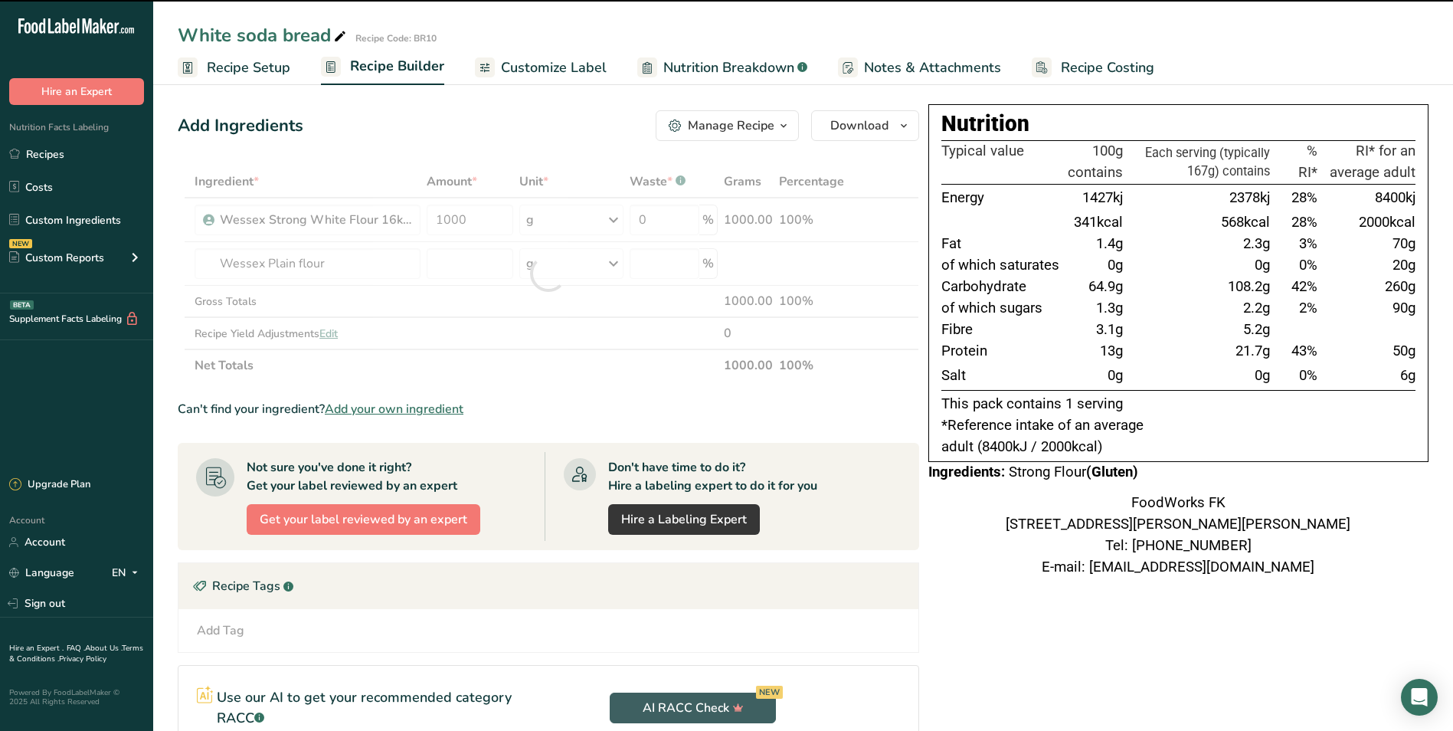
type input "0"
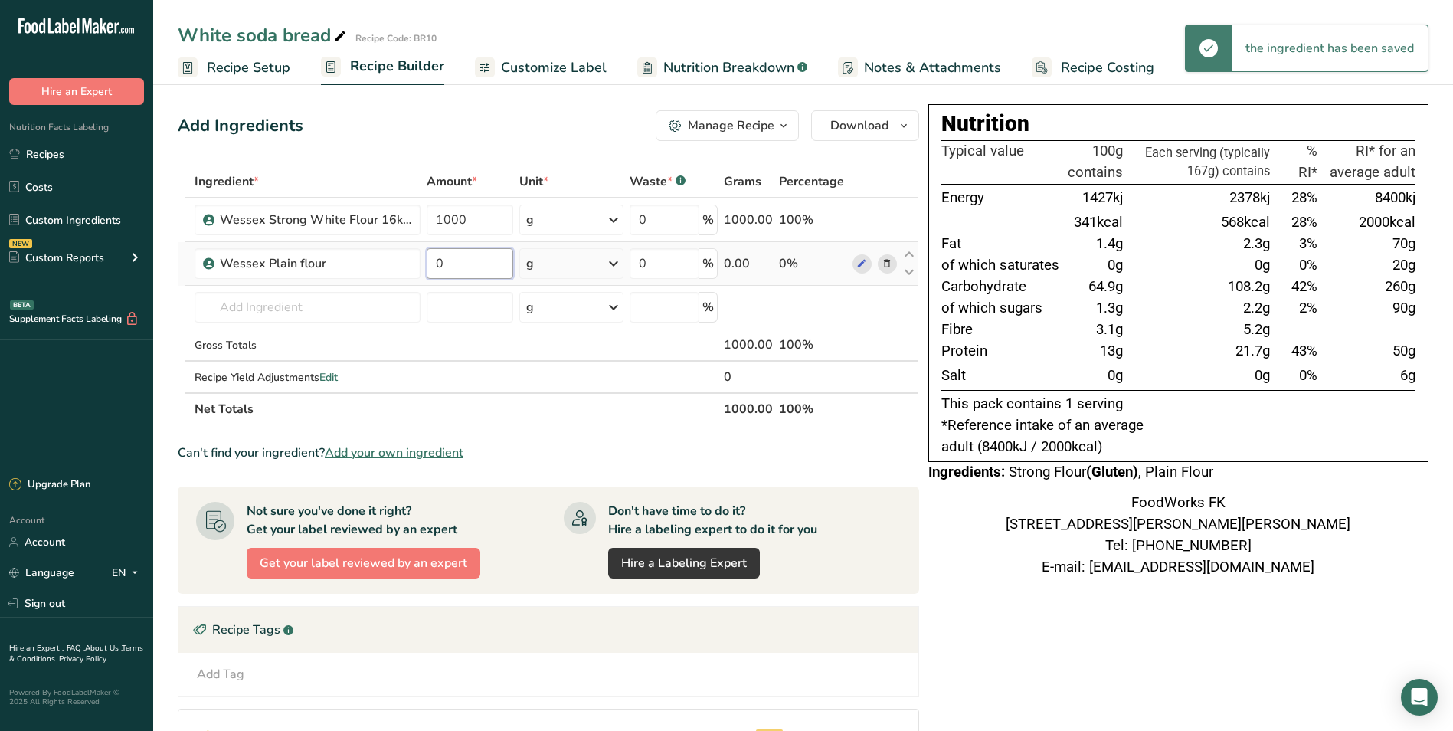
click at [449, 260] on input "0" at bounding box center [470, 263] width 87 height 31
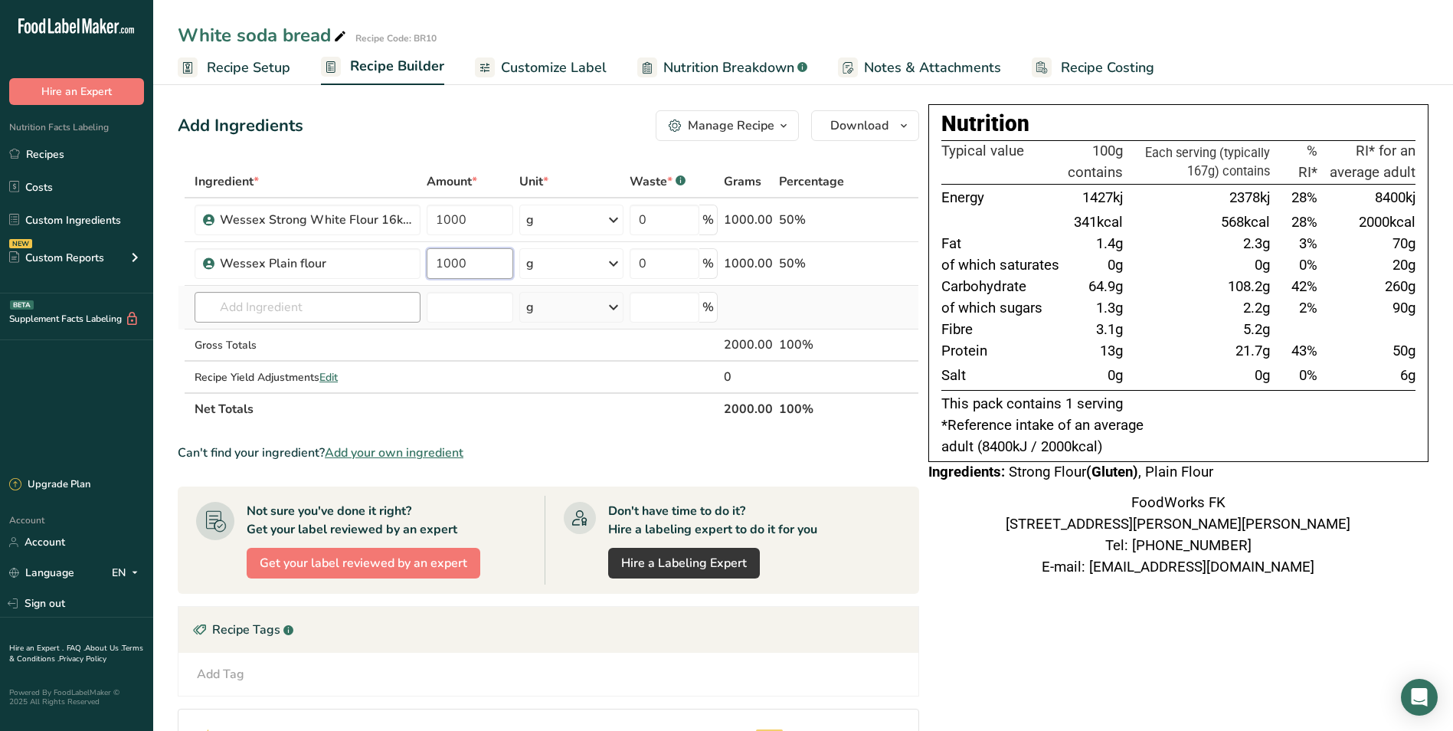
type input "1000"
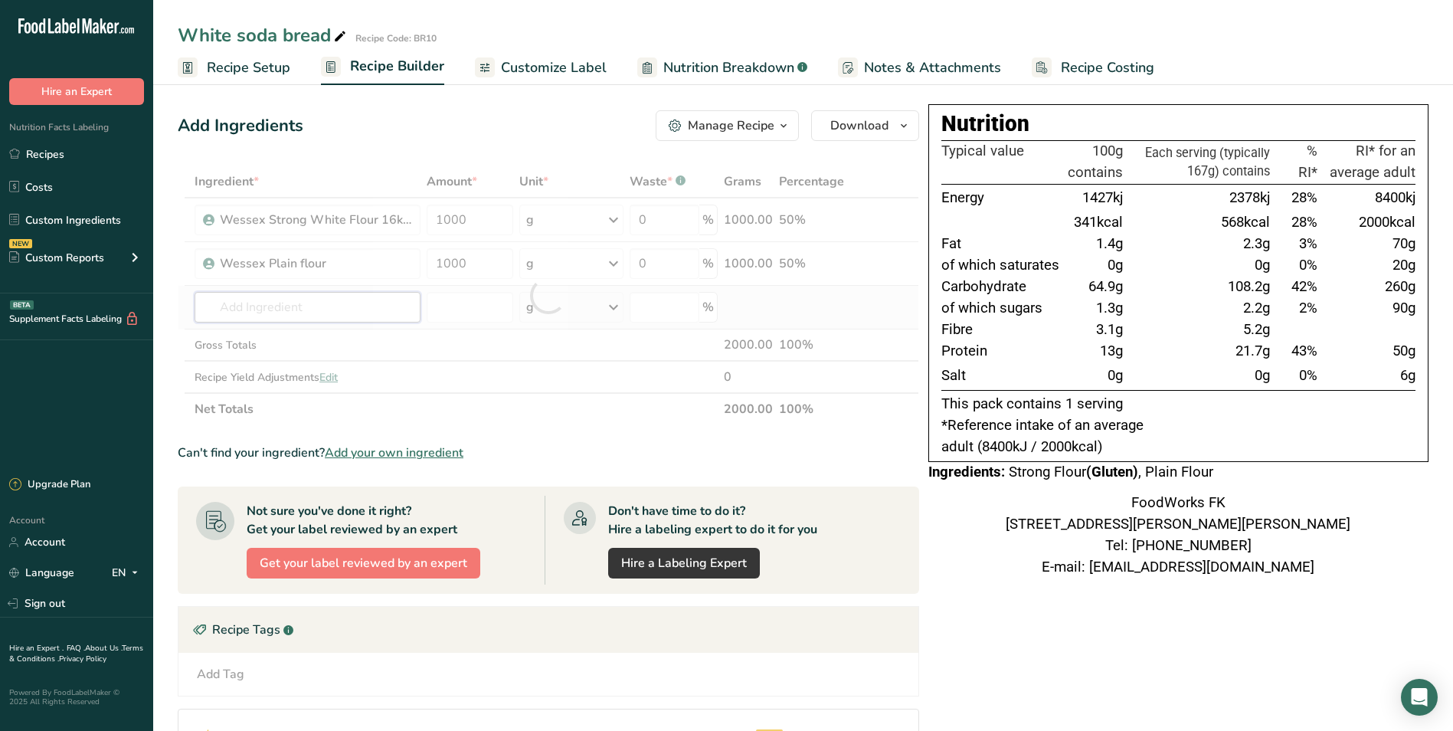
click at [306, 302] on div "Ingredient * Amount * Unit * Waste * .a-a{fill:#347362;}.b-a{fill:#fff;} Grams …" at bounding box center [549, 295] width 742 height 260
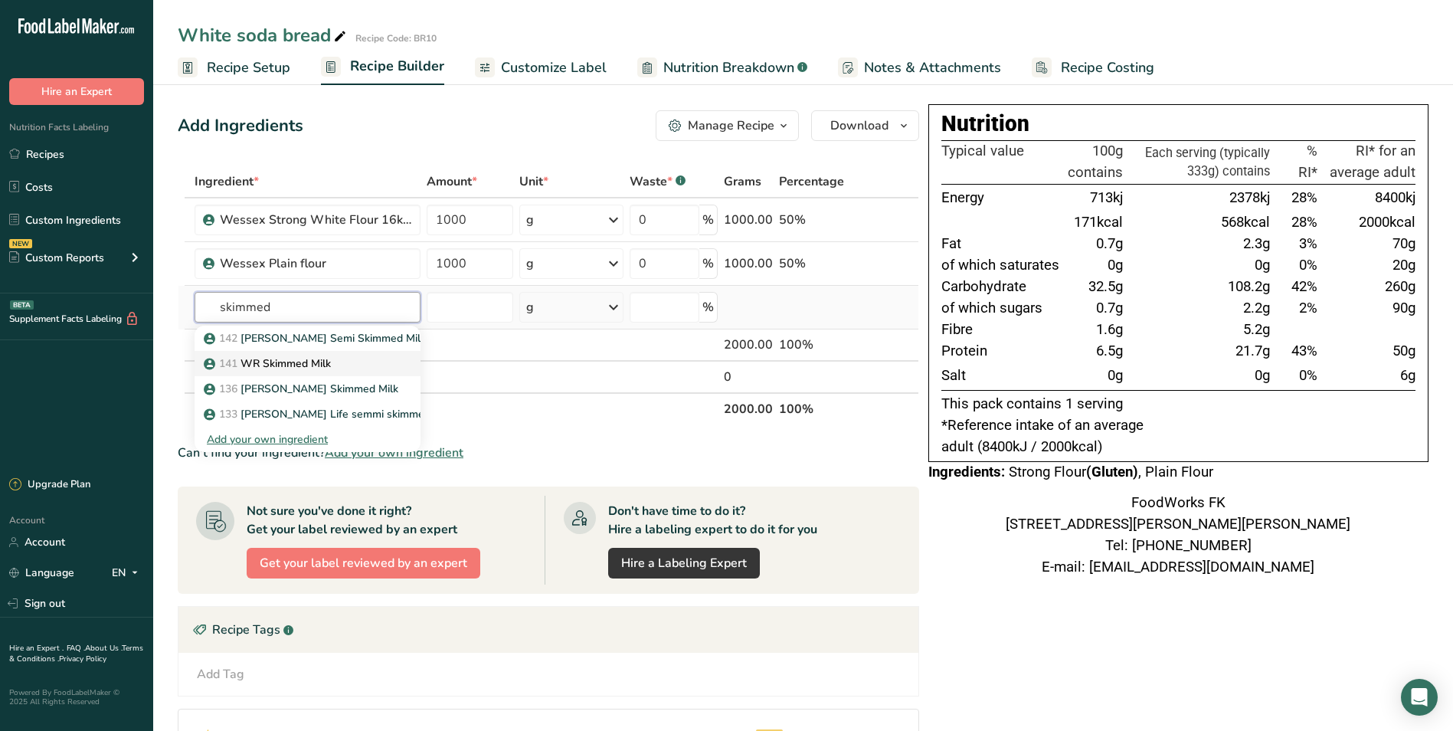
type input "skimmed"
click at [288, 368] on p "141 WR Skimmed Milk" at bounding box center [269, 363] width 124 height 16
type input "WR Skimmed Milk"
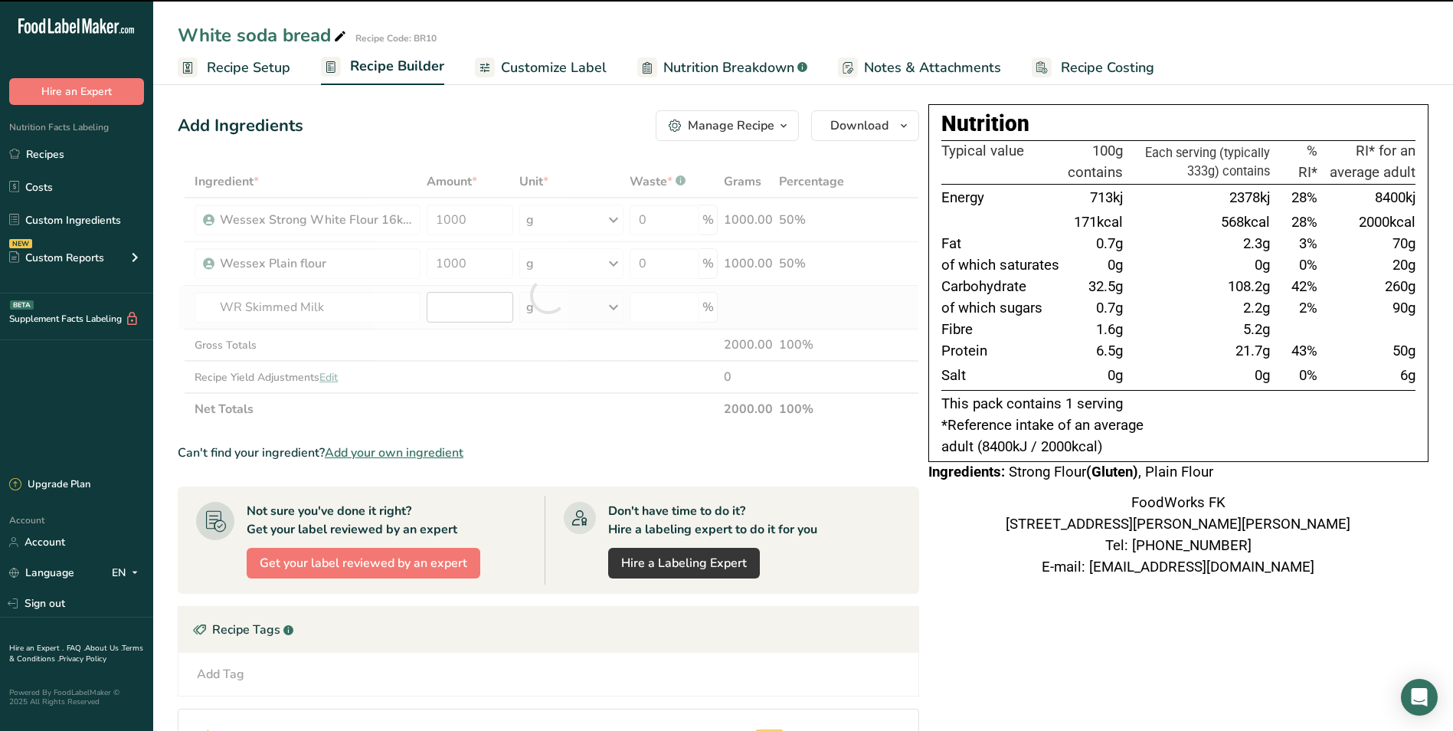
type input "0"
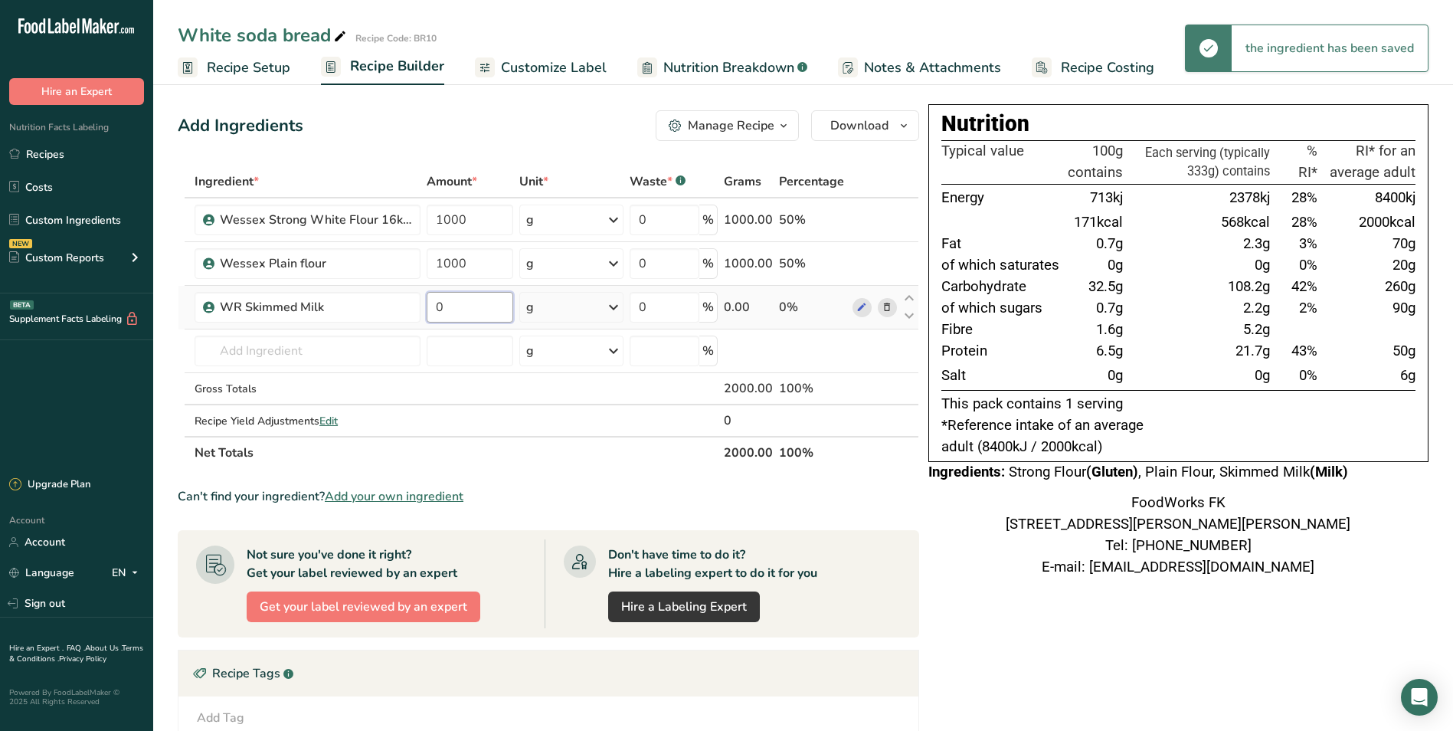
click at [447, 300] on input "0" at bounding box center [470, 307] width 87 height 31
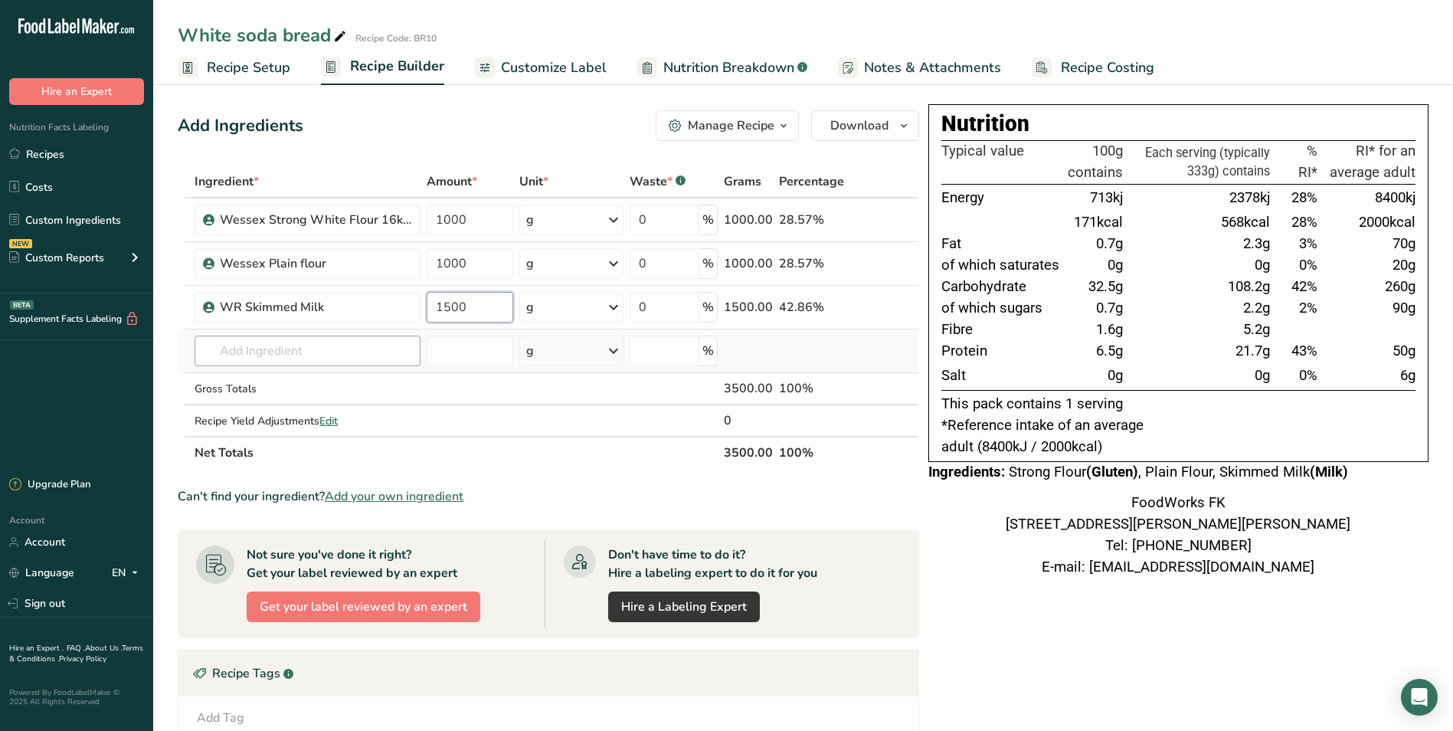
type input "1500"
click at [330, 342] on div "Ingredient * Amount * Unit * Waste * .a-a{fill:#347362;}.b-a{fill:#fff;} Grams …" at bounding box center [549, 316] width 742 height 303
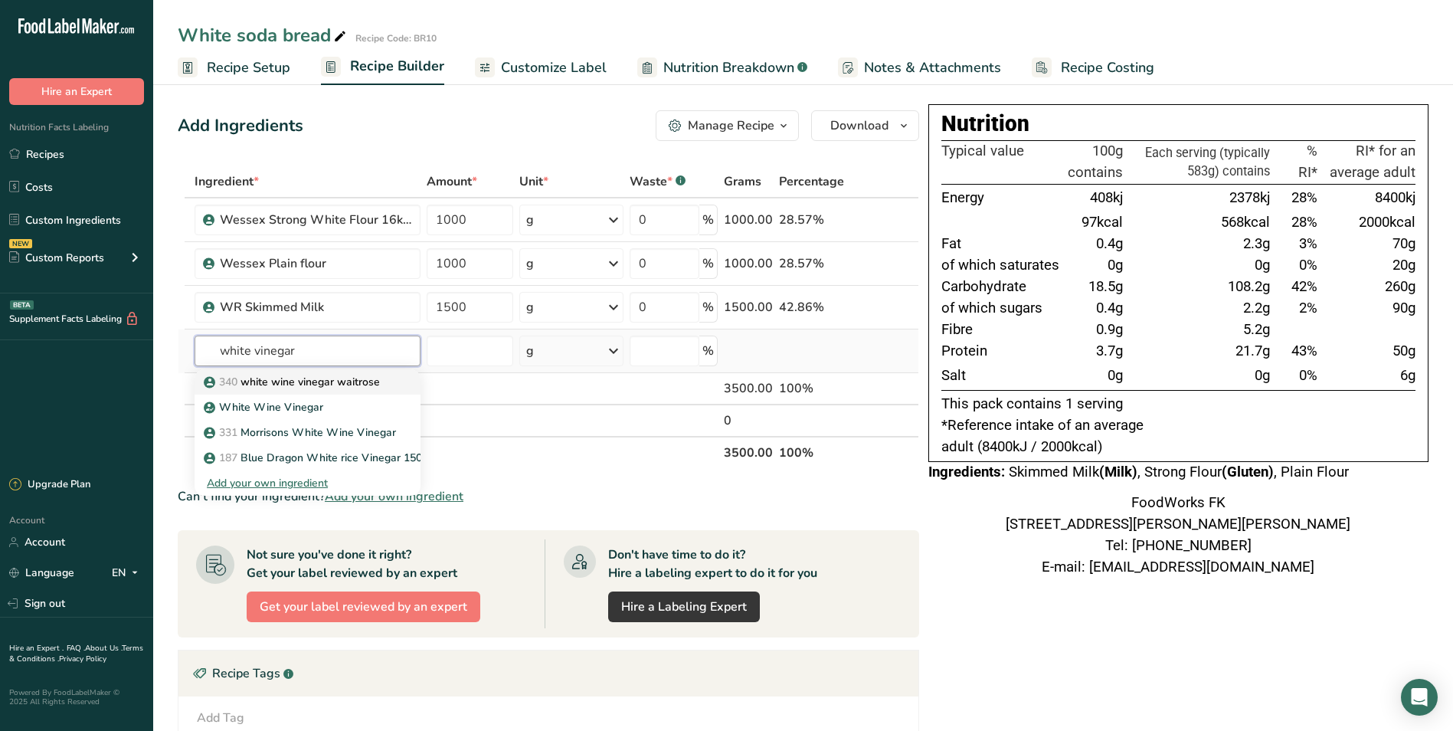
type input "white vinegar"
click at [316, 382] on p "340 white wine vinegar waitrose" at bounding box center [293, 382] width 173 height 16
type input "white wine vinegar waitrose"
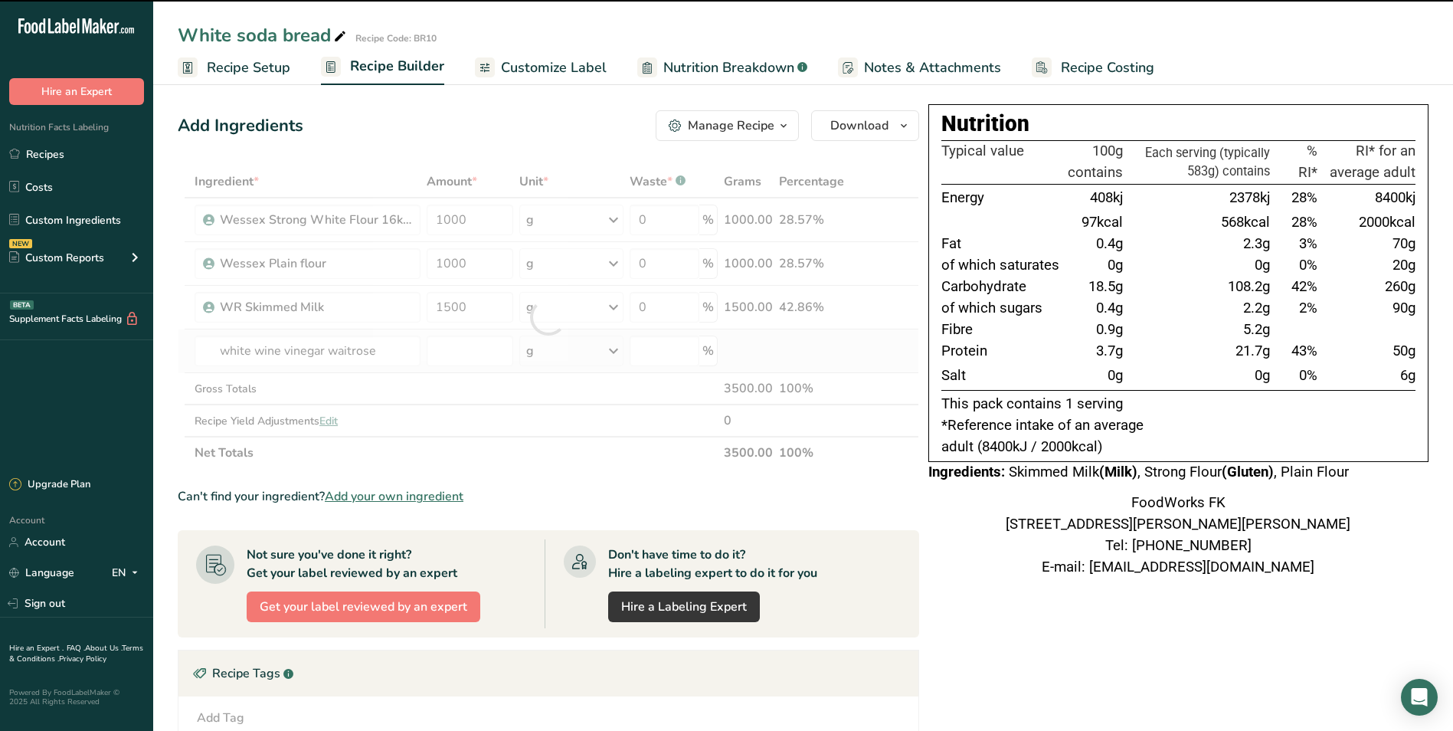
type input "0"
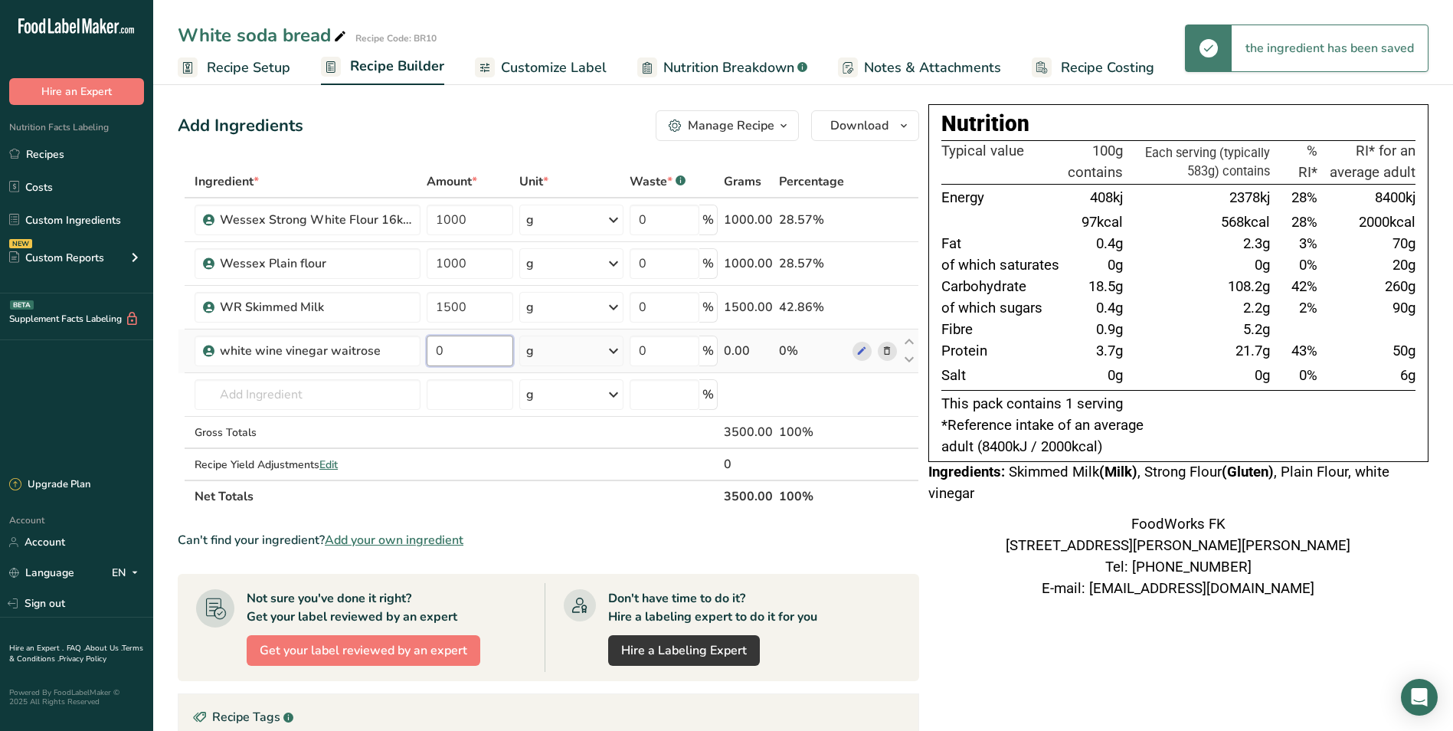
click at [482, 351] on input "0" at bounding box center [470, 351] width 87 height 31
type input "6"
click at [616, 349] on div "Ingredient * Amount * Unit * Waste * .a-a{fill:#347362;}.b-a{fill:#fff;} Grams …" at bounding box center [549, 338] width 742 height 347
click at [614, 349] on icon at bounding box center [613, 351] width 18 height 28
click at [572, 577] on div "See more" at bounding box center [593, 585] width 129 height 16
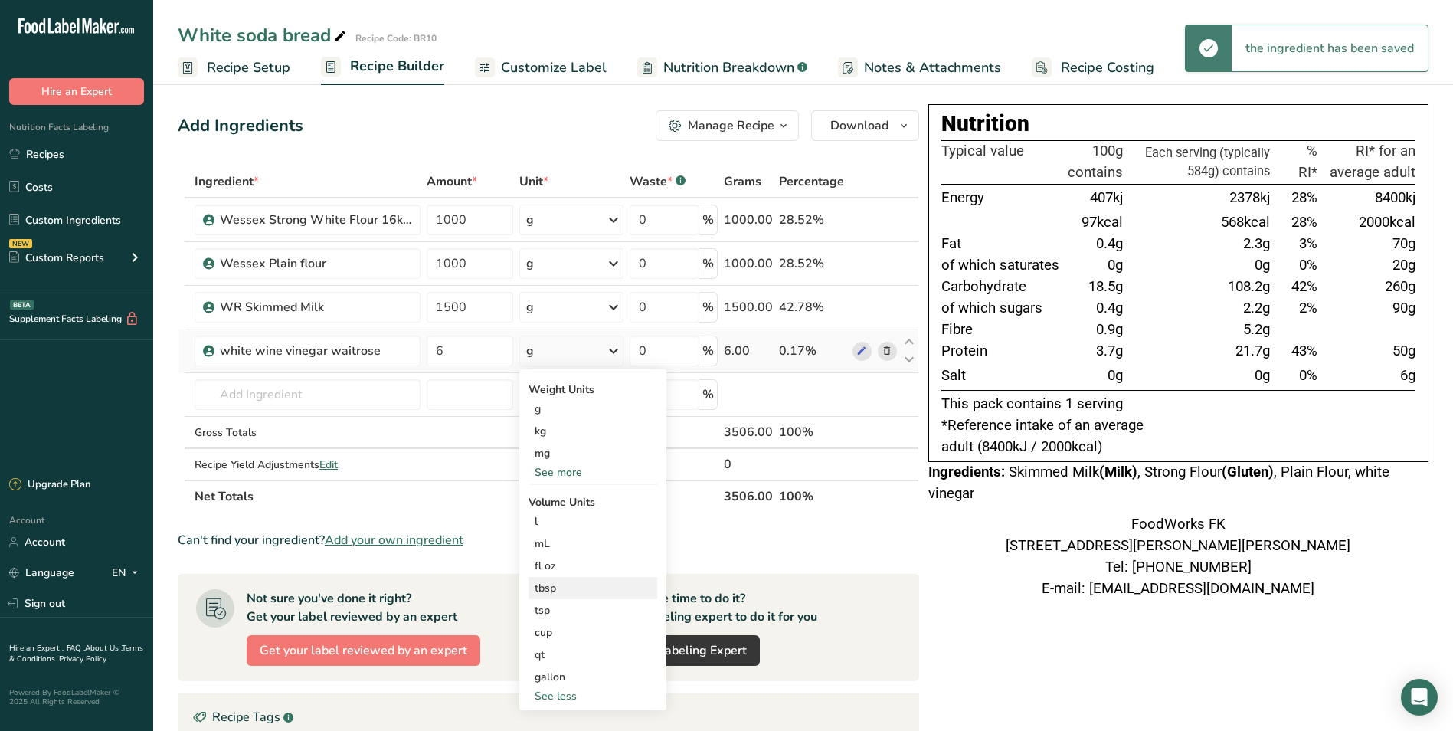
click at [580, 586] on div "tbsp" at bounding box center [593, 588] width 116 height 16
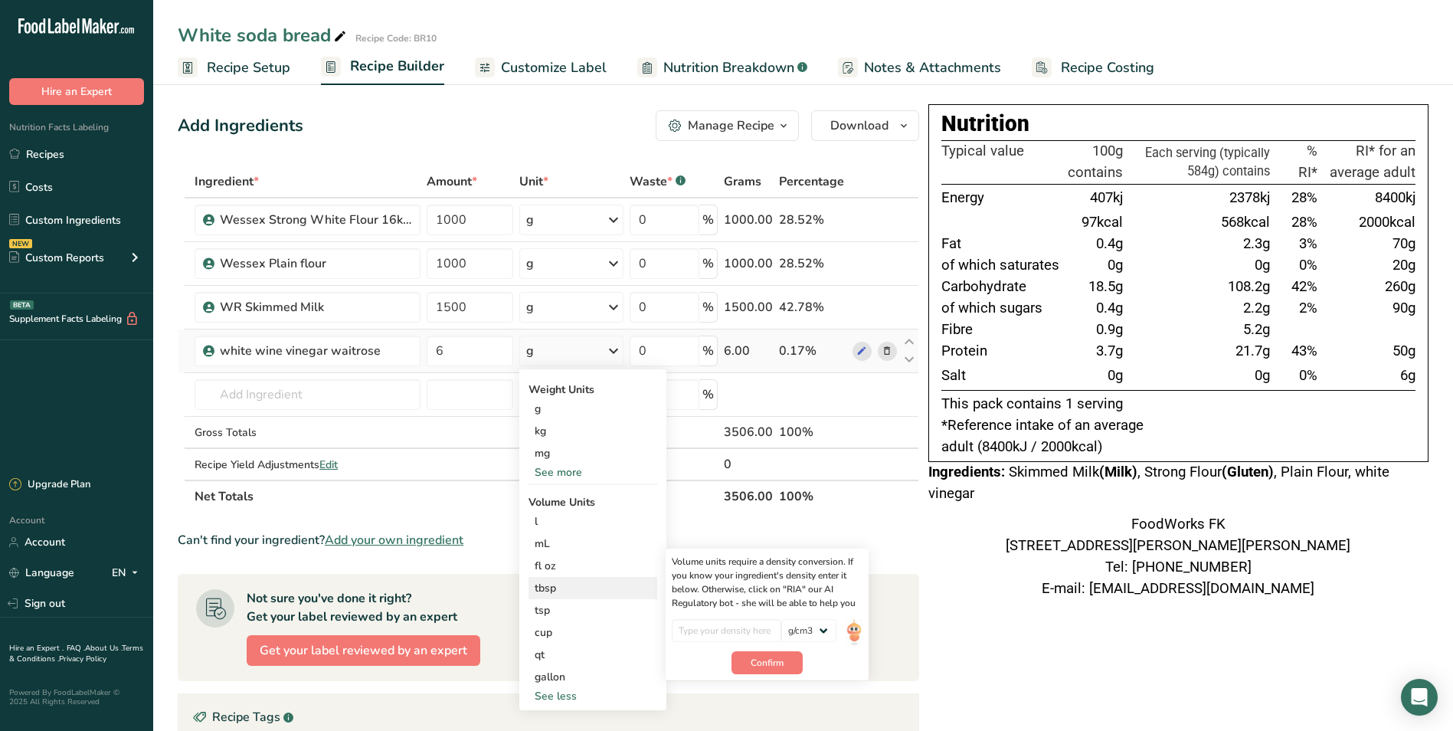
click at [552, 588] on div "tbsp" at bounding box center [593, 588] width 116 height 16
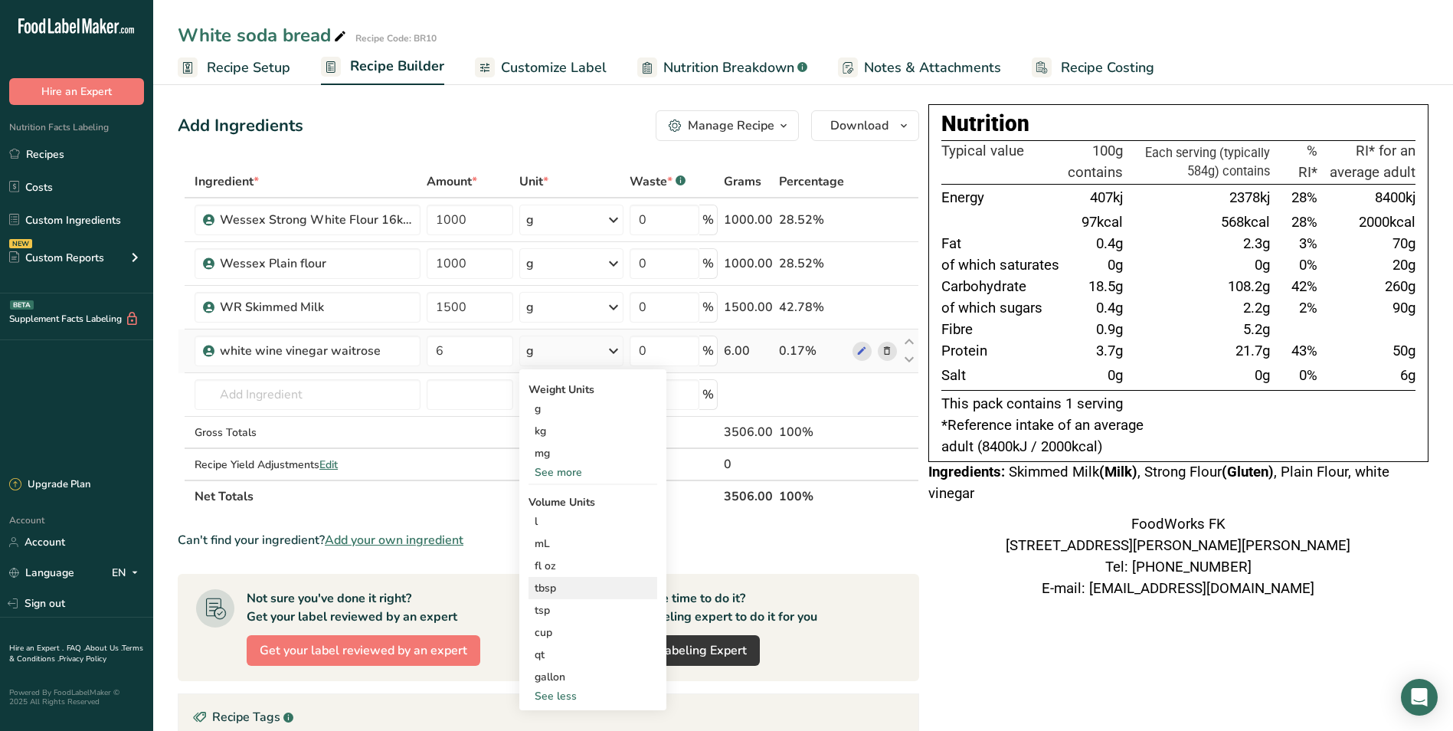
click at [545, 585] on div "tbsp" at bounding box center [593, 588] width 116 height 16
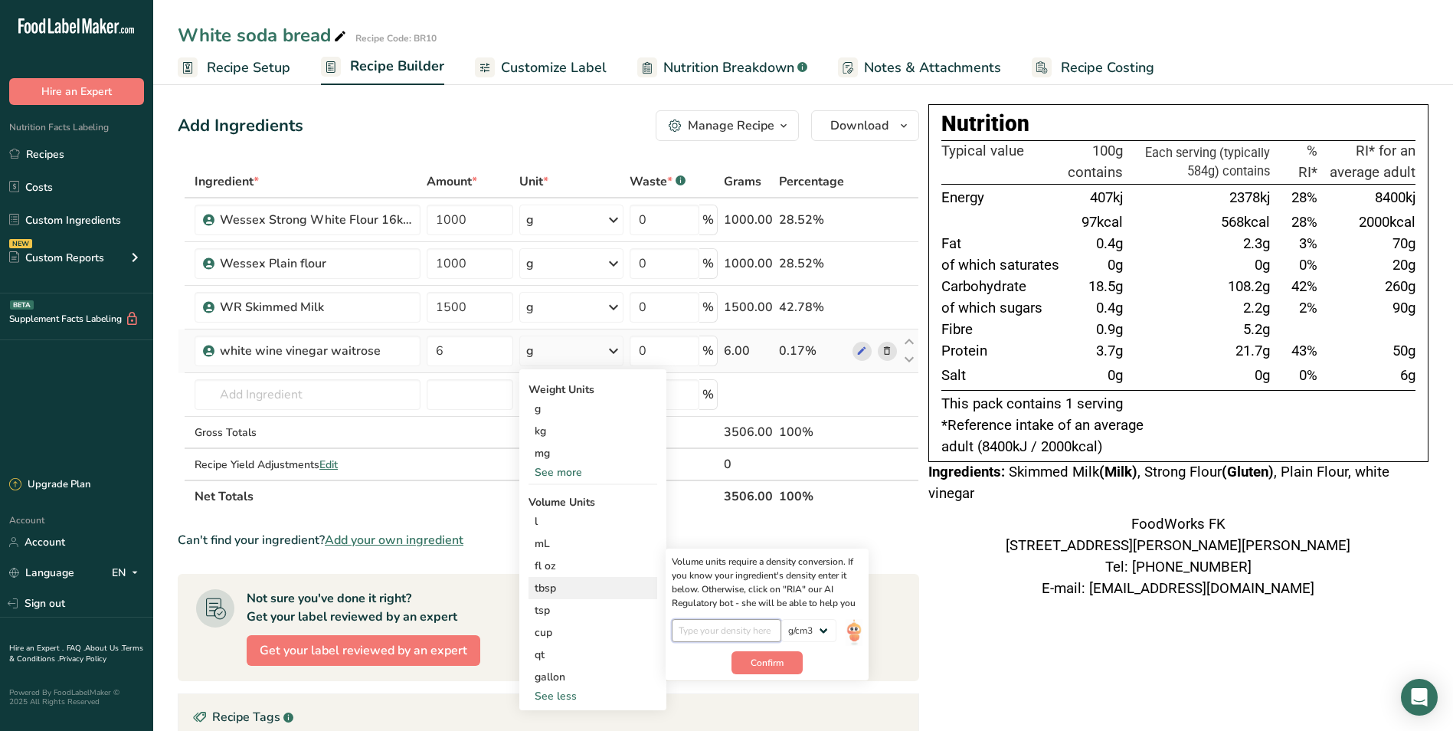
click at [729, 630] on input "number" at bounding box center [727, 630] width 110 height 23
type input "1"
click at [755, 657] on span "Confirm" at bounding box center [767, 663] width 33 height 14
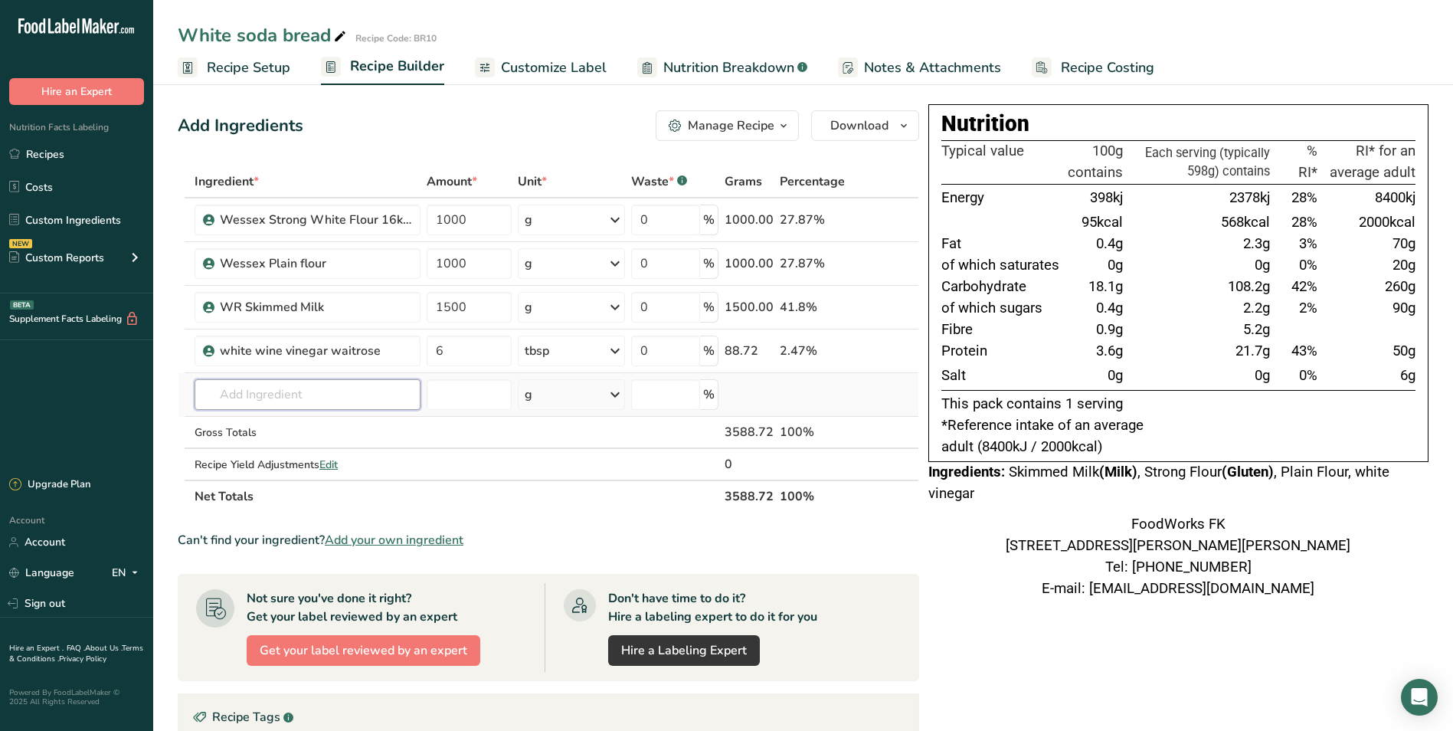
click at [350, 389] on input "text" at bounding box center [308, 394] width 226 height 31
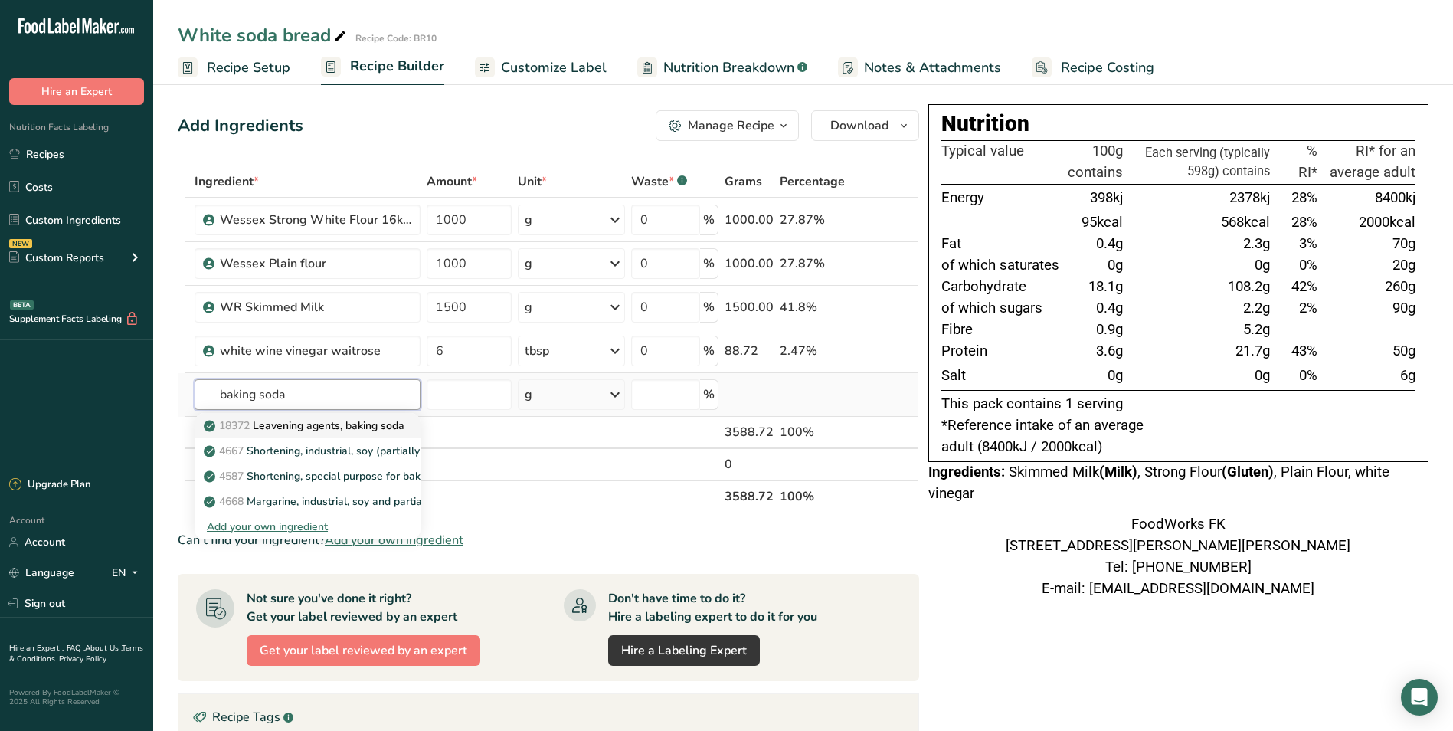
type input "baking soda"
click at [372, 428] on p "18372 Leavening agents, baking soda" at bounding box center [306, 426] width 198 height 16
type input "Leavening agents, baking soda"
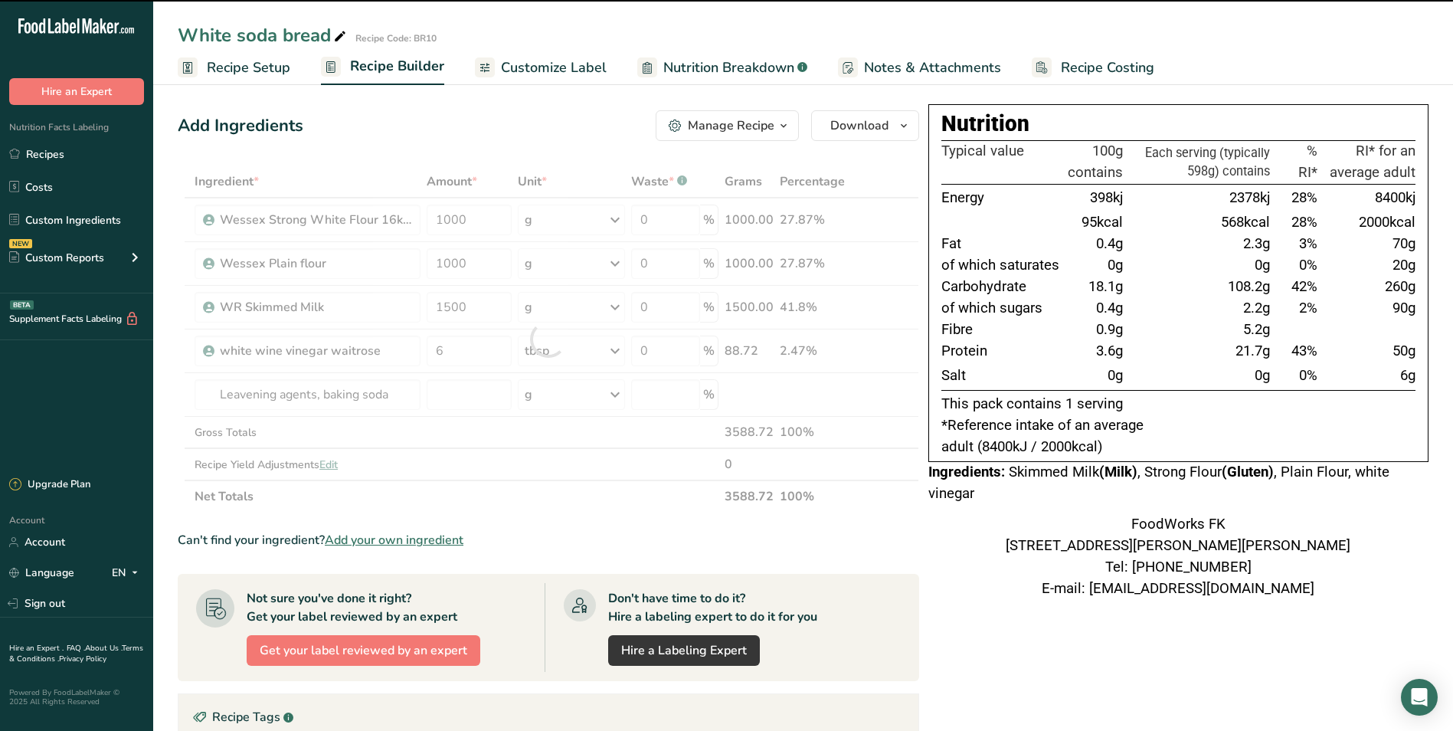
type input "0"
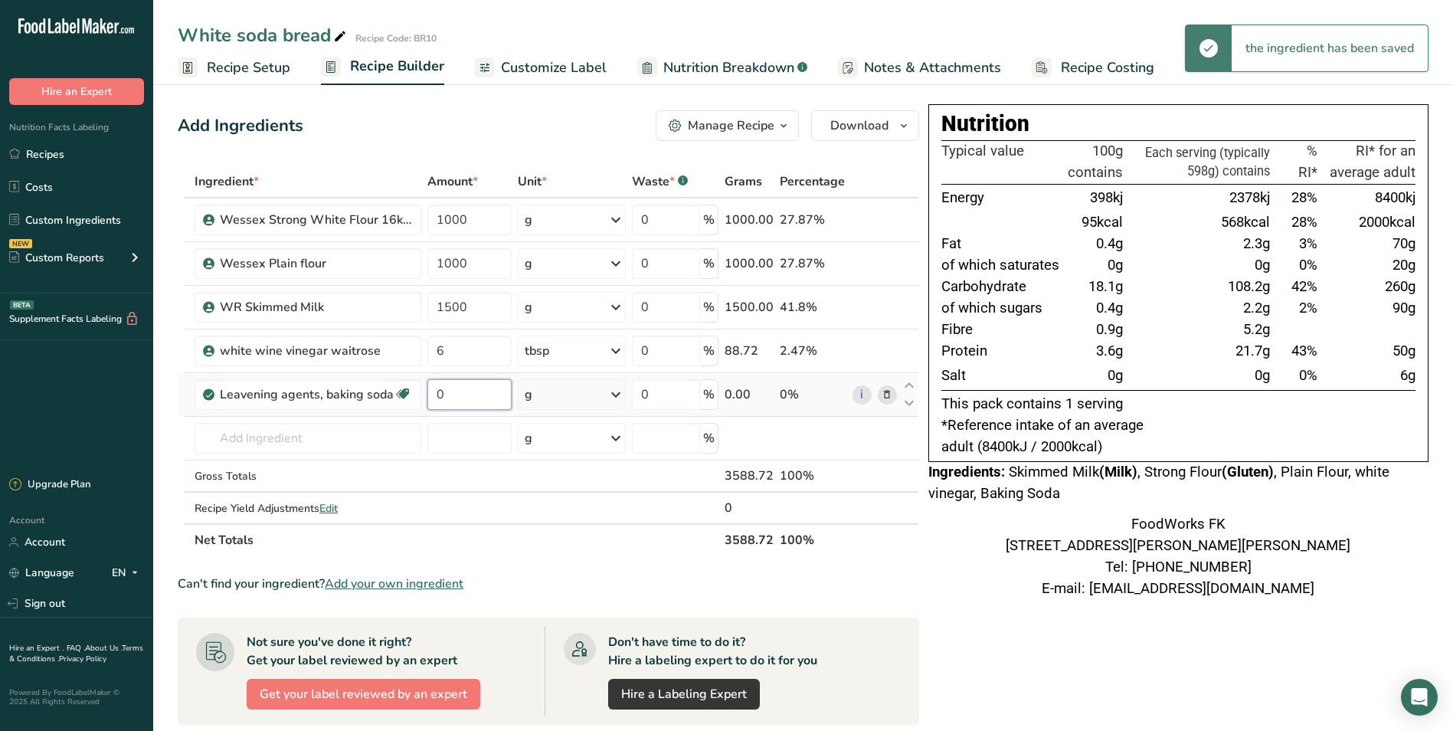
click at [463, 396] on input "0" at bounding box center [470, 394] width 84 height 31
type input "3"
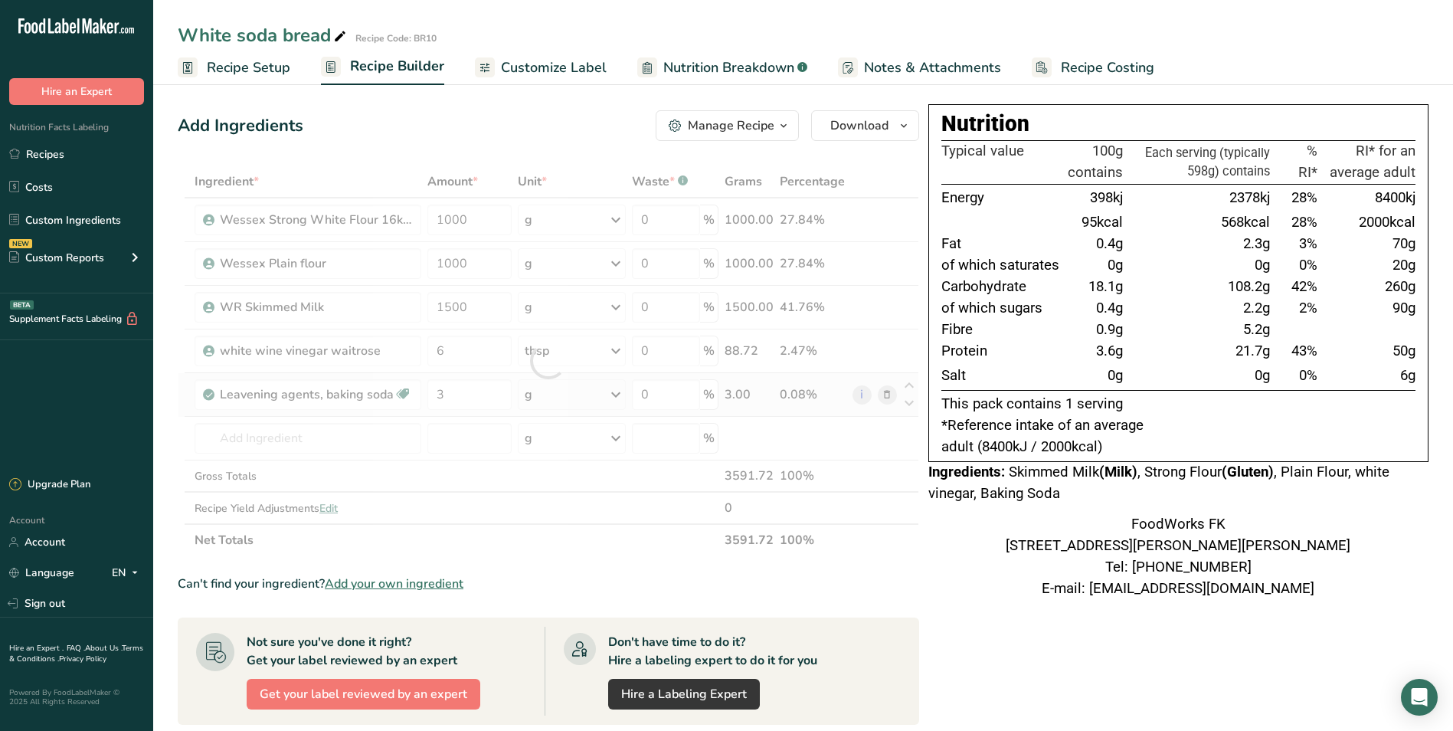
click at [621, 386] on div "Ingredient * Amount * Unit * Waste * .a-a{fill:#347362;}.b-a{fill:#fff;} Grams …" at bounding box center [549, 360] width 742 height 391
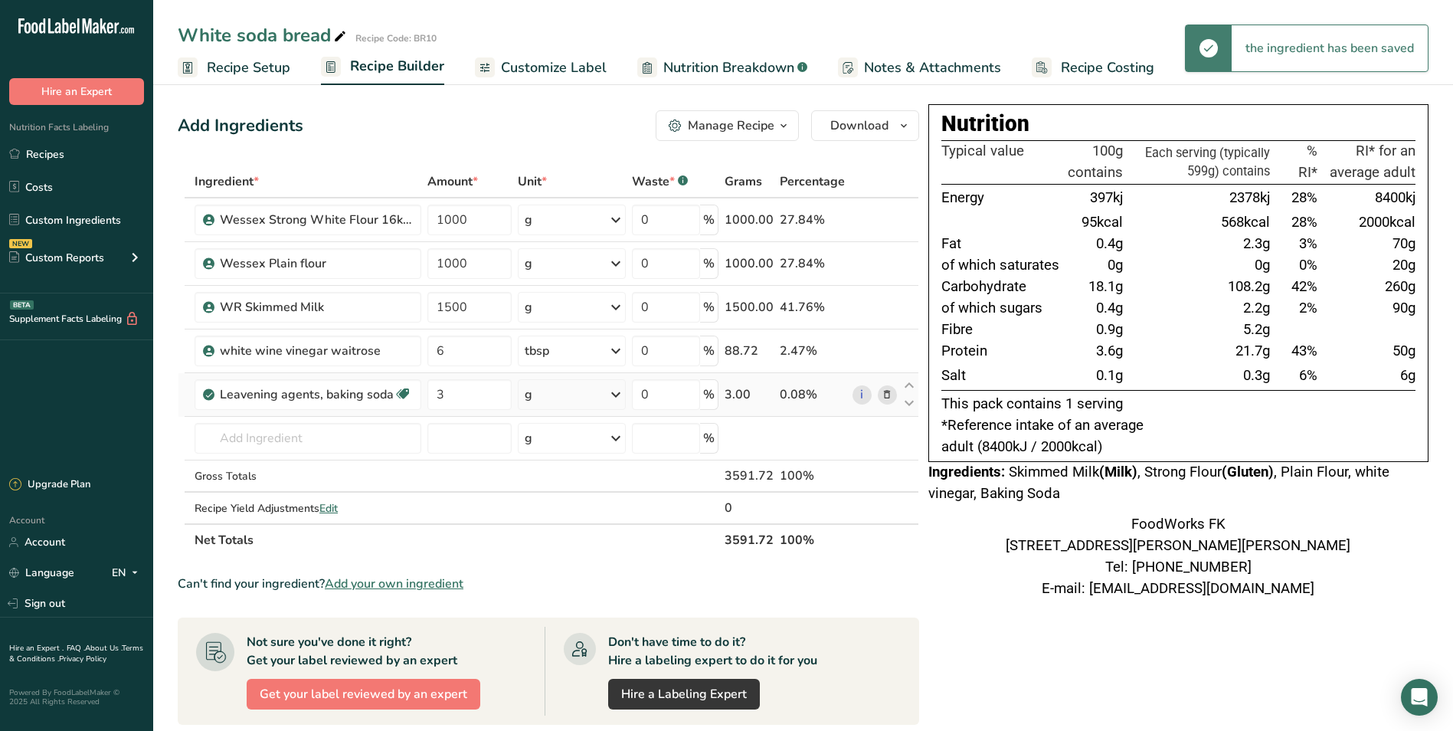
click at [615, 396] on icon at bounding box center [616, 395] width 18 height 28
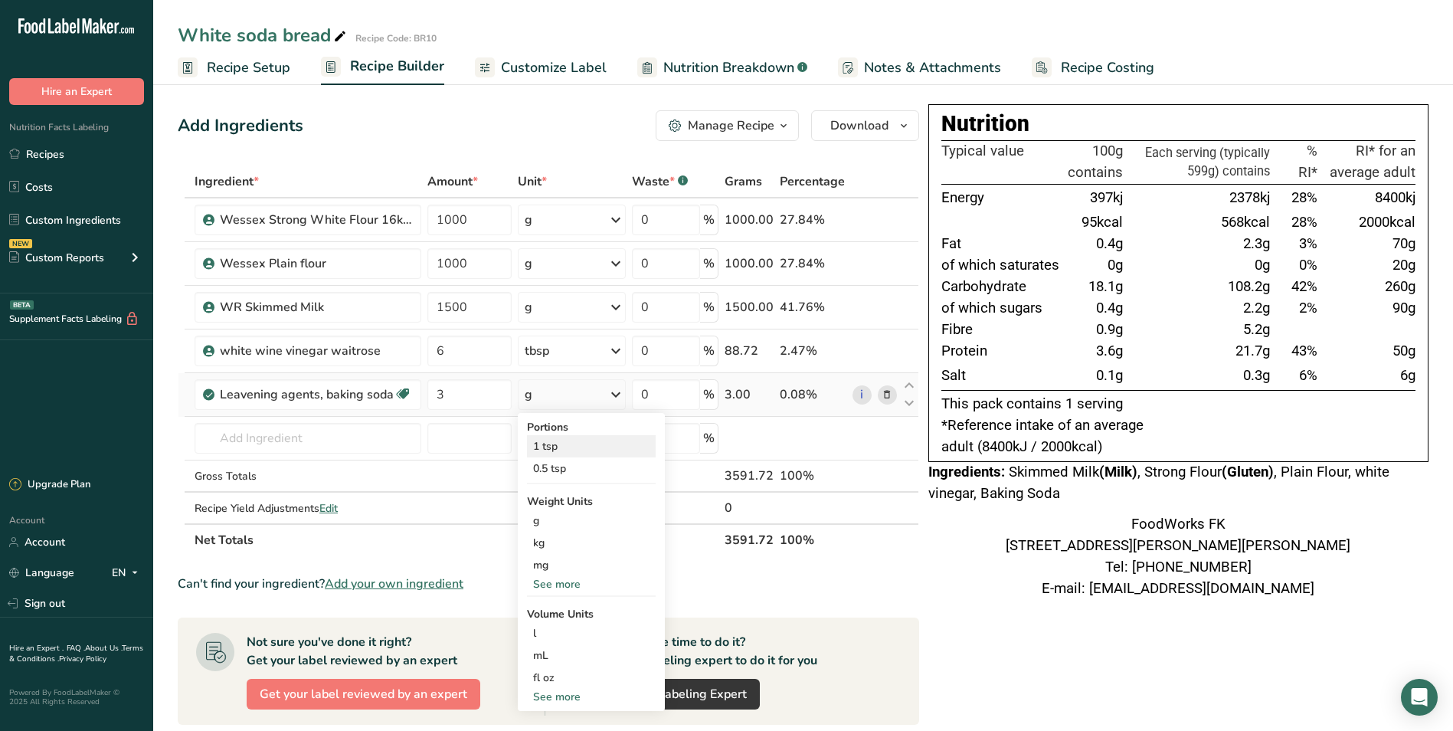
click at [571, 451] on div "1 tsp" at bounding box center [591, 446] width 129 height 22
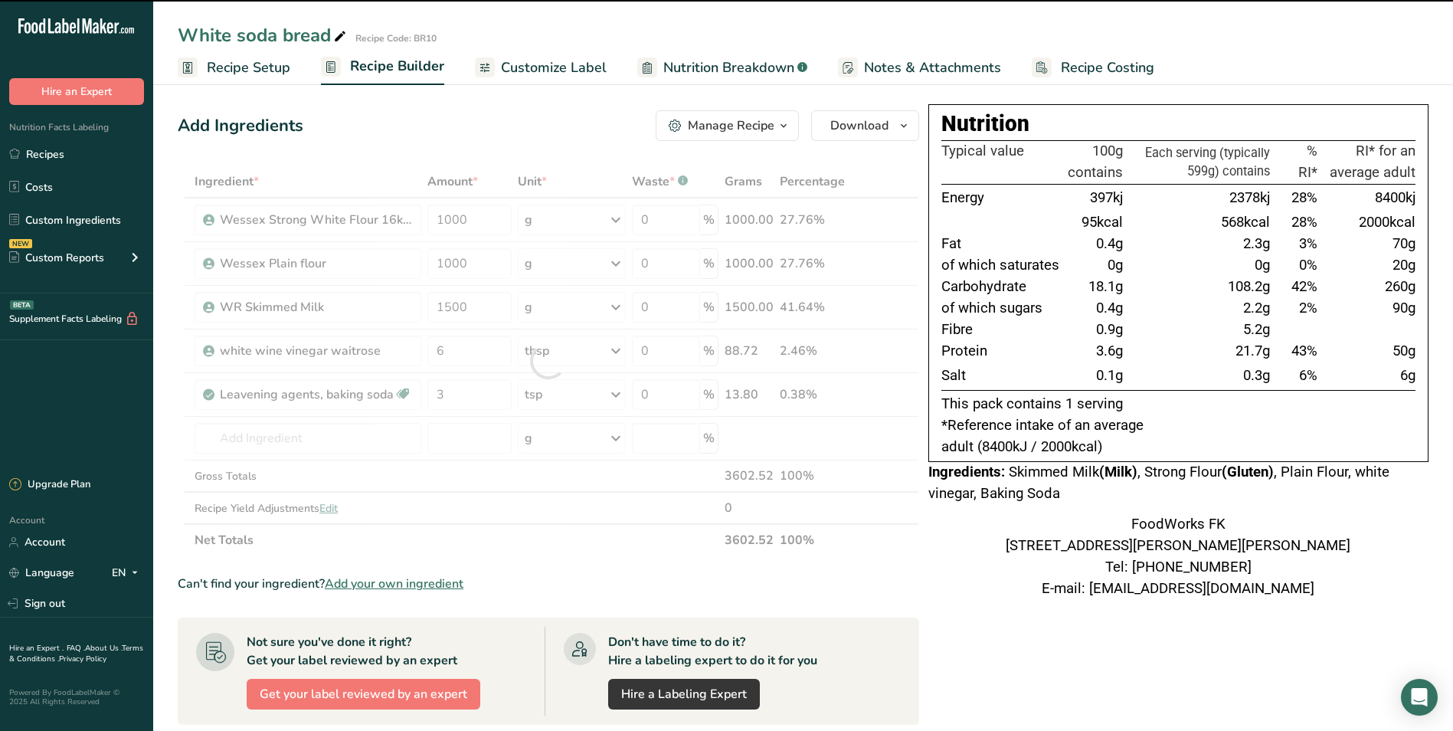
click at [616, 391] on div at bounding box center [549, 360] width 742 height 391
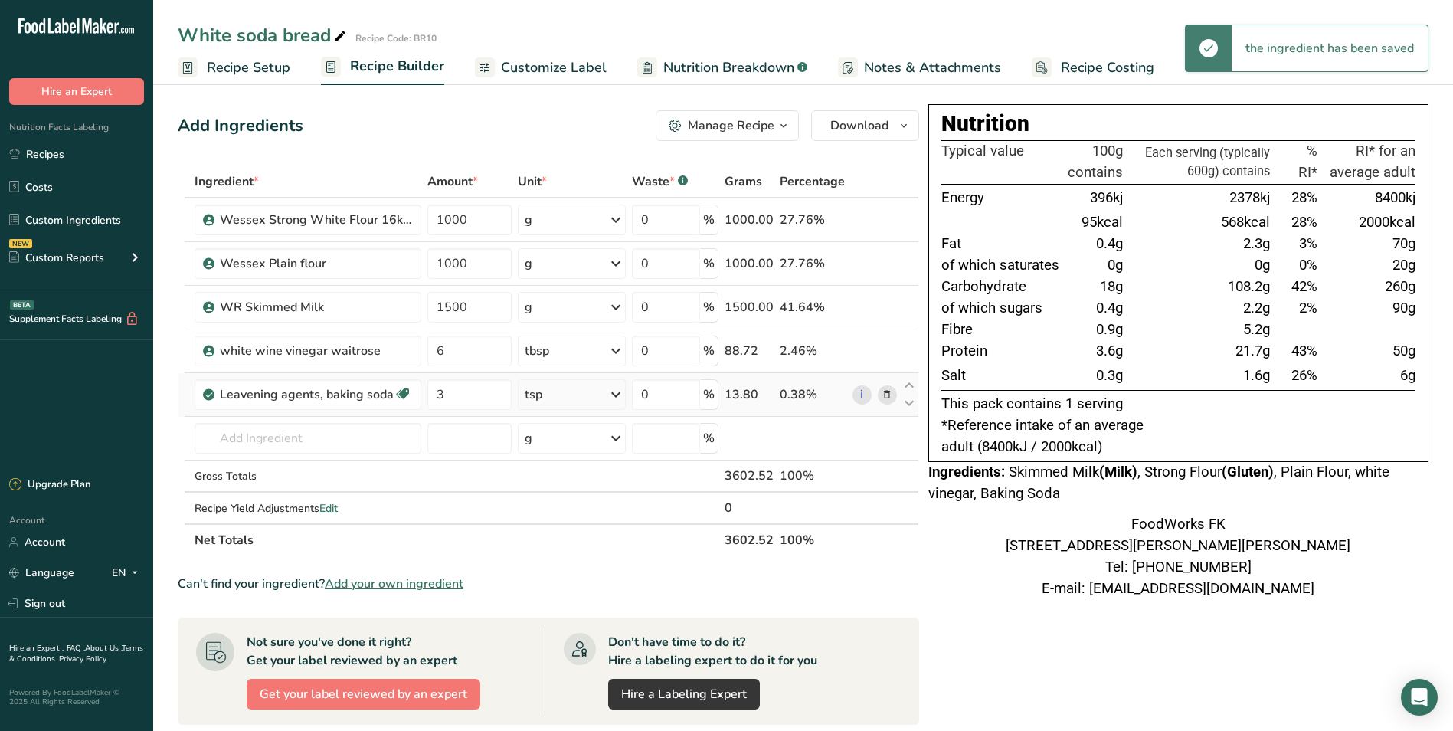
click at [618, 391] on icon at bounding box center [616, 395] width 18 height 28
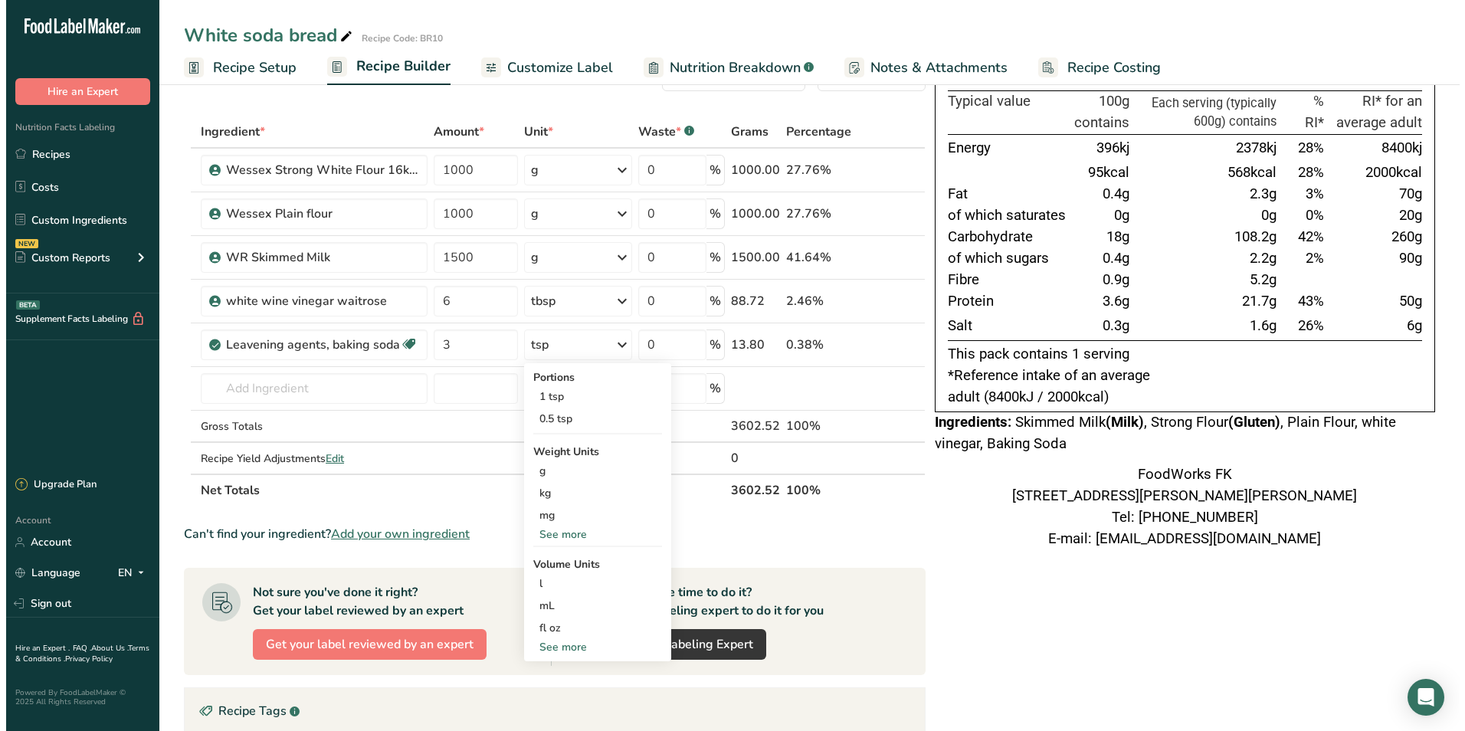
scroll to position [77, 0]
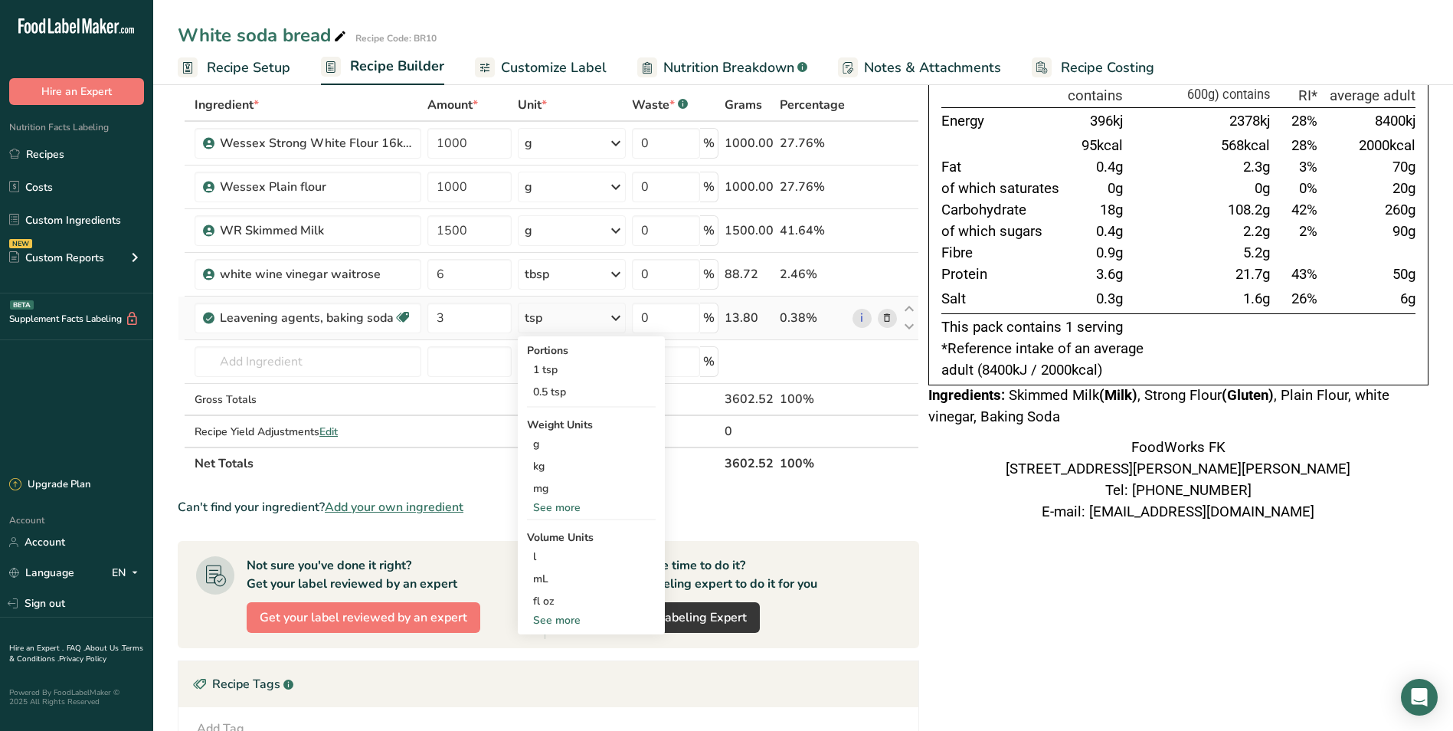
click at [555, 620] on div "See more" at bounding box center [591, 620] width 129 height 16
select select "22"
click at [554, 624] on div "tbsp" at bounding box center [591, 623] width 116 height 16
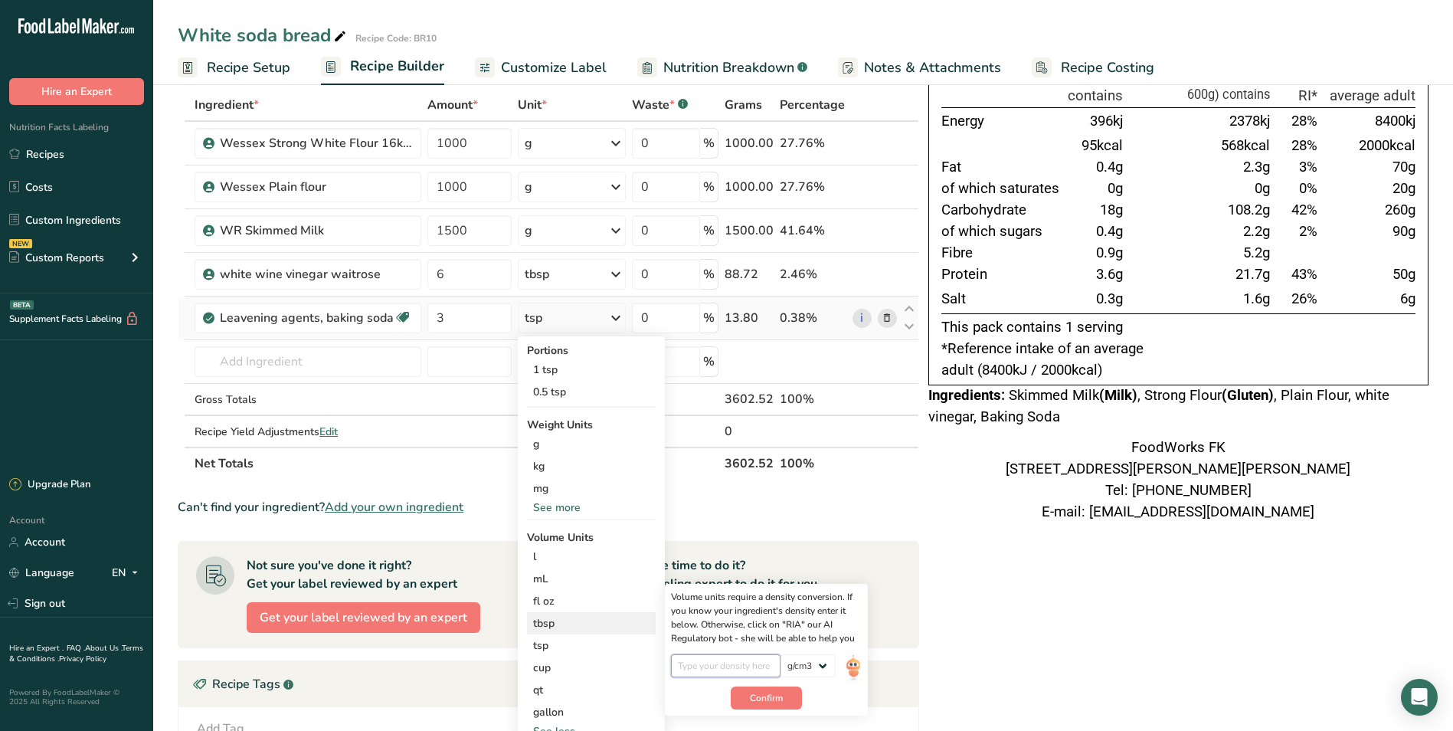
click at [750, 663] on input "number" at bounding box center [726, 665] width 110 height 23
type input "1"
click at [758, 689] on button "Confirm" at bounding box center [766, 697] width 71 height 23
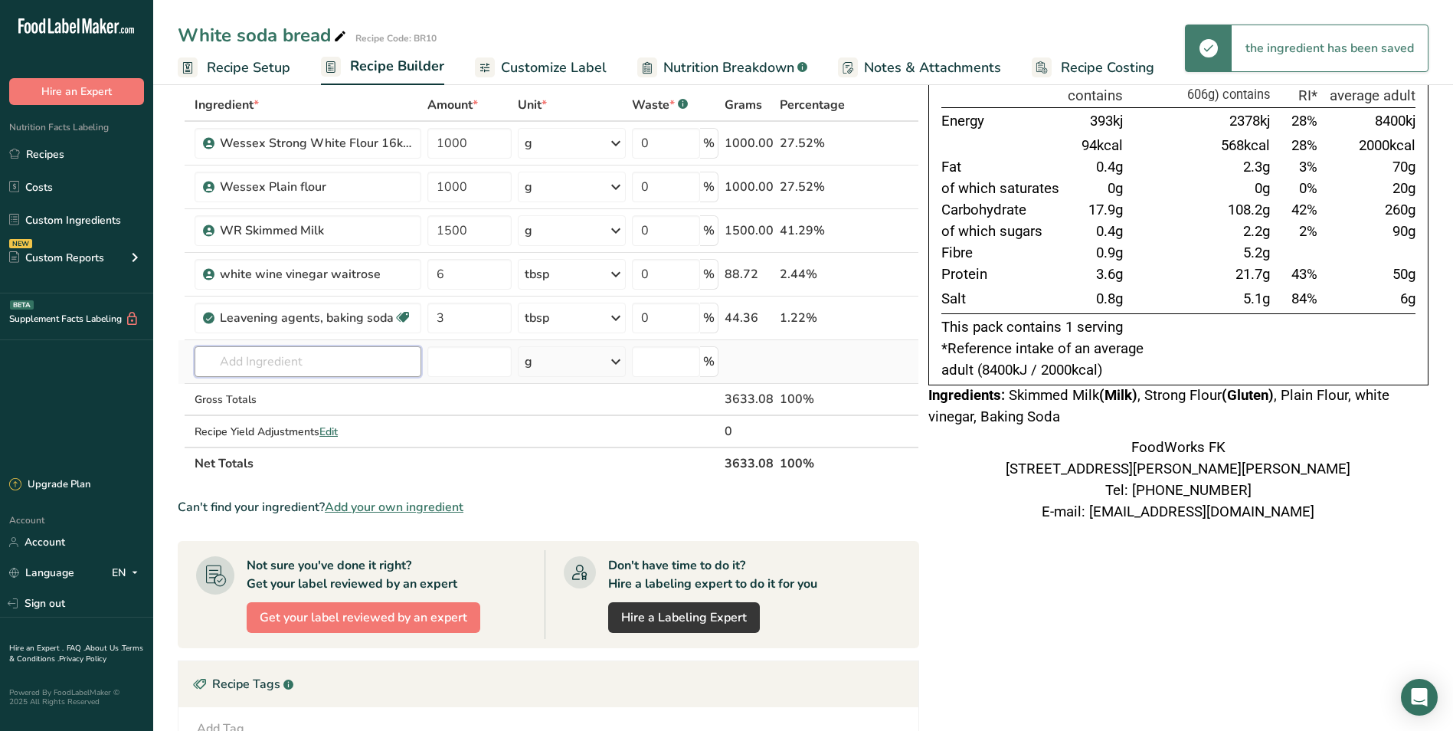
click at [365, 362] on input "text" at bounding box center [308, 361] width 227 height 31
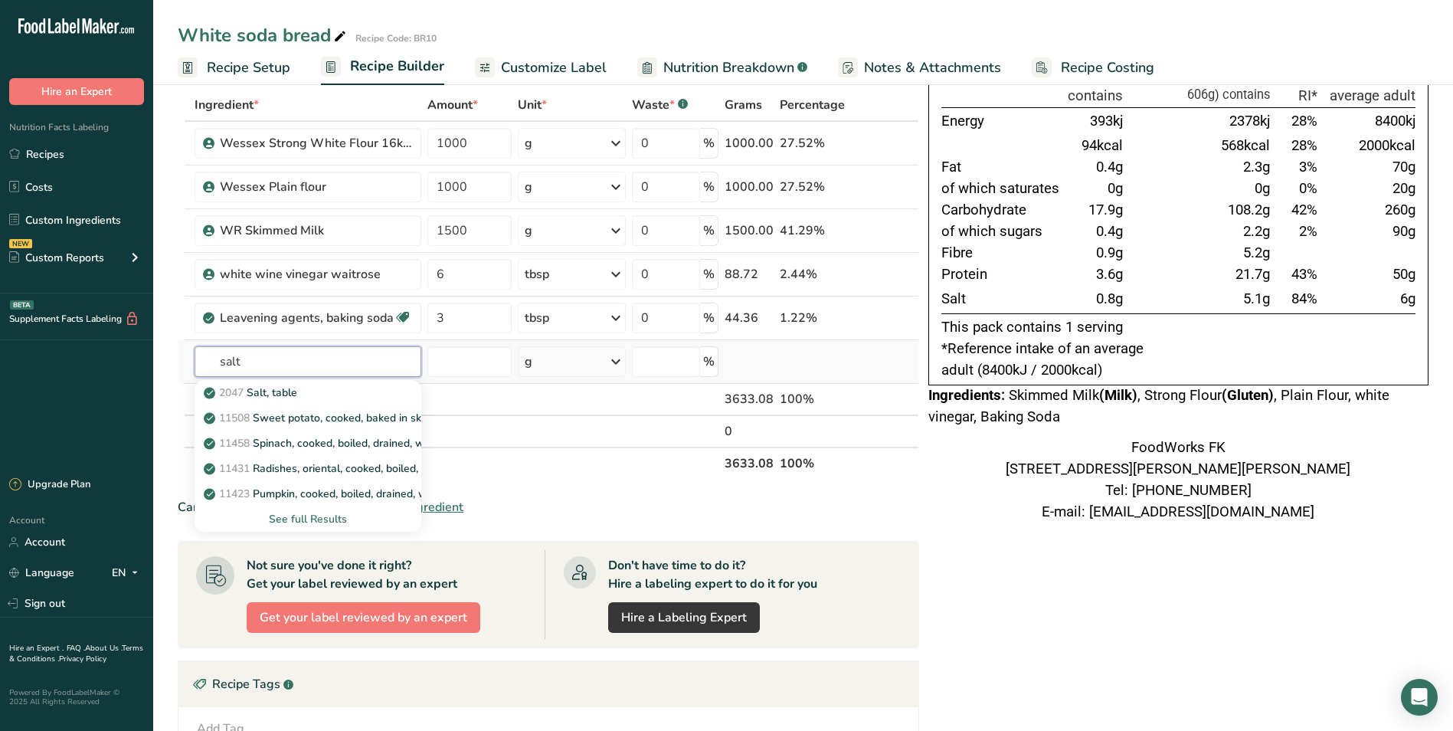
type input "salt"
click at [326, 519] on div "See full Results" at bounding box center [308, 519] width 202 height 16
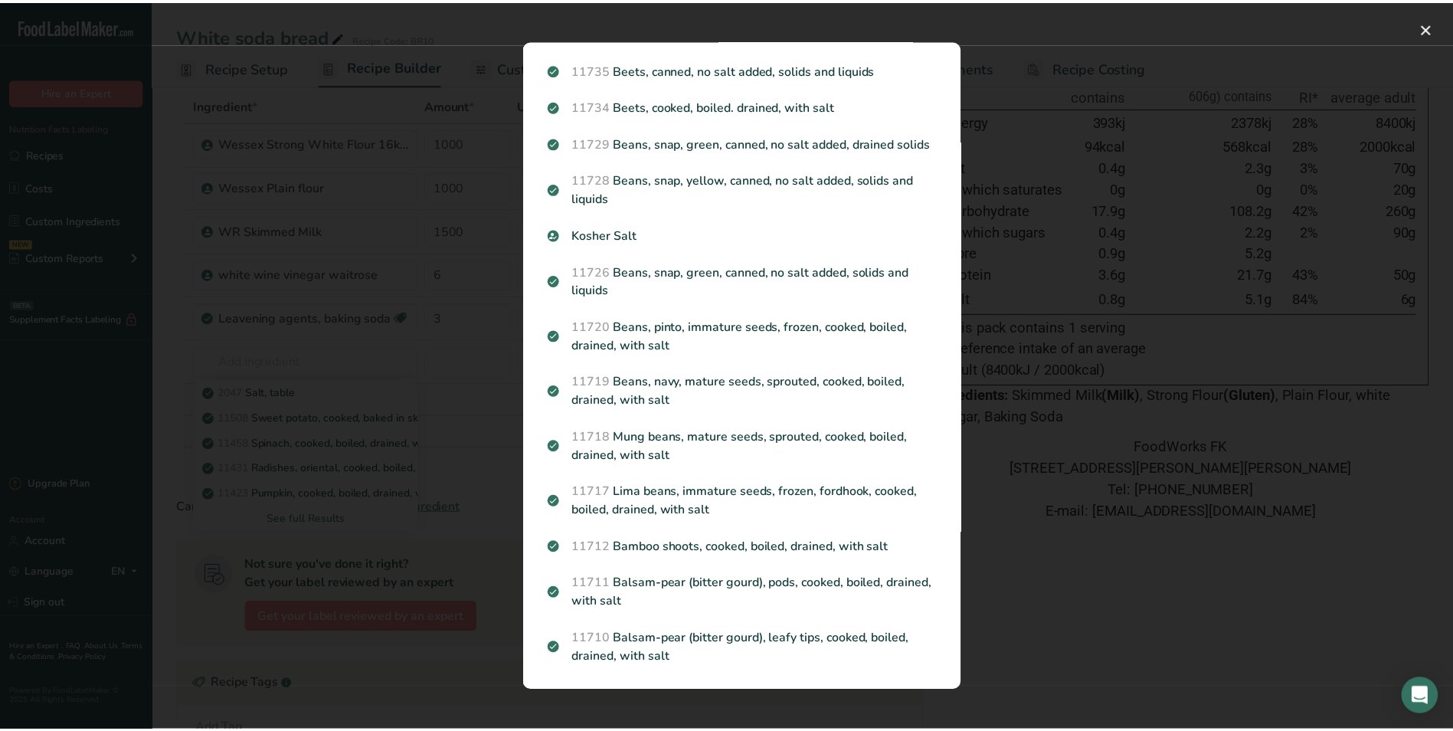
scroll to position [1488, 0]
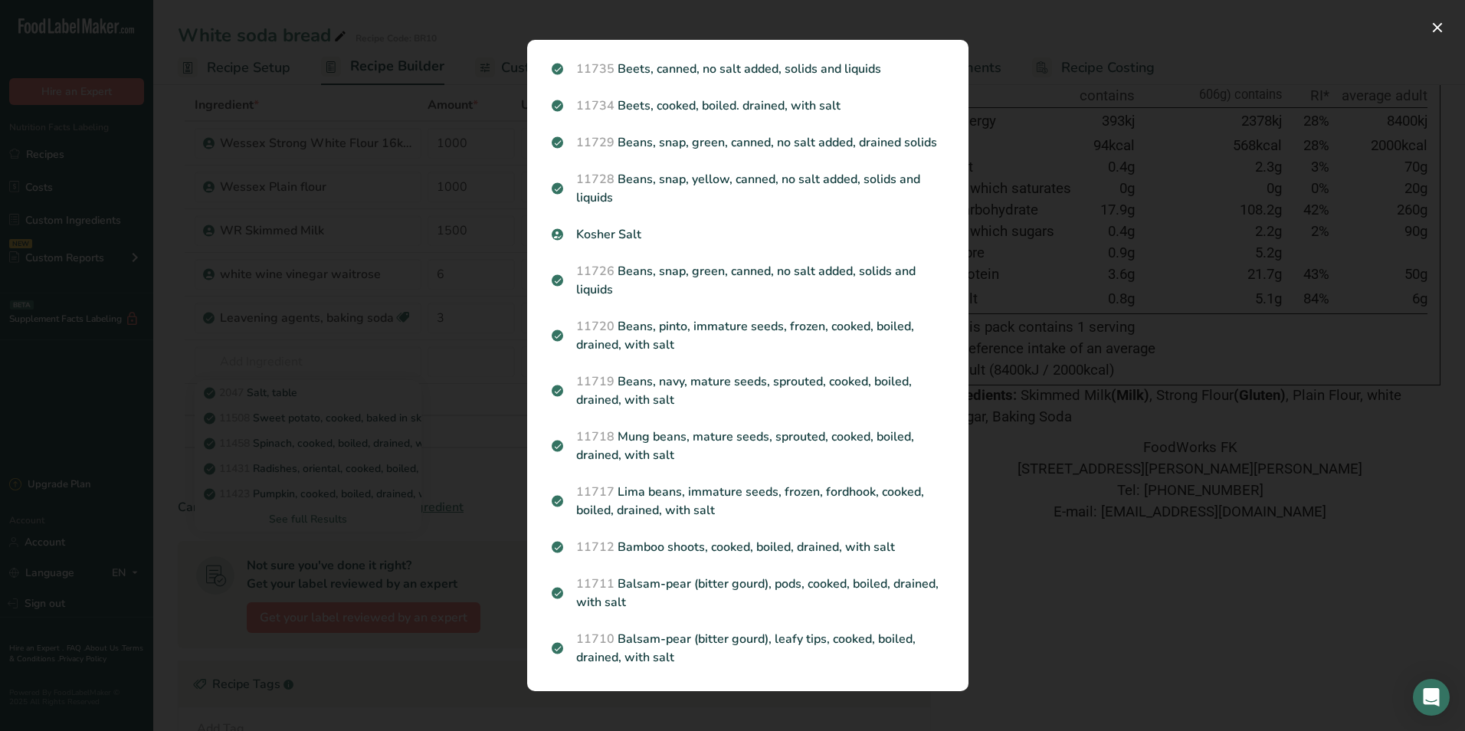
click at [413, 287] on div "Search results modal" at bounding box center [732, 365] width 1465 height 731
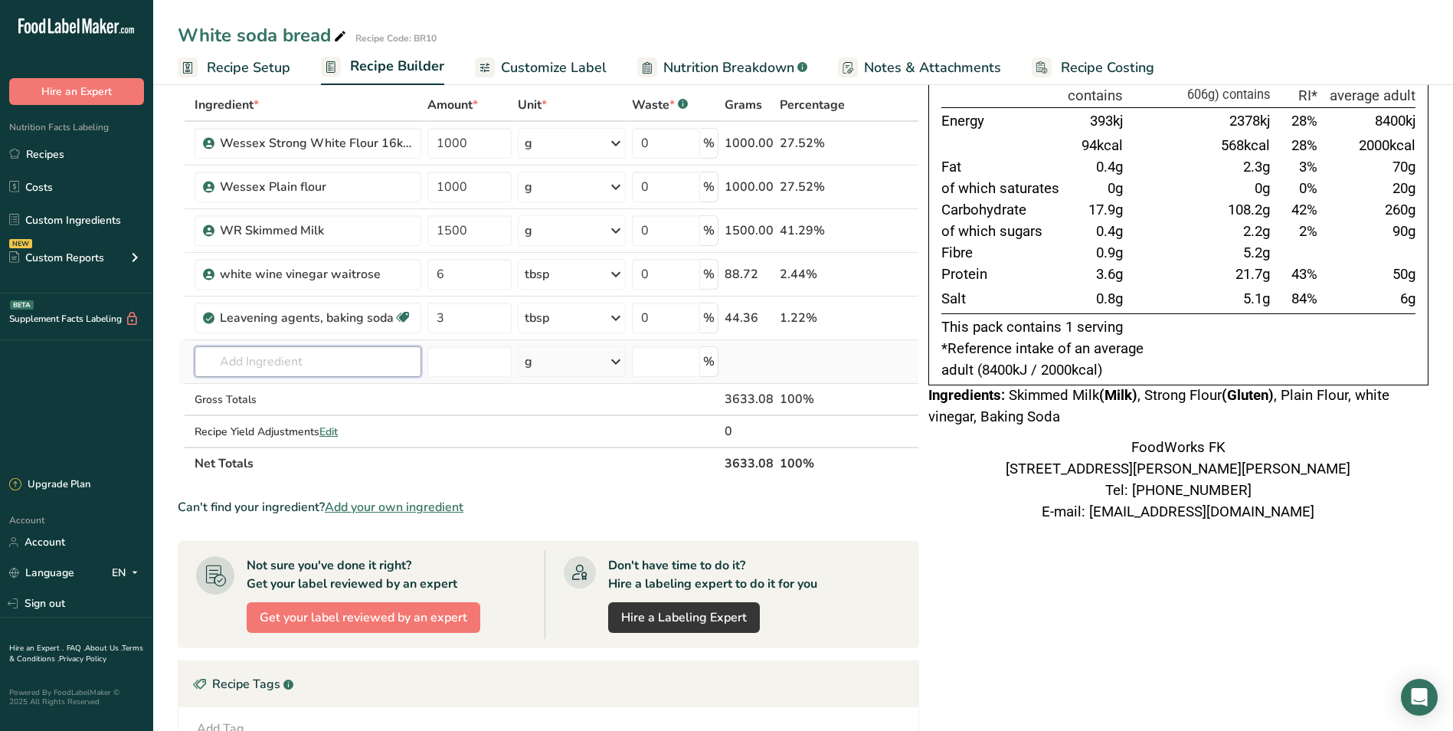
click at [346, 355] on input "text" at bounding box center [308, 361] width 227 height 31
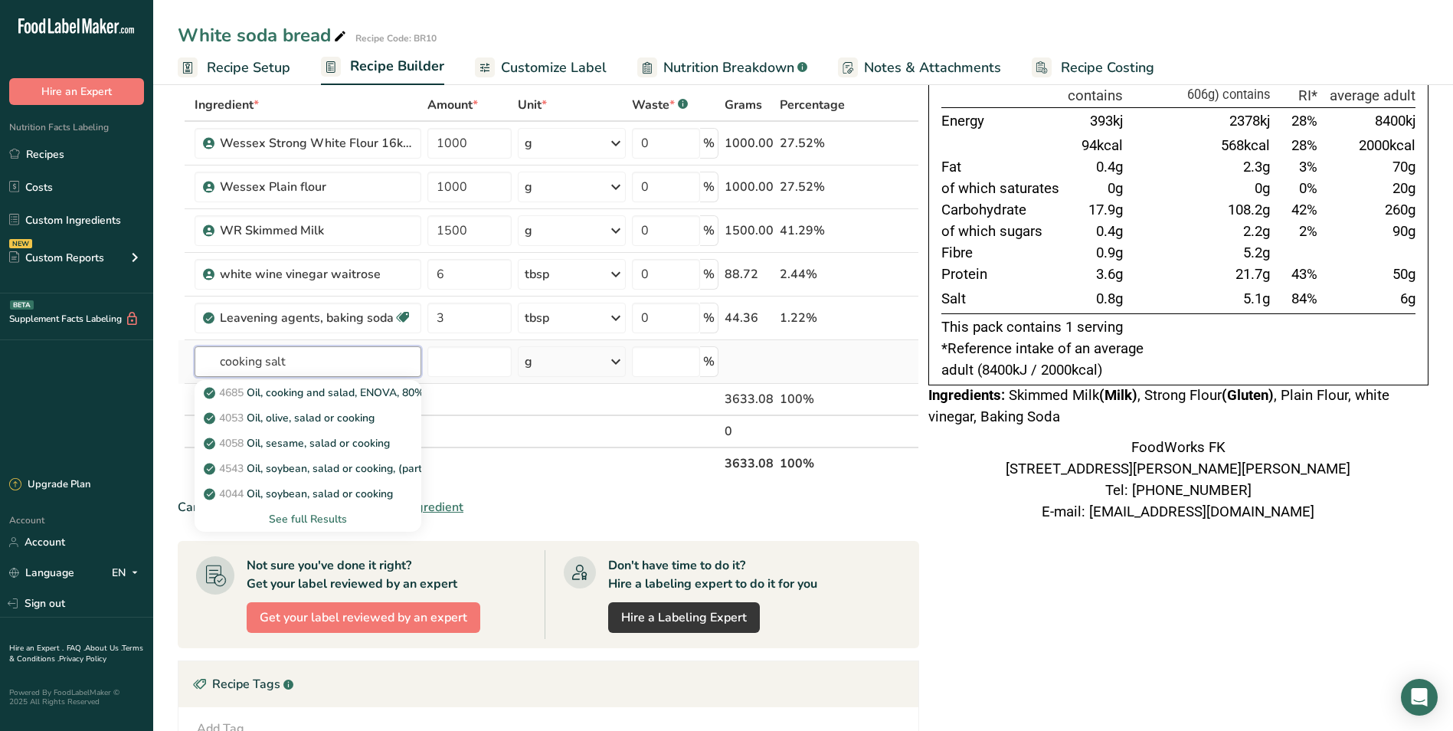
click at [365, 369] on input "cooking salt" at bounding box center [308, 361] width 227 height 31
type input "costa"
click at [322, 389] on p "231 Fine Salt 750 gr Costa" at bounding box center [301, 393] width 188 height 16
type input "Fine Salt 750 [PERSON_NAME]"
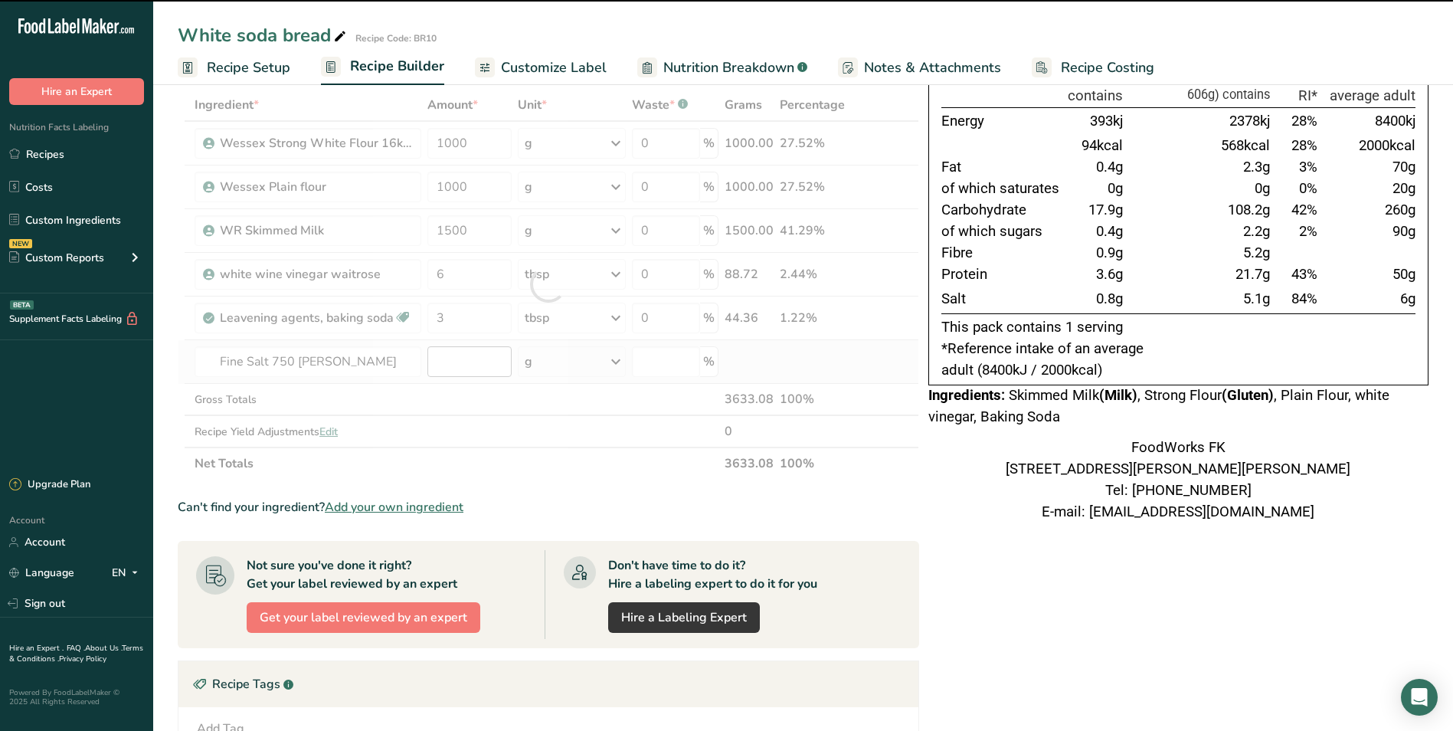
type input "0"
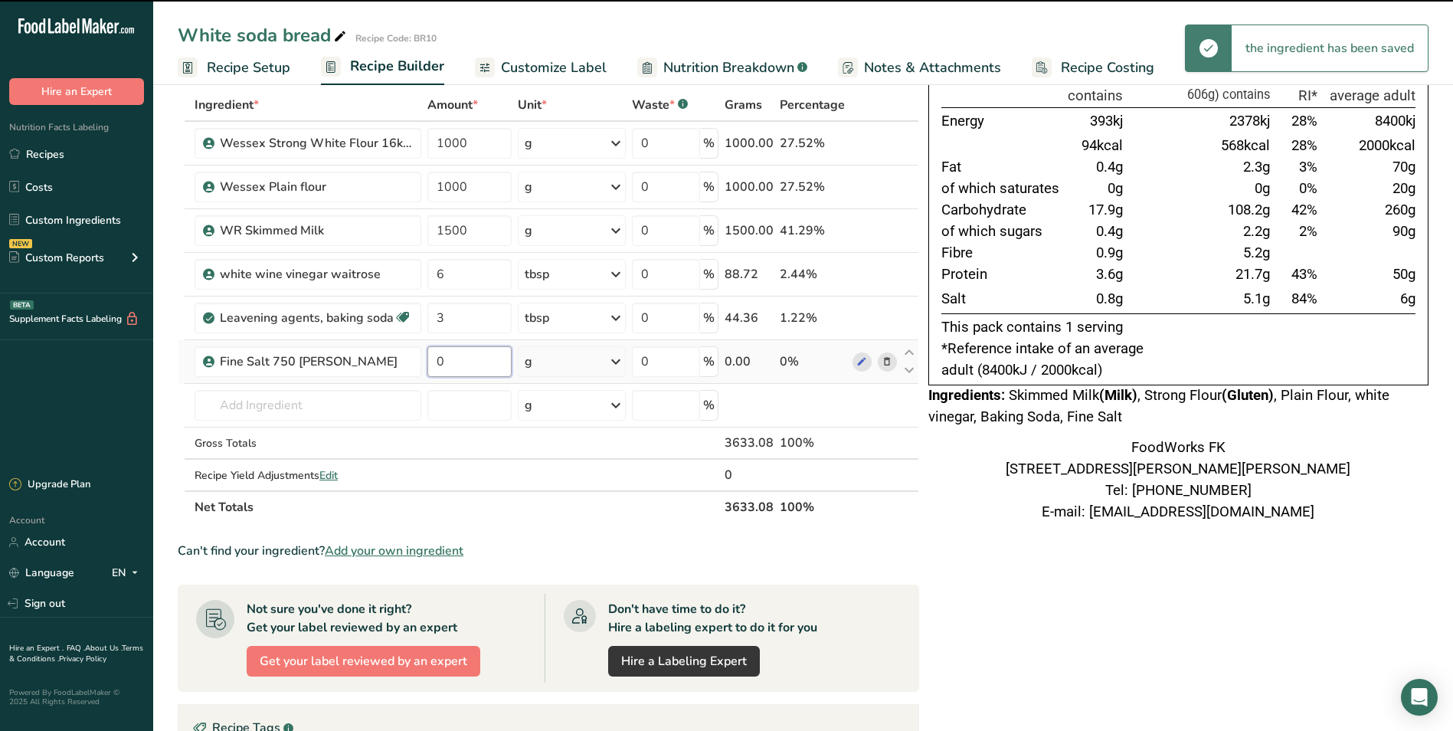
click at [478, 359] on input "0" at bounding box center [470, 361] width 84 height 31
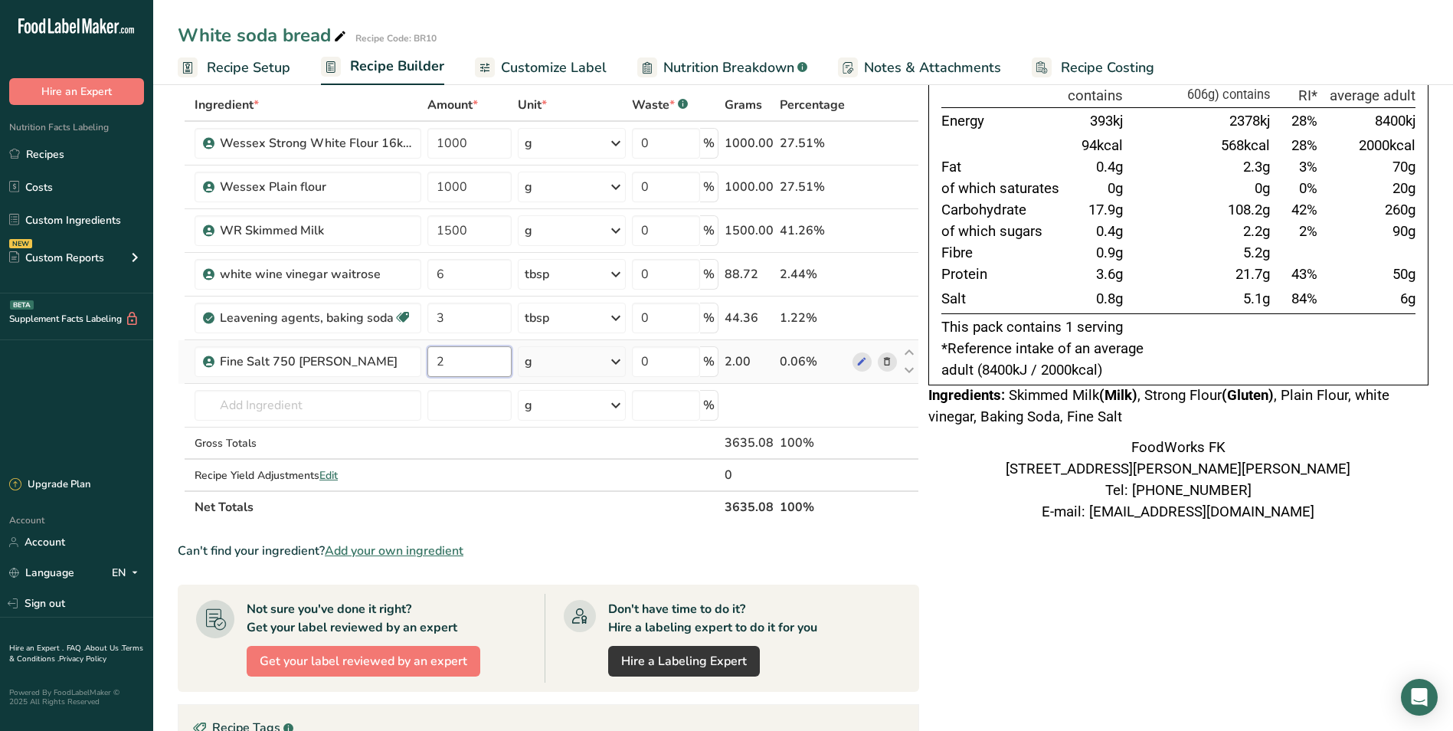
type input "2"
click at [623, 357] on div "Ingredient * Amount * Unit * Waste * .a-a{fill:#347362;}.b-a{fill:#fff;} Grams …" at bounding box center [549, 306] width 742 height 434
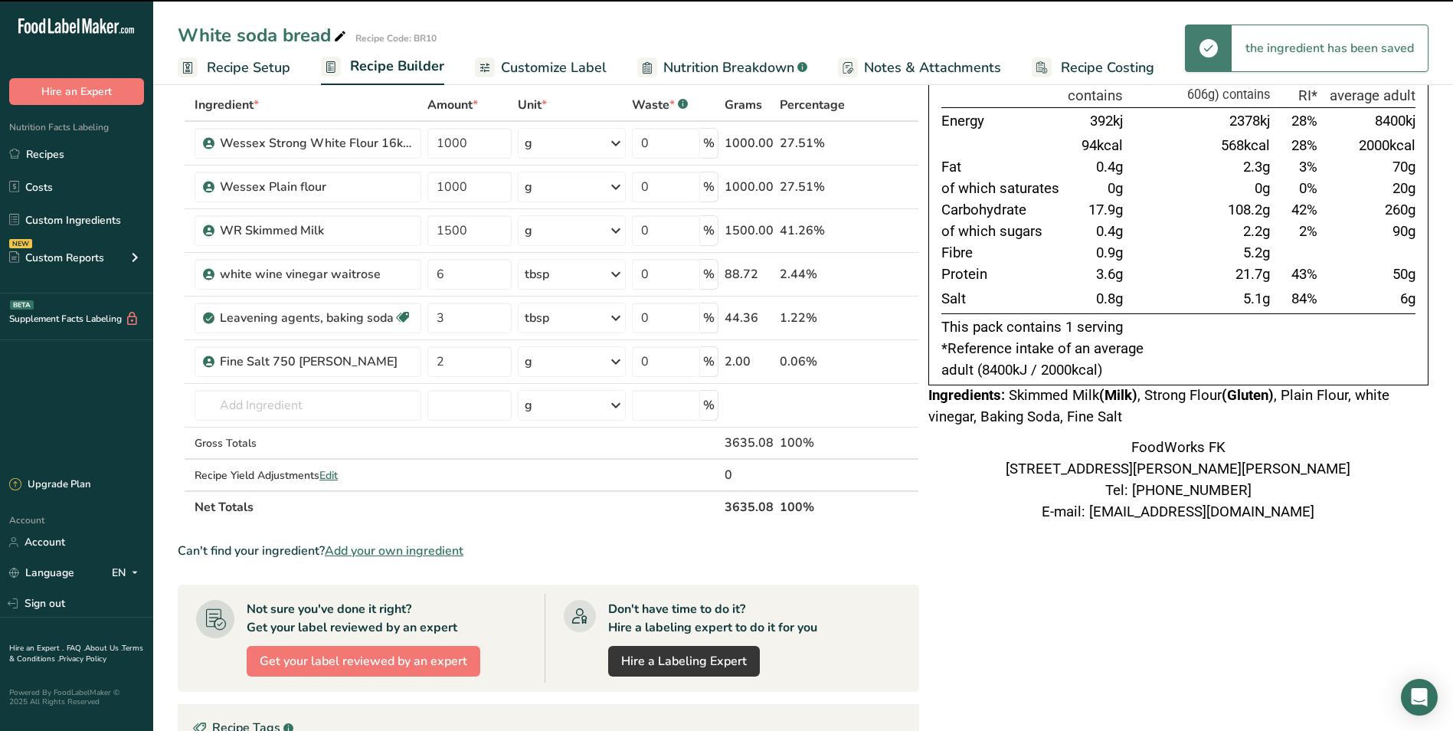
click at [621, 358] on icon at bounding box center [616, 362] width 18 height 28
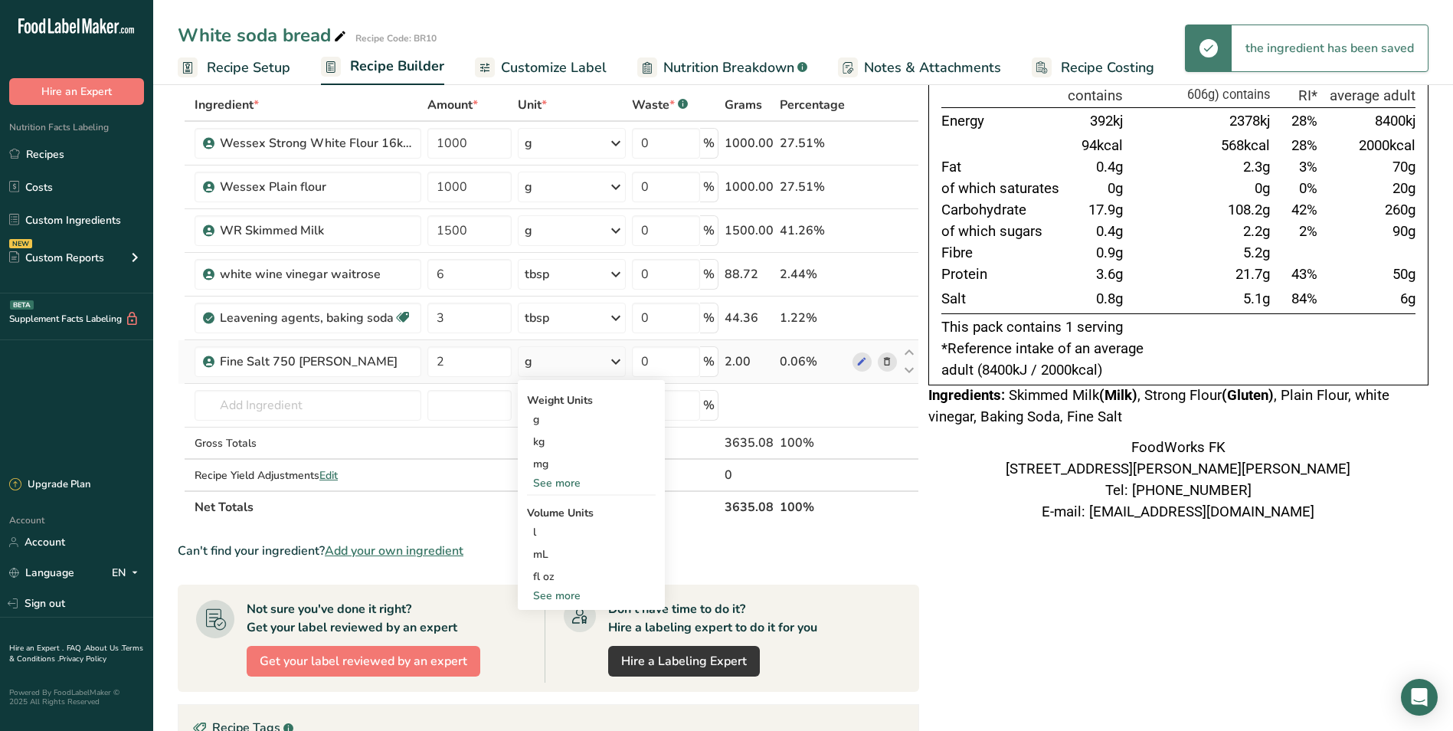
click at [573, 592] on div "See more" at bounding box center [591, 596] width 129 height 16
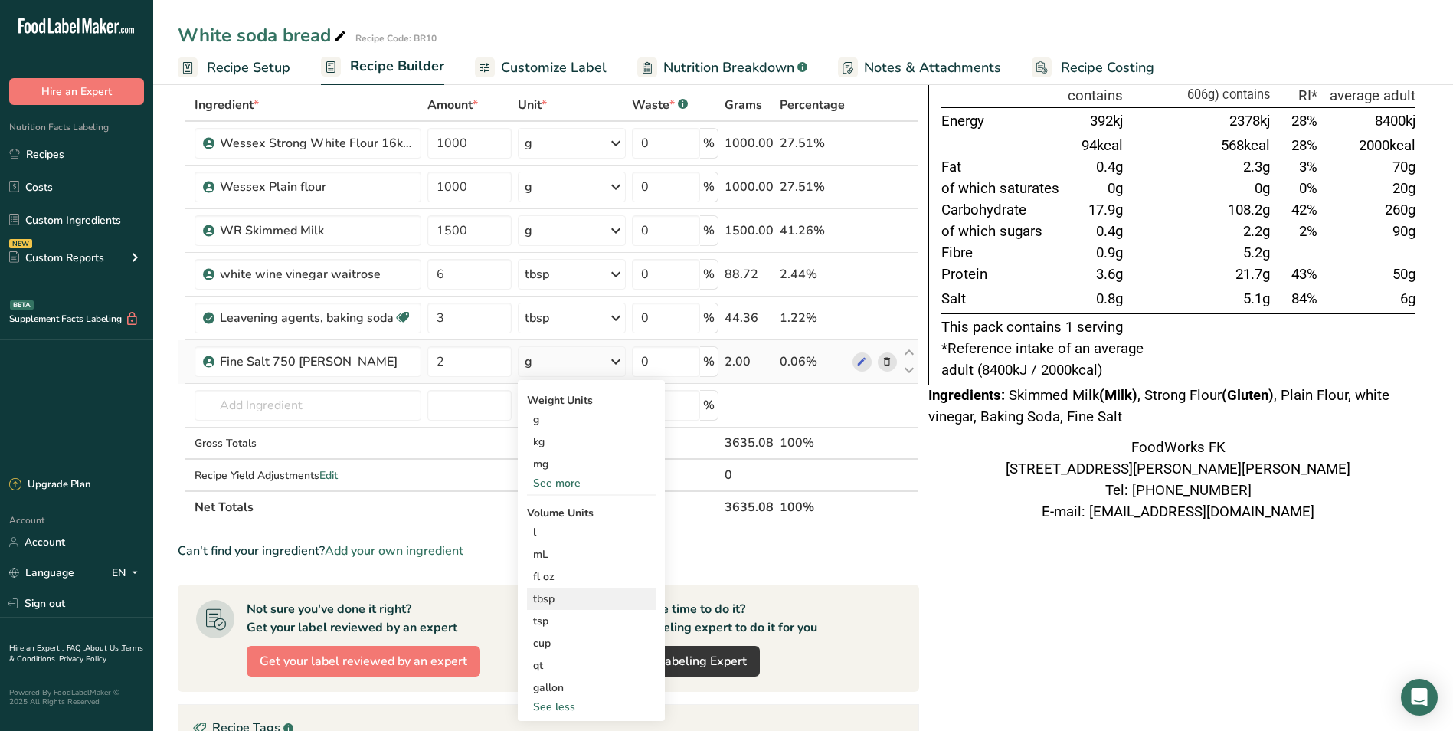
click at [561, 602] on div "tbsp" at bounding box center [591, 599] width 116 height 16
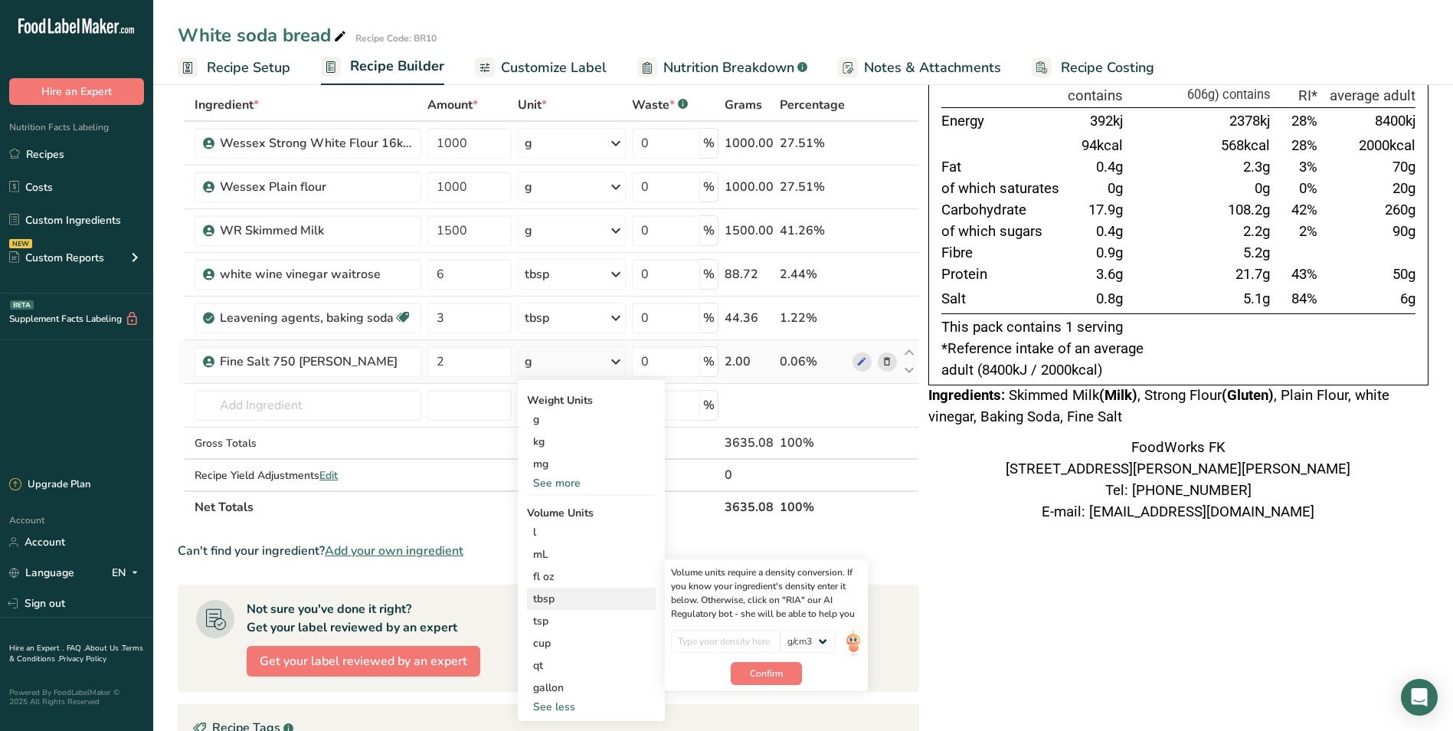
click at [558, 600] on div "tbsp" at bounding box center [591, 599] width 116 height 16
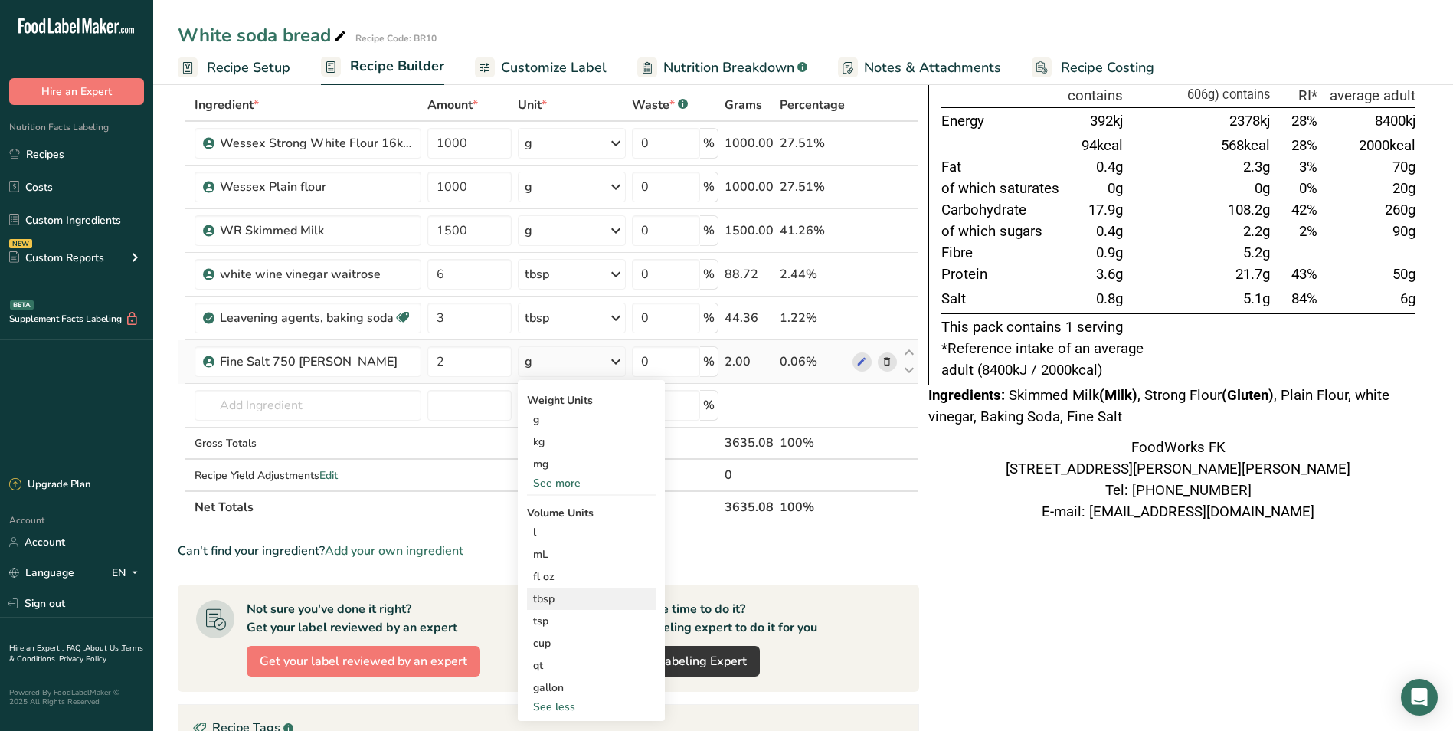
click at [565, 601] on div "tbsp" at bounding box center [591, 599] width 116 height 16
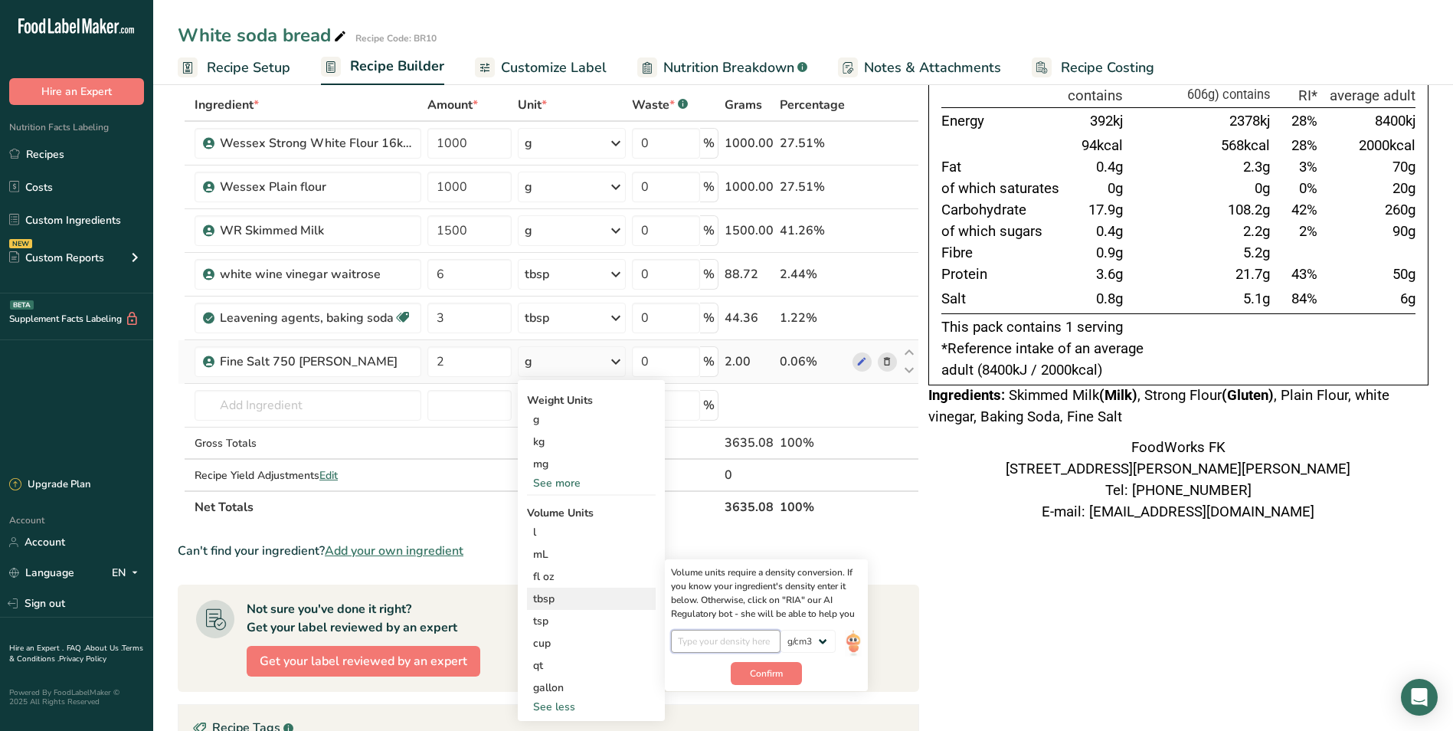
drag, startPoint x: 745, startPoint y: 631, endPoint x: 753, endPoint y: 640, distance: 12.5
click at [745, 632] on input "number" at bounding box center [726, 641] width 110 height 23
type input "1"
click at [765, 673] on span "Confirm" at bounding box center [766, 674] width 33 height 14
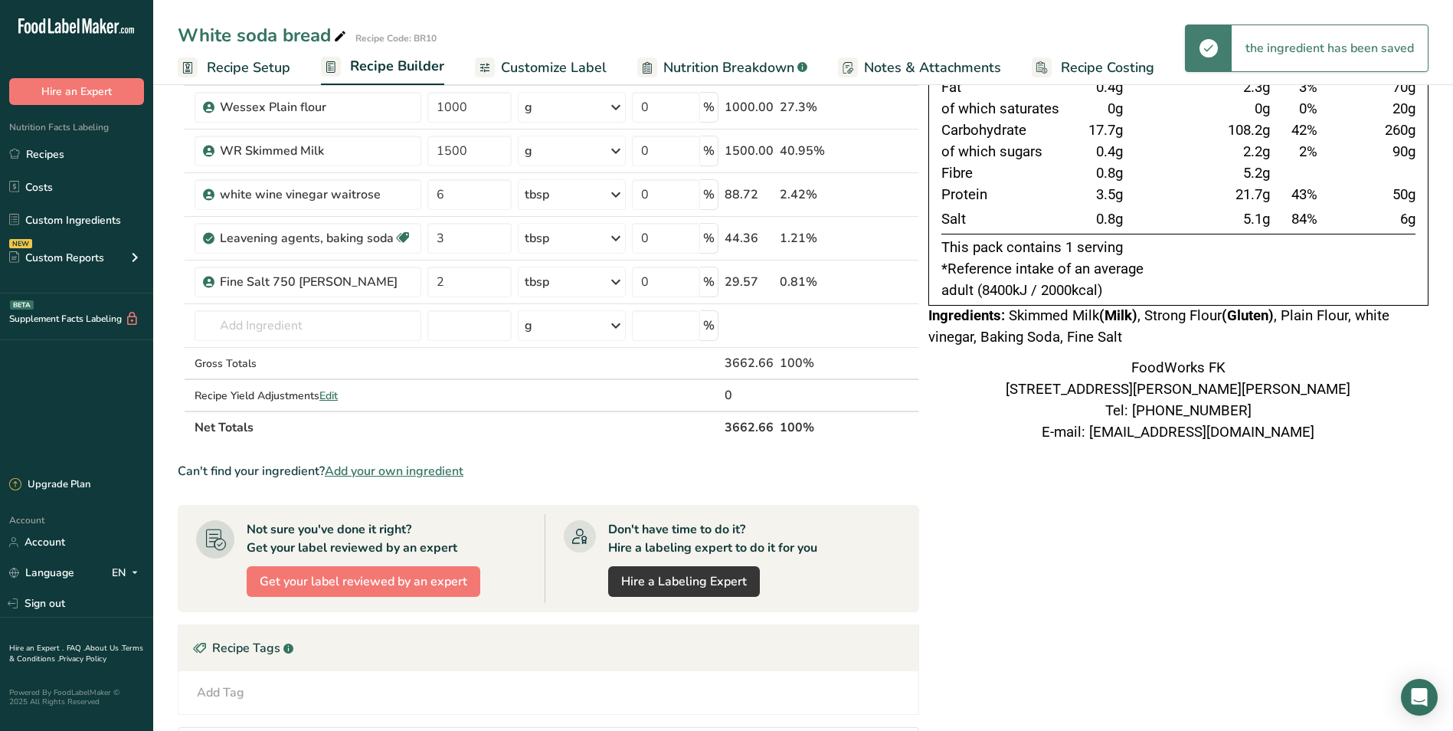
scroll to position [0, 0]
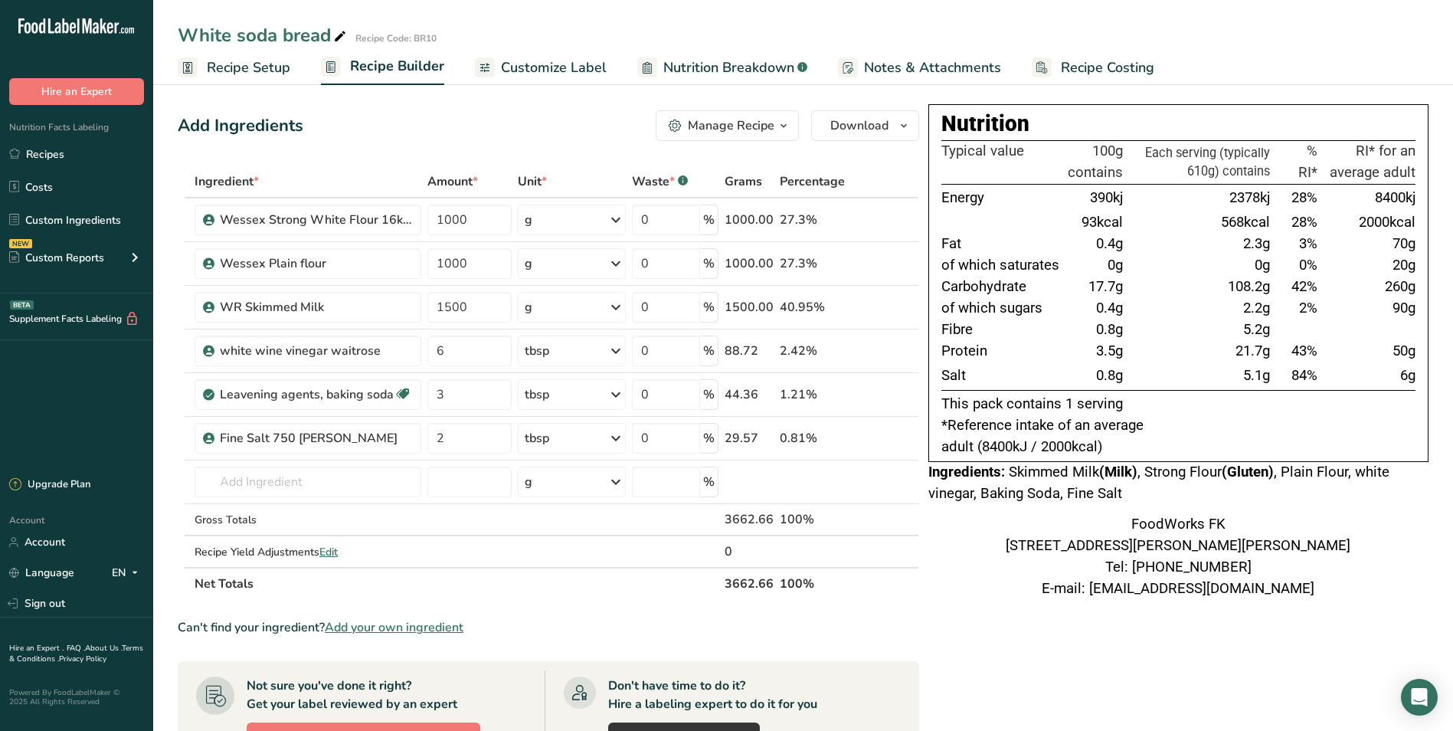
click at [783, 123] on icon "button" at bounding box center [784, 125] width 12 height 19
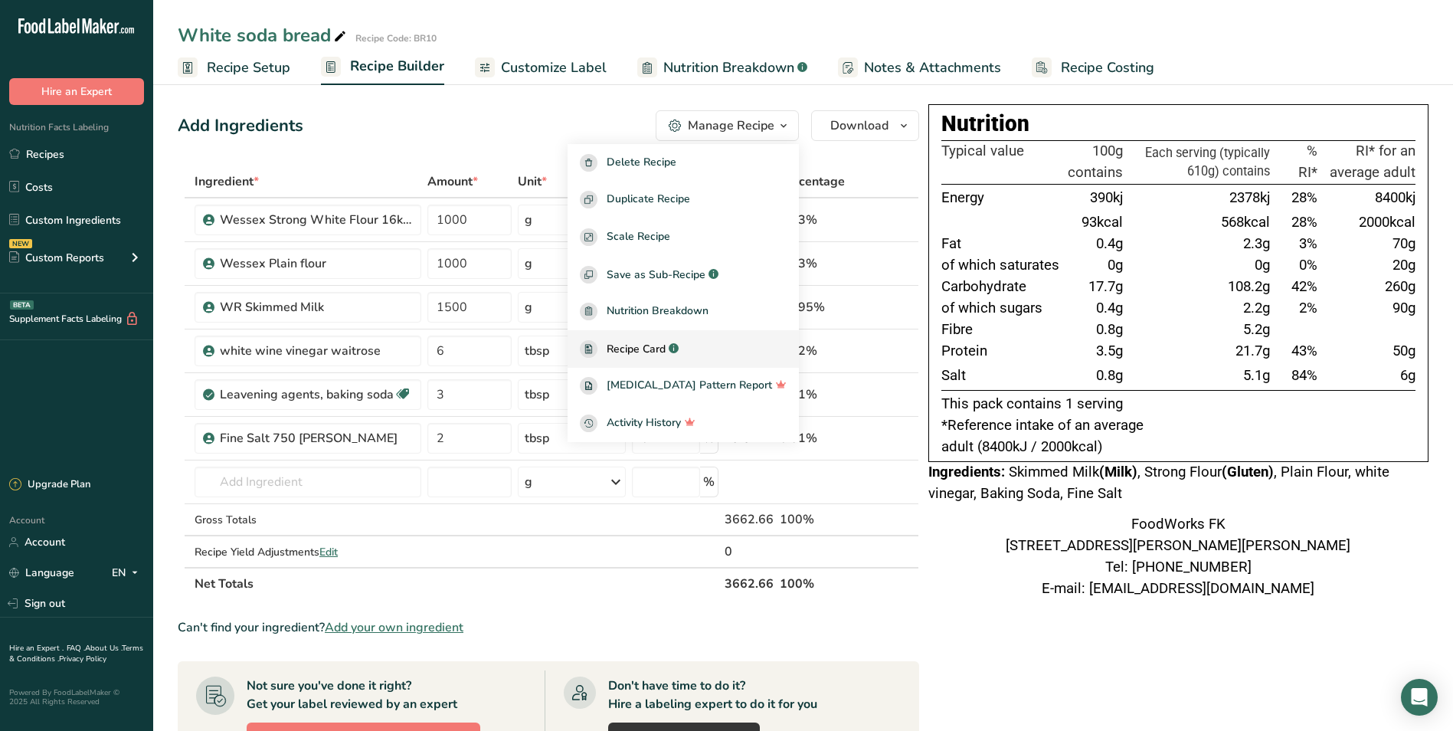
click at [666, 343] on span "Recipe Card" at bounding box center [636, 349] width 59 height 16
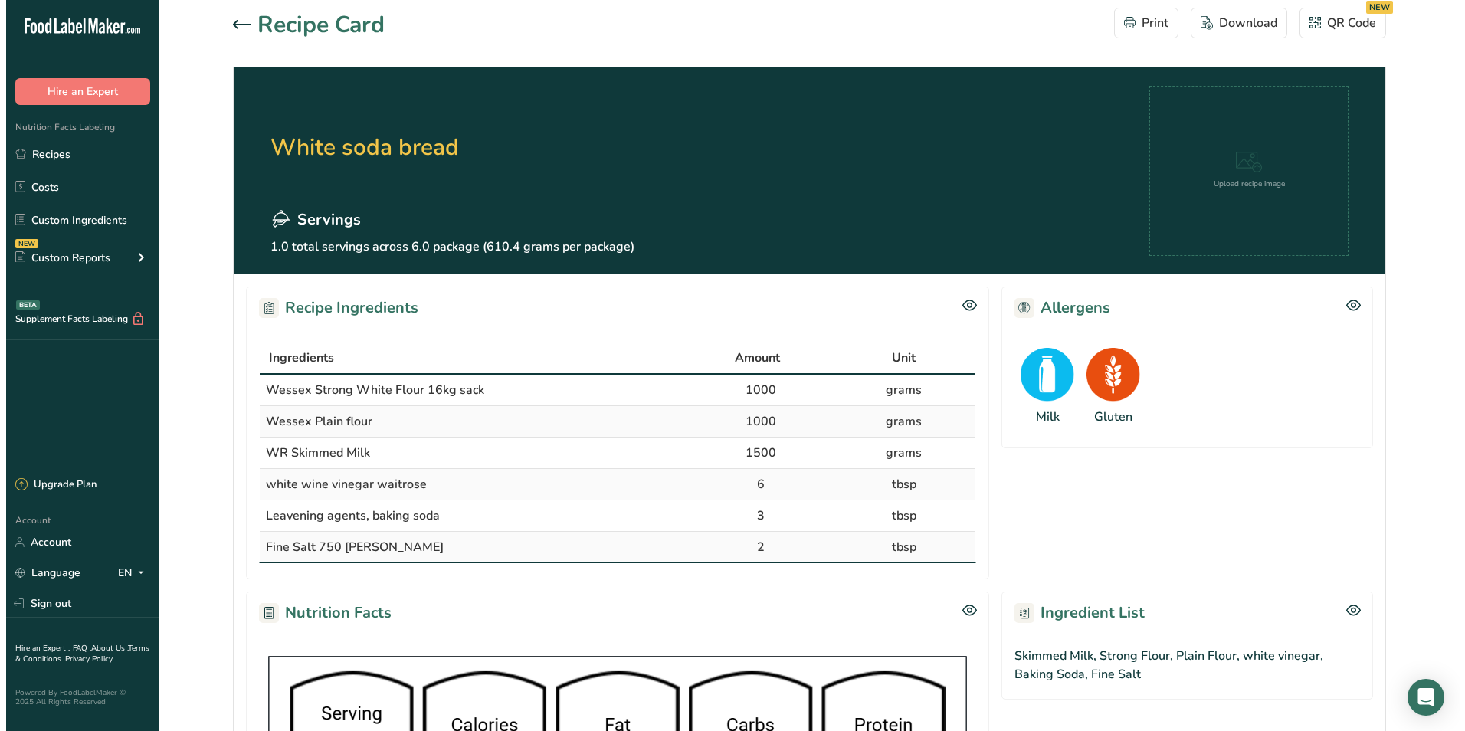
scroll to position [460, 0]
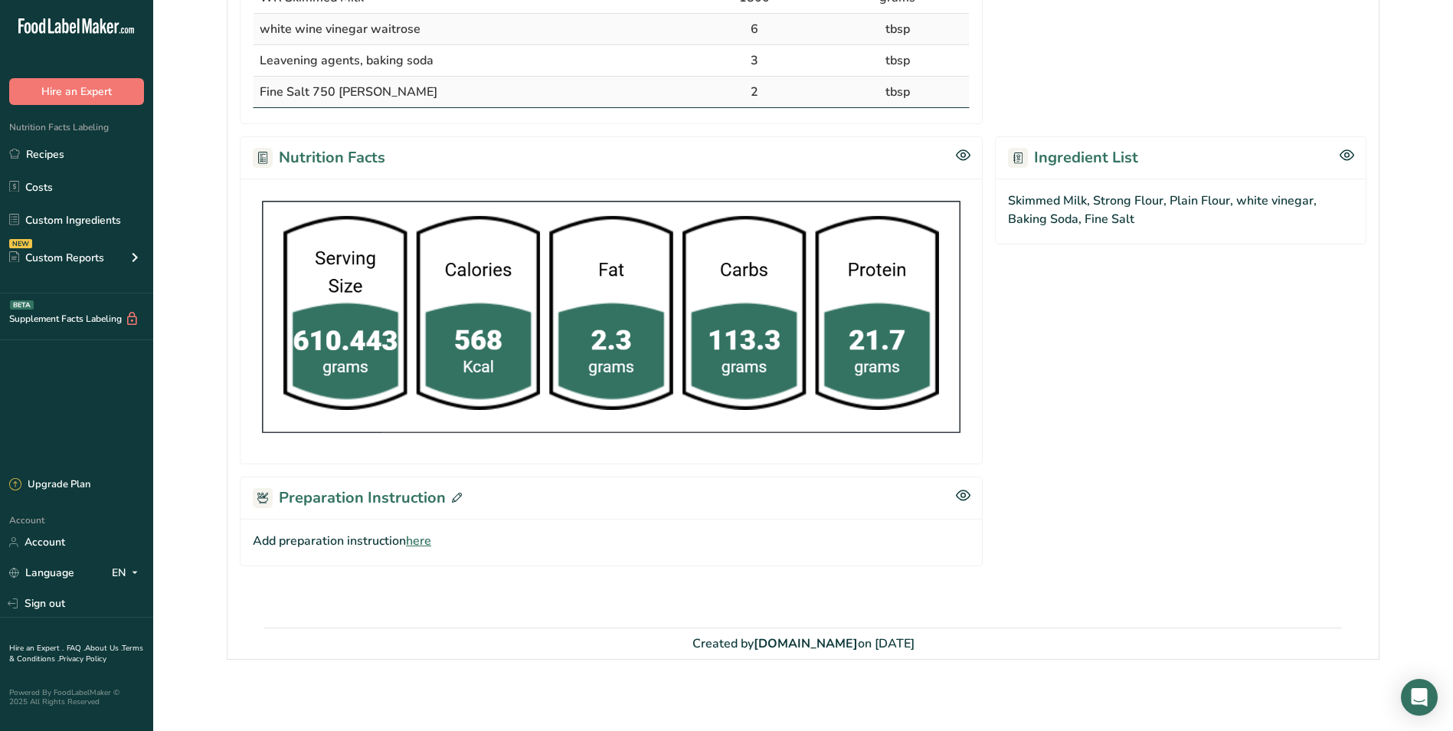
click at [452, 497] on icon at bounding box center [457, 498] width 10 height 10
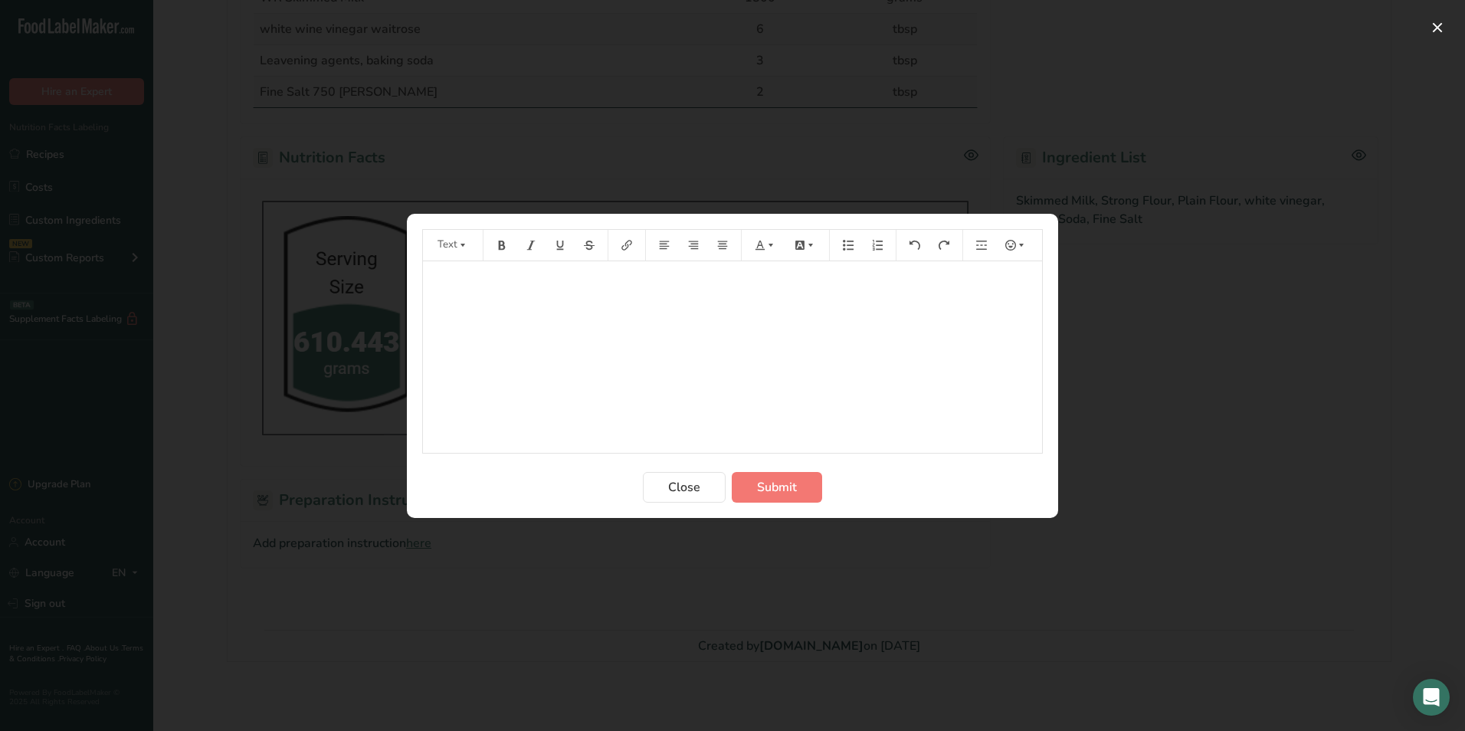
click at [542, 280] on p "﻿" at bounding box center [733, 283] width 604 height 18
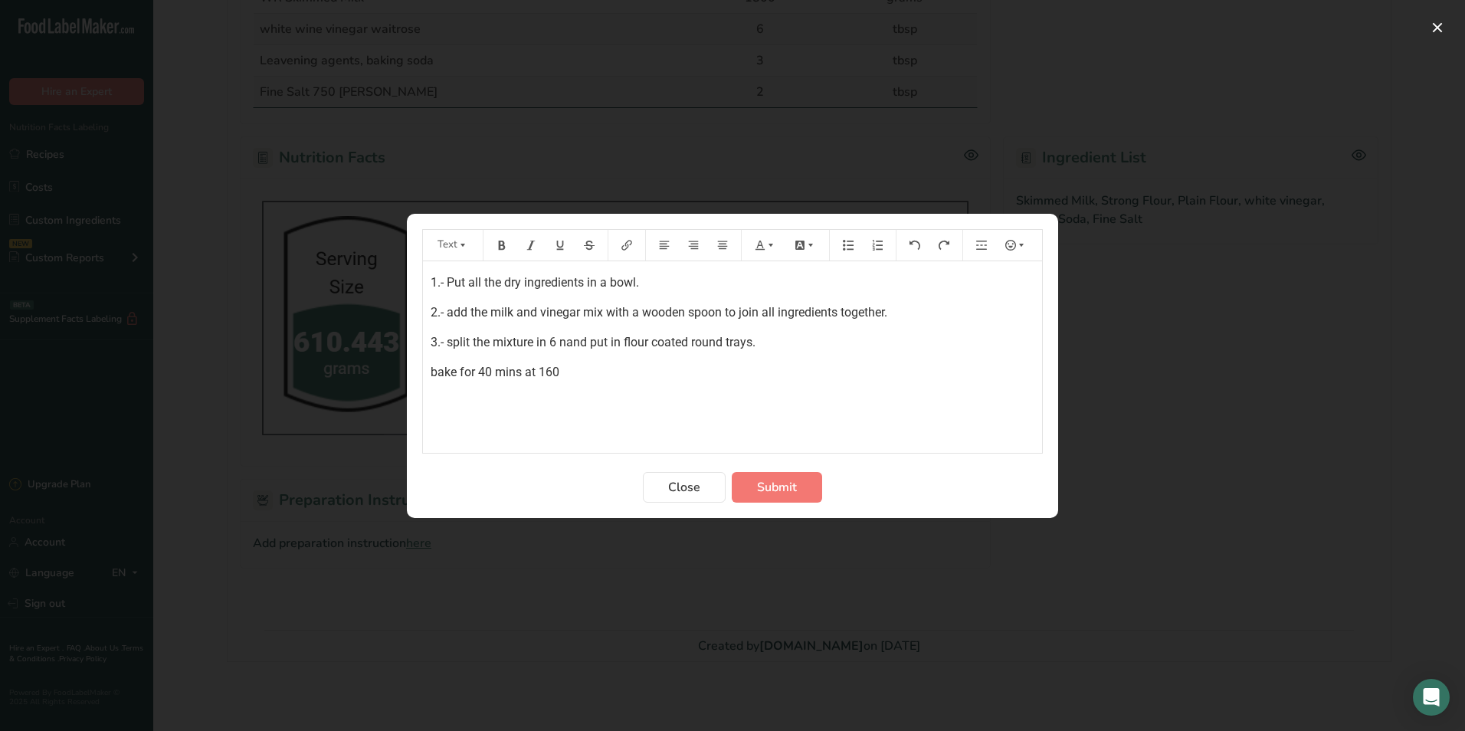
click at [572, 379] on p "bake for 40 mins at 160" at bounding box center [733, 372] width 604 height 18
click at [772, 484] on span "Submit" at bounding box center [777, 487] width 40 height 18
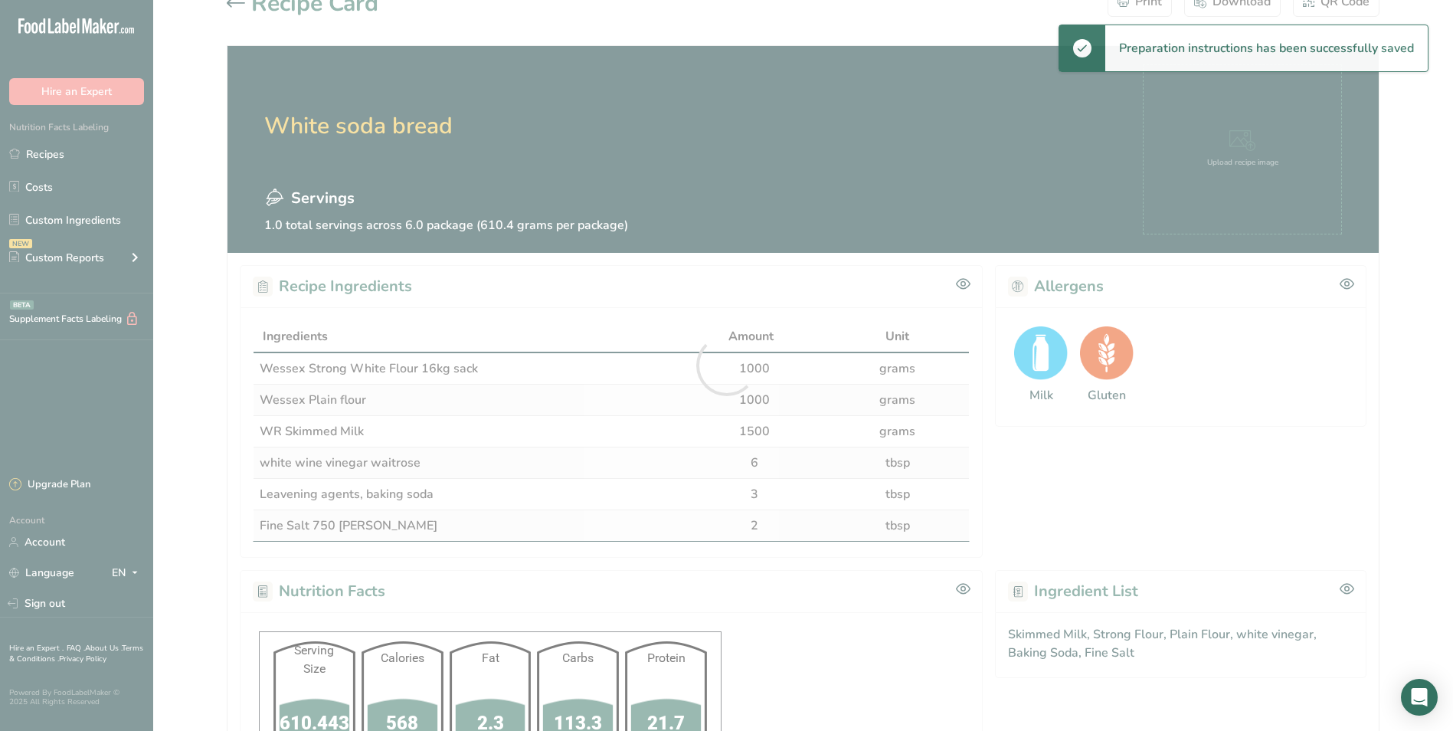
scroll to position [0, 0]
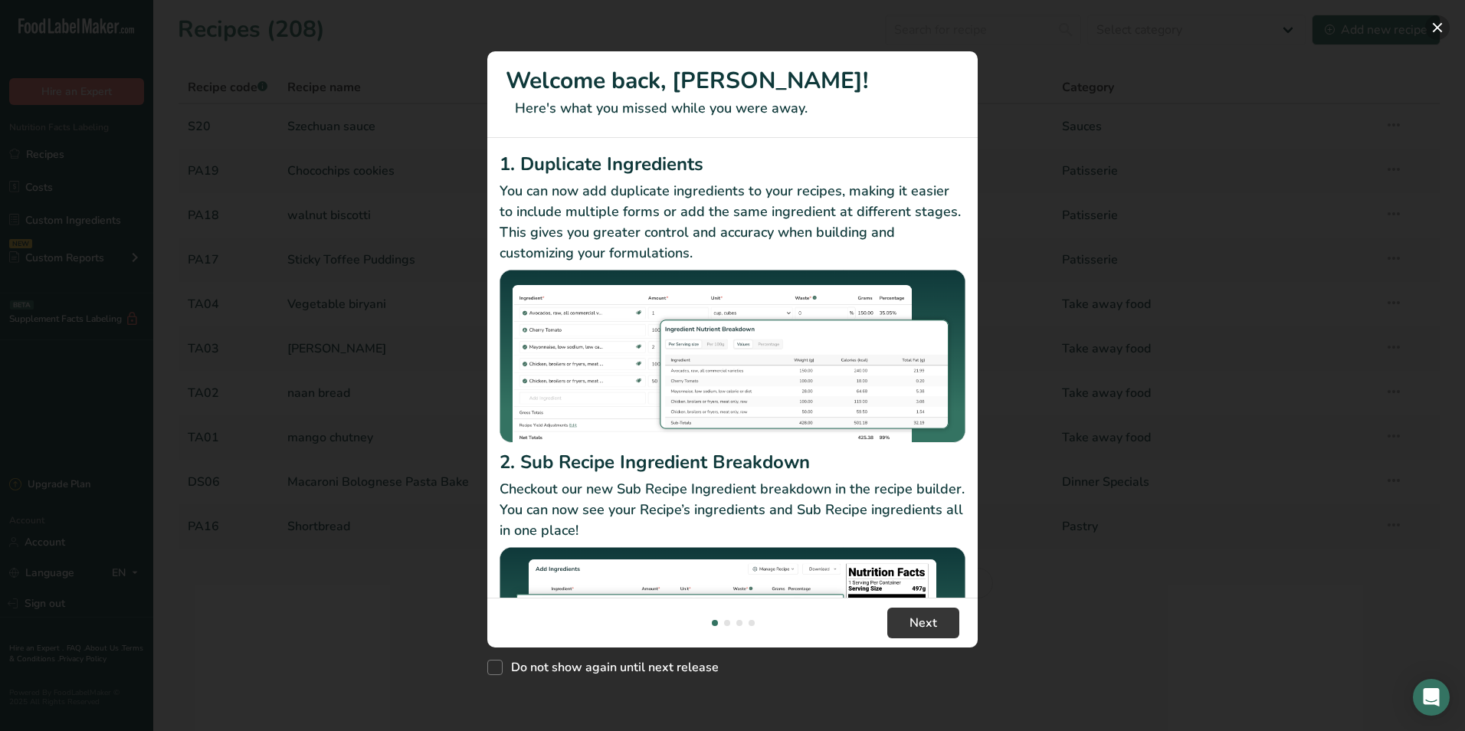
click at [1442, 32] on button "New Features" at bounding box center [1437, 27] width 25 height 25
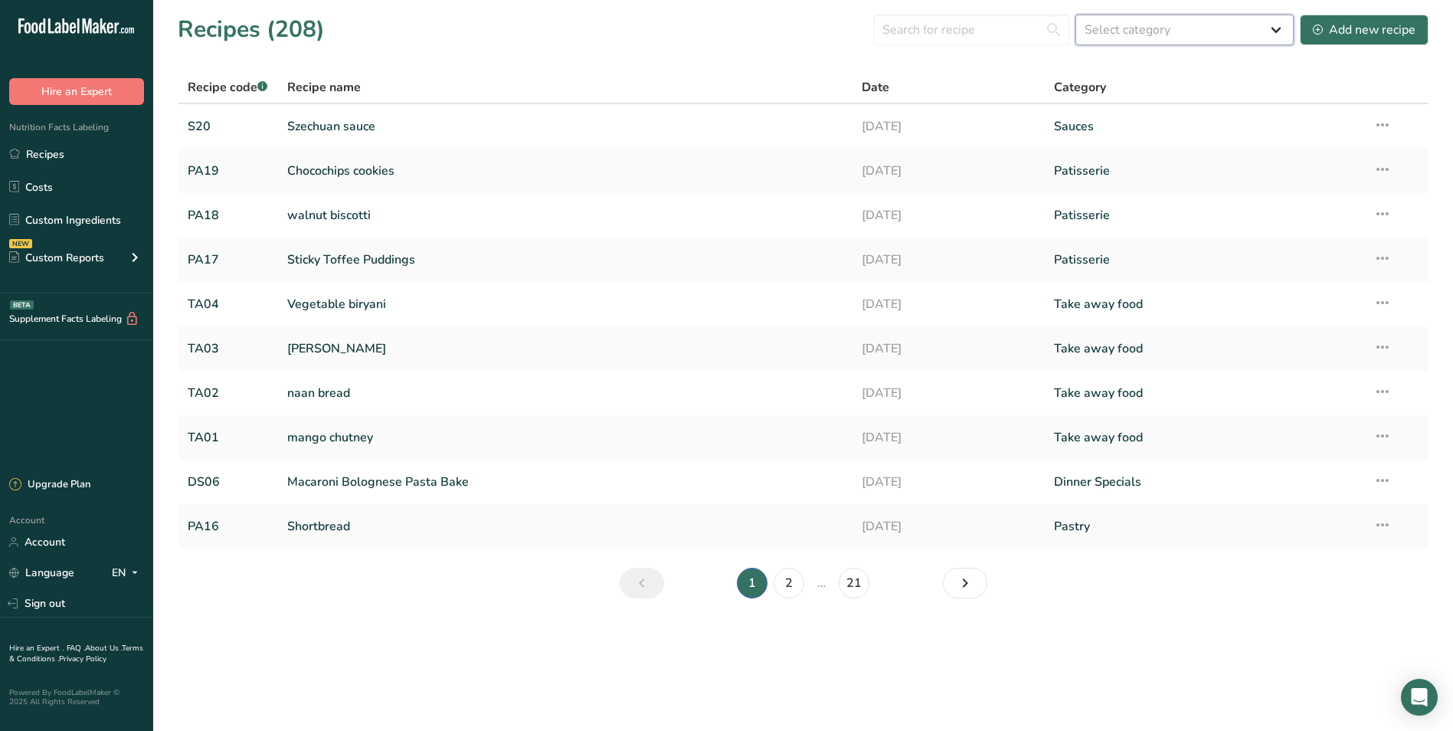
click at [1255, 25] on select "Select category All Baked Goods Beverages Breads Brunch/Breakfast Confectionery…" at bounding box center [1185, 30] width 218 height 31
select select "1965"
click at [1076, 15] on select "Select category All Baked Goods Beverages Breads Brunch/Breakfast Confectionery…" at bounding box center [1185, 30] width 218 height 31
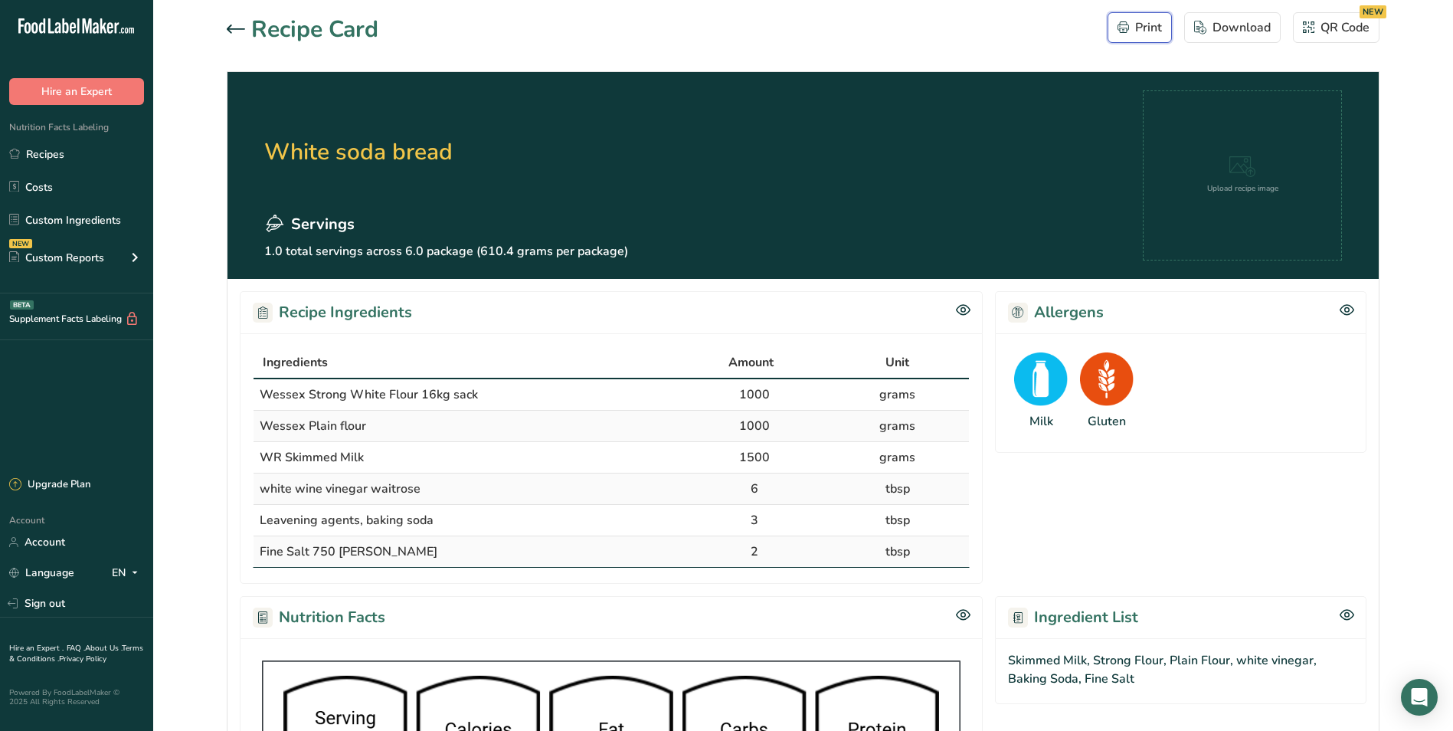
click at [1163, 27] on button "Print" at bounding box center [1140, 27] width 64 height 31
